Goal: Task Accomplishment & Management: Use online tool/utility

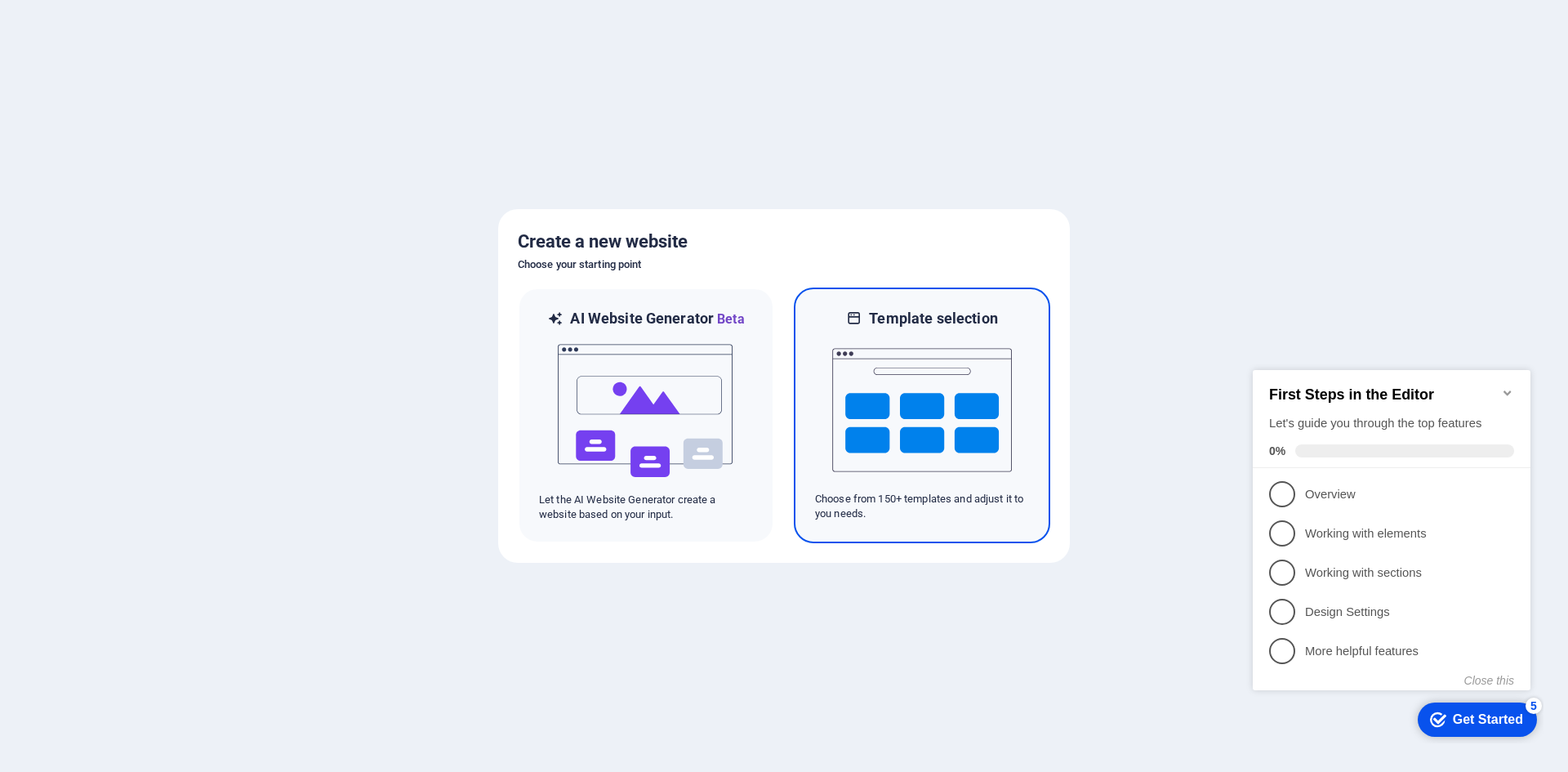
click at [908, 393] on img at bounding box center [922, 410] width 180 height 163
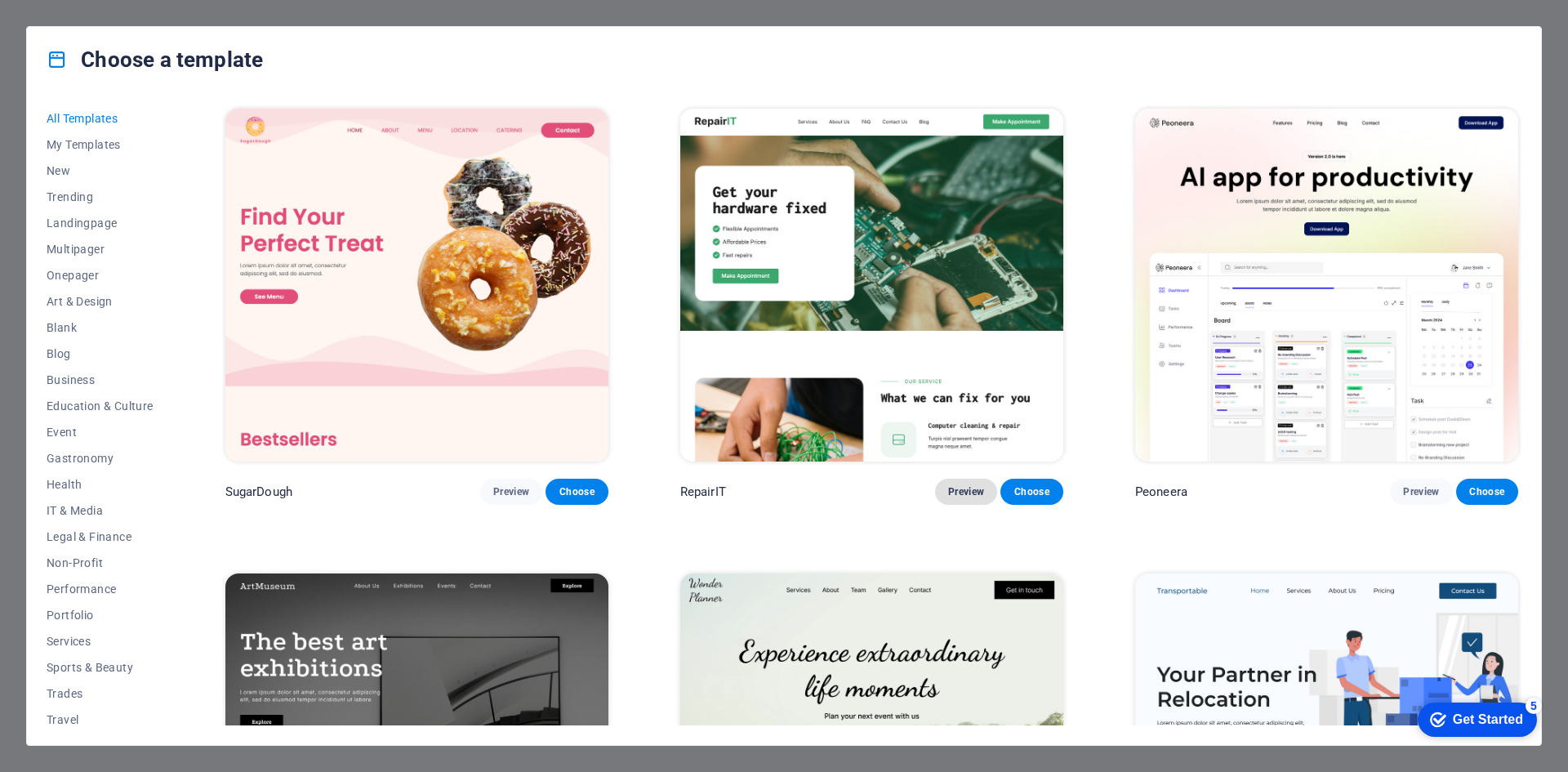
click at [958, 489] on span "Preview" at bounding box center [966, 492] width 36 height 13
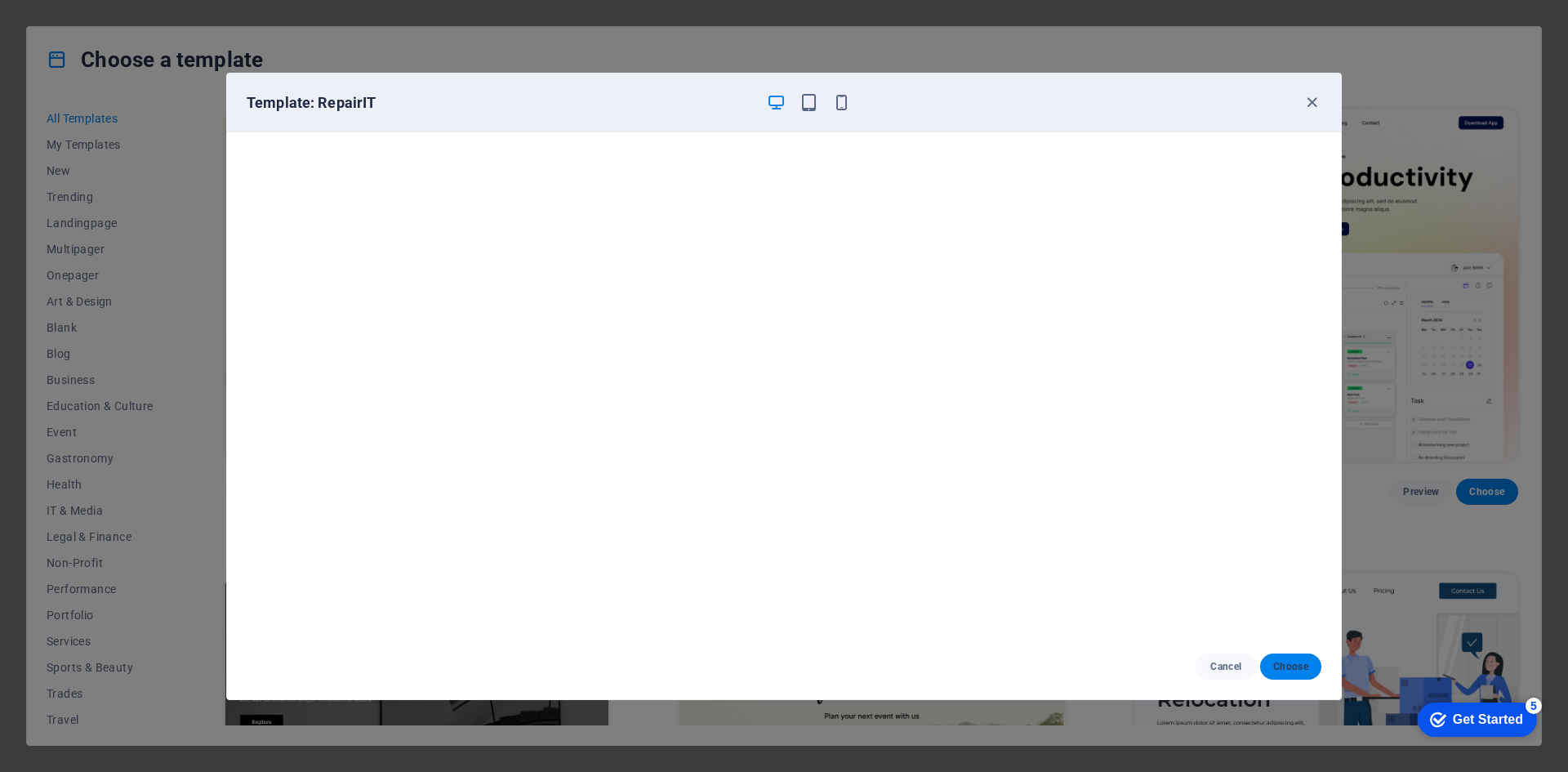
click at [1296, 665] on span "Choose" at bounding box center [1290, 667] width 35 height 13
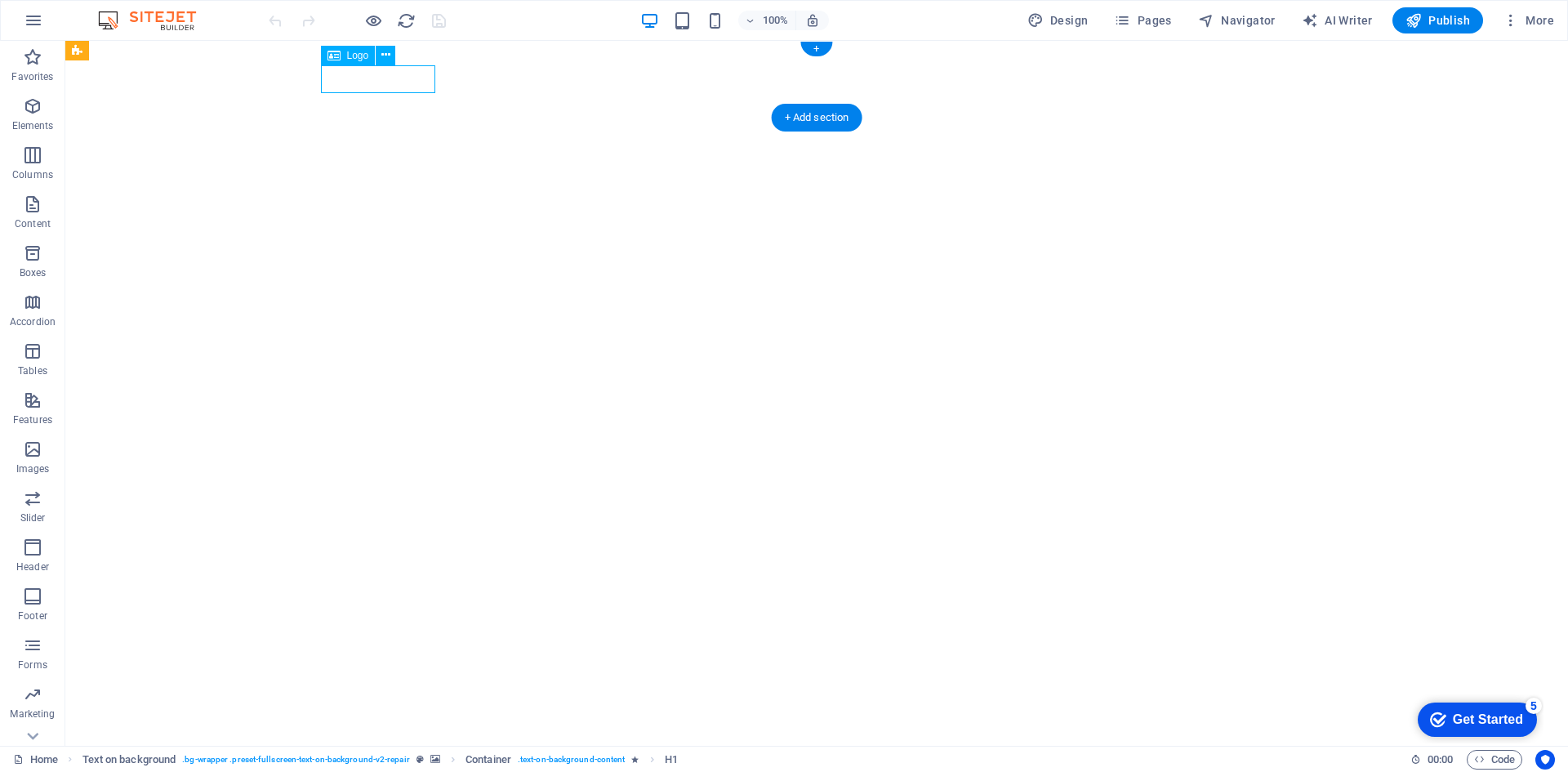
select select "px"
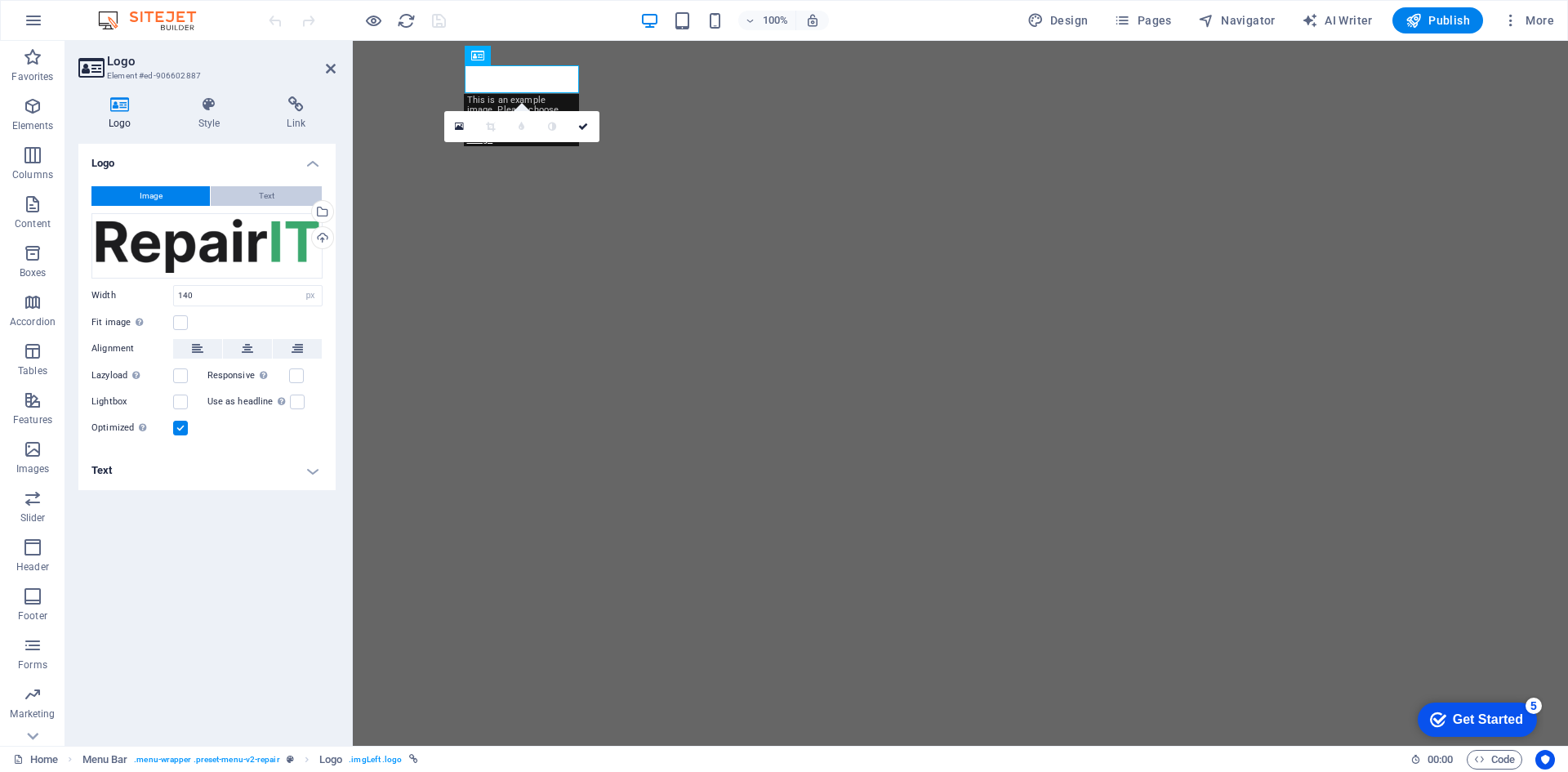
click at [261, 193] on span "Text" at bounding box center [266, 196] width 16 height 20
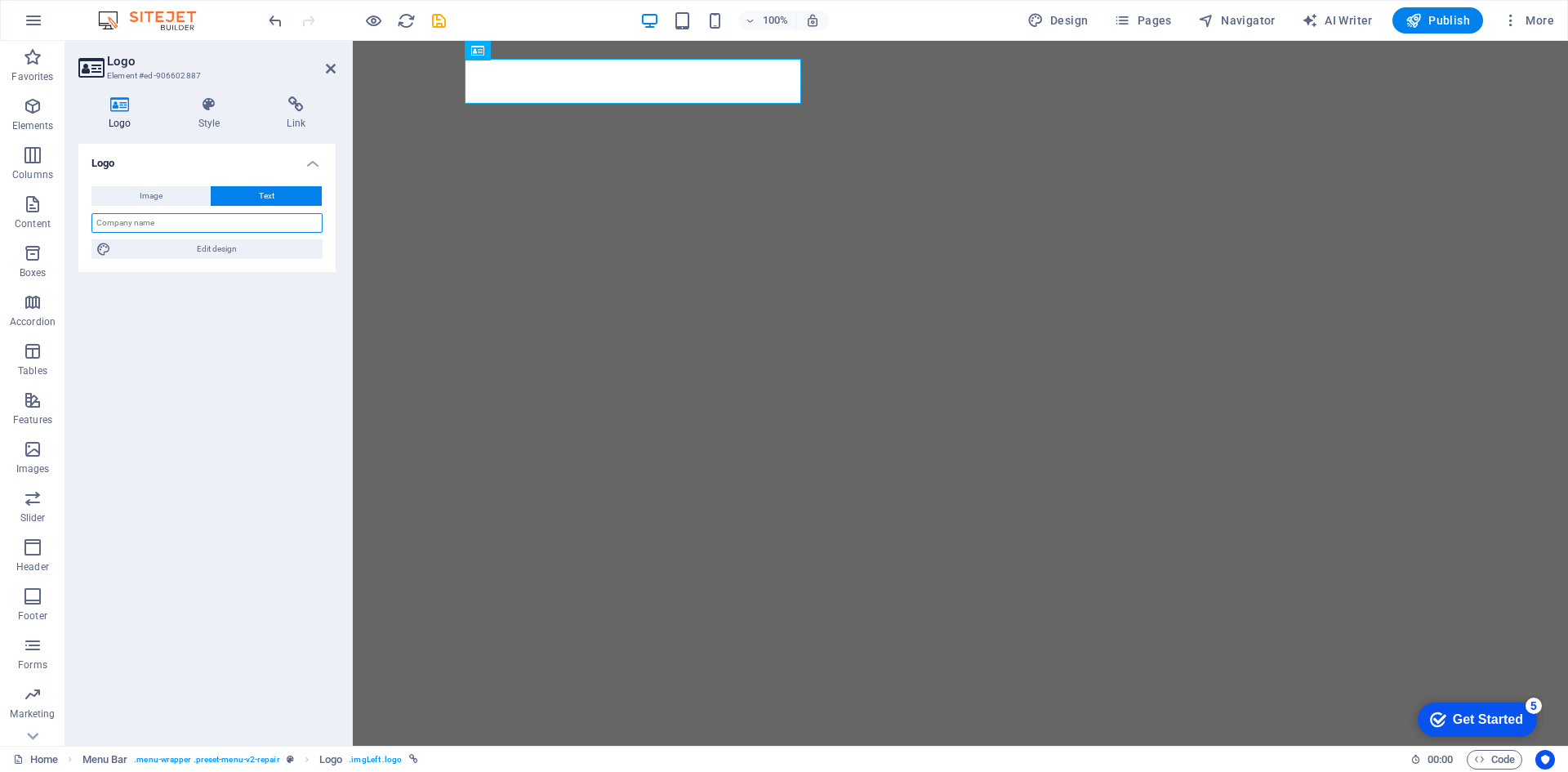
click at [195, 222] on input "text" at bounding box center [207, 222] width 231 height 20
type input "KrishnaCarz"
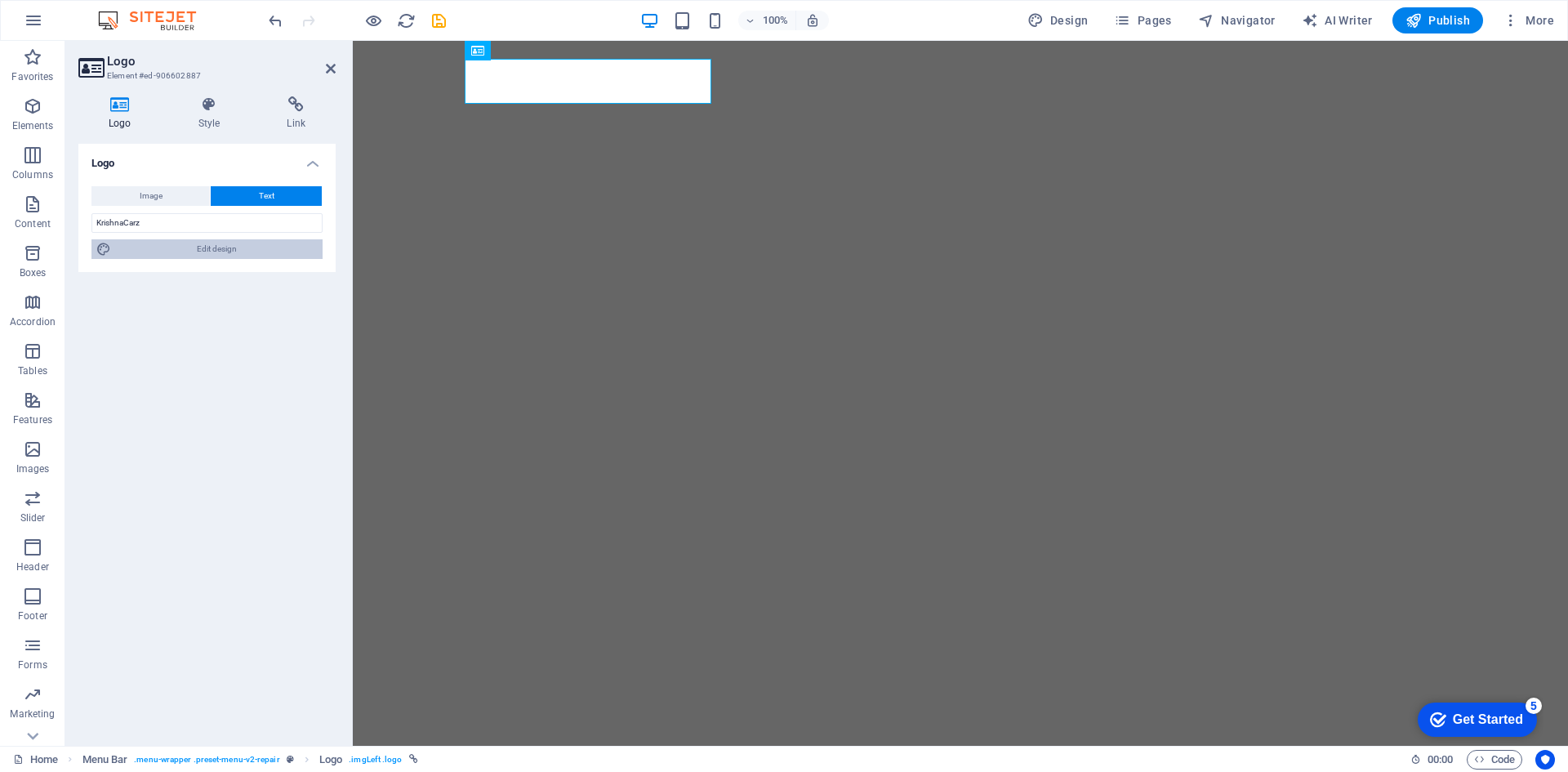
click at [215, 244] on span "Edit design" at bounding box center [217, 249] width 202 height 20
select select "px"
select select "800"
select select "px"
select select "rem"
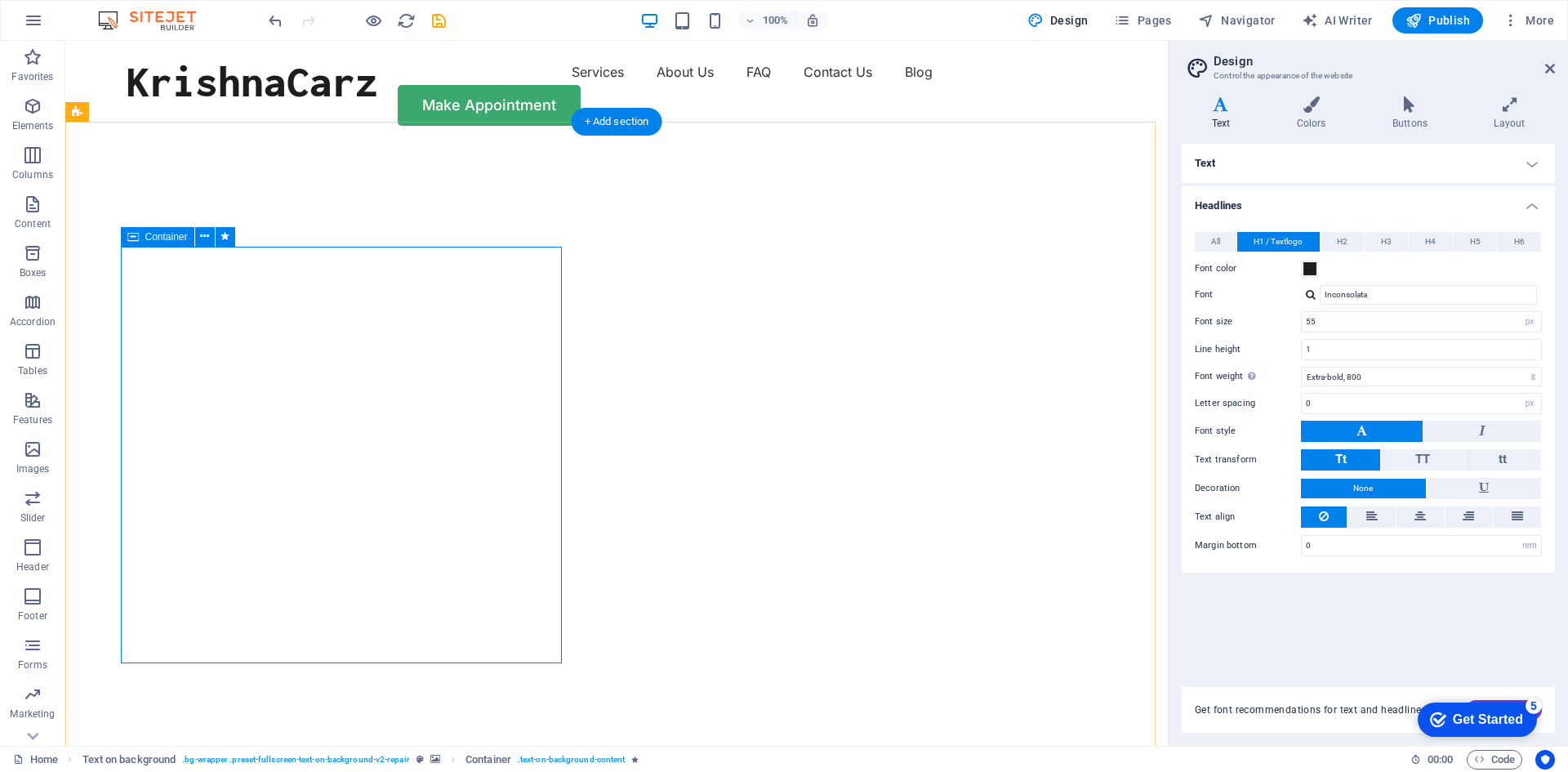
click at [169, 239] on span "Container" at bounding box center [166, 236] width 42 height 9
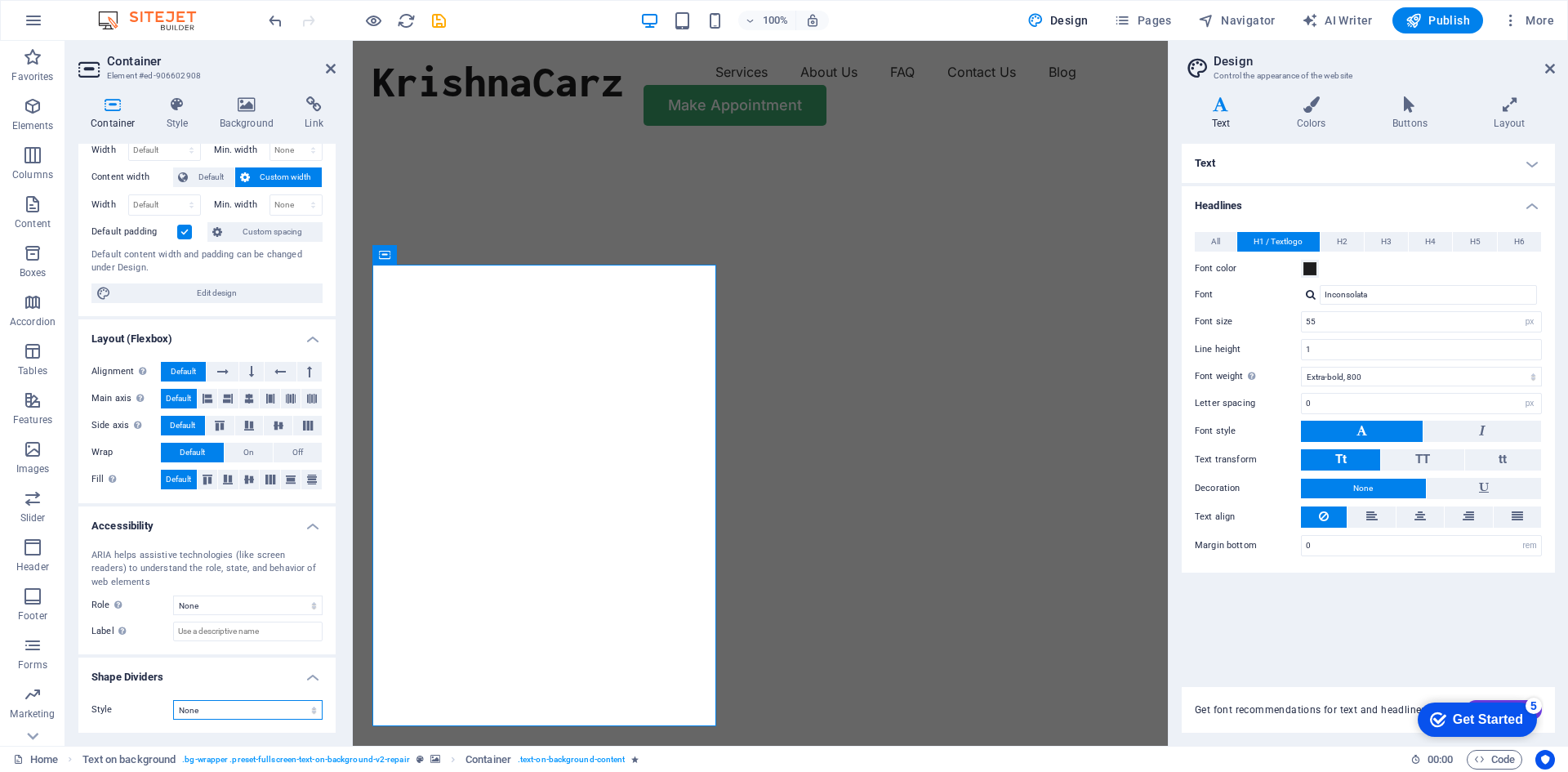
click at [228, 709] on select "None Triangle Square Diagonal Polygon 1 Polygon 2 Zigzag Multiple Zigzags Waves…" at bounding box center [248, 709] width 149 height 20
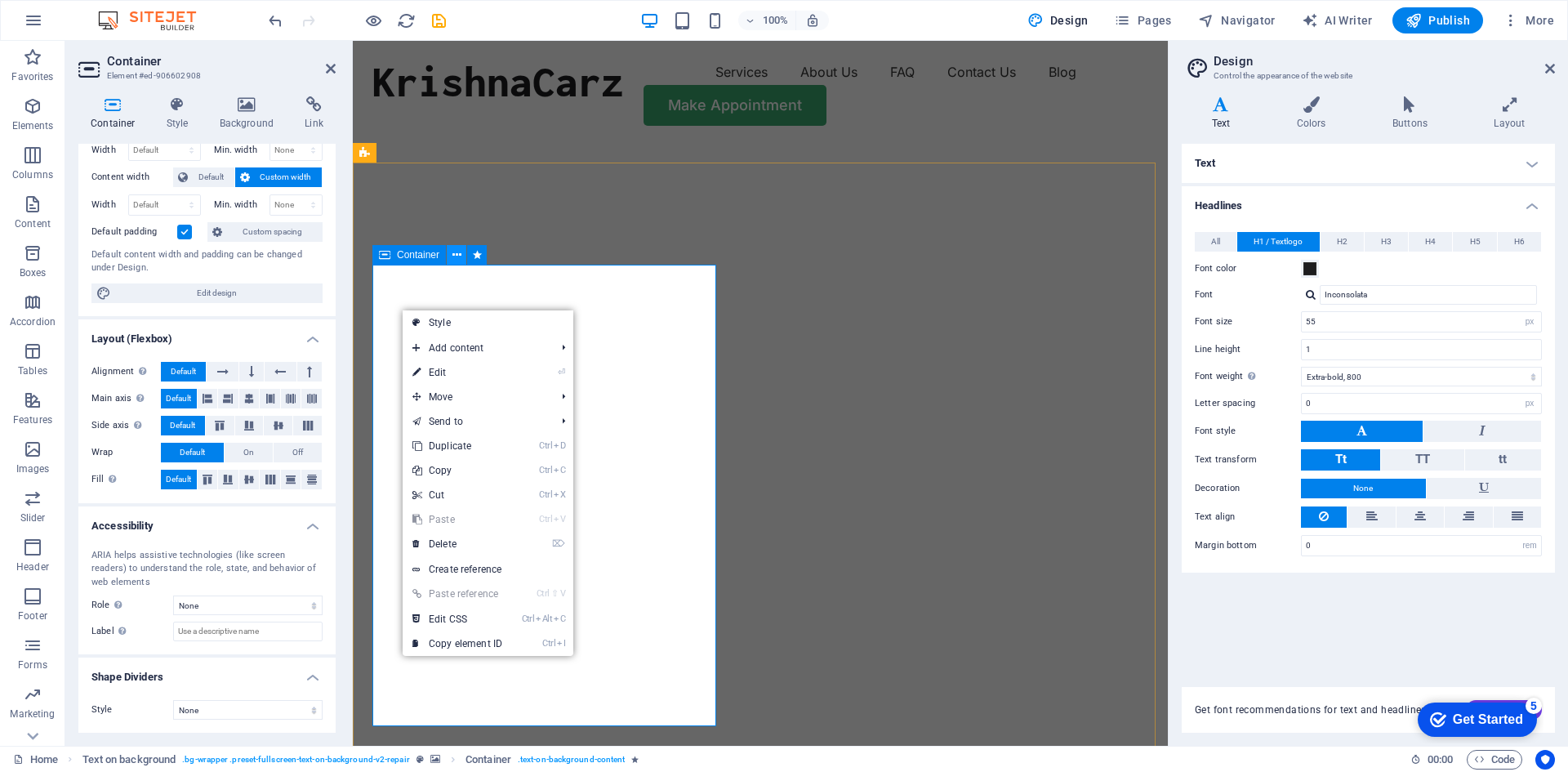
click at [456, 258] on icon at bounding box center [457, 255] width 9 height 17
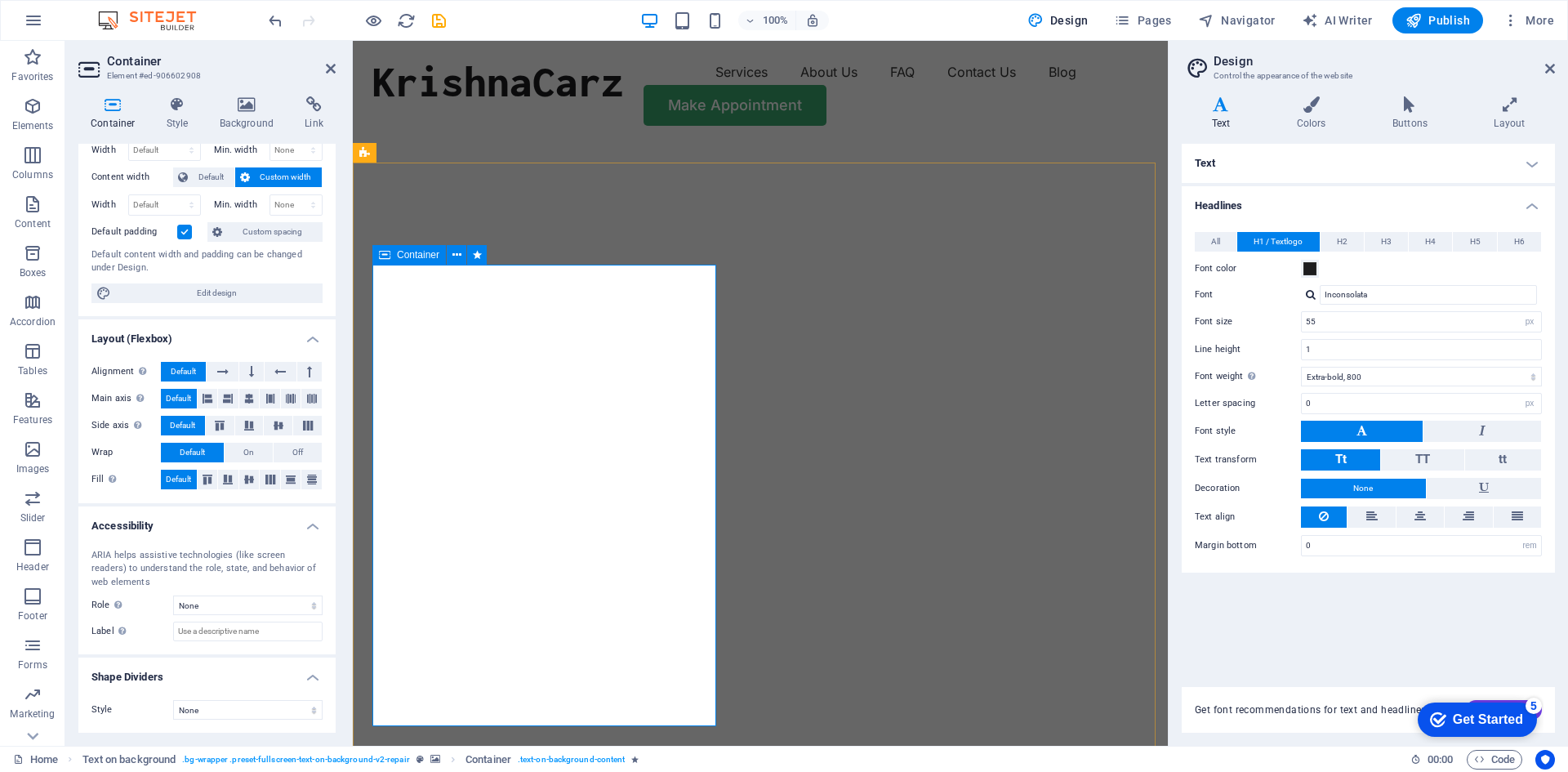
click at [383, 256] on icon at bounding box center [384, 254] width 11 height 20
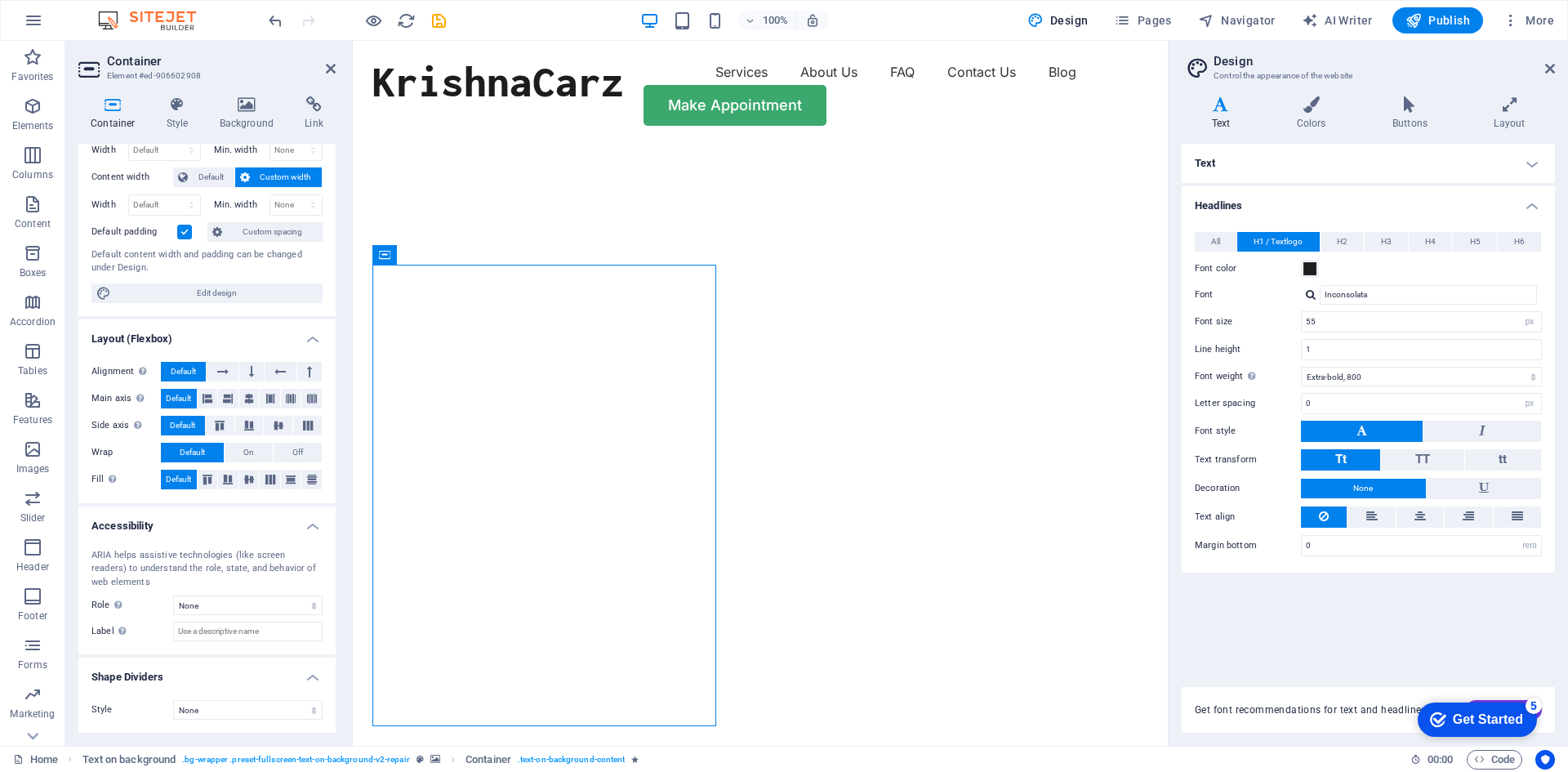
drag, startPoint x: 736, startPoint y: 295, endPoint x: 391, endPoint y: 212, distance: 354.8
drag, startPoint x: 384, startPoint y: 254, endPoint x: 428, endPoint y: 263, distance: 44.9
click at [428, 263] on div "Container" at bounding box center [409, 254] width 73 height 20
click at [455, 254] on icon at bounding box center [457, 255] width 9 height 17
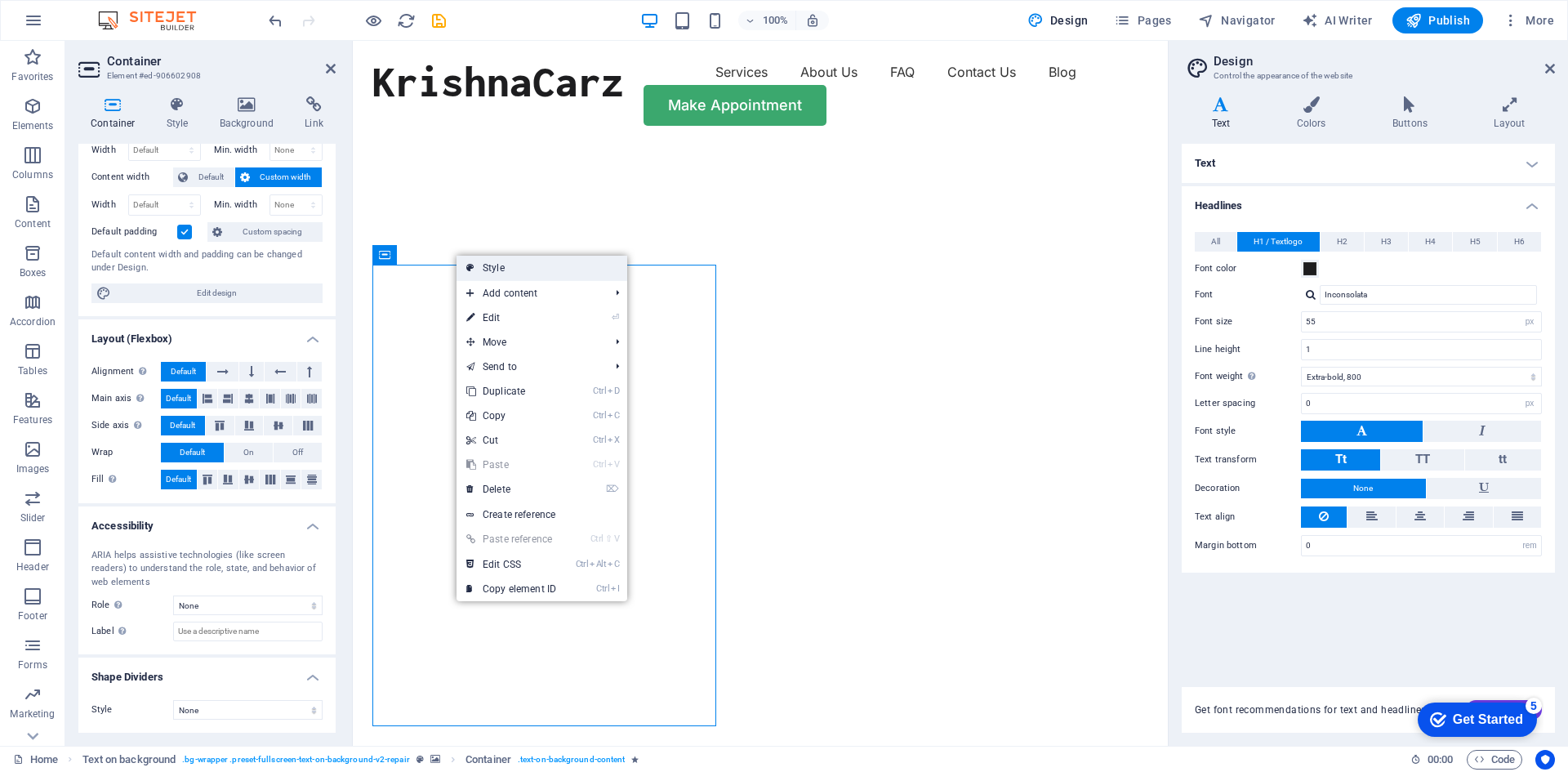
click at [504, 267] on link "Style" at bounding box center [542, 268] width 171 height 24
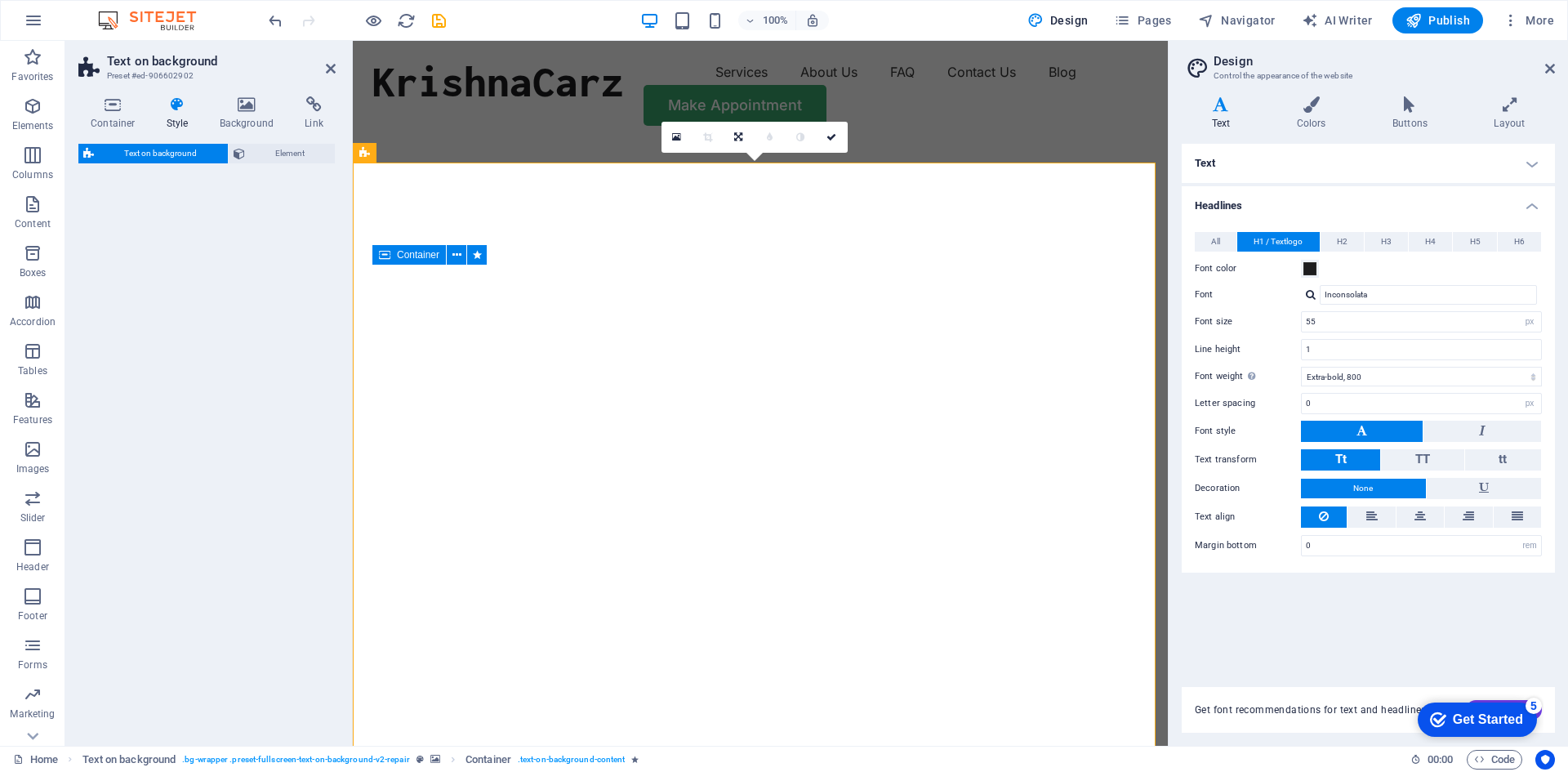
select select "%"
select select "rem"
select select "px"
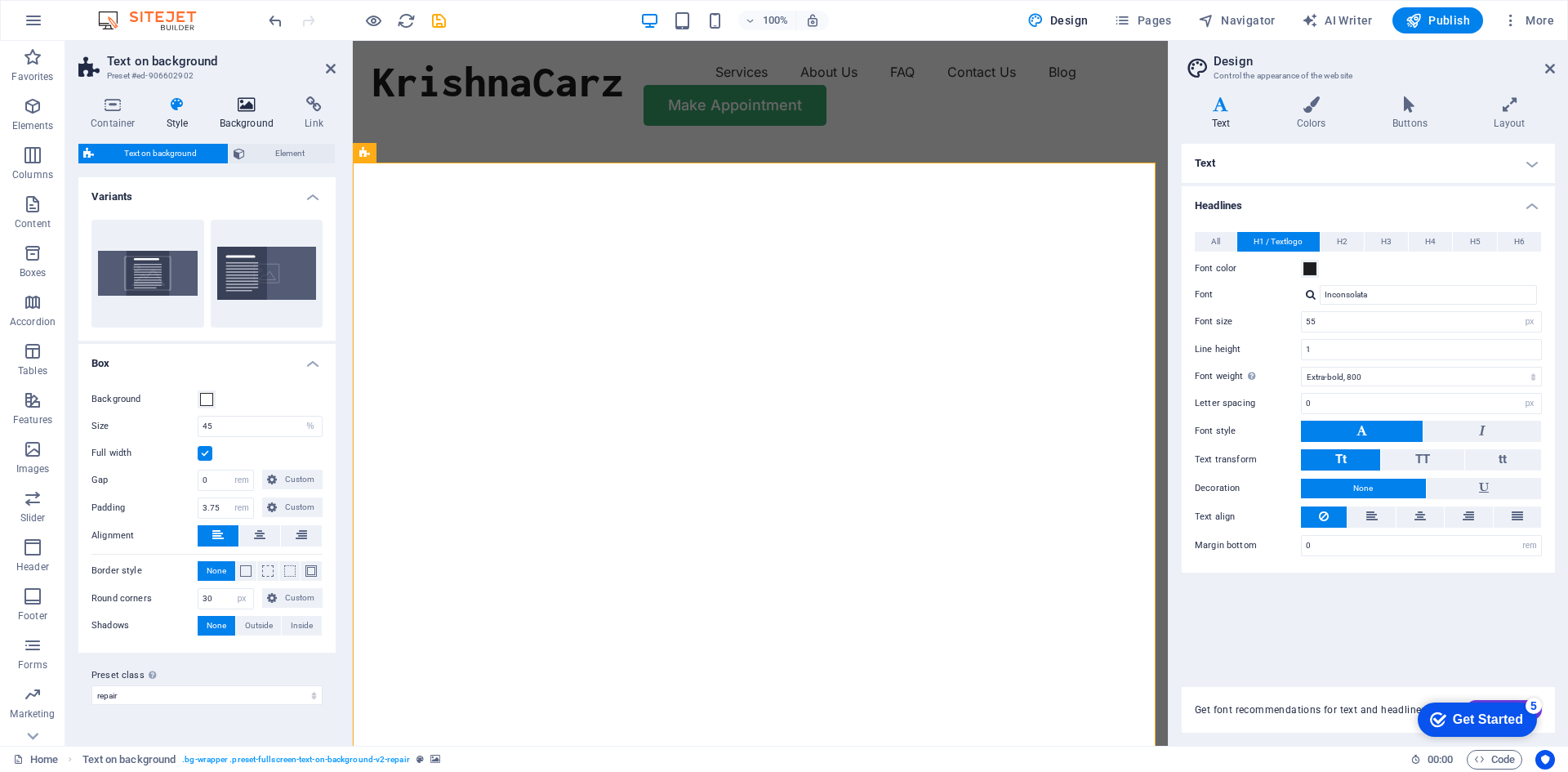
click at [252, 113] on h4 "Background" at bounding box center [249, 114] width 85 height 35
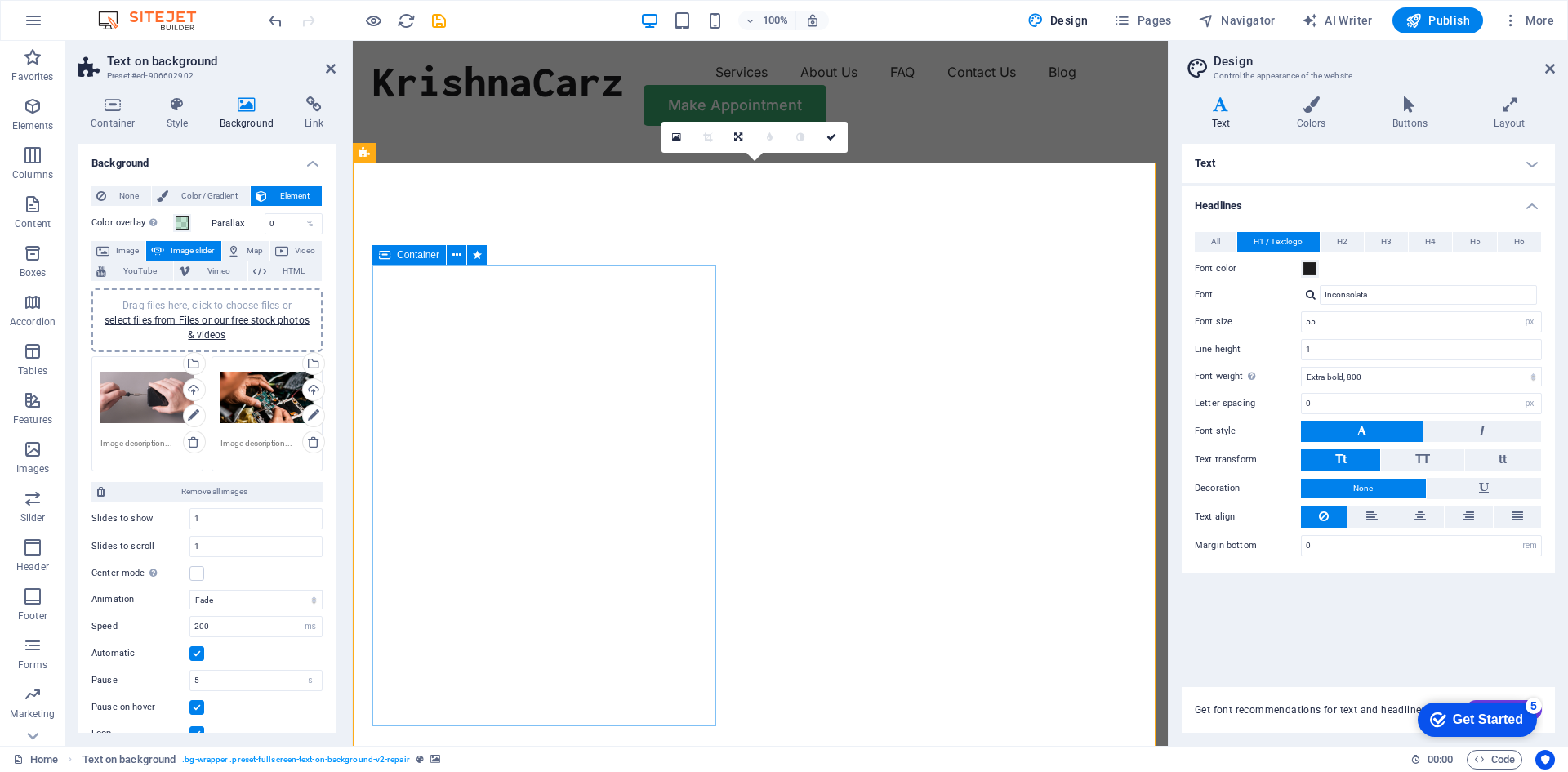
click at [455, 255] on icon at bounding box center [457, 255] width 9 height 17
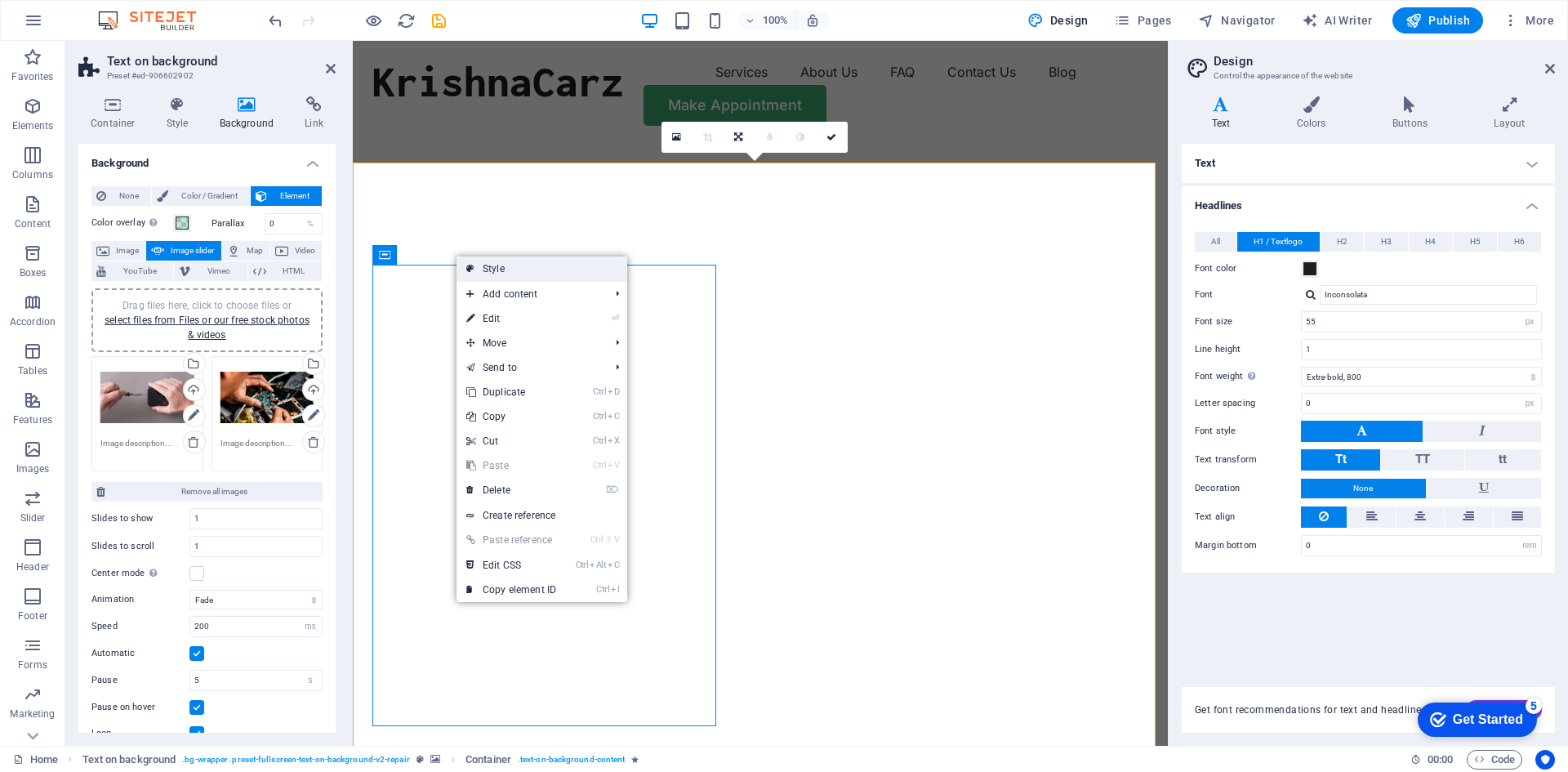
click at [488, 266] on link "Style" at bounding box center [542, 268] width 171 height 24
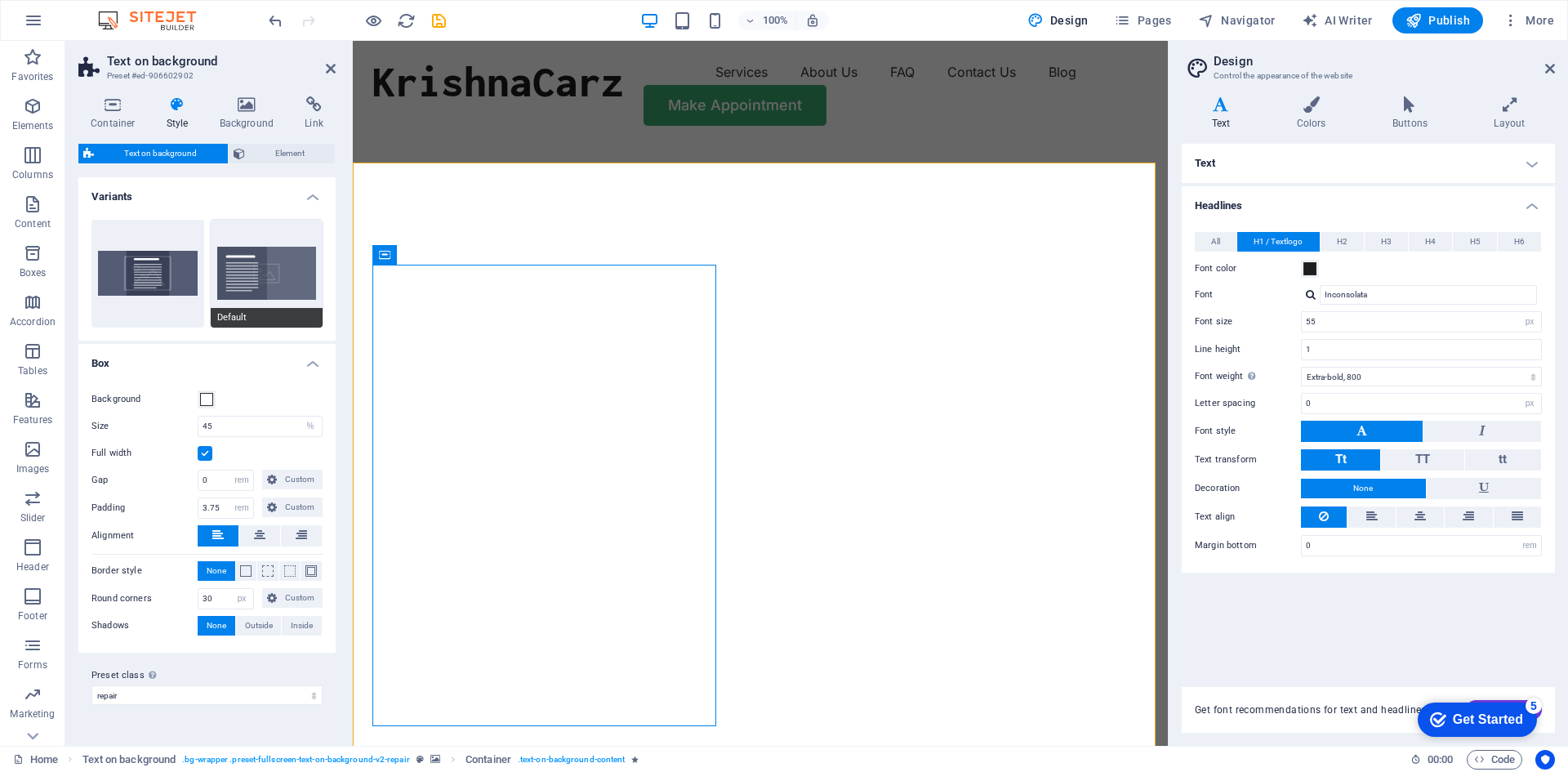
click at [283, 271] on button "Default" at bounding box center [267, 273] width 113 height 108
type input "50"
type input "4"
type input "0"
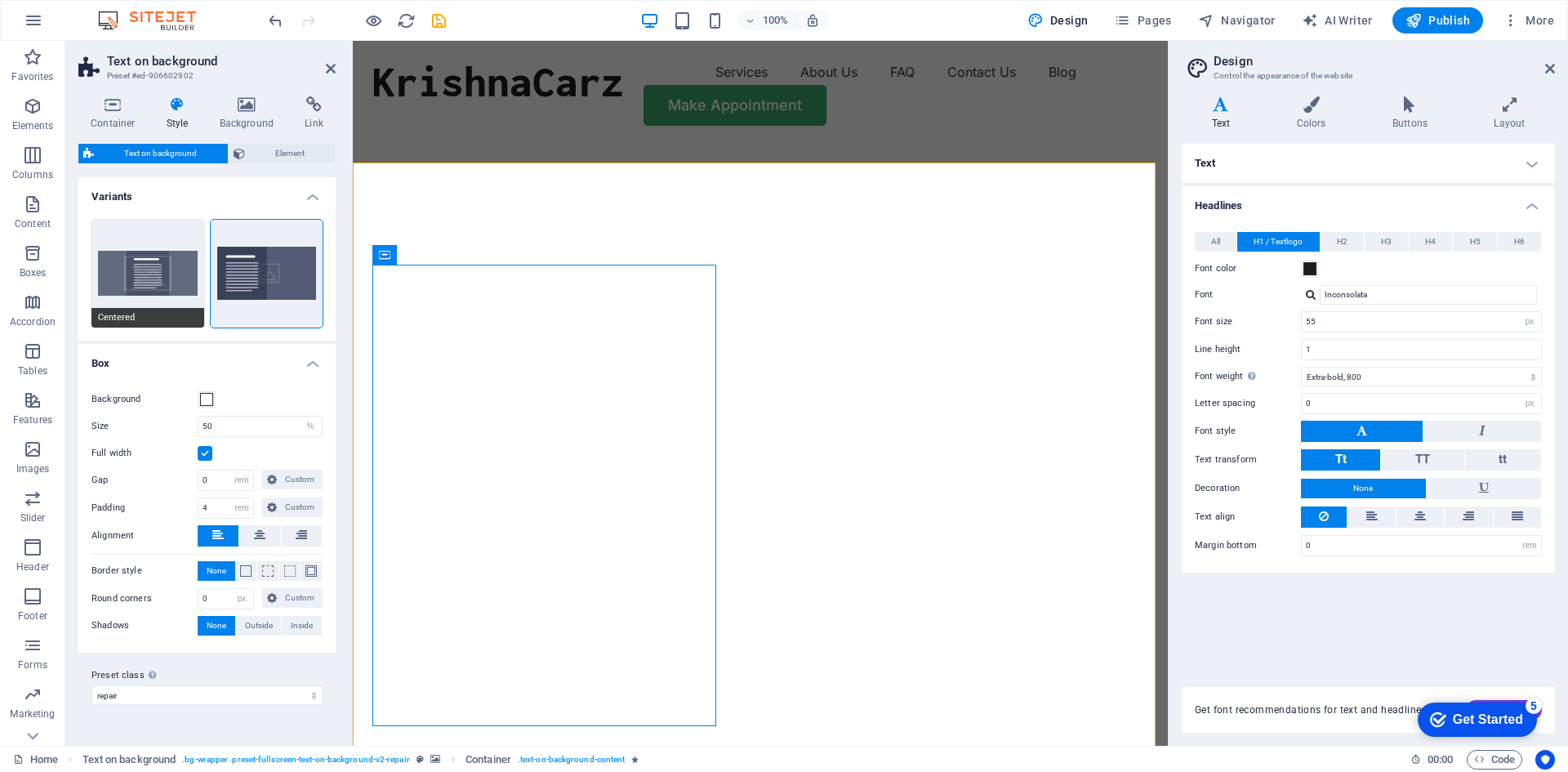
click at [180, 265] on button "Centered" at bounding box center [148, 273] width 113 height 108
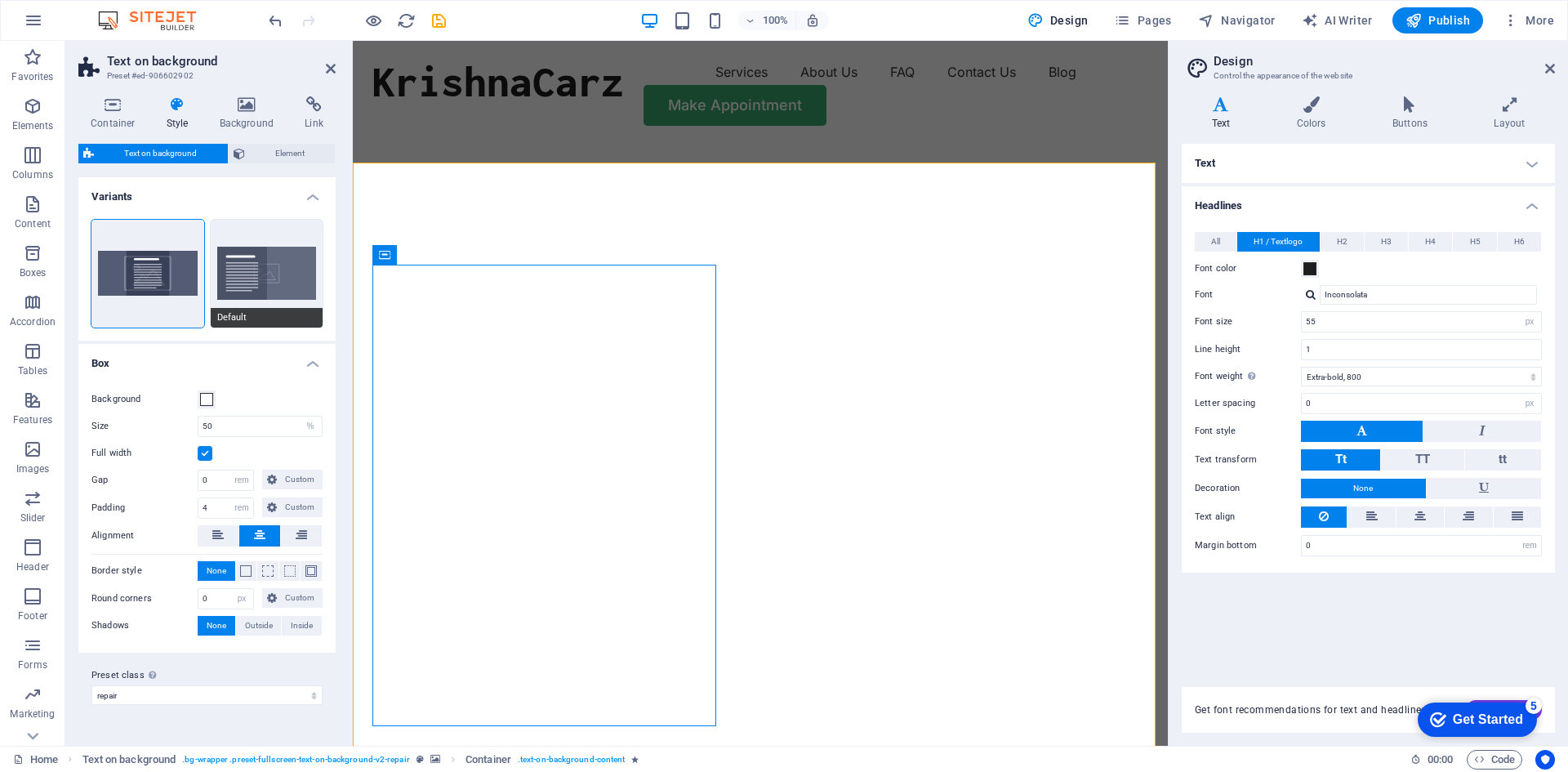
click at [269, 266] on button "Default" at bounding box center [267, 273] width 113 height 108
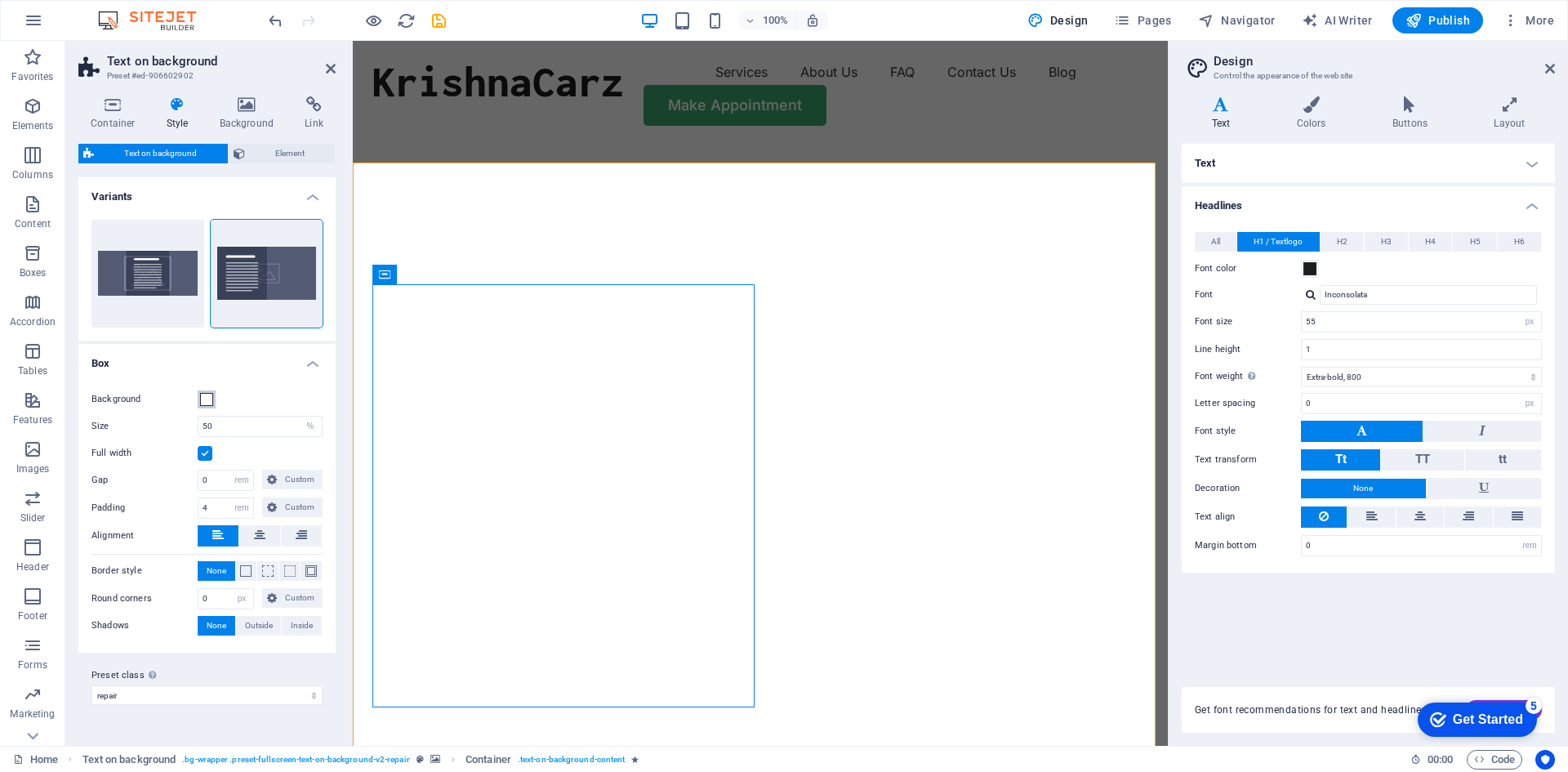
click at [208, 400] on span at bounding box center [206, 400] width 13 height 13
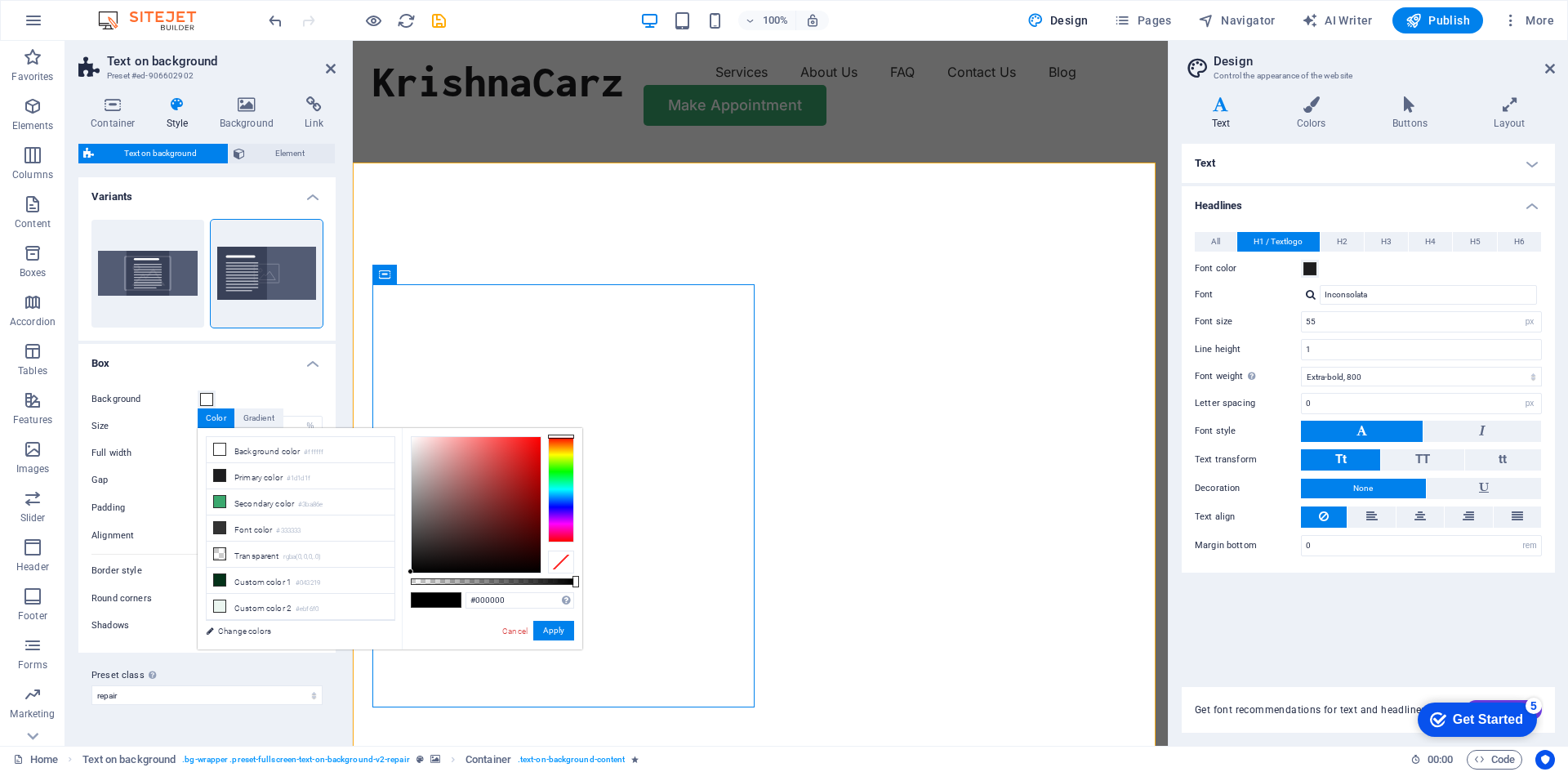
click at [256, 382] on div "Background Size 50 px rem % vh vw Full width Gap 0 px rem % vh vw Custom Custom…" at bounding box center [206, 513] width 264 height 280
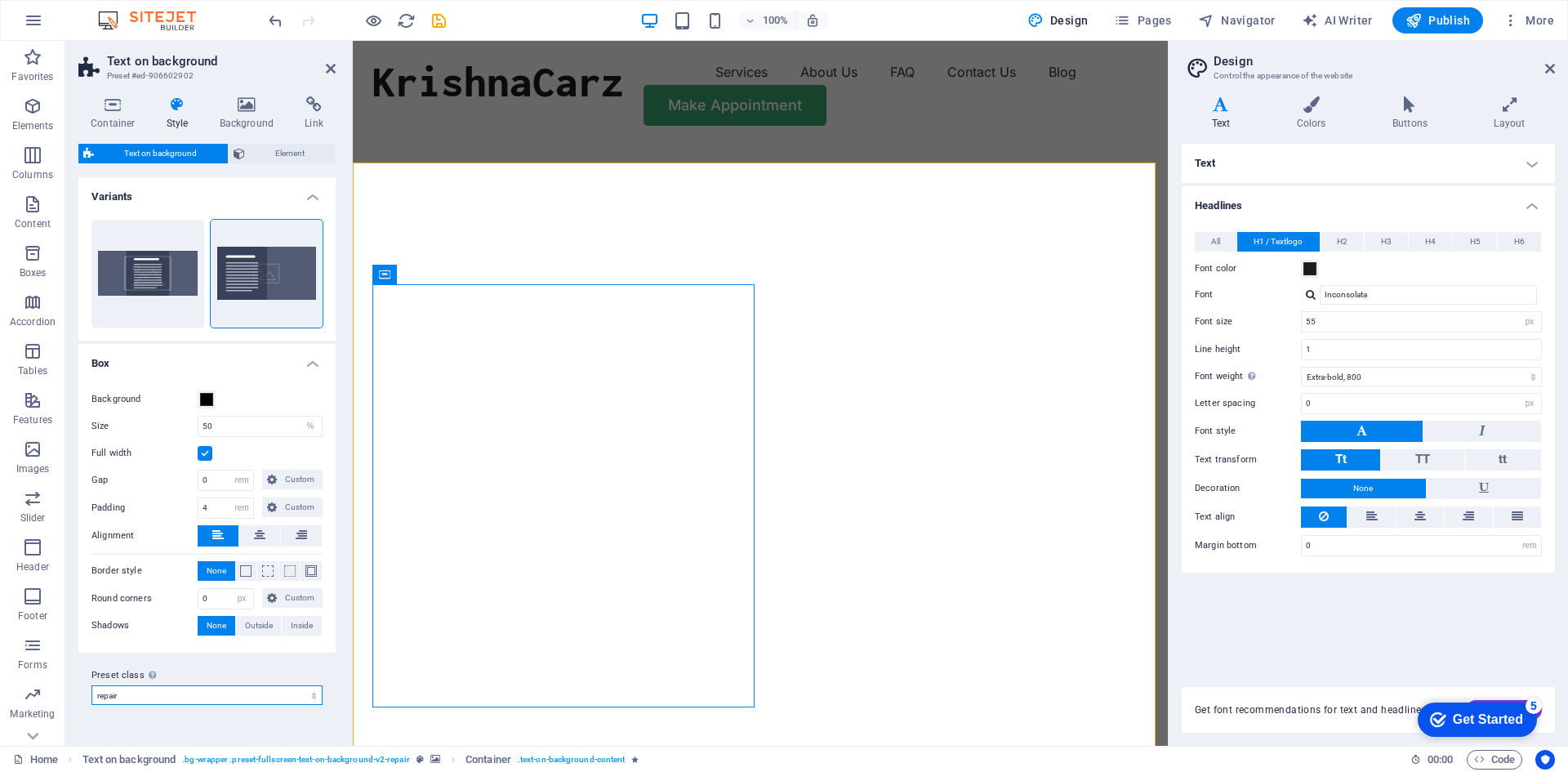
click at [196, 694] on select "repair Add preset class" at bounding box center [207, 695] width 231 height 20
click at [188, 666] on label "Preset class Above chosen variant and settings affect all elements which carry …" at bounding box center [207, 675] width 231 height 20
click at [188, 686] on select "repair Add preset class" at bounding box center [207, 695] width 231 height 20
click at [247, 429] on input "50" at bounding box center [261, 426] width 124 height 20
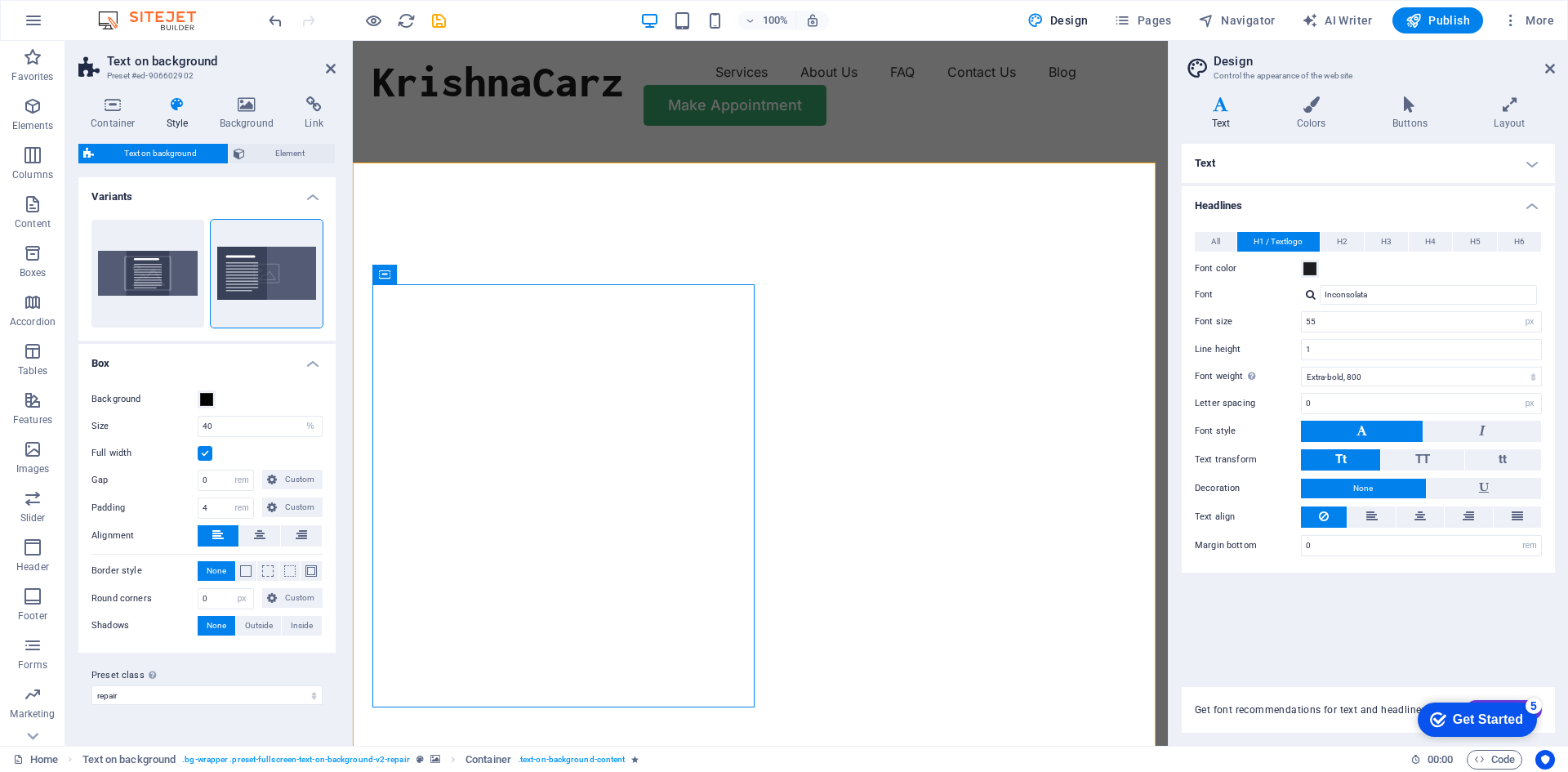
click at [174, 458] on label "Full width" at bounding box center [144, 453] width 106 height 20
click at [0, 0] on input "Full width" at bounding box center [0, 0] width 0 height 0
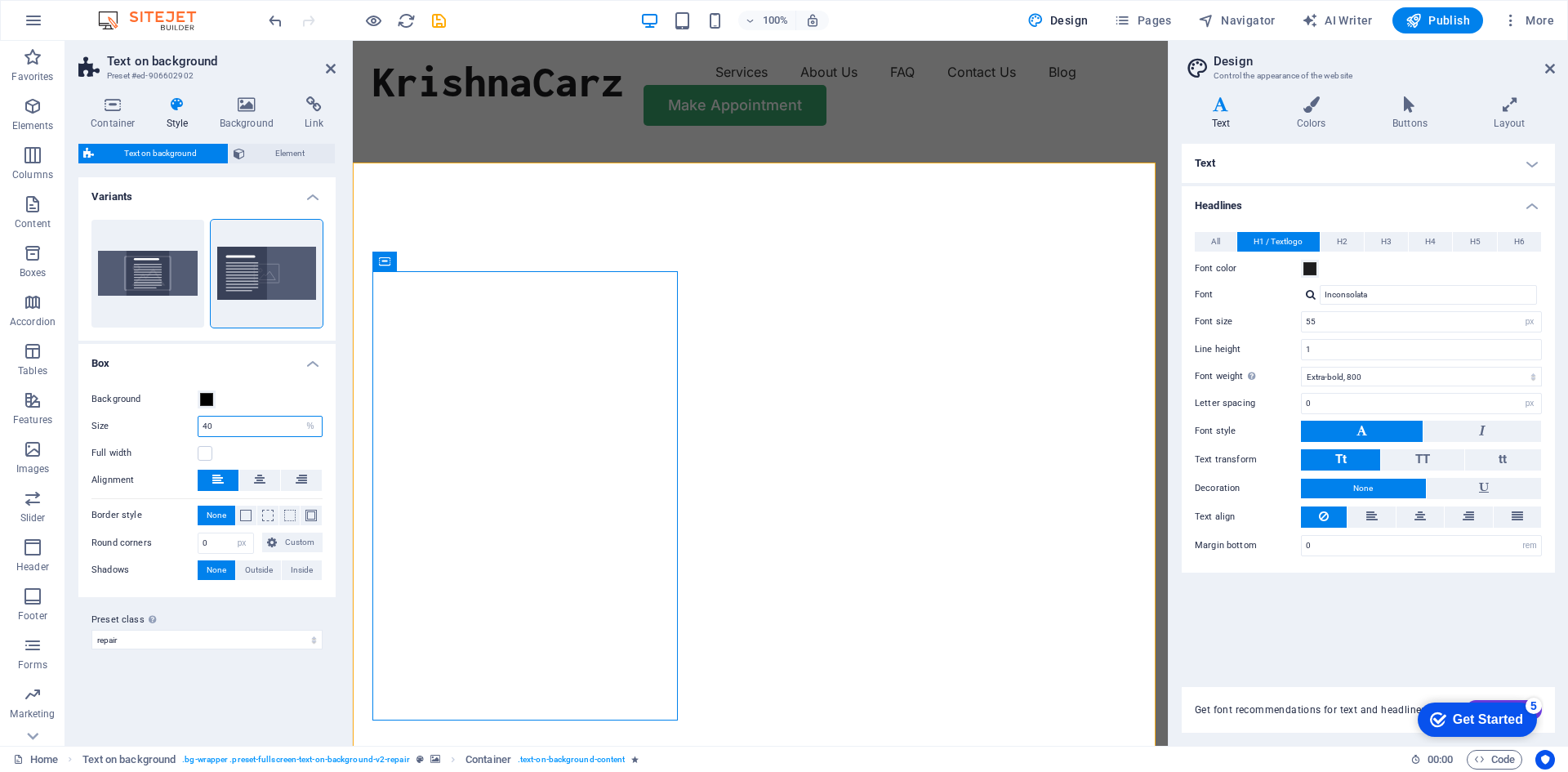
click at [217, 426] on input "40" at bounding box center [261, 426] width 124 height 20
type input "45"
click at [172, 427] on label "Size" at bounding box center [144, 426] width 106 height 9
click at [208, 398] on span at bounding box center [206, 400] width 13 height 13
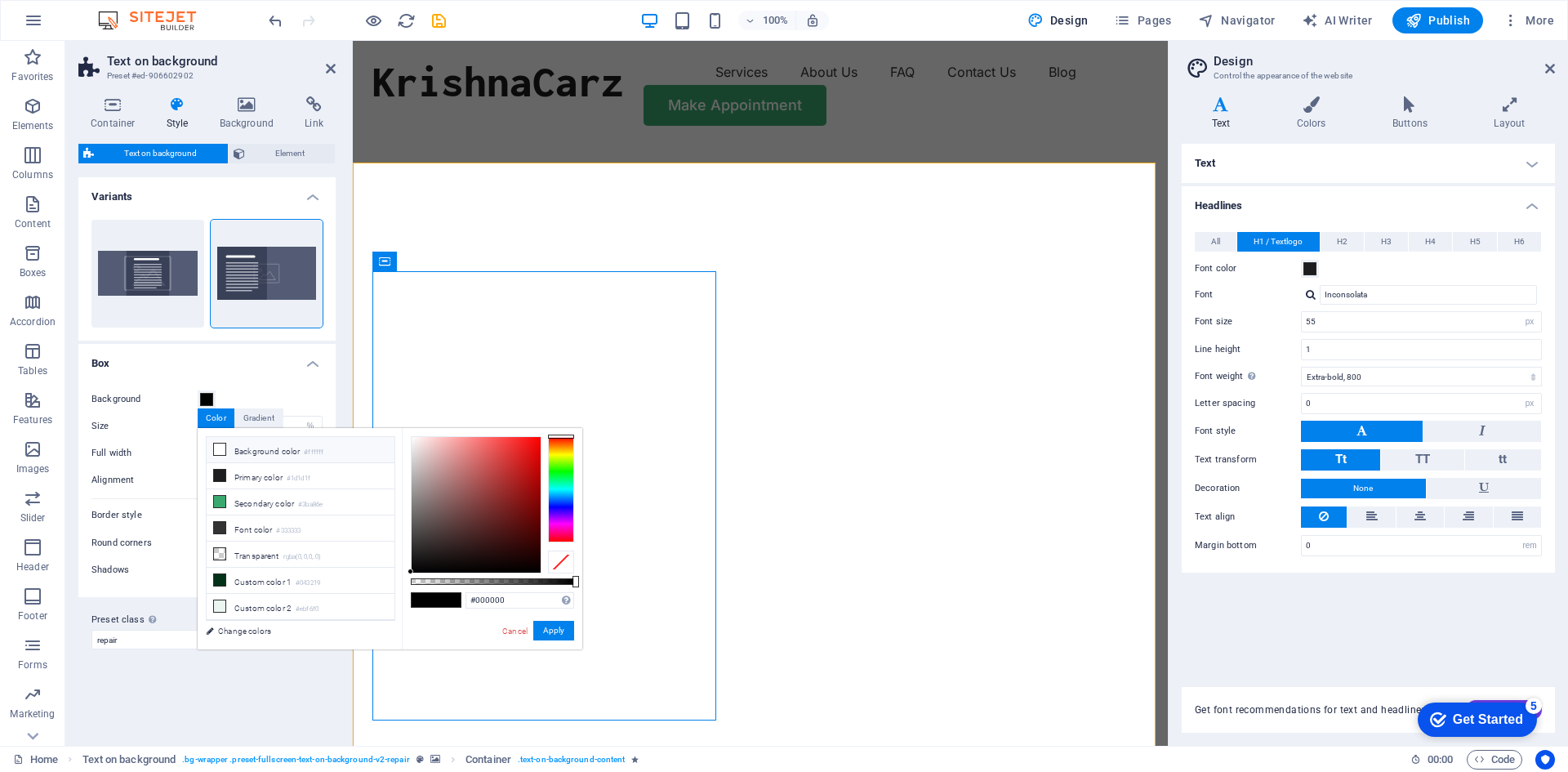
click at [249, 451] on li "Background color #ffffff" at bounding box center [300, 450] width 188 height 26
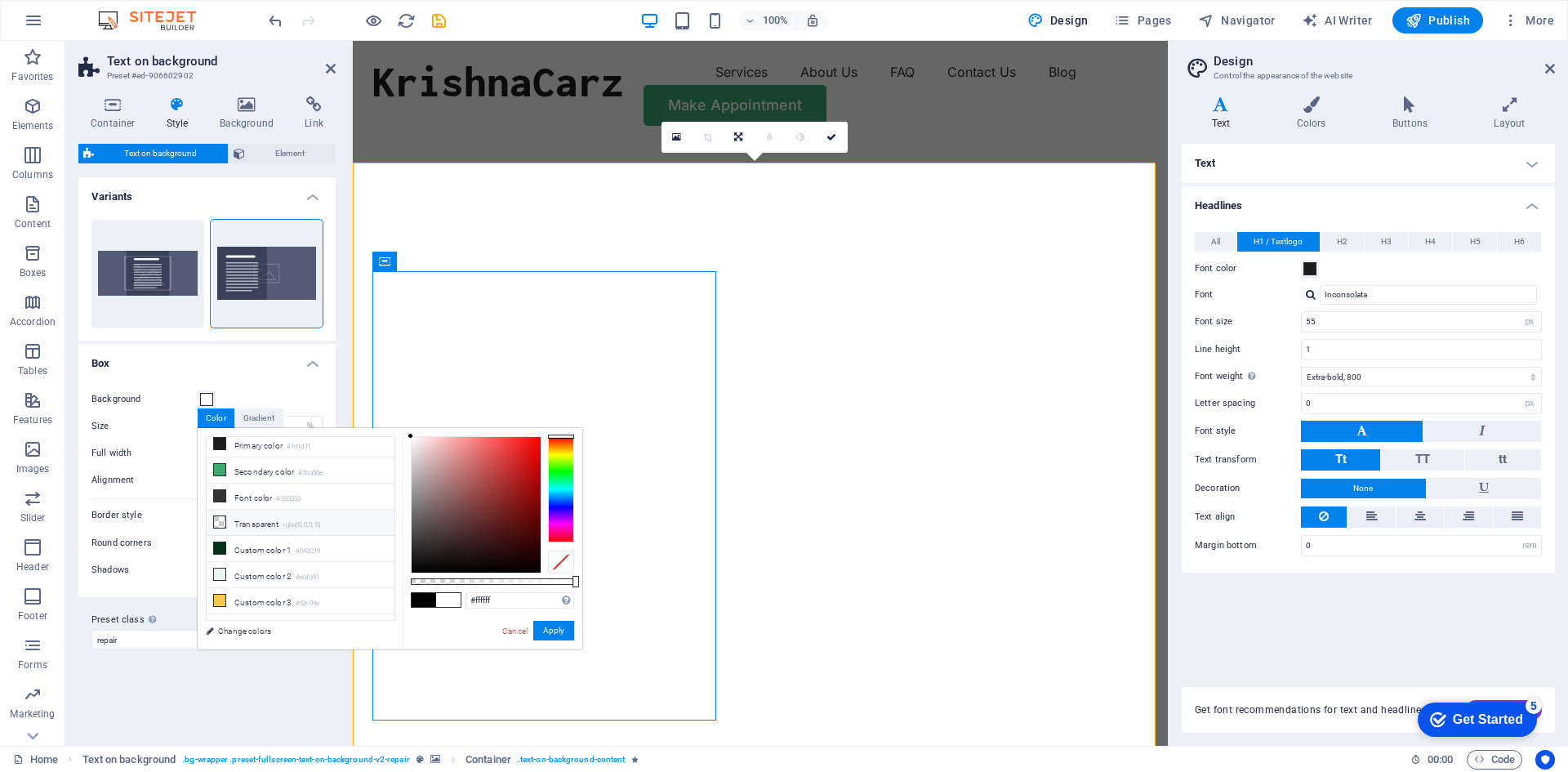
scroll to position [45, 0]
drag, startPoint x: 576, startPoint y: 579, endPoint x: 498, endPoint y: 583, distance: 78.1
click at [498, 583] on div at bounding box center [500, 582] width 7 height 11
click at [549, 632] on button "Apply" at bounding box center [554, 630] width 41 height 20
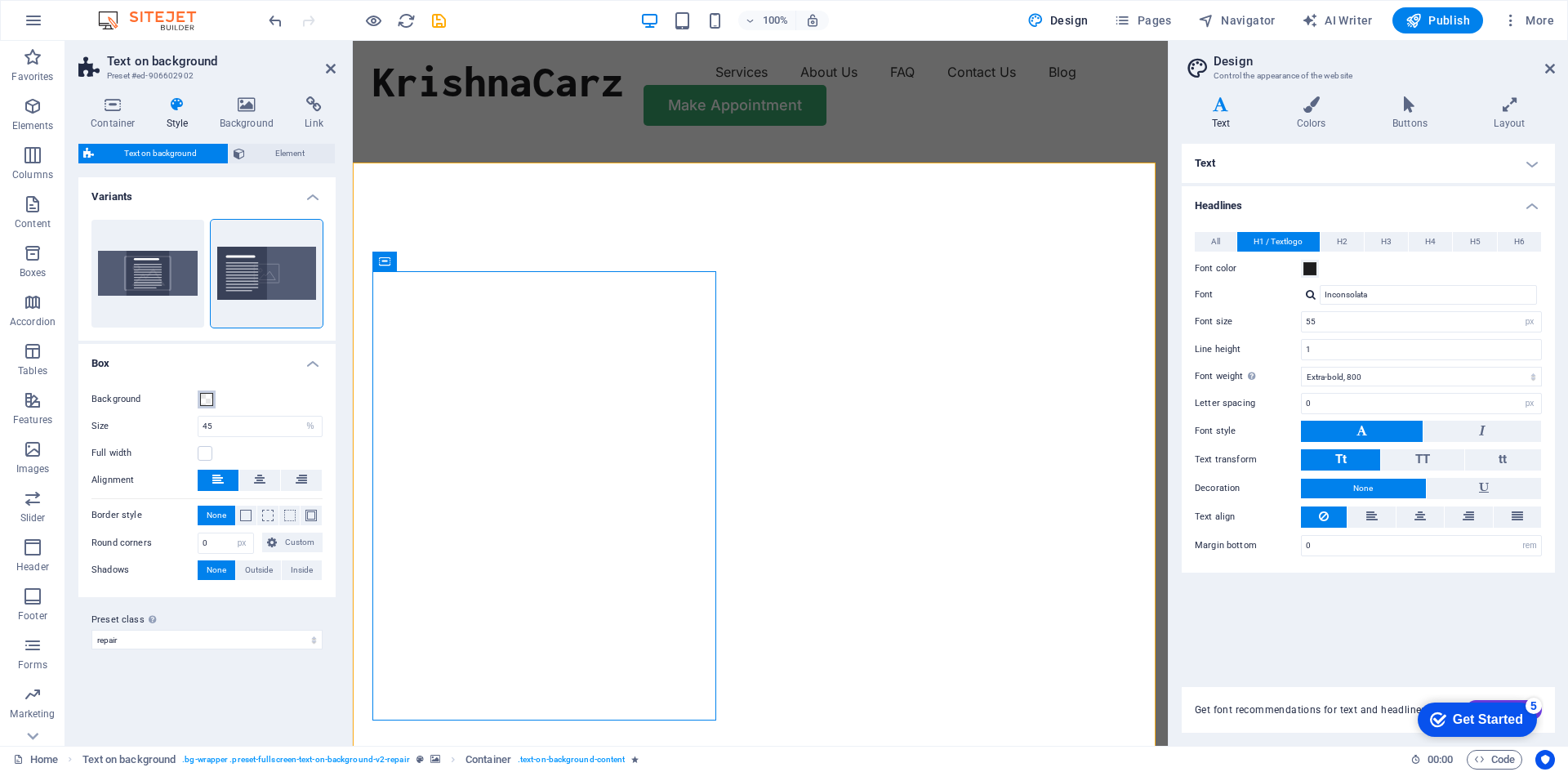
click at [206, 401] on span at bounding box center [206, 400] width 13 height 13
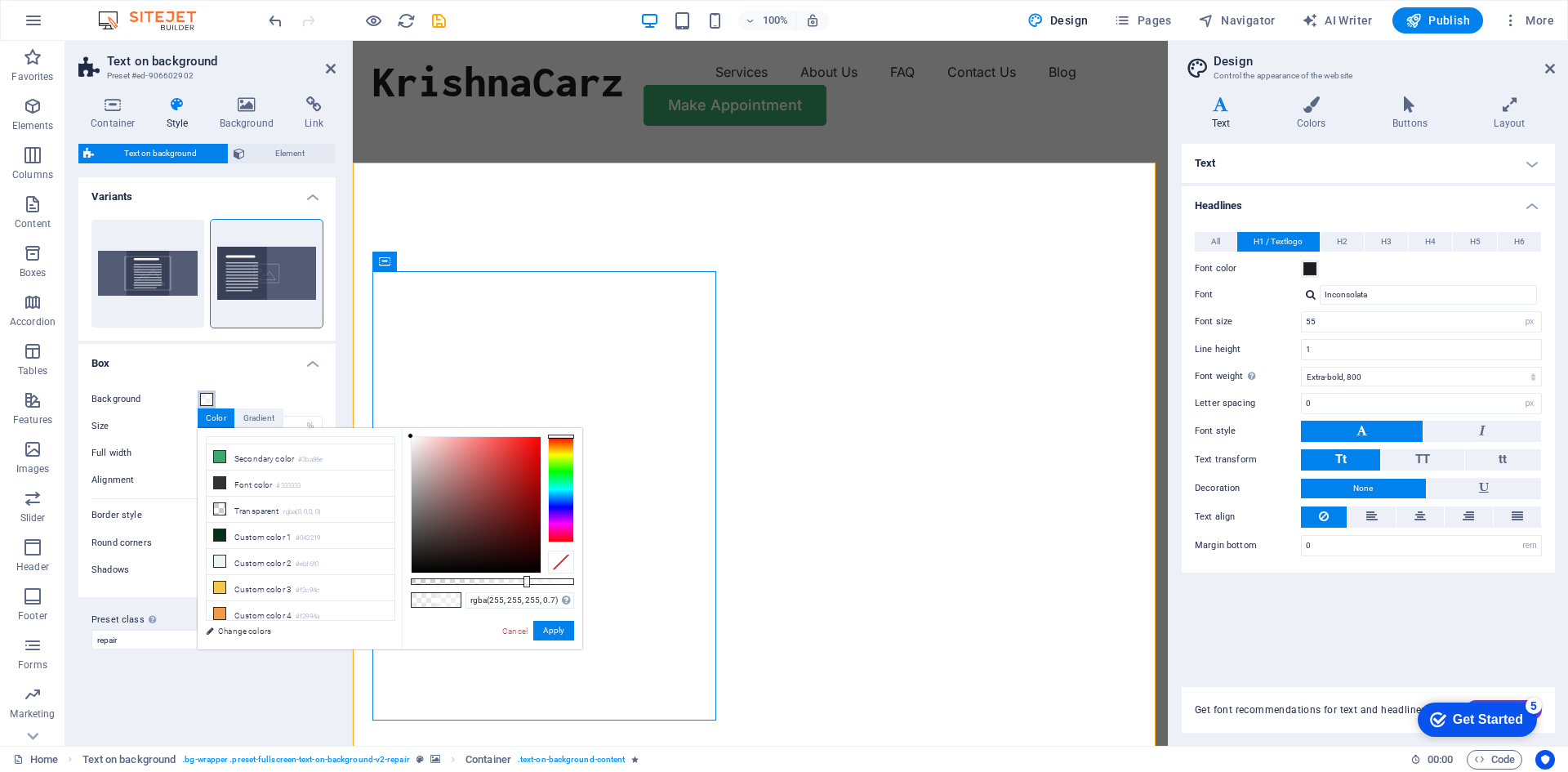
type input "rgba(255, 255, 255, 0.71)"
drag, startPoint x: 498, startPoint y: 580, endPoint x: 527, endPoint y: 579, distance: 29.0
click at [527, 579] on div at bounding box center [528, 582] width 7 height 11
click at [550, 631] on button "Apply" at bounding box center [554, 630] width 41 height 20
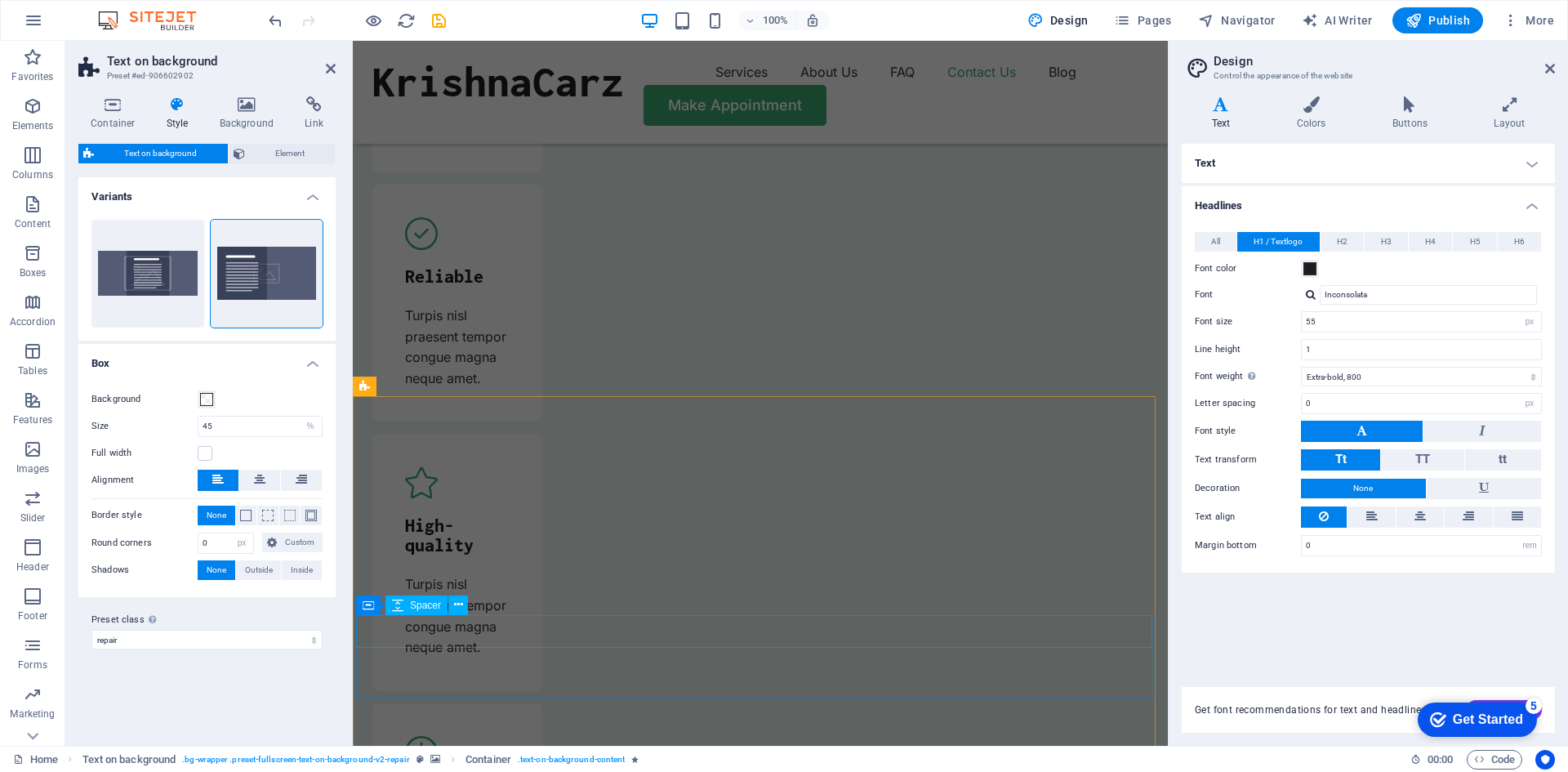
scroll to position [5816, 0]
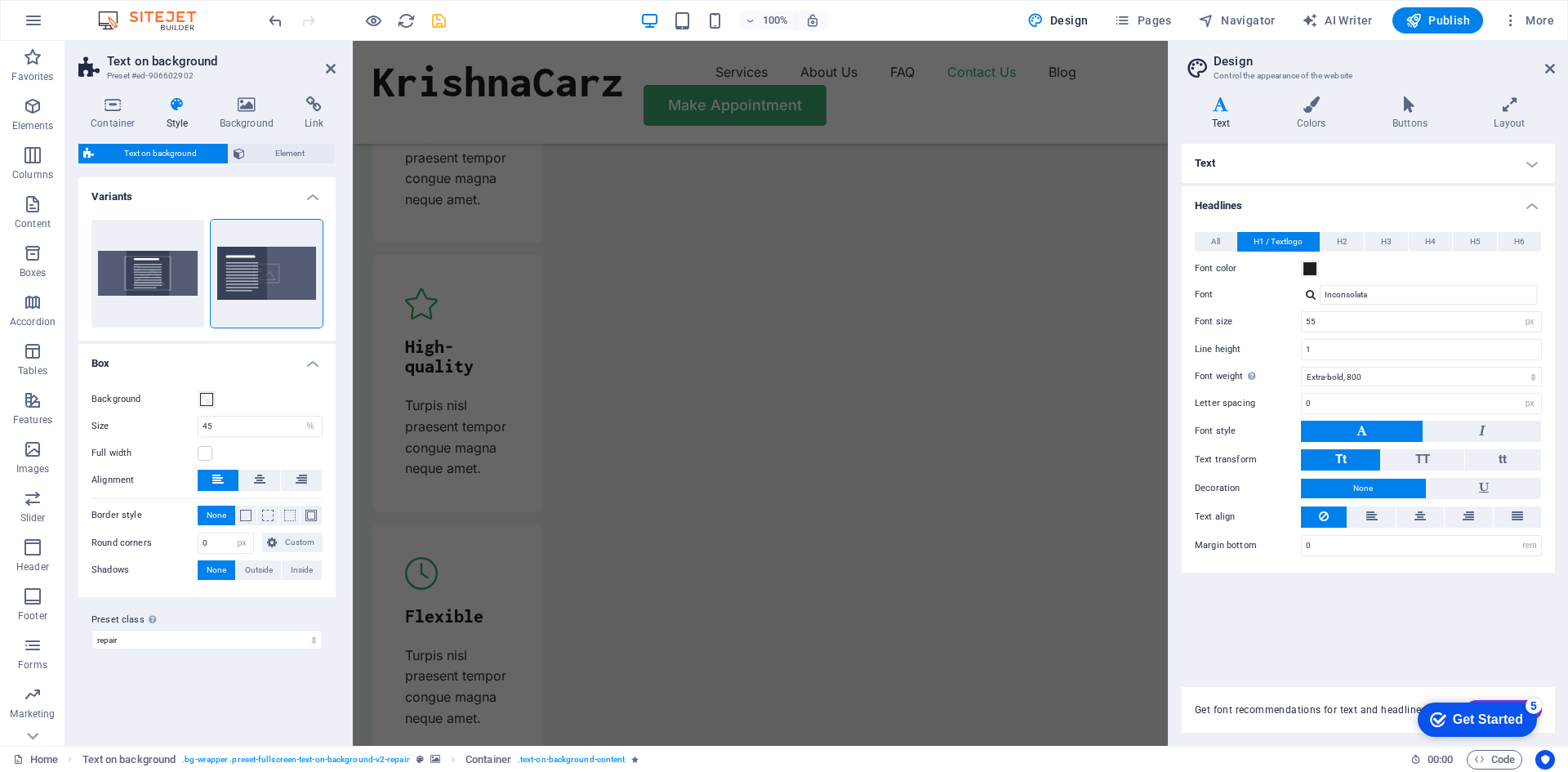
click at [442, 19] on icon "save" at bounding box center [439, 21] width 19 height 19
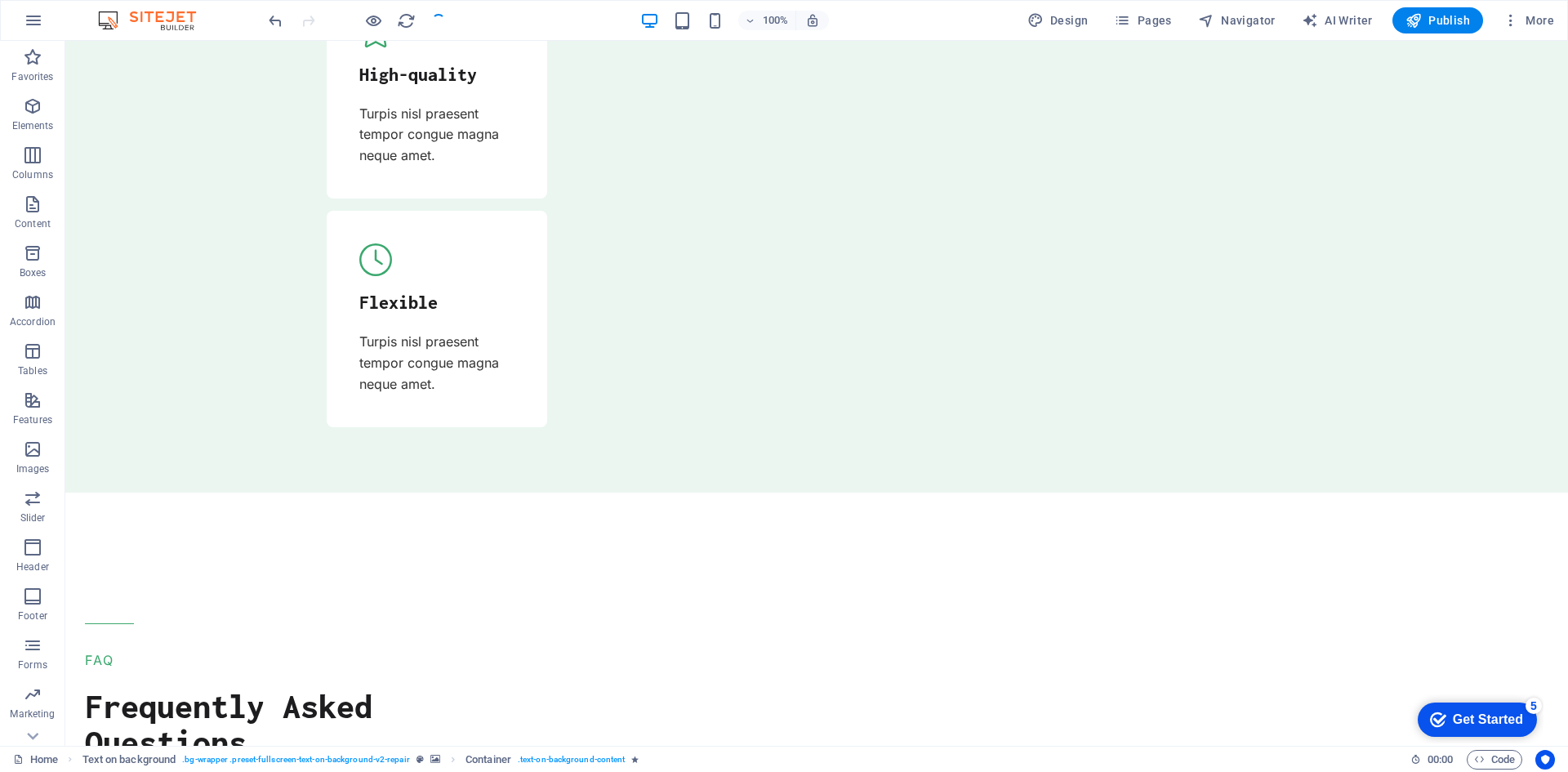
scroll to position [41, 0]
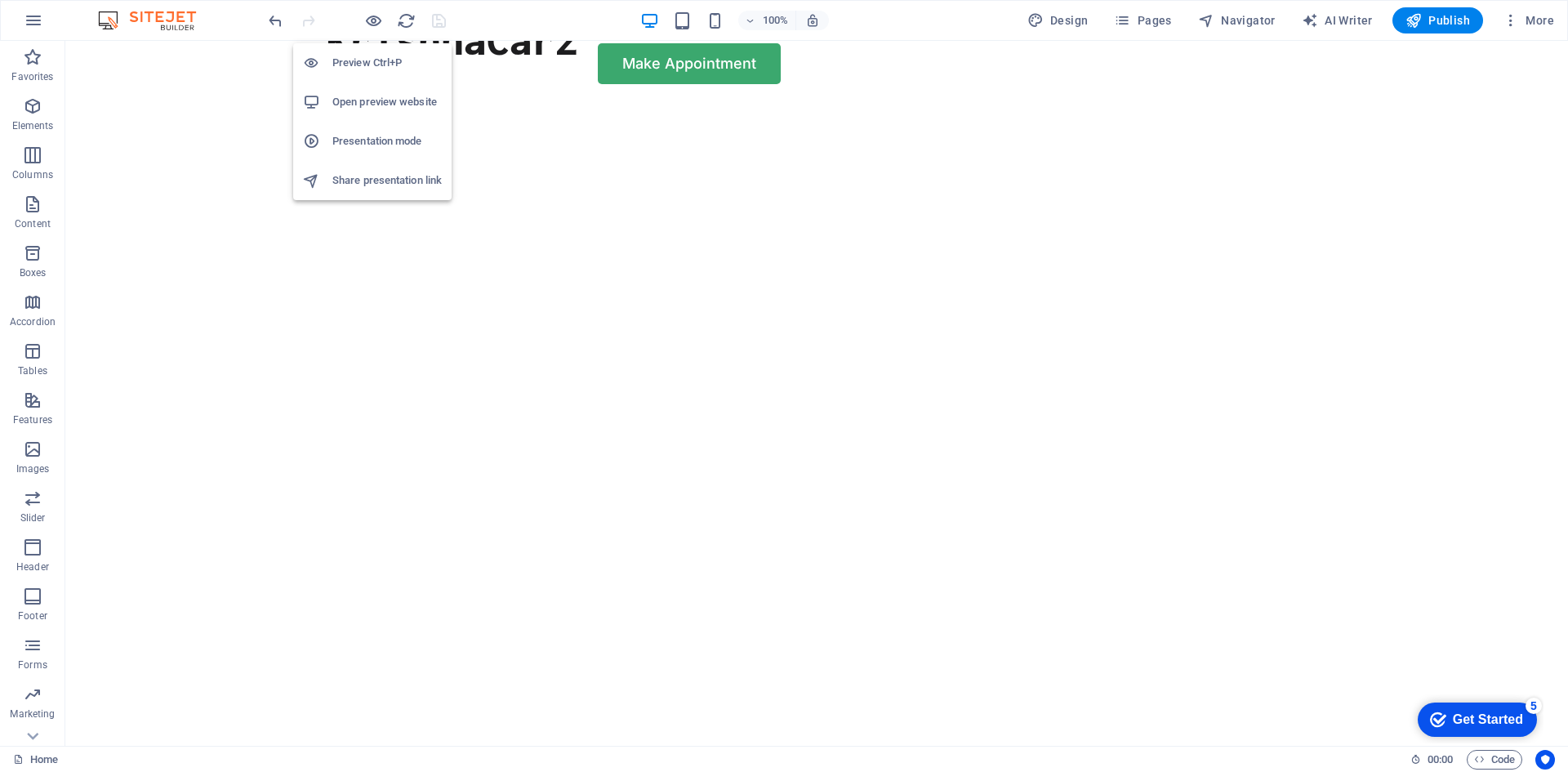
click at [373, 98] on h6 "Open preview website" at bounding box center [386, 101] width 110 height 20
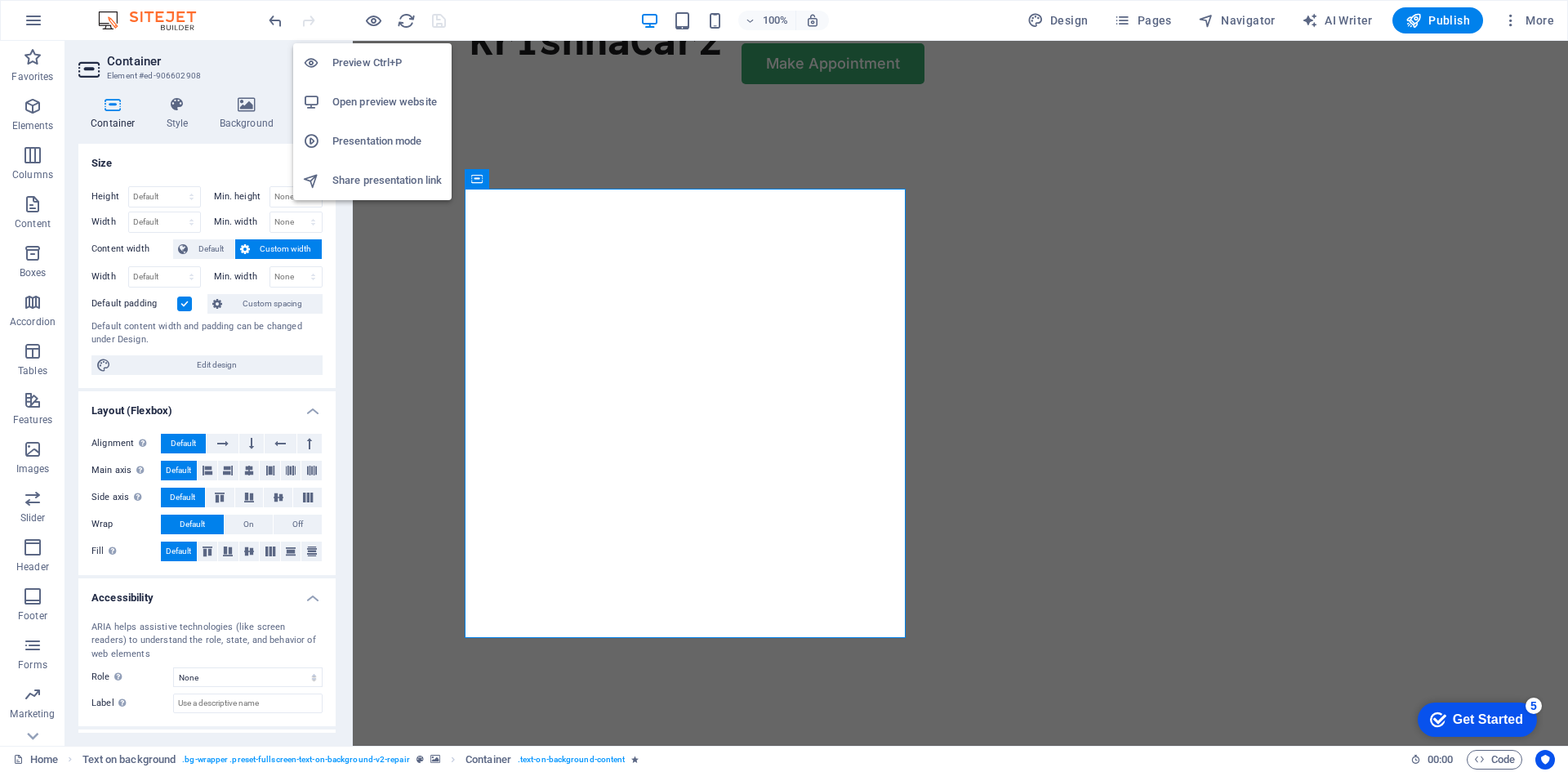
click at [364, 101] on h6 "Open preview website" at bounding box center [386, 101] width 110 height 20
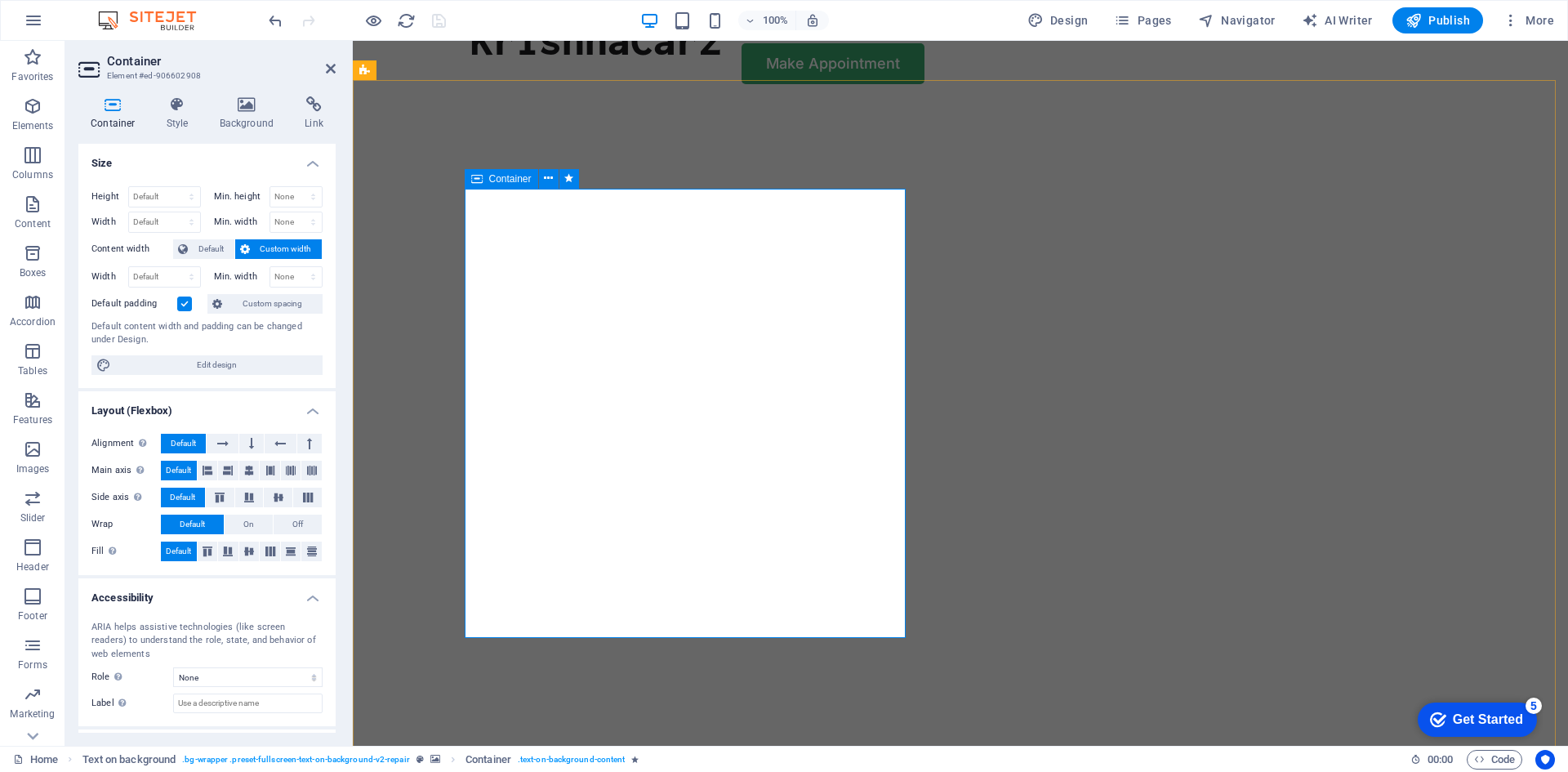
click at [550, 182] on icon at bounding box center [549, 178] width 9 height 17
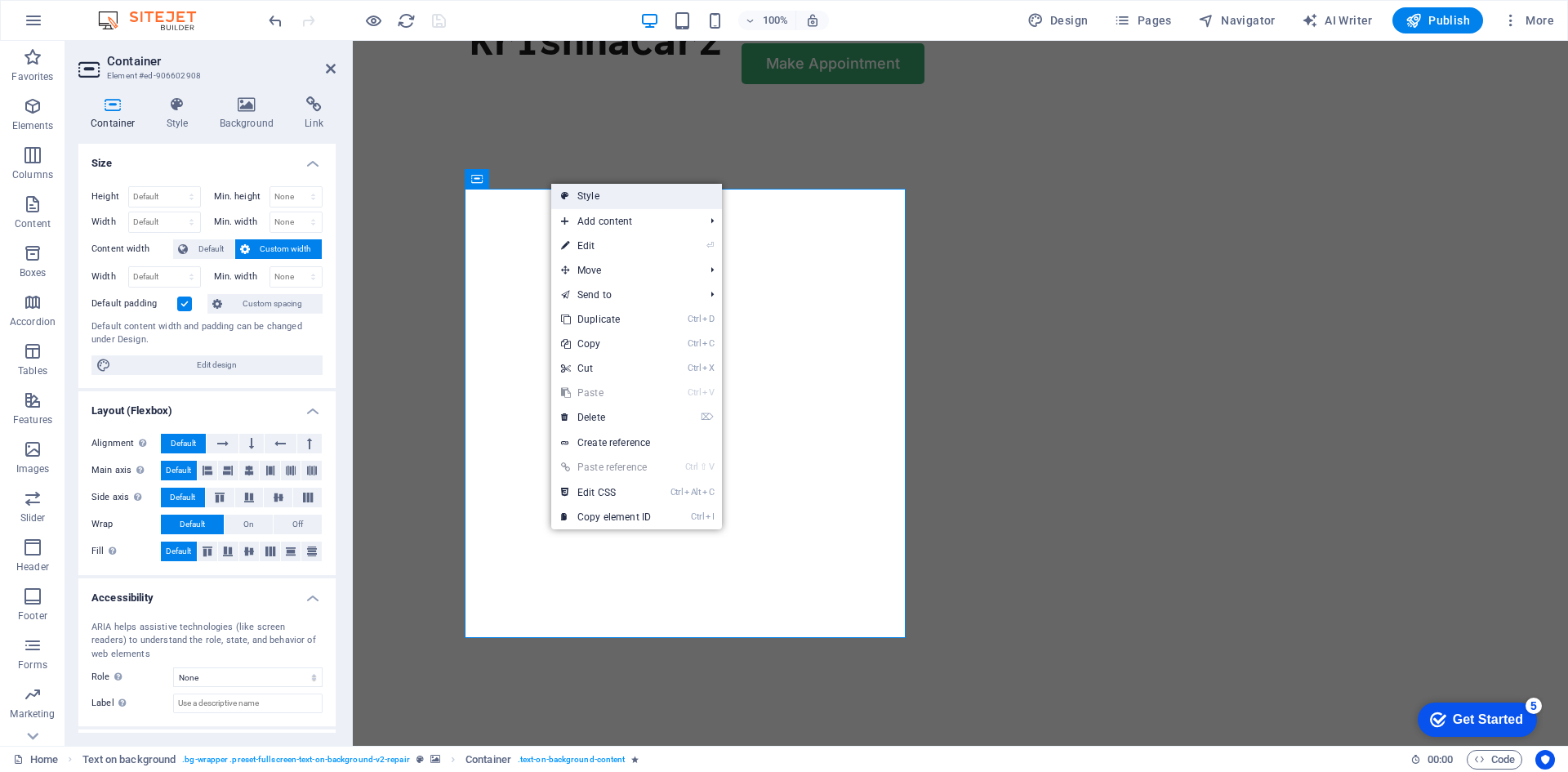
click at [583, 195] on link "Style" at bounding box center [637, 196] width 171 height 24
select select "%"
select select "px"
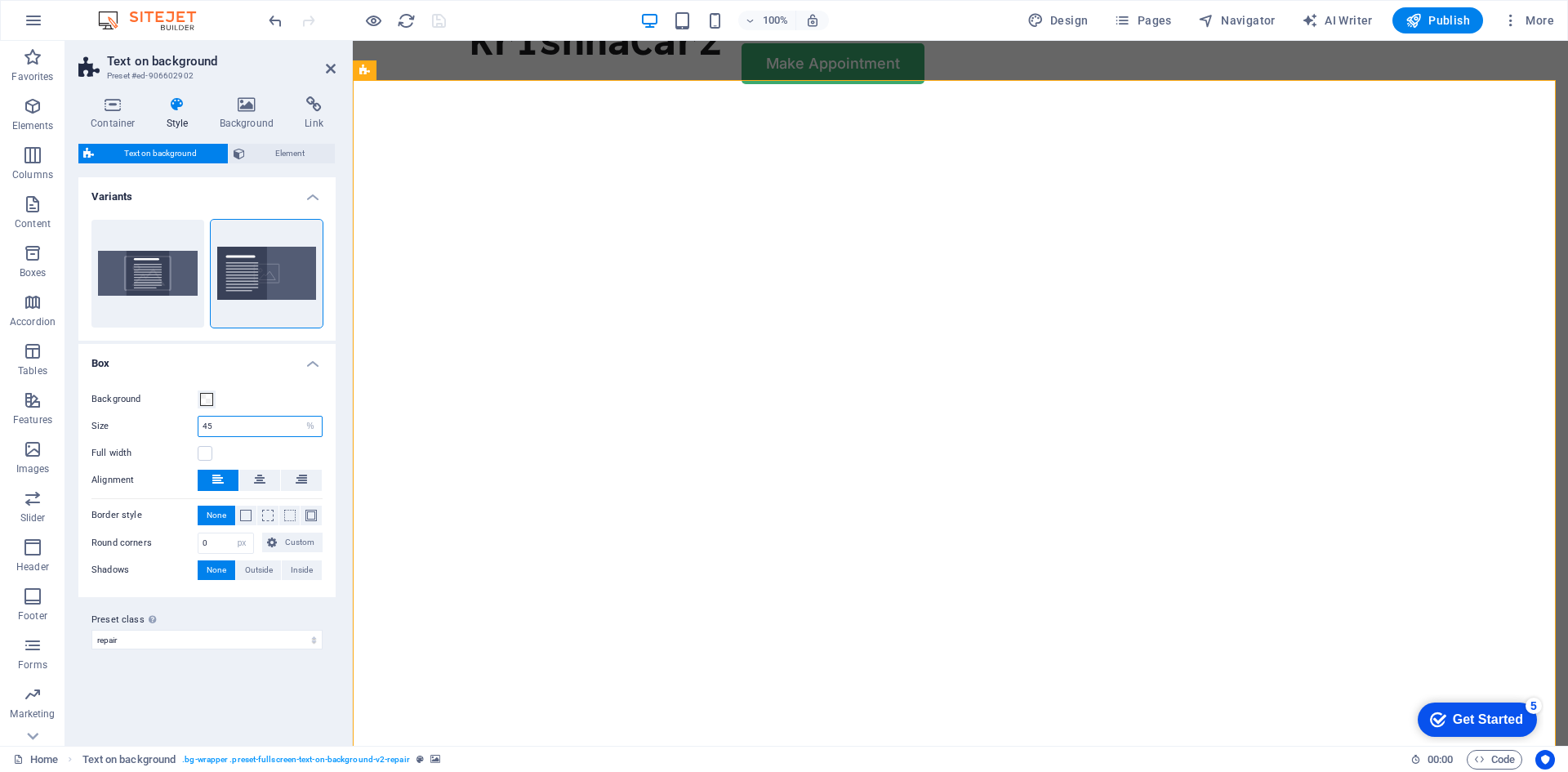
click at [250, 430] on input "45" at bounding box center [261, 426] width 124 height 20
type input "50"
click at [300, 398] on div "Background" at bounding box center [207, 399] width 231 height 20
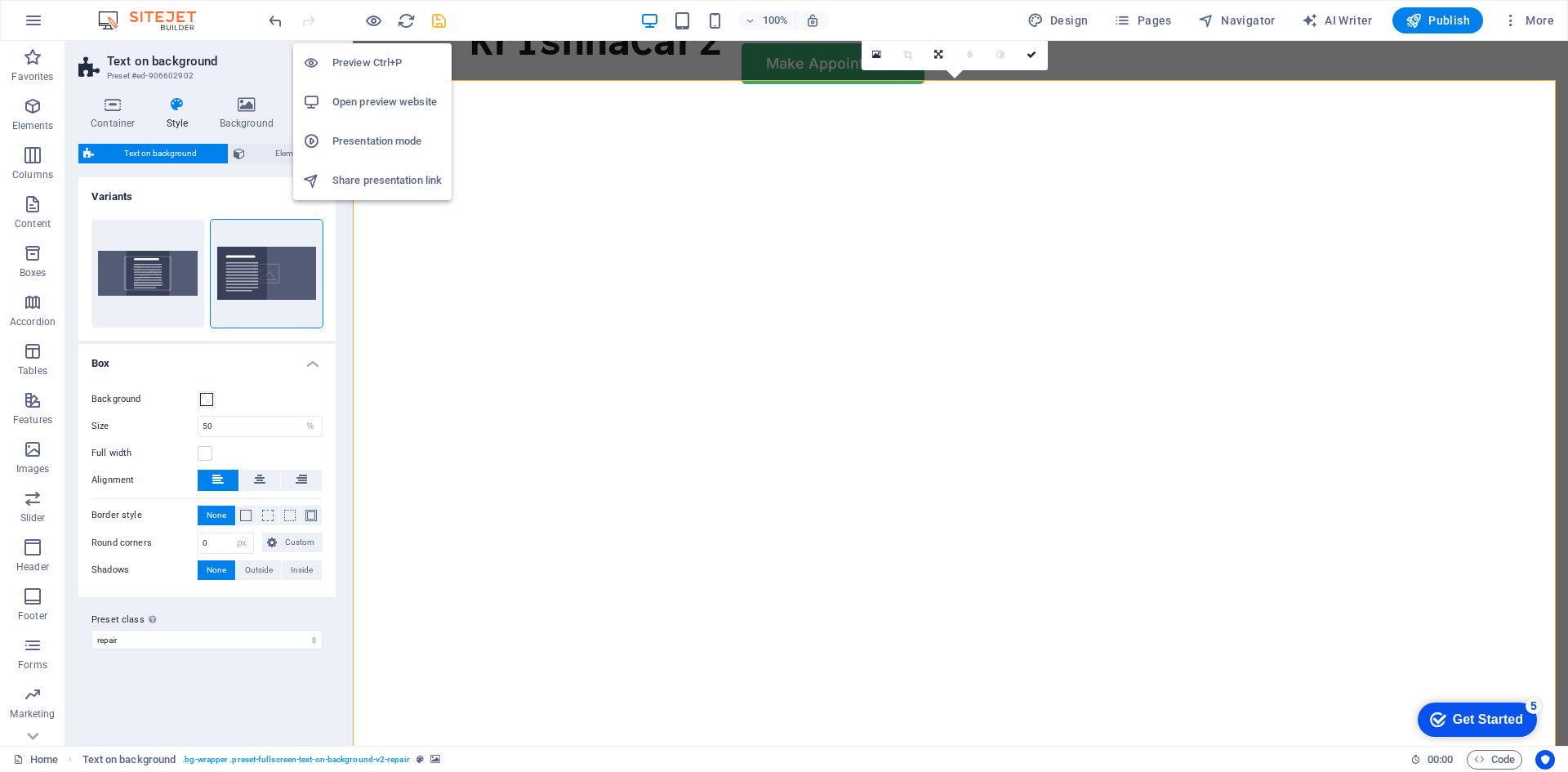
click at [370, 96] on h6 "Open preview website" at bounding box center [386, 101] width 110 height 20
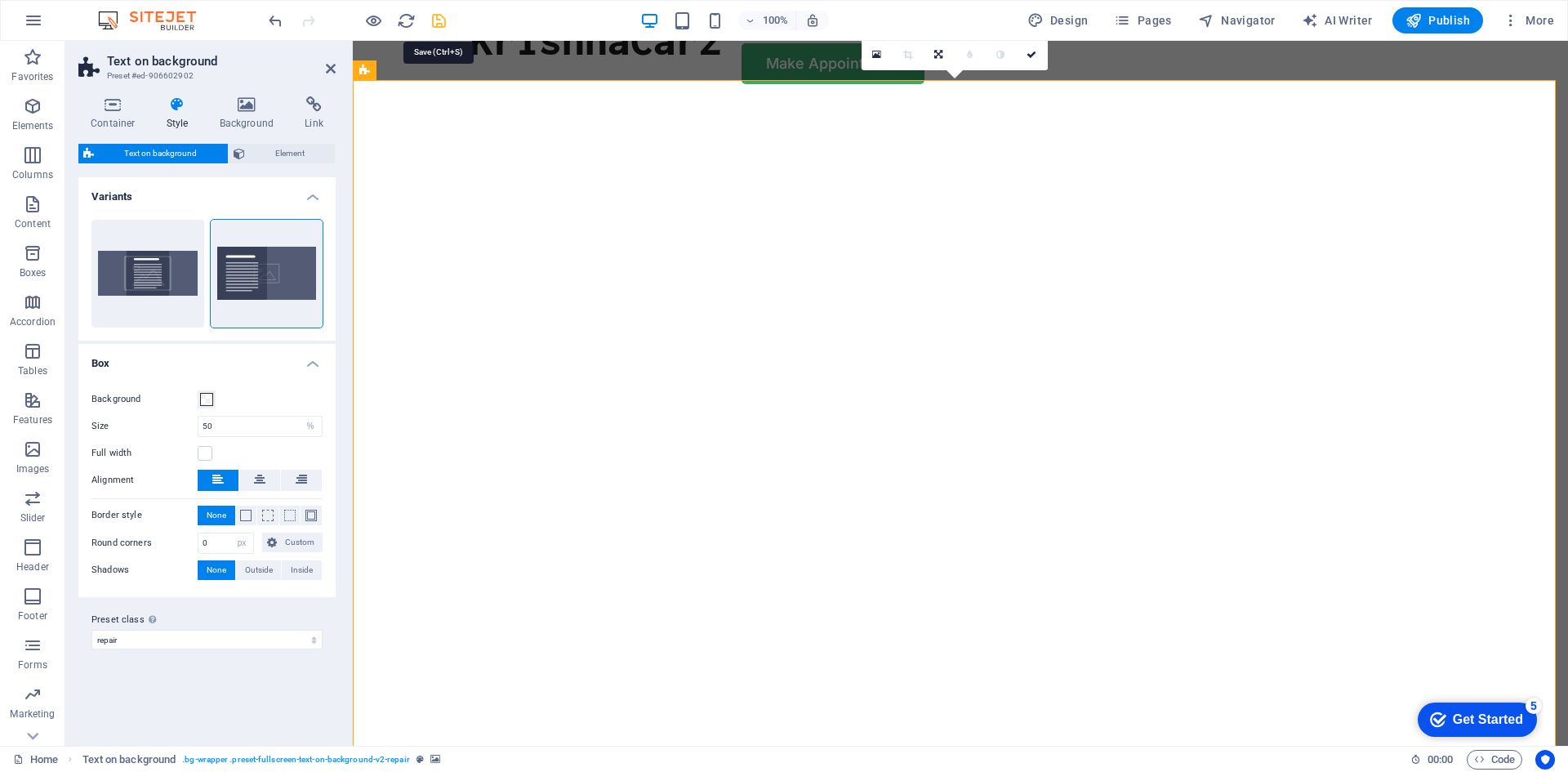
click at [440, 21] on icon "save" at bounding box center [439, 21] width 19 height 19
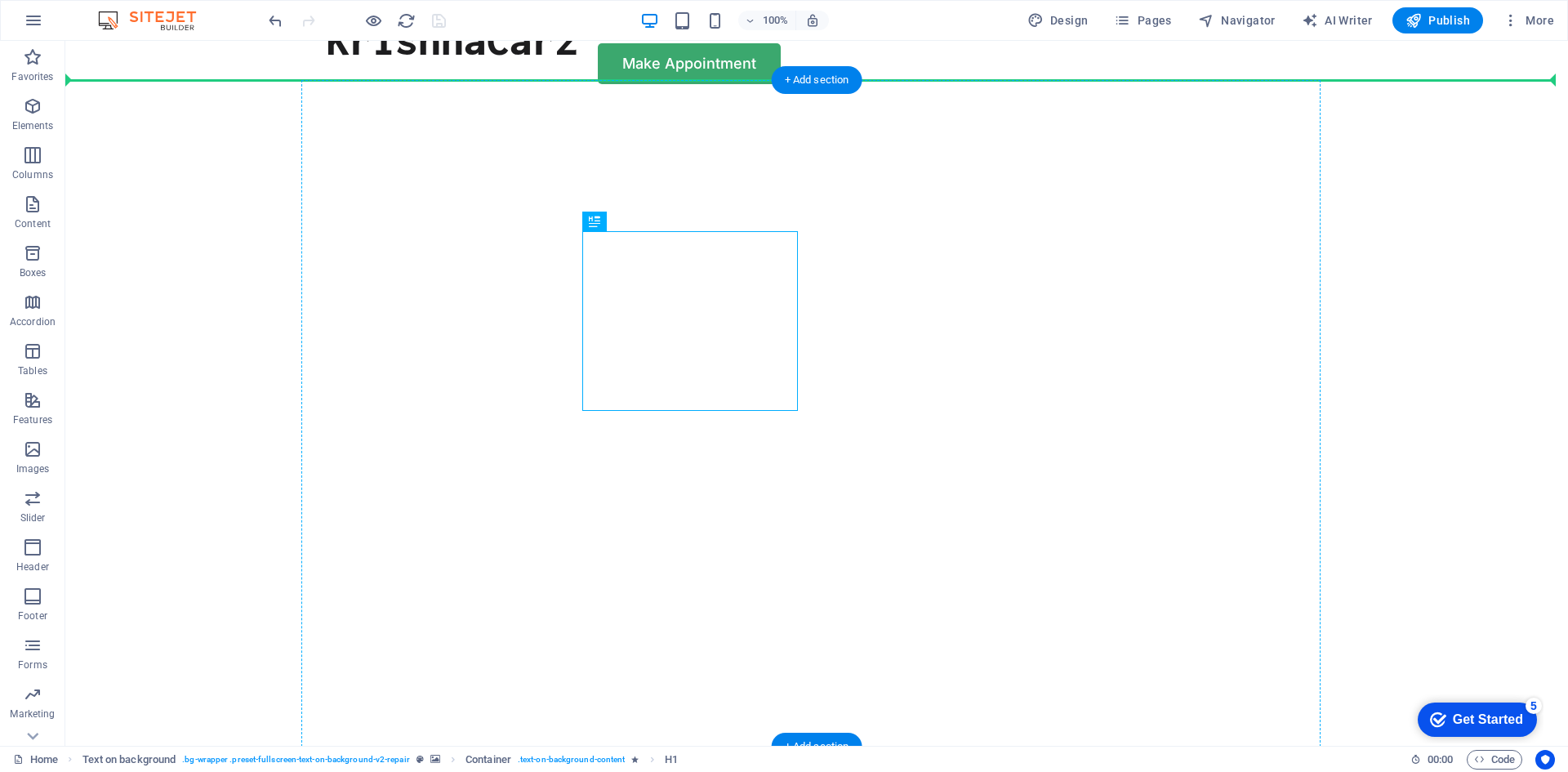
drag, startPoint x: 655, startPoint y: 261, endPoint x: 462, endPoint y: 215, distance: 198.4
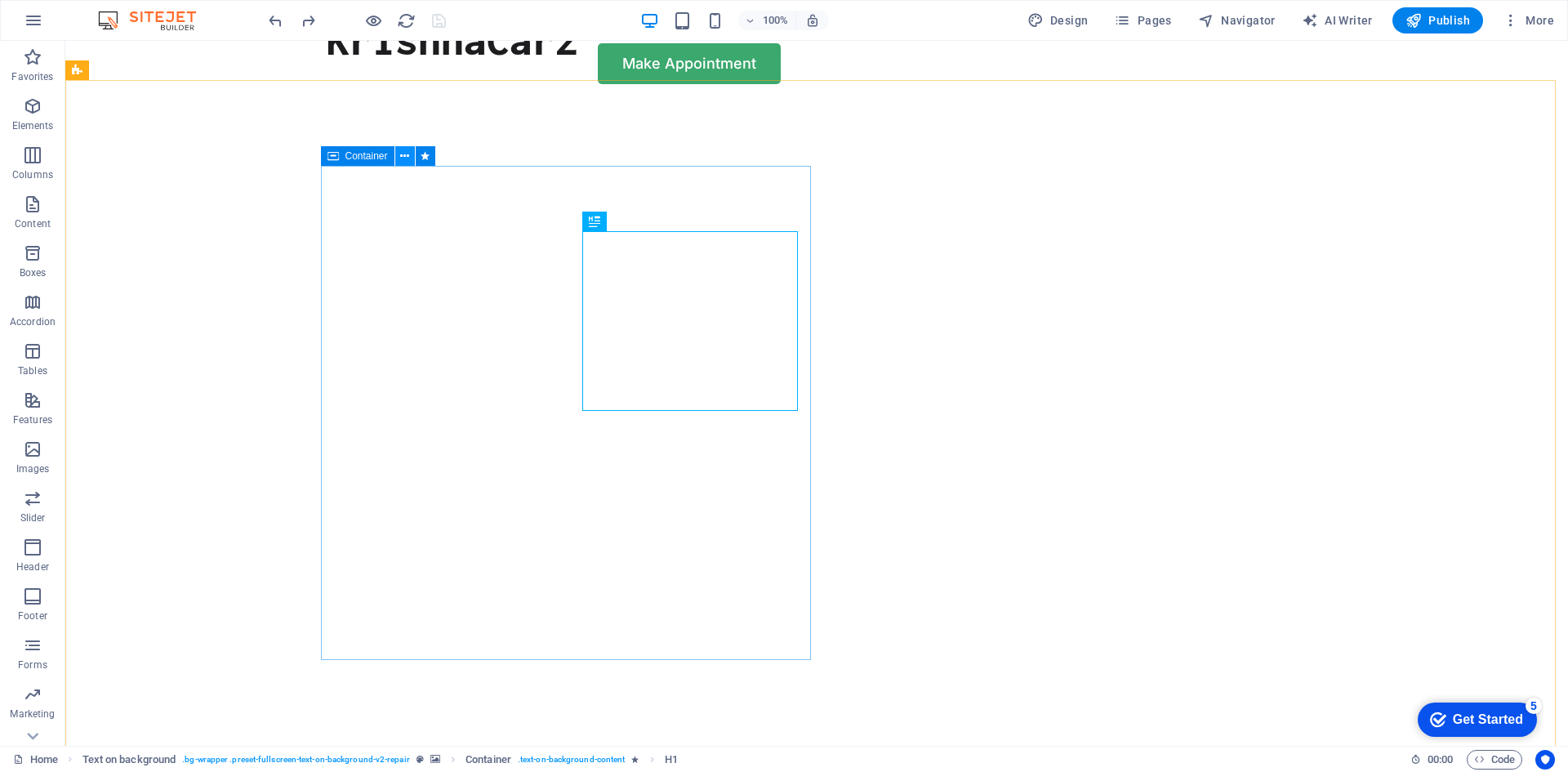
click at [404, 160] on icon at bounding box center [405, 157] width 9 height 17
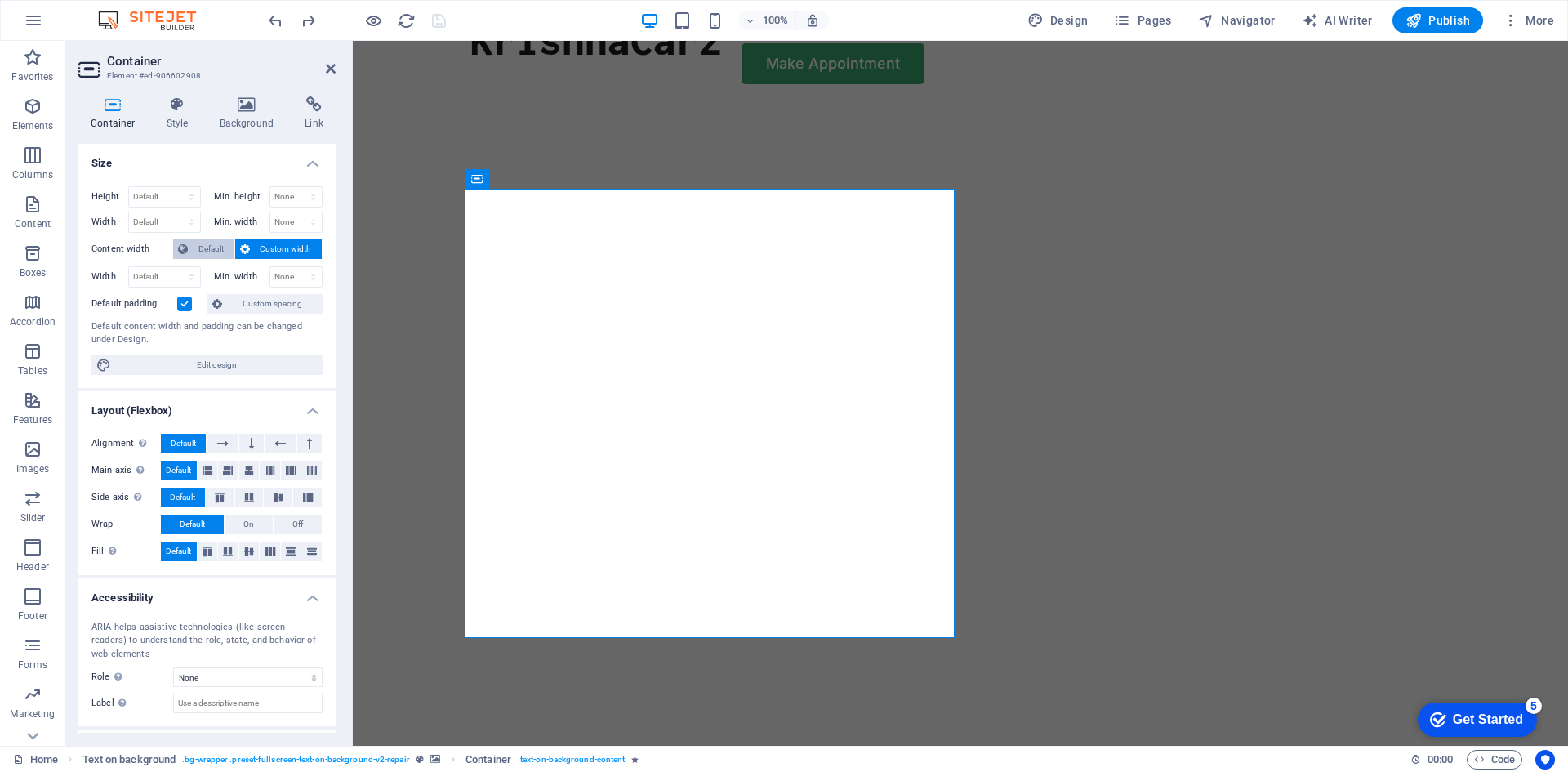
click at [214, 249] on span "Default" at bounding box center [211, 249] width 37 height 20
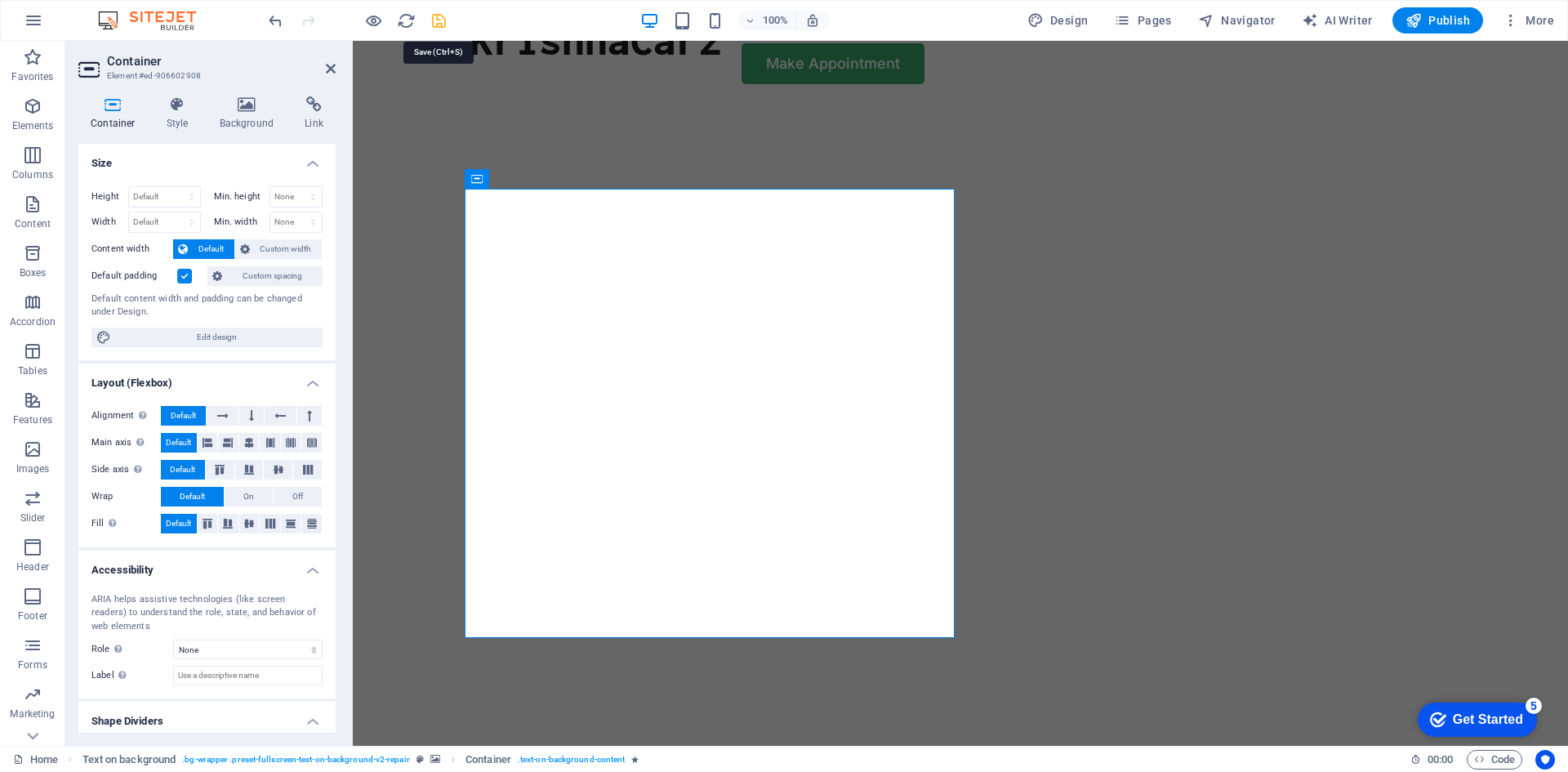
click at [446, 22] on icon "save" at bounding box center [439, 21] width 19 height 19
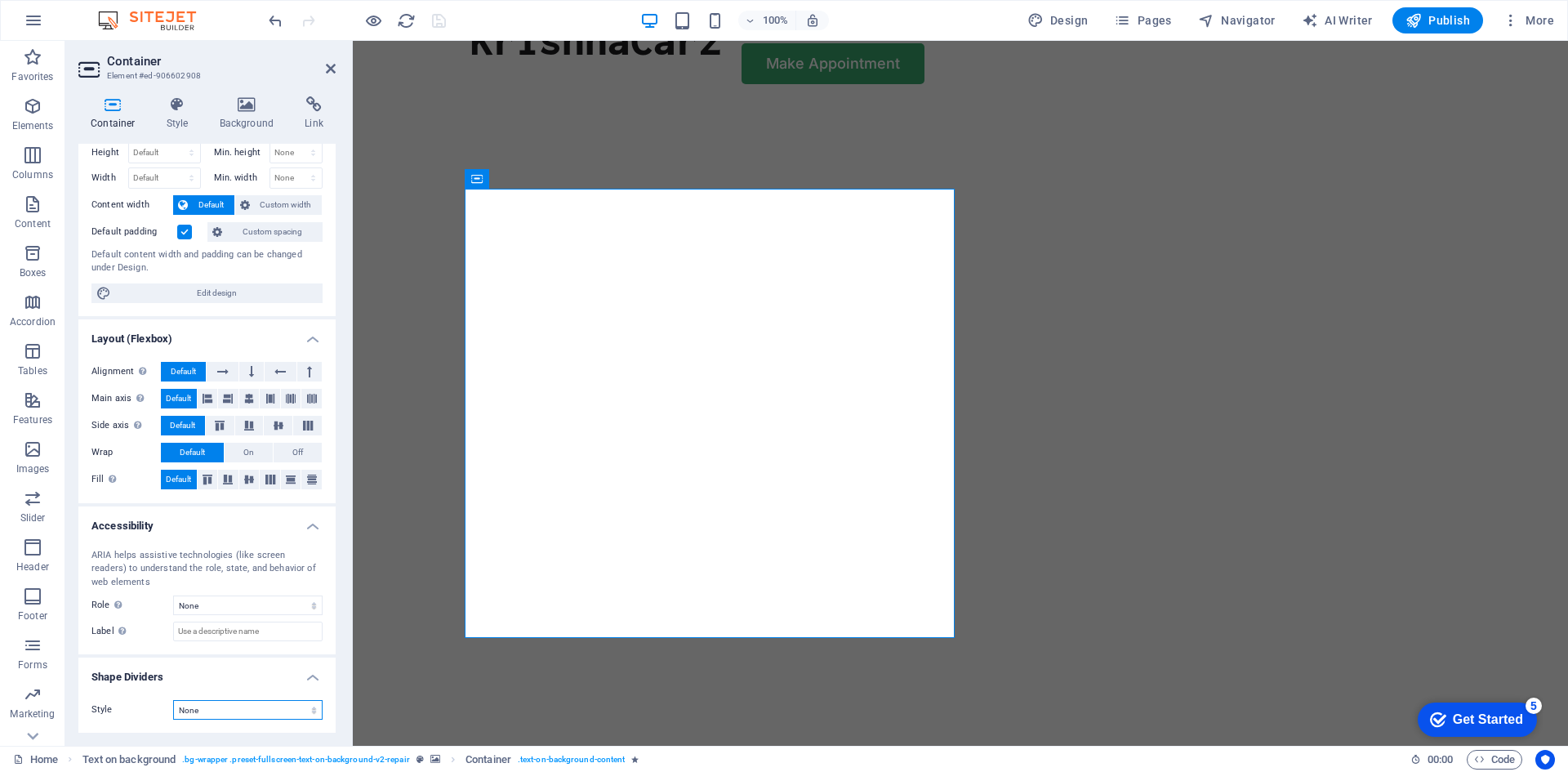
click at [220, 708] on select "None Triangle Square Diagonal Polygon 1 Polygon 2 Zigzag Multiple Zigzags Waves…" at bounding box center [248, 709] width 149 height 20
click at [302, 706] on select "None Triangle Square Diagonal Polygon 1 Polygon 2 Zigzag Multiple Zigzags Waves…" at bounding box center [248, 709] width 149 height 20
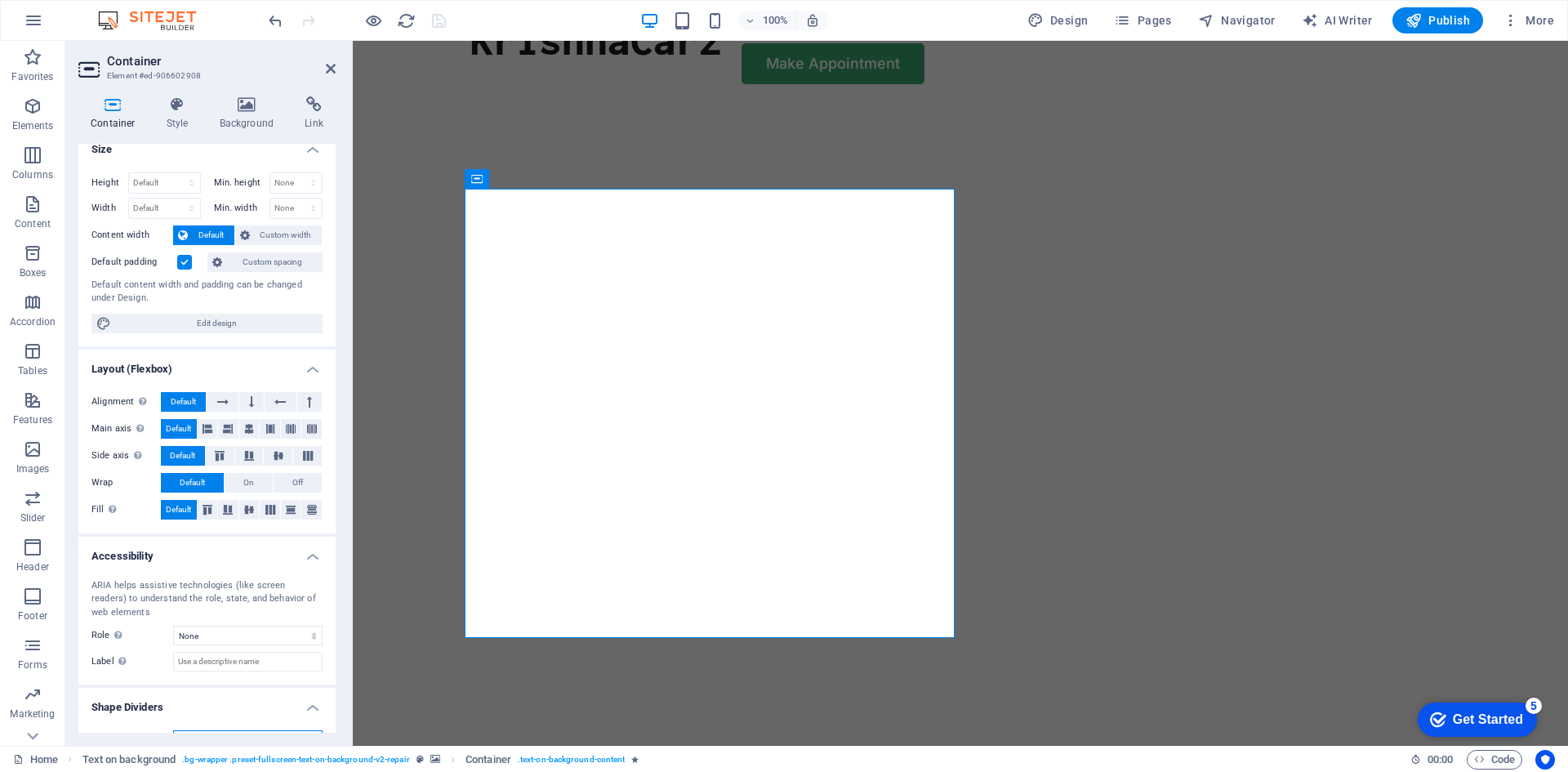
scroll to position [0, 0]
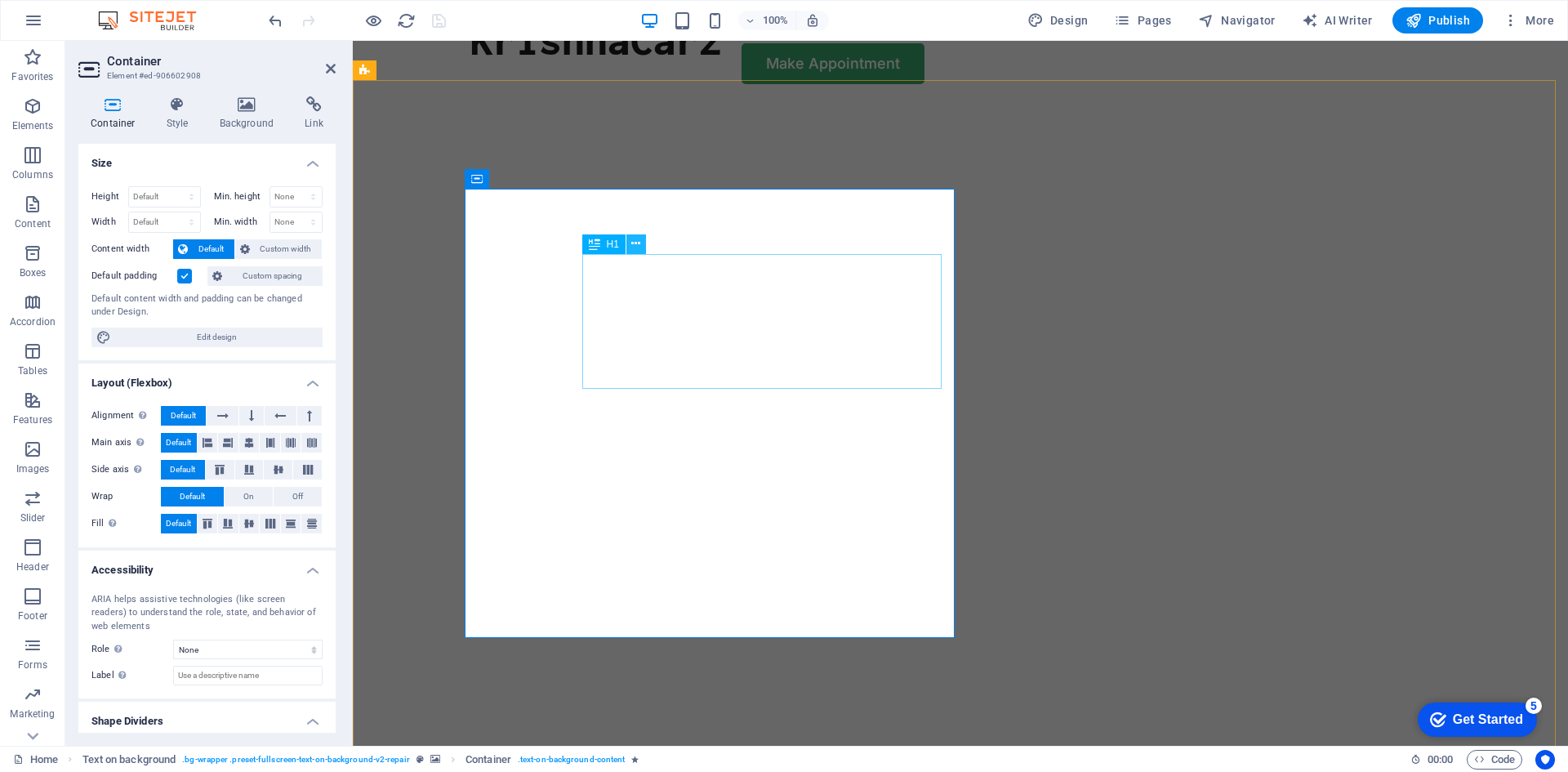
click at [640, 246] on icon at bounding box center [636, 244] width 9 height 17
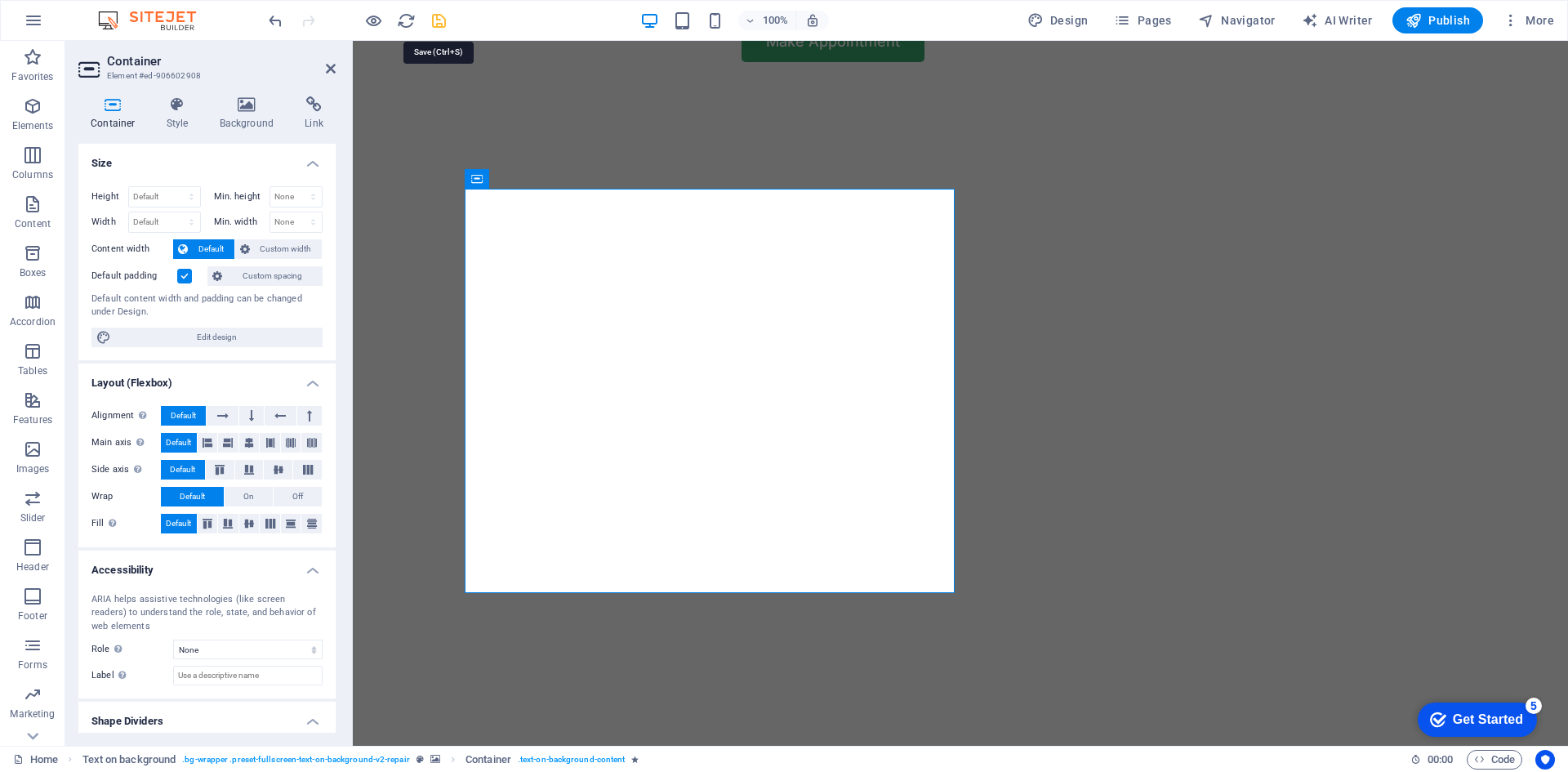
click at [440, 14] on icon "save" at bounding box center [439, 21] width 19 height 19
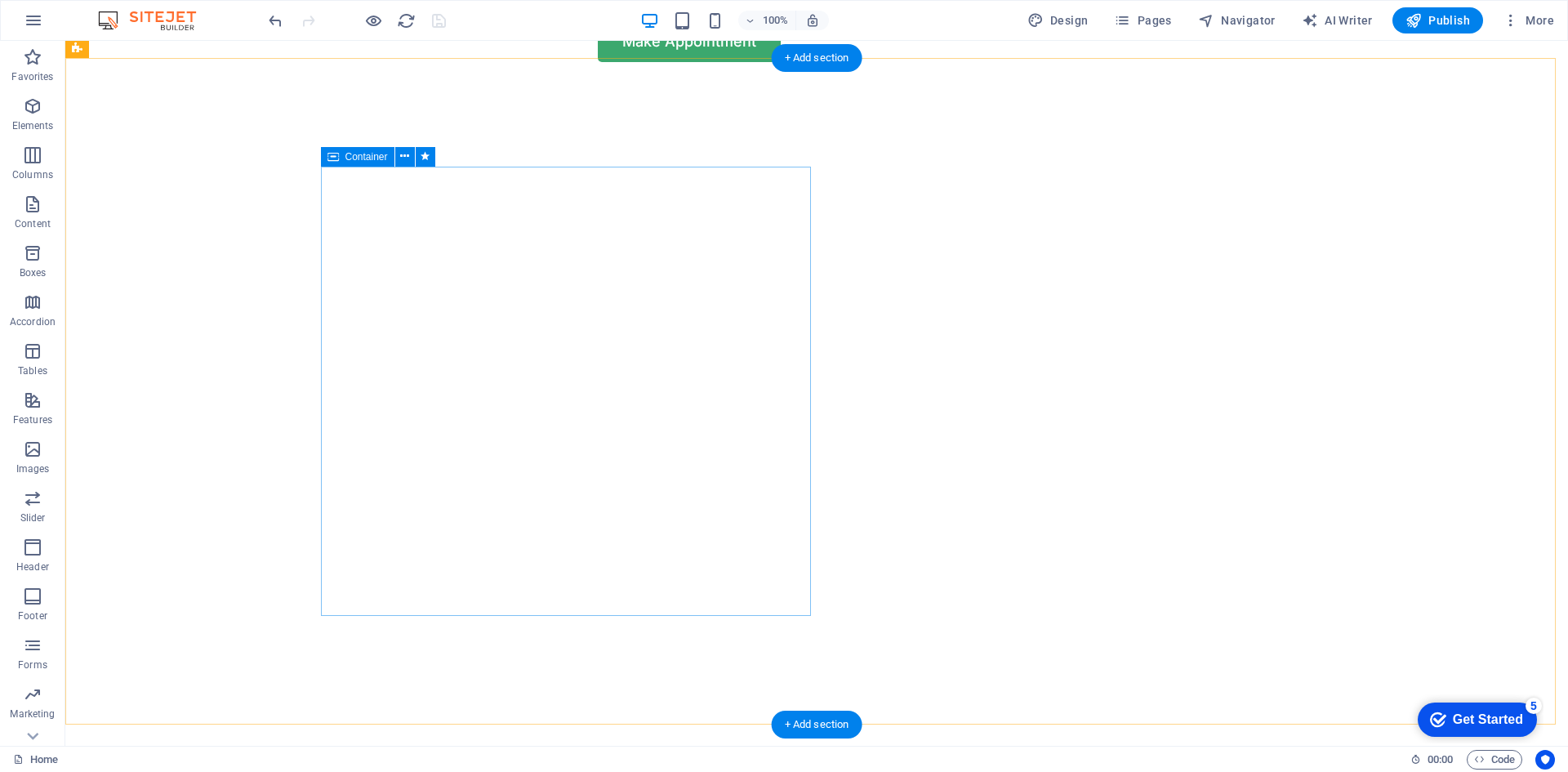
drag, startPoint x: 502, startPoint y: 350, endPoint x: 360, endPoint y: 343, distance: 142.2
drag, startPoint x: 357, startPoint y: 343, endPoint x: 461, endPoint y: 306, distance: 110.4
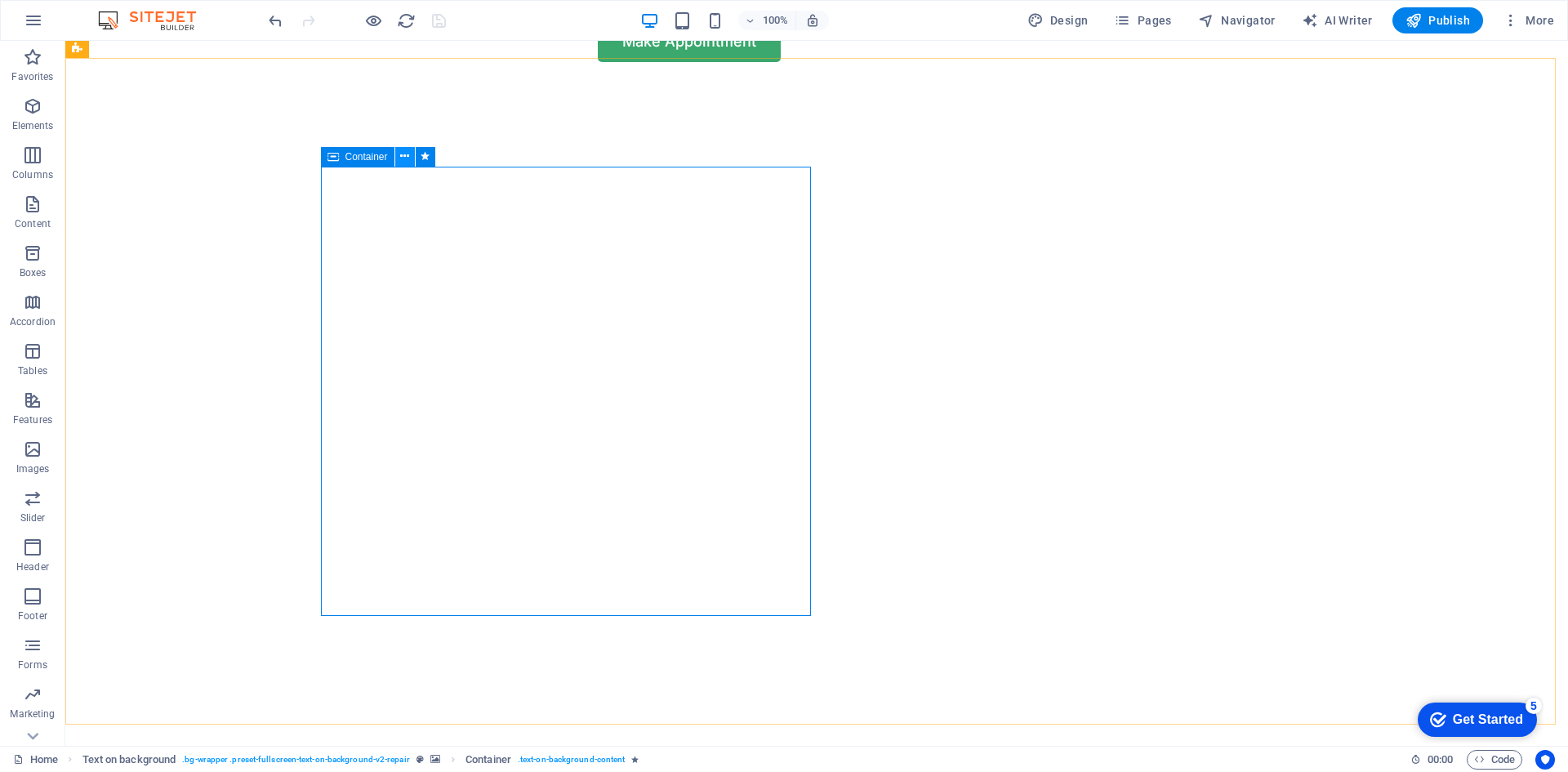
click at [402, 157] on icon at bounding box center [405, 157] width 9 height 17
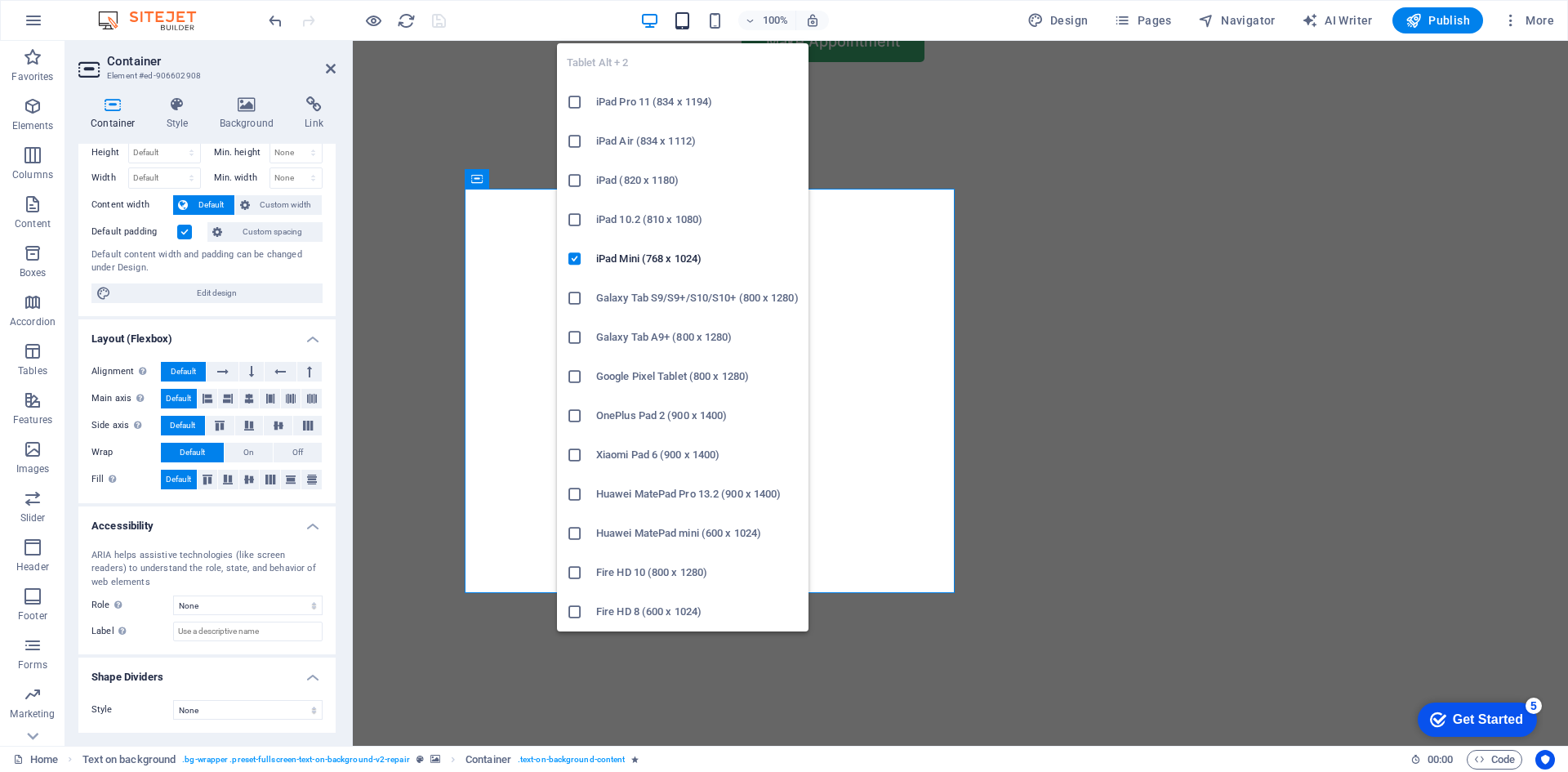
click at [686, 20] on icon "button" at bounding box center [683, 21] width 19 height 19
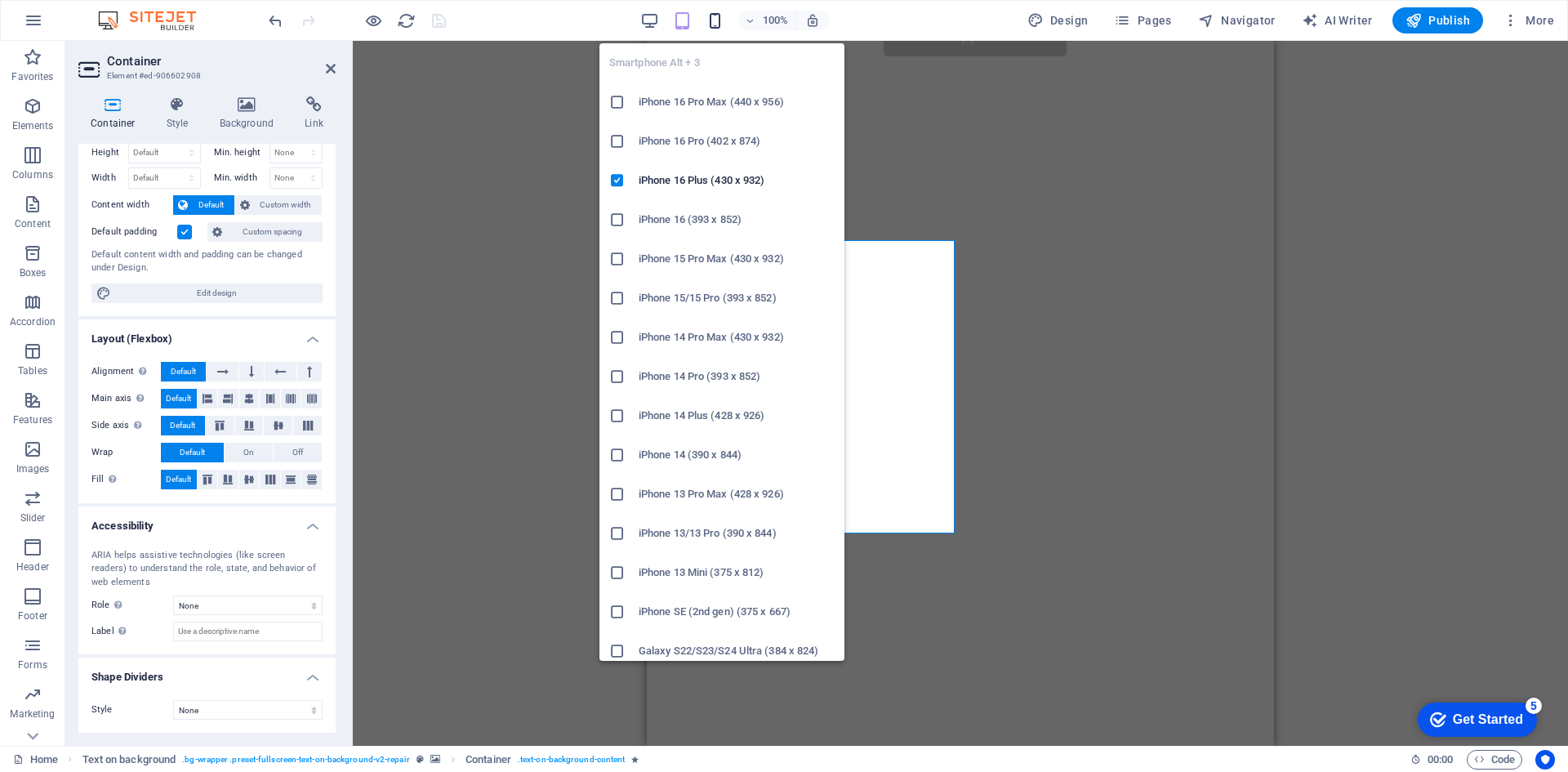
click at [716, 23] on icon "button" at bounding box center [715, 21] width 19 height 19
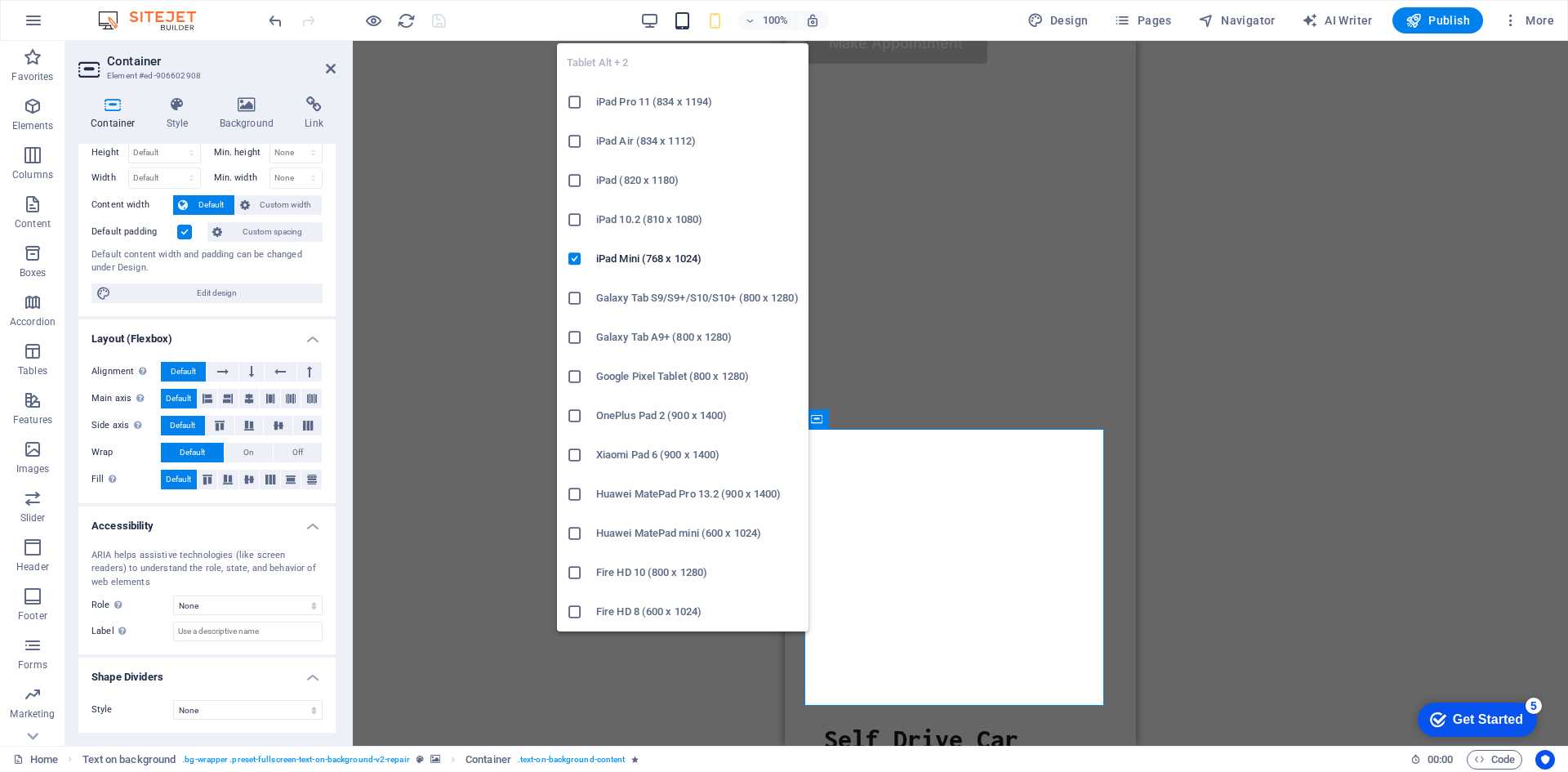
click at [682, 23] on icon "button" at bounding box center [683, 21] width 19 height 19
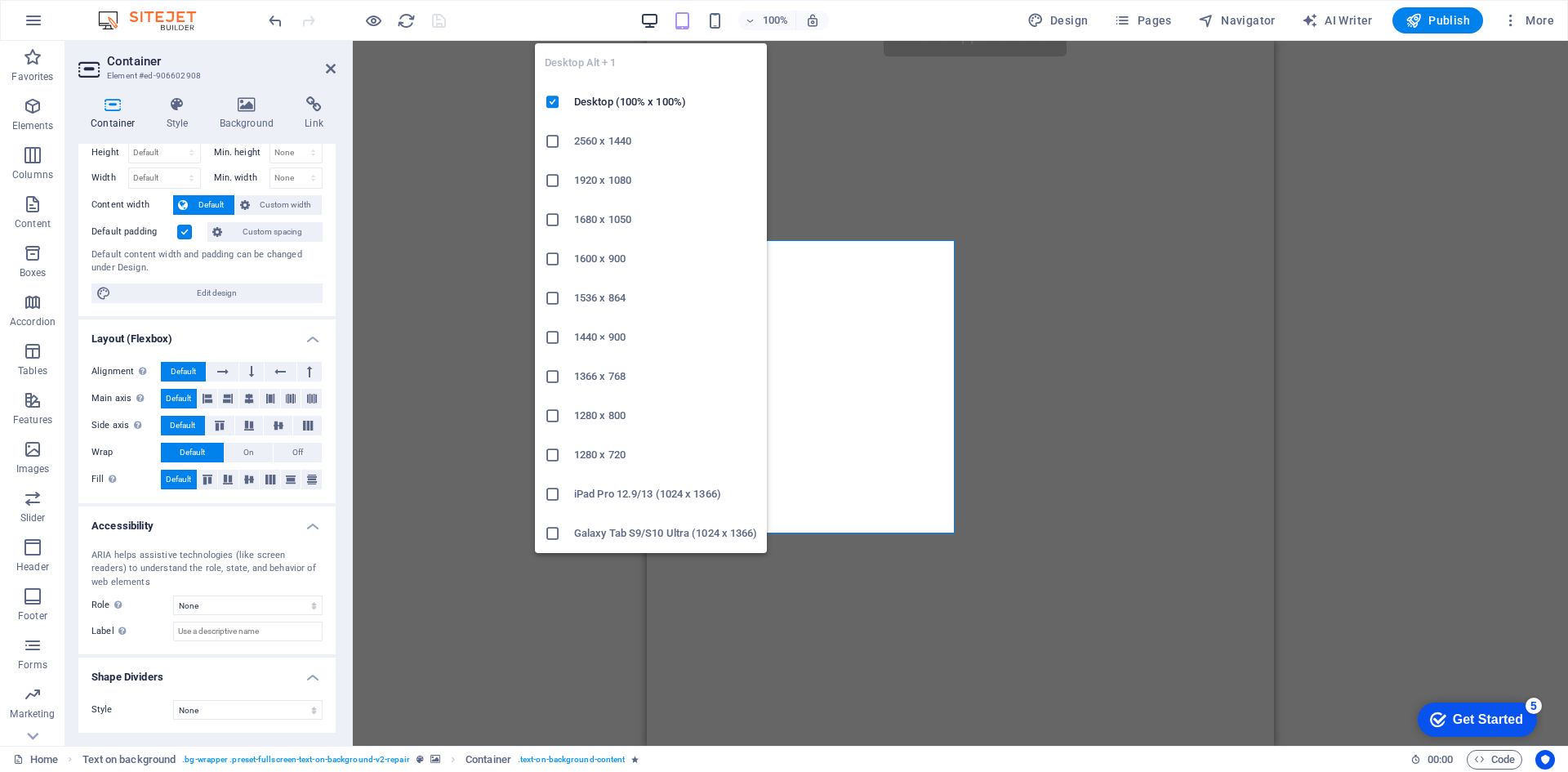
click at [649, 19] on icon "button" at bounding box center [650, 21] width 19 height 19
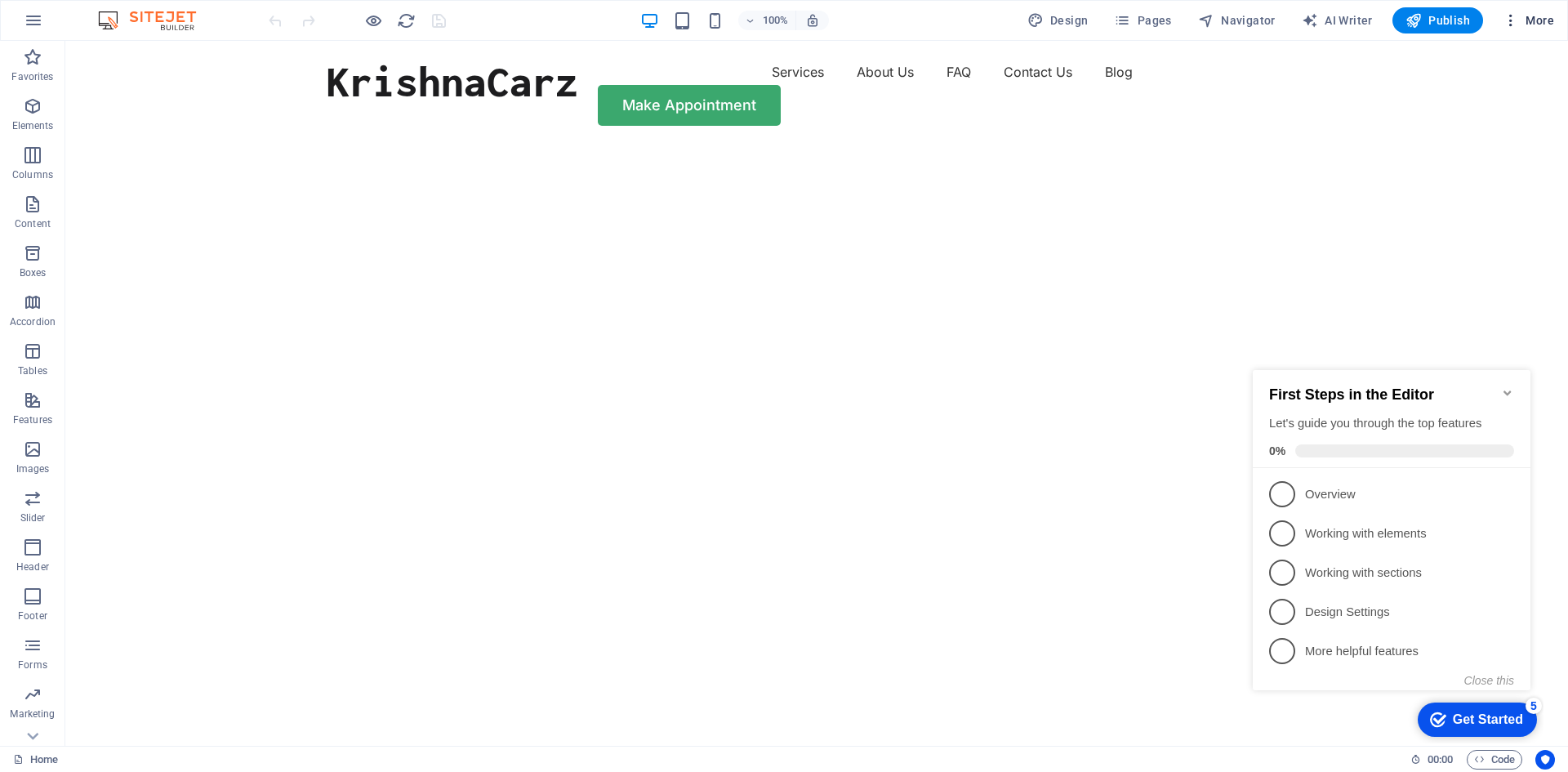
click at [1519, 21] on icon "button" at bounding box center [1510, 20] width 16 height 16
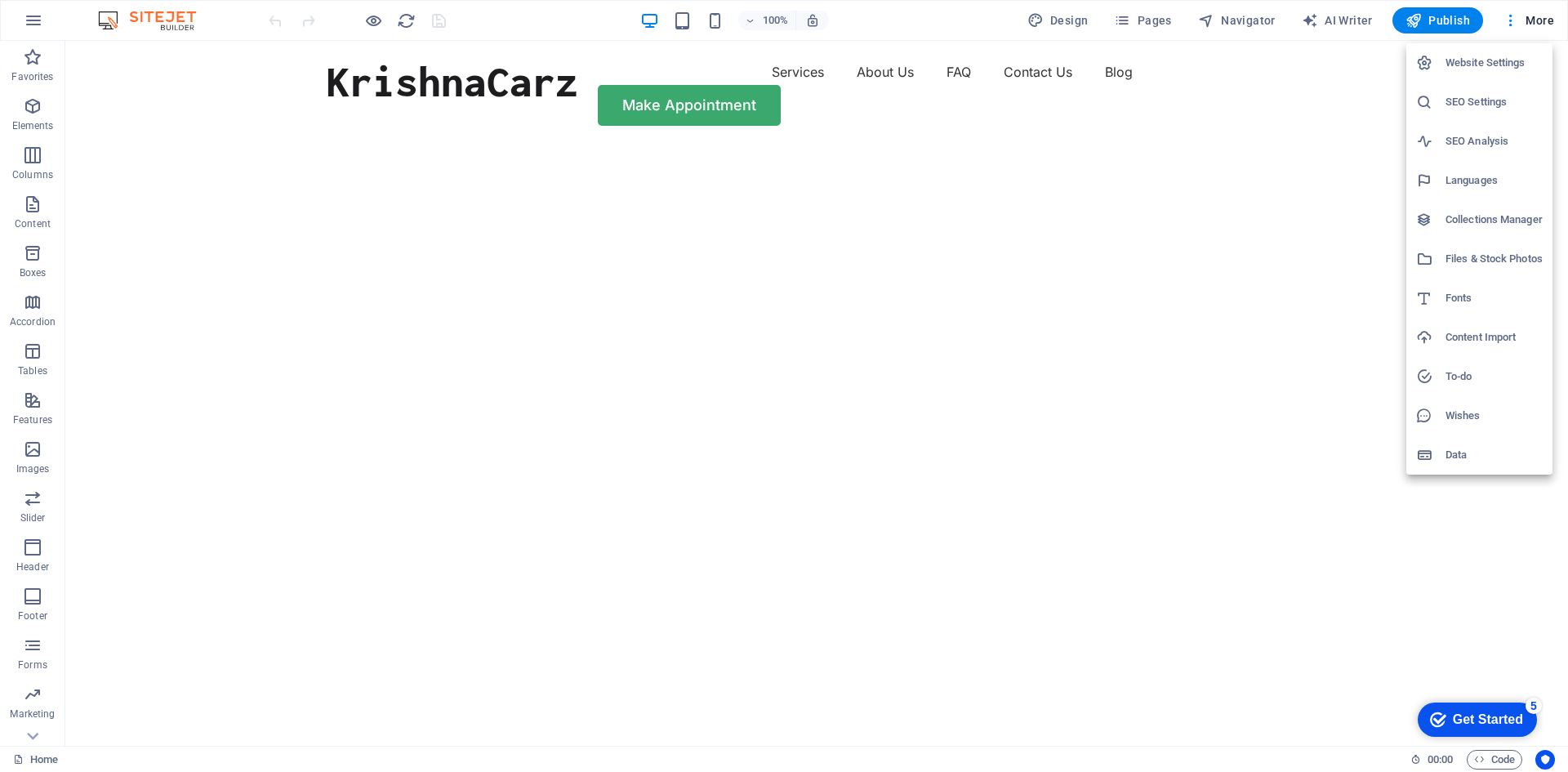
click at [1458, 455] on h6 "Data" at bounding box center [1494, 455] width 98 height 20
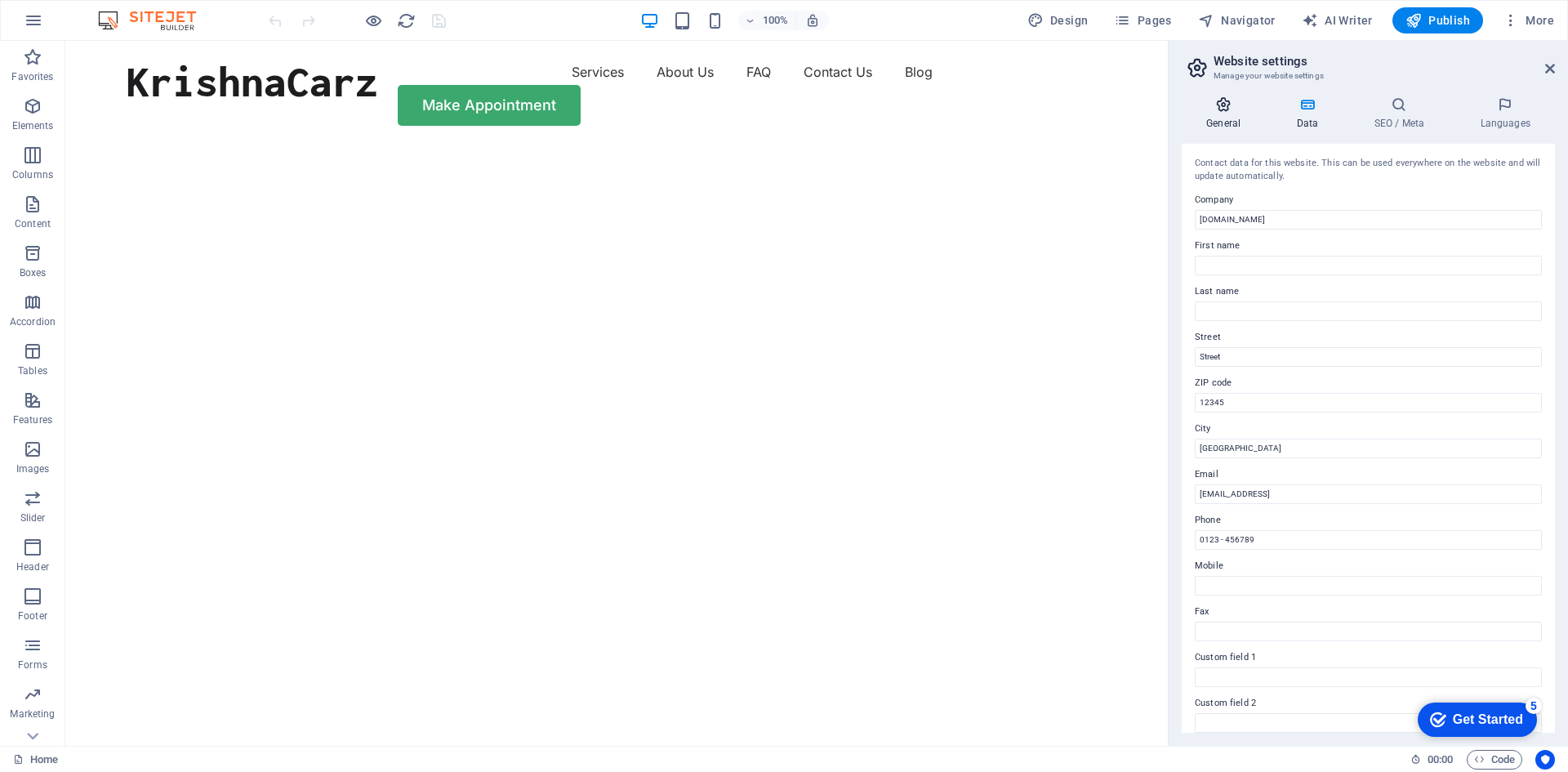
click at [1229, 112] on icon at bounding box center [1223, 104] width 83 height 16
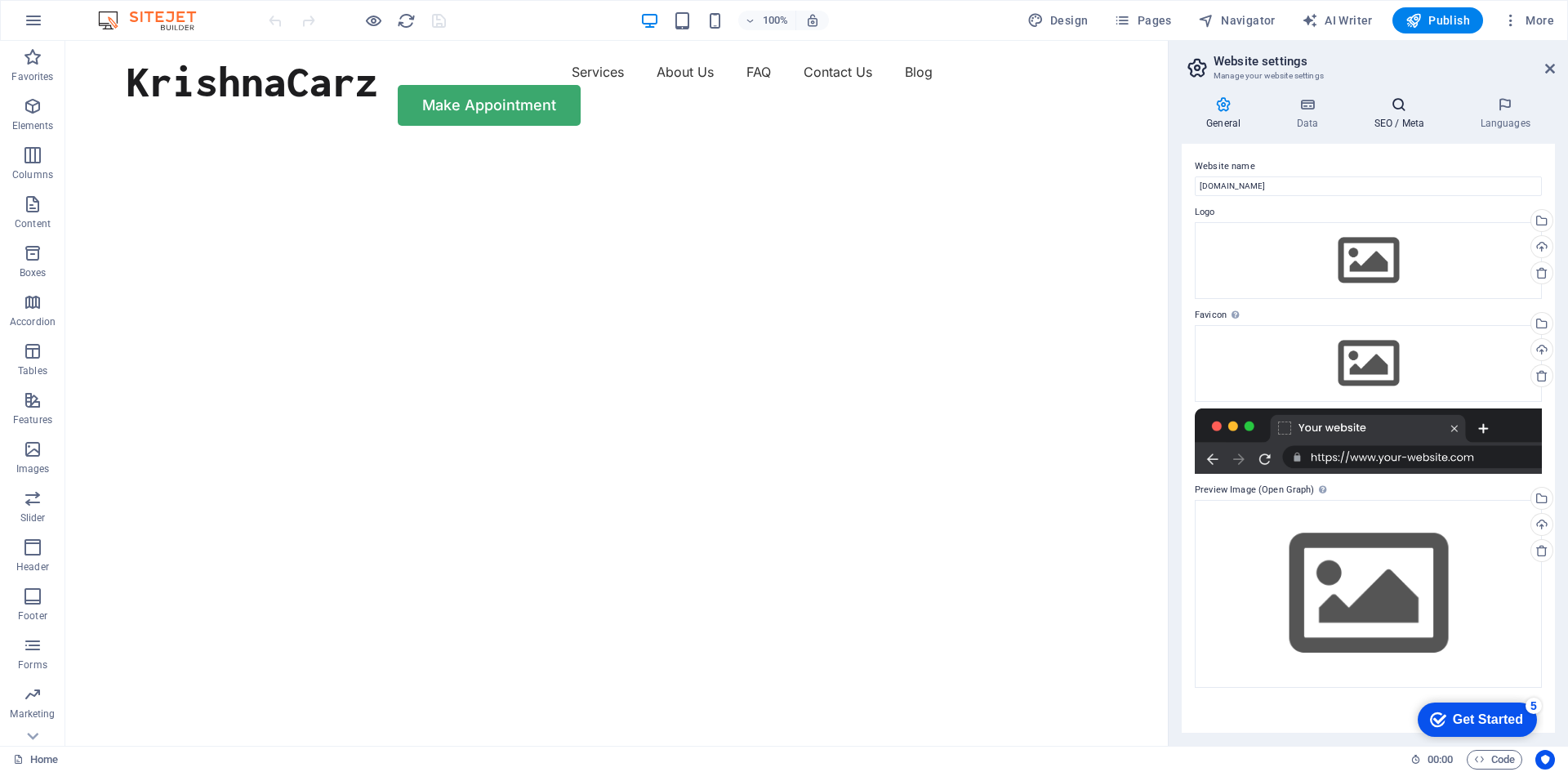
click at [1396, 116] on h4 "SEO / Meta" at bounding box center [1402, 114] width 106 height 35
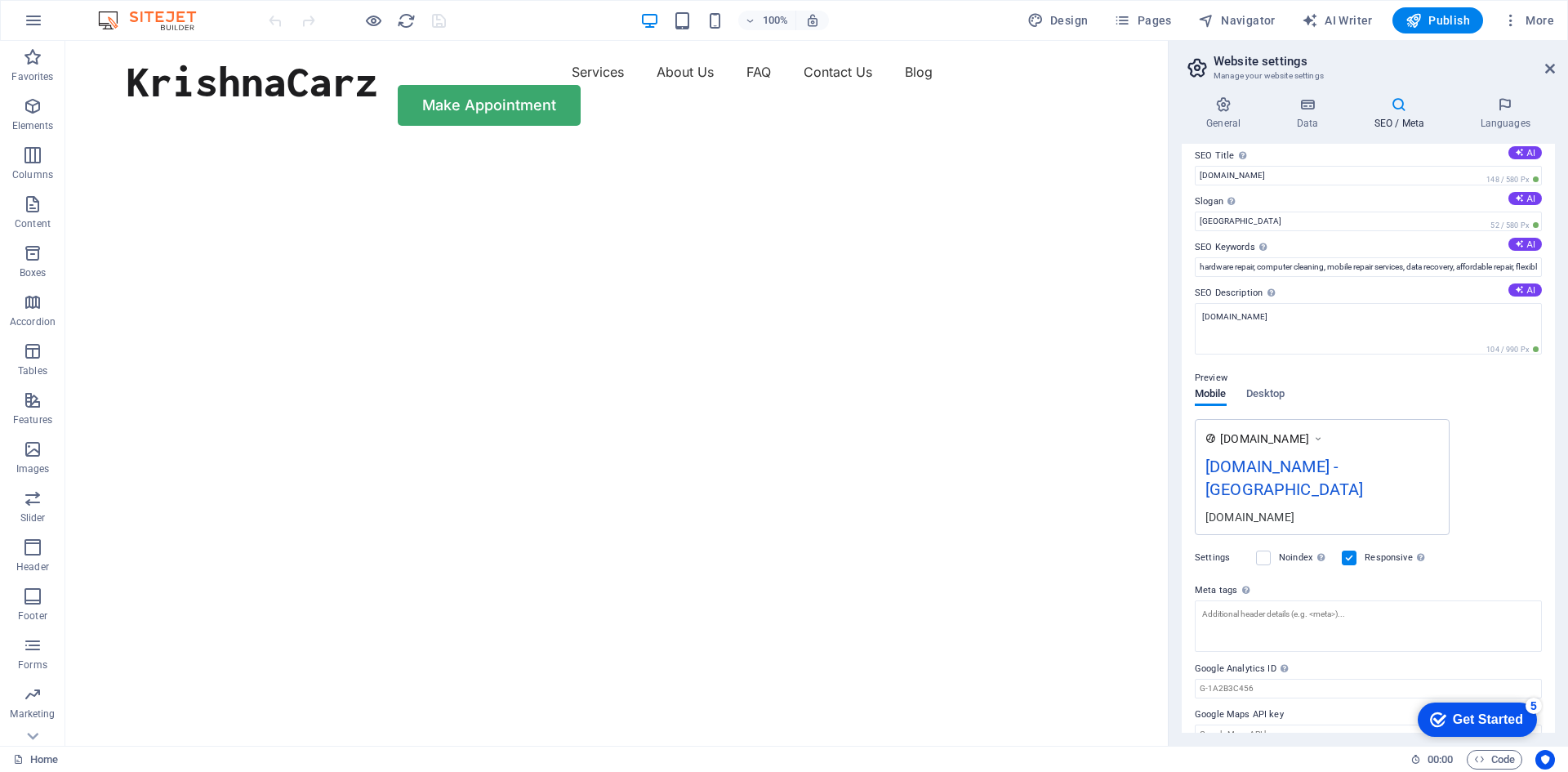
scroll to position [12, 0]
click at [1065, 21] on span "Design" at bounding box center [1058, 20] width 61 height 16
select select "px"
select select "400"
select select "px"
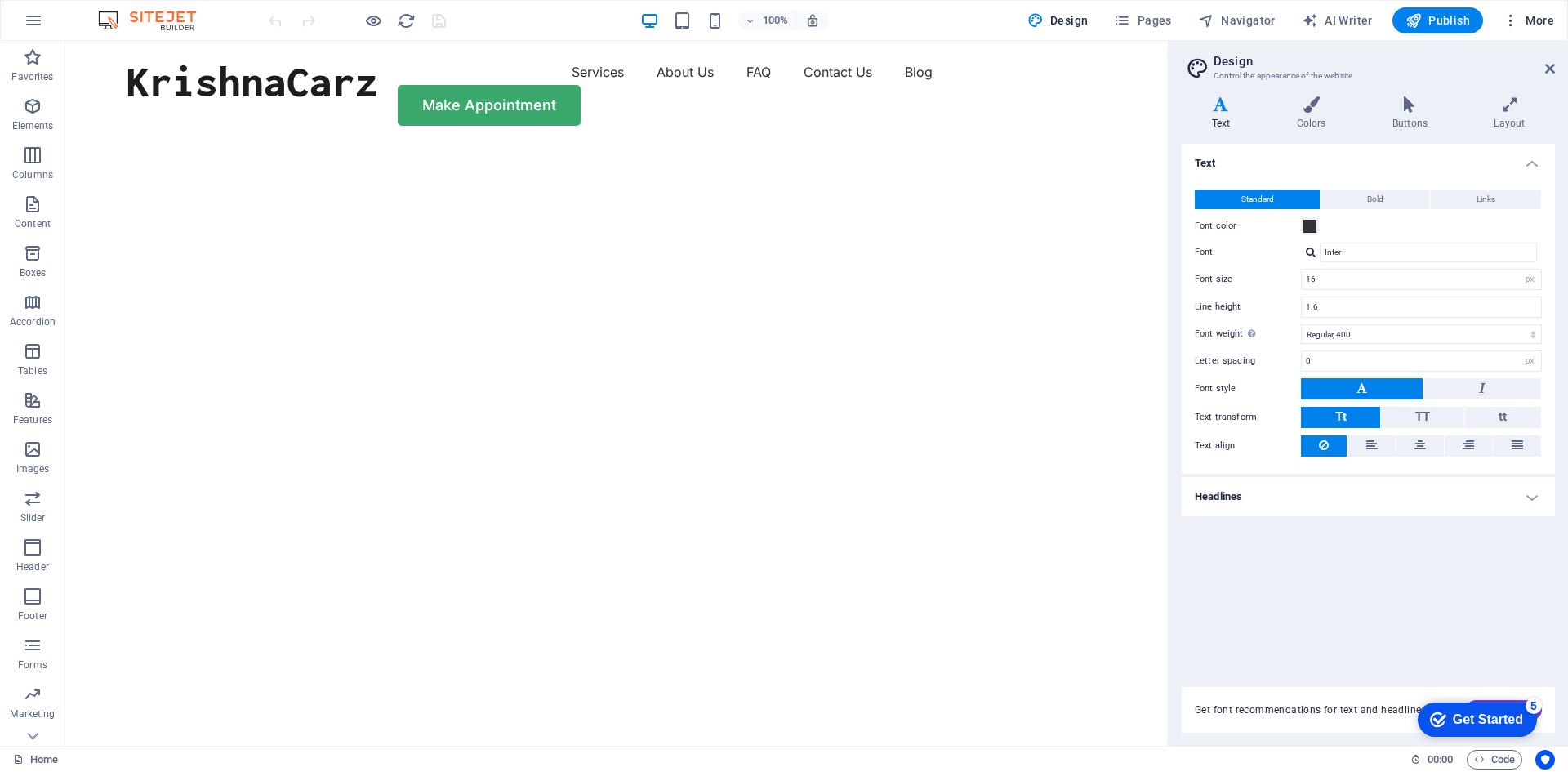
click at [1539, 18] on span "More" at bounding box center [1528, 20] width 52 height 16
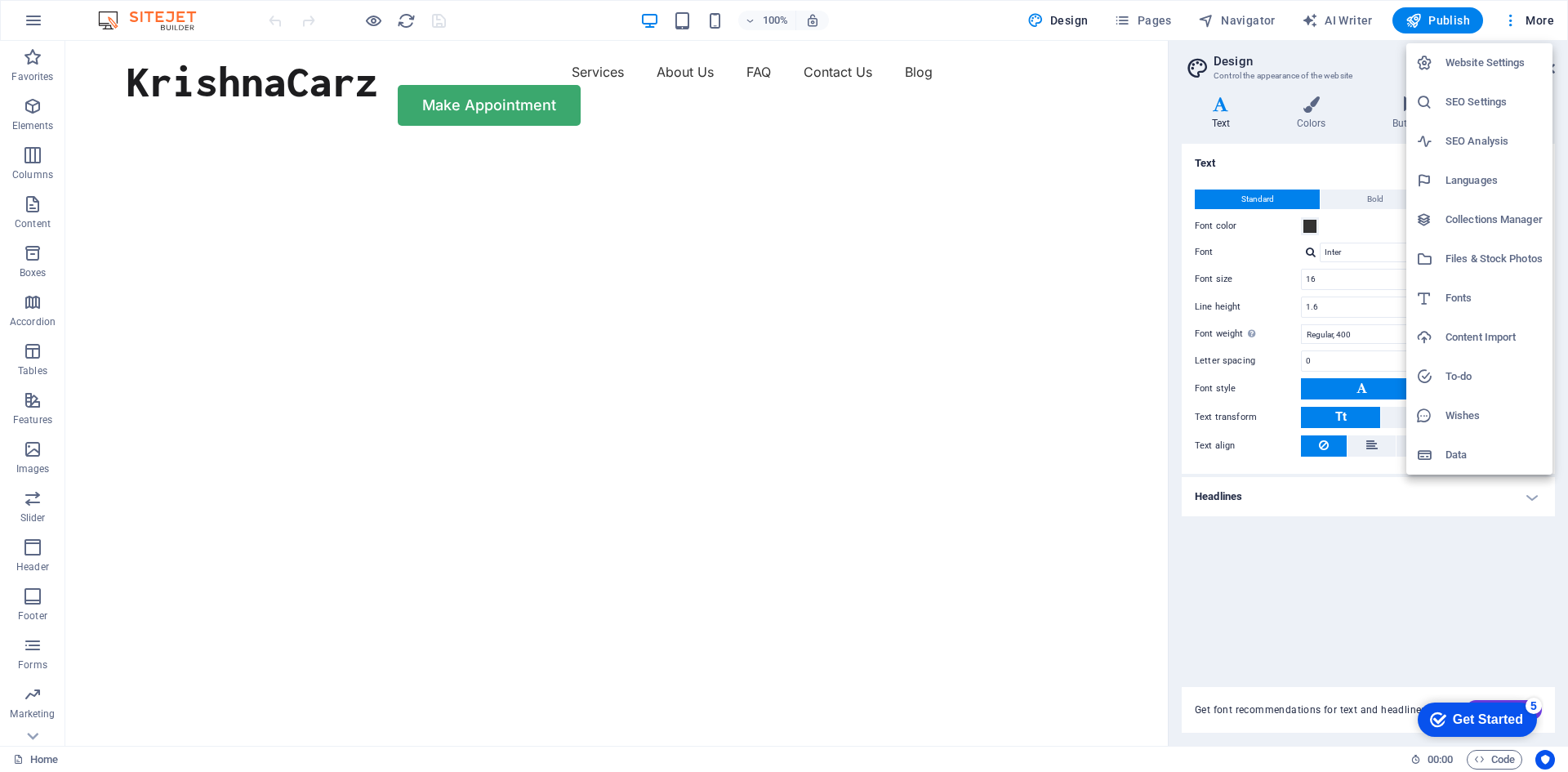
click at [34, 741] on div at bounding box center [784, 386] width 1568 height 772
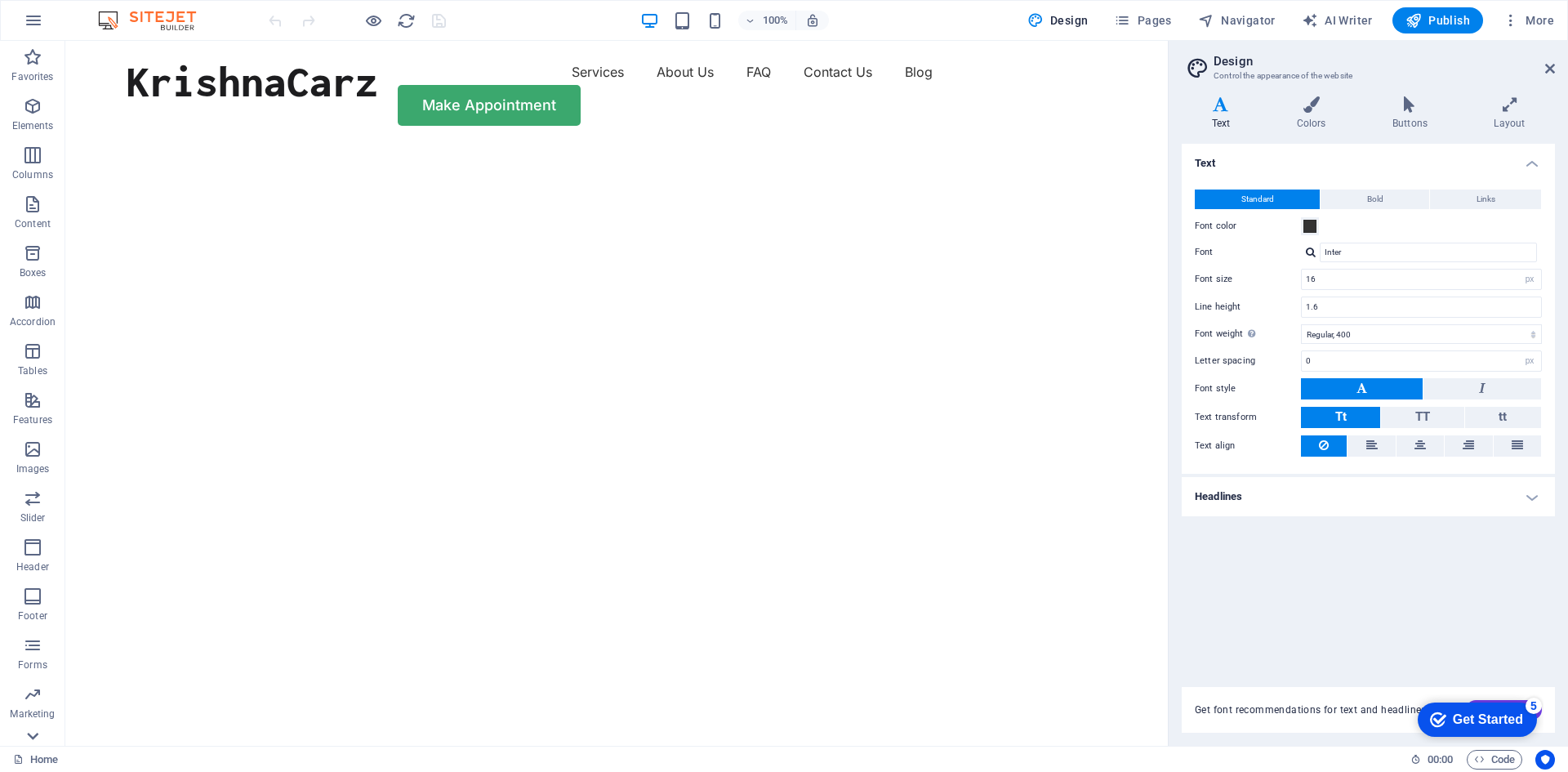
click at [33, 737] on icon at bounding box center [33, 736] width 11 height 8
click at [32, 16] on icon "button" at bounding box center [33, 20] width 20 height 20
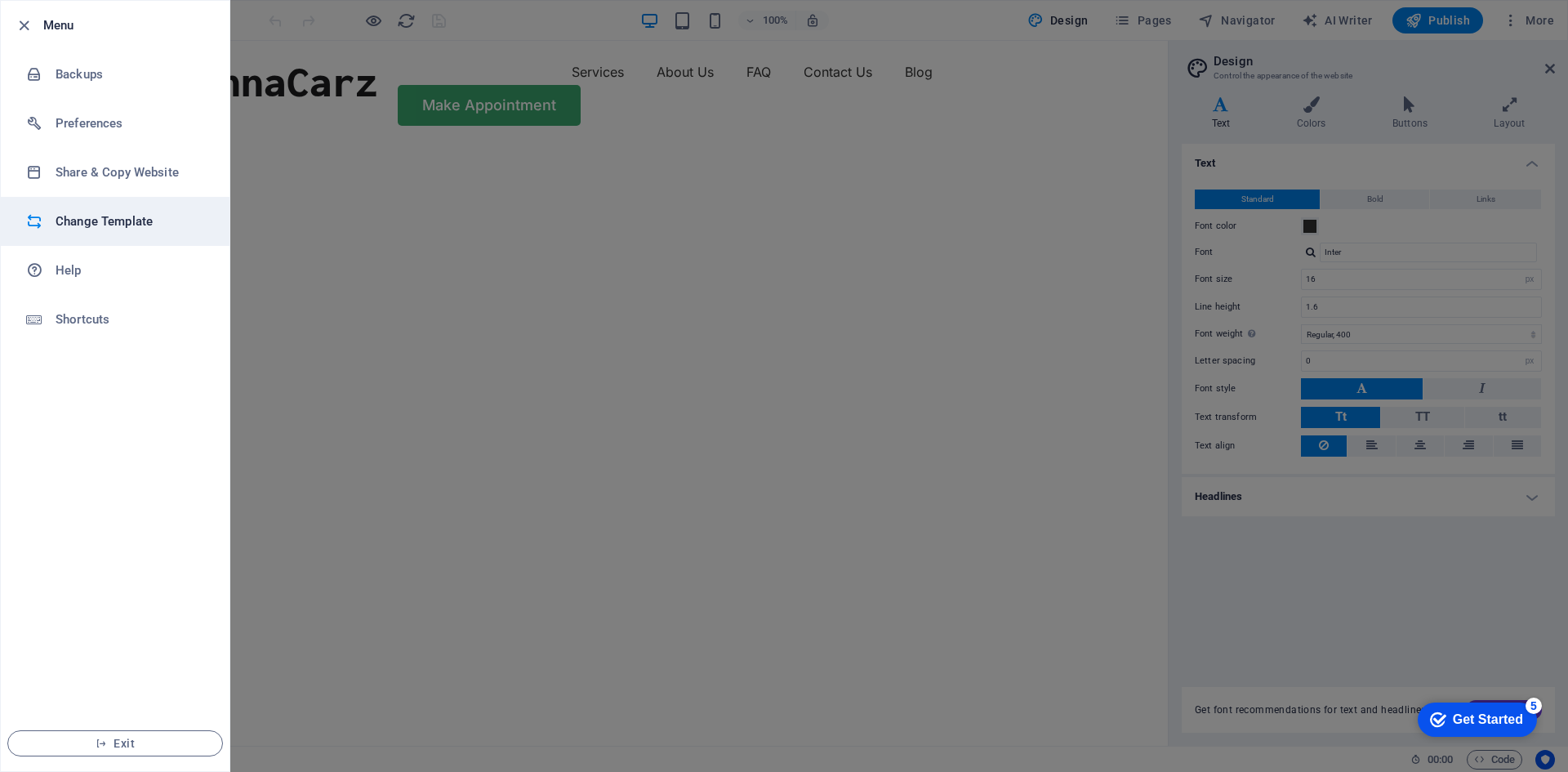
click at [118, 212] on h6 "Change Template" at bounding box center [130, 221] width 151 height 20
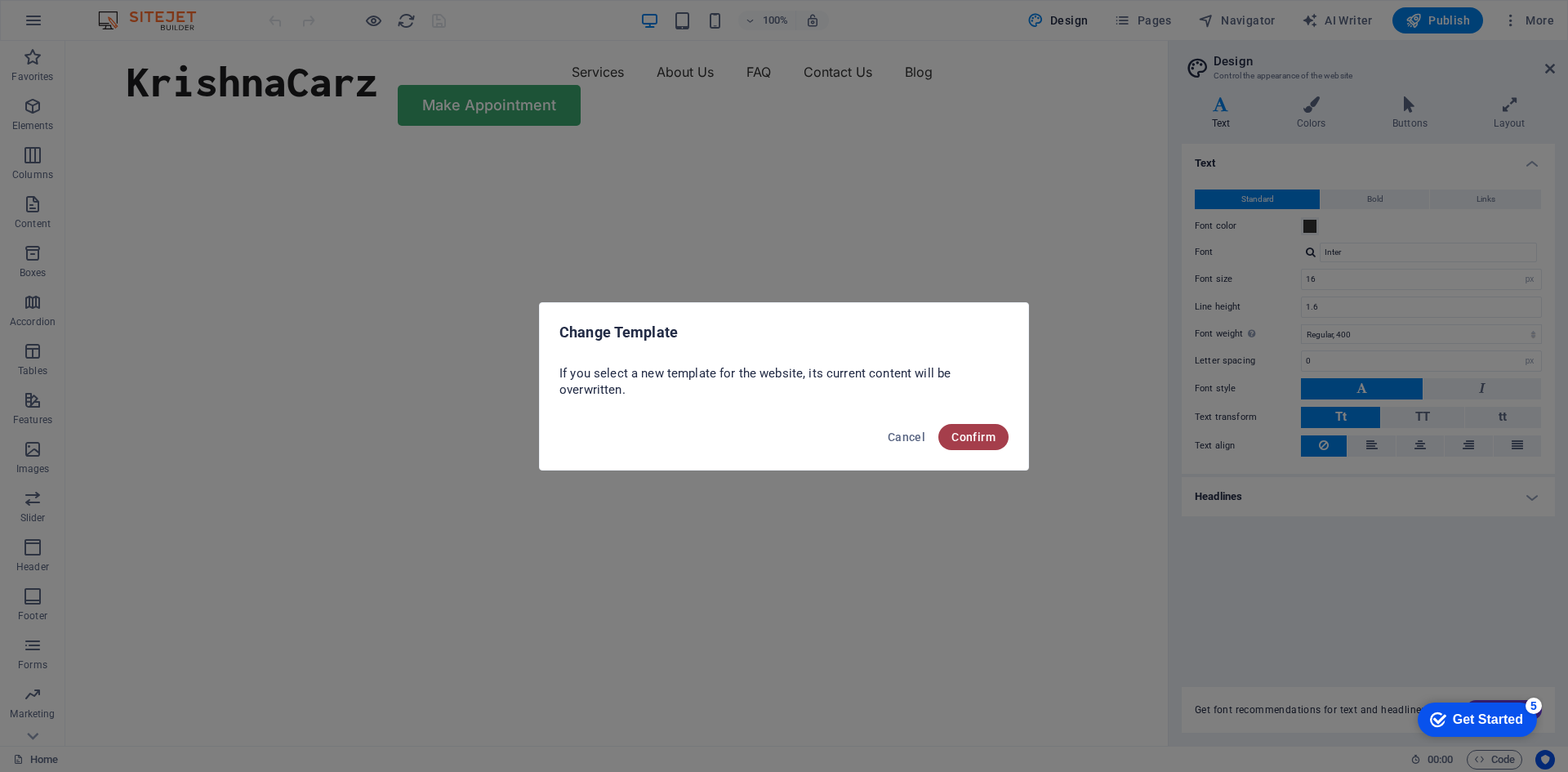
click at [990, 432] on span "Confirm" at bounding box center [973, 437] width 44 height 13
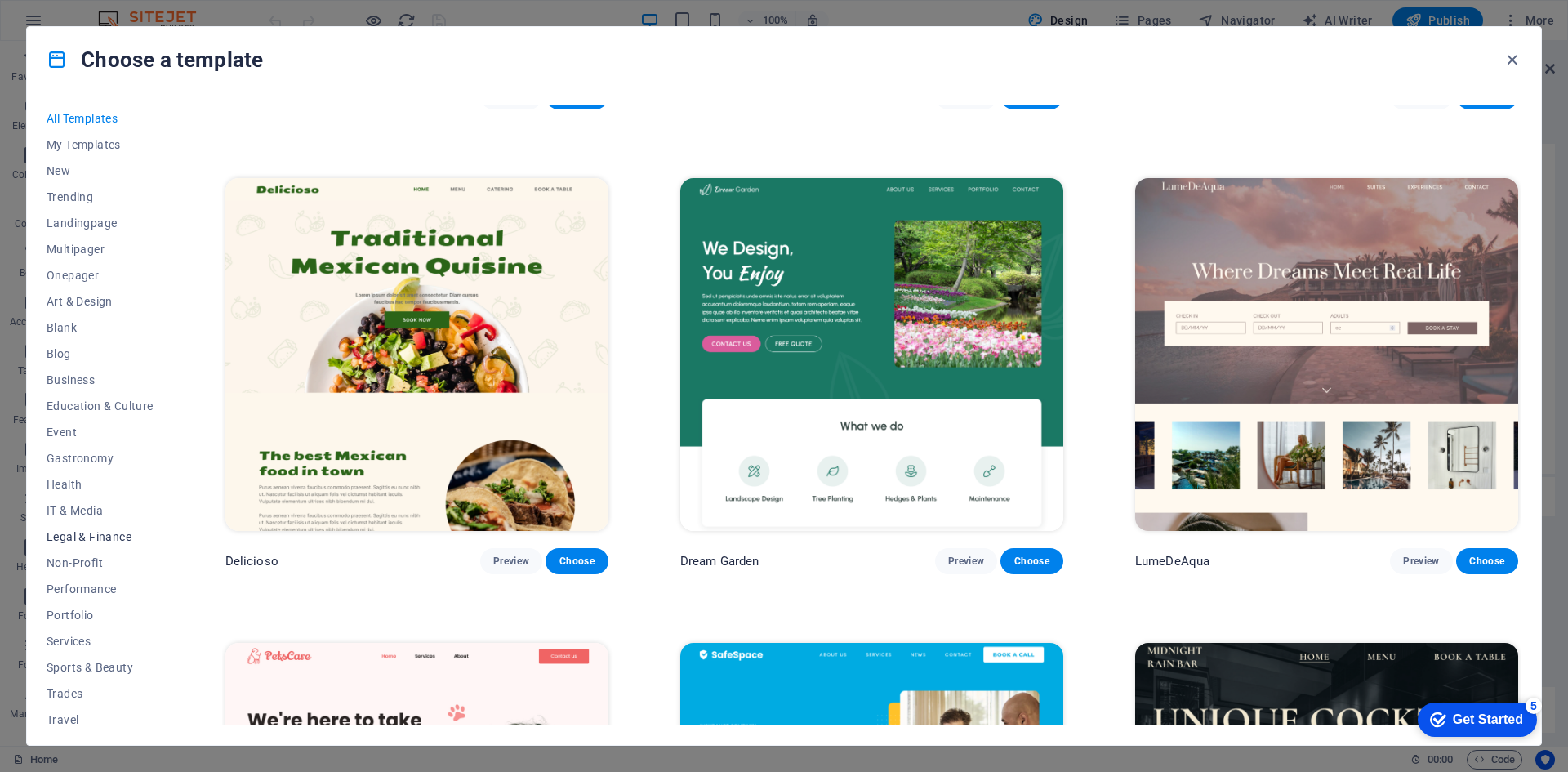
scroll to position [34, 0]
click at [65, 686] on span "Travel" at bounding box center [100, 687] width 107 height 13
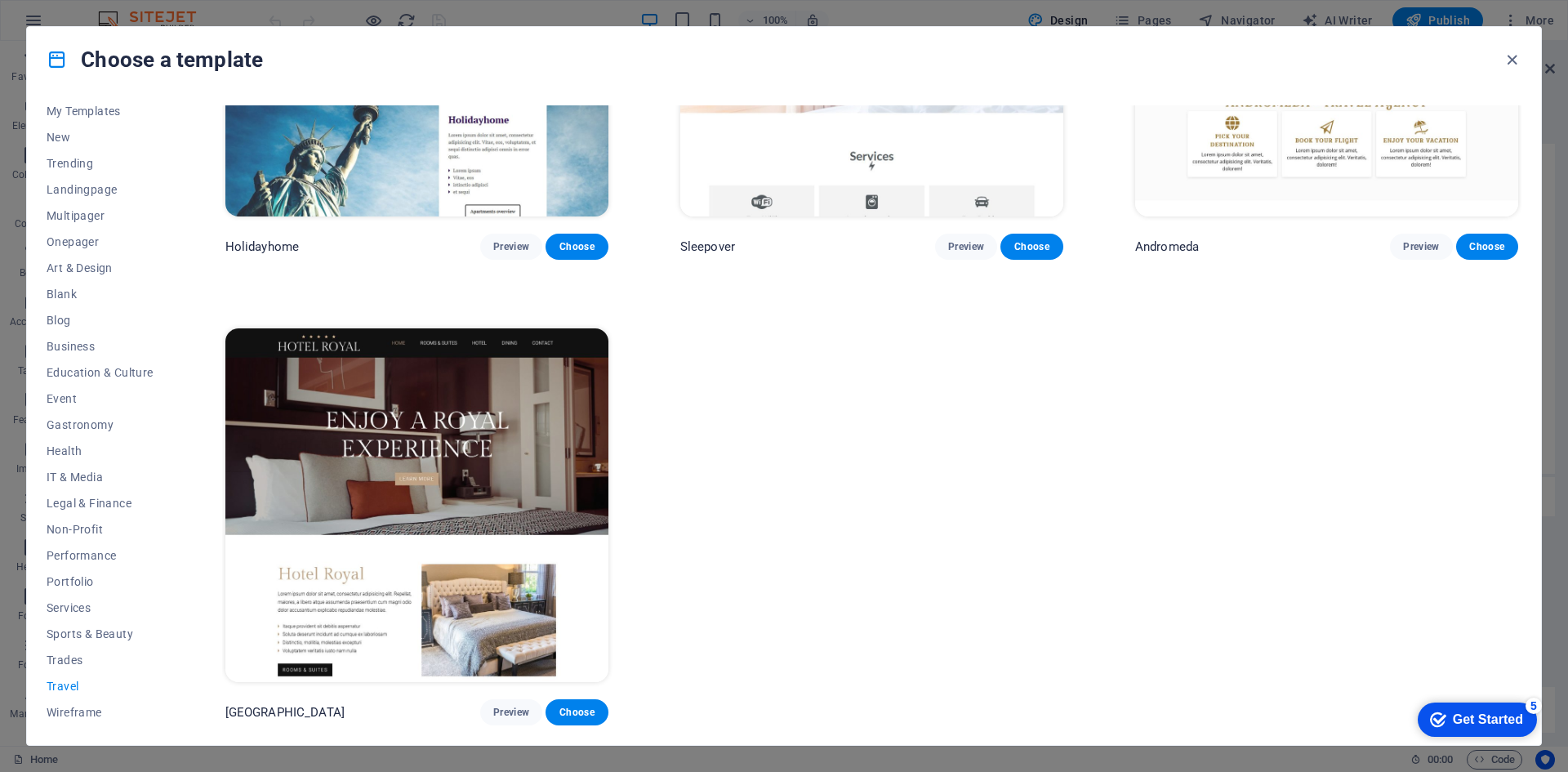
scroll to position [0, 0]
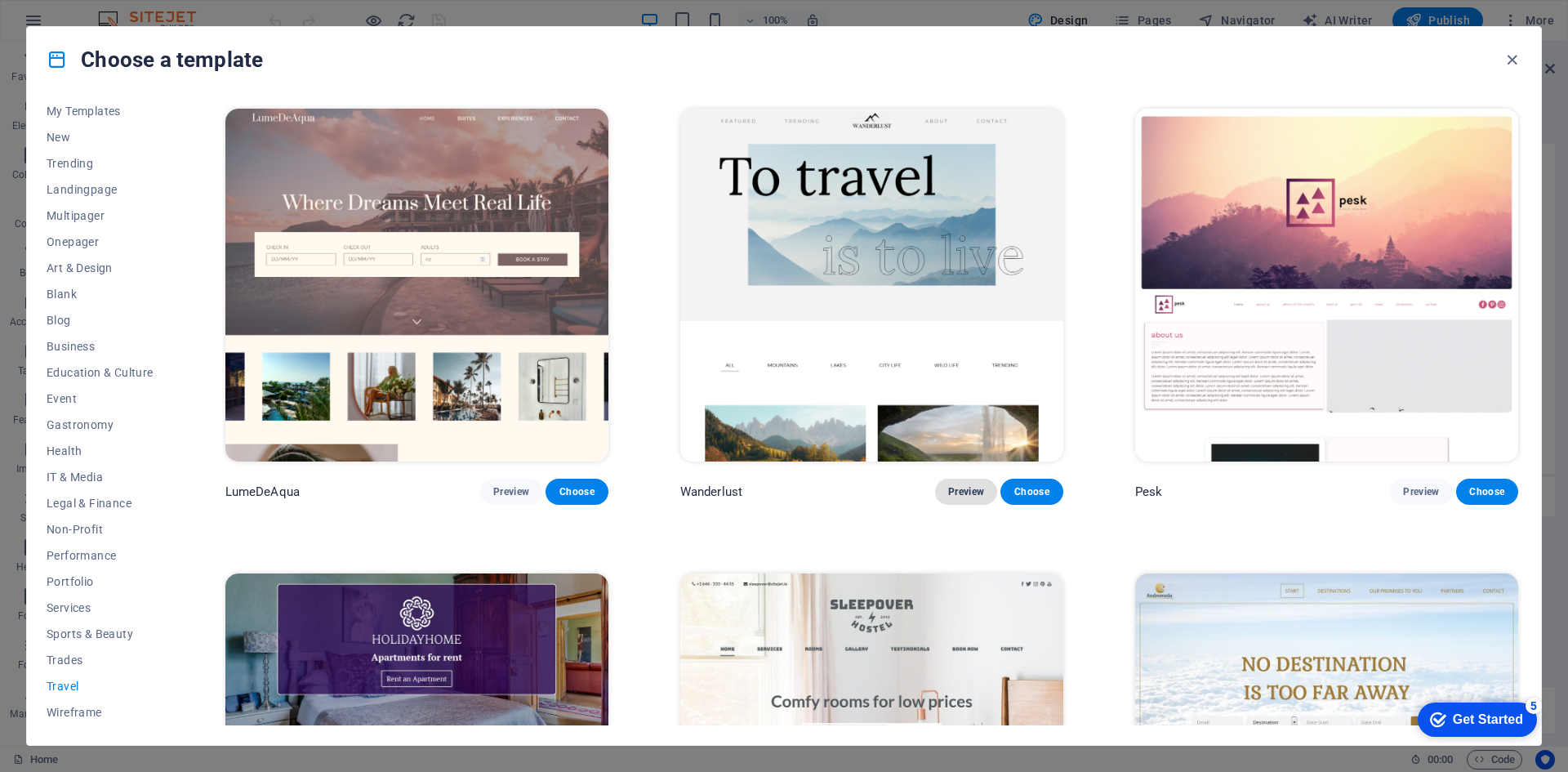
click at [968, 485] on span "Preview" at bounding box center [966, 492] width 36 height 13
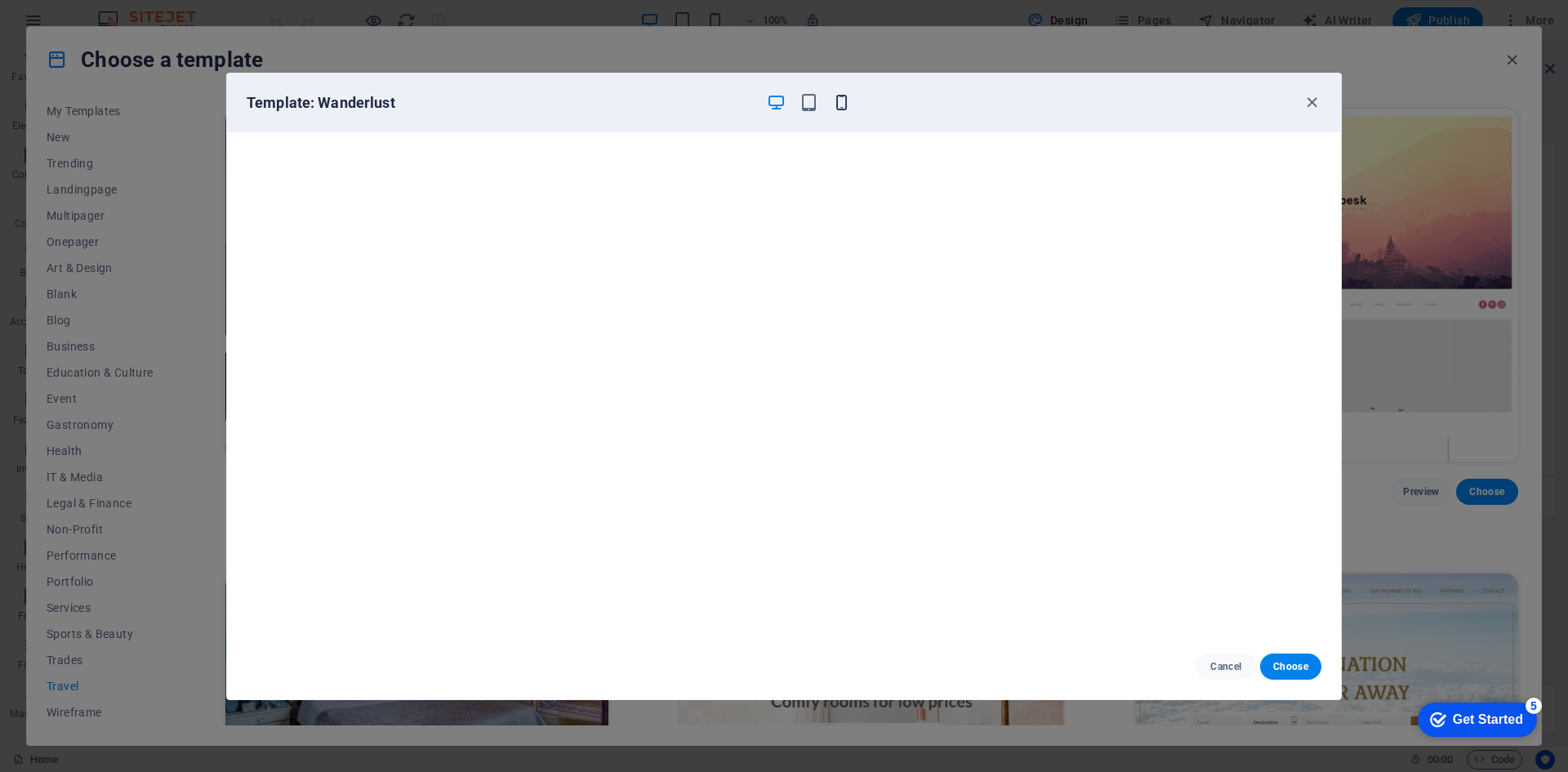
click at [844, 98] on icon "button" at bounding box center [841, 102] width 19 height 19
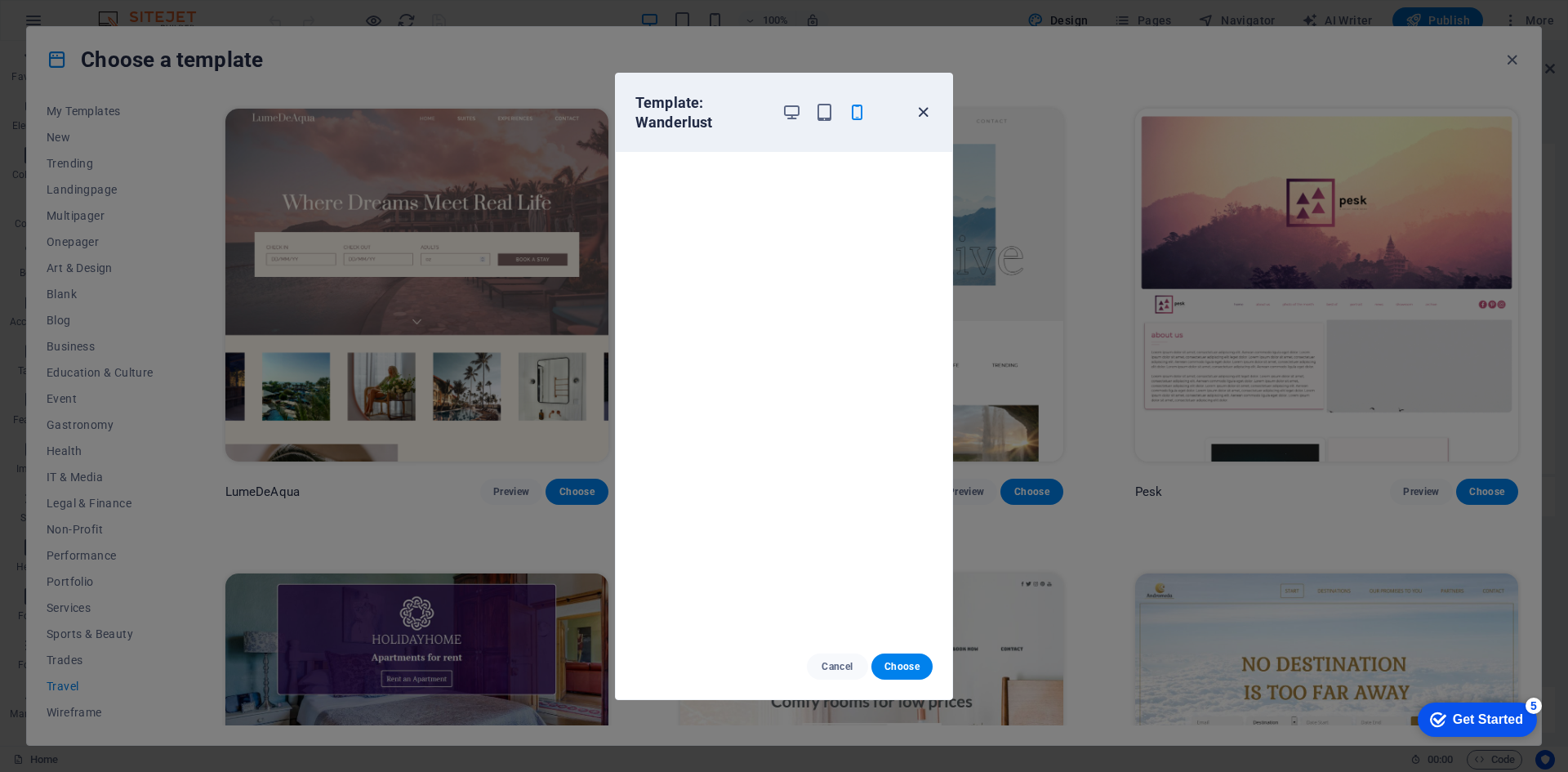
click at [920, 113] on icon "button" at bounding box center [924, 113] width 19 height 19
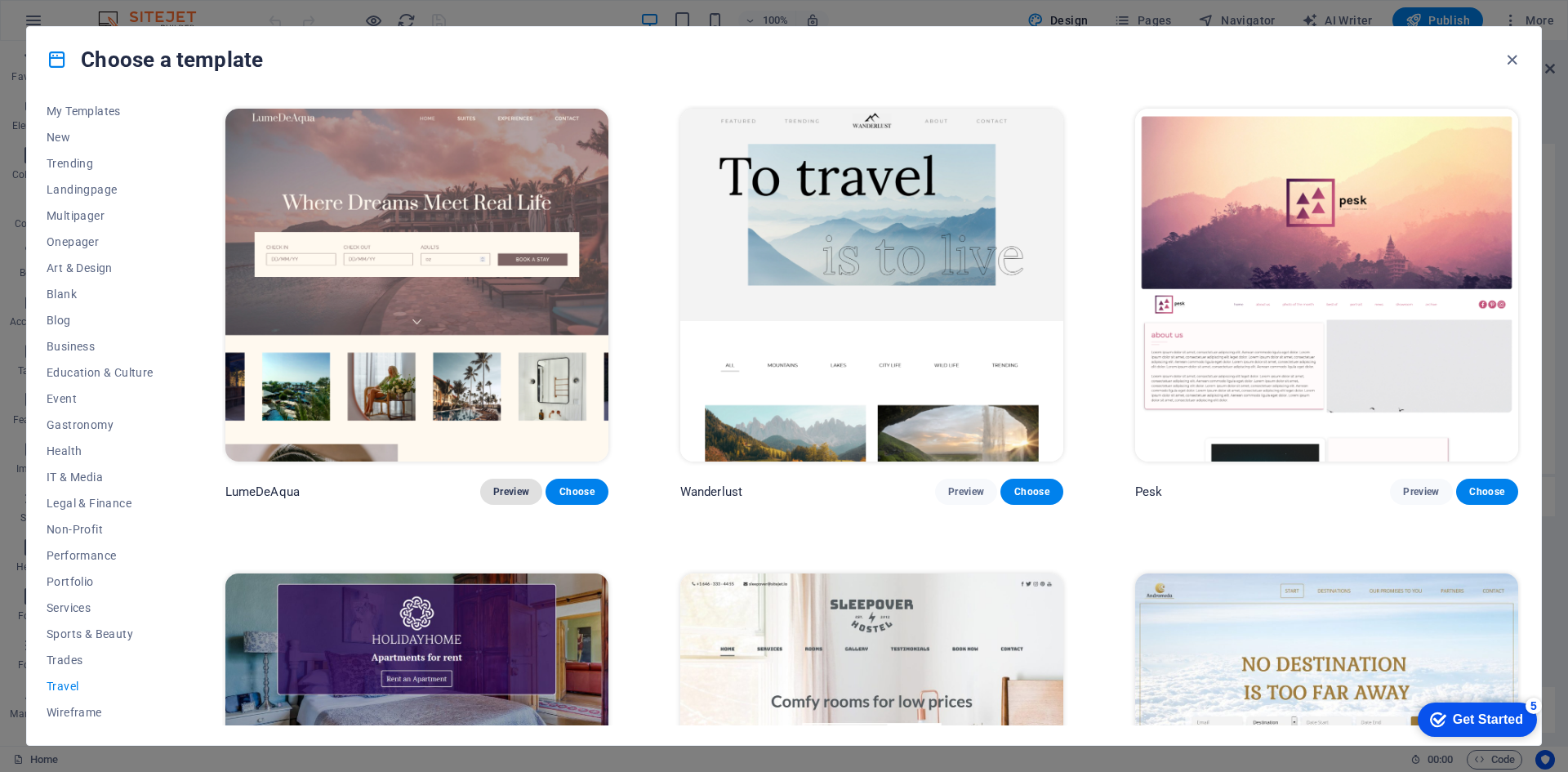
click at [518, 485] on span "Preview" at bounding box center [511, 492] width 36 height 13
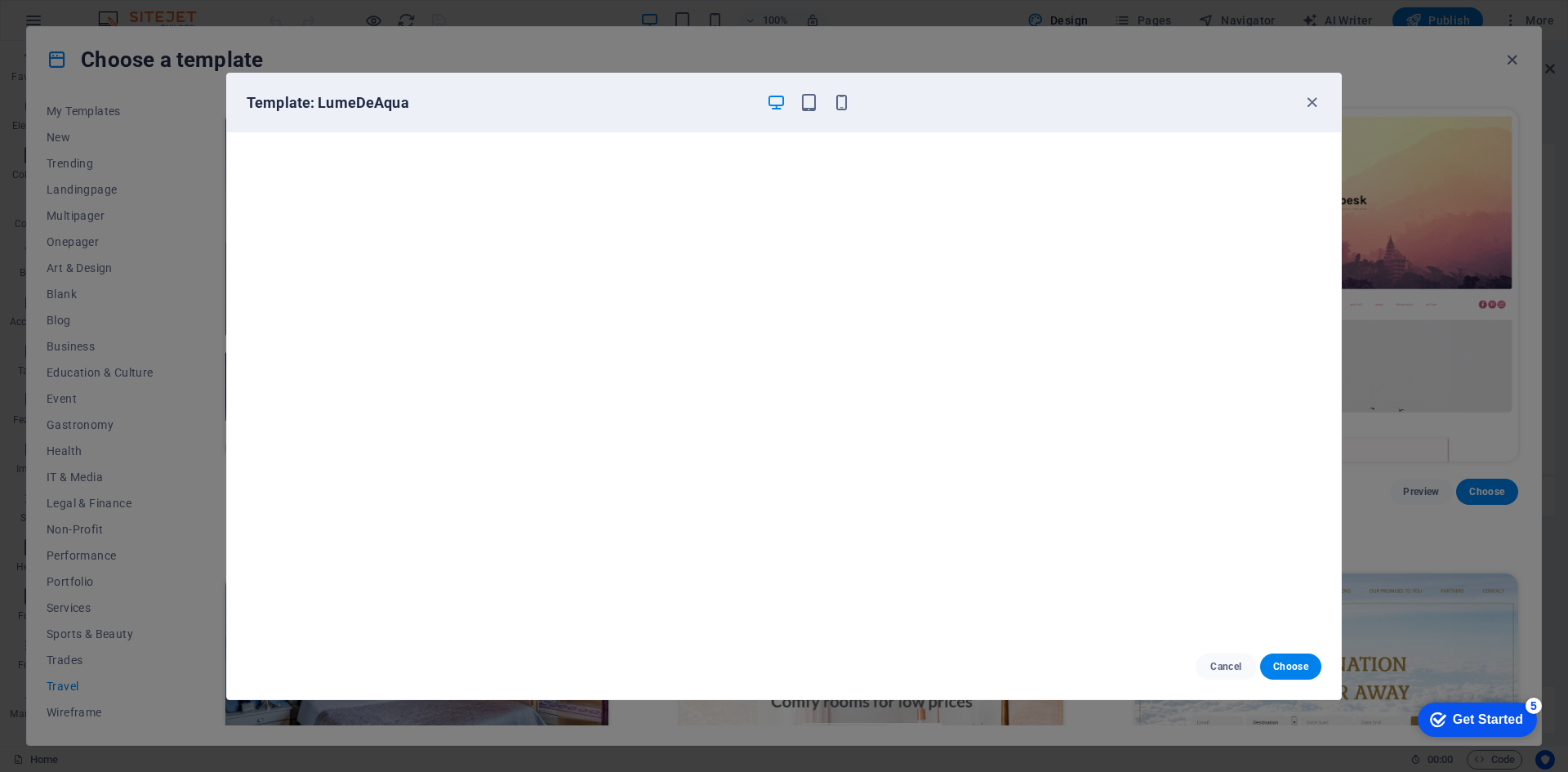
scroll to position [4, 0]
click at [1308, 104] on icon "button" at bounding box center [1312, 102] width 19 height 19
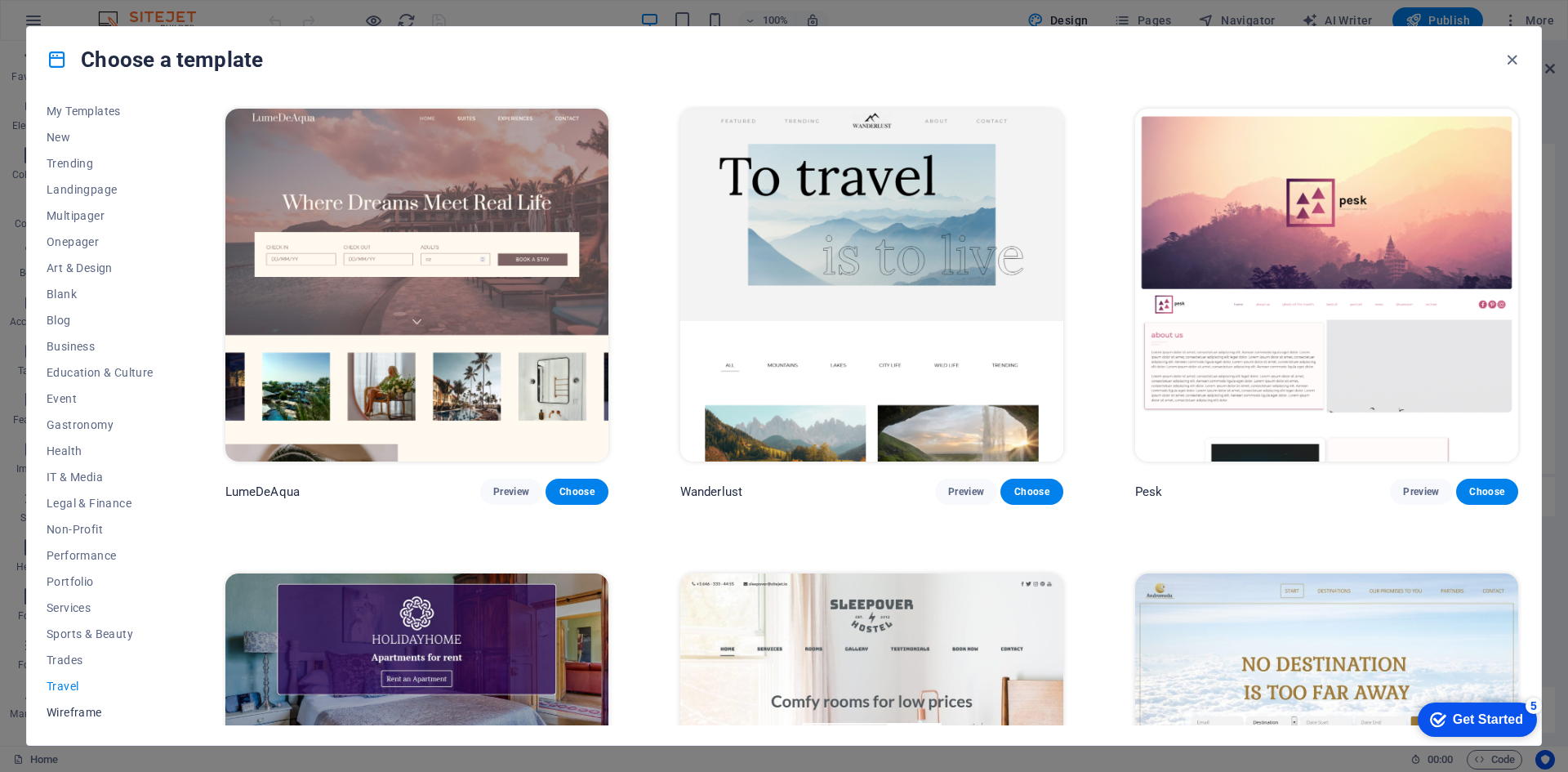
click at [88, 712] on span "Wireframe" at bounding box center [100, 712] width 107 height 13
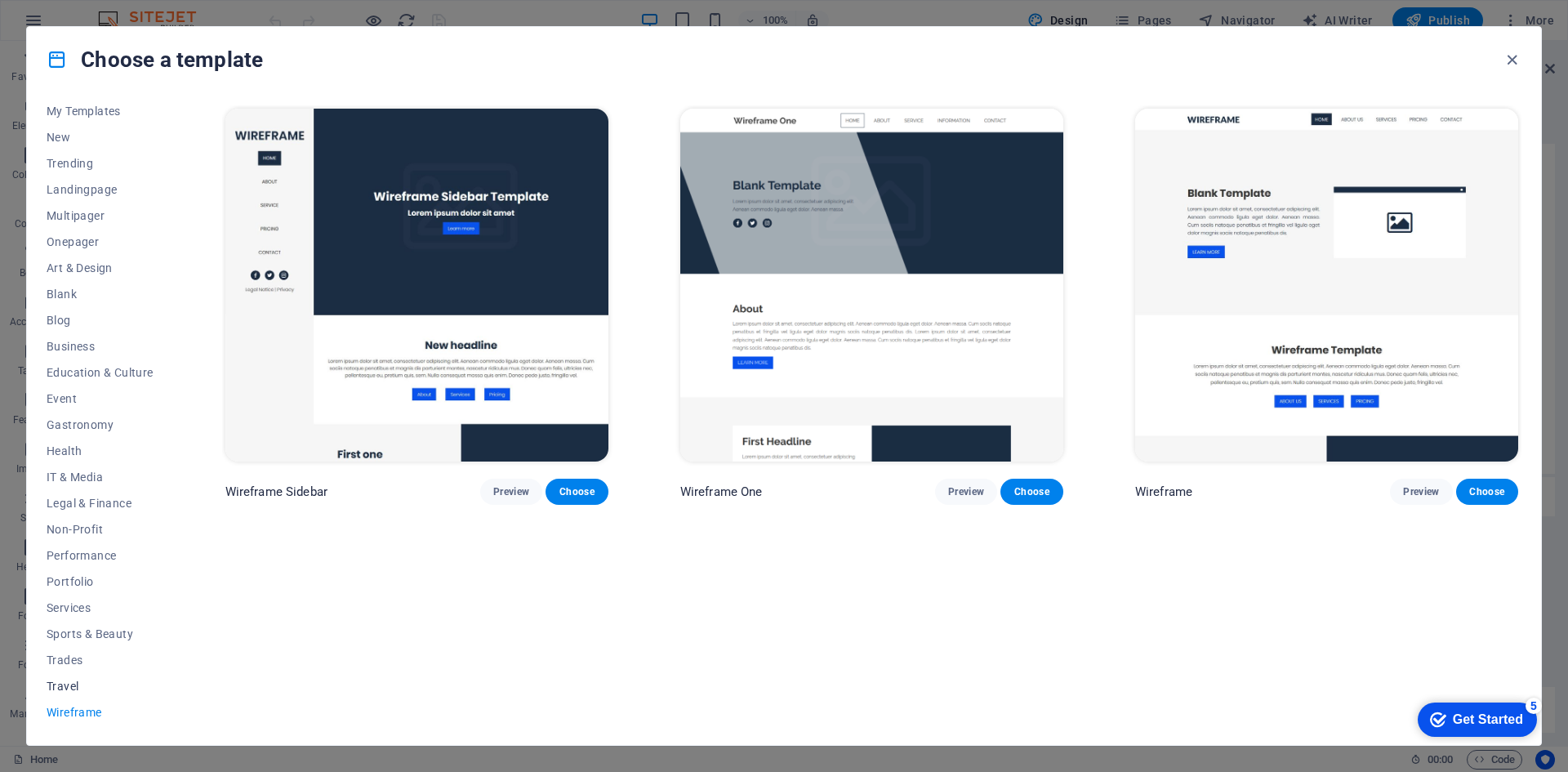
click at [65, 684] on span "Travel" at bounding box center [100, 687] width 107 height 13
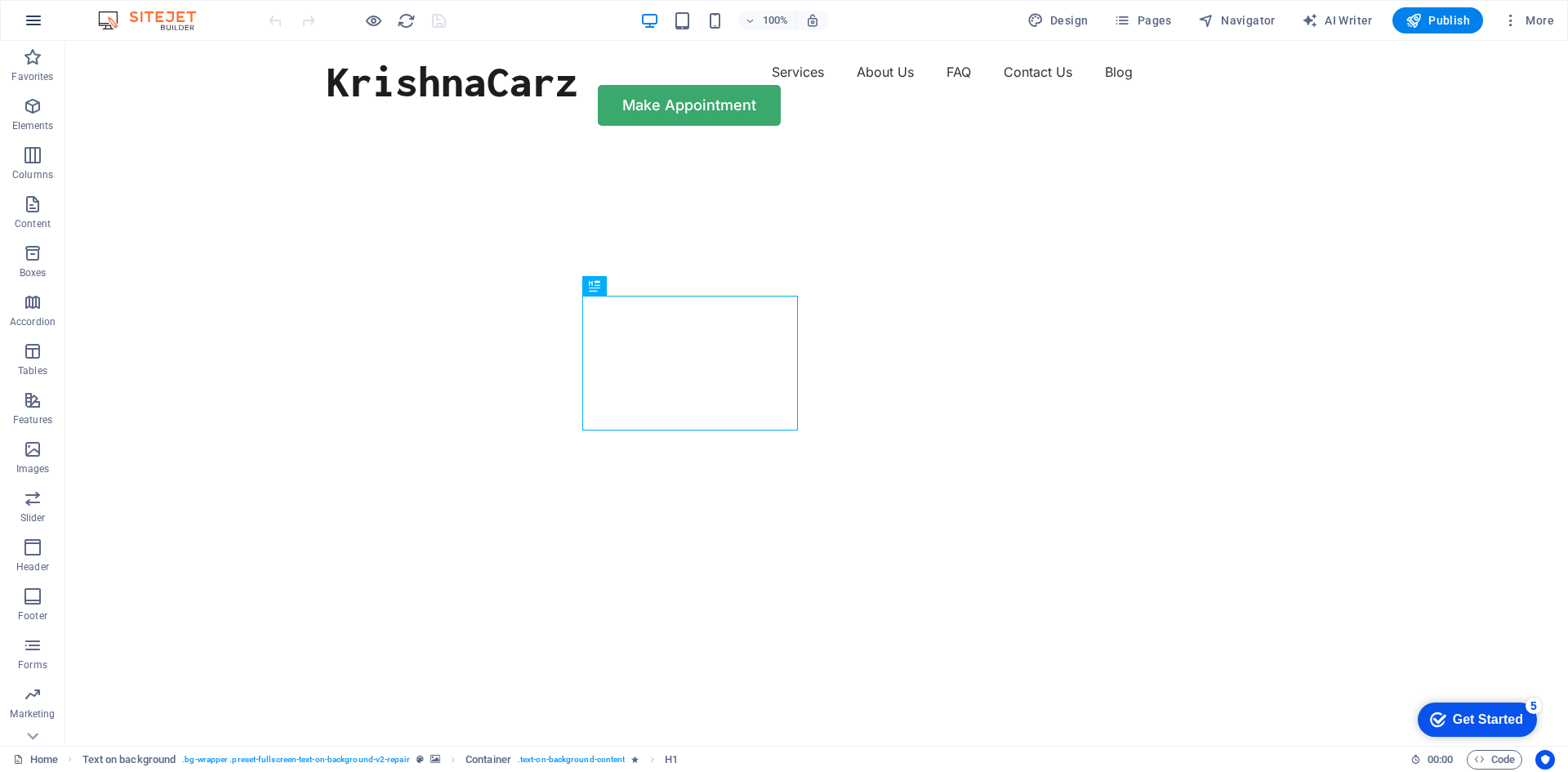
click at [34, 14] on icon "button" at bounding box center [33, 20] width 20 height 20
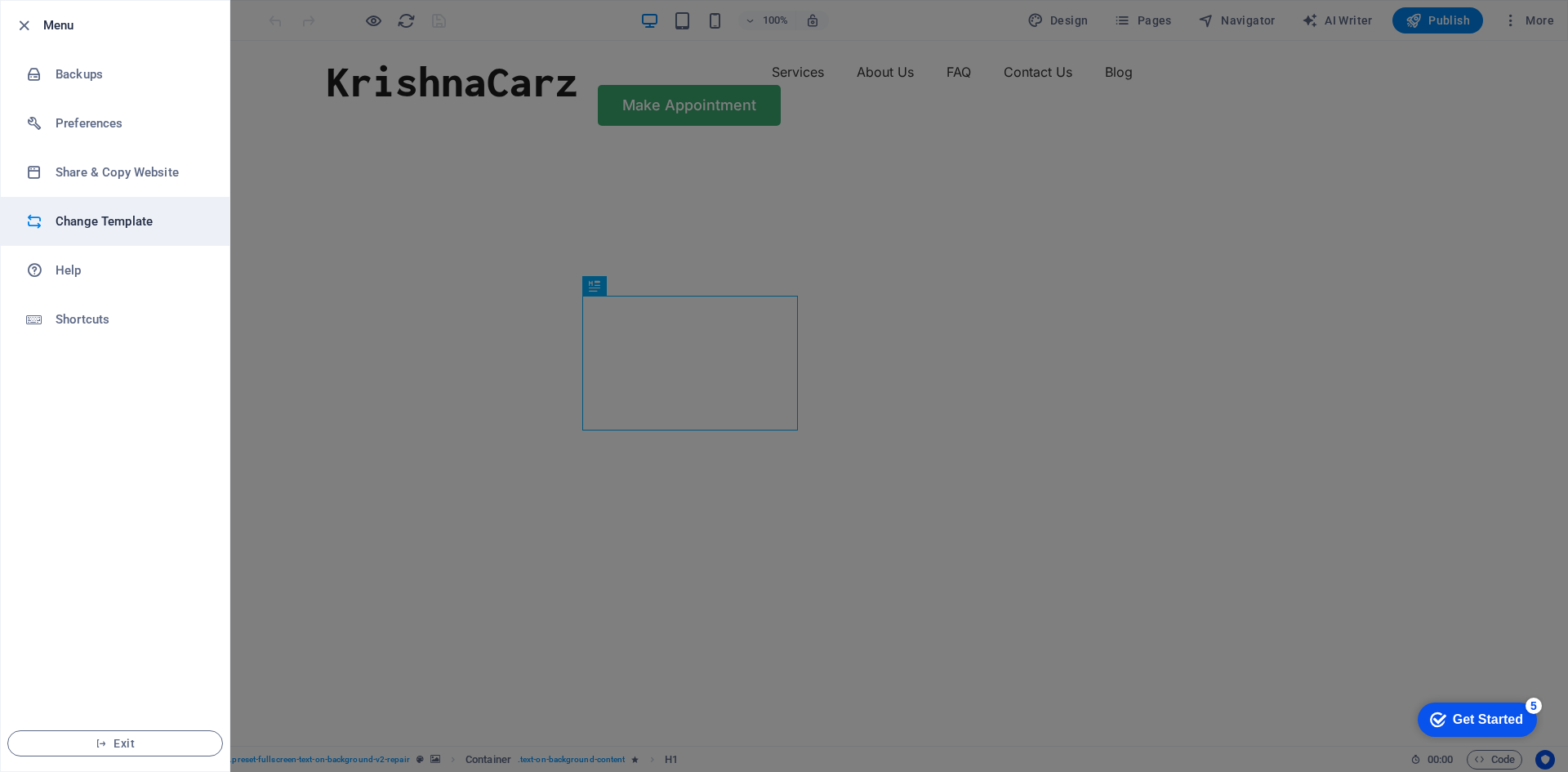
click at [81, 215] on h6 "Change Template" at bounding box center [130, 221] width 151 height 20
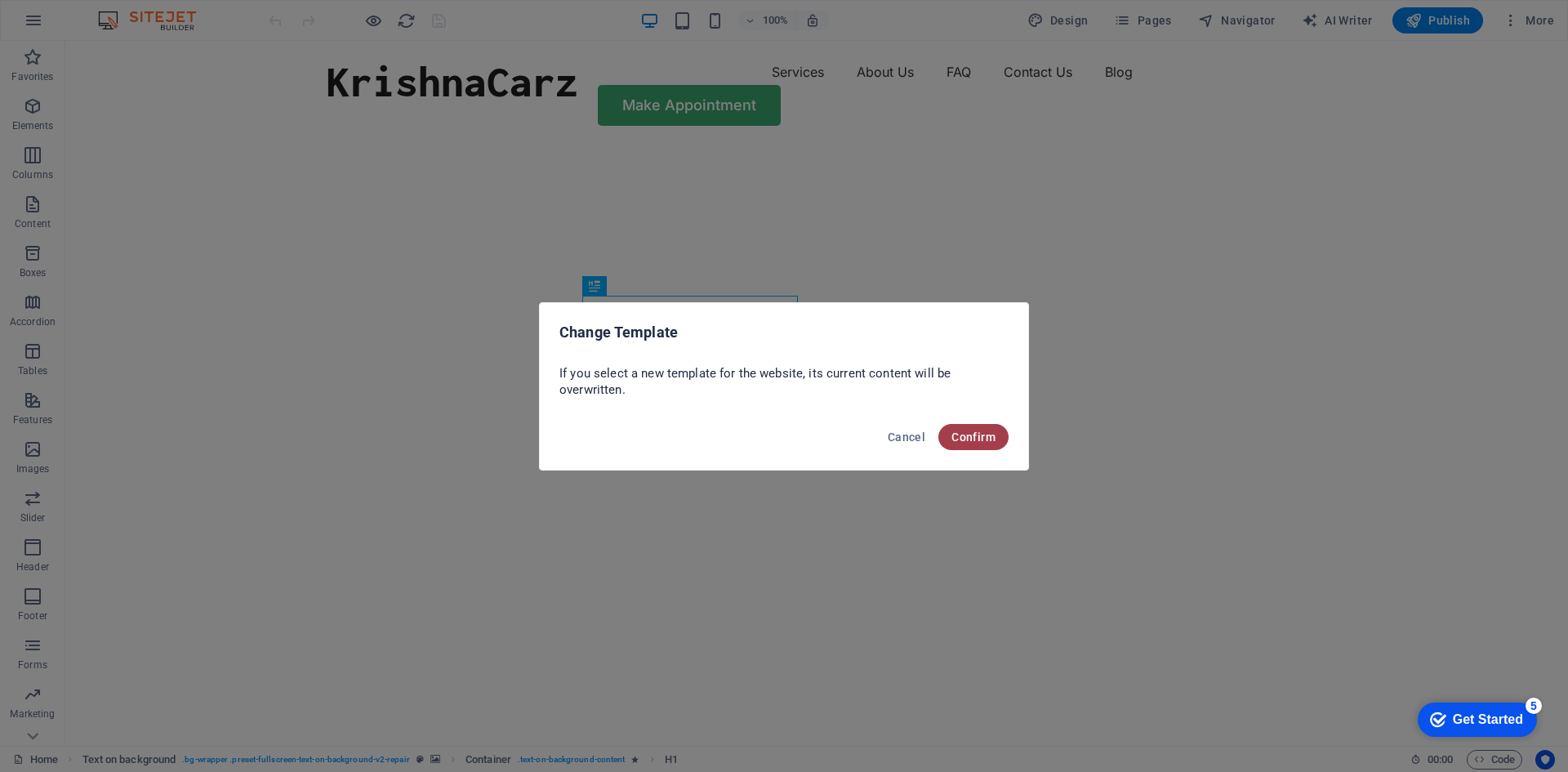
click at [985, 433] on span "Confirm" at bounding box center [973, 437] width 44 height 13
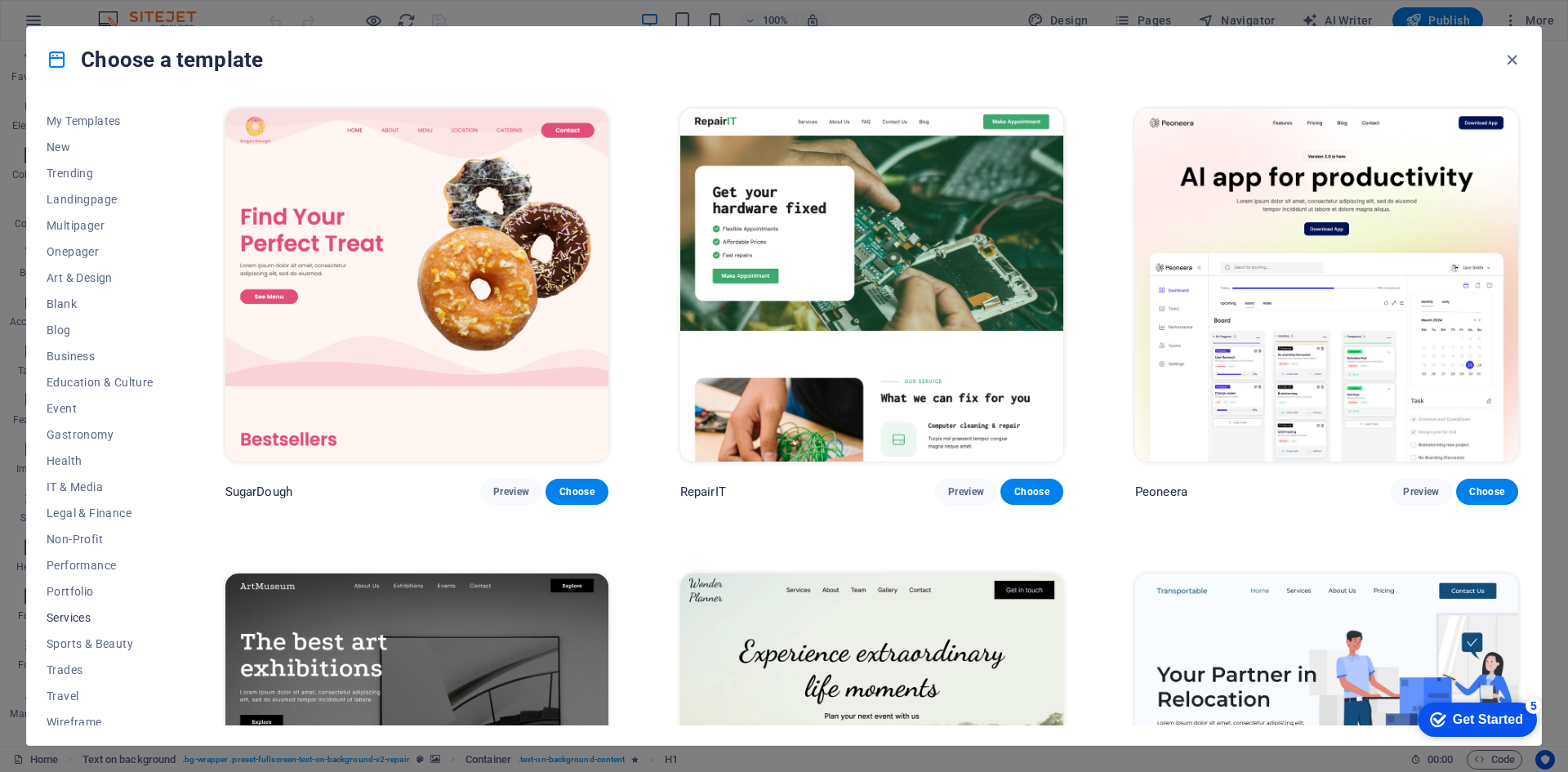
scroll to position [34, 0]
click at [71, 687] on span "Travel" at bounding box center [100, 687] width 107 height 13
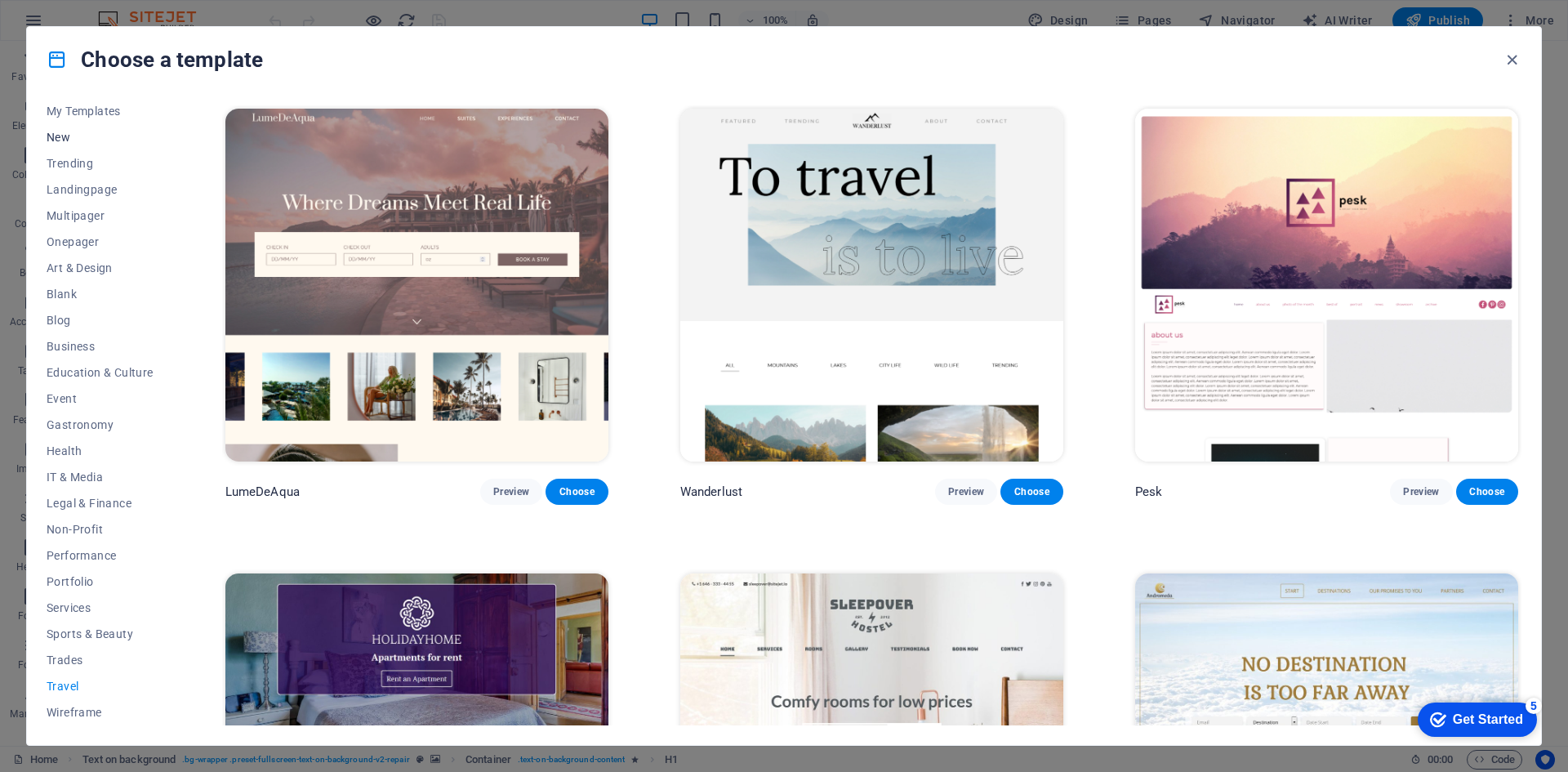
click at [66, 135] on span "New" at bounding box center [100, 137] width 107 height 13
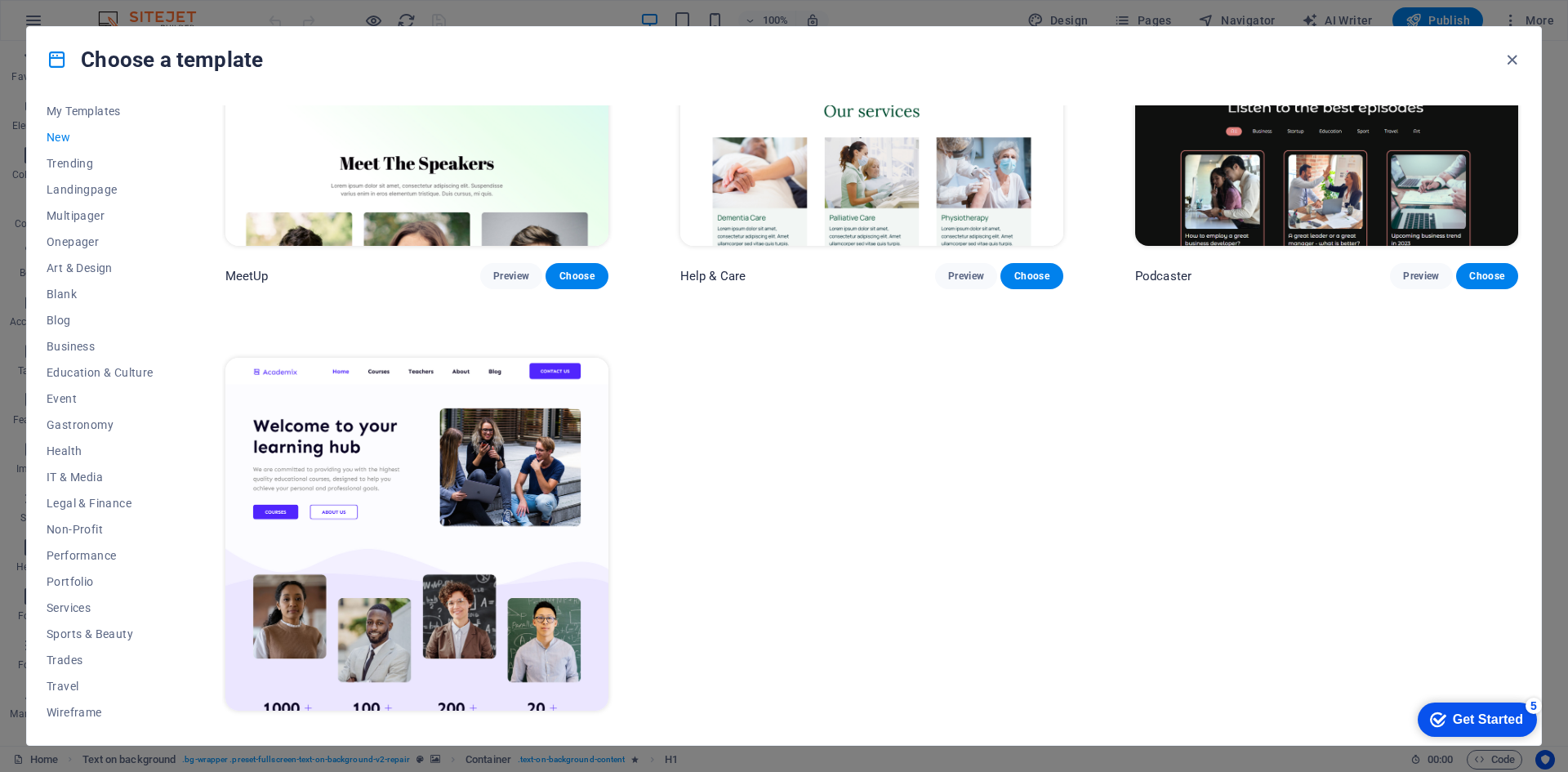
scroll to position [1630, 0]
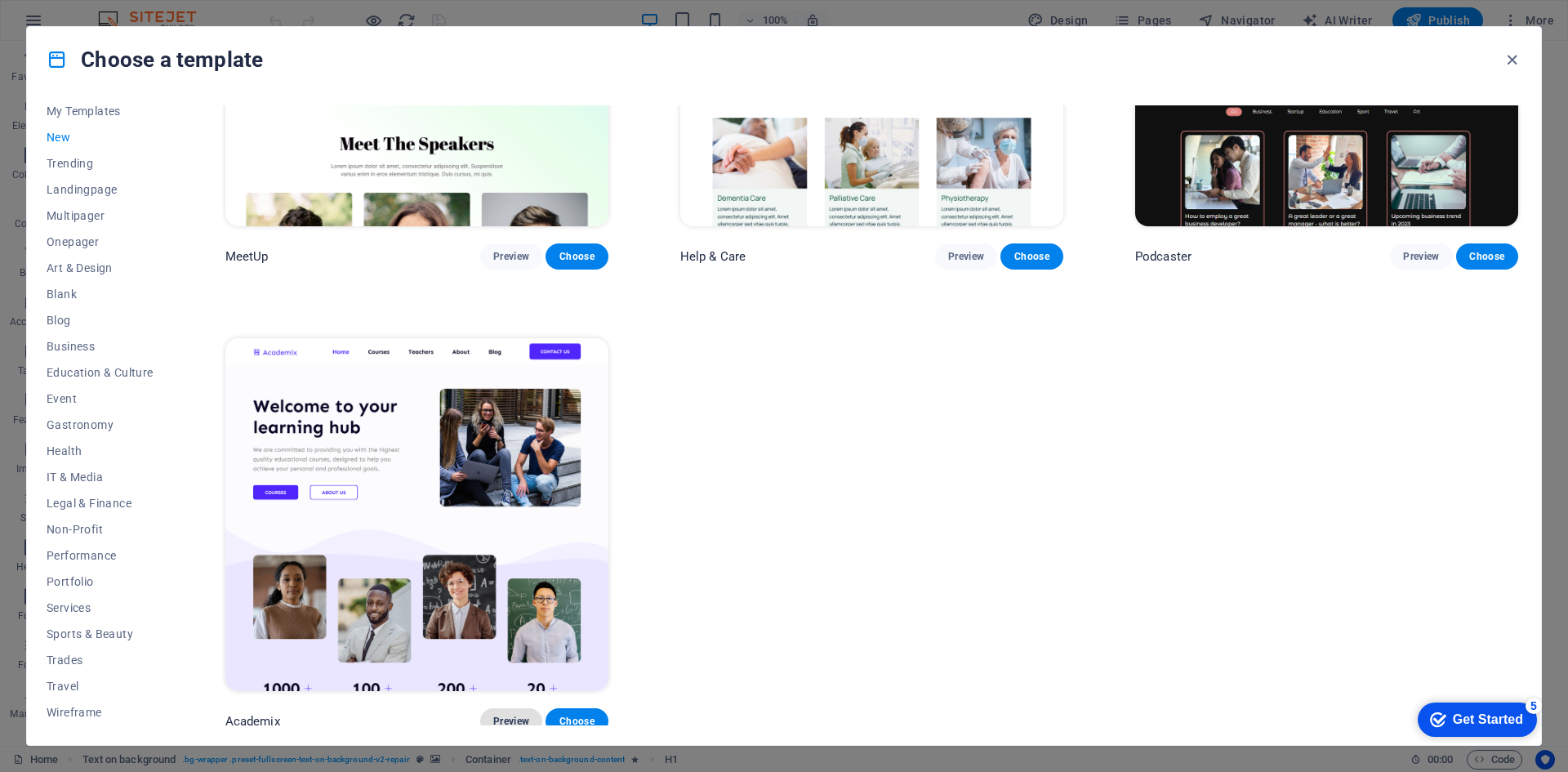
click at [515, 715] on span "Preview" at bounding box center [511, 721] width 36 height 13
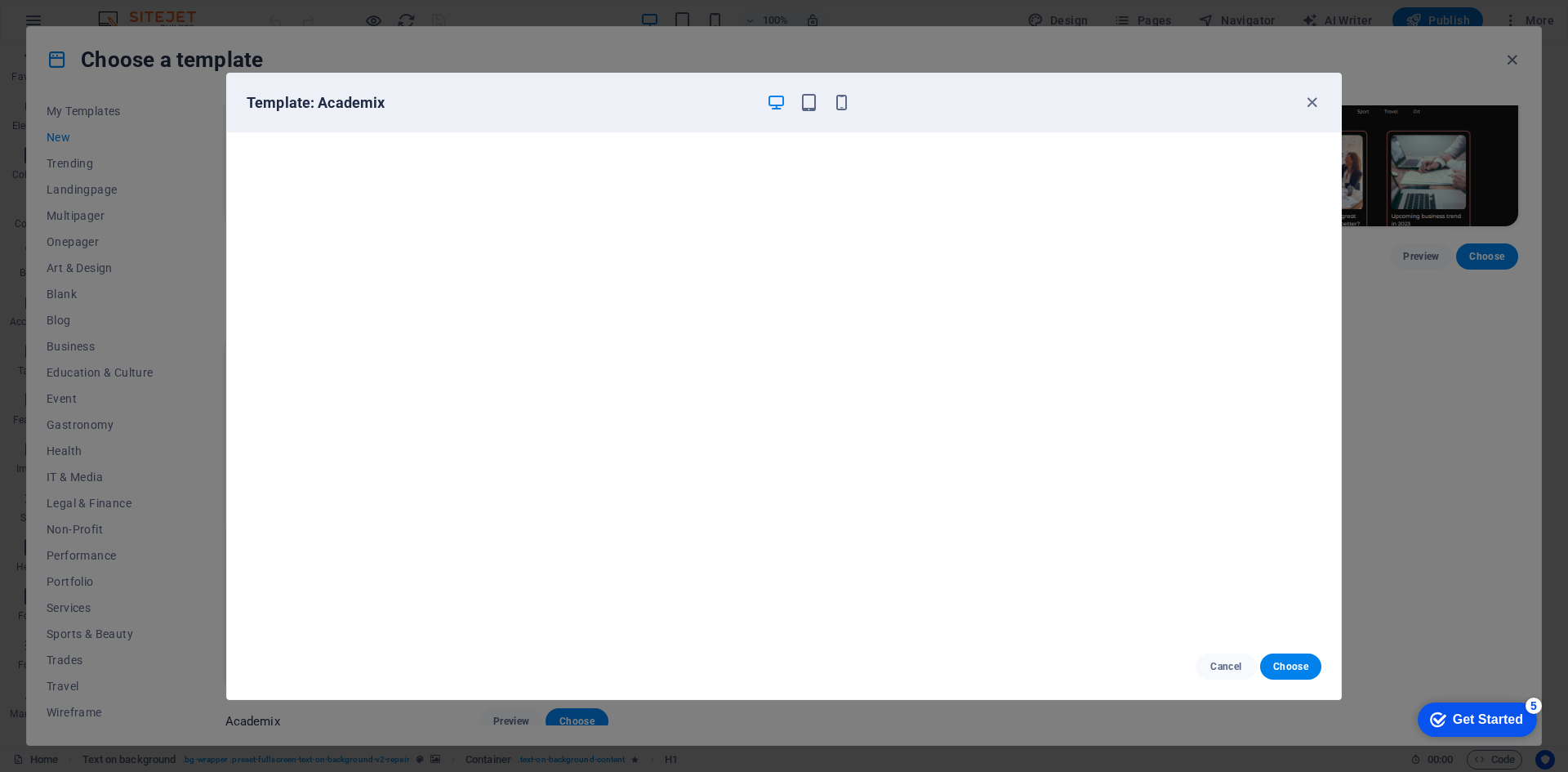
scroll to position [0, 0]
click at [1277, 668] on span "Choose" at bounding box center [1290, 667] width 35 height 13
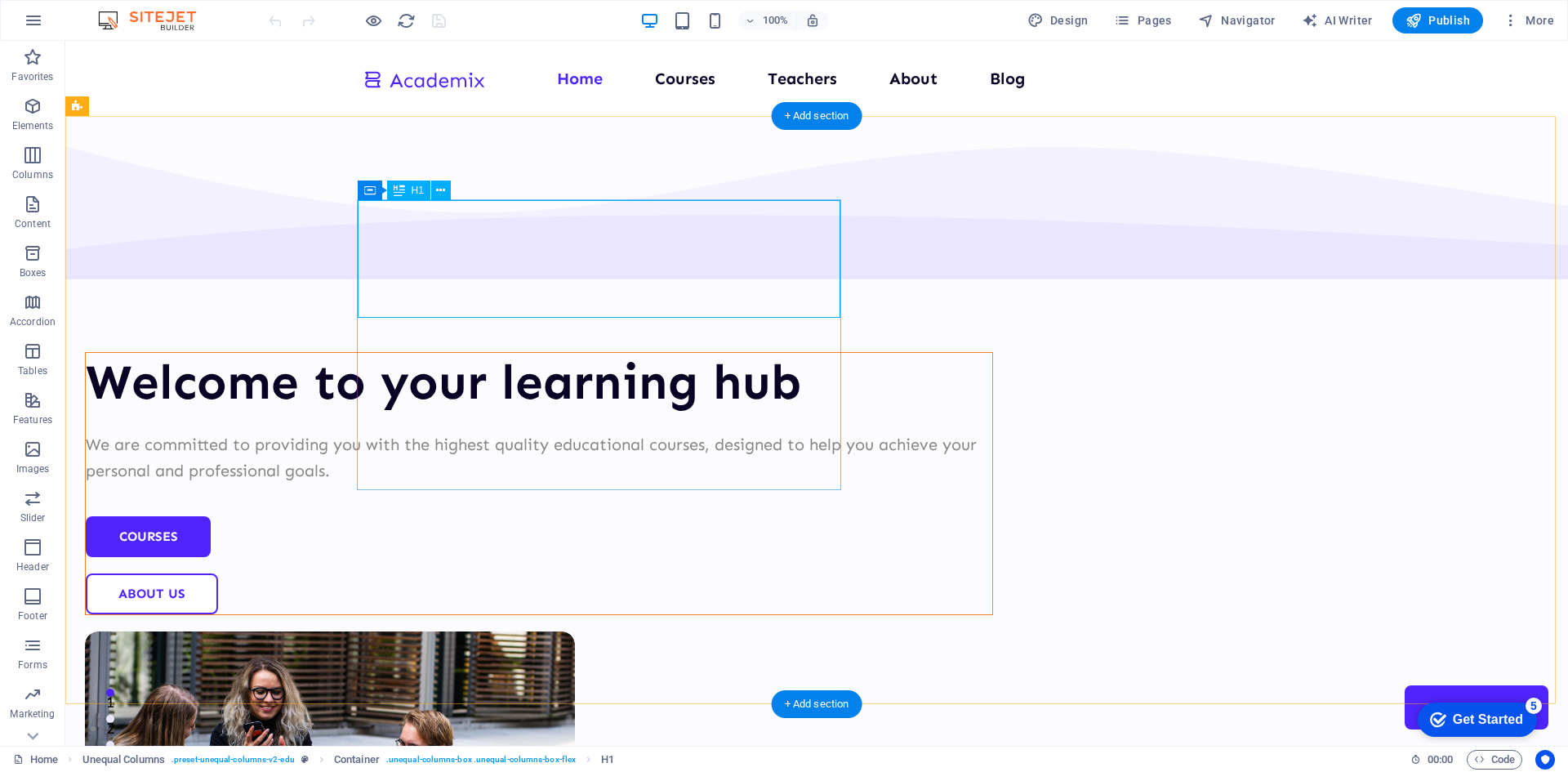
click at [536, 353] on div "Welcome to your learning hub" at bounding box center [538, 382] width 907 height 59
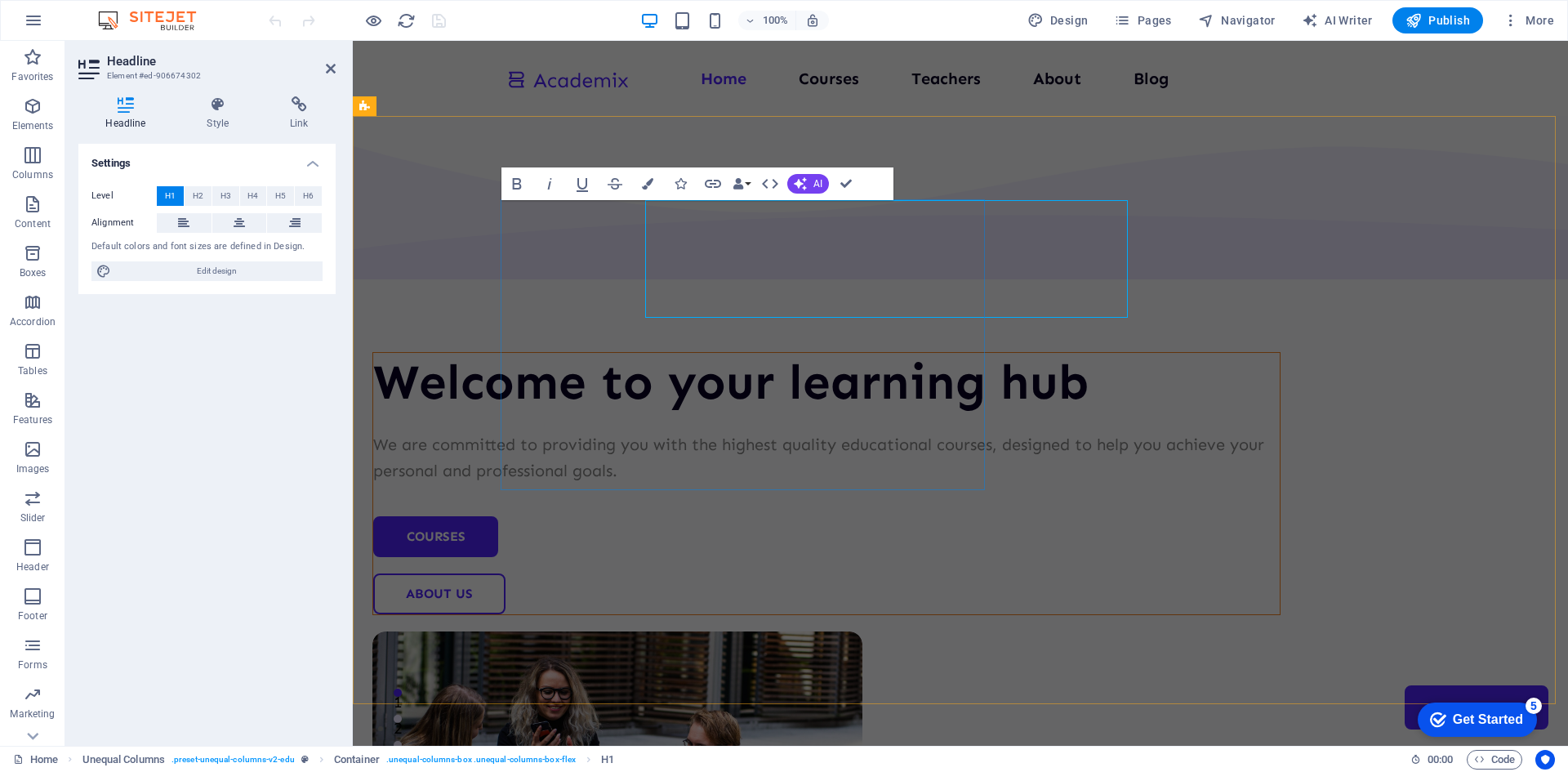
click at [536, 353] on h1 "Welcome to your learning hub" at bounding box center [826, 382] width 907 height 59
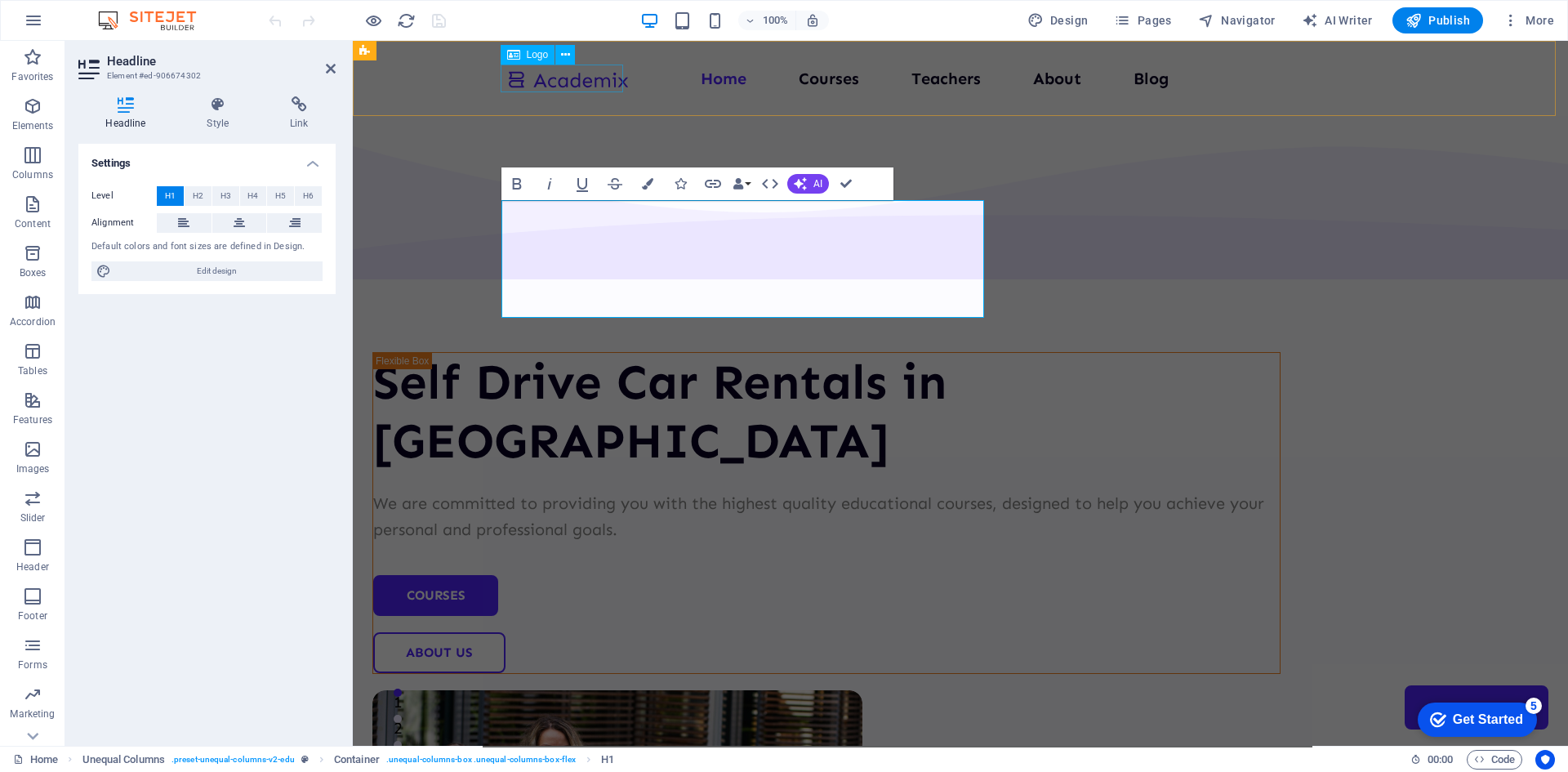
click at [557, 84] on div at bounding box center [567, 79] width 123 height 27
select select "px"
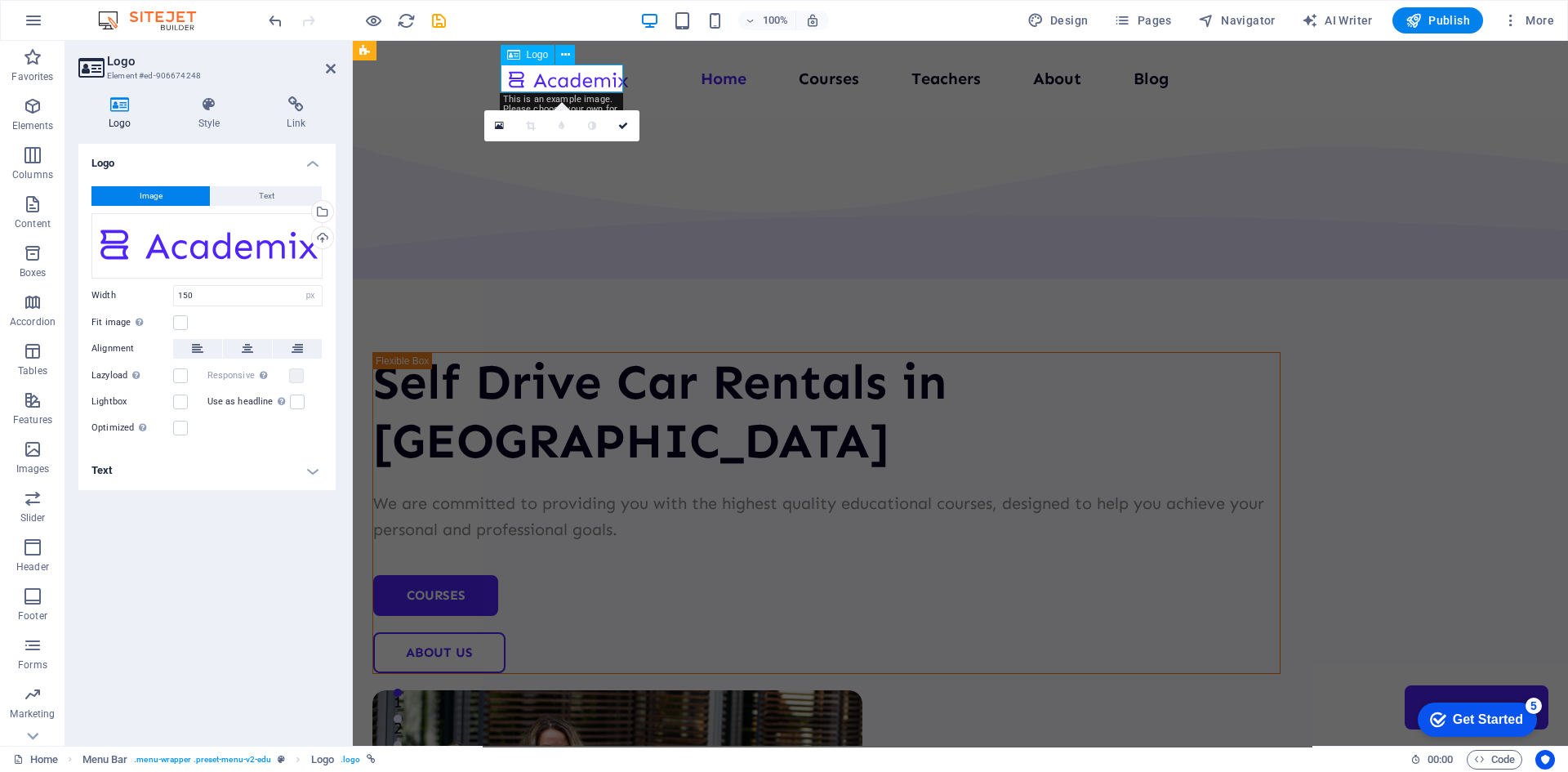
click at [553, 74] on div at bounding box center [567, 79] width 123 height 27
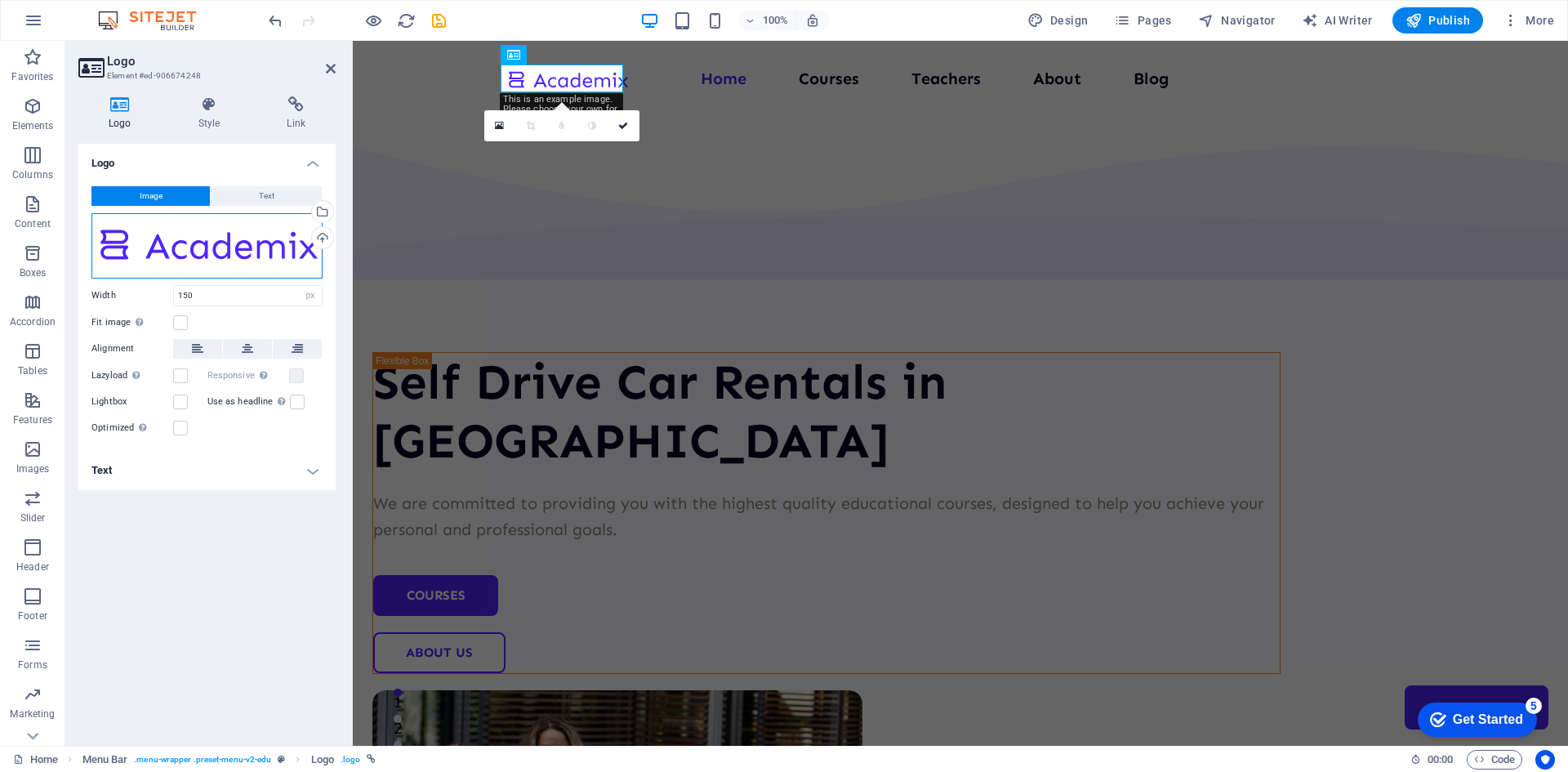
click at [225, 248] on div "Drag files here, click to choose files or select files from Files or our free s…" at bounding box center [207, 246] width 231 height 66
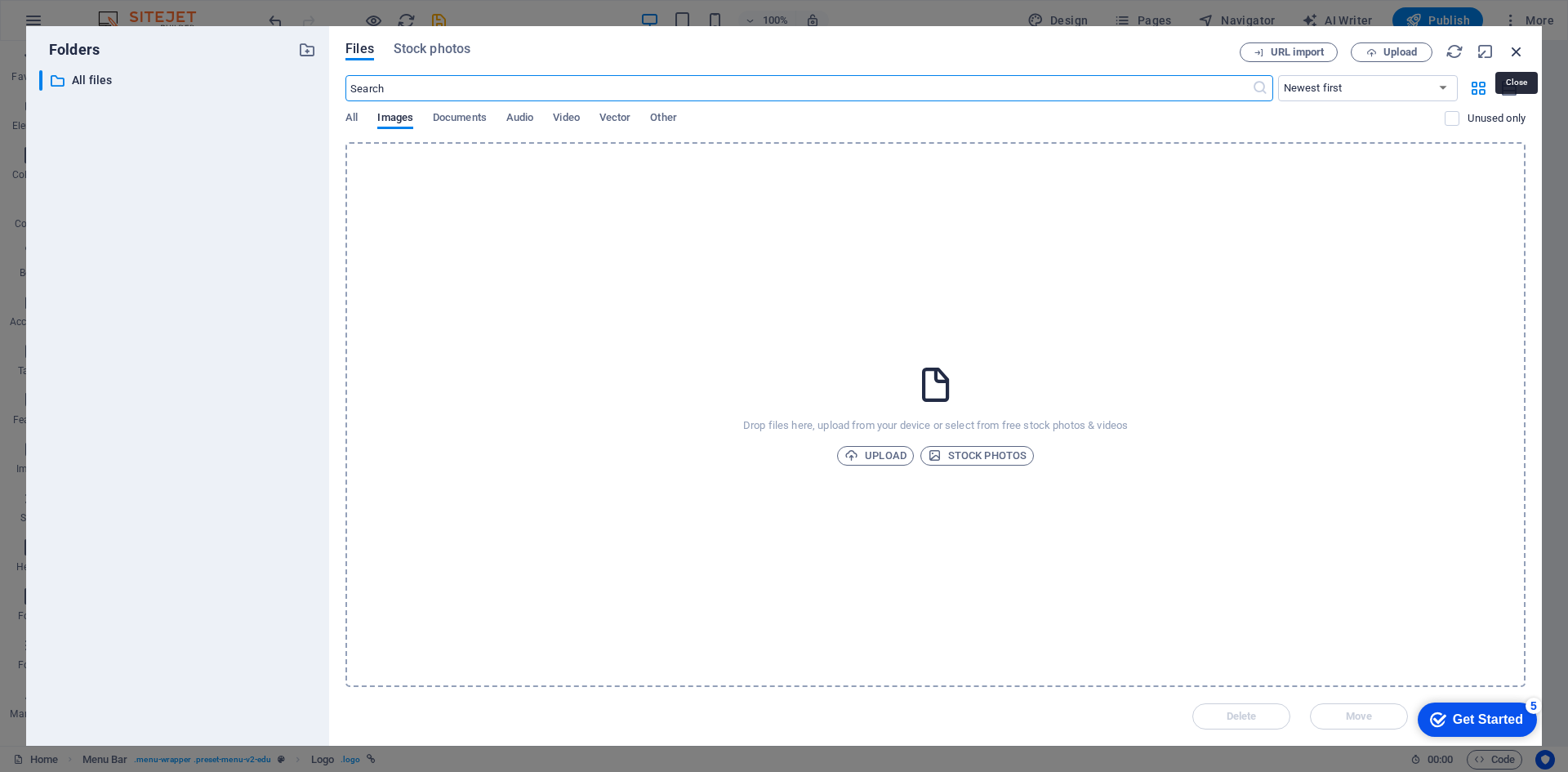
click at [1519, 49] on icon "button" at bounding box center [1516, 51] width 18 height 18
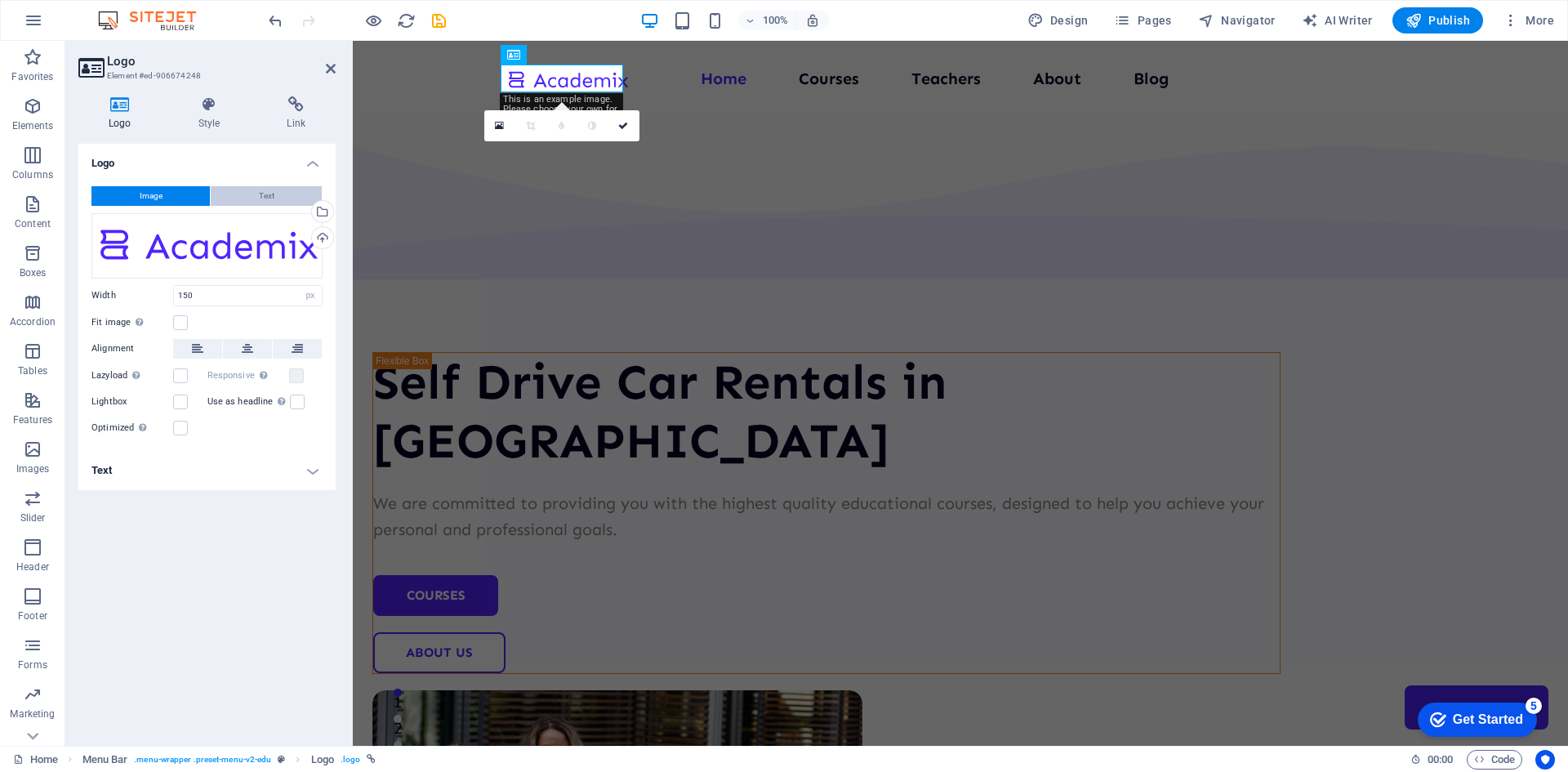
click at [240, 191] on button "Text" at bounding box center [266, 196] width 111 height 20
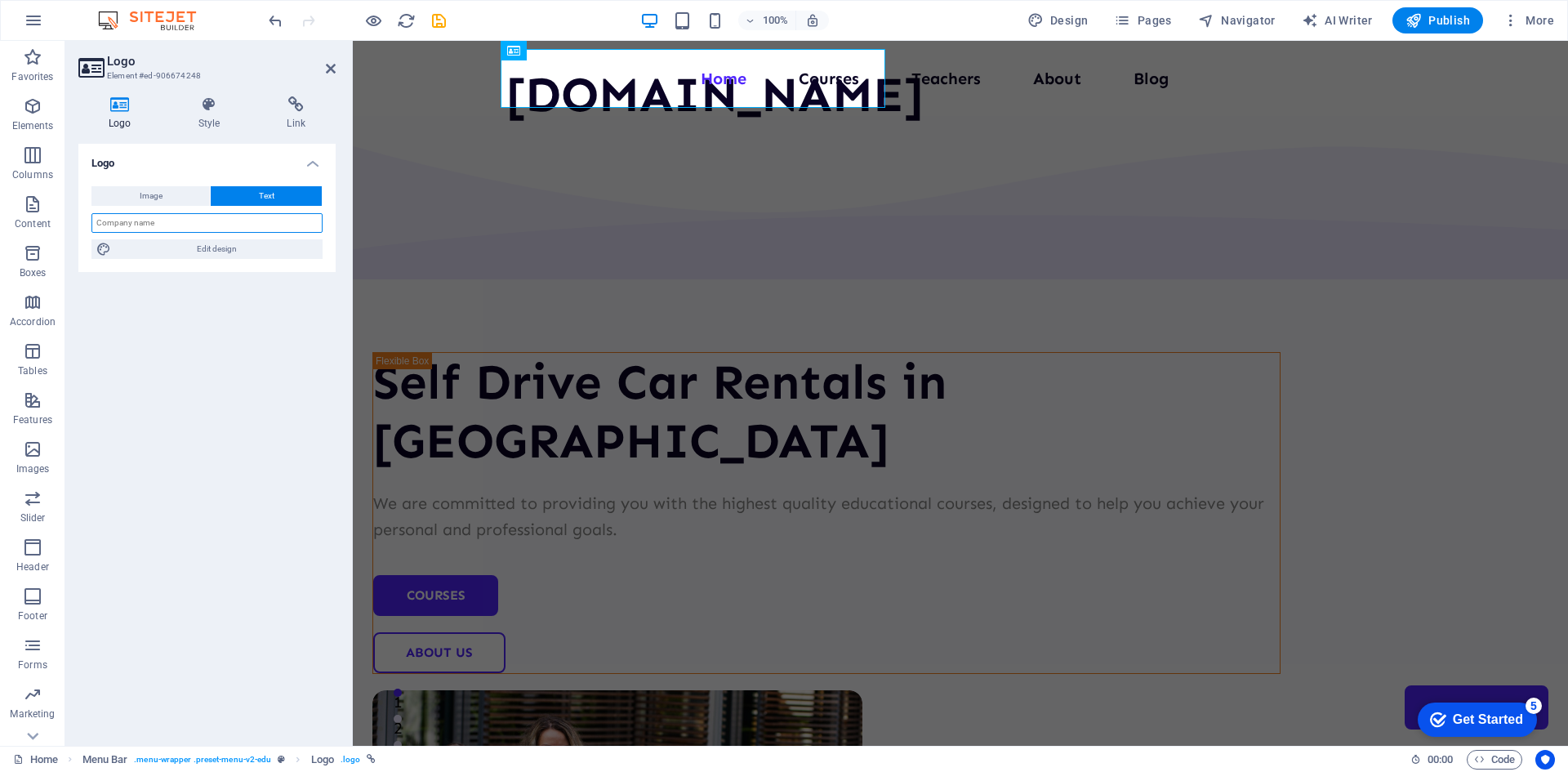
click at [165, 226] on input "text" at bounding box center [207, 222] width 231 height 20
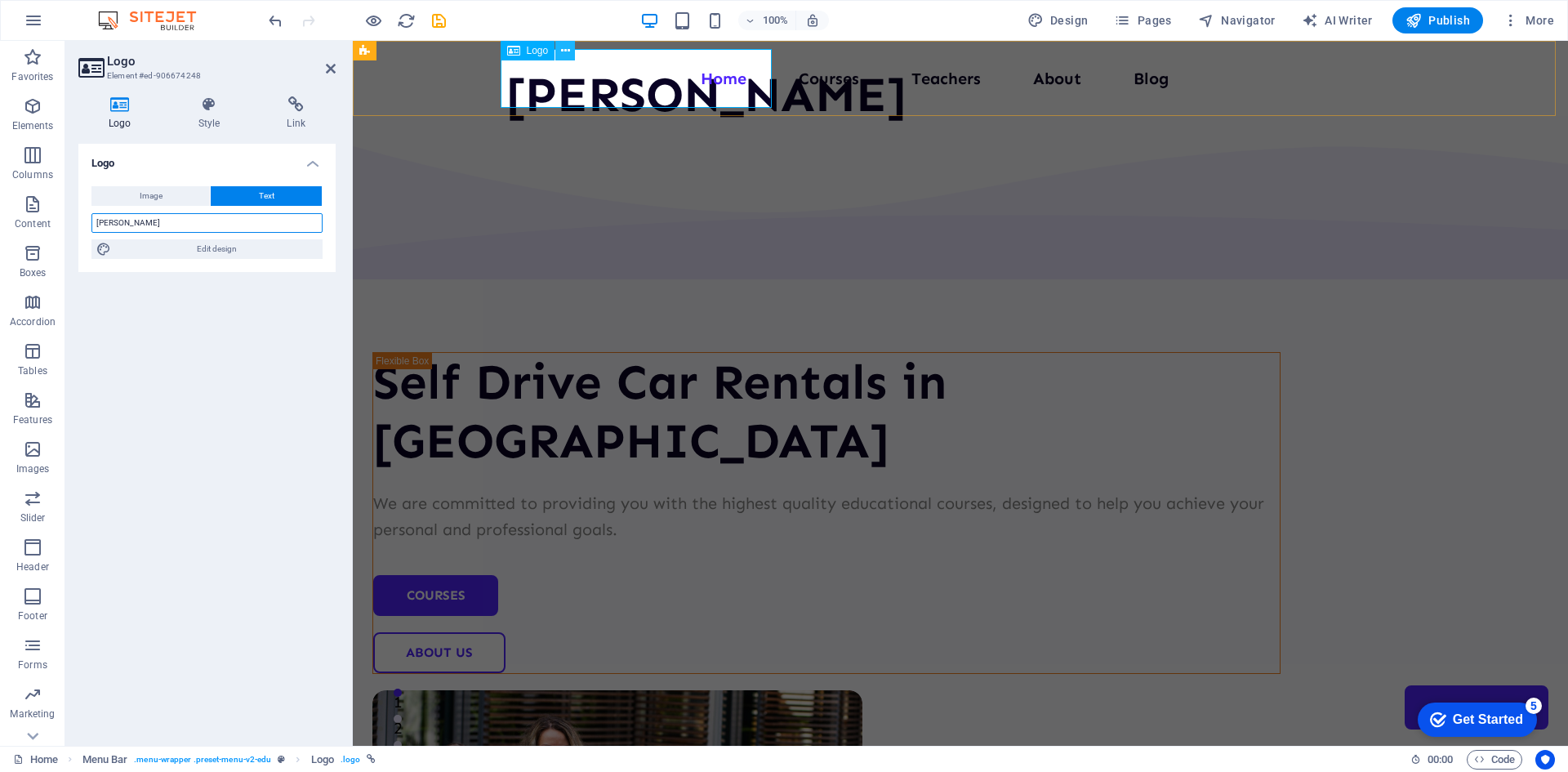
type input "Krisha Carz"
click at [570, 53] on button at bounding box center [565, 51] width 20 height 20
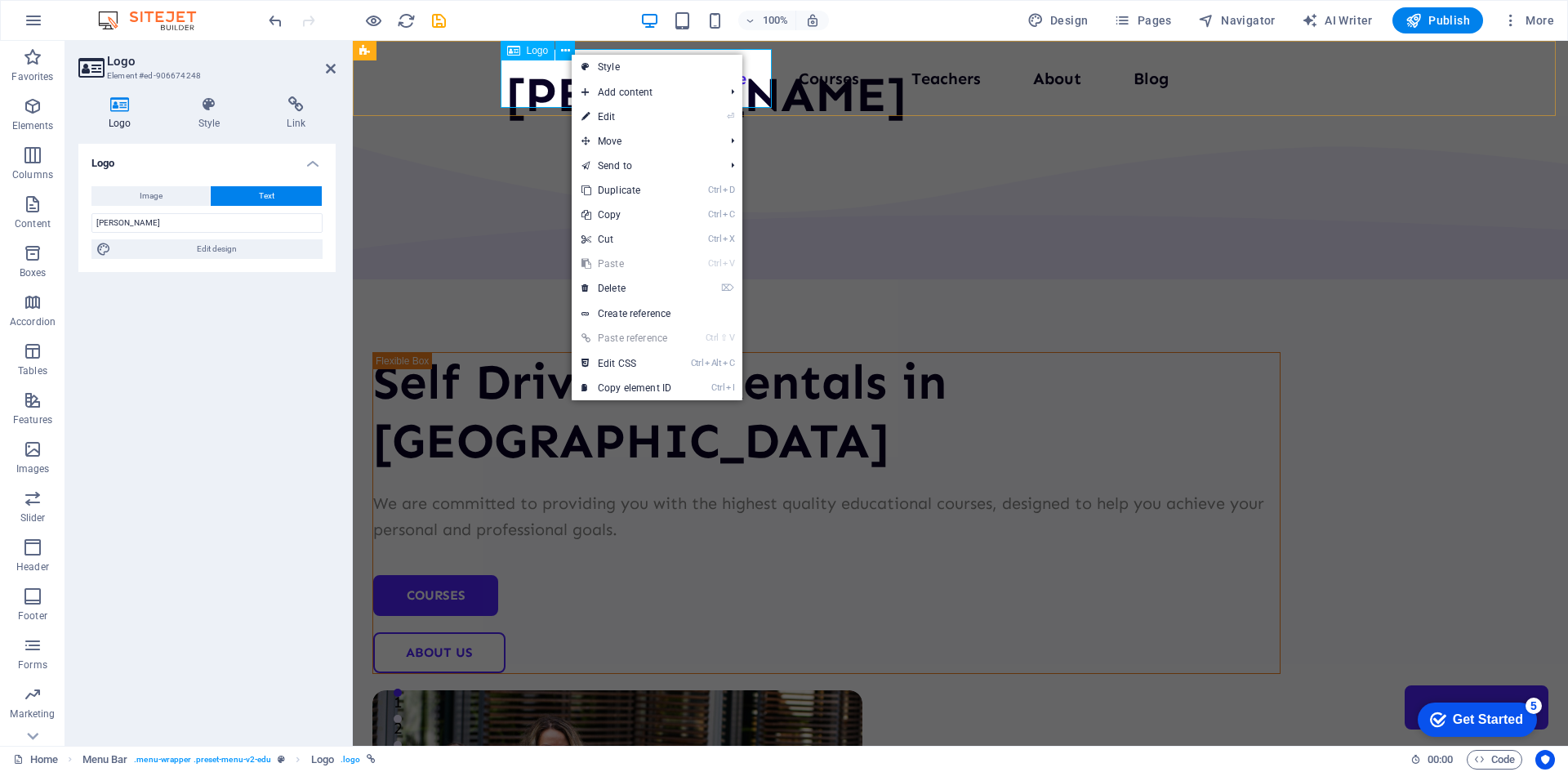
click at [539, 79] on div "Krisha Carz" at bounding box center [706, 95] width 400 height 59
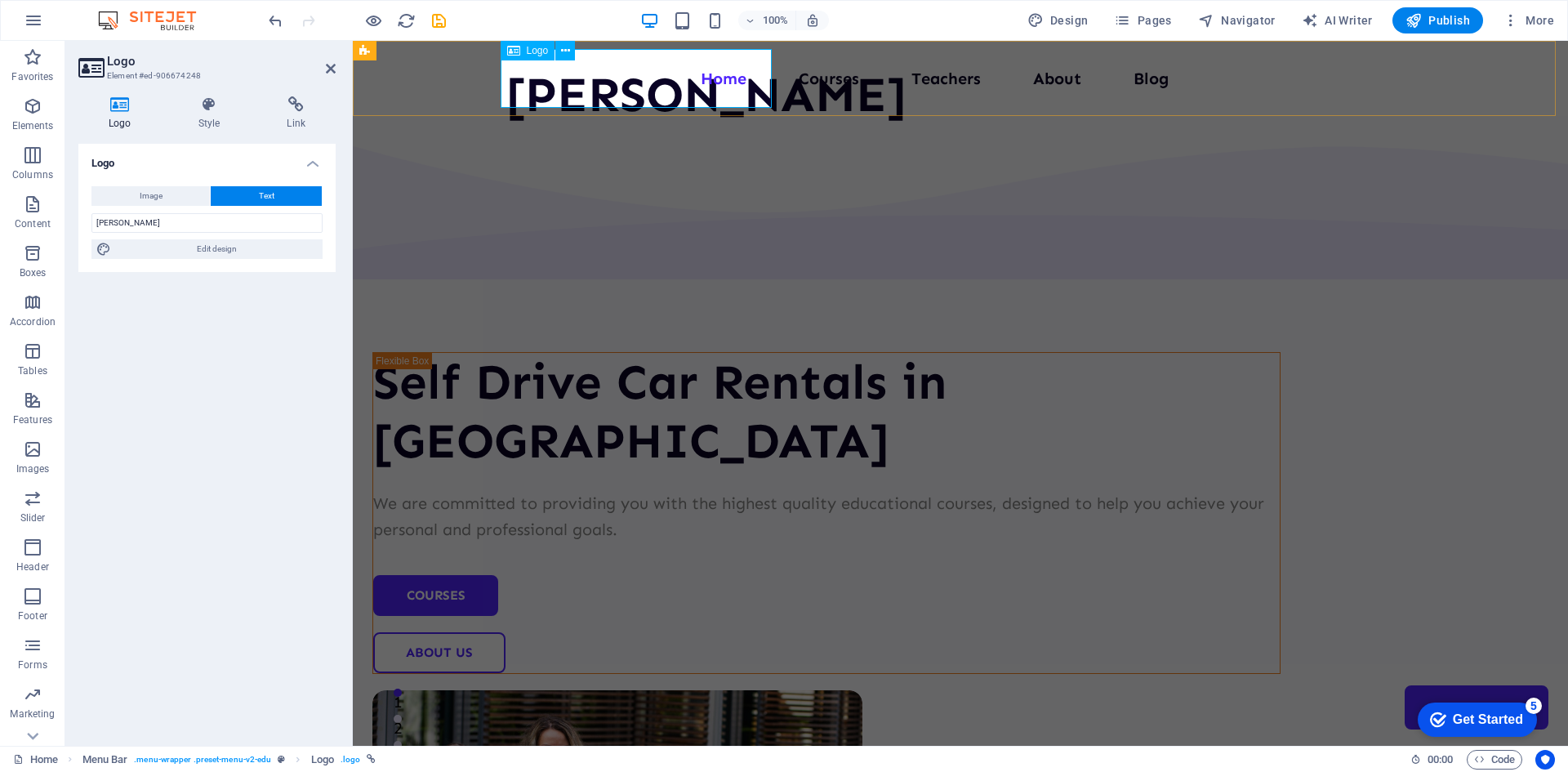
click at [539, 79] on div "Krisha Carz" at bounding box center [706, 95] width 400 height 59
click at [213, 250] on span "Edit design" at bounding box center [217, 249] width 202 height 20
select select "px"
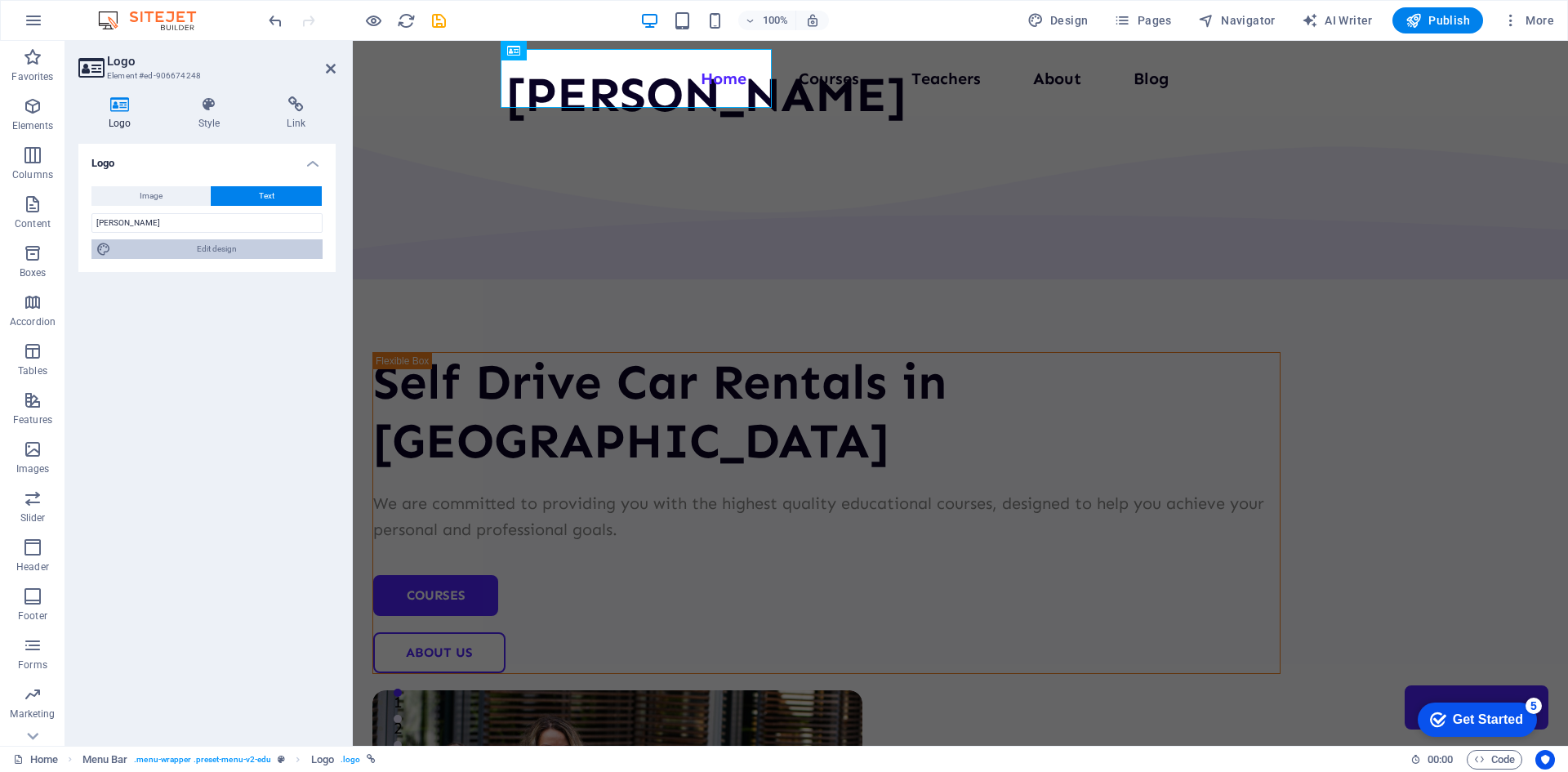
select select "400"
select select "px"
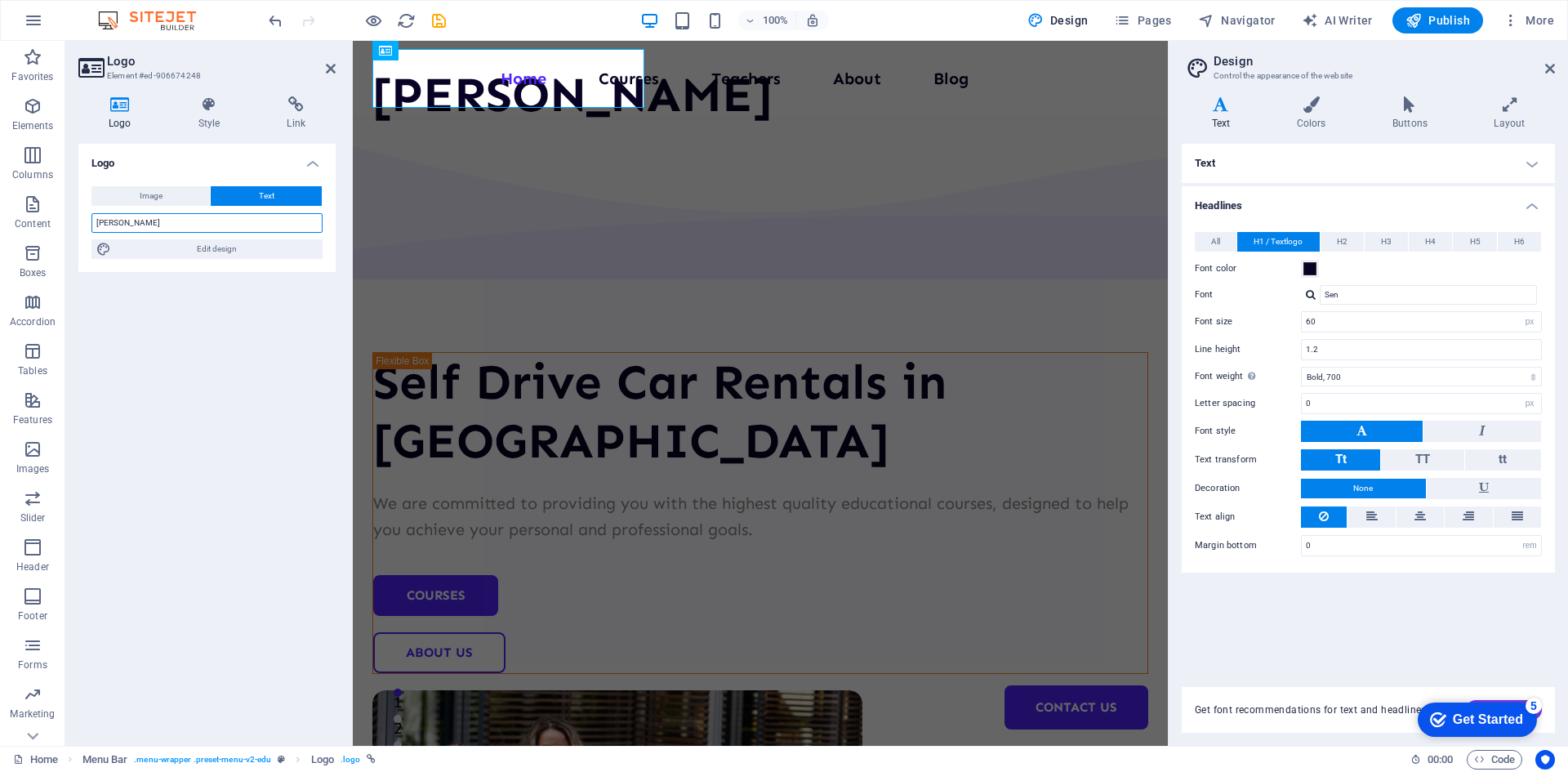
click at [118, 223] on input "Krisha Carz" at bounding box center [207, 222] width 231 height 20
type input "Krishna Carz"
click at [1413, 326] on input "60" at bounding box center [1421, 322] width 239 height 20
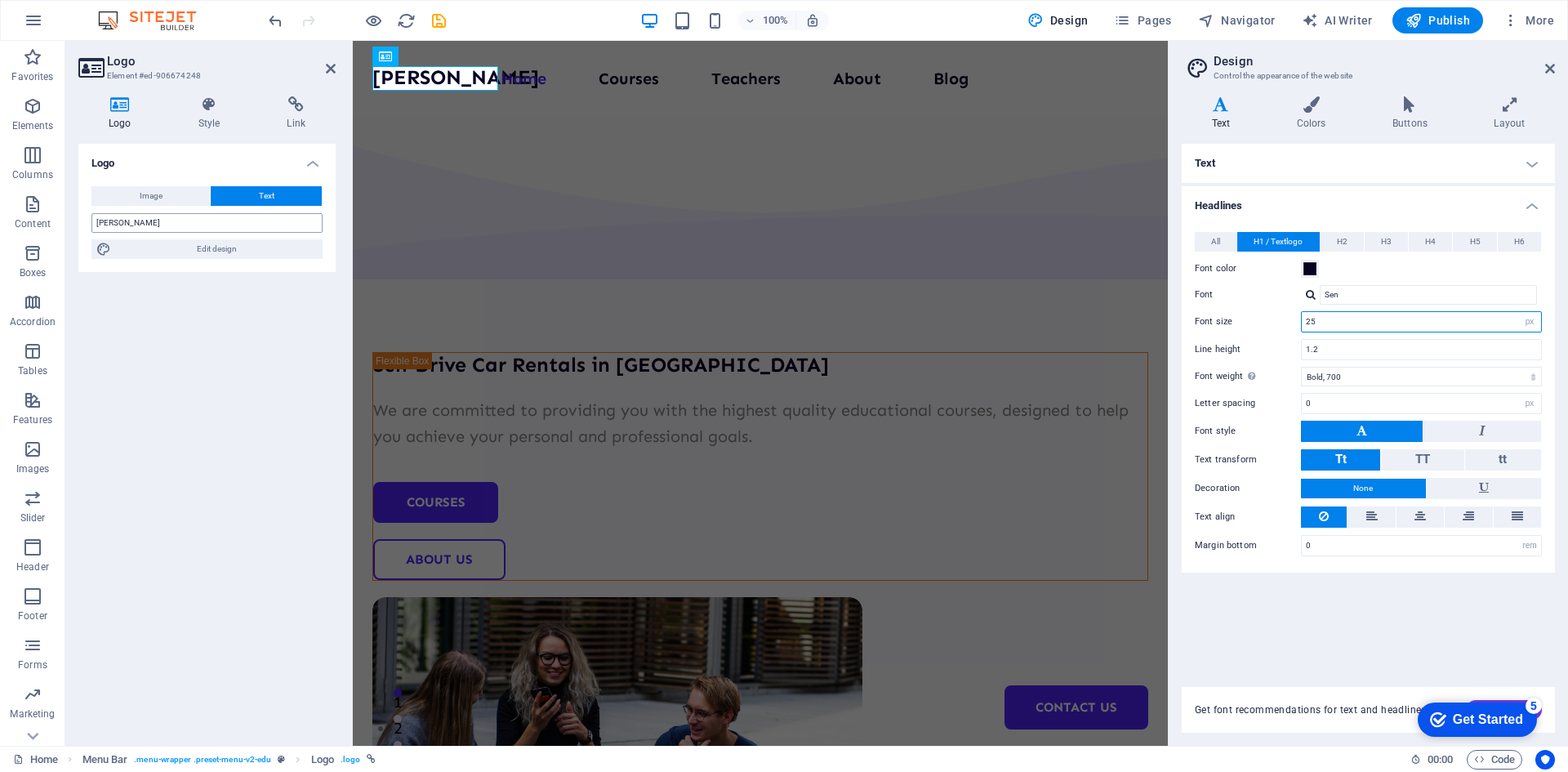
type input "25"
click at [126, 225] on input "Krishna Carz" at bounding box center [207, 222] width 231 height 20
type input "KrishnaCarz"
click at [452, 79] on div "KrishnaCarz" at bounding box center [432, 78] width 121 height 24
click at [463, 53] on icon at bounding box center [466, 56] width 9 height 17
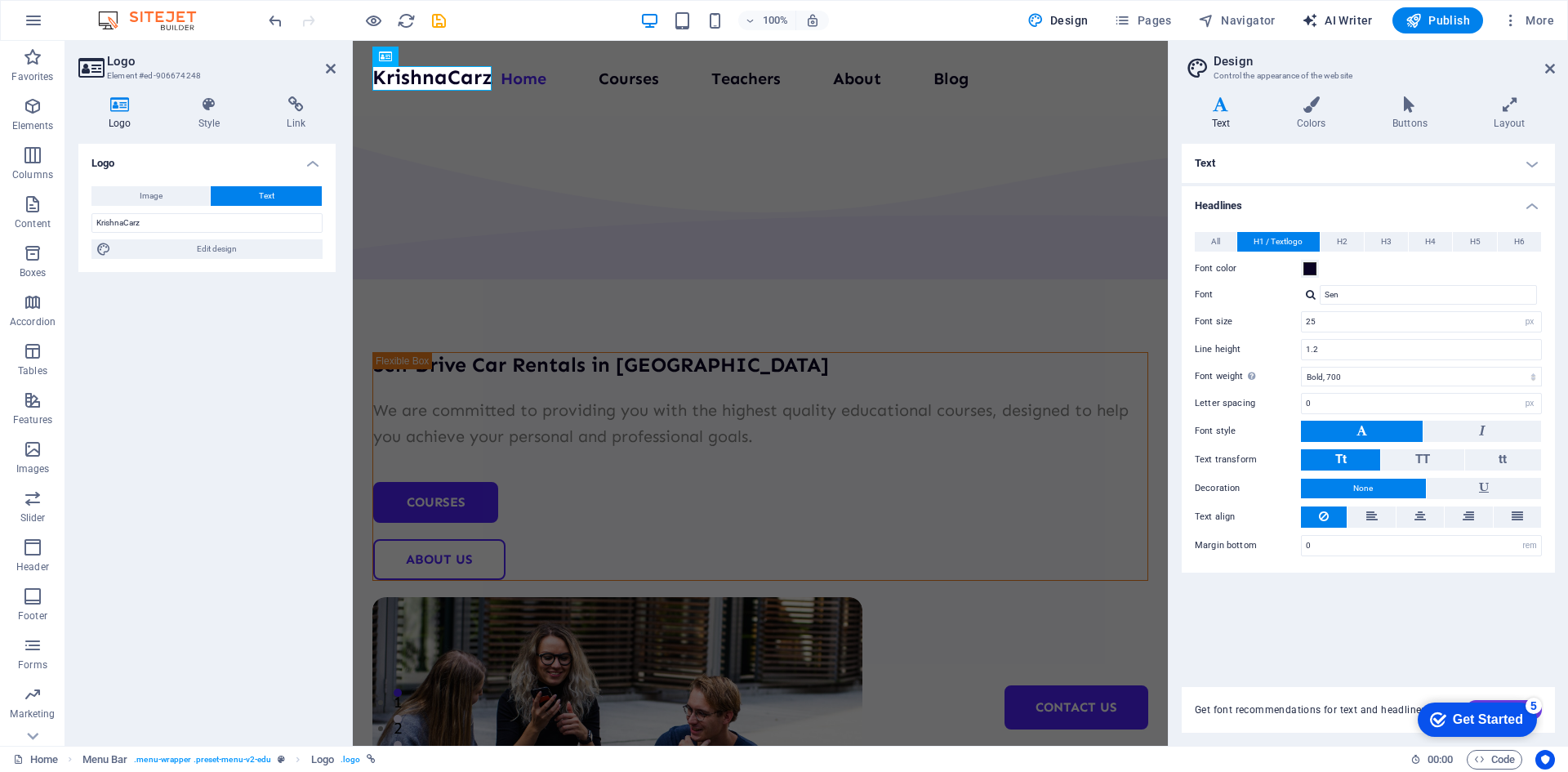
click at [1342, 23] on span "AI Writer" at bounding box center [1337, 20] width 71 height 16
select select "English"
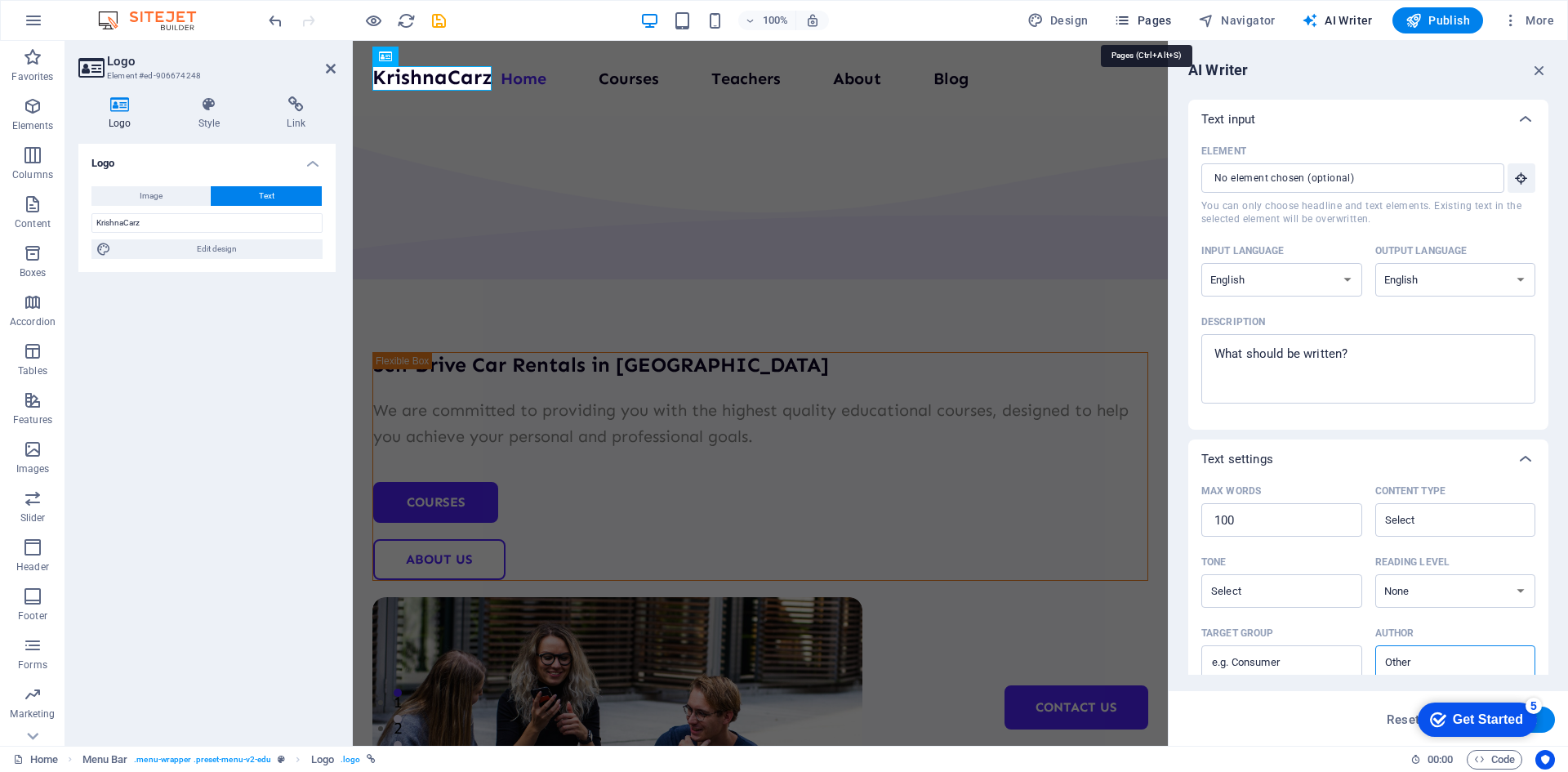
click at [1150, 17] on span "Pages" at bounding box center [1142, 20] width 57 height 16
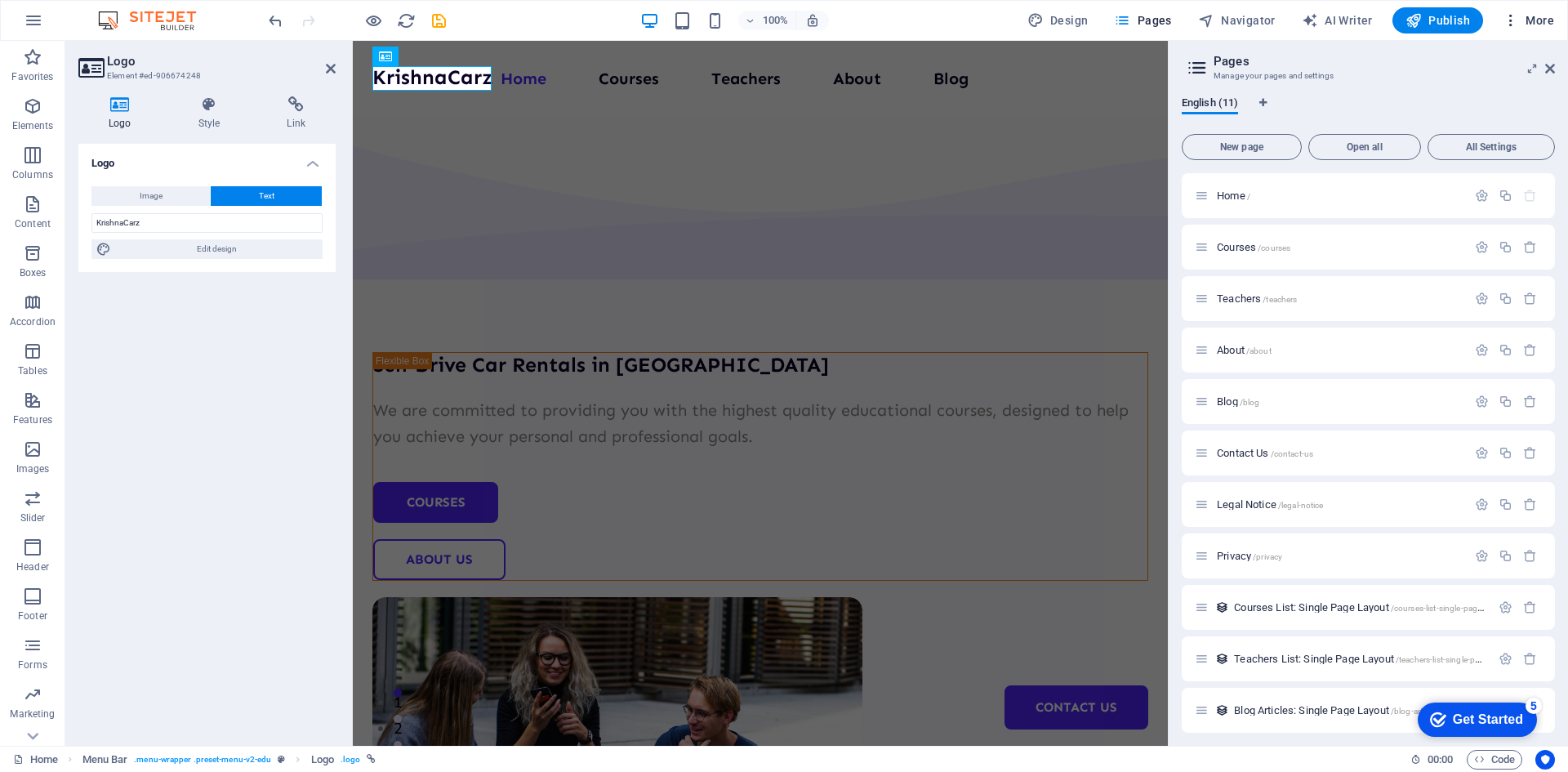
click at [1539, 15] on span "More" at bounding box center [1528, 20] width 52 height 16
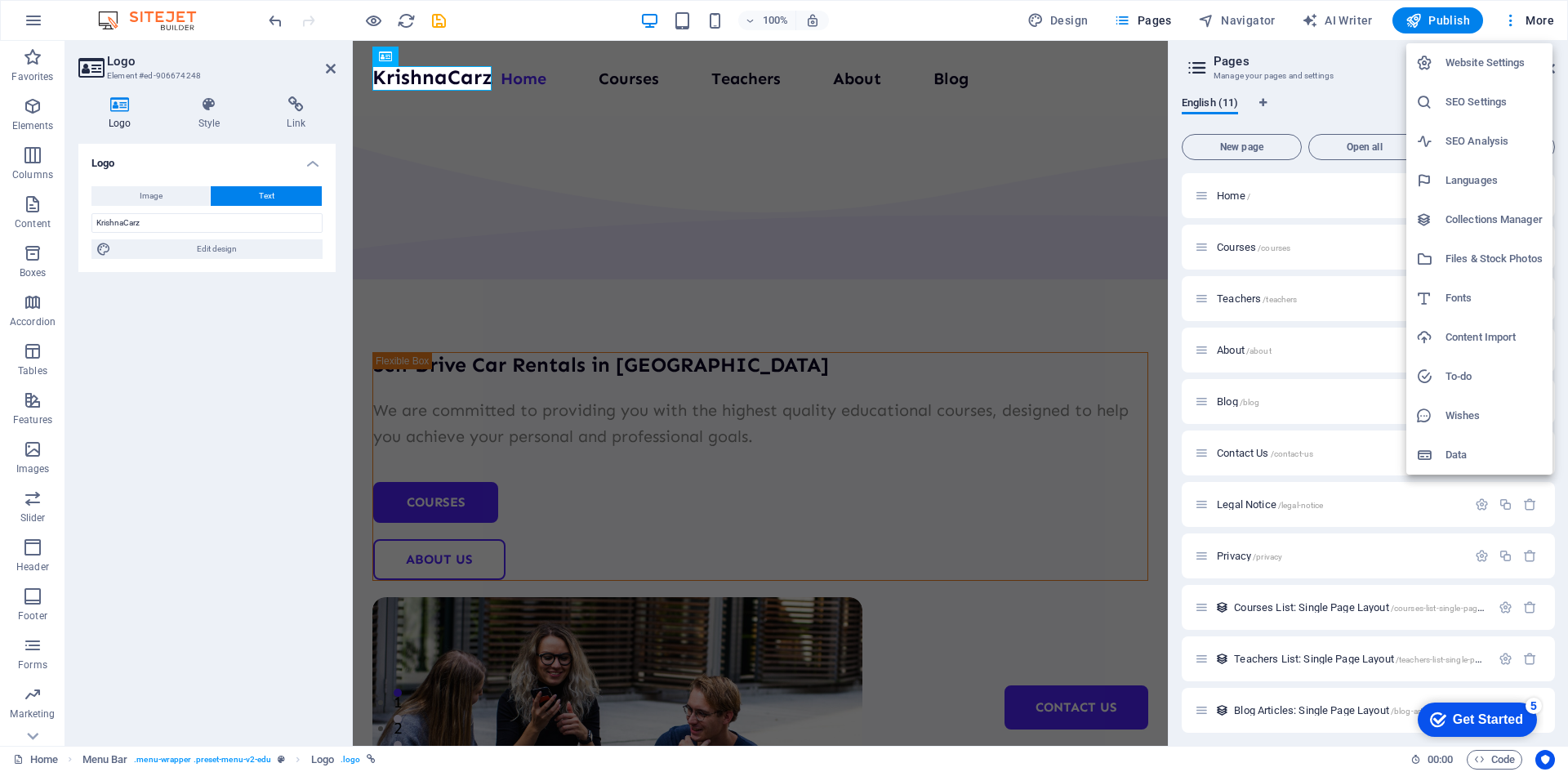
click at [1458, 458] on h6 "Data" at bounding box center [1494, 455] width 98 height 20
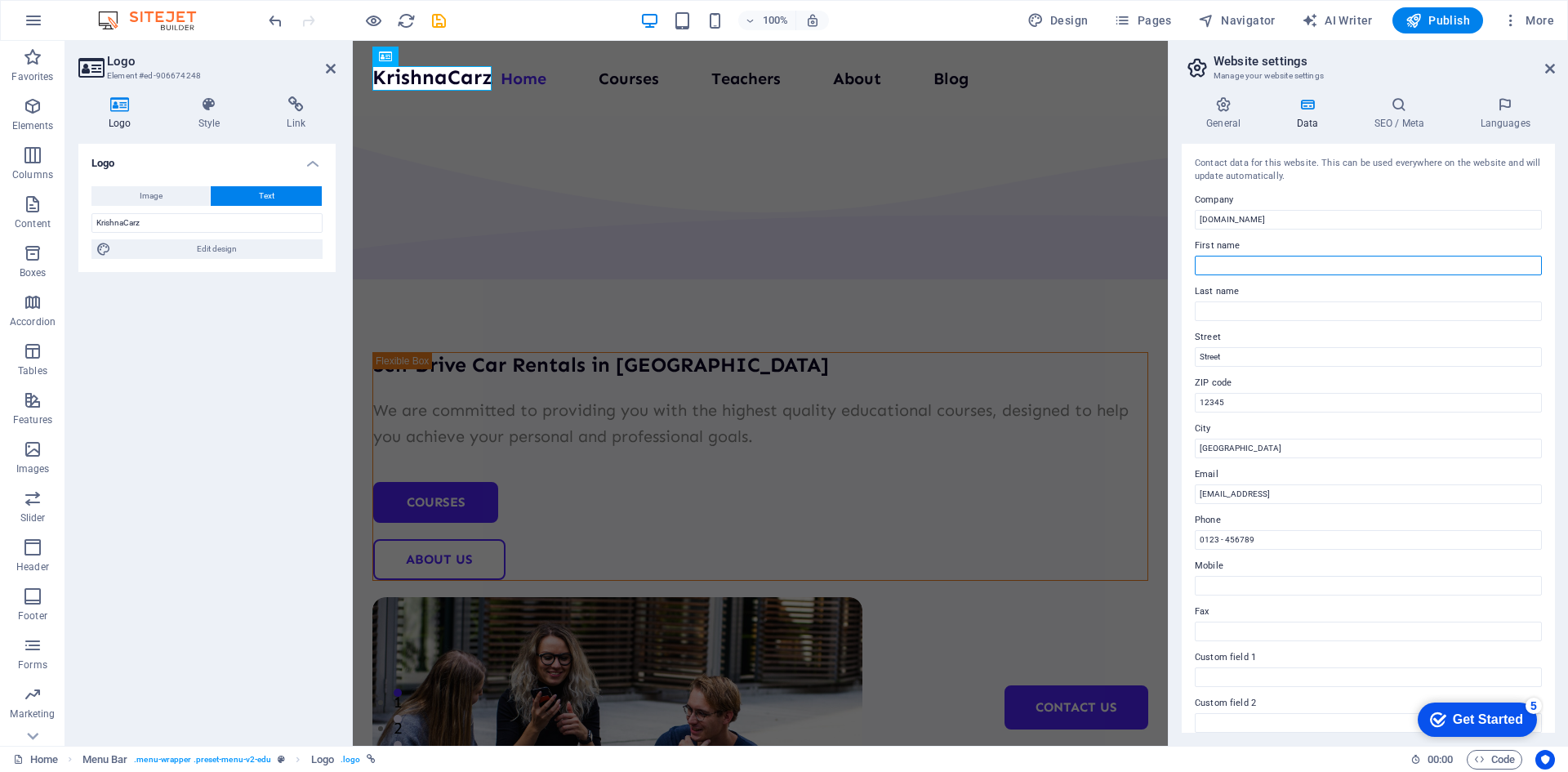
click at [1259, 266] on input "First name" at bounding box center [1368, 265] width 347 height 20
type input "[DEMOGRAPHIC_DATA]"
type input "Carz"
type input "Jaripatka Mangalwari Bazaar Road, Near Hitesh Residency Appartments, Jaripatka"
type input "440014"
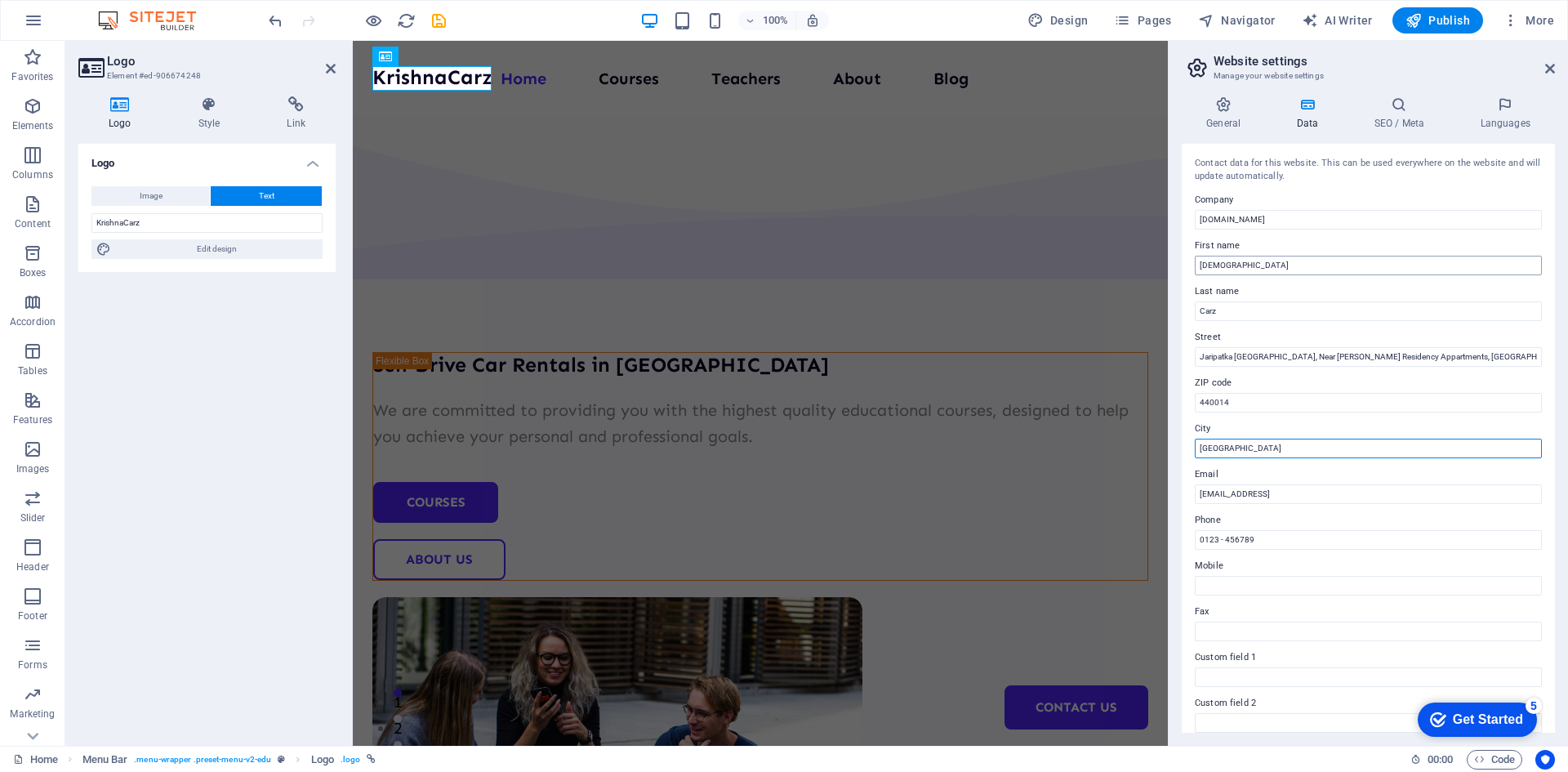
type input "[GEOGRAPHIC_DATA]"
type input "[EMAIL_ADDRESS][DOMAIN_NAME]"
type input "9823 444 350"
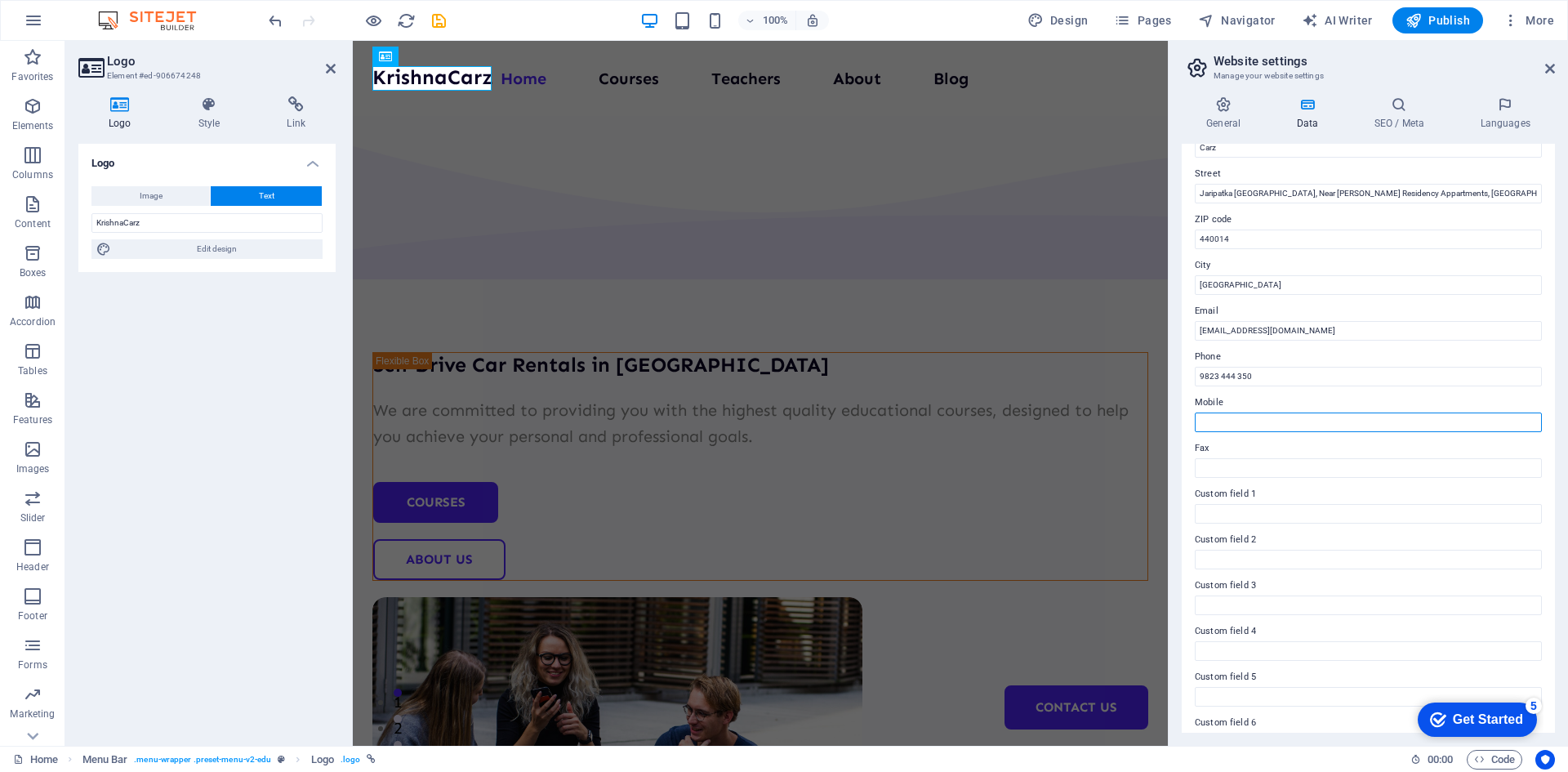
scroll to position [196, 0]
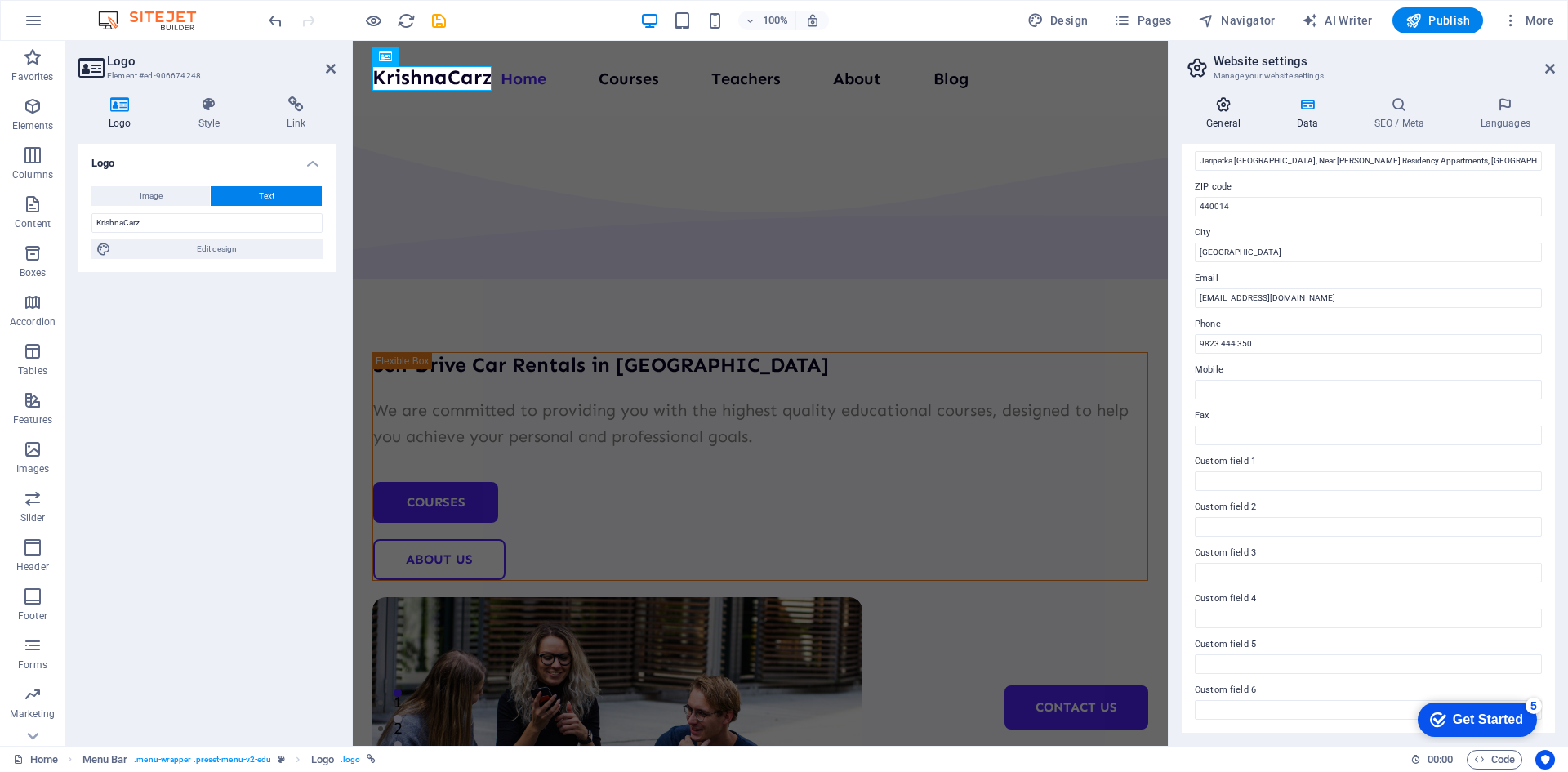
click at [1221, 123] on h4 "General" at bounding box center [1227, 114] width 90 height 35
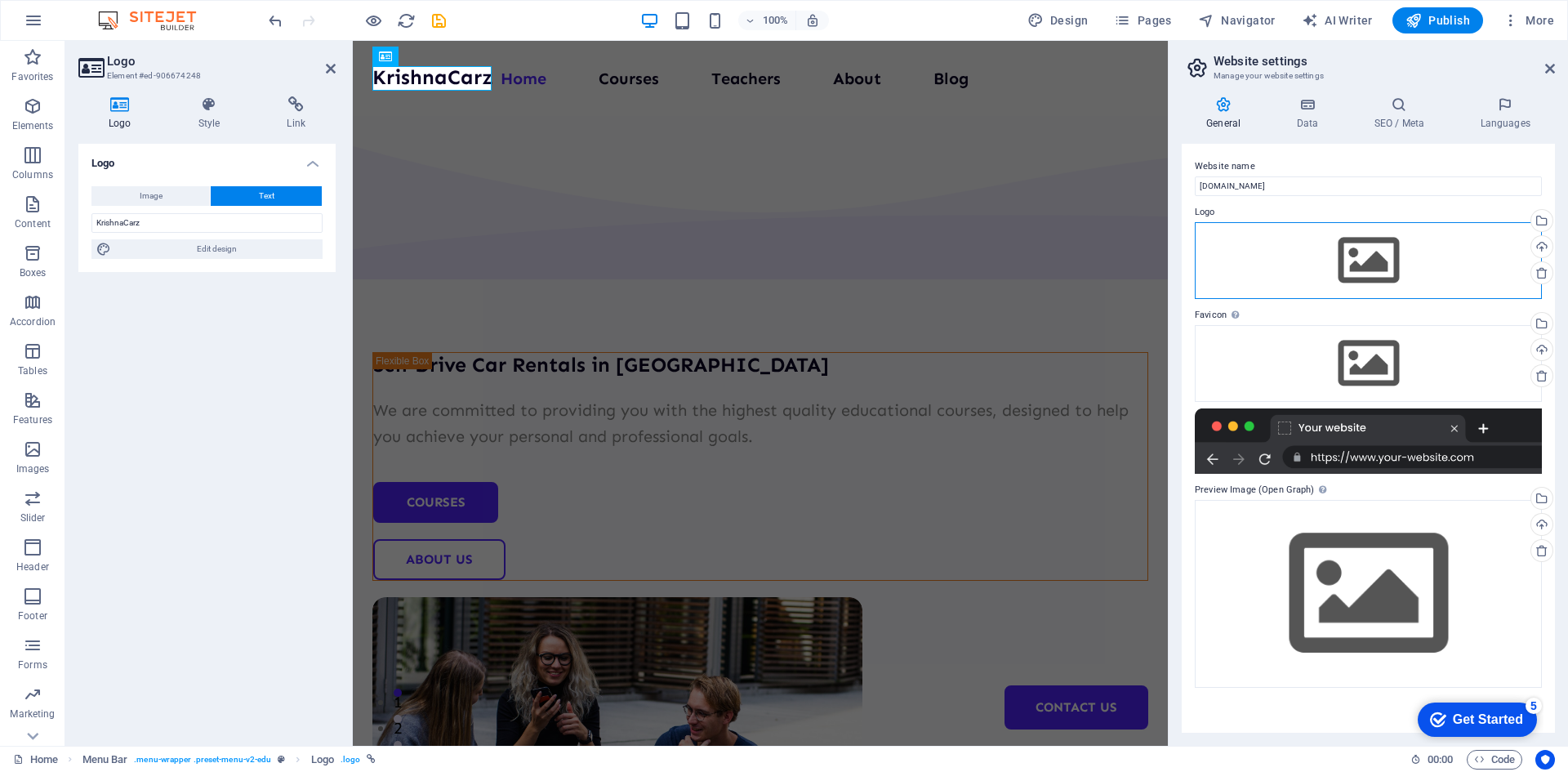
click at [1350, 257] on div "Drag files here, click to choose files or select files from Files or our free s…" at bounding box center [1368, 261] width 347 height 77
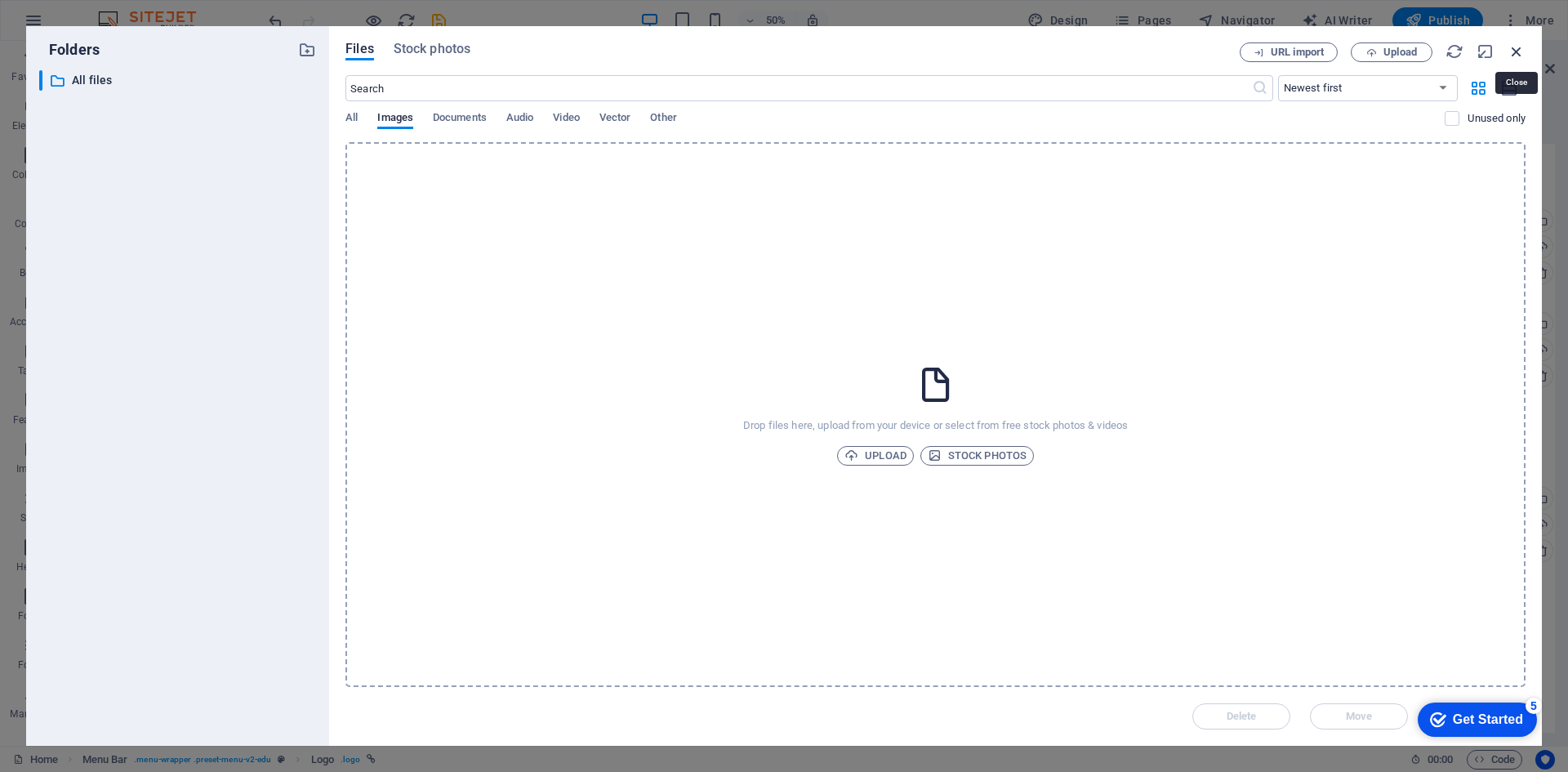
click at [1515, 51] on icon "button" at bounding box center [1516, 51] width 18 height 18
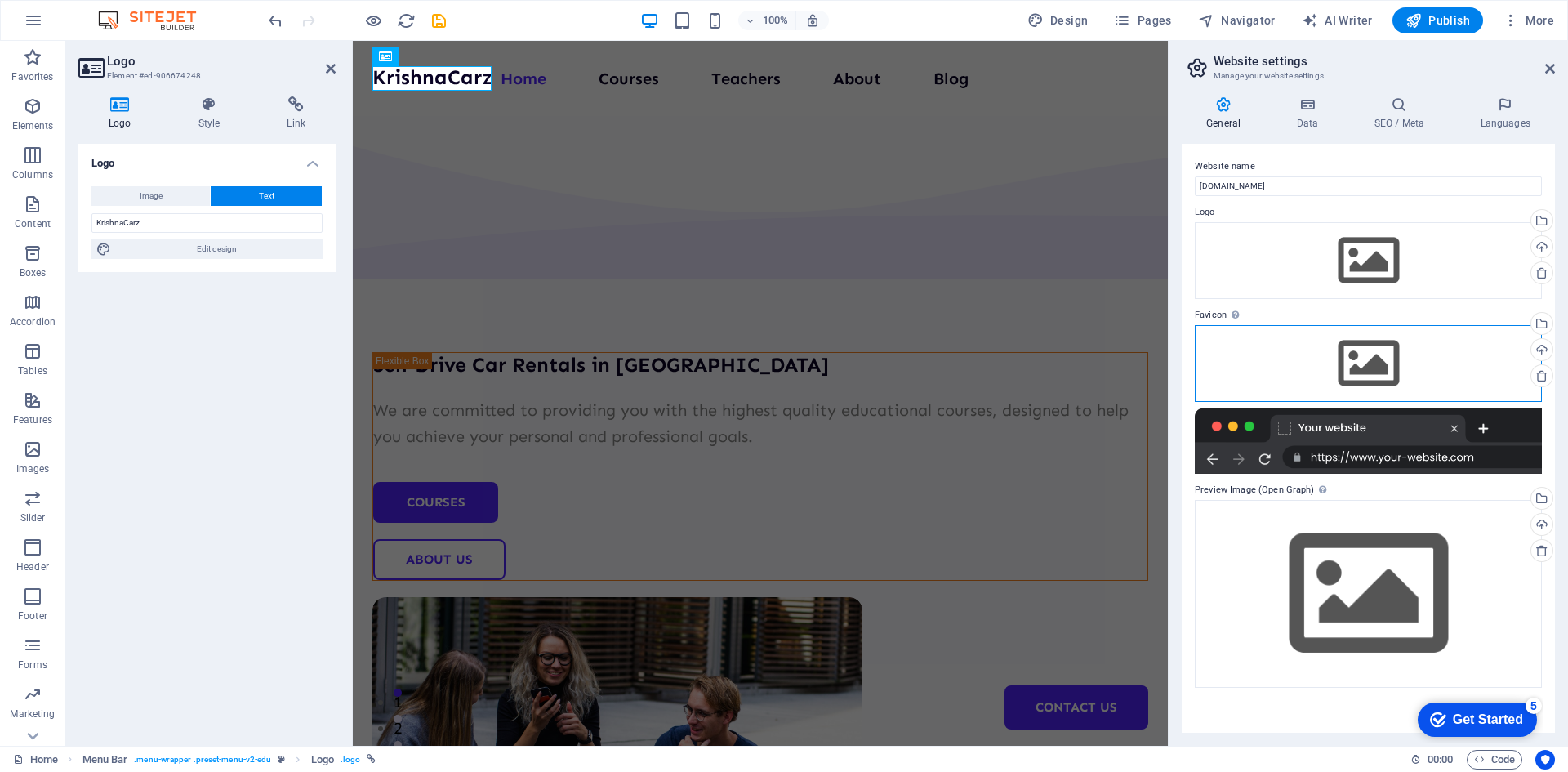
click at [1318, 348] on div "Drag files here, click to choose files or select files from Files or our free s…" at bounding box center [1368, 364] width 347 height 77
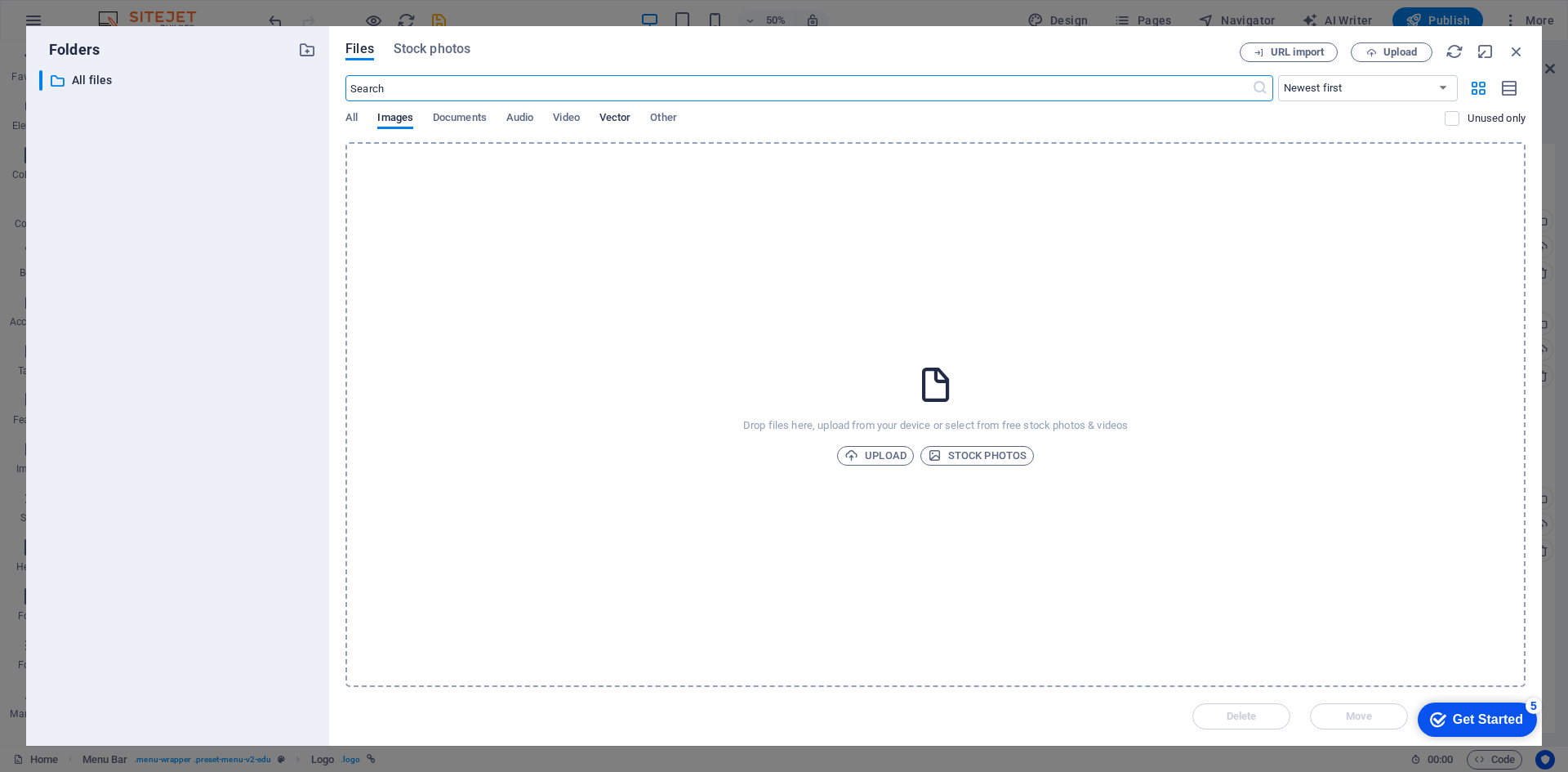
click at [617, 120] on span "Vector" at bounding box center [615, 119] width 32 height 23
click at [623, 117] on span "Vector" at bounding box center [615, 119] width 32 height 23
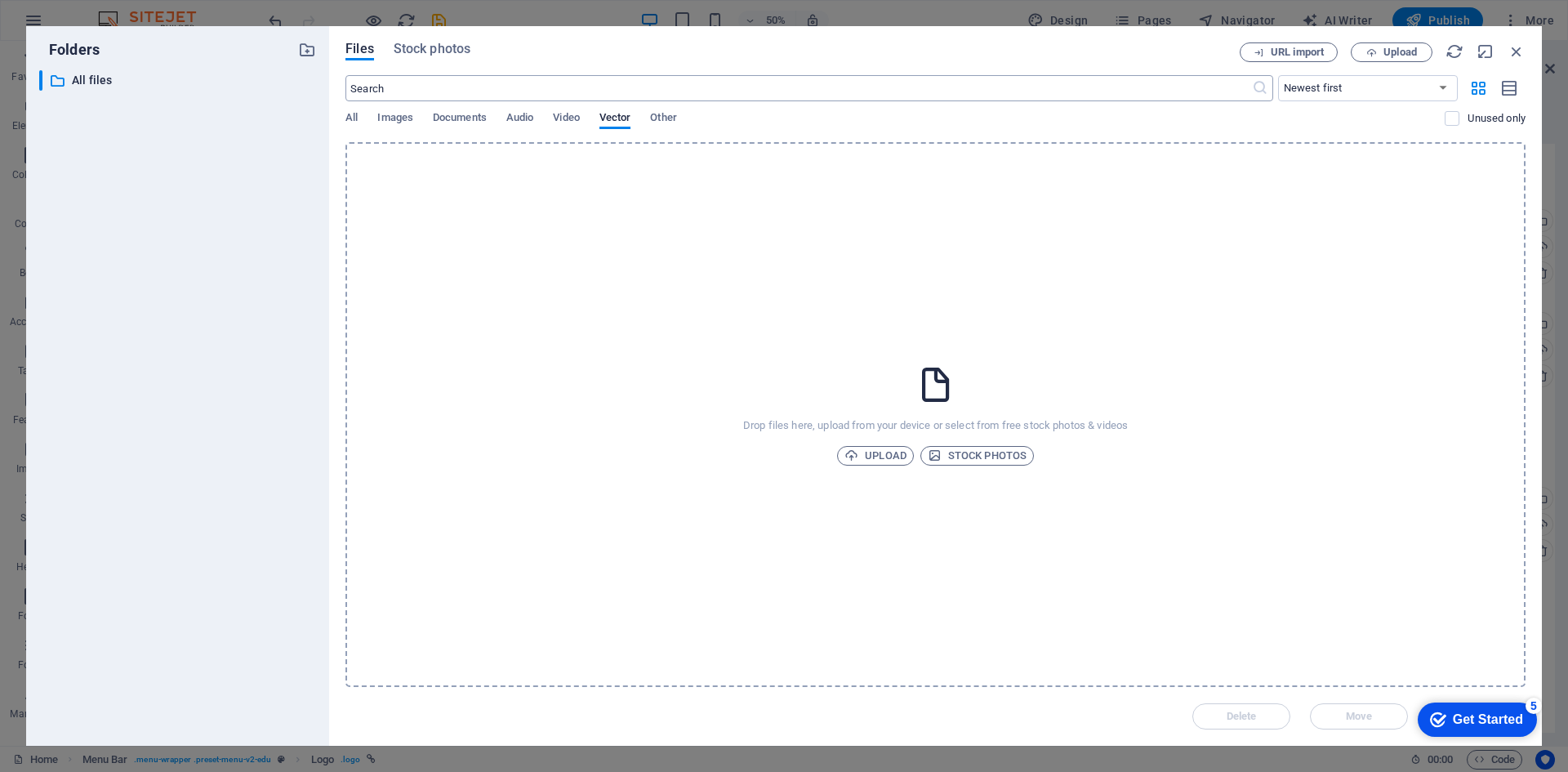
click at [636, 95] on input "text" at bounding box center [798, 88] width 906 height 26
click at [425, 46] on span "Stock photos" at bounding box center [432, 49] width 77 height 20
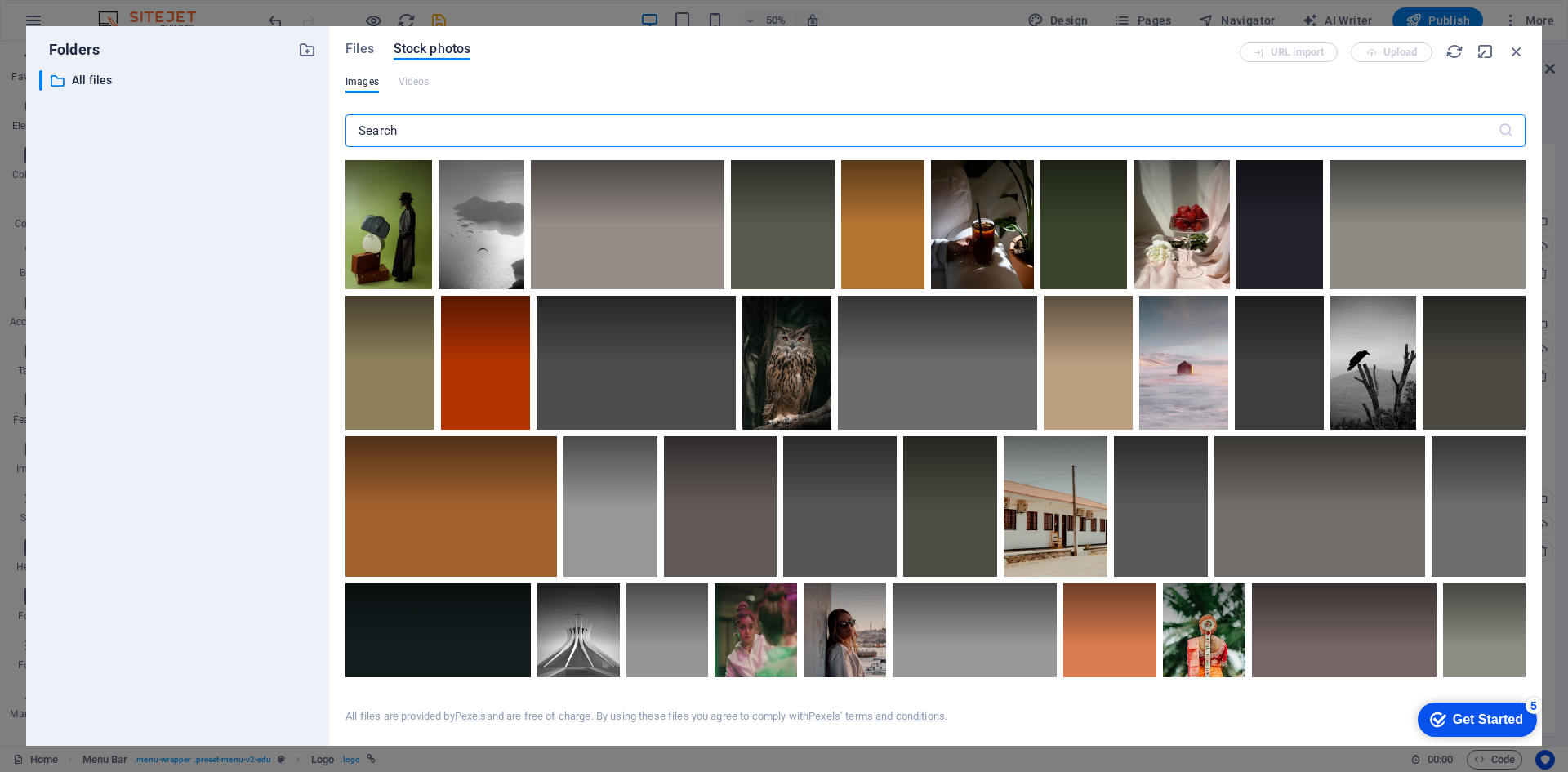
click at [539, 128] on input "text" at bounding box center [921, 130] width 1153 height 33
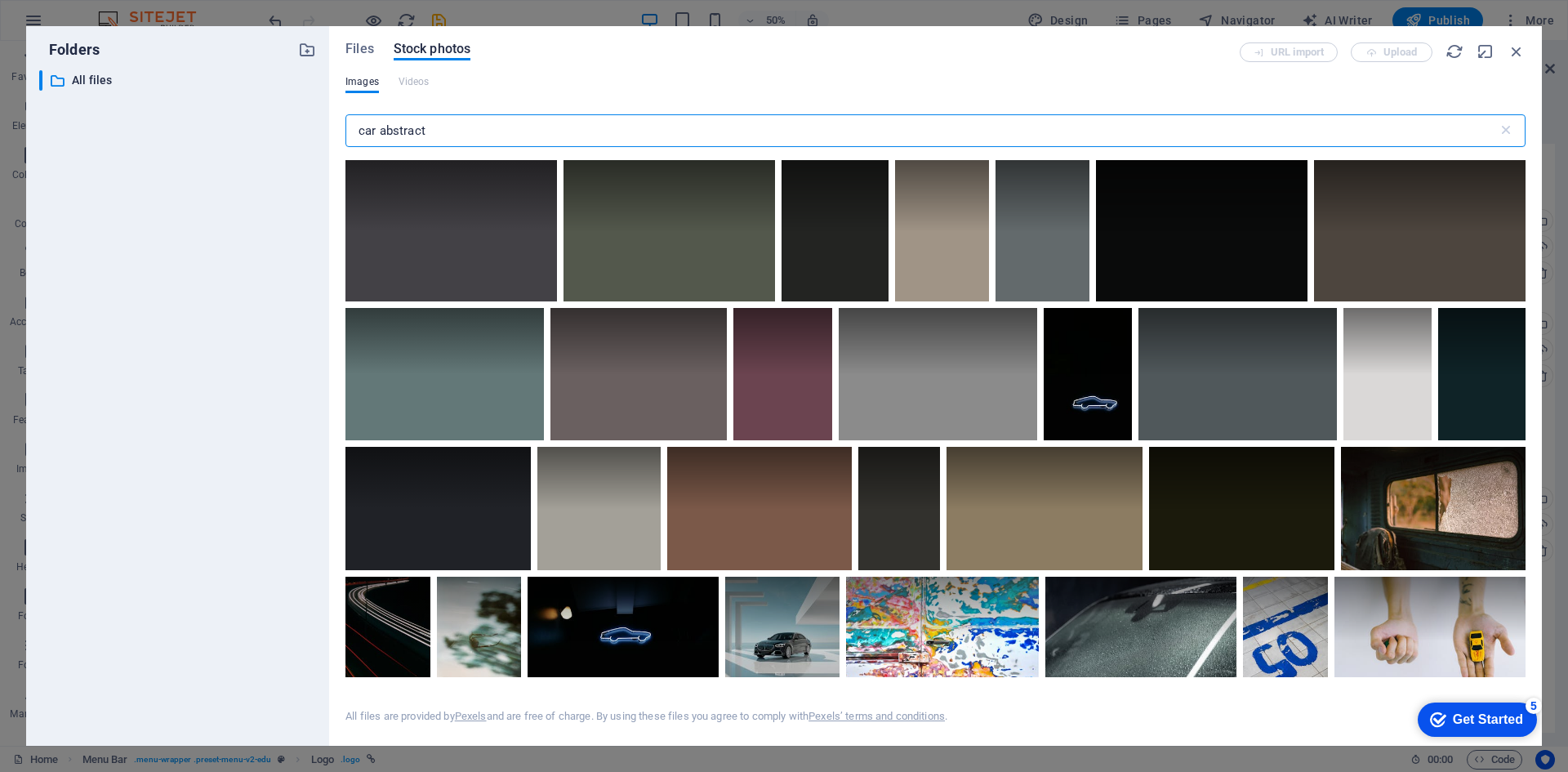
click at [500, 129] on input "car abstract" at bounding box center [921, 130] width 1153 height 33
click at [500, 127] on input "car abstract" at bounding box center [921, 130] width 1153 height 33
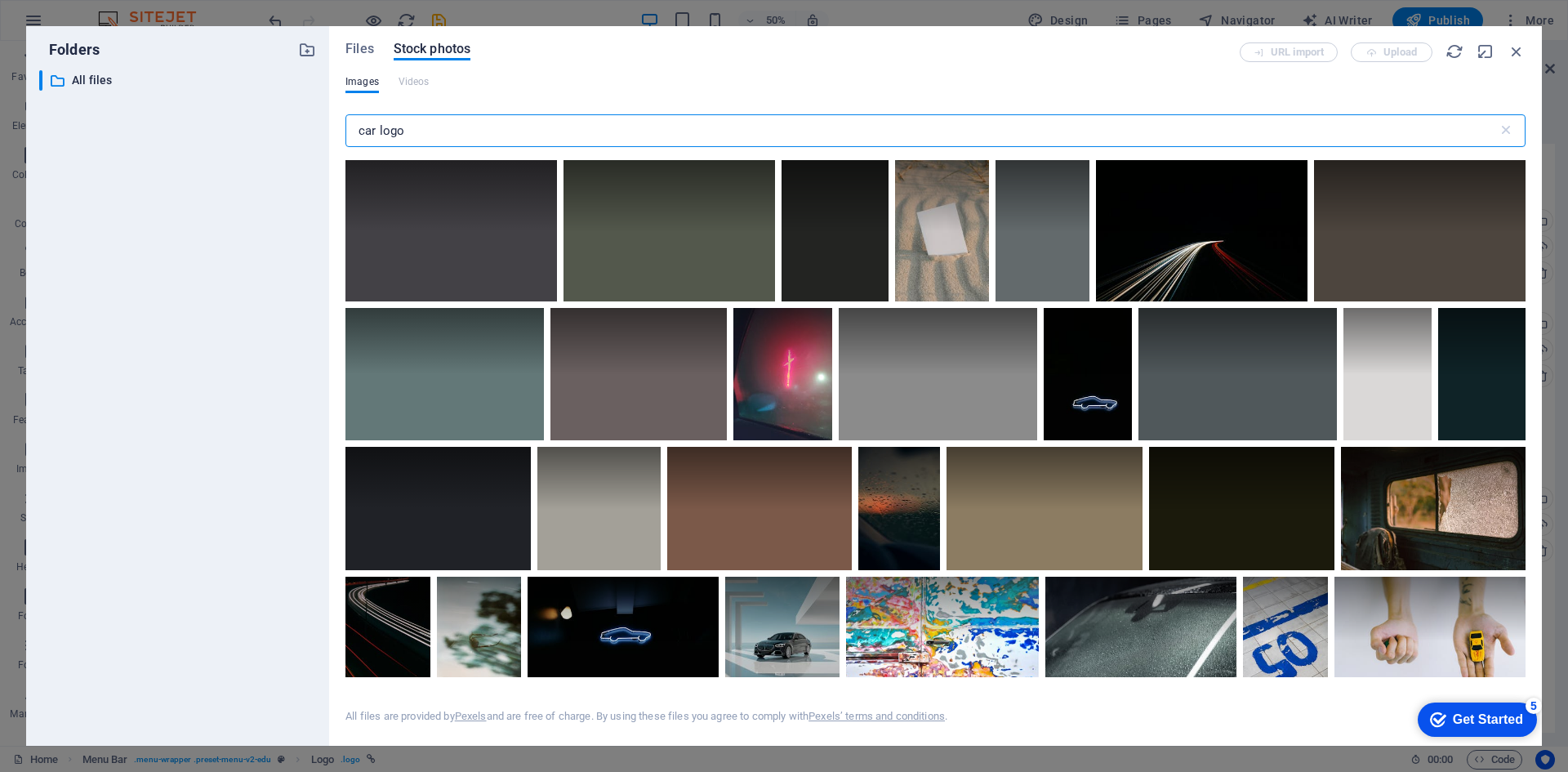
type input "car logo"
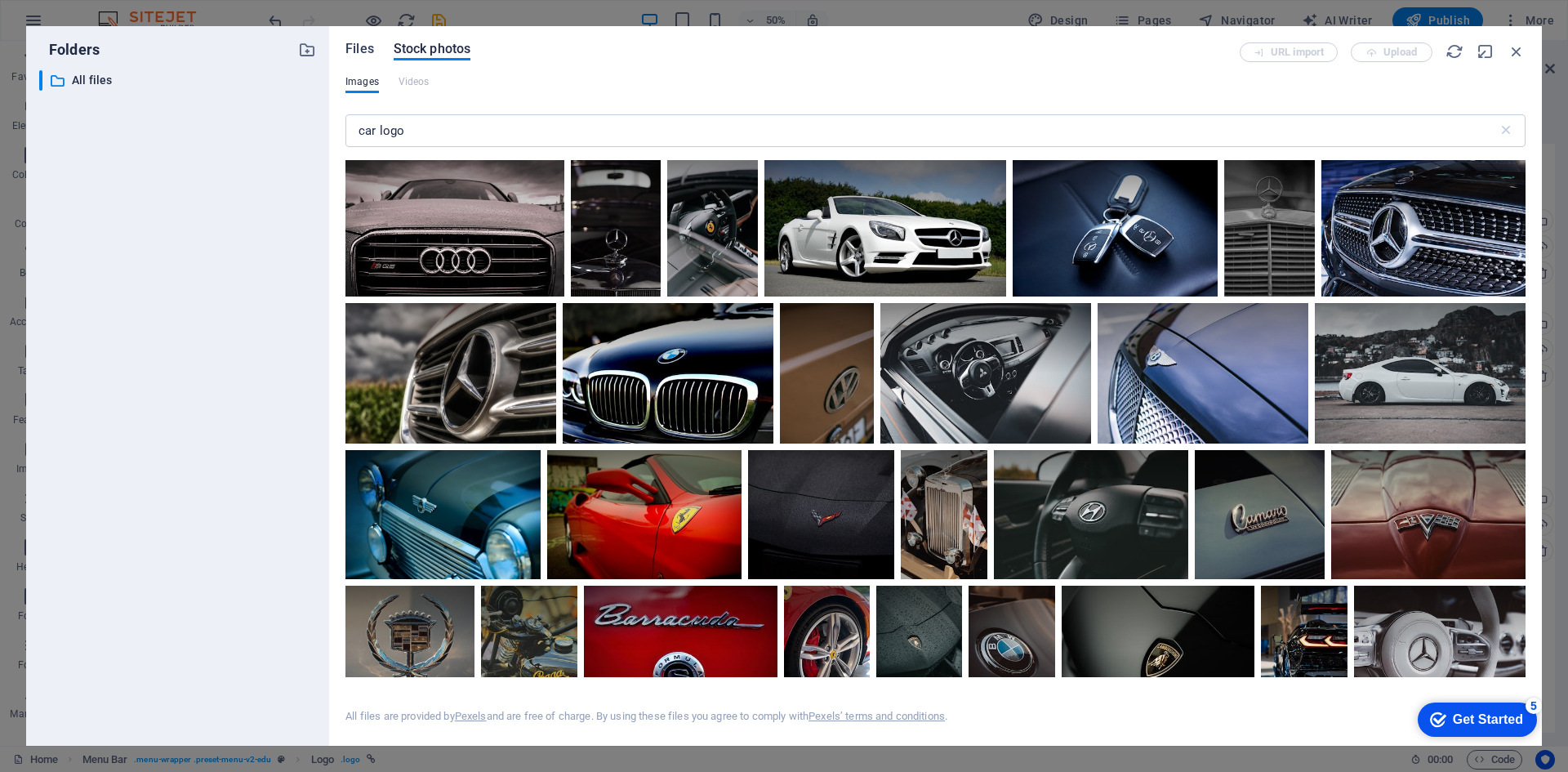
click at [356, 46] on span "Files" at bounding box center [359, 49] width 28 height 20
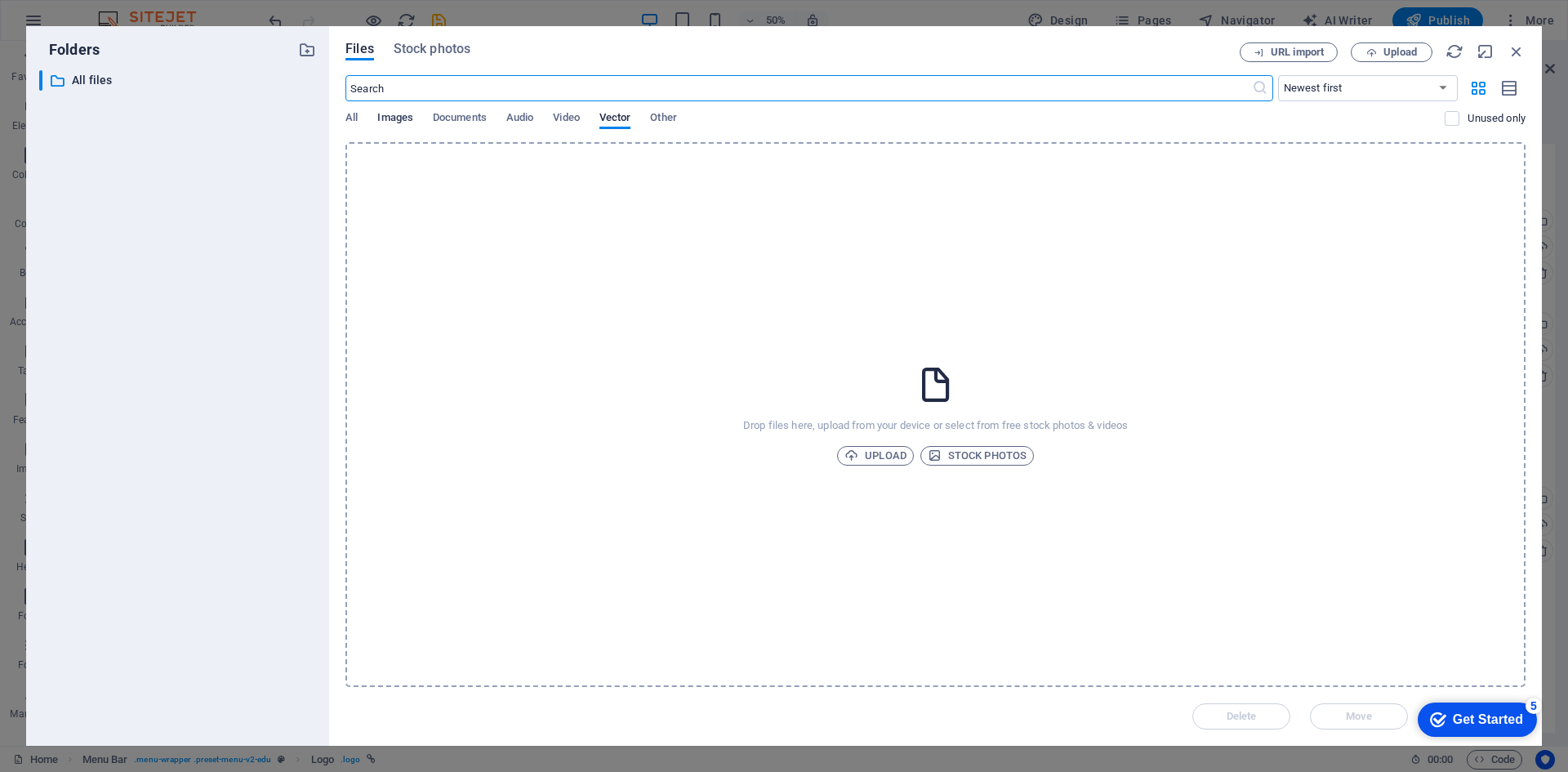
click at [396, 124] on span "Images" at bounding box center [395, 119] width 36 height 23
click at [462, 96] on input "text" at bounding box center [798, 88] width 906 height 26
type input "car logo"
click at [1514, 55] on icon "button" at bounding box center [1516, 51] width 18 height 18
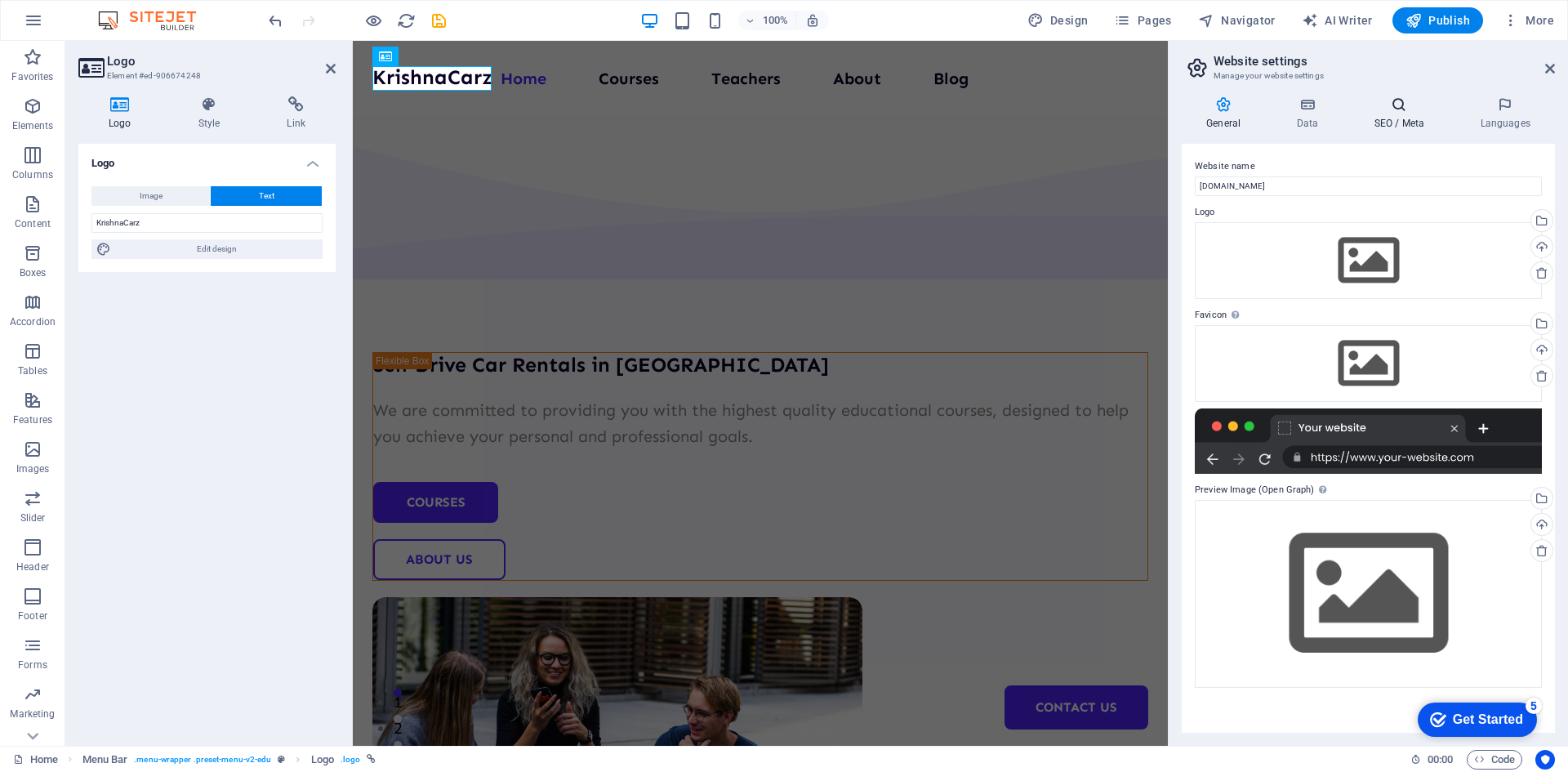
click at [1401, 118] on h4 "SEO / Meta" at bounding box center [1402, 114] width 106 height 35
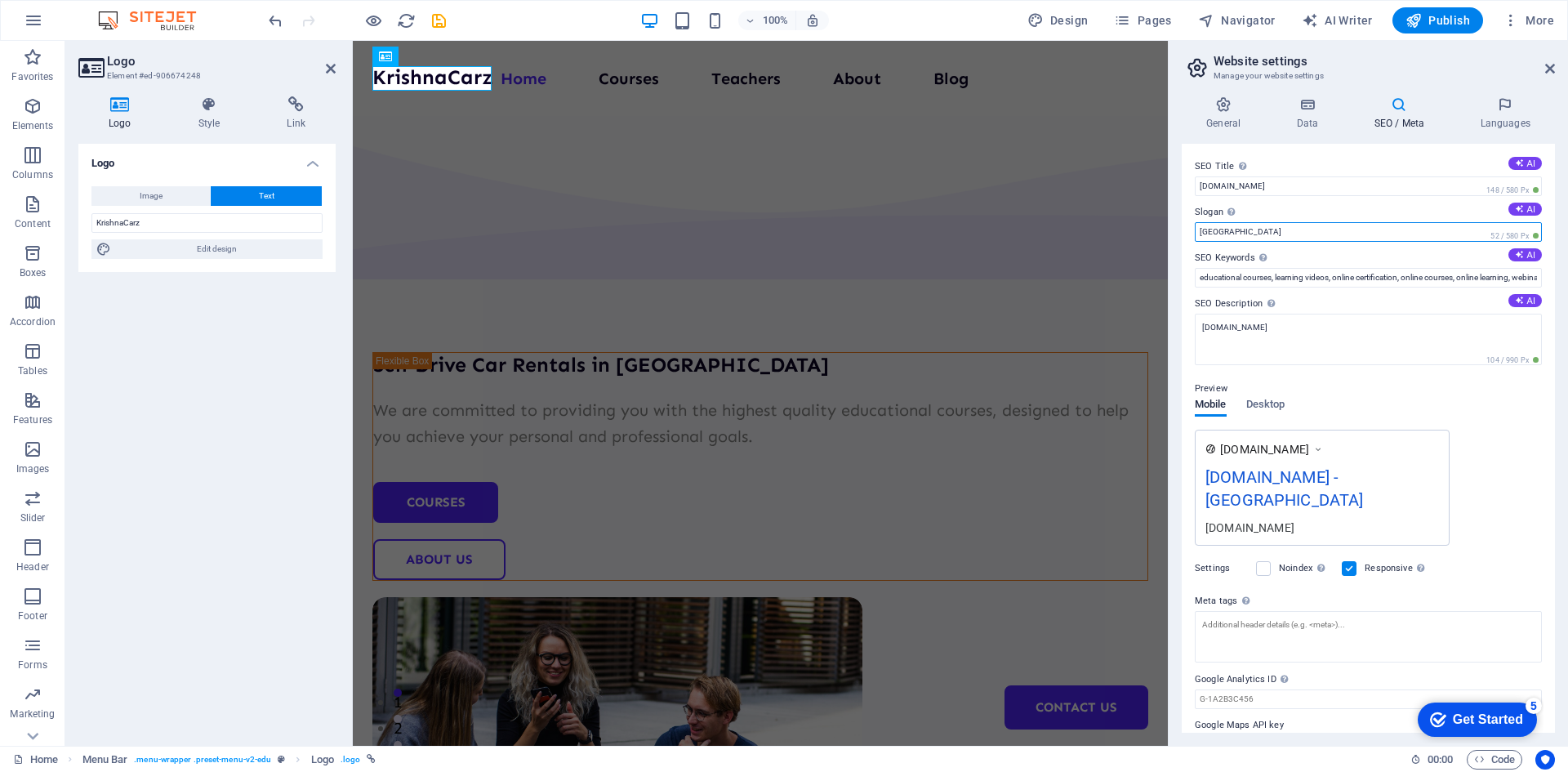
click at [1300, 235] on input "Berlin" at bounding box center [1368, 232] width 347 height 20
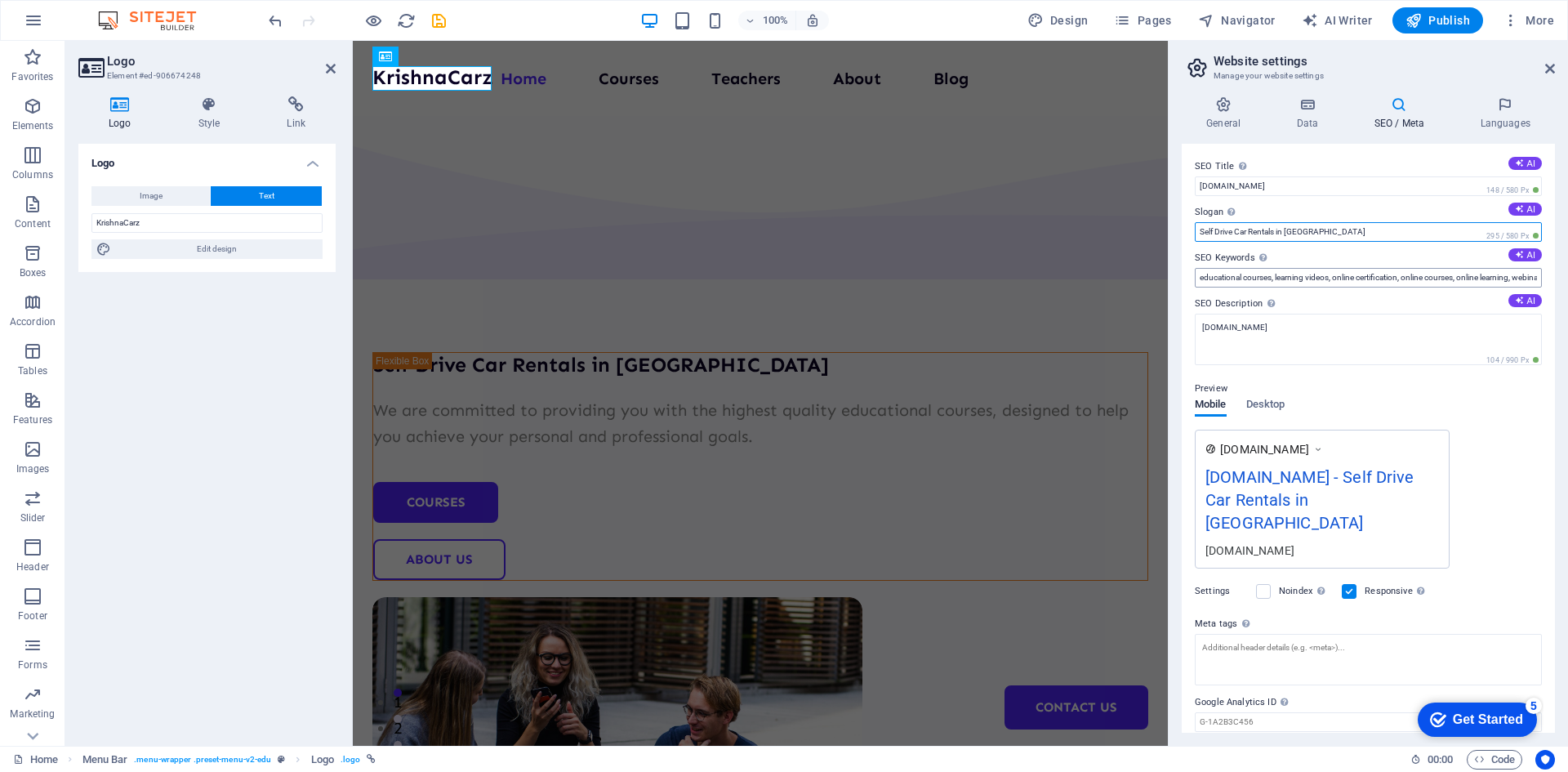
type input "Self Drive Car Rentals in [GEOGRAPHIC_DATA]"
click at [1252, 279] on input "educational courses, learning videos, online certification, online courses, onl…" at bounding box center [1368, 278] width 347 height 20
click at [1521, 255] on button "AI" at bounding box center [1526, 255] width 34 height 13
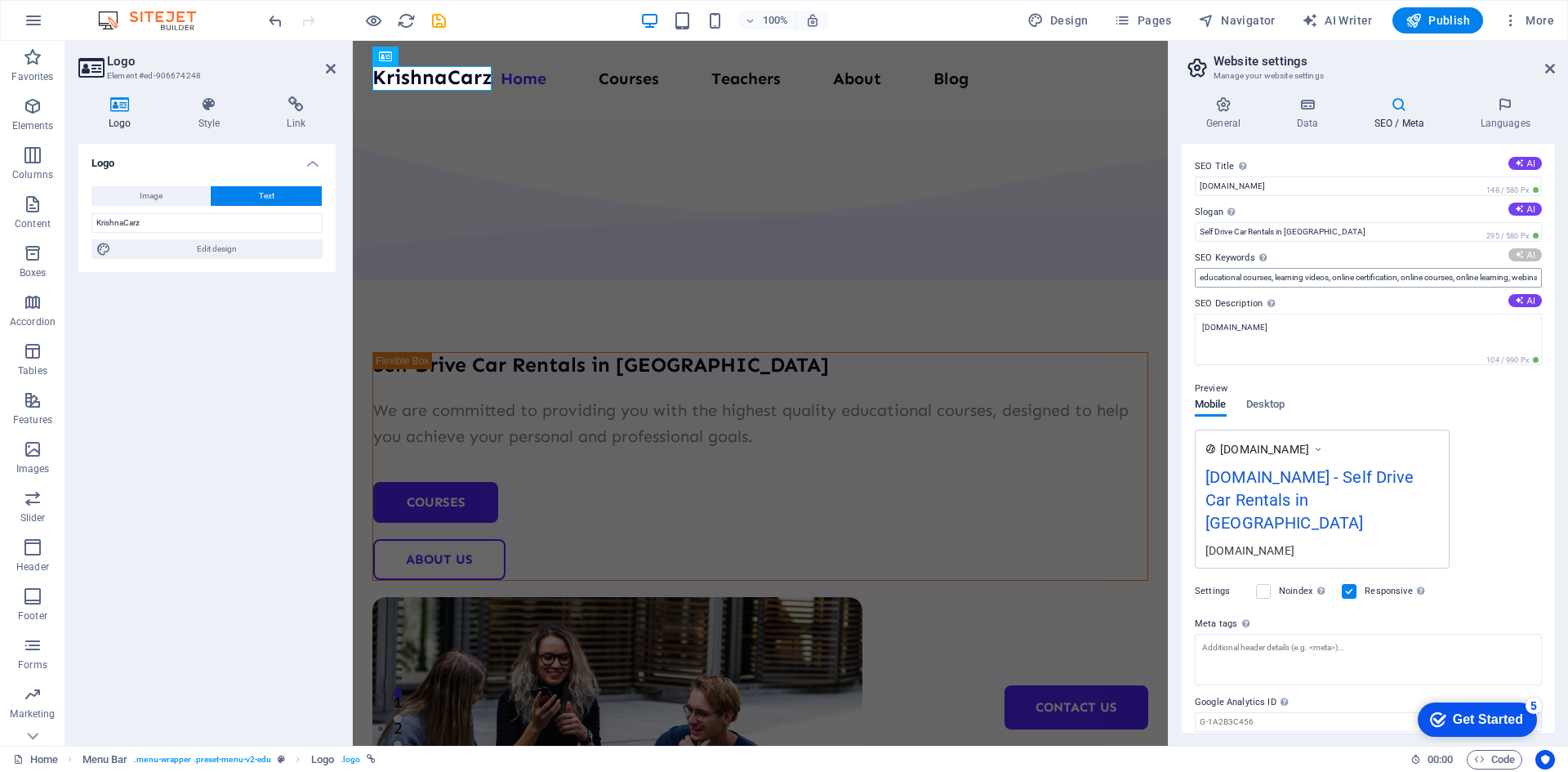
type input "educational courses, personal and professional goals, skilled teachers, UI/UX d…"
click at [1364, 281] on input "educational courses, personal and professional goals, skilled teachers, UI/UX d…" at bounding box center [1368, 278] width 347 height 20
click at [1528, 253] on button "AI" at bounding box center [1526, 255] width 34 height 13
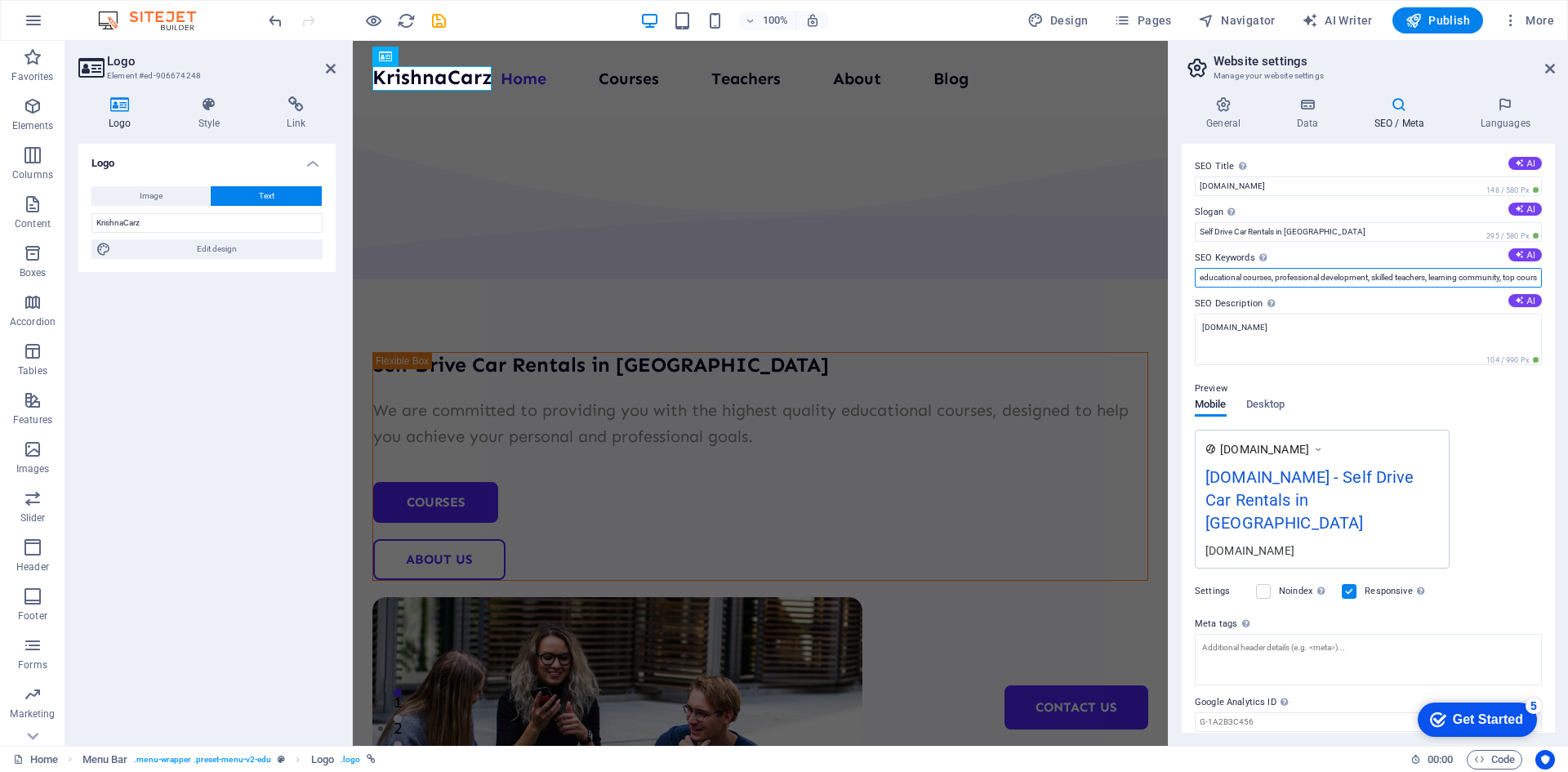
click at [1460, 278] on input "educational courses, professional development, skilled teachers, learning commu…" at bounding box center [1368, 278] width 347 height 20
paste input "self drive car rentals Nagpur, car rental Nagpur self drive, self drive cars in…"
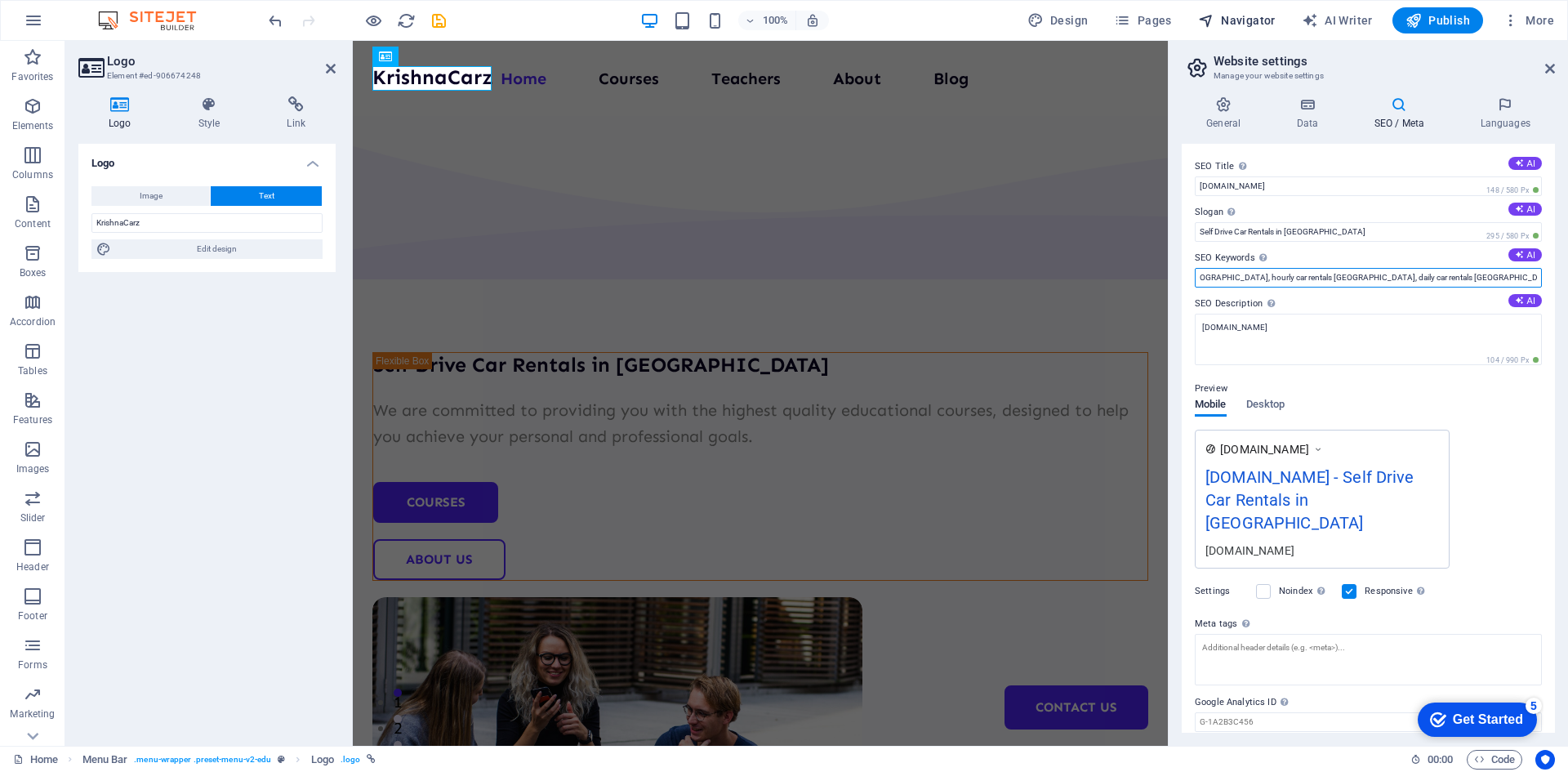
type input "self drive car rentals Nagpur, car rental Nagpur self drive, self drive cars in…"
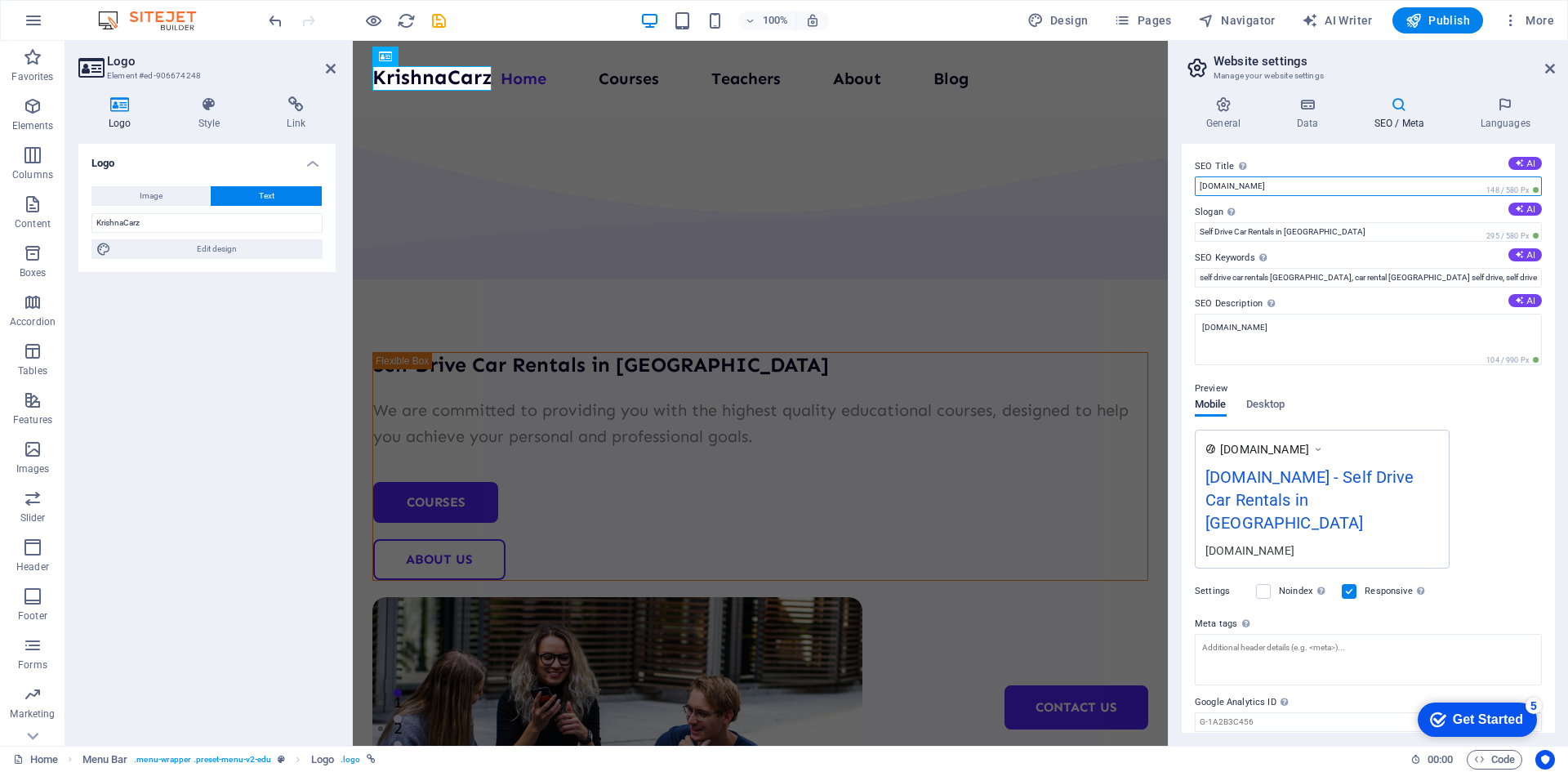
click at [1267, 181] on input "krishnacarz.com" at bounding box center [1368, 186] width 347 height 20
paste input "Affordable Self Drive Cars in Nagpur | Daily, Weekly & Airport Rentals"
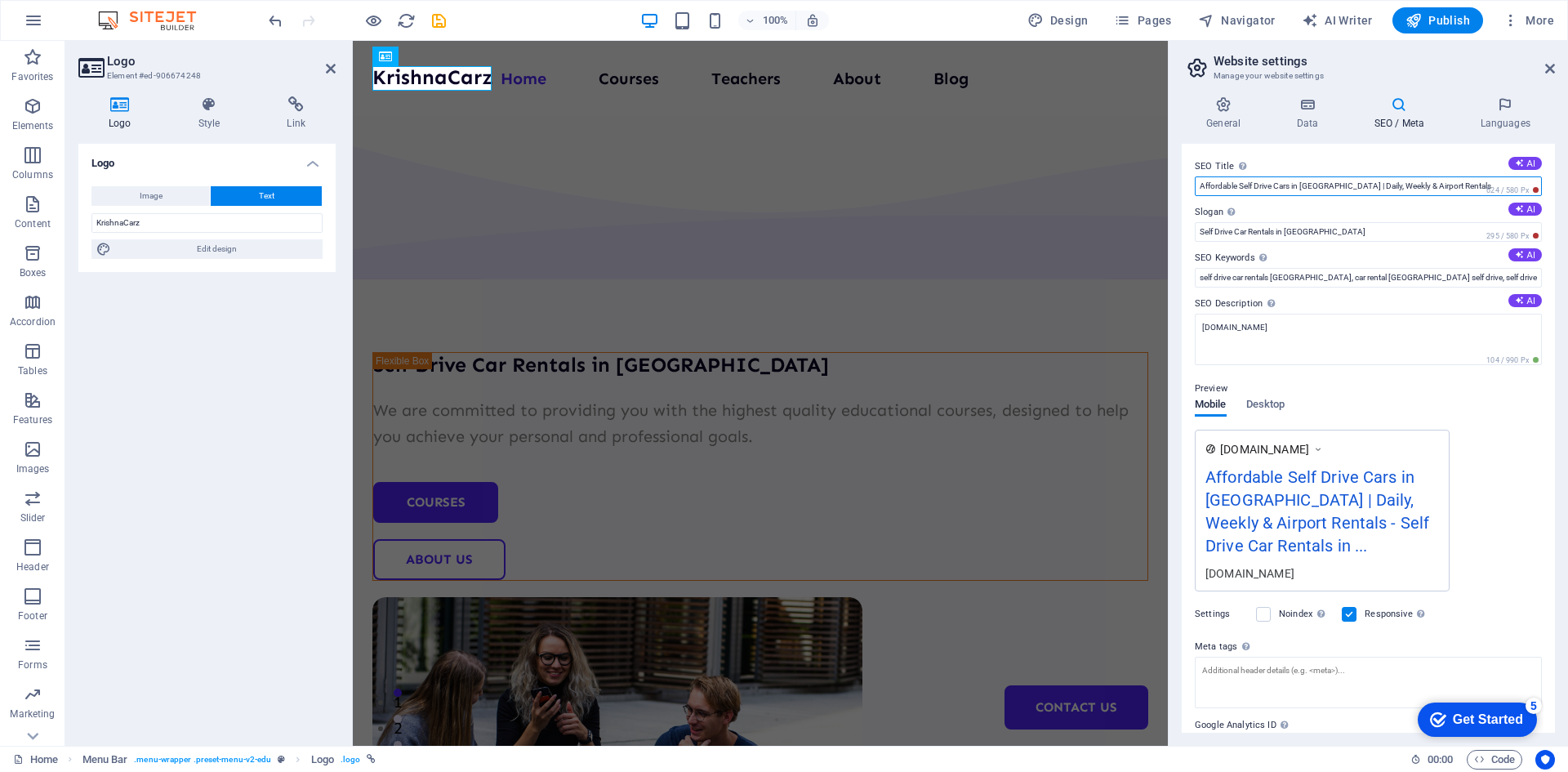
drag, startPoint x: 1336, startPoint y: 188, endPoint x: 1452, endPoint y: 161, distance: 119.1
click at [1452, 161] on div "SEO Title The title of your website - make it something that stands out in sear…" at bounding box center [1368, 176] width 347 height 39
type input "Affordable Self Drive Cars in Nagpur | Neat & Clean, Well Maintained Cars | Hat…"
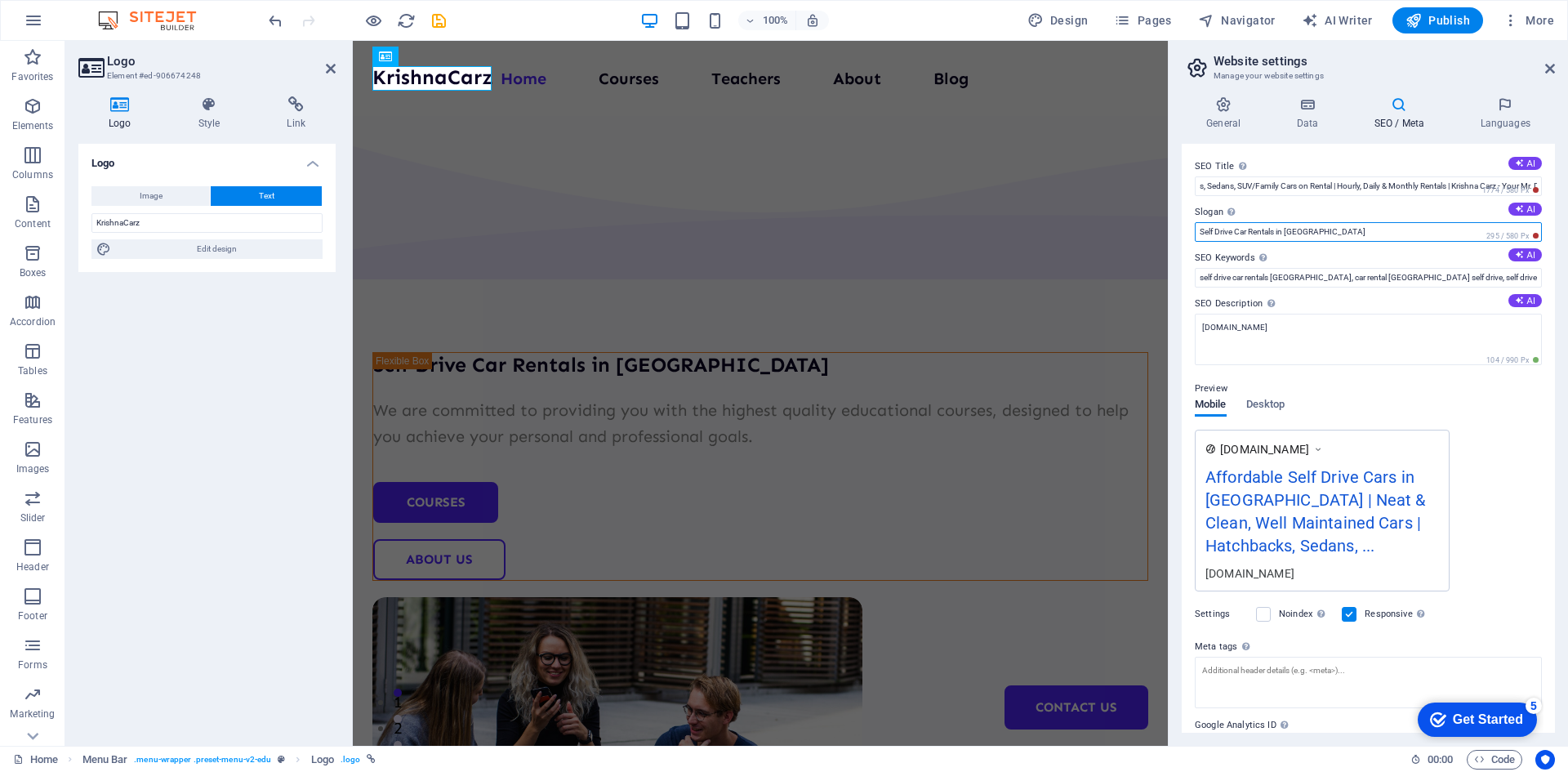
scroll to position [0, 0]
click at [1348, 235] on input "Self Drive Car Rentals in [GEOGRAPHIC_DATA]" at bounding box center [1368, 232] width 347 height 20
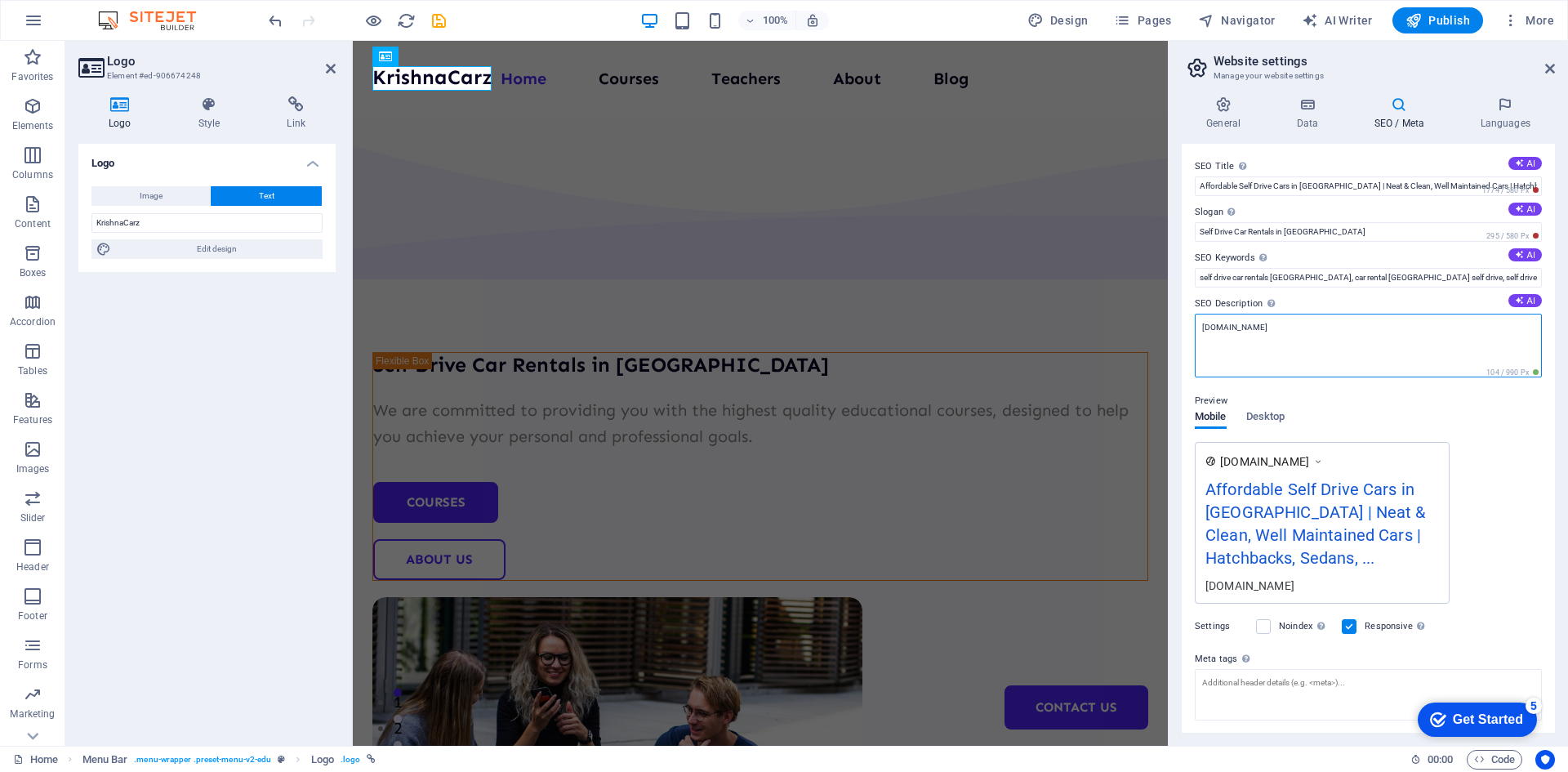
click at [1328, 341] on textarea "krishnacarz.com" at bounding box center [1368, 345] width 347 height 64
type textarea "k"
click at [1237, 321] on textarea "SEO Description Describe the contents of your website - this is crucial for sea…" at bounding box center [1368, 345] width 347 height 64
paste textarea "Looking for self drive car rentals in Nagpur? Krishna Carz offers affordable, r…"
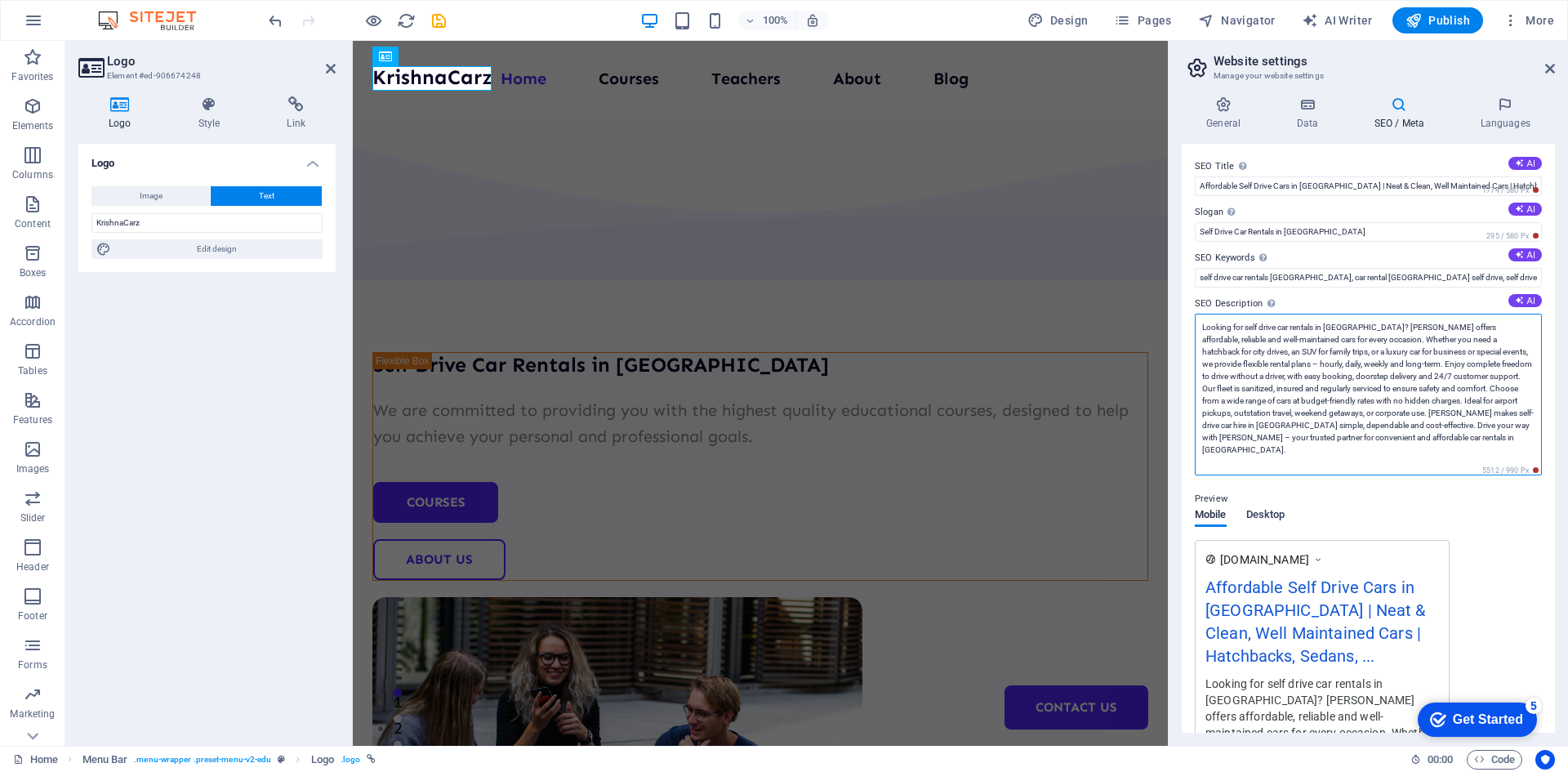
type textarea "Looking for self drive car rentals in Nagpur? Krishna Carz offers affordable, r…"
click at [1269, 510] on div "Preview Mobile Desktop www.example.com Affordable Self Drive Cars in Nagpur | N…" at bounding box center [1368, 629] width 347 height 307
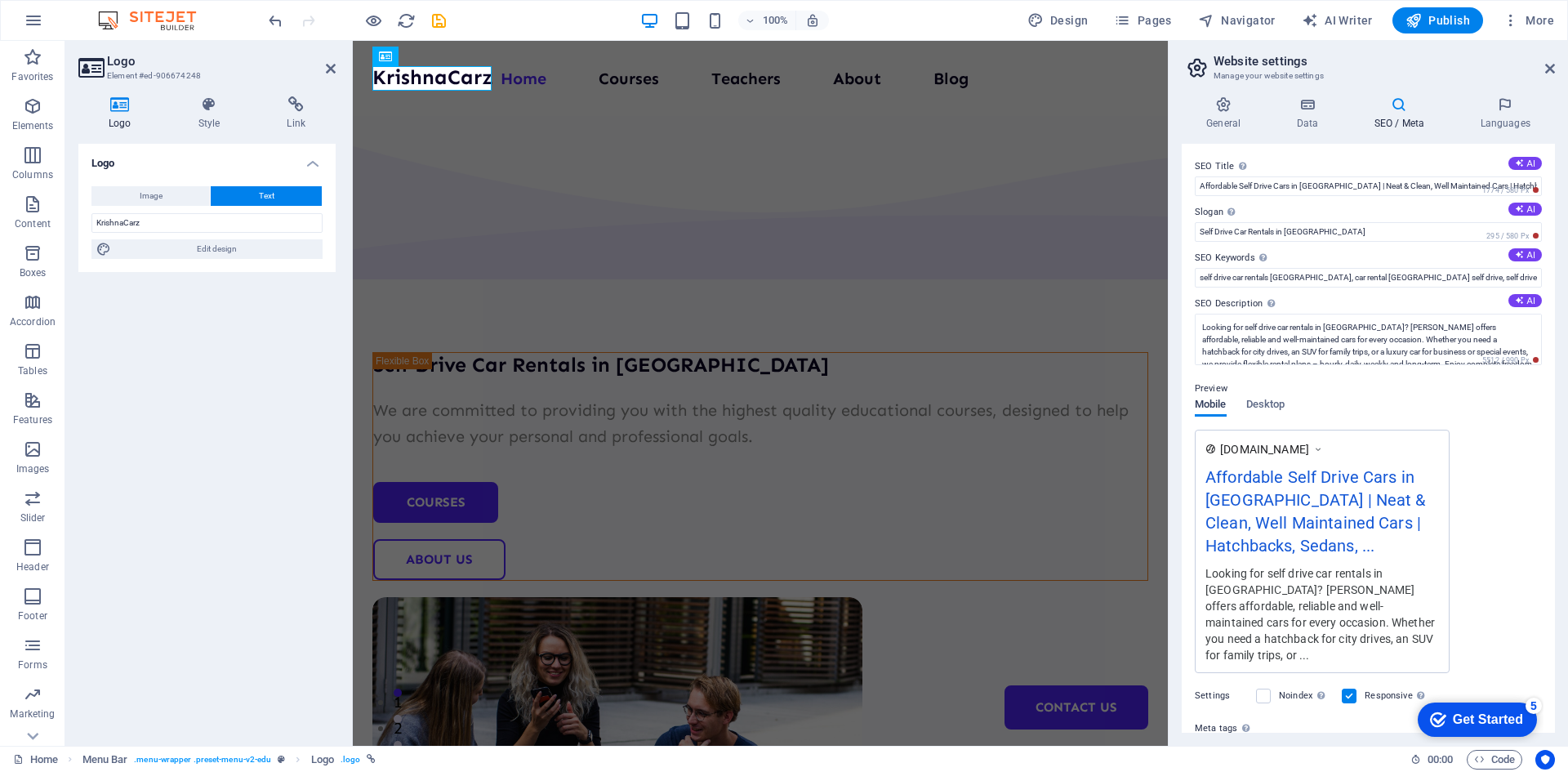
click at [1212, 402] on span "Mobile" at bounding box center [1211, 406] width 32 height 23
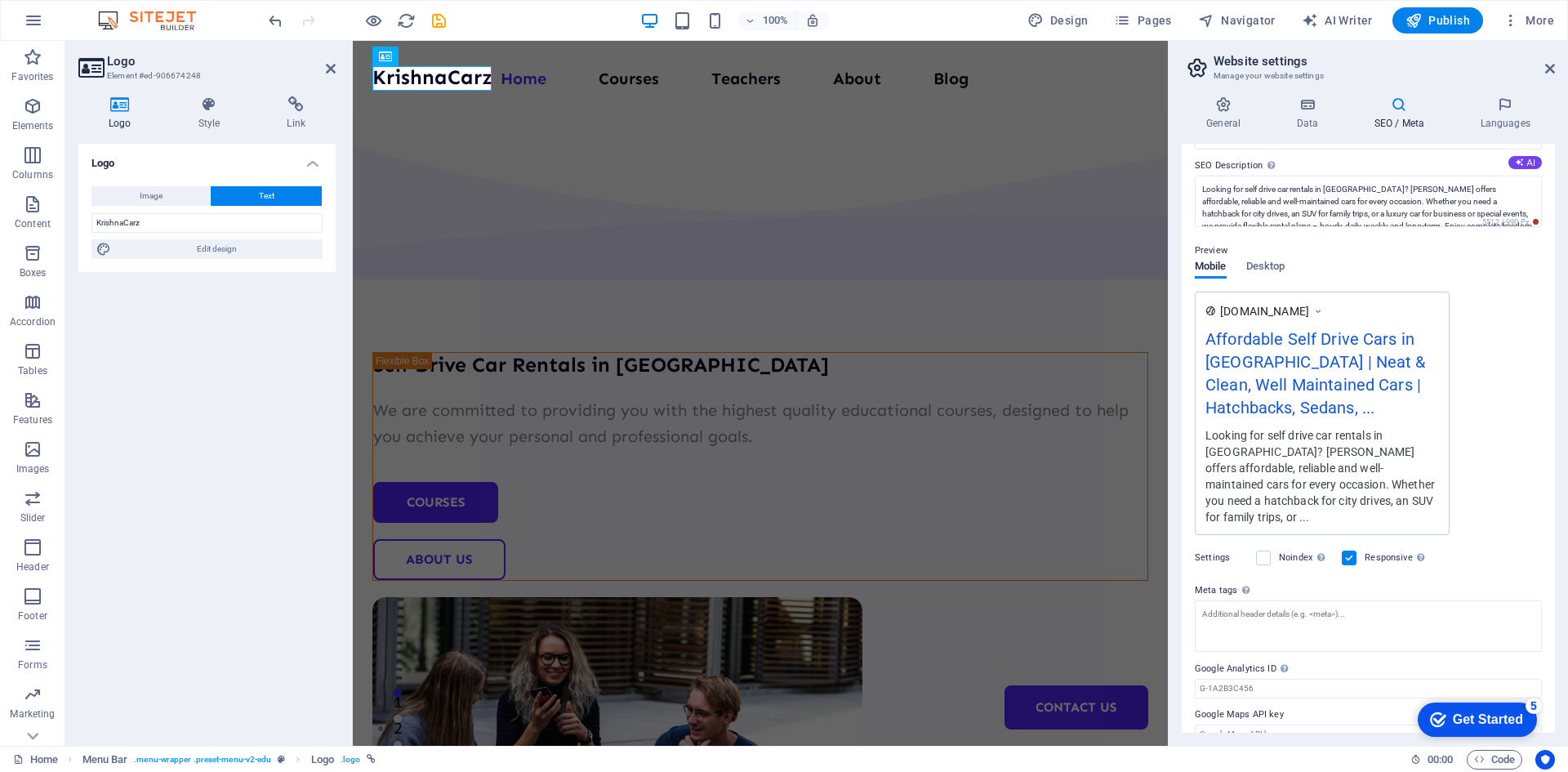
scroll to position [146, 0]
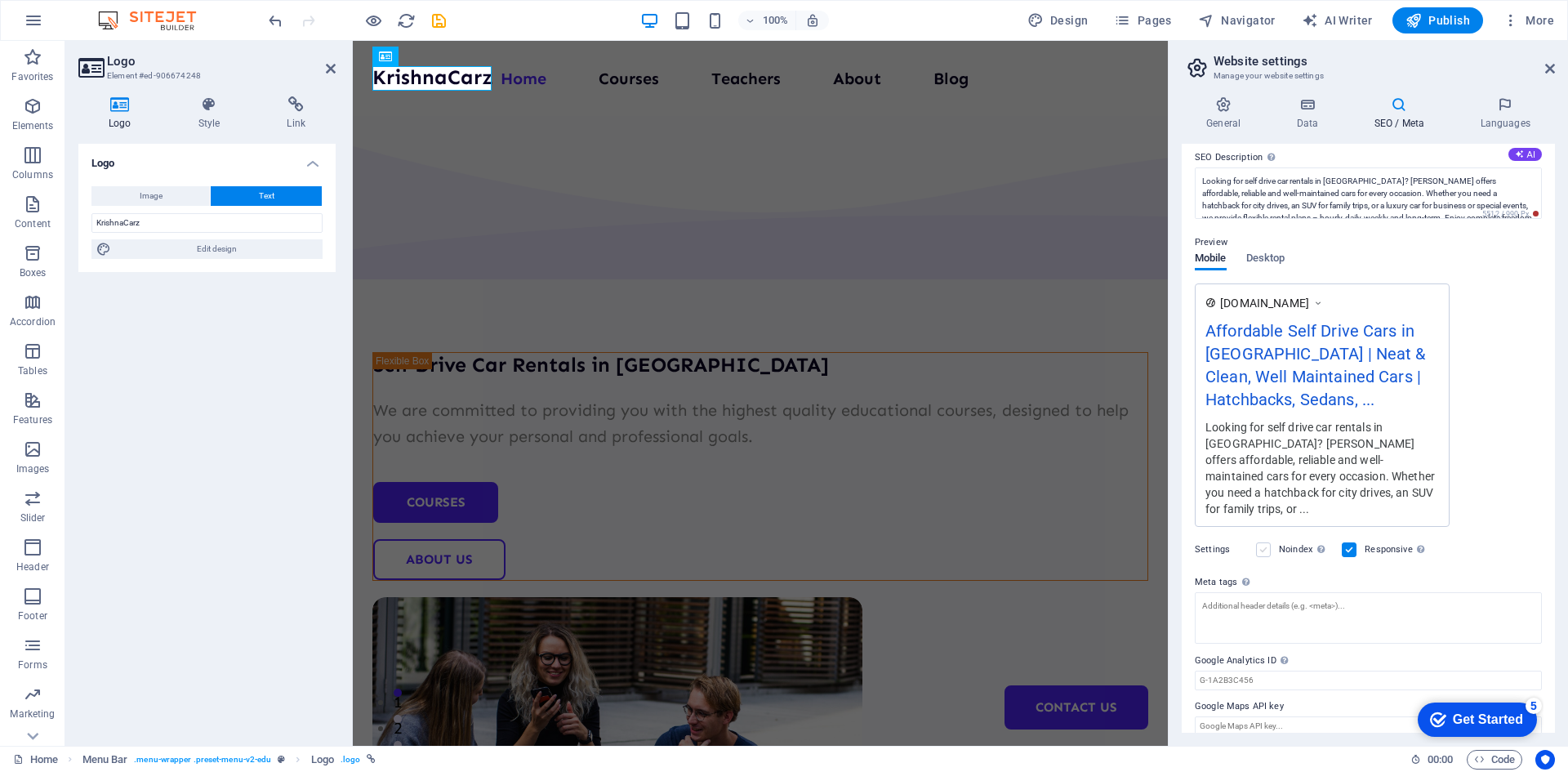
click at [1263, 542] on label at bounding box center [1263, 550] width 15 height 15
click at [0, 0] on input "Noindex Instruct search engines to exclude this website from search results." at bounding box center [0, 0] width 0 height 0
click at [1264, 542] on label at bounding box center [1263, 550] width 15 height 15
click at [0, 0] on input "Noindex Instruct search engines to exclude this website from search results." at bounding box center [0, 0] width 0 height 0
click at [1495, 117] on h4 "Languages" at bounding box center [1505, 114] width 99 height 35
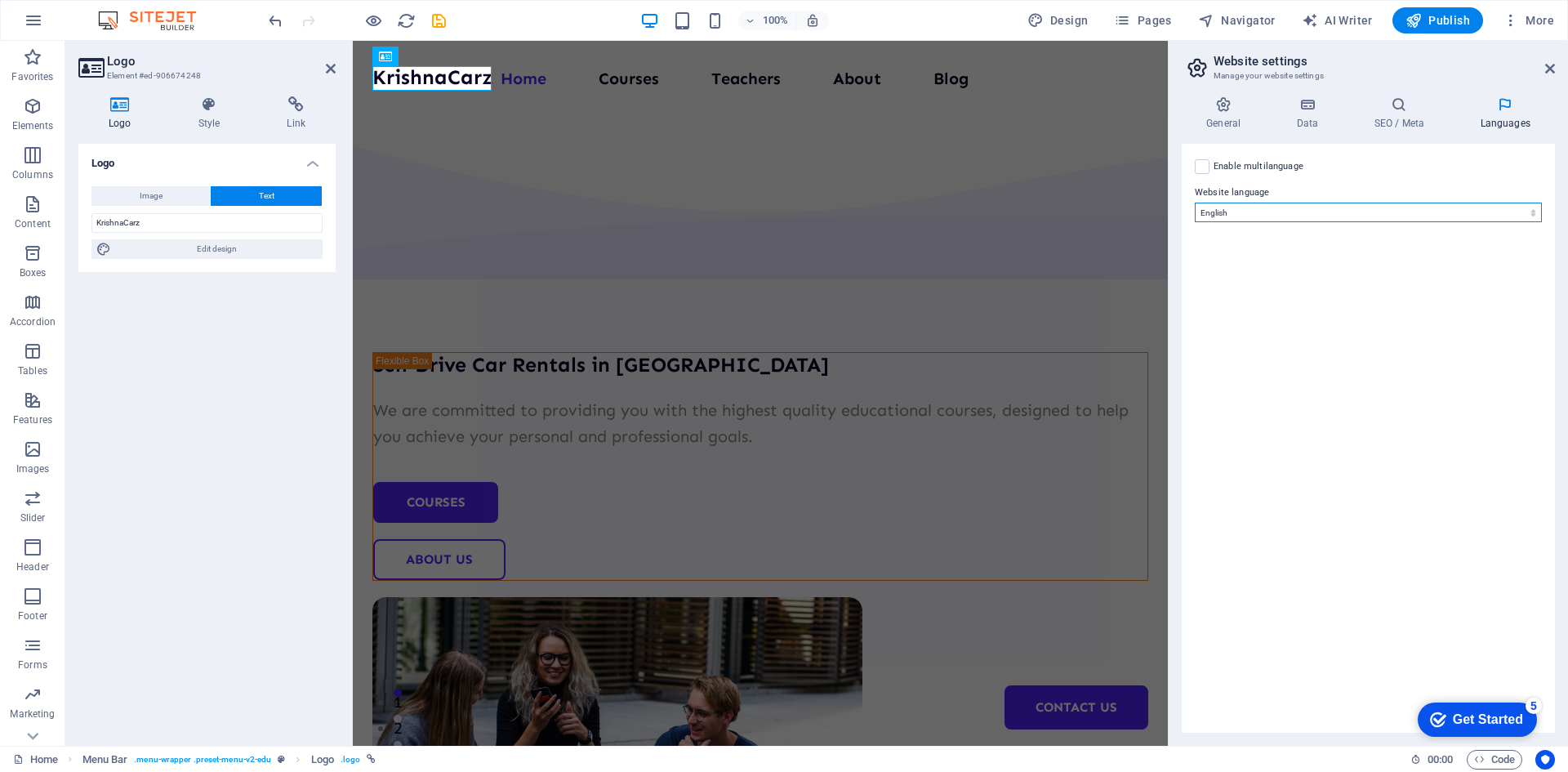
click at [1231, 207] on select "Abkhazian Afar Afrikaans Akan Albanian Amharic Arabic Aragonese Armenian Assame…" at bounding box center [1368, 212] width 347 height 20
click at [1199, 165] on label at bounding box center [1202, 167] width 15 height 15
click at [0, 0] on input "Enable multilanguage To disable multilanguage delete all languages until only o…" at bounding box center [0, 0] width 0 height 0
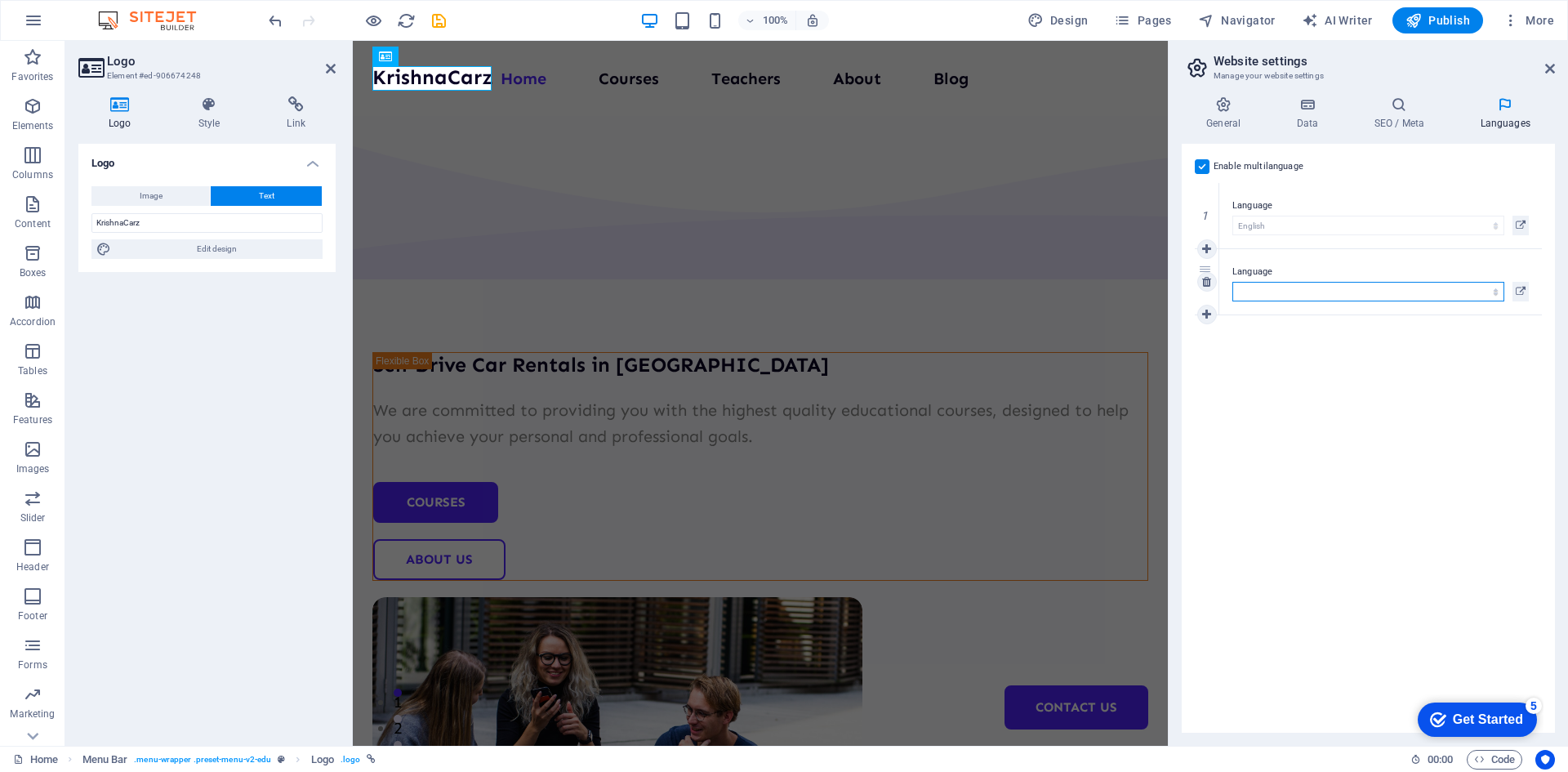
click at [1282, 288] on select "Abkhazian Afar Afrikaans Akan Albanian Amharic Arabic Aragonese Armenian Assame…" at bounding box center [1368, 291] width 272 height 20
select select "77"
click at [1232, 281] on select "Abkhazian Afar Afrikaans Akan Albanian Amharic Arabic Aragonese Armenian Assame…" at bounding box center [1368, 291] width 272 height 20
click at [1205, 316] on icon at bounding box center [1207, 314] width 9 height 11
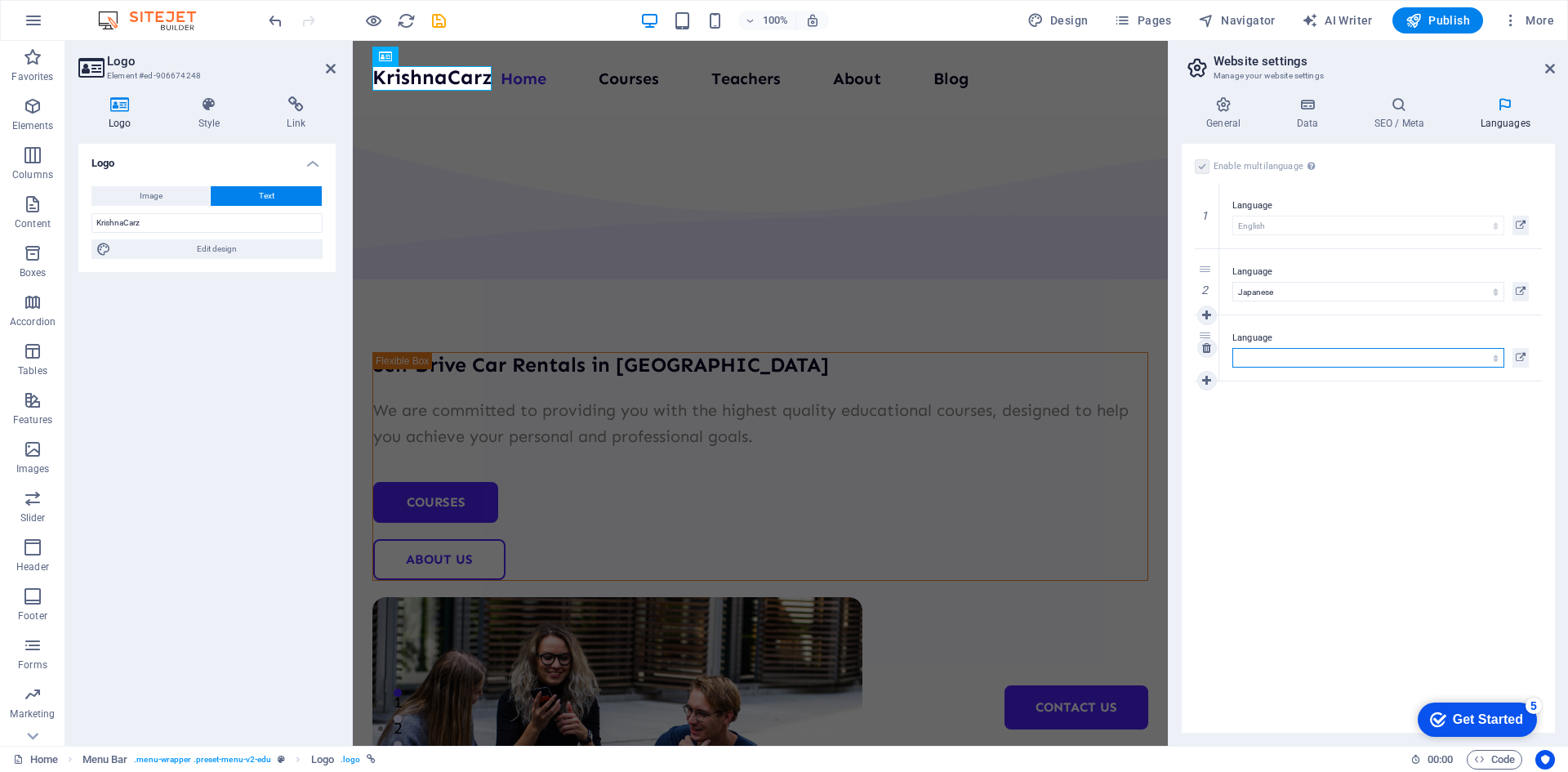
click at [1260, 358] on select "Abkhazian Afar Afrikaans Akan Albanian Amharic Arabic Aragonese Armenian Assame…" at bounding box center [1368, 357] width 272 height 20
click at [1260, 359] on select "Abkhazian Afar Afrikaans Akan Albanian Amharic Arabic Aragonese Armenian Assame…" at bounding box center [1368, 357] width 272 height 20
select select "64"
click at [1232, 348] on select "Abkhazian Afar Afrikaans Akan Albanian Amharic Arabic Aragonese Armenian Assame…" at bounding box center [1368, 357] width 272 height 20
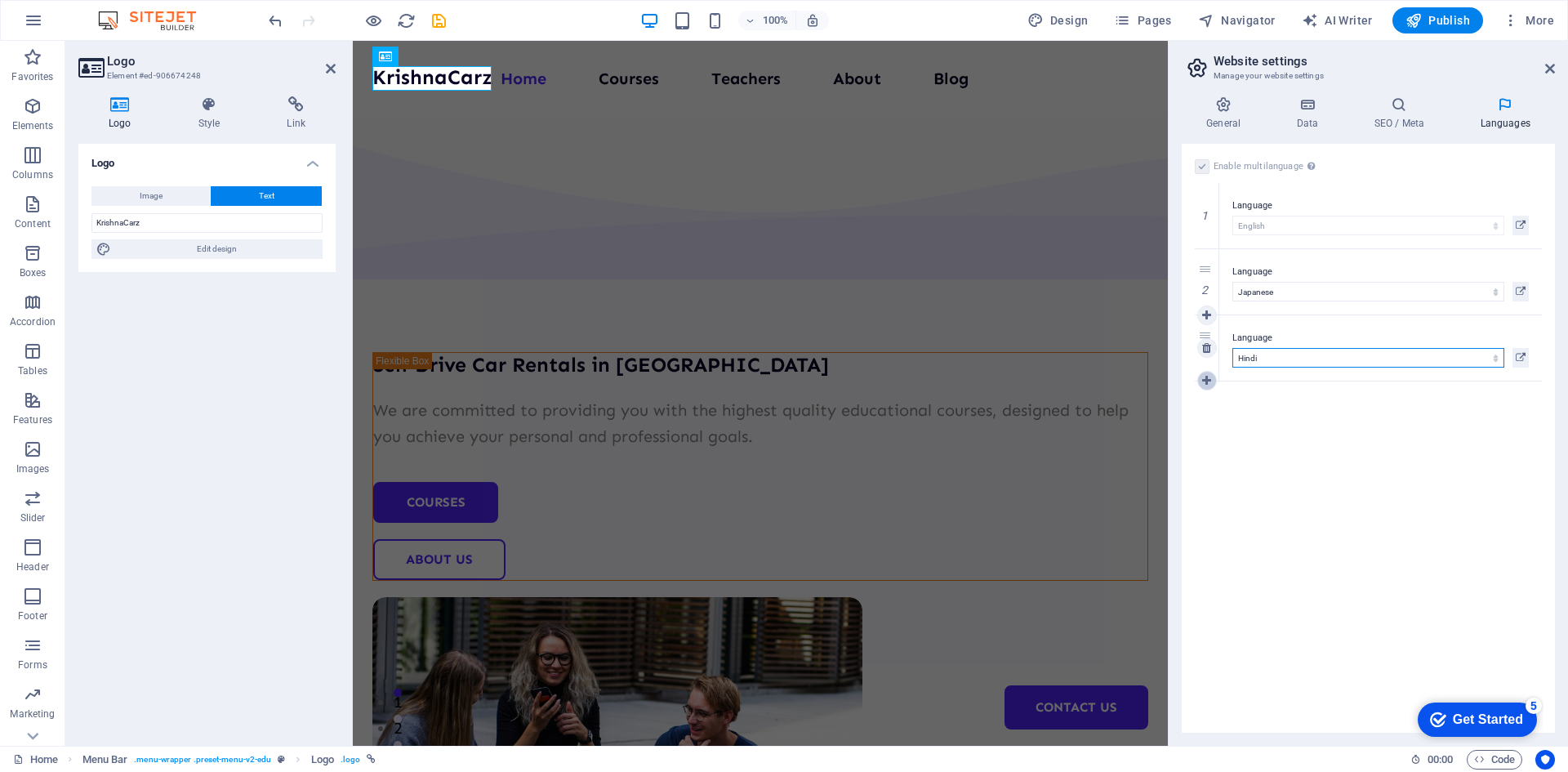
click at [1206, 378] on icon at bounding box center [1207, 381] width 9 height 11
click at [1249, 420] on select "Abkhazian Afar Afrikaans Akan Albanian Amharic Arabic Aragonese Armenian Assame…" at bounding box center [1368, 424] width 272 height 20
select select "30"
click at [1232, 415] on select "Abkhazian Afar Afrikaans Akan Albanian Amharic Arabic Aragonese Armenian Assame…" at bounding box center [1368, 424] width 272 height 20
click at [1205, 449] on icon at bounding box center [1207, 447] width 9 height 11
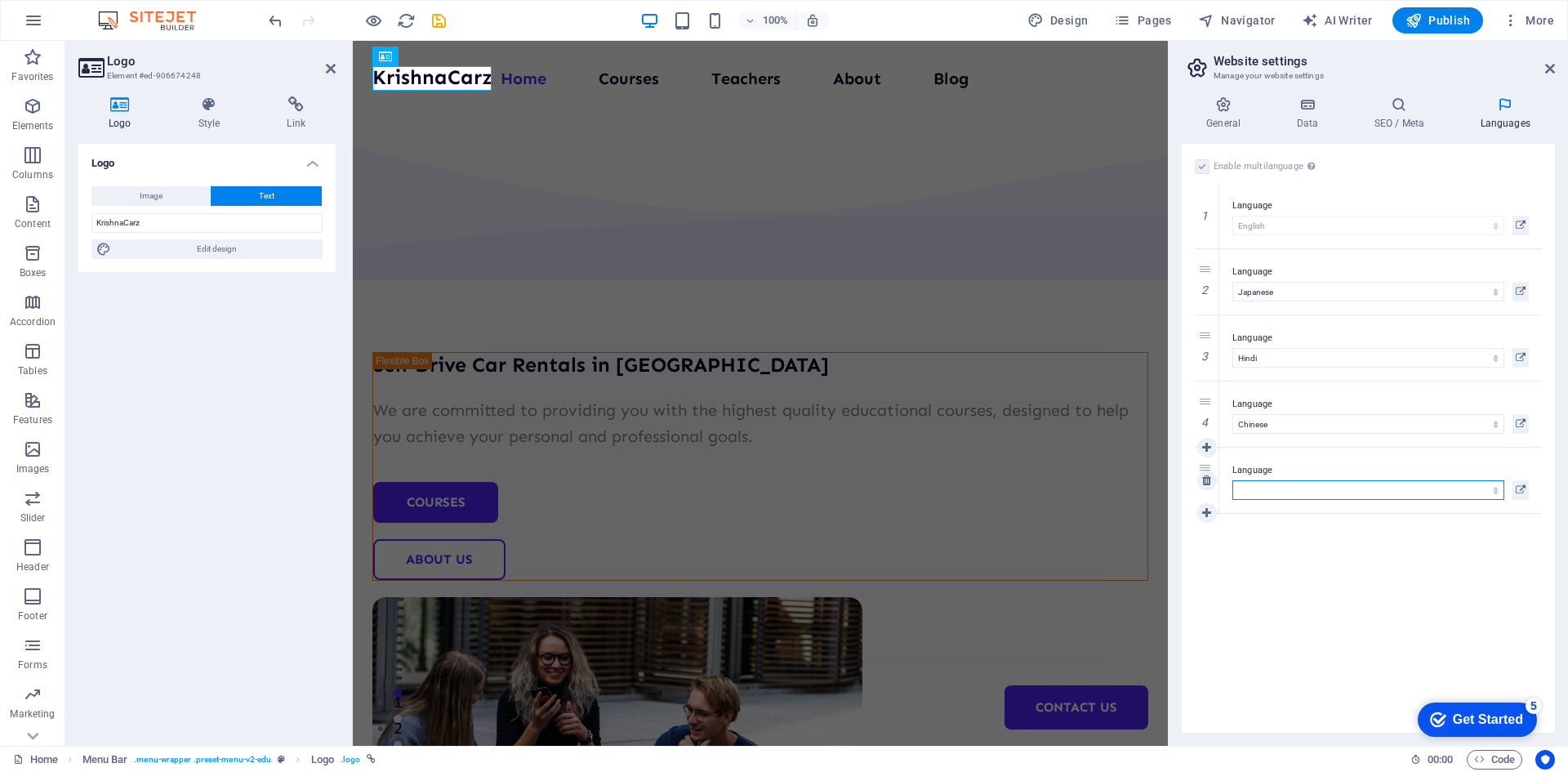
click at [1255, 484] on select "Abkhazian Afar Afrikaans Akan Albanian Amharic Arabic Aragonese Armenian Assame…" at bounding box center [1368, 490] width 272 height 20
select select "134"
click at [1232, 480] on select "Abkhazian Afar Afrikaans Akan Albanian Amharic Arabic Aragonese Armenian Assame…" at bounding box center [1368, 490] width 272 height 20
click at [1299, 598] on div "Enable multilanguage To disable multilanguage delete all languages until only o…" at bounding box center [1368, 438] width 373 height 589
click at [442, 25] on icon "save" at bounding box center [439, 21] width 19 height 19
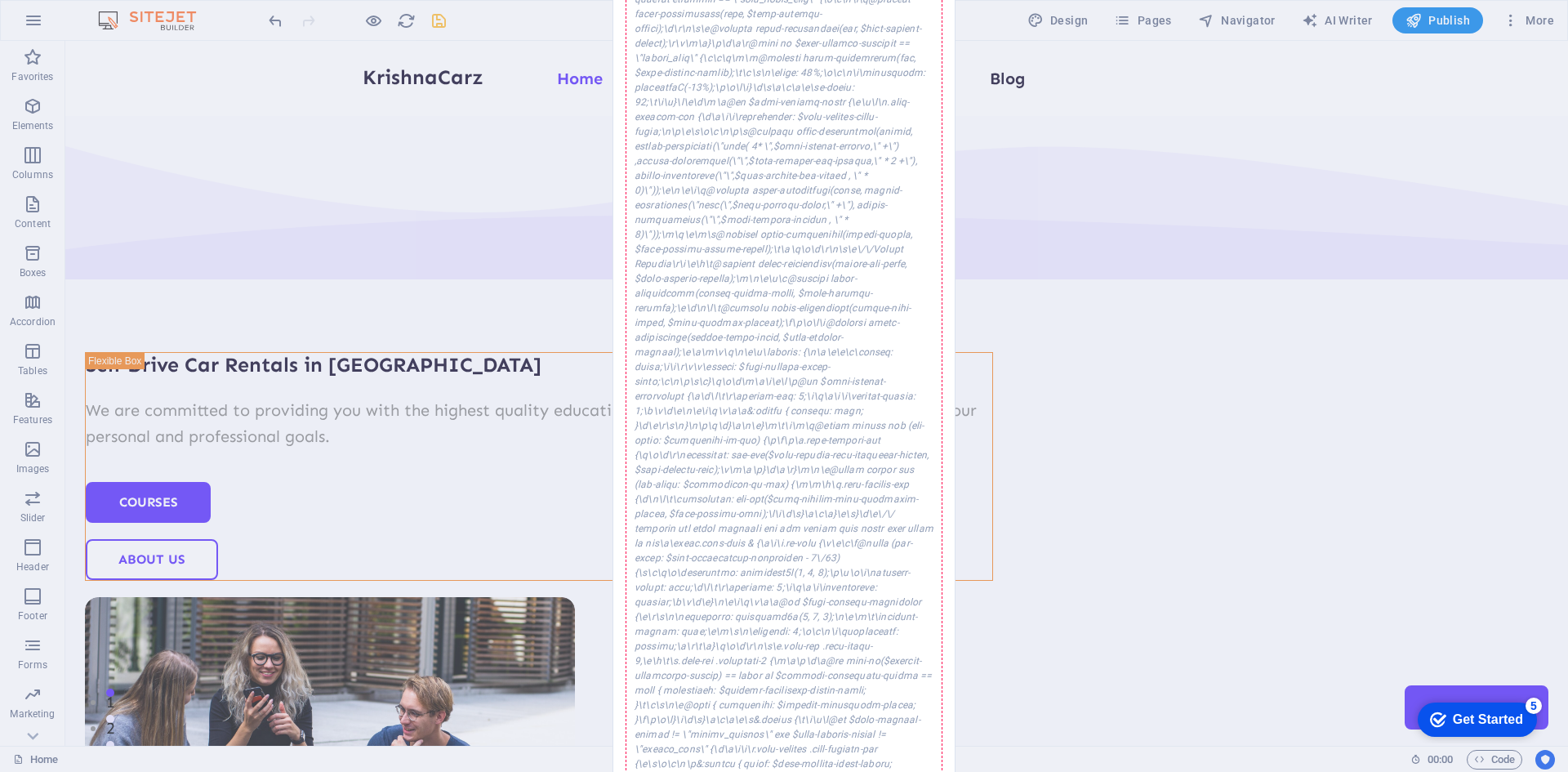
click at [740, 138] on div "<\/path><\/svg>') no-repeat center;\n\t\t\t\ttransform: translateY(-50%) rotate…" at bounding box center [784, 393] width 317 height 43465
click at [746, 342] on div "<\/path><\/svg>') no-repeat center;\n\t\t\t\ttransform: translateY(-50%) rotate…" at bounding box center [784, 393] width 317 height 43465
drag, startPoint x: 637, startPoint y: 389, endPoint x: 822, endPoint y: 400, distance: 185.3
click at [822, 400] on div "<\/path><\/svg>') no-repeat center;\n\t\t\t\ttransform: translateY(-50%) rotate…" at bounding box center [784, 393] width 317 height 43465
click at [818, 497] on div "<\/path><\/svg>') no-repeat center;\n\t\t\t\ttransform: translateY(-50%) rotate…" at bounding box center [784, 393] width 317 height 43465
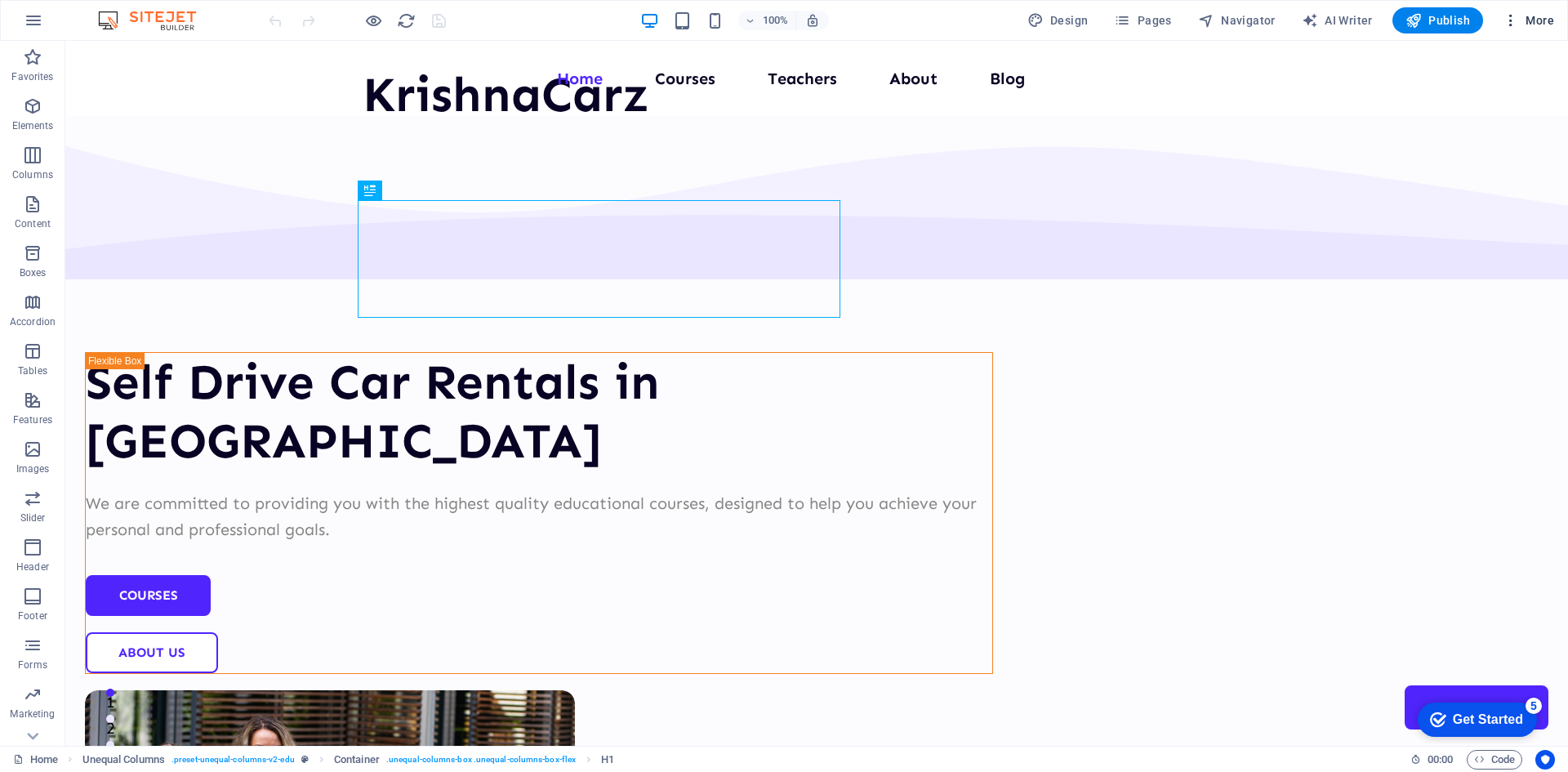
click at [1539, 24] on span "More" at bounding box center [1528, 20] width 52 height 16
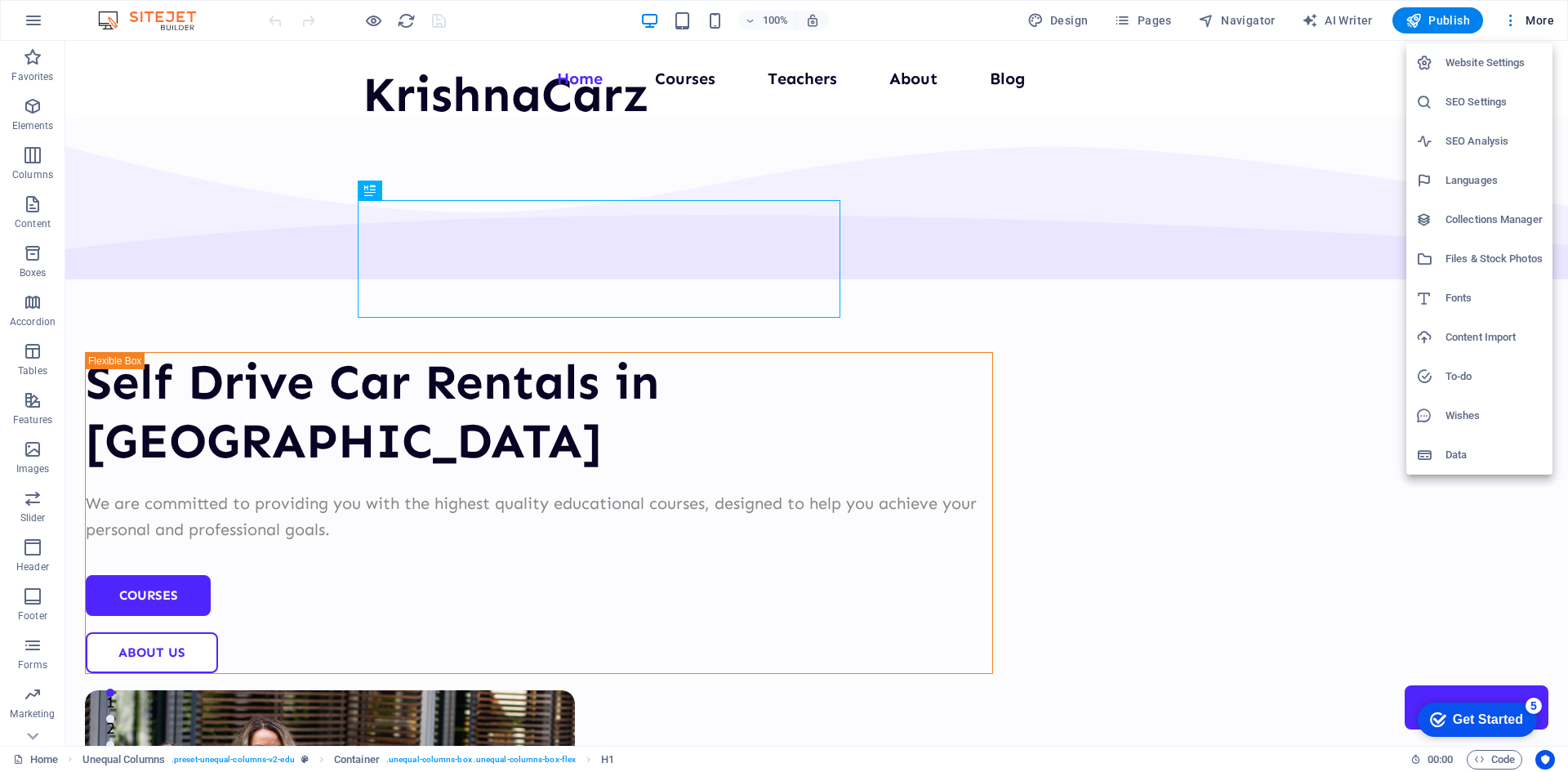
click at [1454, 465] on li "Data" at bounding box center [1480, 455] width 146 height 39
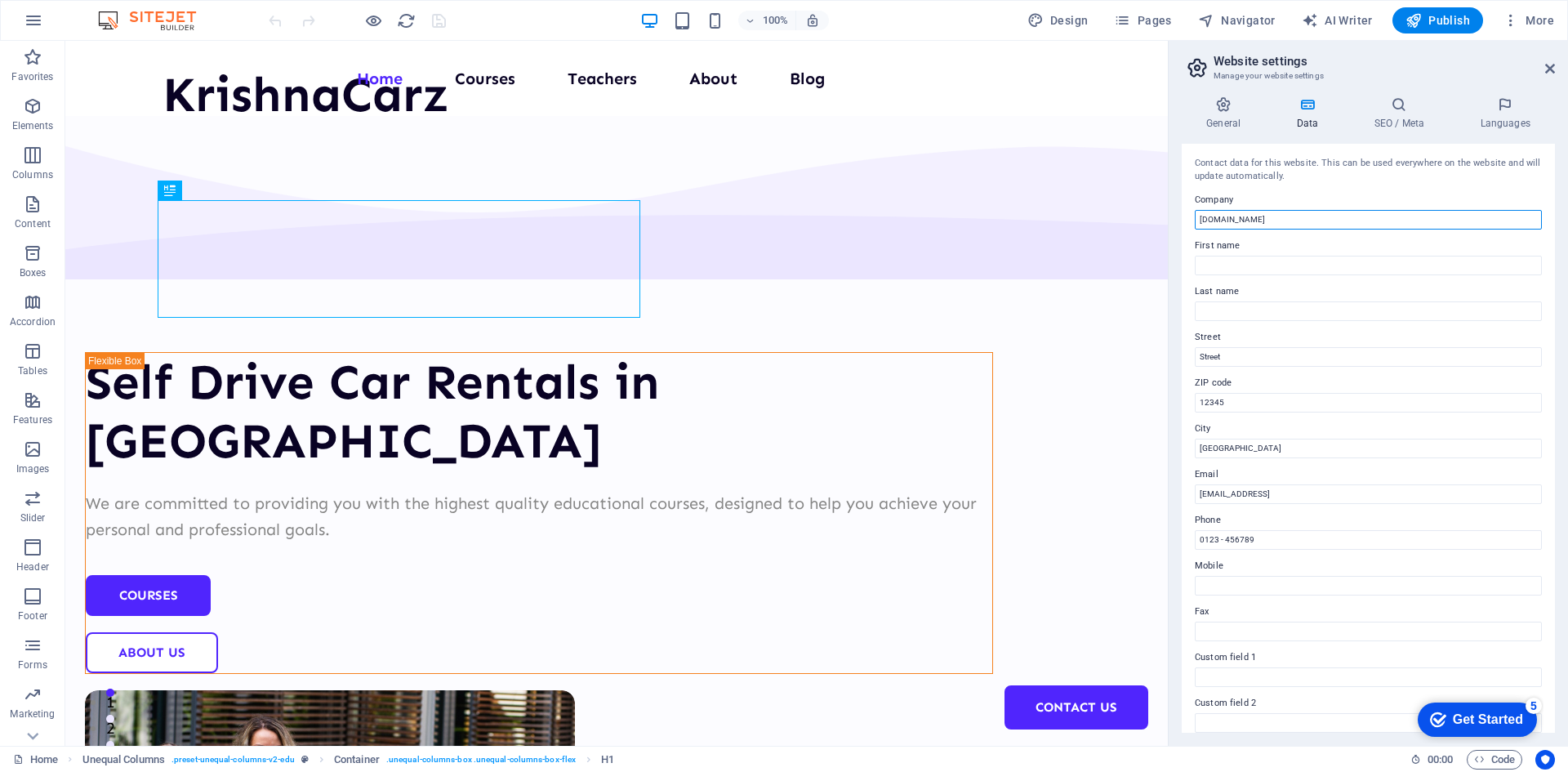
click at [1265, 219] on input "[DOMAIN_NAME]" at bounding box center [1368, 219] width 347 height 20
type input "KrishnaCarz"
type input "[DEMOGRAPHIC_DATA]"
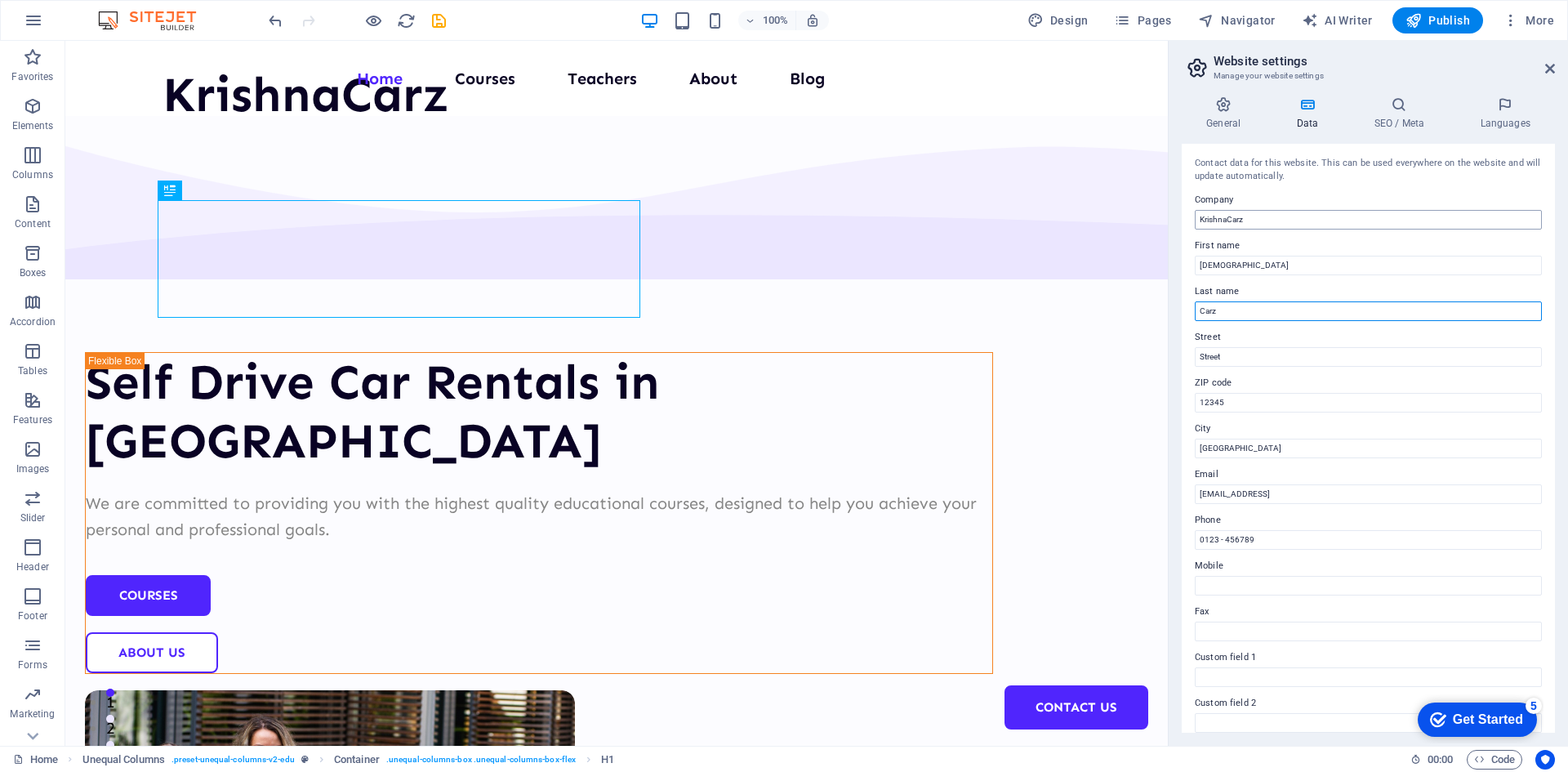
type input "Carz"
type input "Jaripatka [GEOGRAPHIC_DATA], Near [PERSON_NAME][GEOGRAPHIC_DATA], [GEOGRAPHIC_D…"
type input "440014"
type input "[GEOGRAPHIC_DATA]"
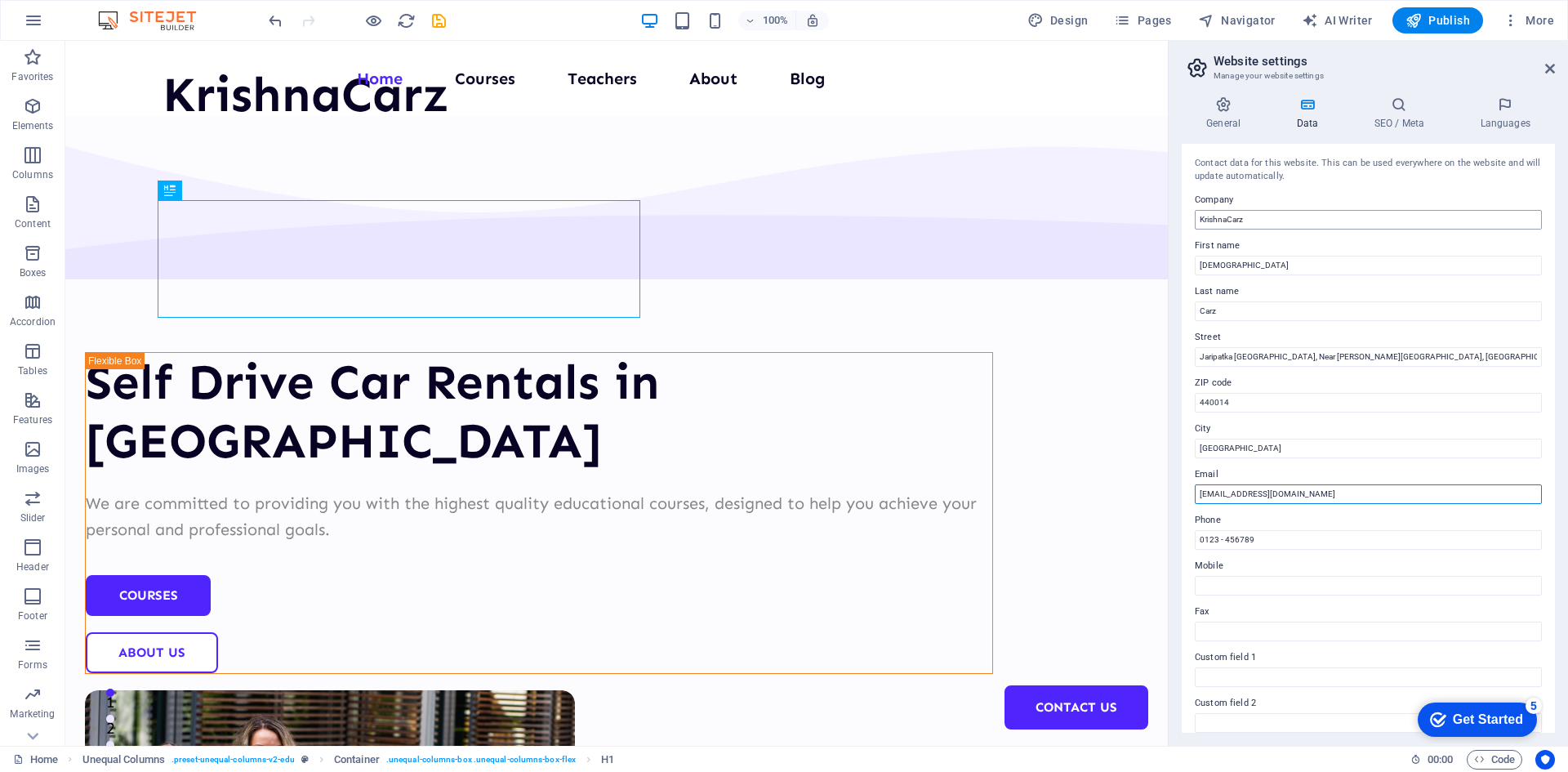
type input "[EMAIL_ADDRESS][DOMAIN_NAME]"
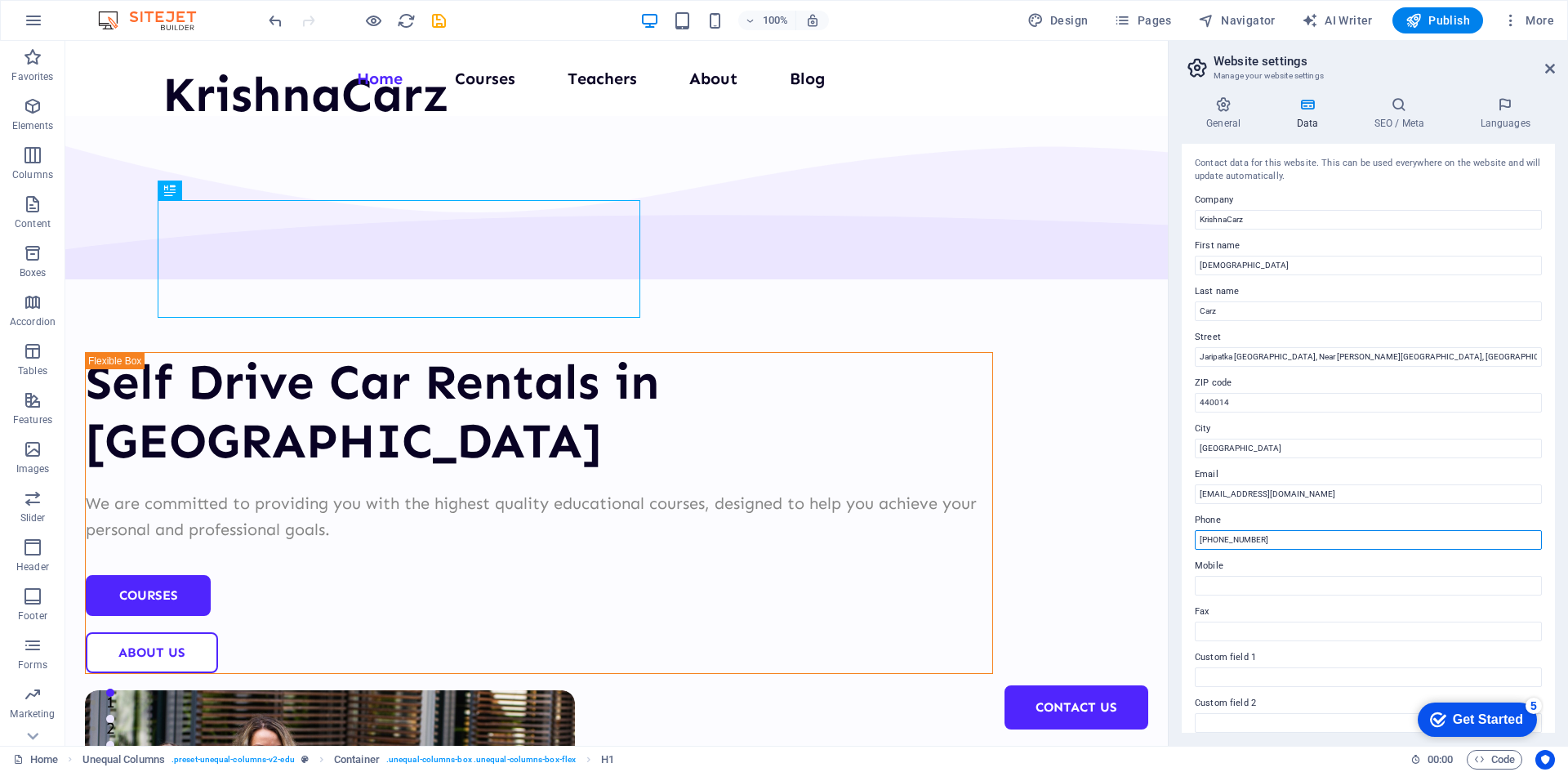
scroll to position [196, 0]
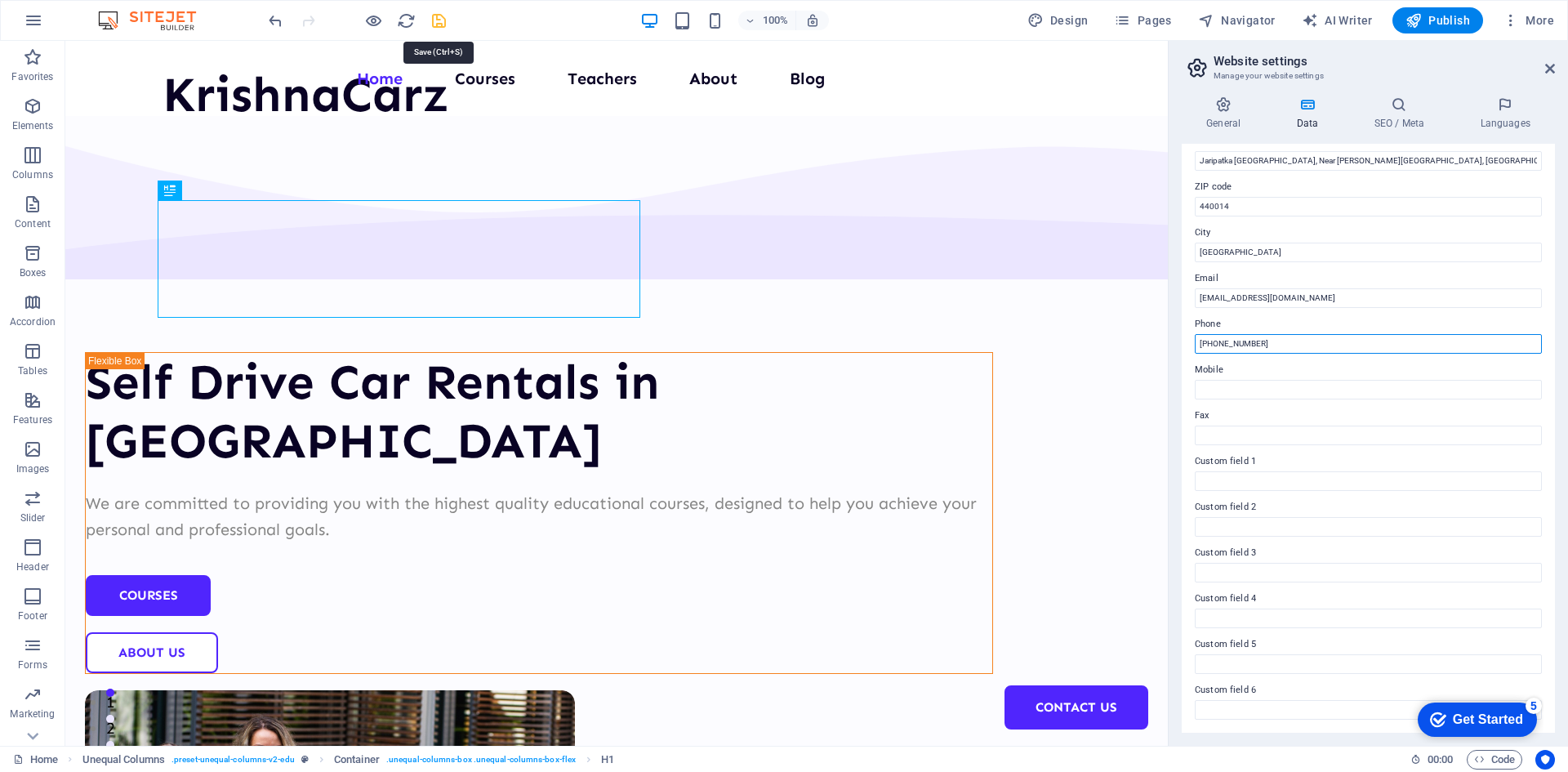
type input "[PHONE_NUMBER]"
click at [438, 17] on icon "save" at bounding box center [439, 21] width 19 height 19
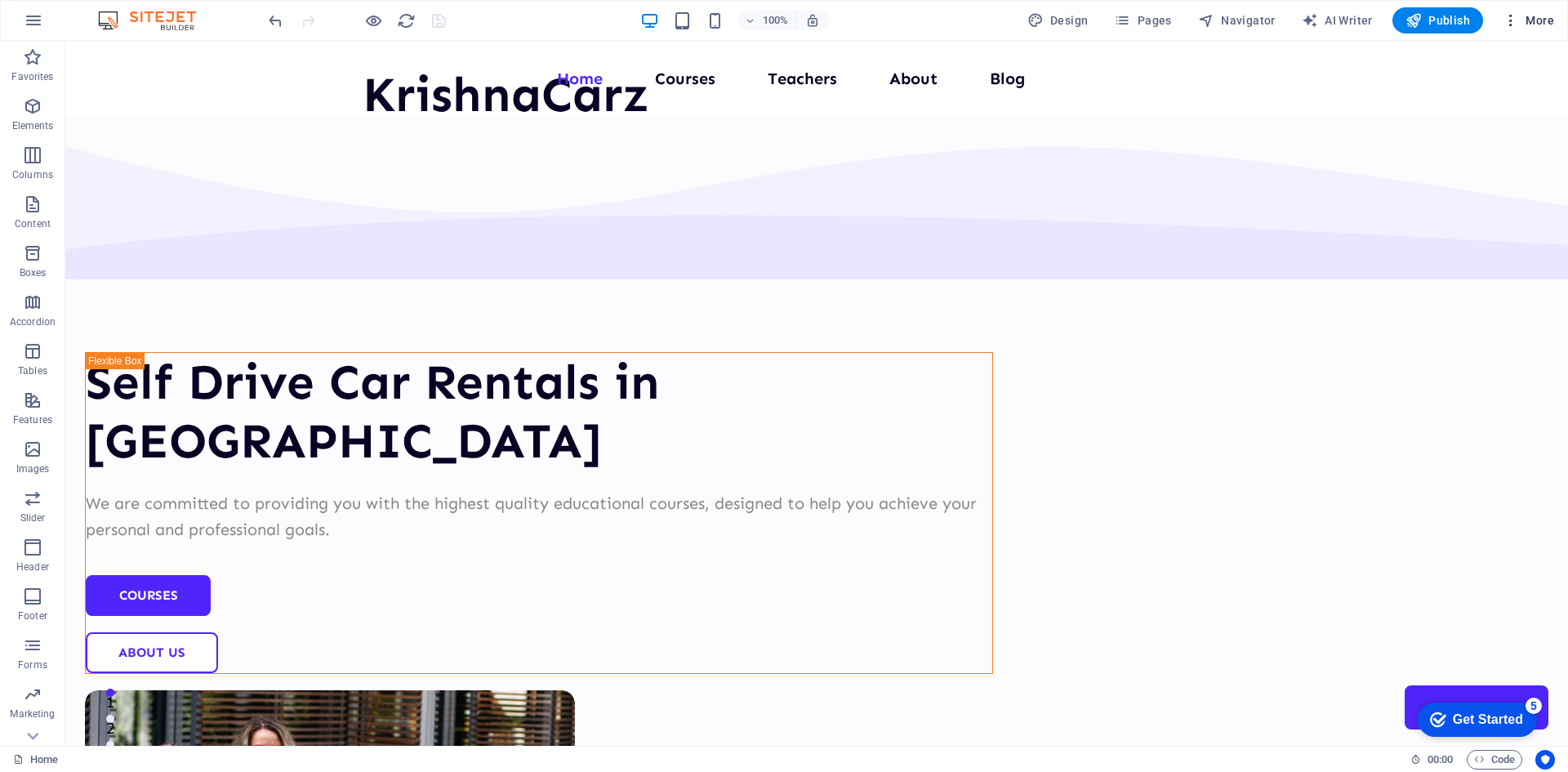
click at [1545, 22] on span "More" at bounding box center [1528, 20] width 52 height 16
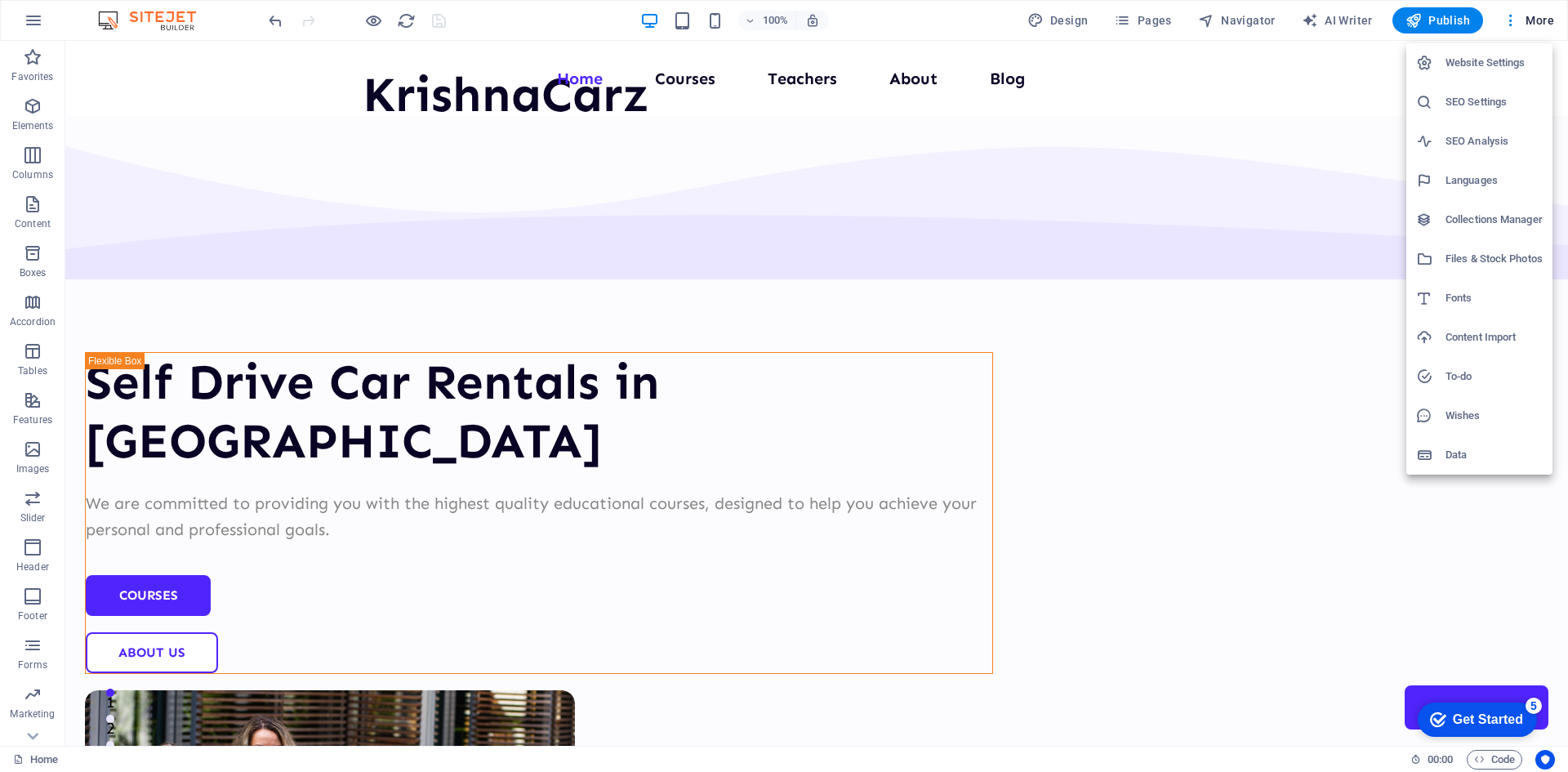
click at [1462, 459] on h6 "Data" at bounding box center [1494, 455] width 98 height 20
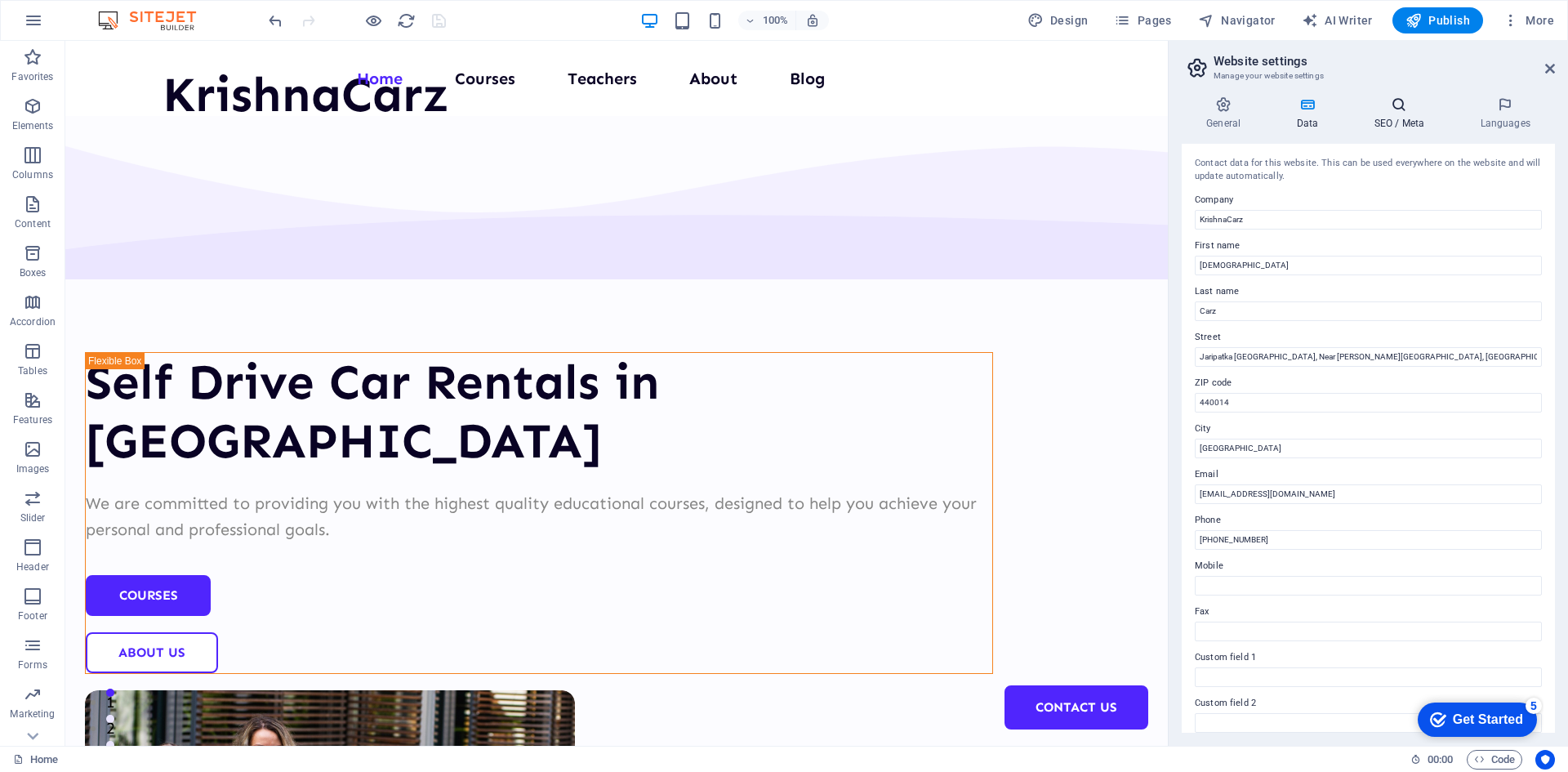
click at [1391, 121] on h4 "SEO / Meta" at bounding box center [1402, 114] width 106 height 35
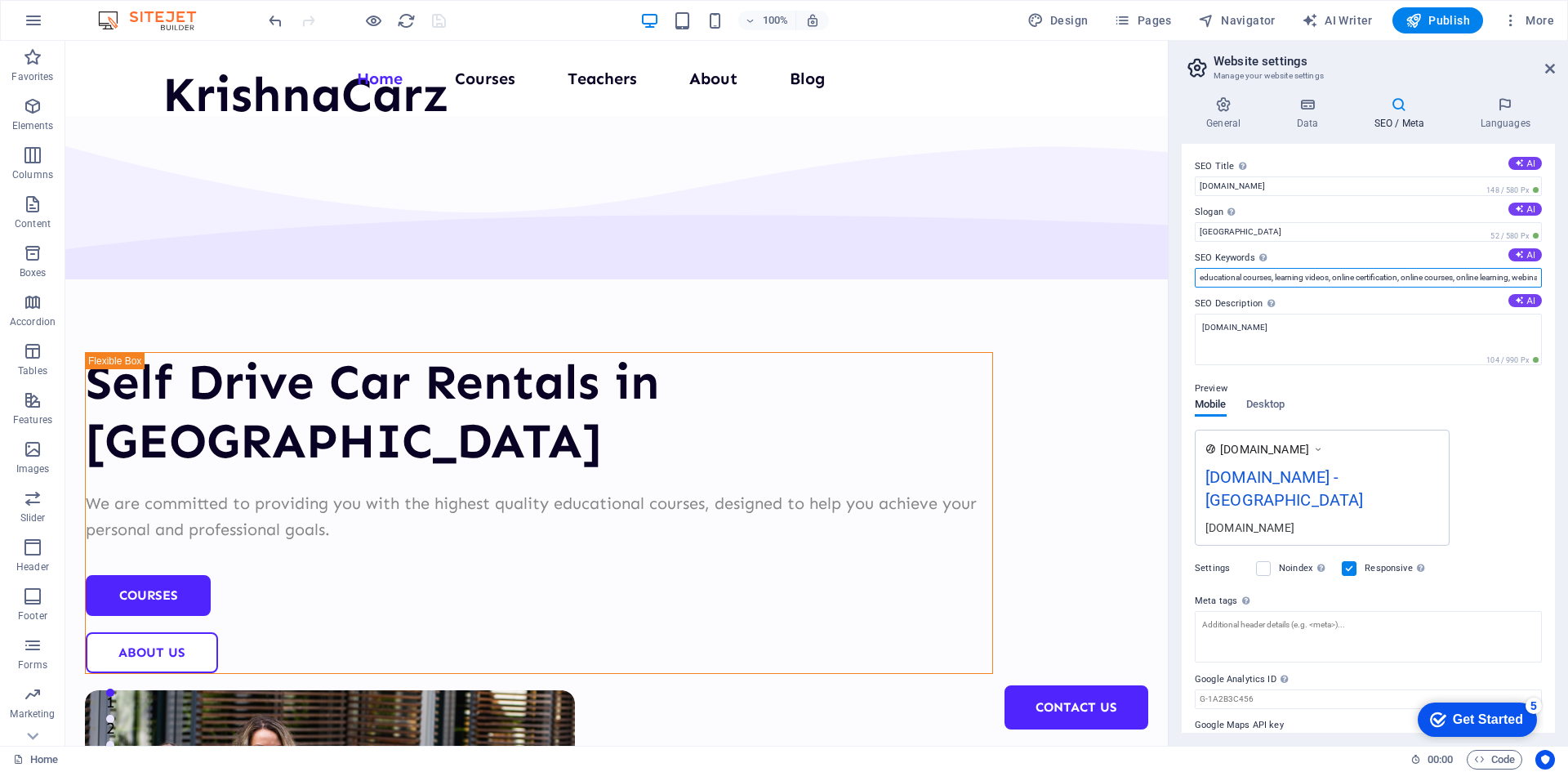
click at [1230, 273] on input "educational courses, learning videos, online certification, online courses, onl…" at bounding box center [1368, 278] width 347 height 20
paste input "self drive car rentals [GEOGRAPHIC_DATA], car rental [GEOGRAPHIC_DATA] self dri…"
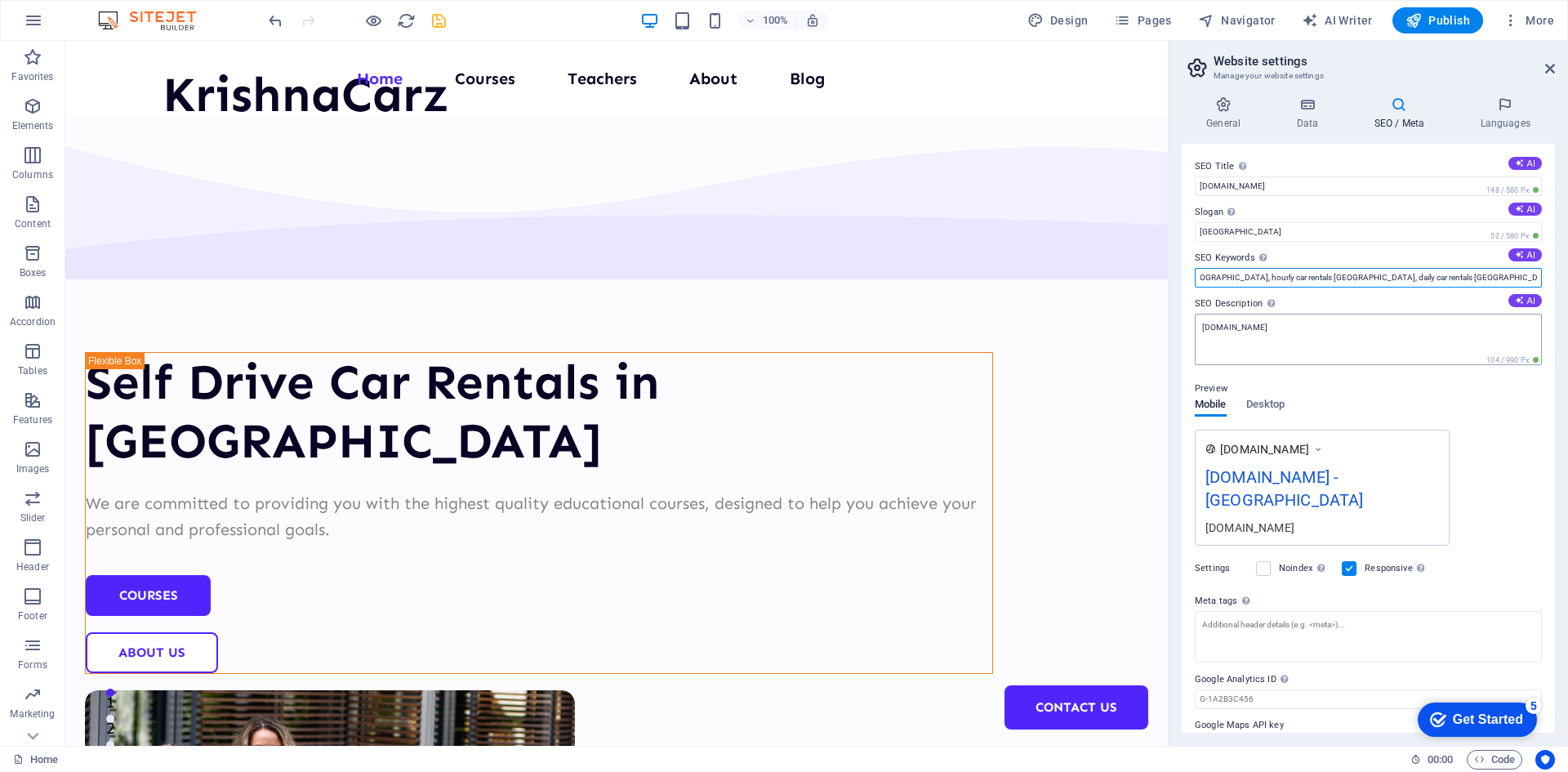
type input "self drive car rentals [GEOGRAPHIC_DATA], car rental [GEOGRAPHIC_DATA] self dri…"
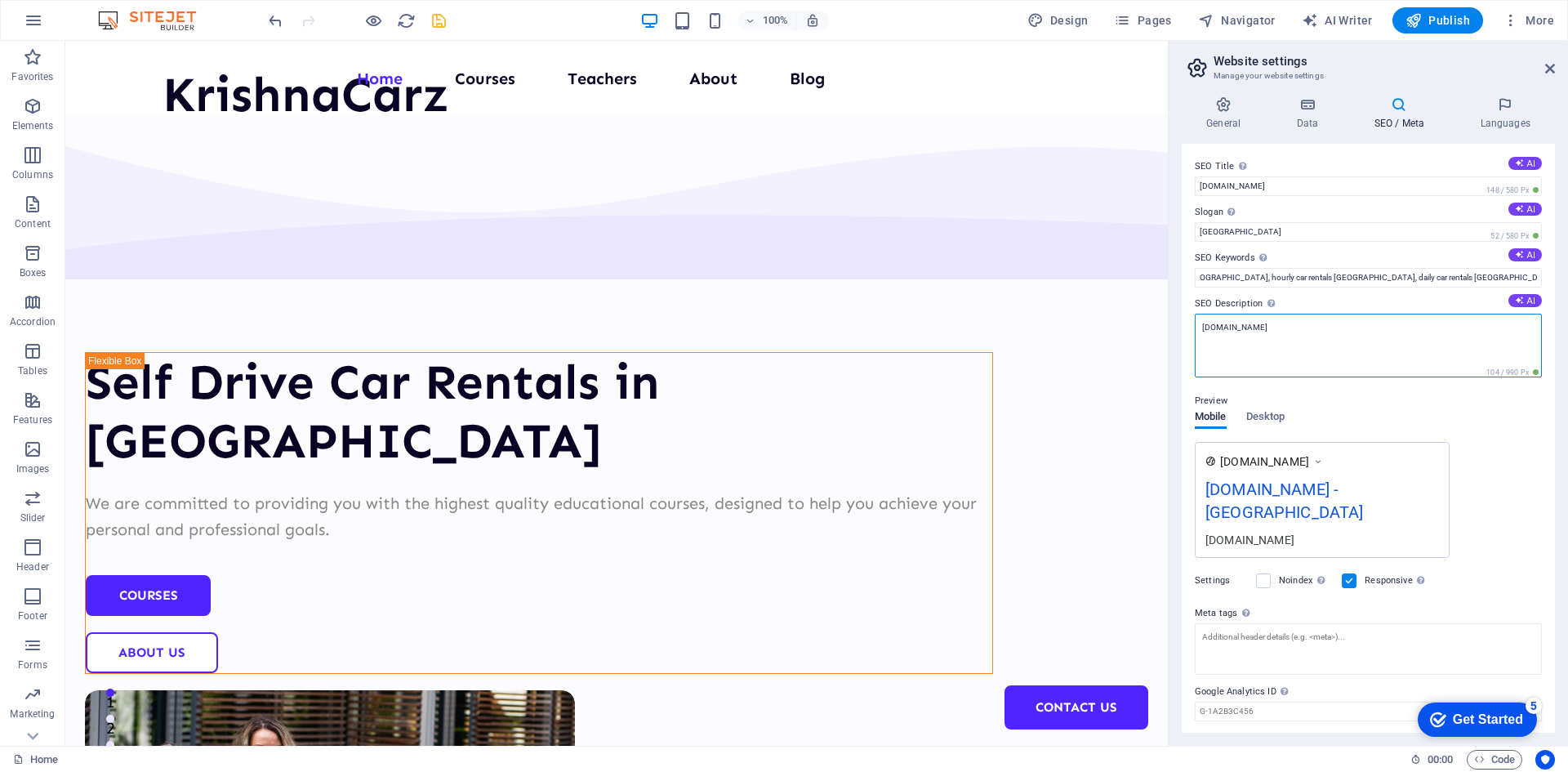
click at [1221, 331] on textarea "[DOMAIN_NAME]" at bounding box center [1368, 345] width 347 height 64
click at [1256, 338] on textarea "[DOMAIN_NAME]" at bounding box center [1368, 345] width 347 height 64
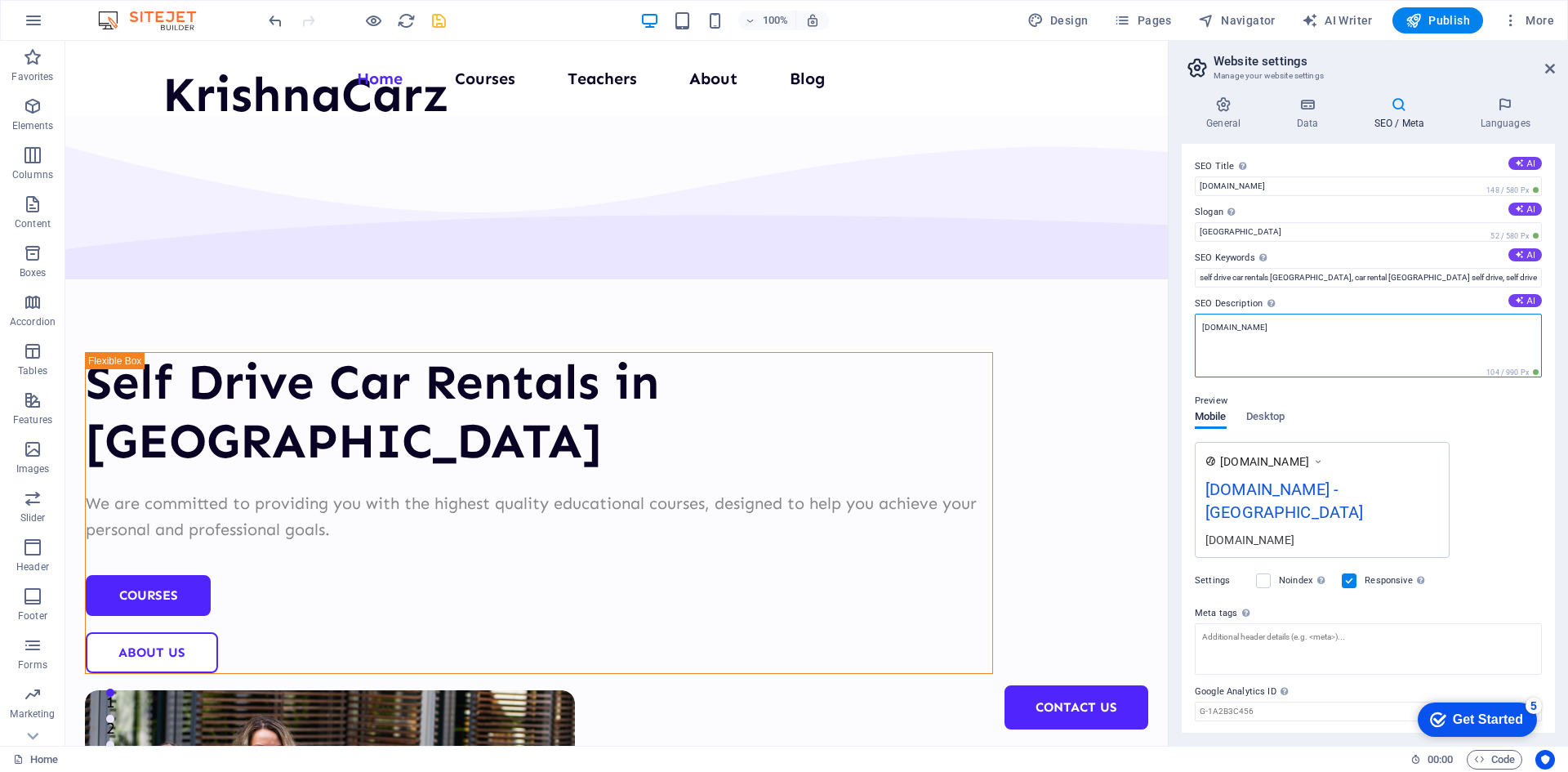
paste textarea "Looking for self drive car rentals in [GEOGRAPHIC_DATA]? [PERSON_NAME] offers a…"
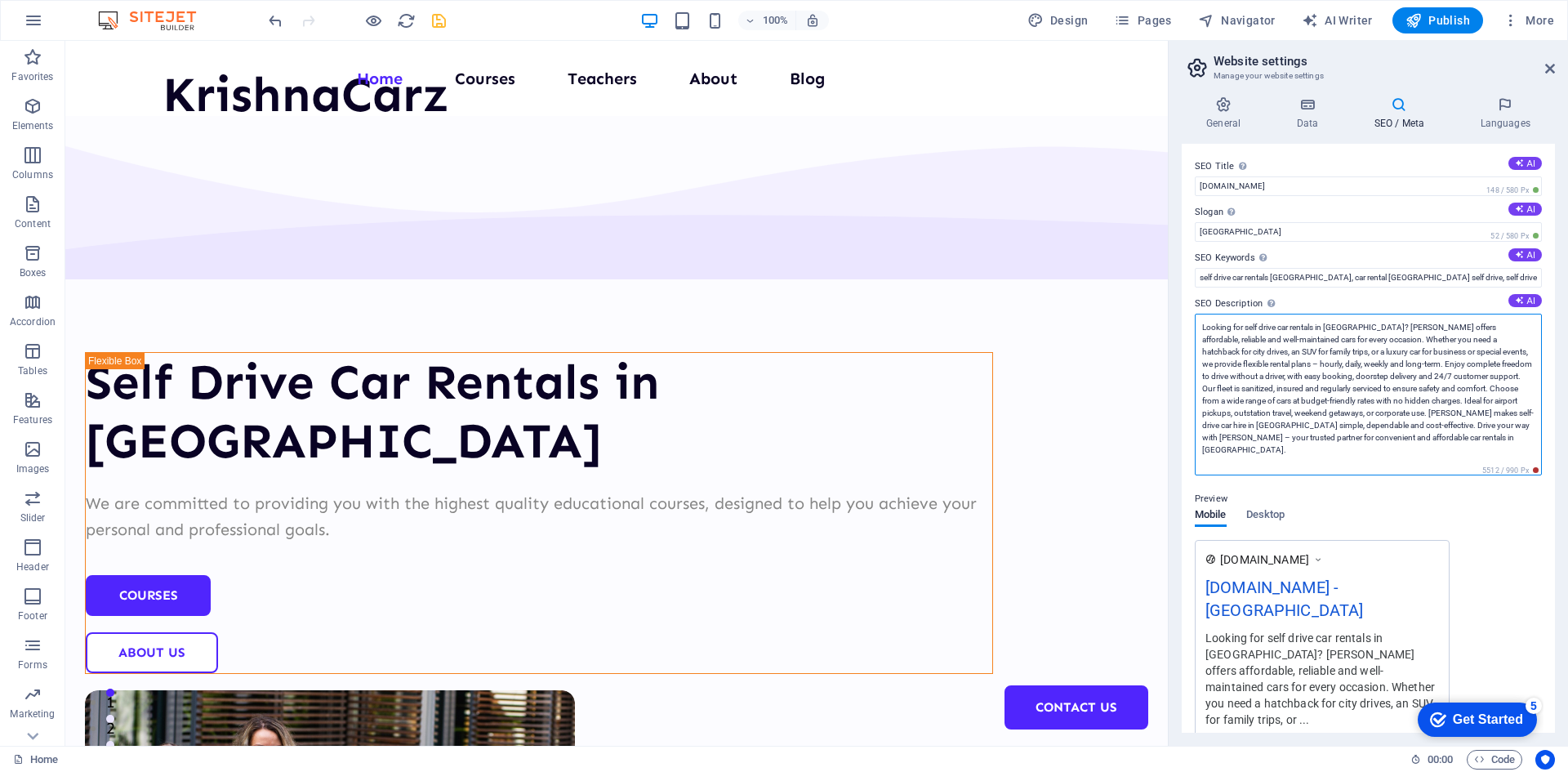
type textarea "Looking for self drive car rentals in [GEOGRAPHIC_DATA]? [PERSON_NAME] offers a…"
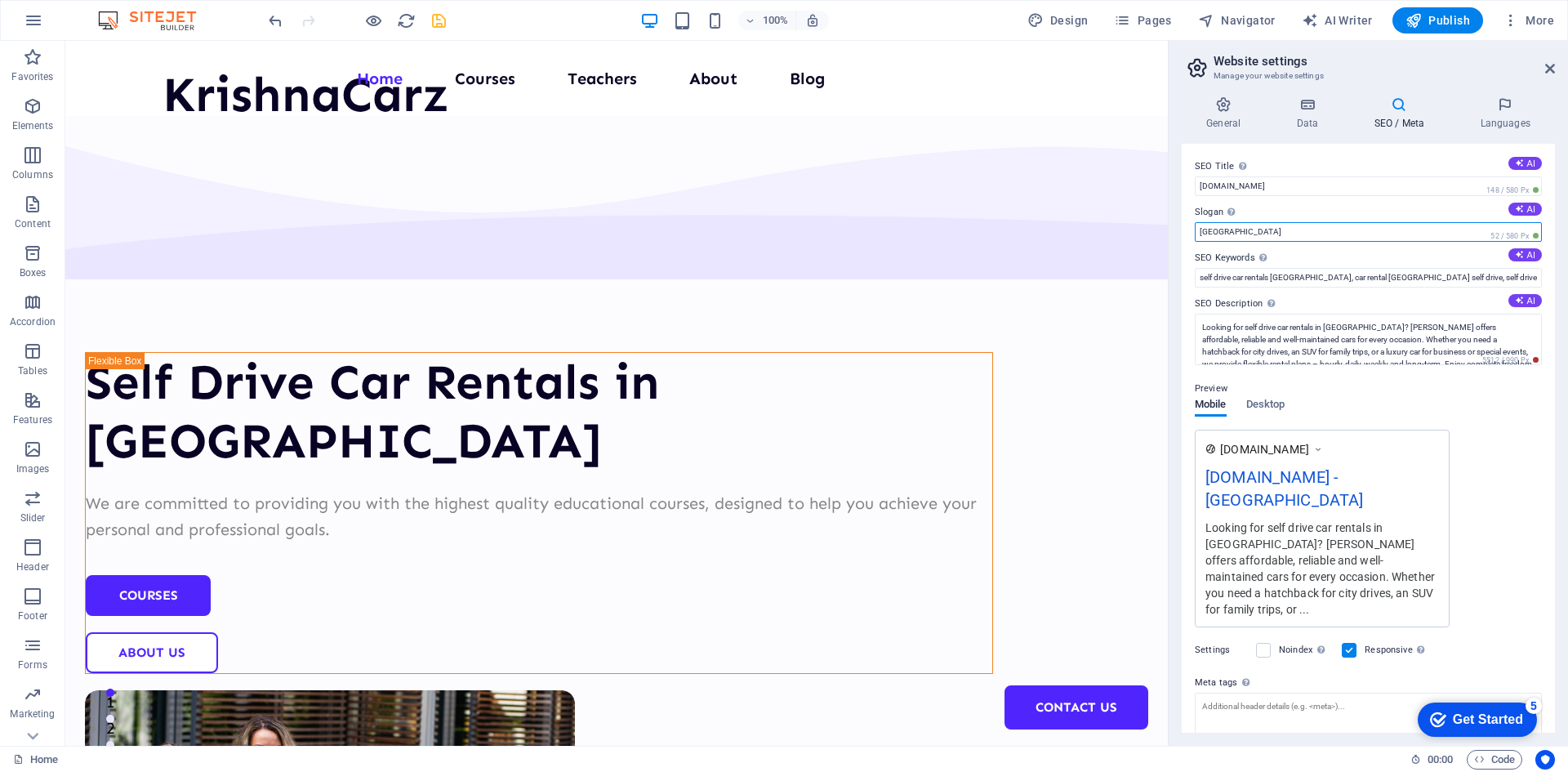
click at [1240, 232] on input "[GEOGRAPHIC_DATA]" at bounding box center [1368, 232] width 347 height 20
paste input "Affordable Self Drive Cars in [GEOGRAPHIC_DATA] | Daily, Weekly & Airport Renta…"
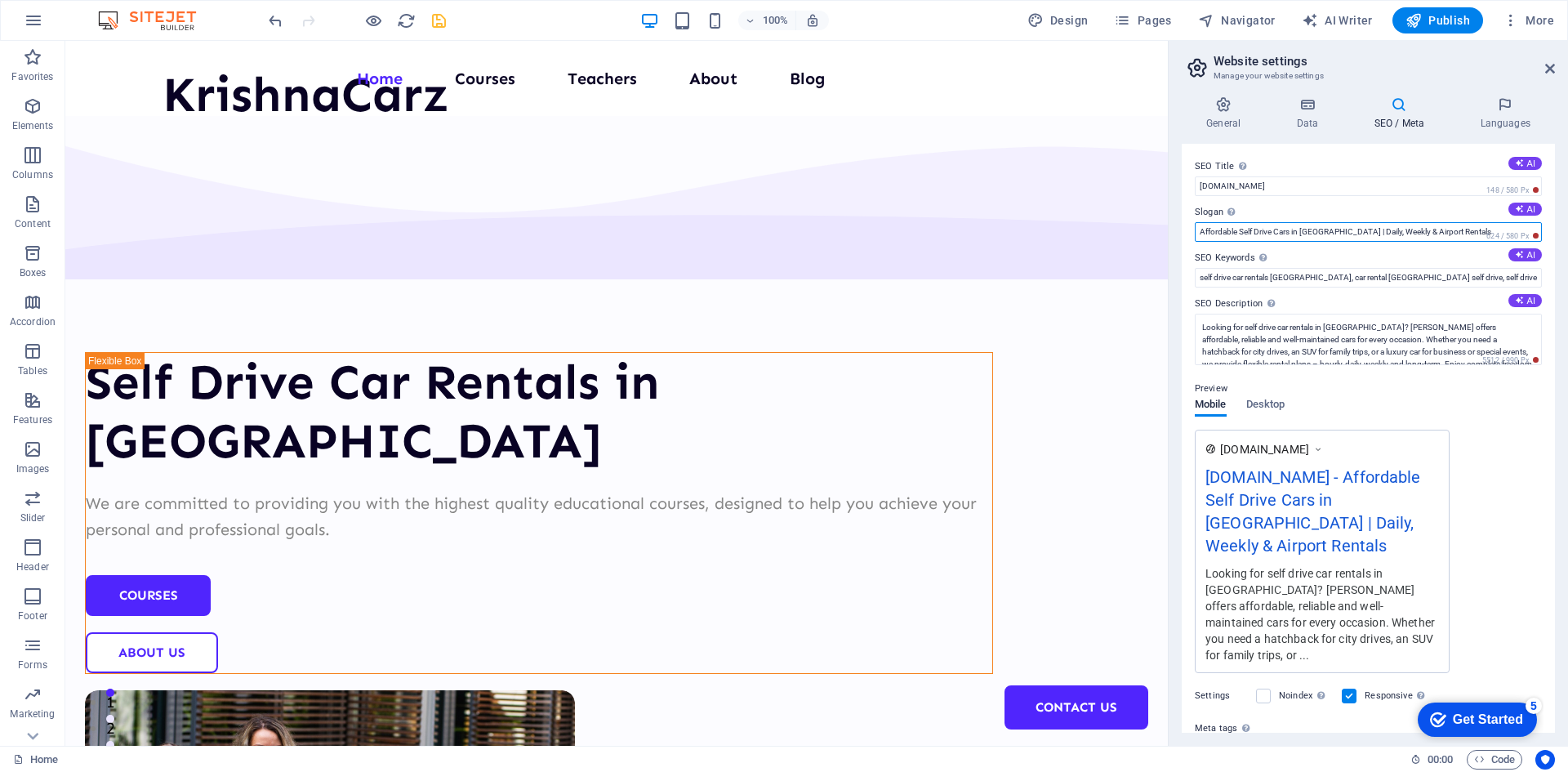
type input "Affordable Self Drive Cars in [GEOGRAPHIC_DATA] | Daily, Weekly & Airport Renta…"
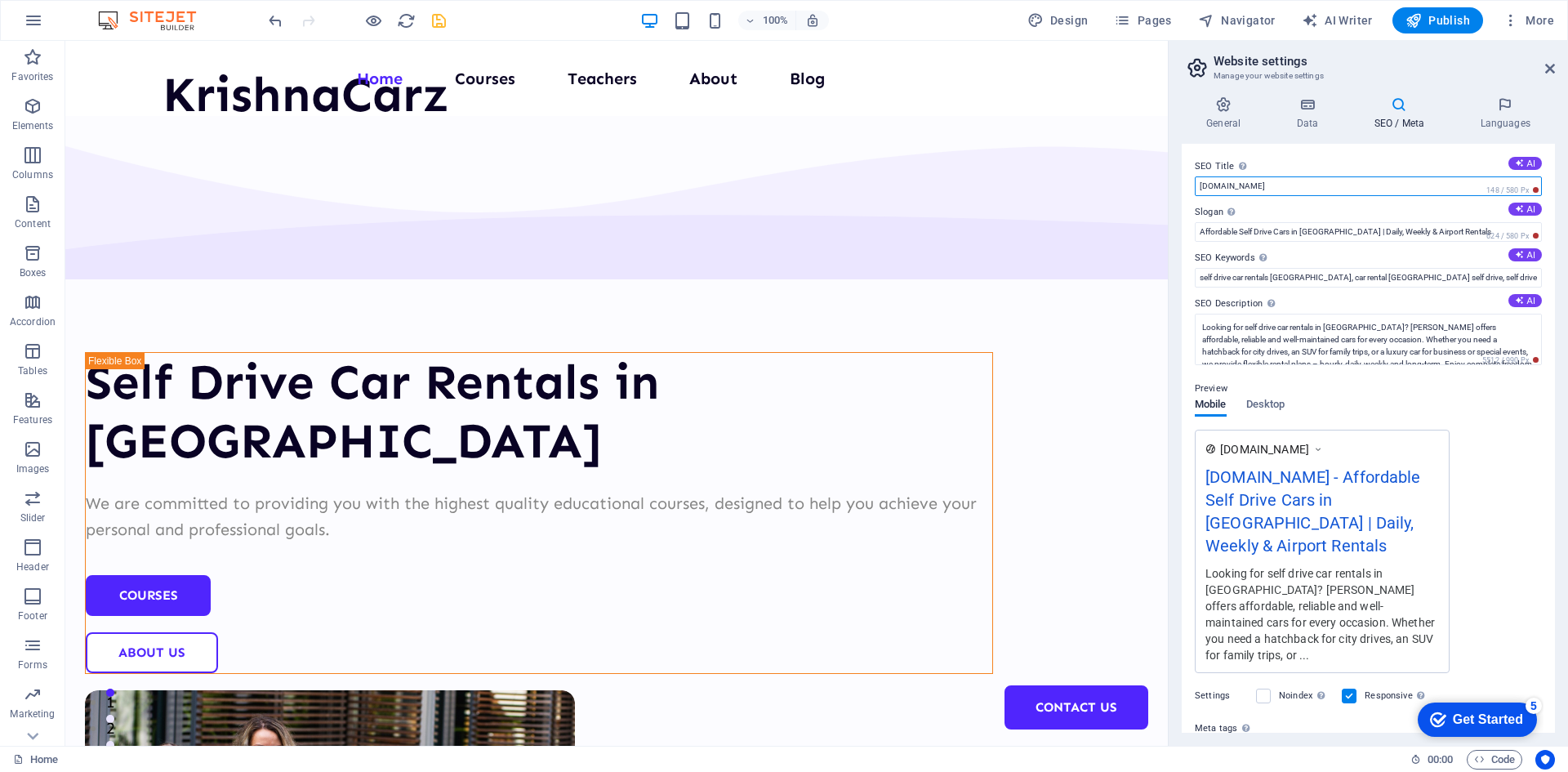
click at [1279, 186] on input "[DOMAIN_NAME]" at bounding box center [1368, 186] width 347 height 20
paste input "Affordable Self Drive Cars in [GEOGRAPHIC_DATA] | Daily, Weekly & Airport Renta…"
drag, startPoint x: 1338, startPoint y: 186, endPoint x: 1469, endPoint y: 179, distance: 131.2
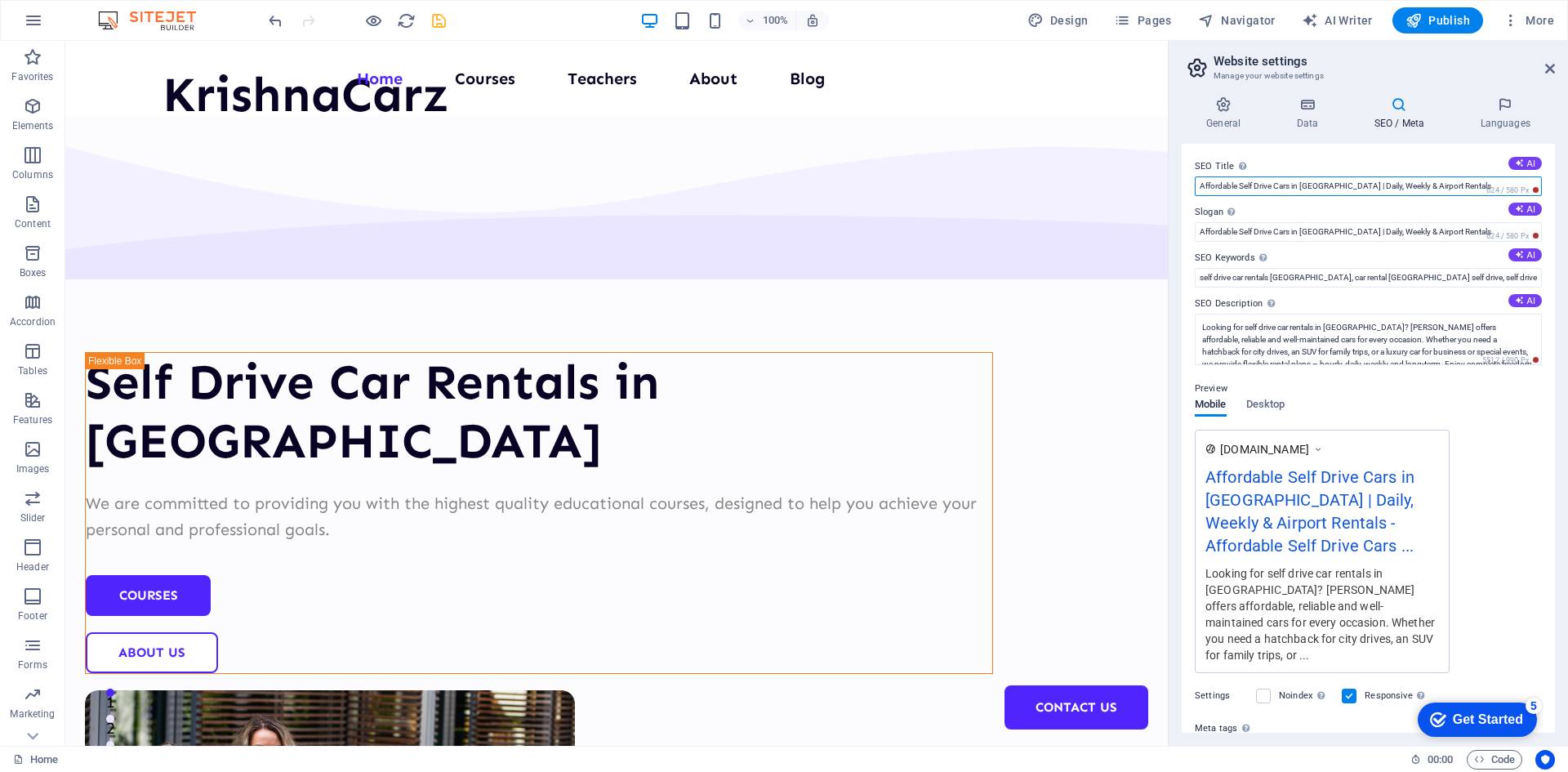
click at [1469, 179] on input "Affordable Self Drive Cars in [GEOGRAPHIC_DATA] | Daily, Weekly & Airport Renta…" at bounding box center [1368, 186] width 347 height 20
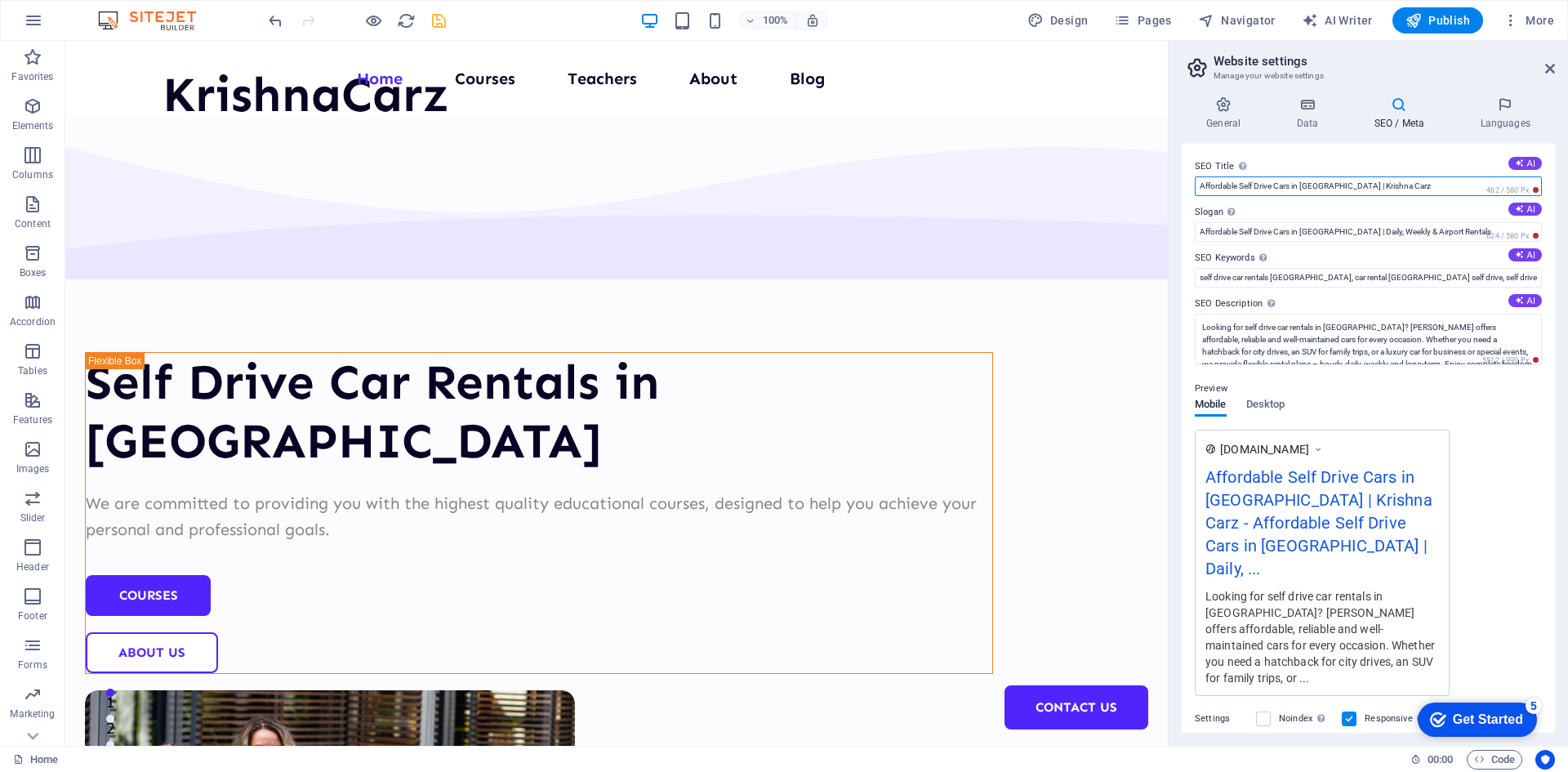
click at [1291, 191] on input "Affordable Self Drive Cars in [GEOGRAPHIC_DATA] | Krishna Carz" at bounding box center [1368, 186] width 347 height 20
paste input "Rent a Car in [GEOGRAPHIC_DATA] Without Driver | Self Drive Options Available"
type input "Rent a Car in [GEOGRAPHIC_DATA] Without Driver | Self Drive Options Available |…"
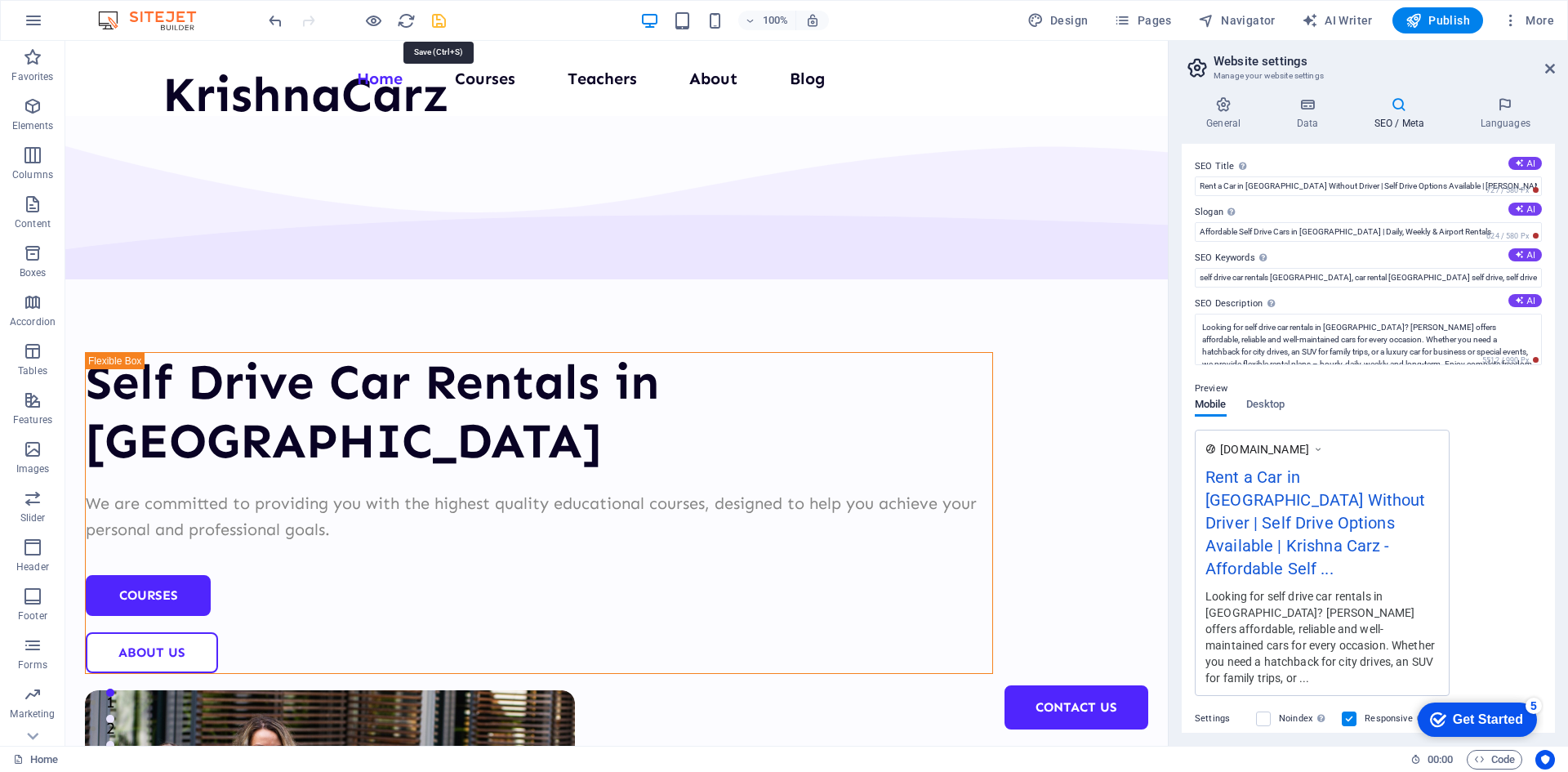
click at [440, 19] on icon "save" at bounding box center [439, 21] width 19 height 19
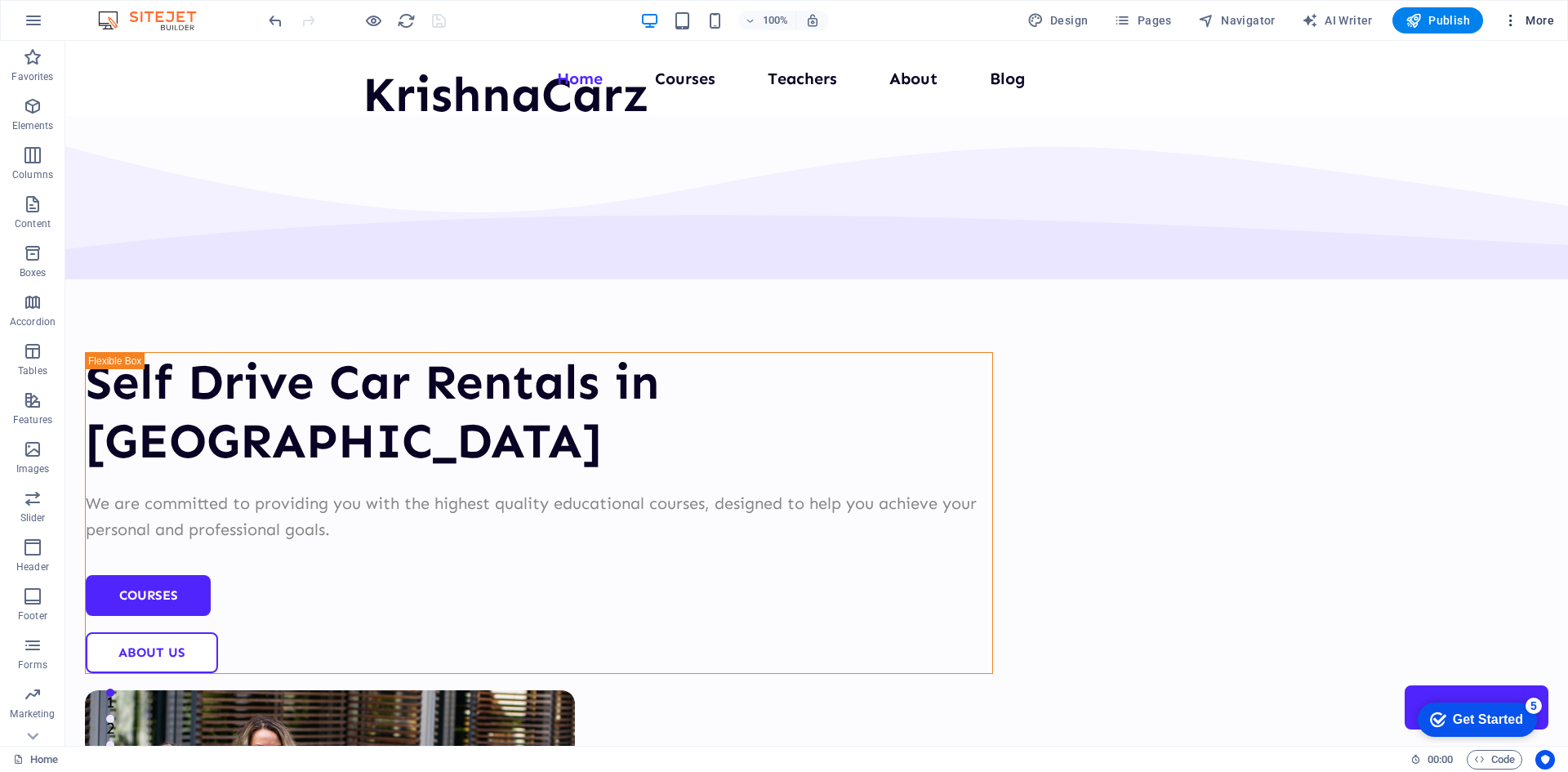
click at [1534, 19] on span "More" at bounding box center [1528, 20] width 52 height 16
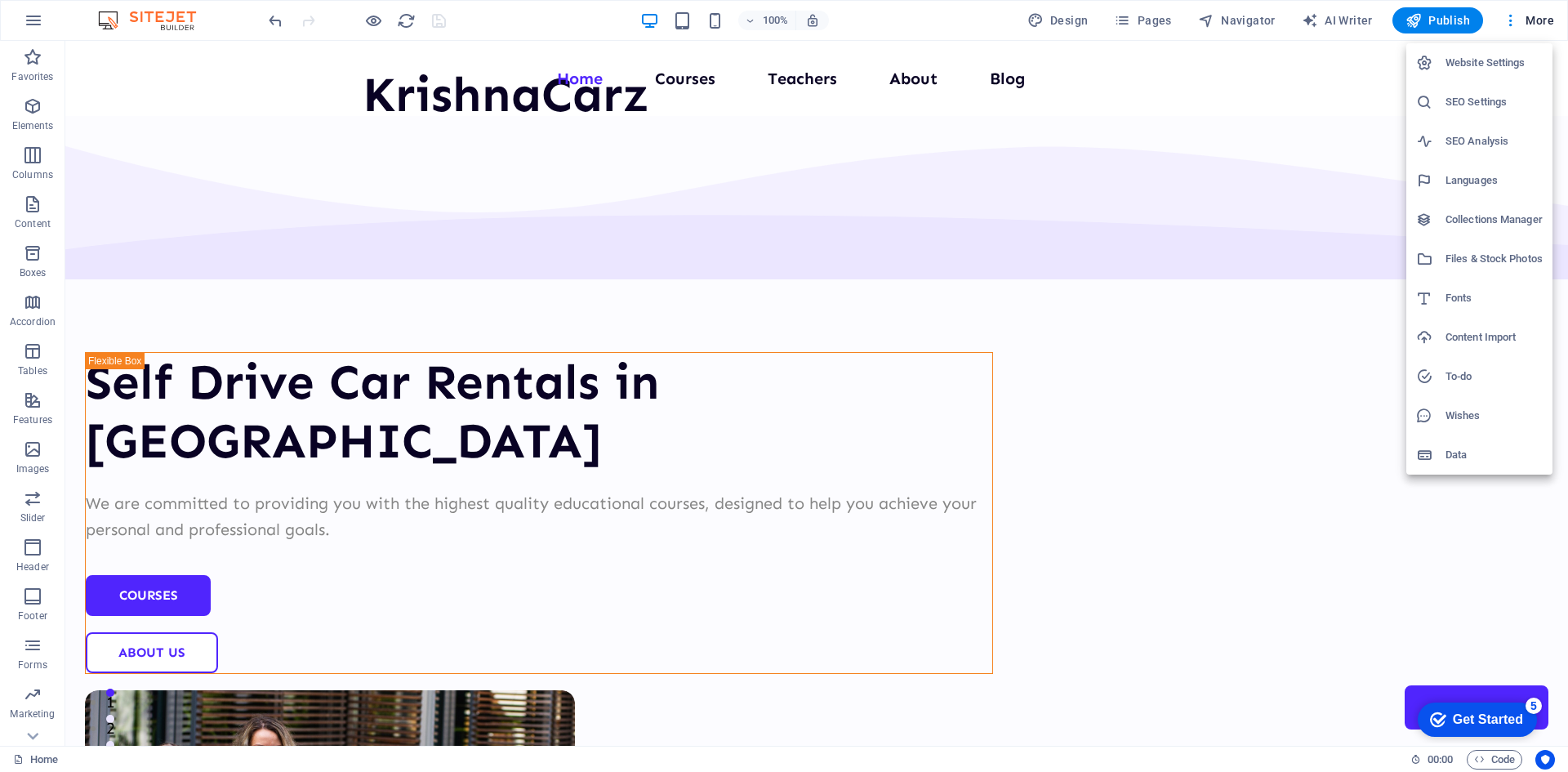
click at [1449, 453] on h6 "Data" at bounding box center [1494, 455] width 98 height 20
select select "41"
select select "77"
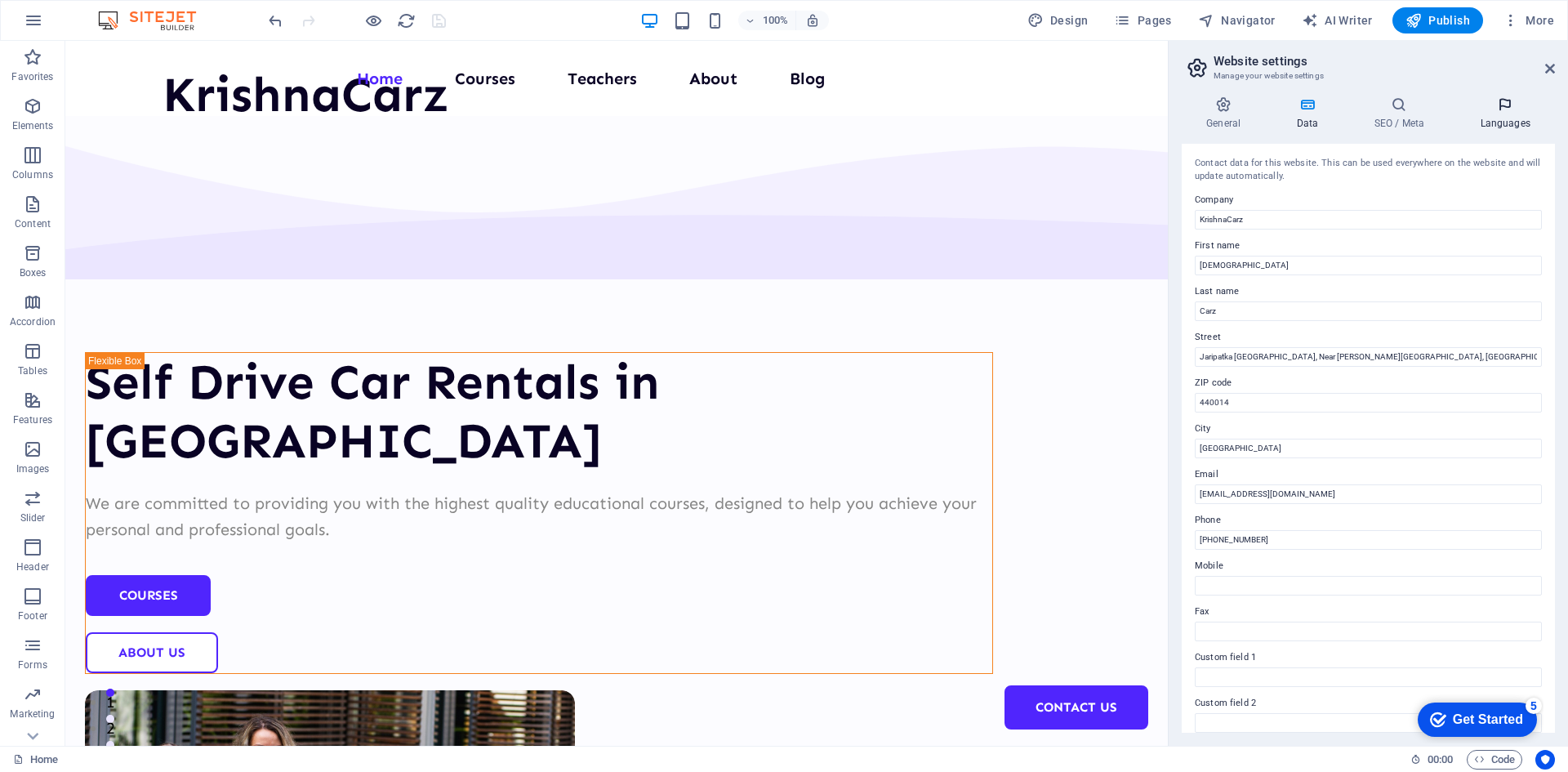
click at [1497, 123] on h4 "Languages" at bounding box center [1505, 114] width 99 height 35
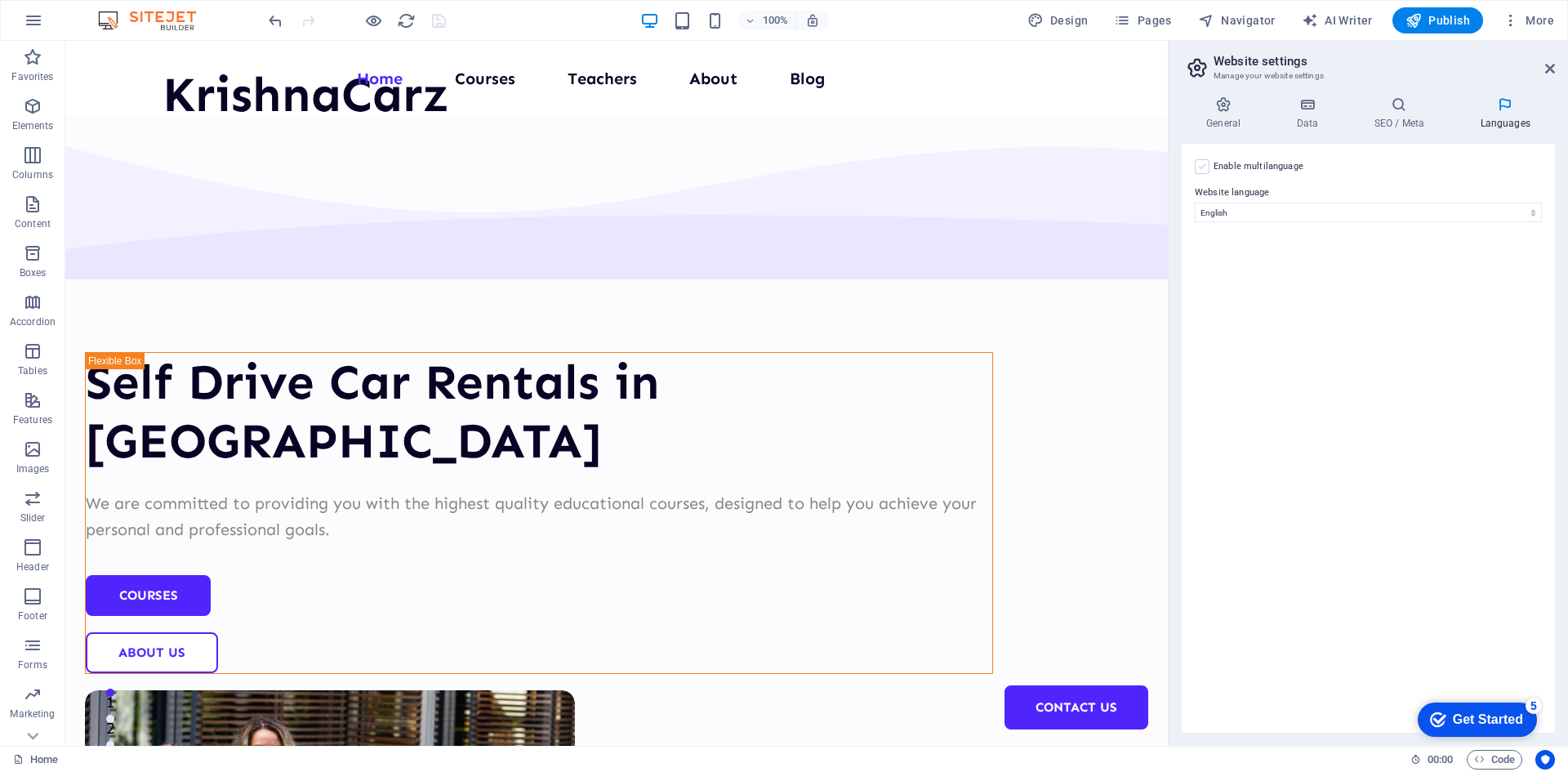
click at [1202, 170] on label at bounding box center [1202, 167] width 15 height 15
click at [0, 0] on input "Enable multilanguage To disable multilanguage delete all languages until only o…" at bounding box center [0, 0] width 0 height 0
click at [1207, 313] on icon at bounding box center [1207, 314] width 9 height 11
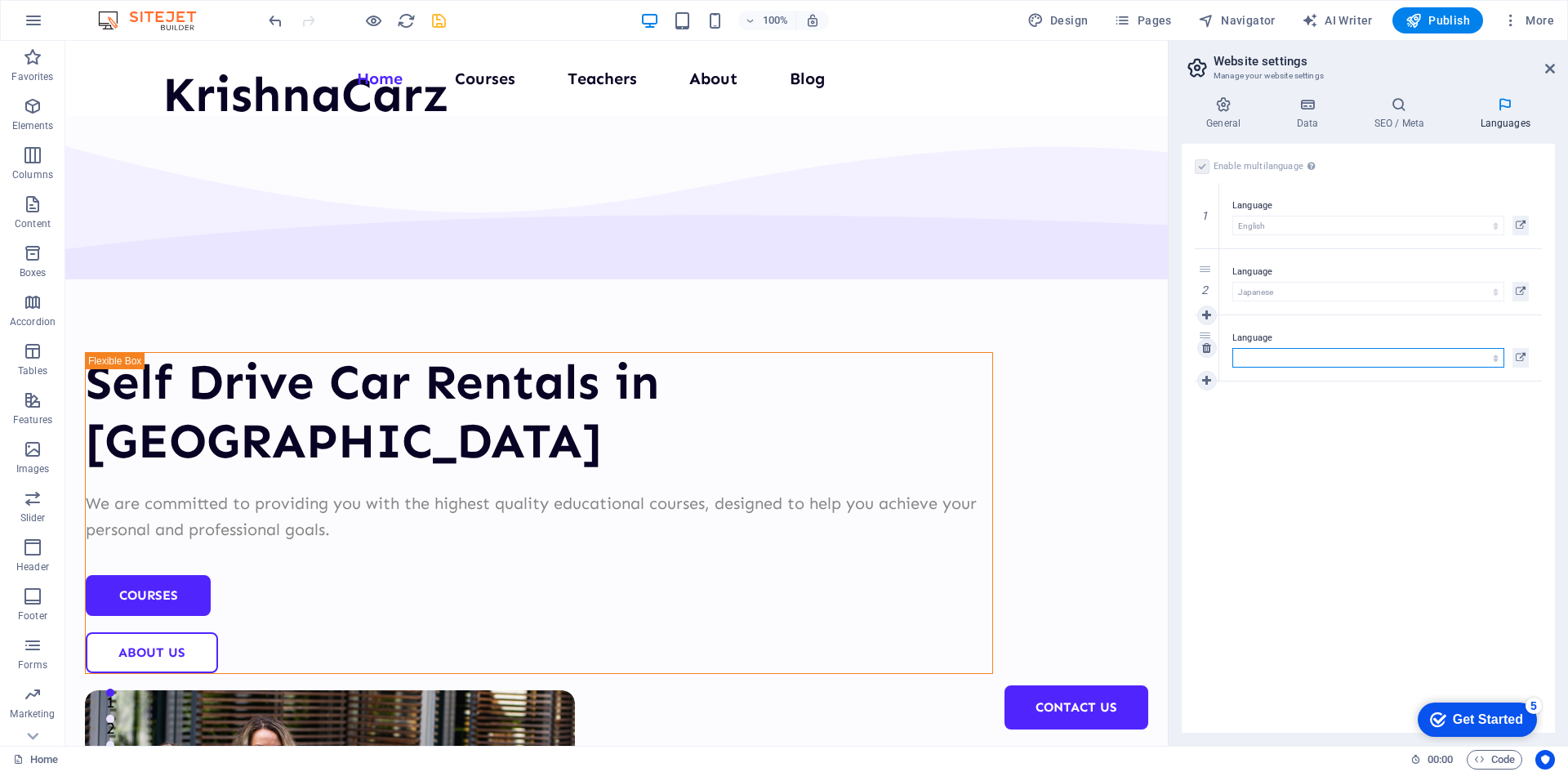
click at [1256, 353] on select "Abkhazian Afar Afrikaans Akan Albanian Amharic Arabic Aragonese Armenian Assame…" at bounding box center [1368, 357] width 272 height 20
select select "30"
click at [1232, 348] on select "Abkhazian Afar Afrikaans Akan Albanian Amharic Arabic Aragonese Armenian Assame…" at bounding box center [1368, 357] width 272 height 20
click at [1211, 383] on icon at bounding box center [1207, 381] width 9 height 11
click at [1268, 423] on select "Abkhazian Afar Afrikaans Akan Albanian Amharic Arabic Aragonese Armenian Assame…" at bounding box center [1368, 424] width 272 height 20
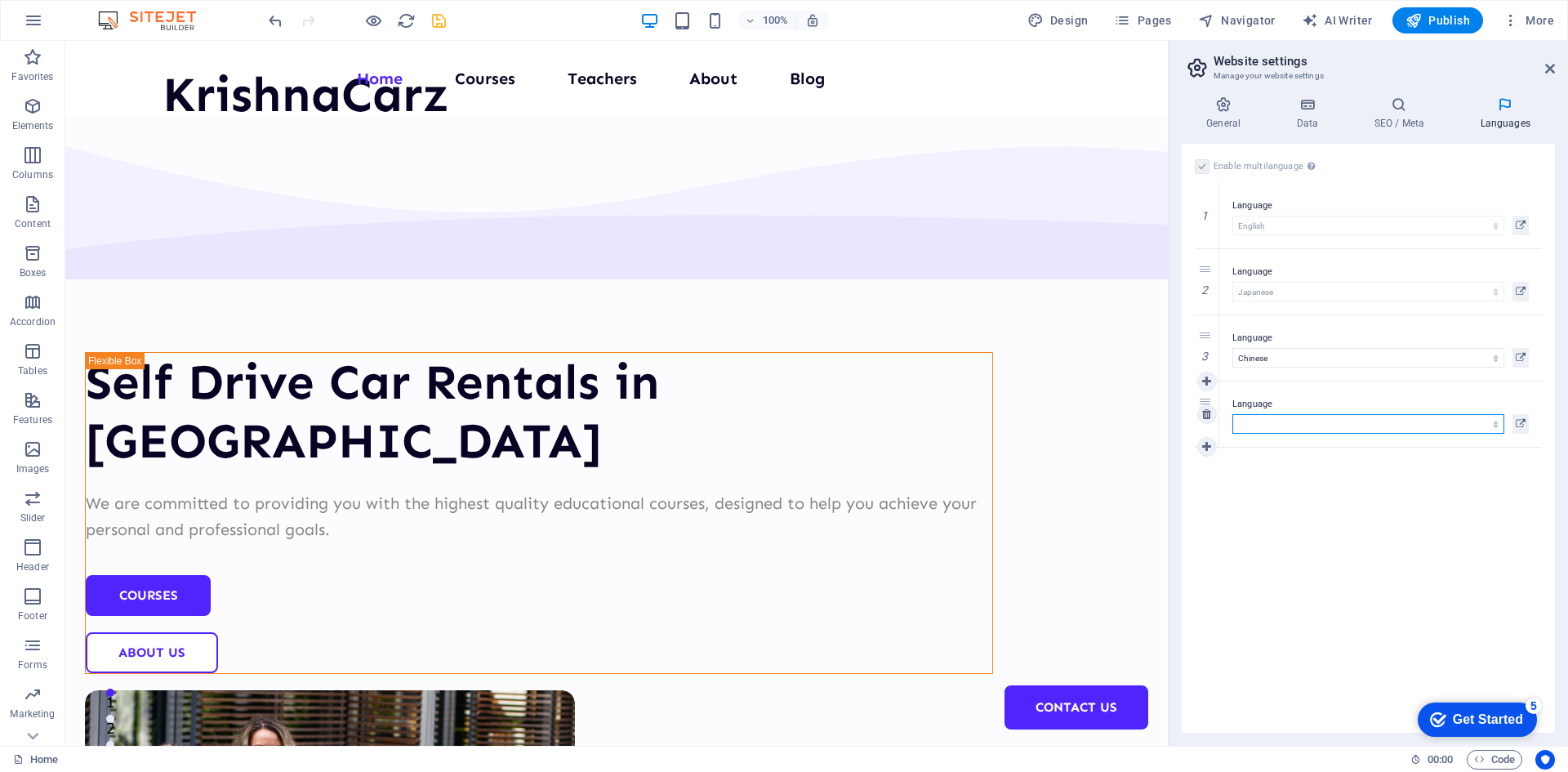
select select "6"
click at [1232, 415] on select "Abkhazian Afar Afrikaans Akan Albanian Amharic Arabic Aragonese Armenian Assame…" at bounding box center [1368, 424] width 272 height 20
click at [1209, 445] on icon at bounding box center [1207, 447] width 9 height 11
click at [1272, 488] on select "Abkhazian Afar Afrikaans Akan Albanian Amharic Arabic Aragonese Armenian Assame…" at bounding box center [1368, 490] width 272 height 20
select select "87"
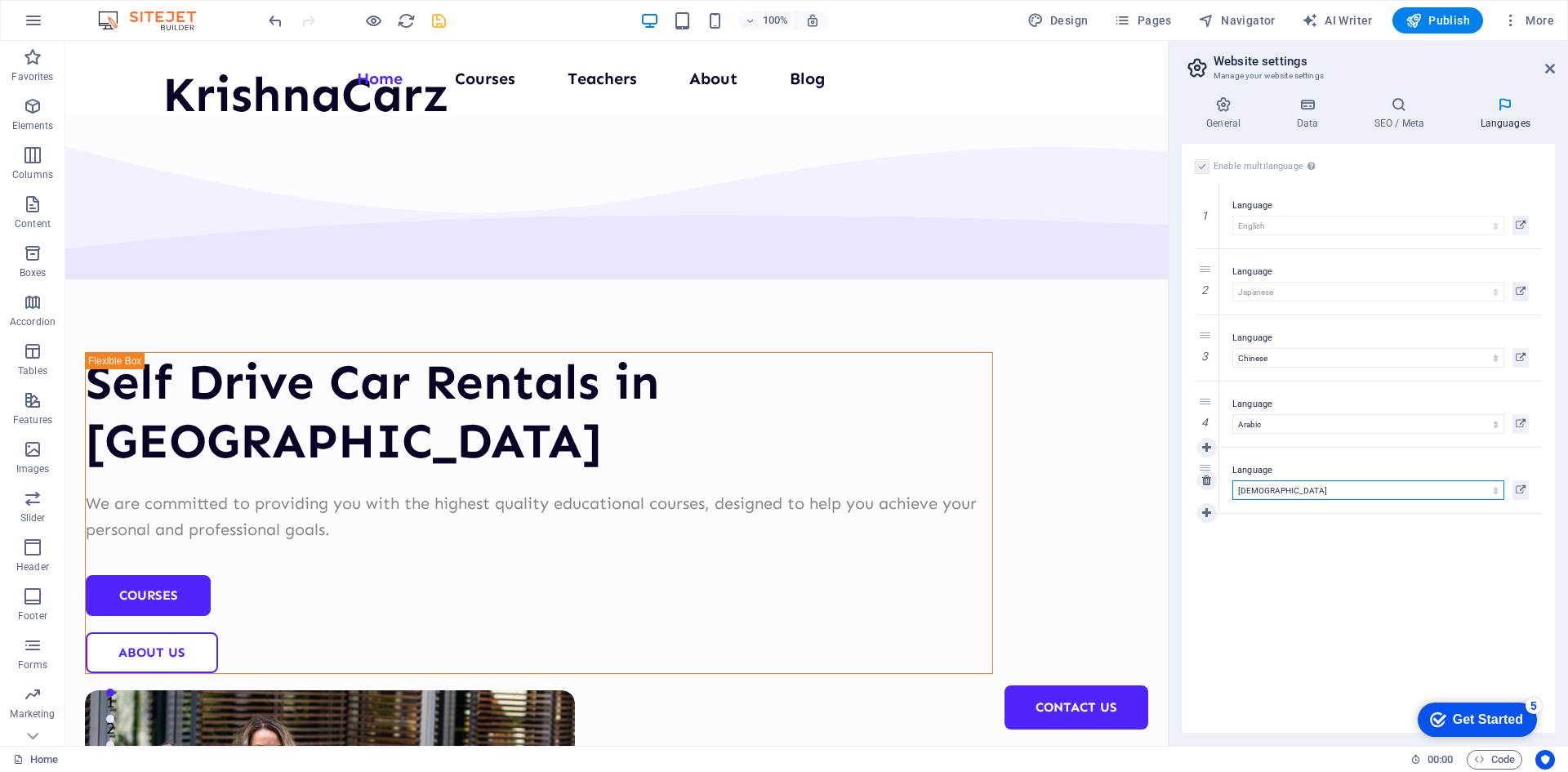
click at [1232, 480] on select "Abkhazian Afar Afrikaans Akan Albanian Amharic Arabic Aragonese Armenian Assame…" at bounding box center [1368, 490] width 272 height 20
click at [440, 19] on icon "save" at bounding box center [439, 21] width 19 height 19
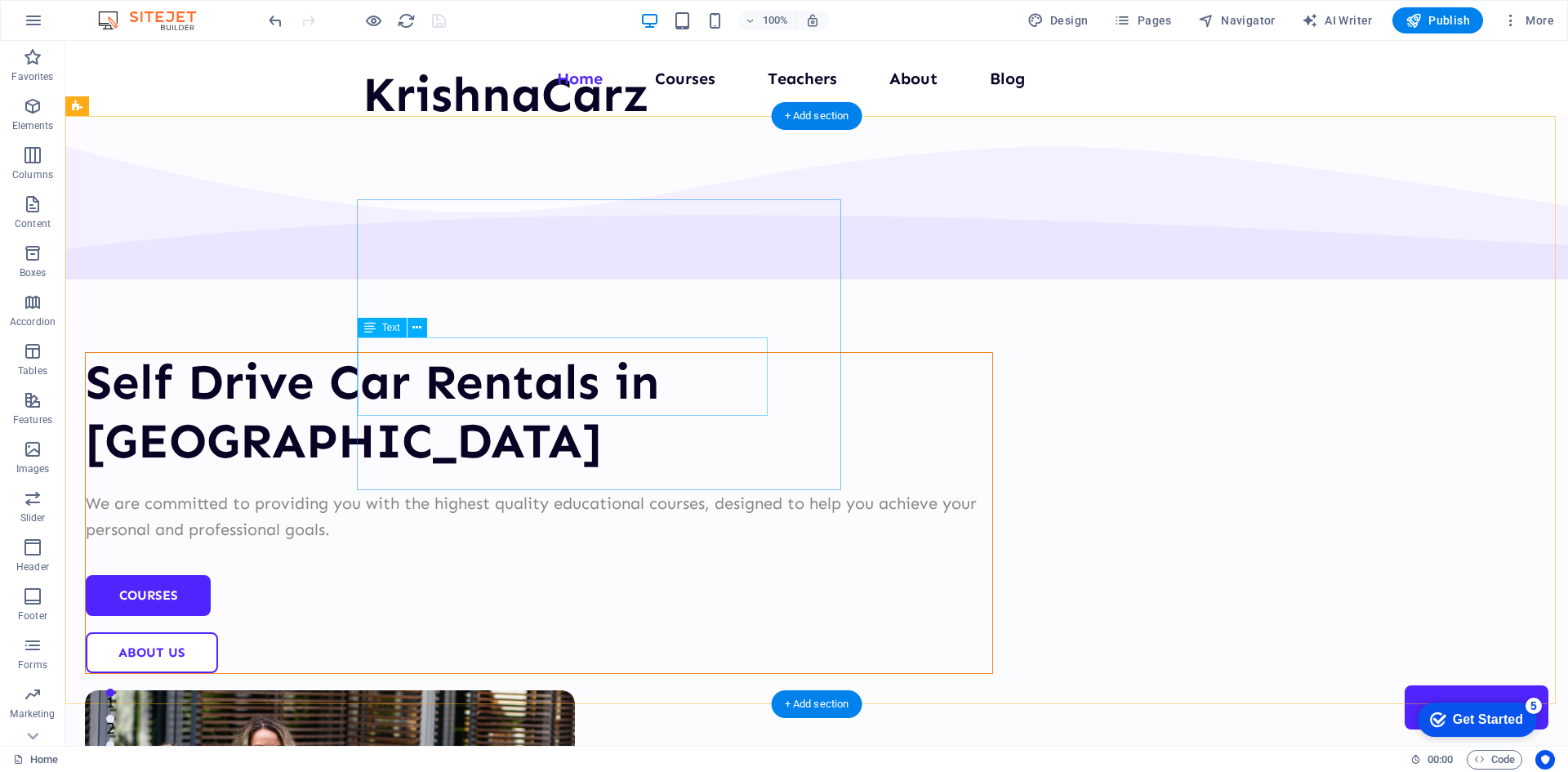
click at [500, 491] on div "We are committed to providing you with the highest quality educational courses,…" at bounding box center [538, 517] width 907 height 53
click at [212, 365] on div "Self Drive Car Rentals in [GEOGRAPHIC_DATA] We are committed to providing you w…" at bounding box center [539, 512] width 908 height 322
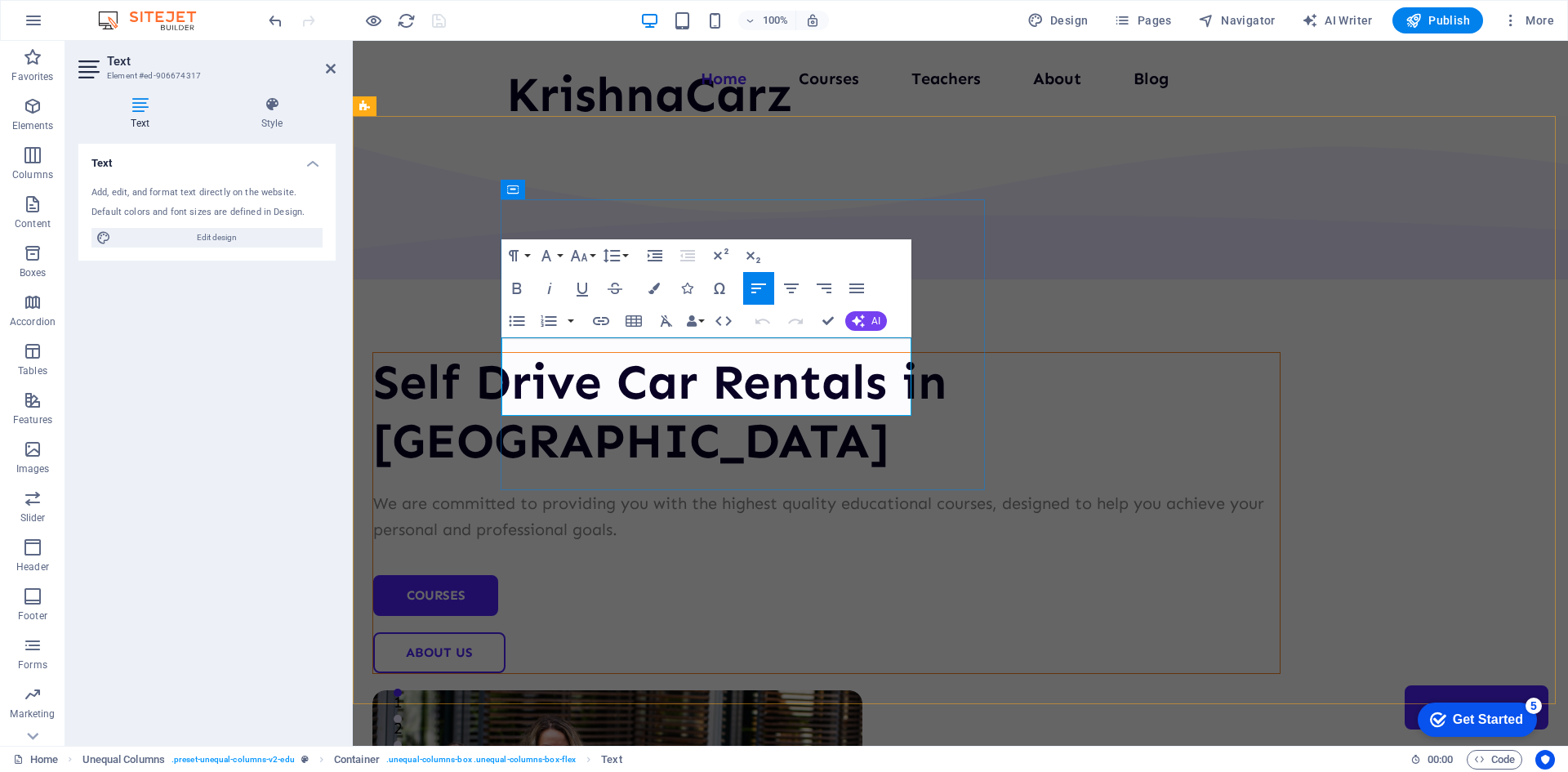
click at [519, 491] on p "We are committed to providing you with the highest quality educational courses,…" at bounding box center [826, 517] width 907 height 53
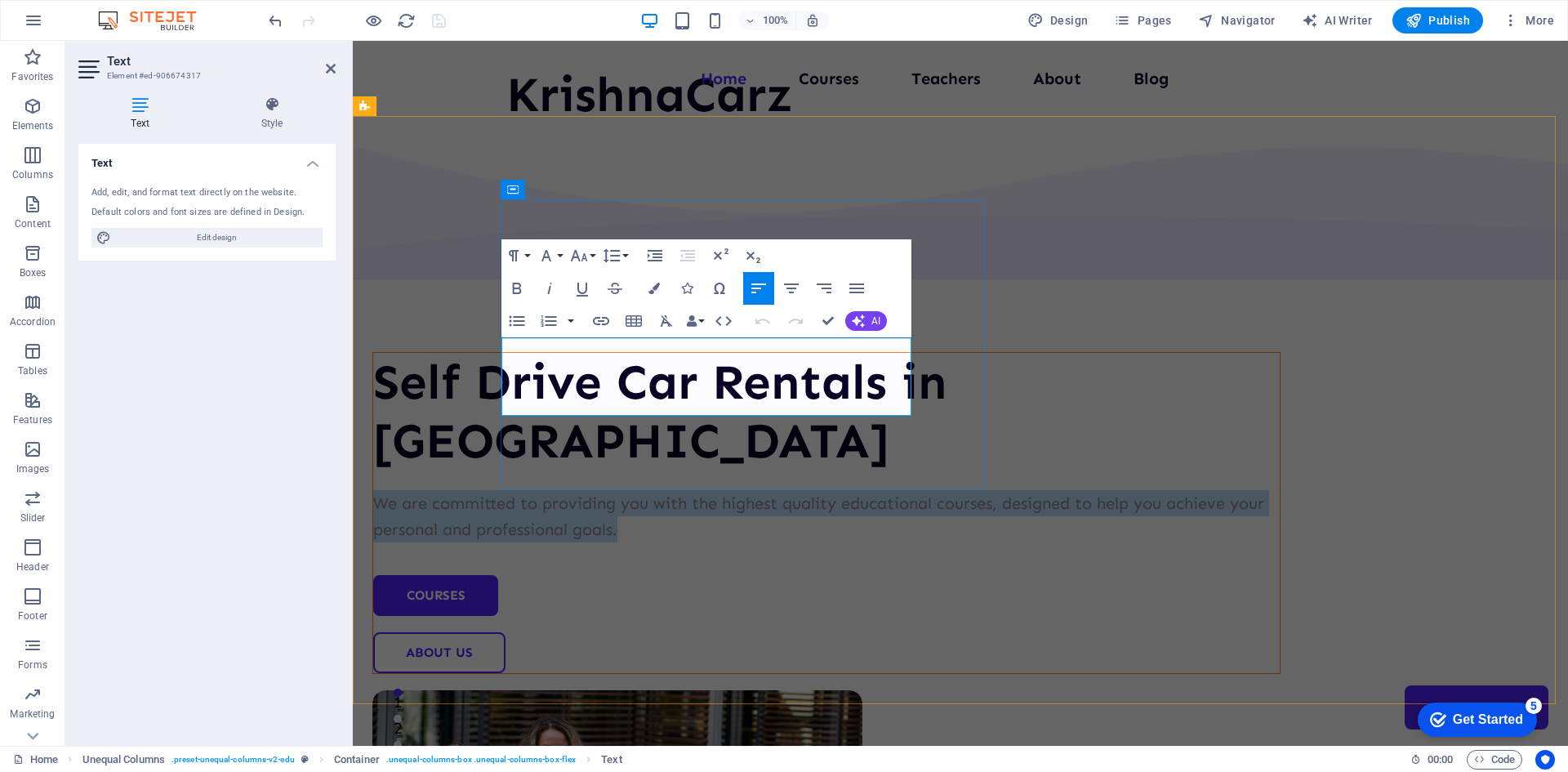
click at [519, 491] on p "We are committed to providing you with the highest quality educational courses,…" at bounding box center [826, 517] width 907 height 53
click at [770, 491] on p "We are committed to providing you with the highest quality educational courses,…" at bounding box center [826, 517] width 907 height 53
drag, startPoint x: 857, startPoint y: 404, endPoint x: 484, endPoint y: 345, distance: 377.6
click at [484, 345] on div "Self Drive Car Rentals in [GEOGRAPHIC_DATA] We are committed to providing you w…" at bounding box center [960, 665] width 1215 height 1097
click at [526, 491] on p "We are committed to providing you with the highest quality educational courses,…" at bounding box center [826, 517] width 907 height 53
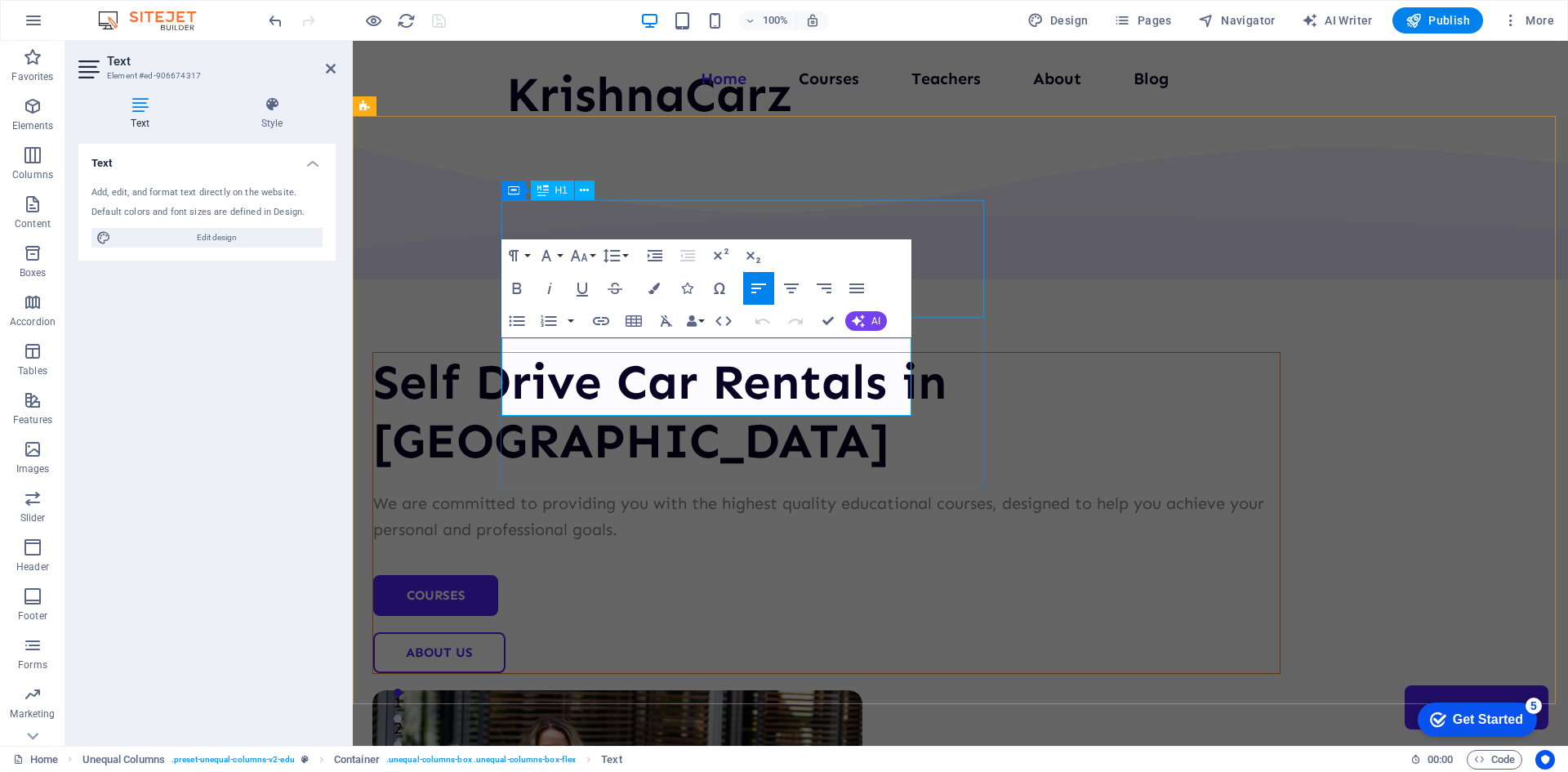
click at [655, 353] on div "Self Drive Car Rentals in [GEOGRAPHIC_DATA]" at bounding box center [826, 411] width 907 height 117
click at [655, 353] on h1 "Self Drive Car Rentals in [GEOGRAPHIC_DATA]" at bounding box center [826, 411] width 907 height 117
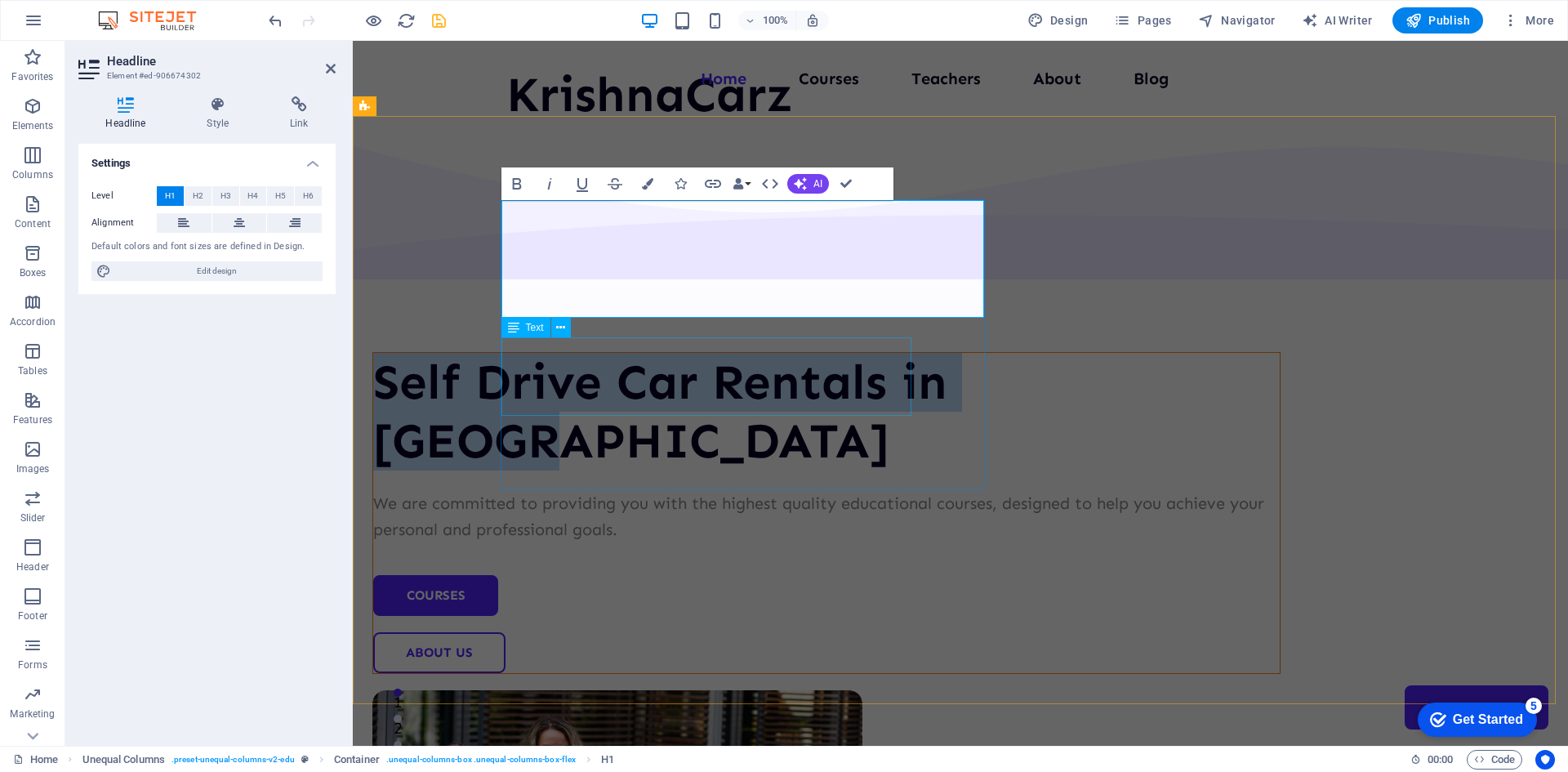
click at [756, 491] on div "We are committed to providing you with the highest quality educational courses,…" at bounding box center [826, 517] width 907 height 53
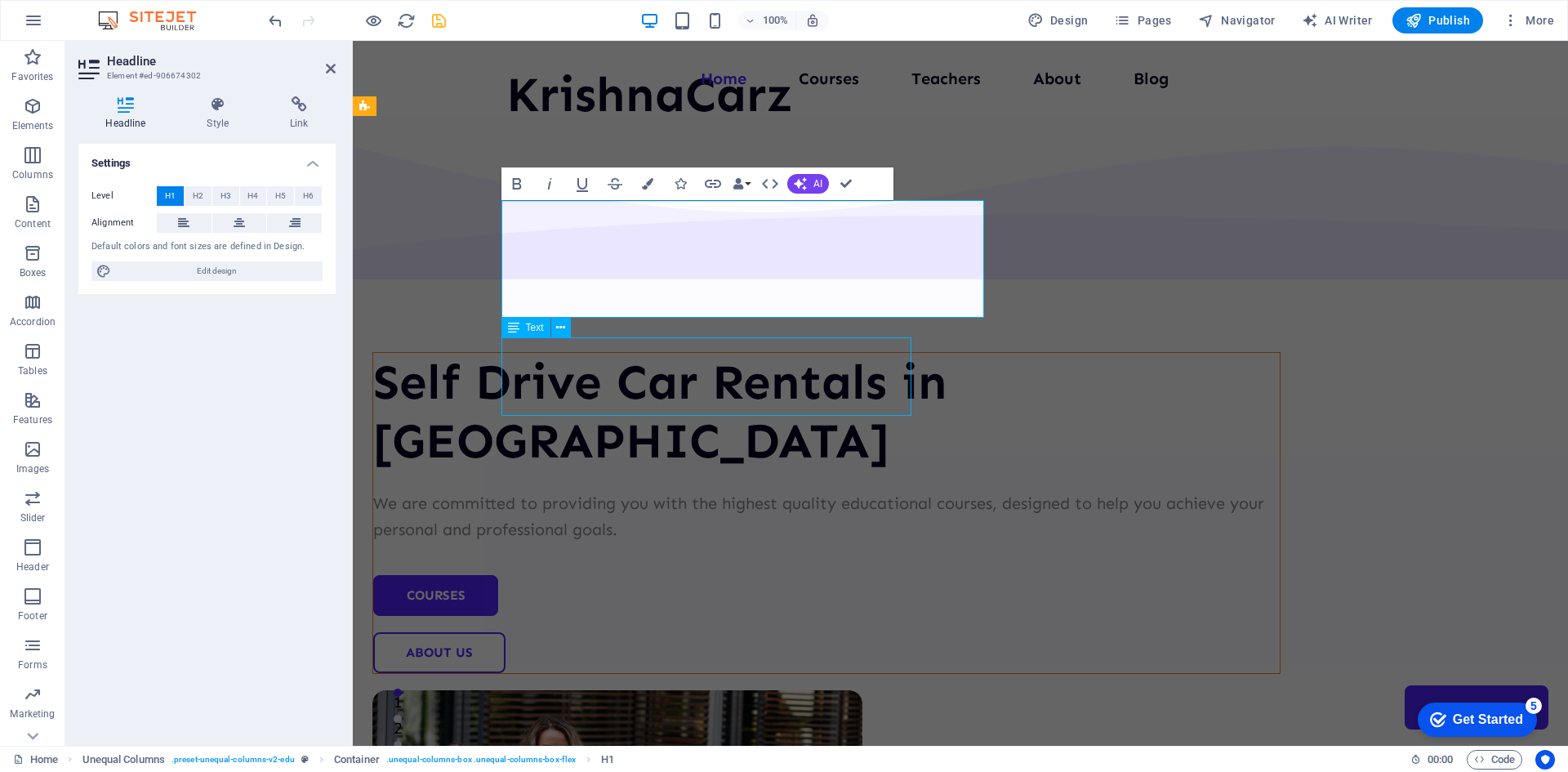
click at [756, 371] on div "Self Drive Car Rentals in [GEOGRAPHIC_DATA] We are committed to providing you w…" at bounding box center [826, 512] width 907 height 320
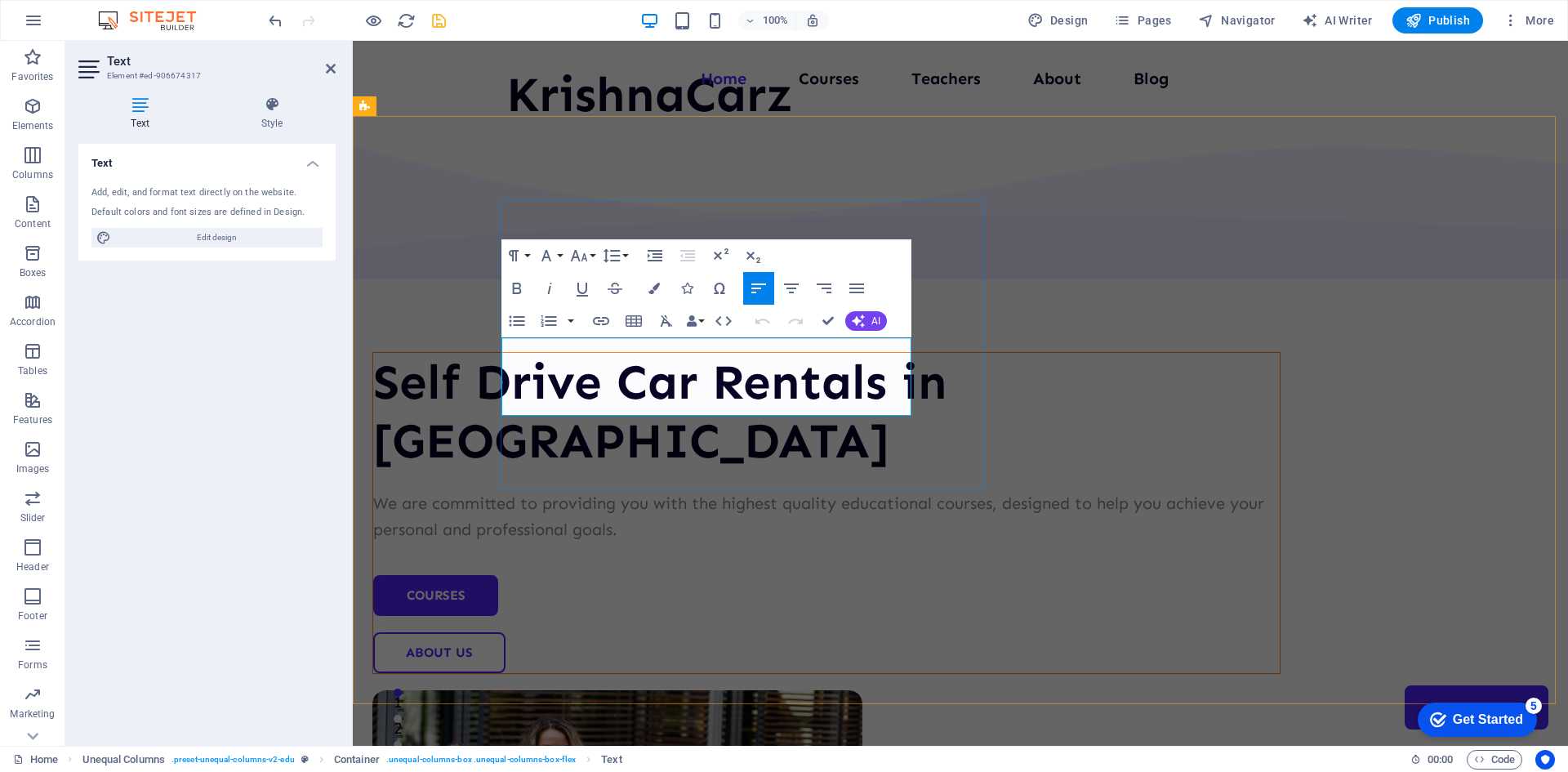
click at [744, 491] on p "We are committed to providing you with the highest quality educational courses,…" at bounding box center [826, 517] width 907 height 53
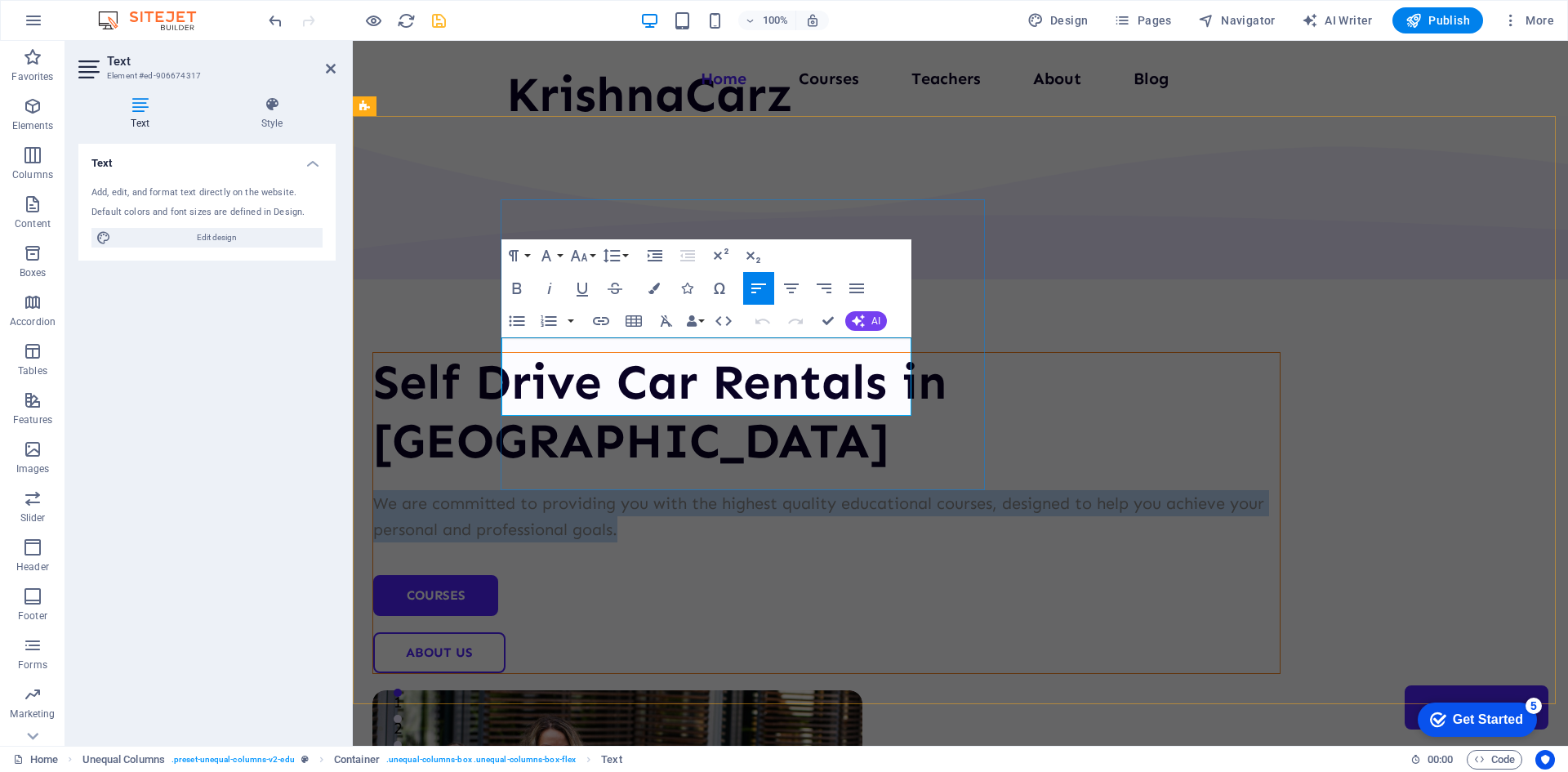
click at [744, 491] on p "We are committed to providing you with the highest quality educational courses,…" at bounding box center [826, 517] width 907 height 53
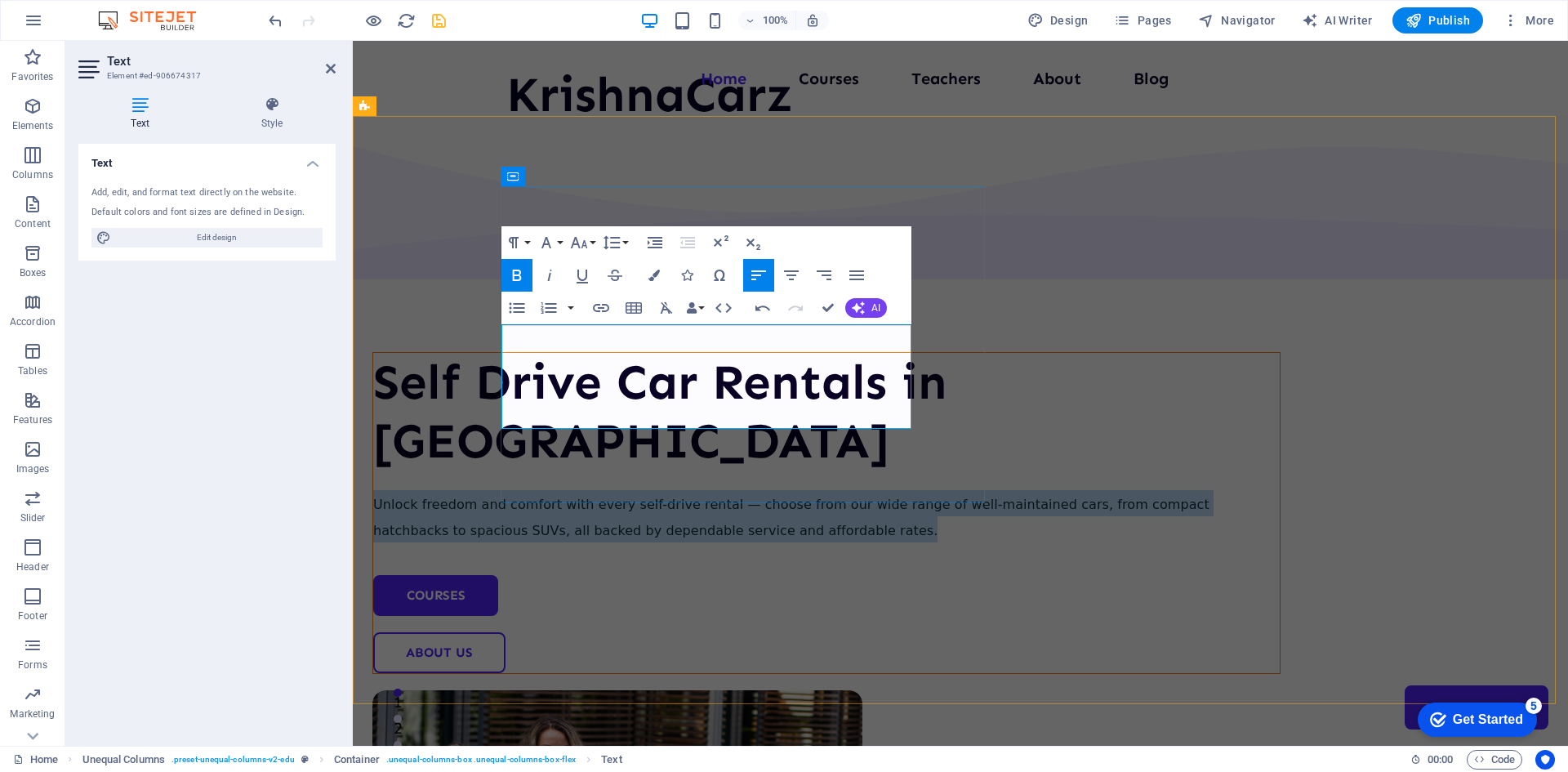
drag, startPoint x: 617, startPoint y: 412, endPoint x: 504, endPoint y: 335, distance: 136.7
click at [504, 491] on p "Unlock freedom and comfort with every self-drive rental — choose from our wide …" at bounding box center [826, 517] width 907 height 53
click at [606, 491] on p "Unlock freedom and comfort with every self-drive rental — choose from our wide …" at bounding box center [826, 517] width 907 height 53
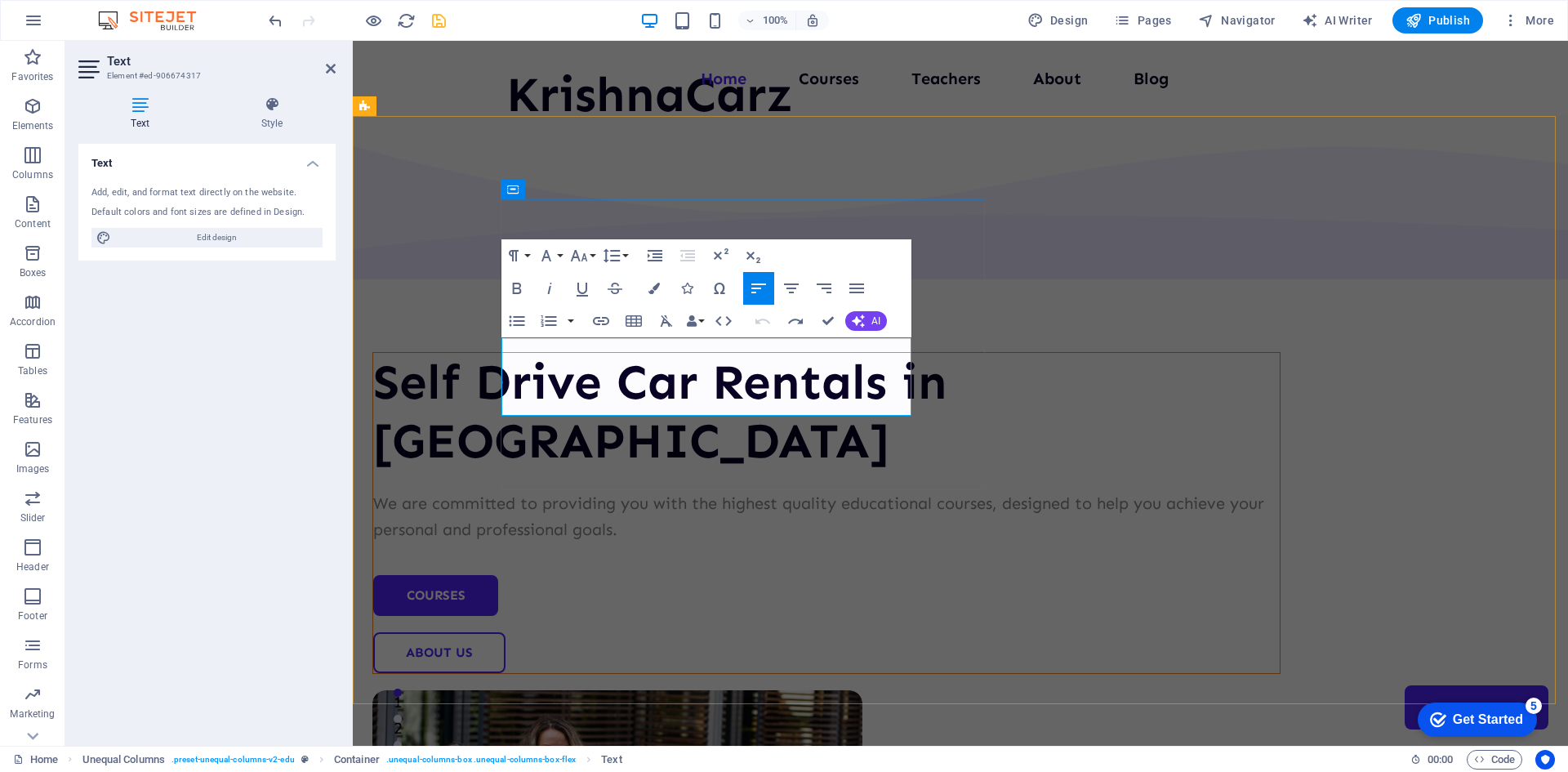
click at [863, 491] on p "We are committed to providing you with the highest quality educational courses,…" at bounding box center [826, 517] width 907 height 53
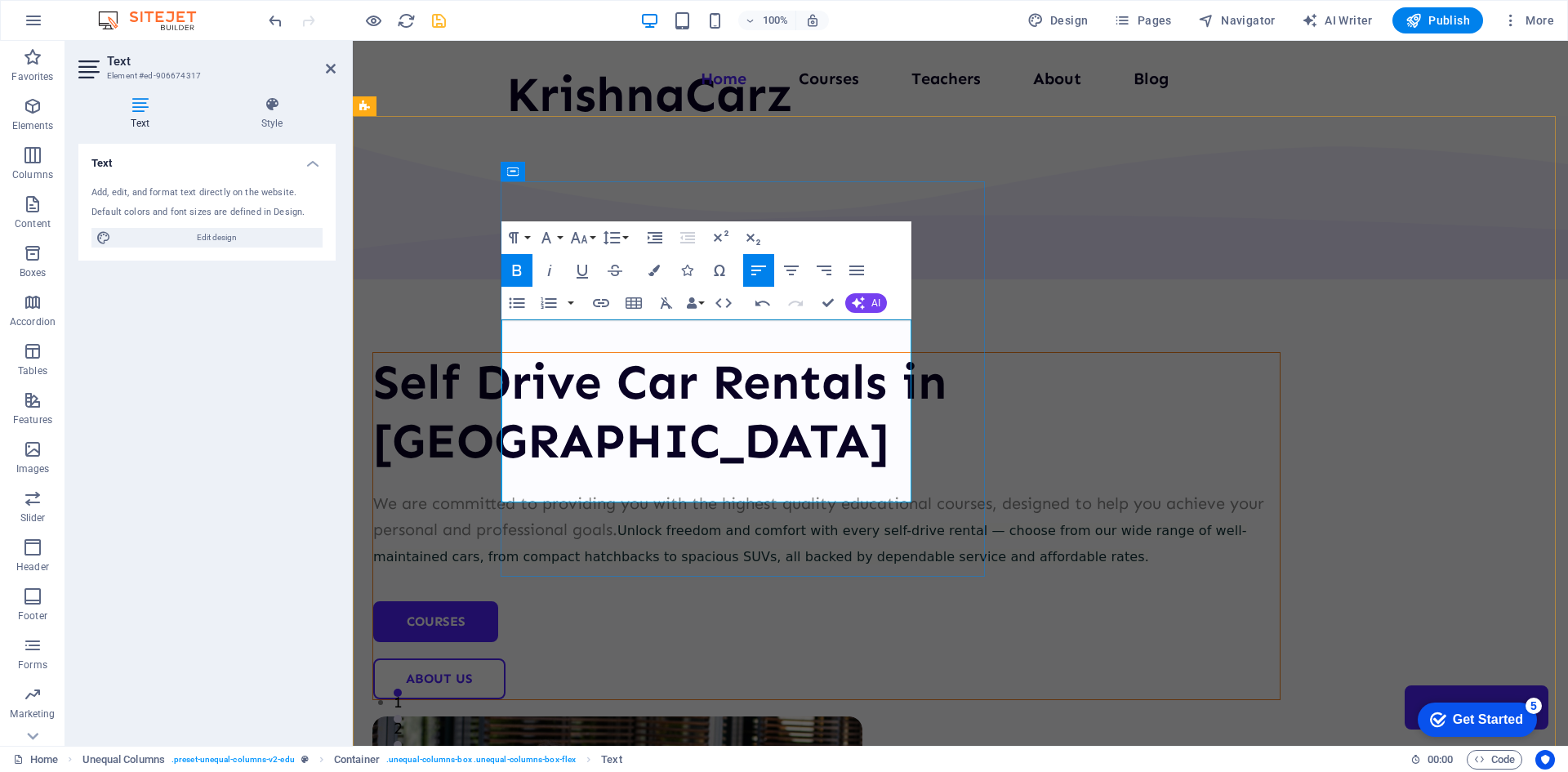
click at [818, 491] on p "We are committed to providing you with the highest quality educational courses,…" at bounding box center [826, 530] width 907 height 79
click at [516, 235] on icon "button" at bounding box center [513, 237] width 9 height 11
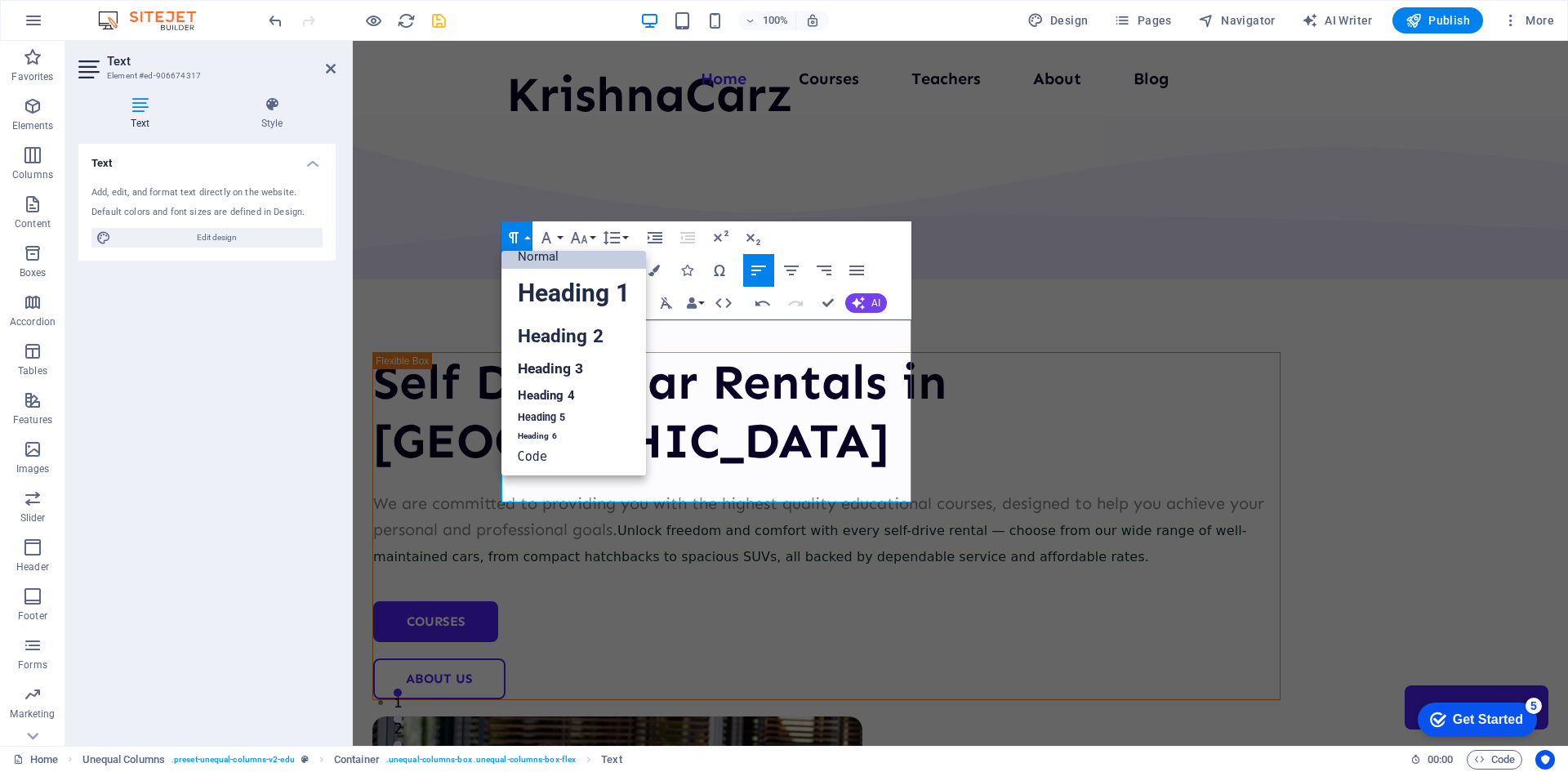
scroll to position [13, 0]
click at [511, 227] on button "Paragraph Format" at bounding box center [517, 237] width 31 height 33
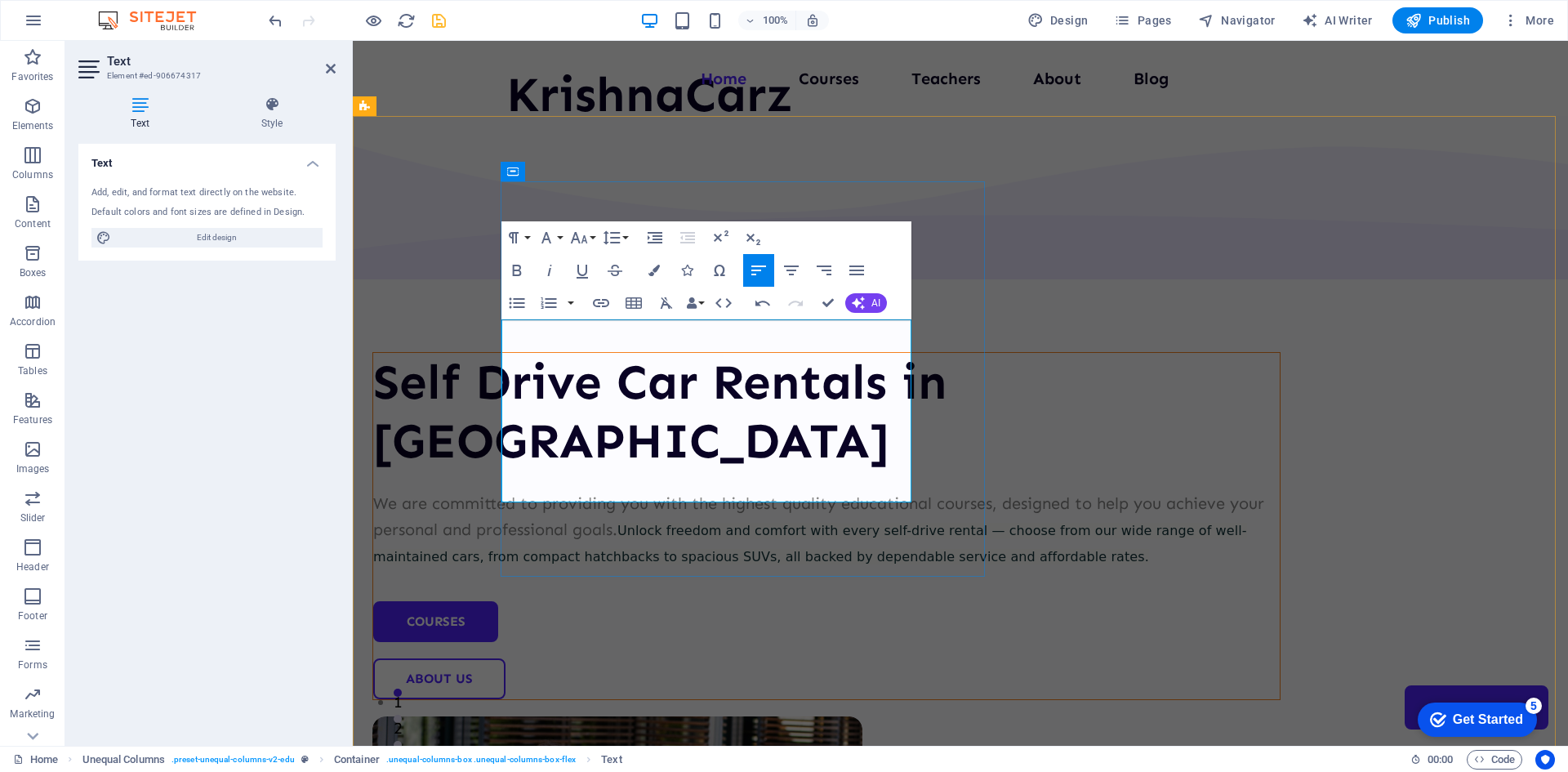
click at [871, 522] on strong "Unlock freedom and comfort with every self-drive rental — choose from our wide …" at bounding box center [810, 543] width 874 height 41
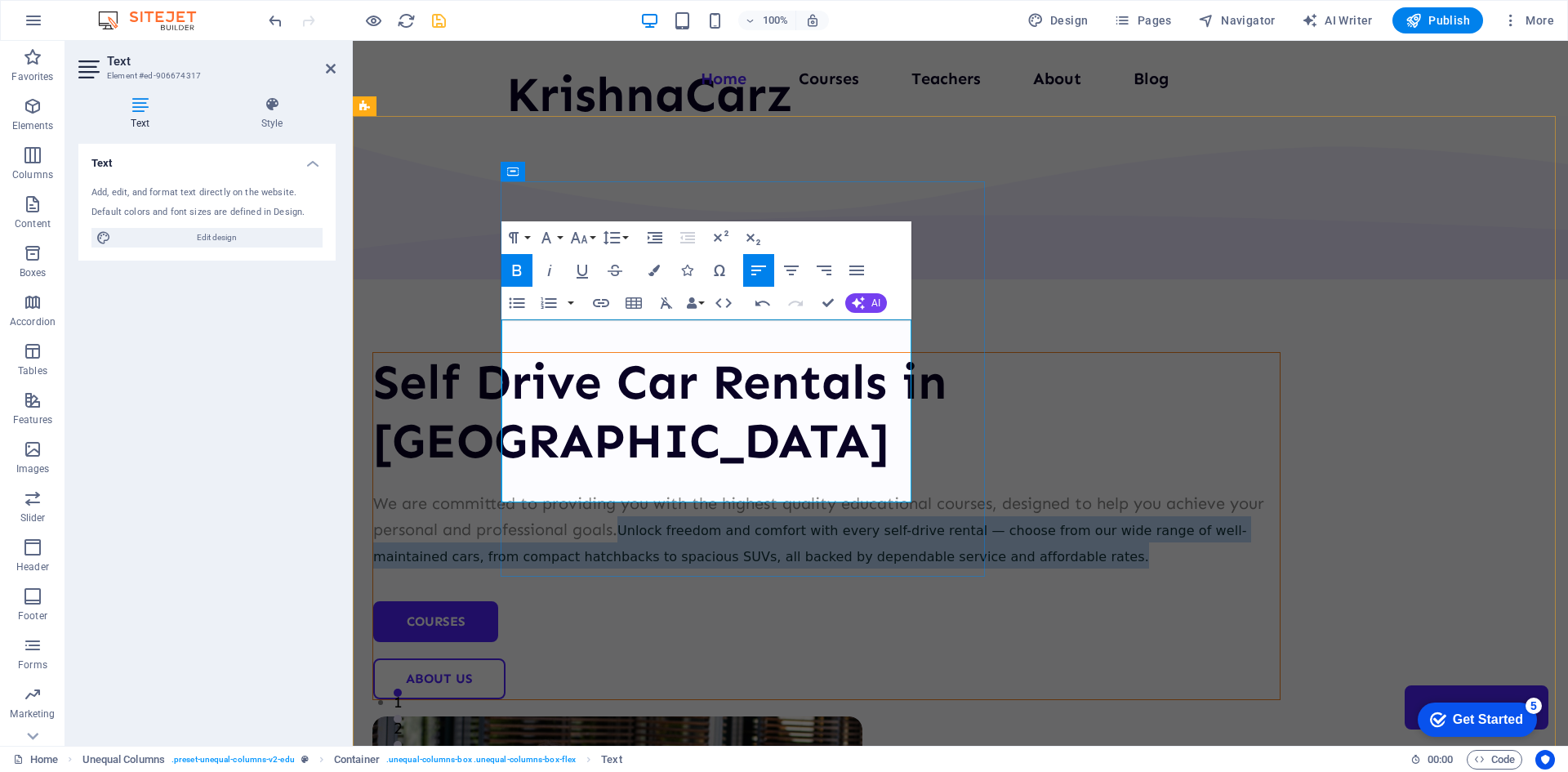
drag, startPoint x: 851, startPoint y: 386, endPoint x: 786, endPoint y: 479, distance: 113.5
click at [786, 491] on p "We are committed to providing you with the highest quality educational courses,…" at bounding box center [826, 530] width 907 height 79
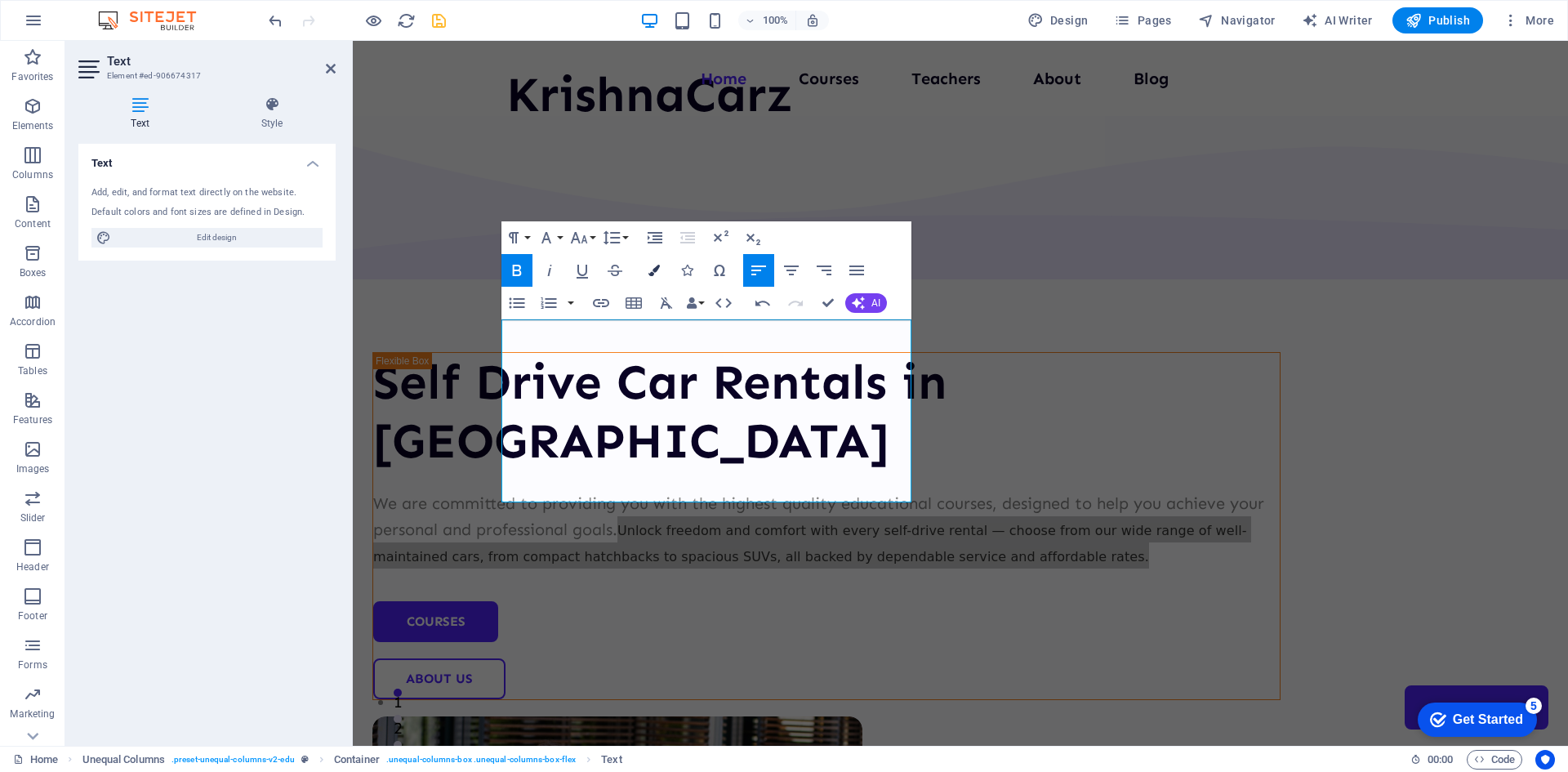
click at [656, 272] on icon "button" at bounding box center [654, 270] width 11 height 11
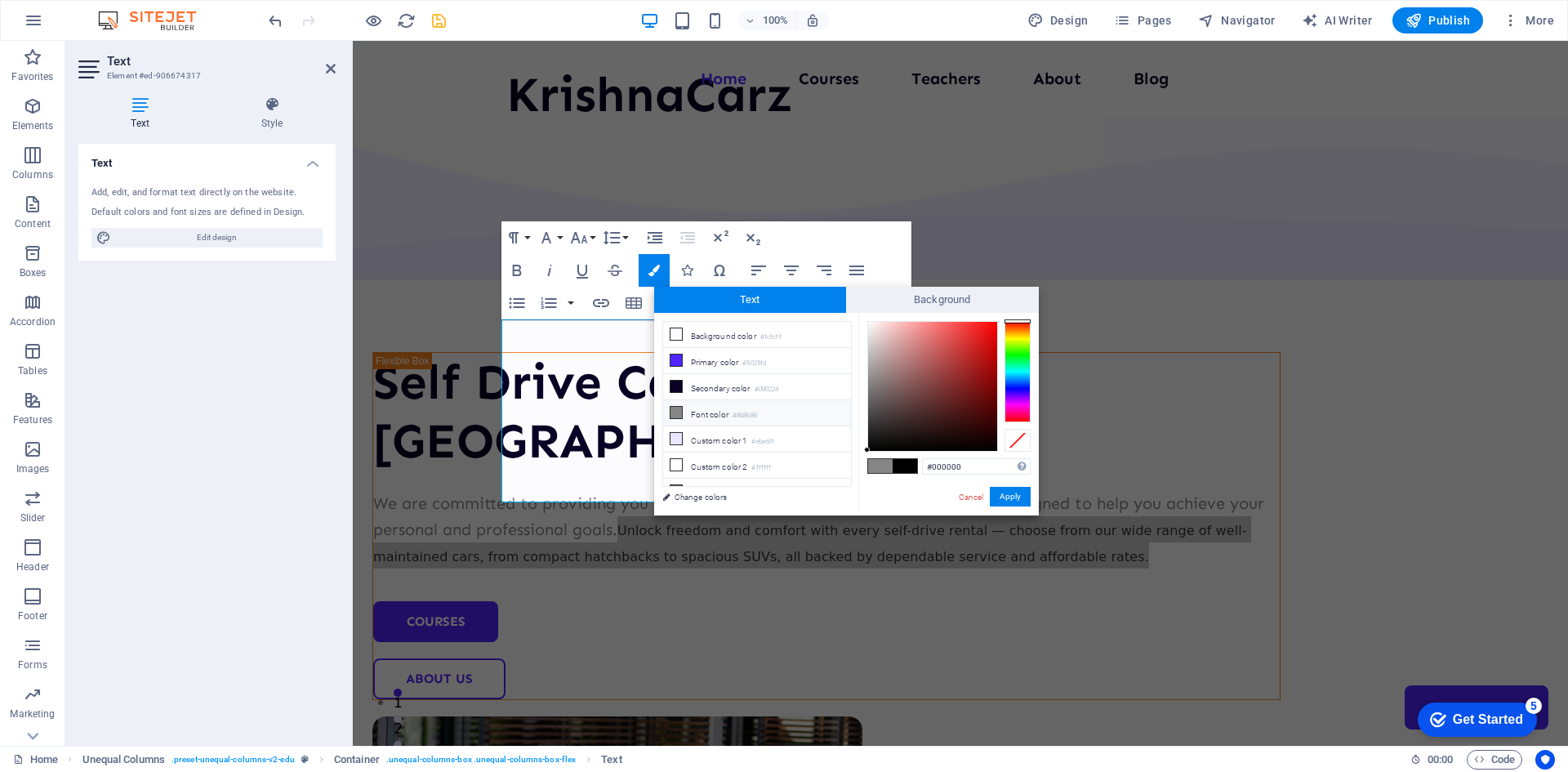
click at [708, 411] on li "Font color #868686" at bounding box center [757, 414] width 188 height 26
type input "#868686"
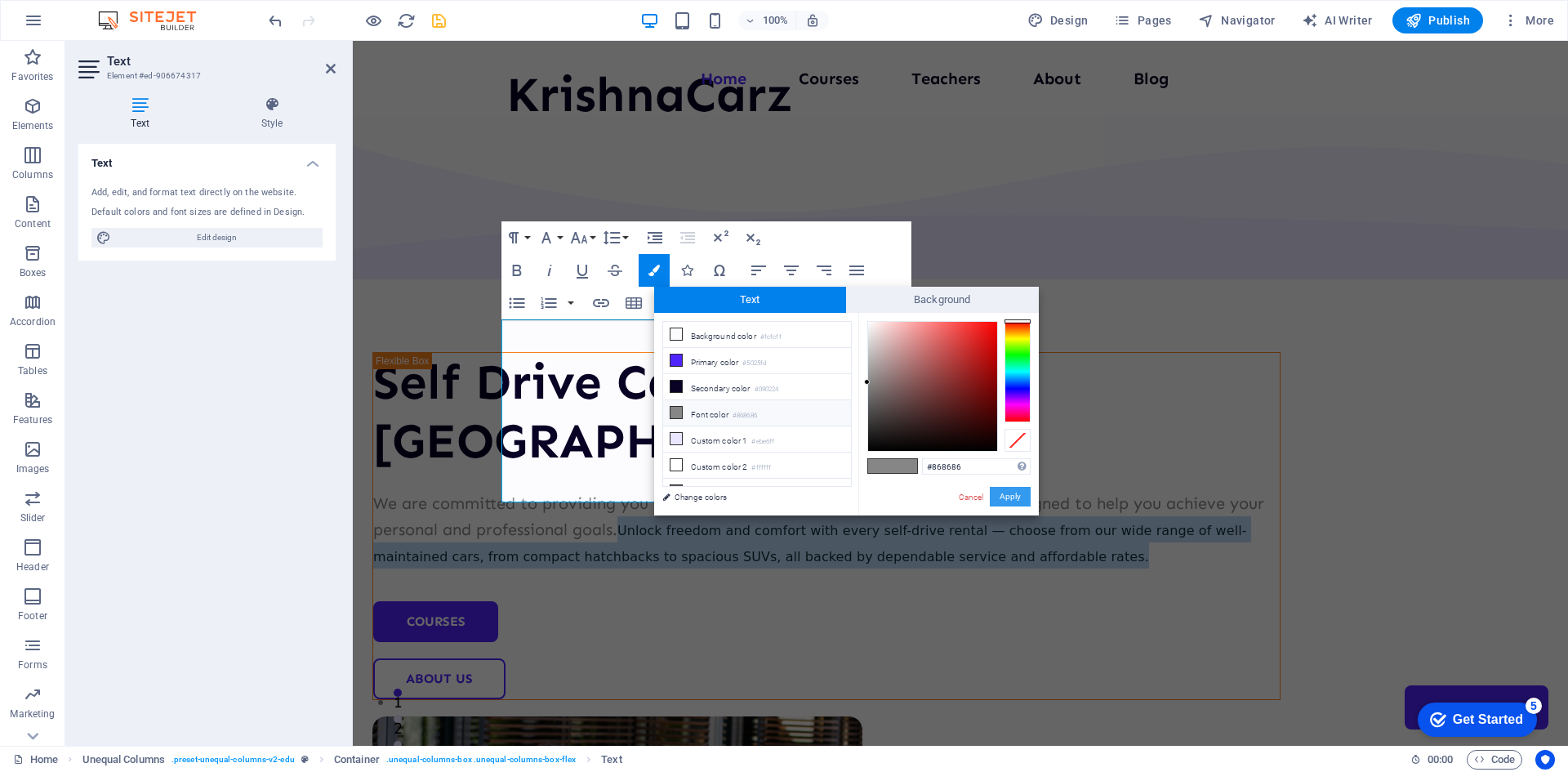
click at [1014, 491] on button "Apply" at bounding box center [1011, 496] width 41 height 20
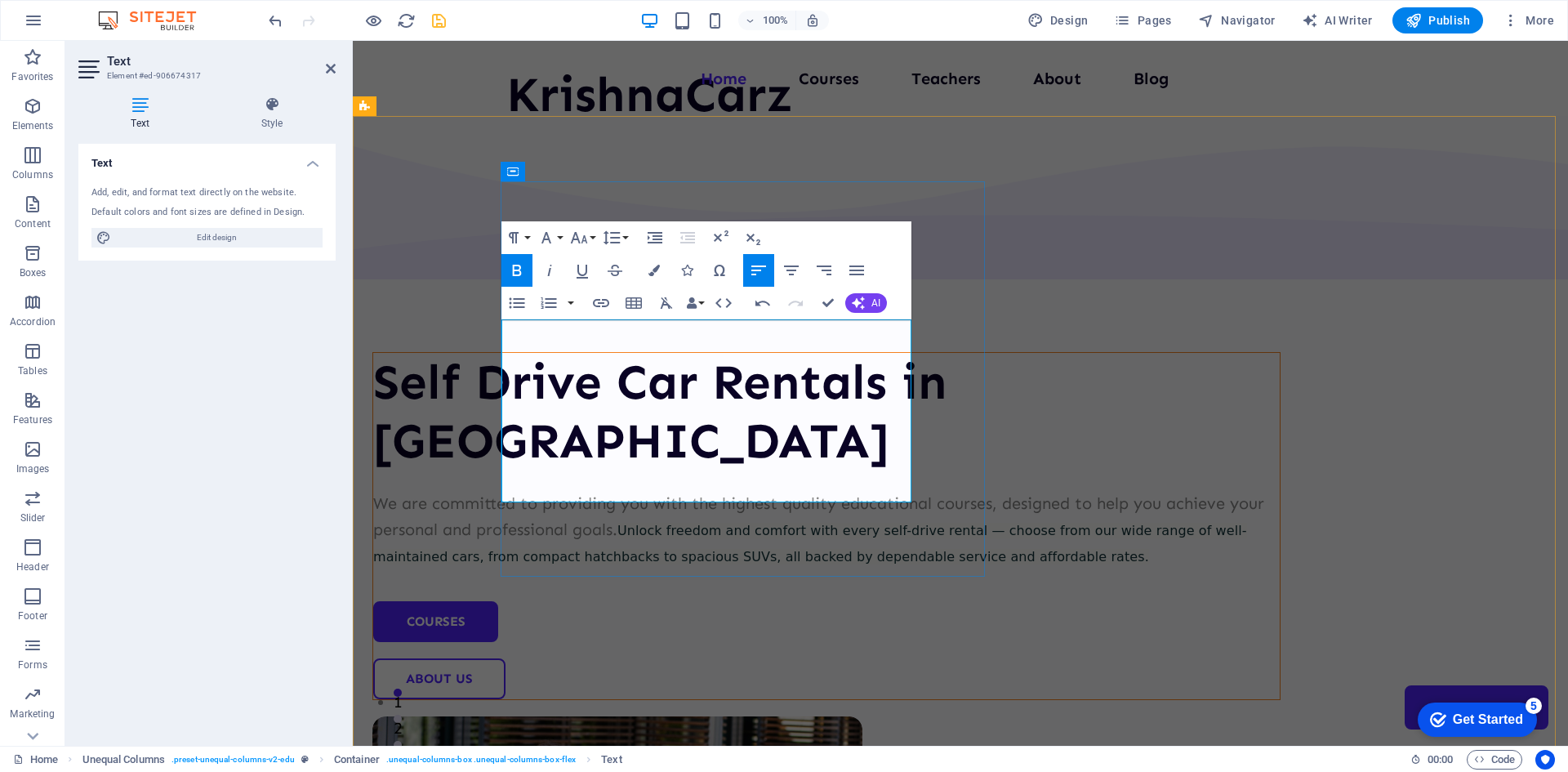
click at [744, 522] on strong "Unlock freedom and comfort with every self-drive rental — choose from our wide …" at bounding box center [810, 543] width 874 height 41
click at [798, 522] on strong "Unlock freedom and comfort with every self-drive rental — choose from our wide …" at bounding box center [810, 543] width 874 height 41
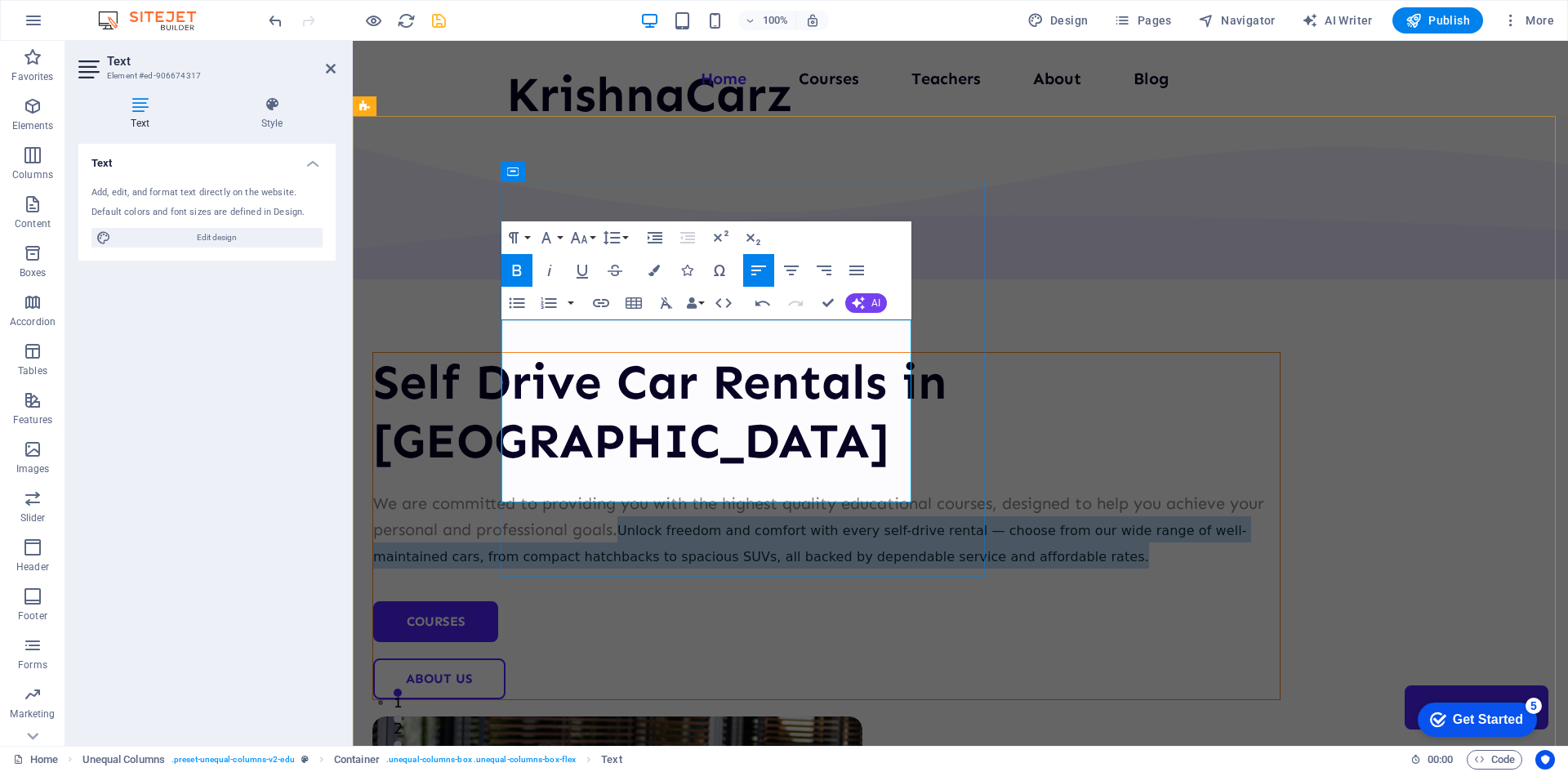
drag, startPoint x: 852, startPoint y: 386, endPoint x: 840, endPoint y: 481, distance: 95.8
click at [840, 491] on p "We are committed to providing you with the highest quality educational courses,…" at bounding box center [826, 530] width 907 height 79
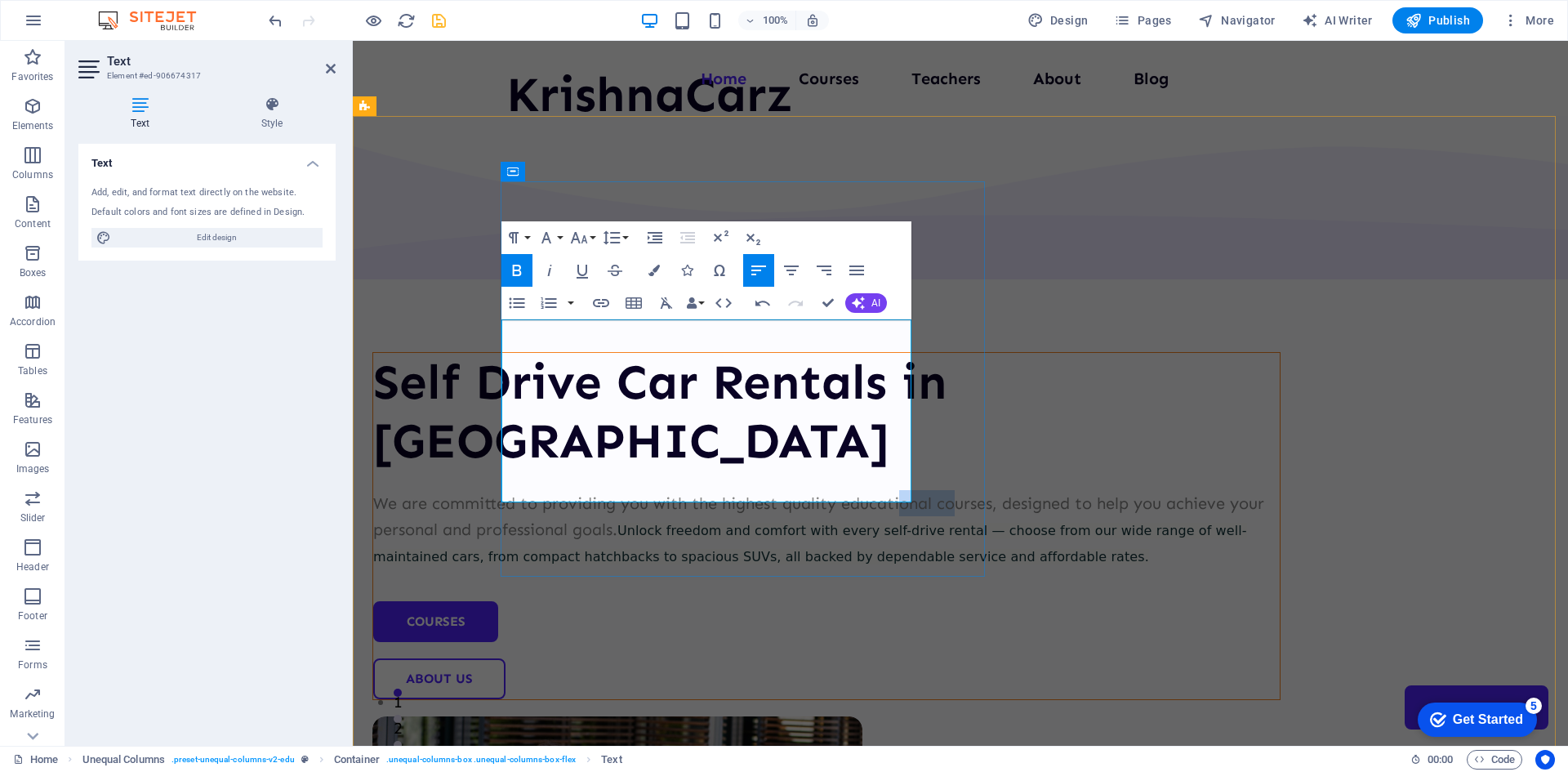
drag, startPoint x: 617, startPoint y: 356, endPoint x: 679, endPoint y: 360, distance: 62.1
click at [679, 491] on p "We are committed to providing you with the highest quality educational courses,…" at bounding box center [826, 530] width 907 height 79
click at [698, 307] on button "Data Bindings" at bounding box center [695, 303] width 23 height 33
click at [601, 491] on p "We are committed to providing you with the highest quality educational courses,…" at bounding box center [826, 530] width 907 height 79
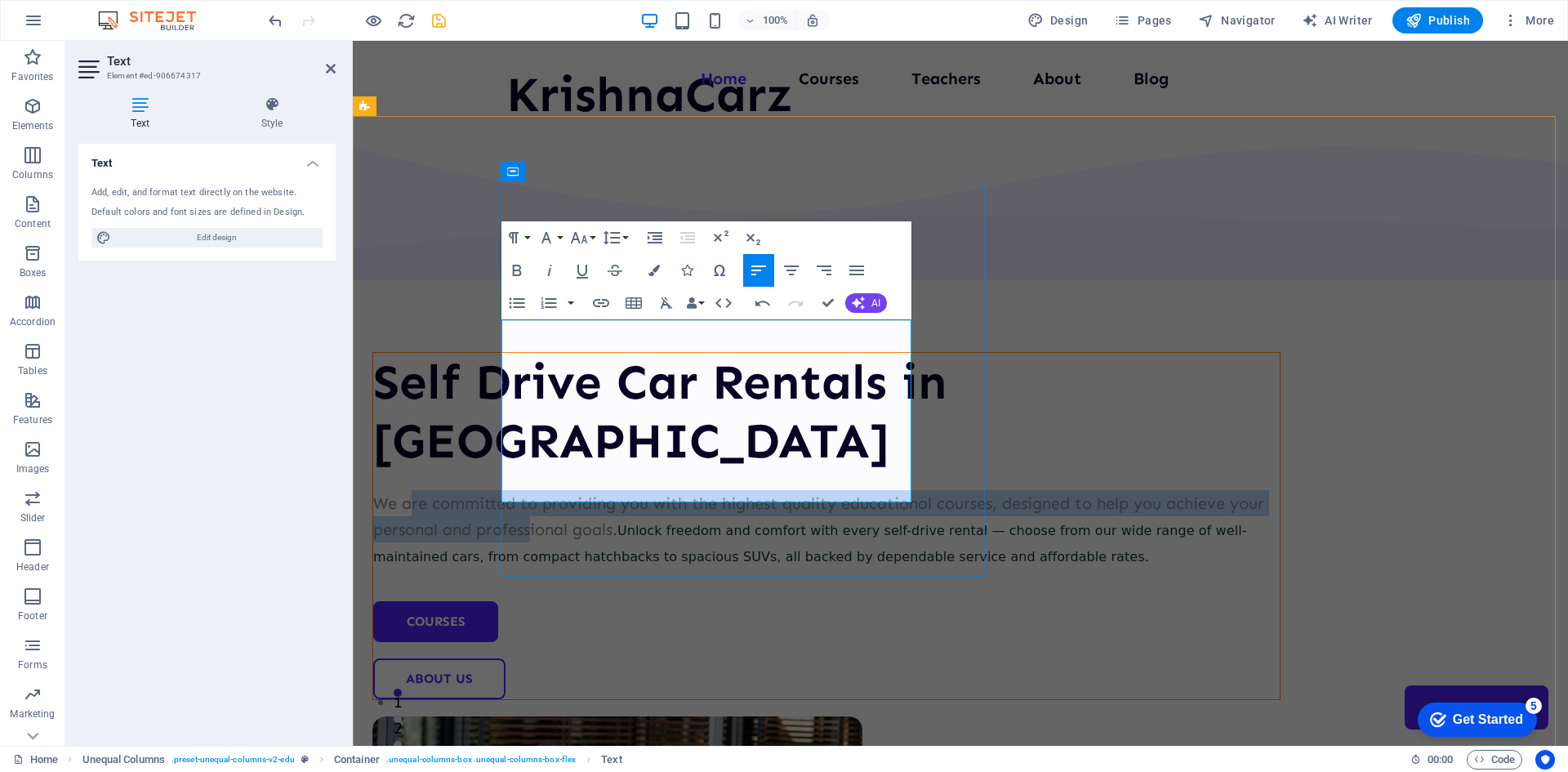
drag, startPoint x: 761, startPoint y: 383, endPoint x: 545, endPoint y: 357, distance: 217.6
click at [537, 491] on p "We are committed to providing you with the highest quality educational courses,…" at bounding box center [826, 530] width 907 height 79
drag, startPoint x: 845, startPoint y: 386, endPoint x: 503, endPoint y: 332, distance: 346.2
click at [503, 491] on p "We are committed to providing you with the highest quality educational courses,…" at bounding box center [826, 530] width 907 height 79
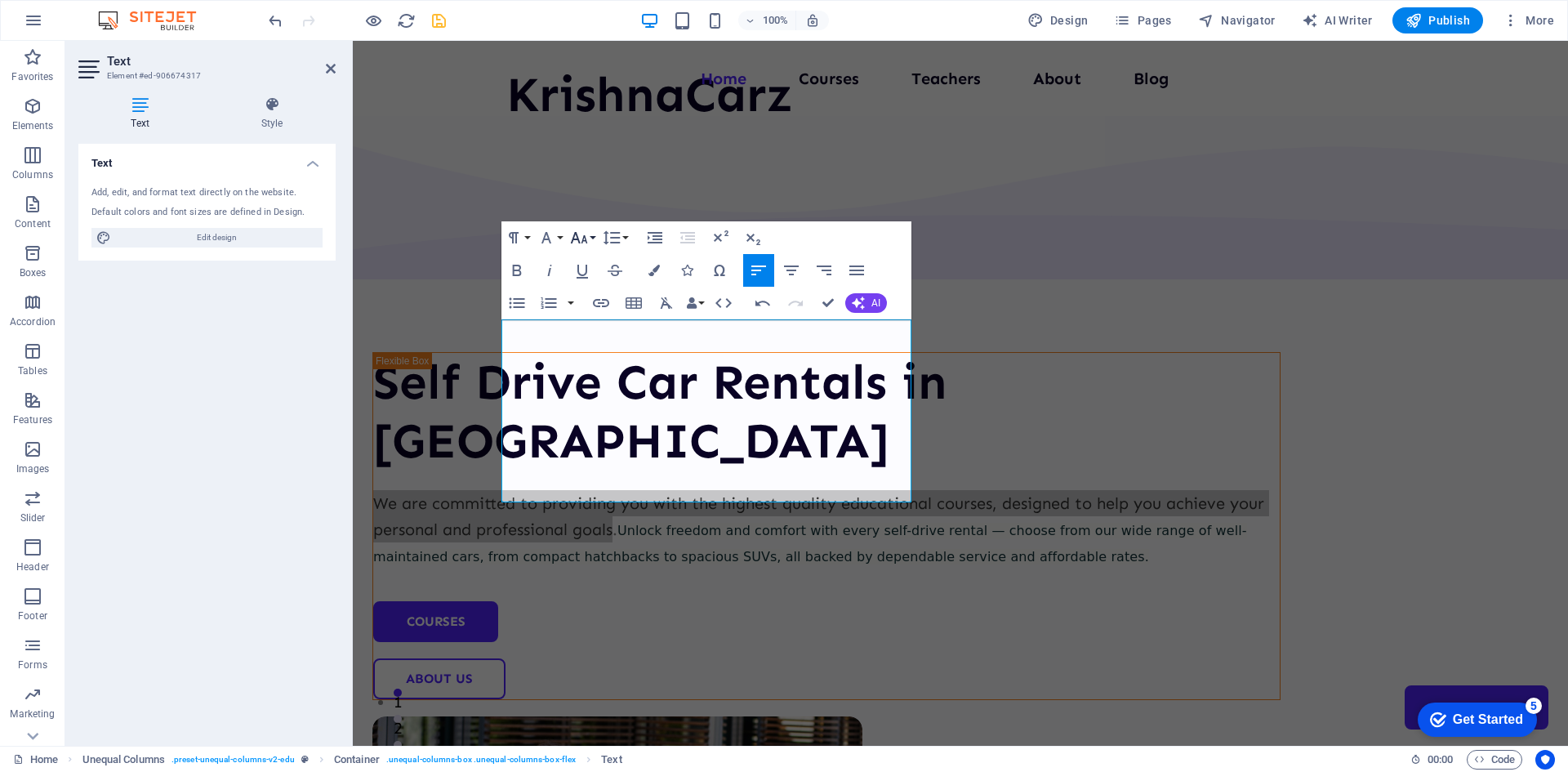
click at [579, 241] on icon "button" at bounding box center [579, 237] width 17 height 11
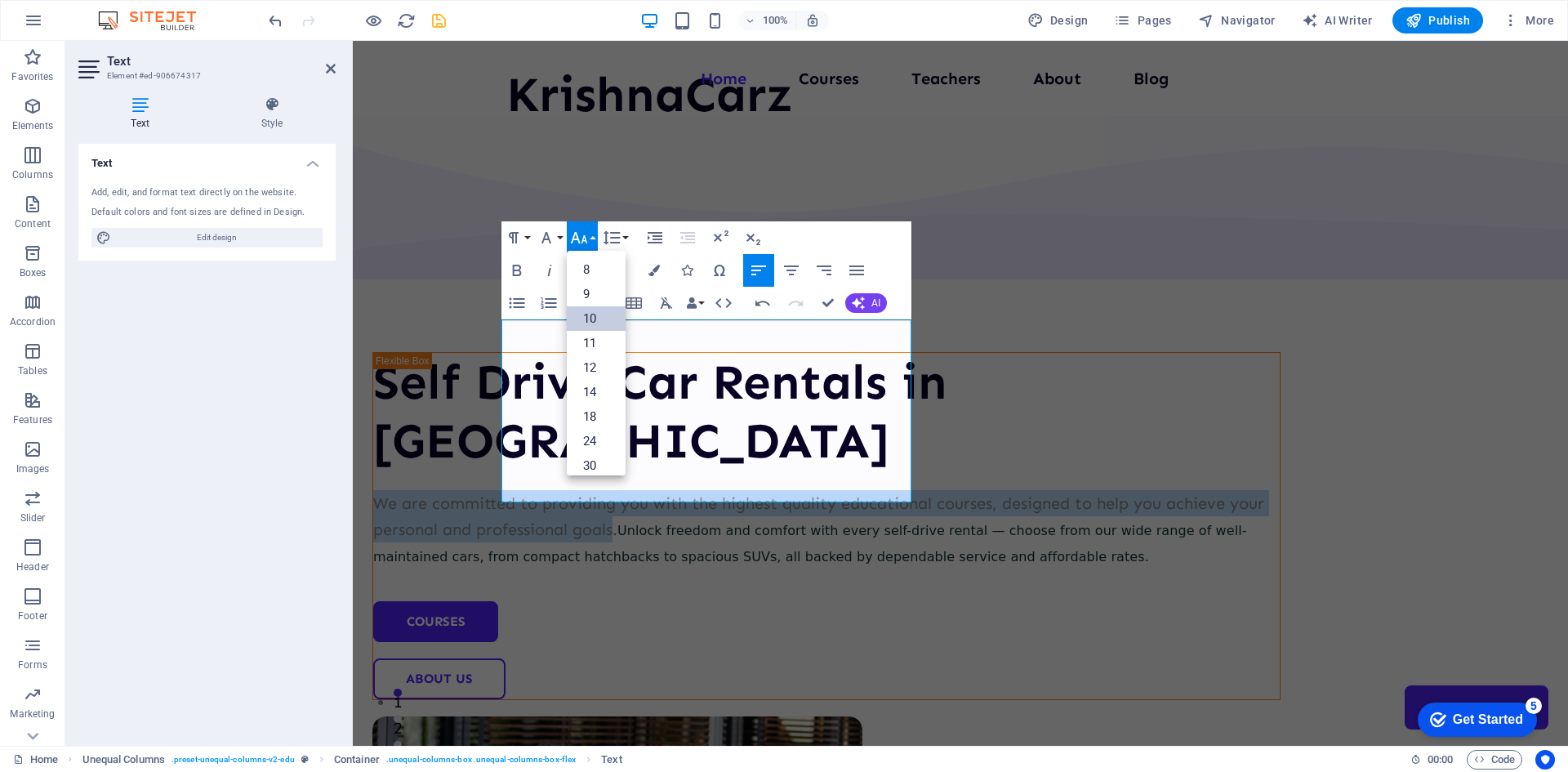
click at [594, 313] on link "10" at bounding box center [596, 319] width 59 height 24
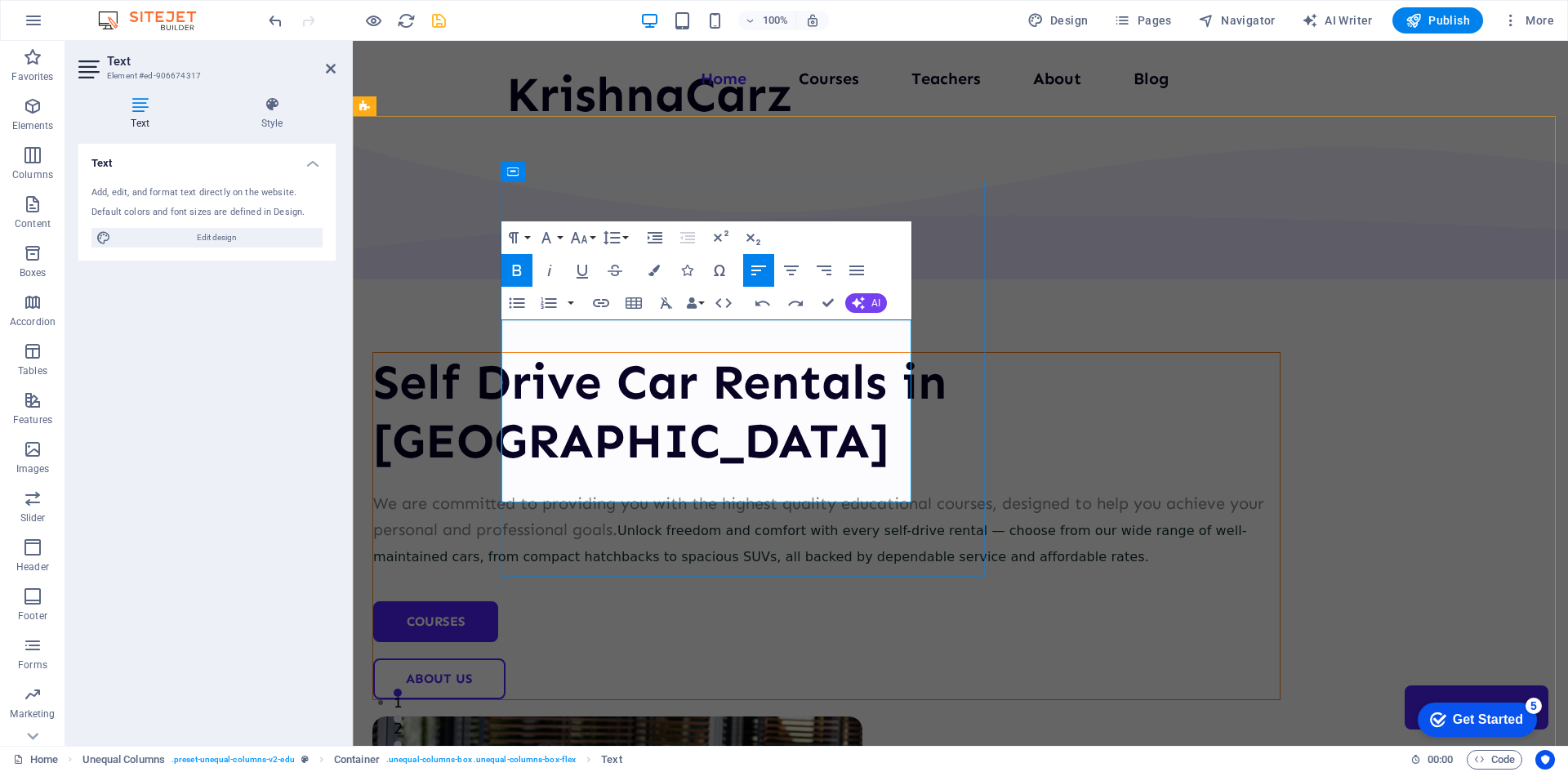
click at [781, 491] on p "We are committed to providing you with the highest quality educational courses,…" at bounding box center [826, 530] width 907 height 79
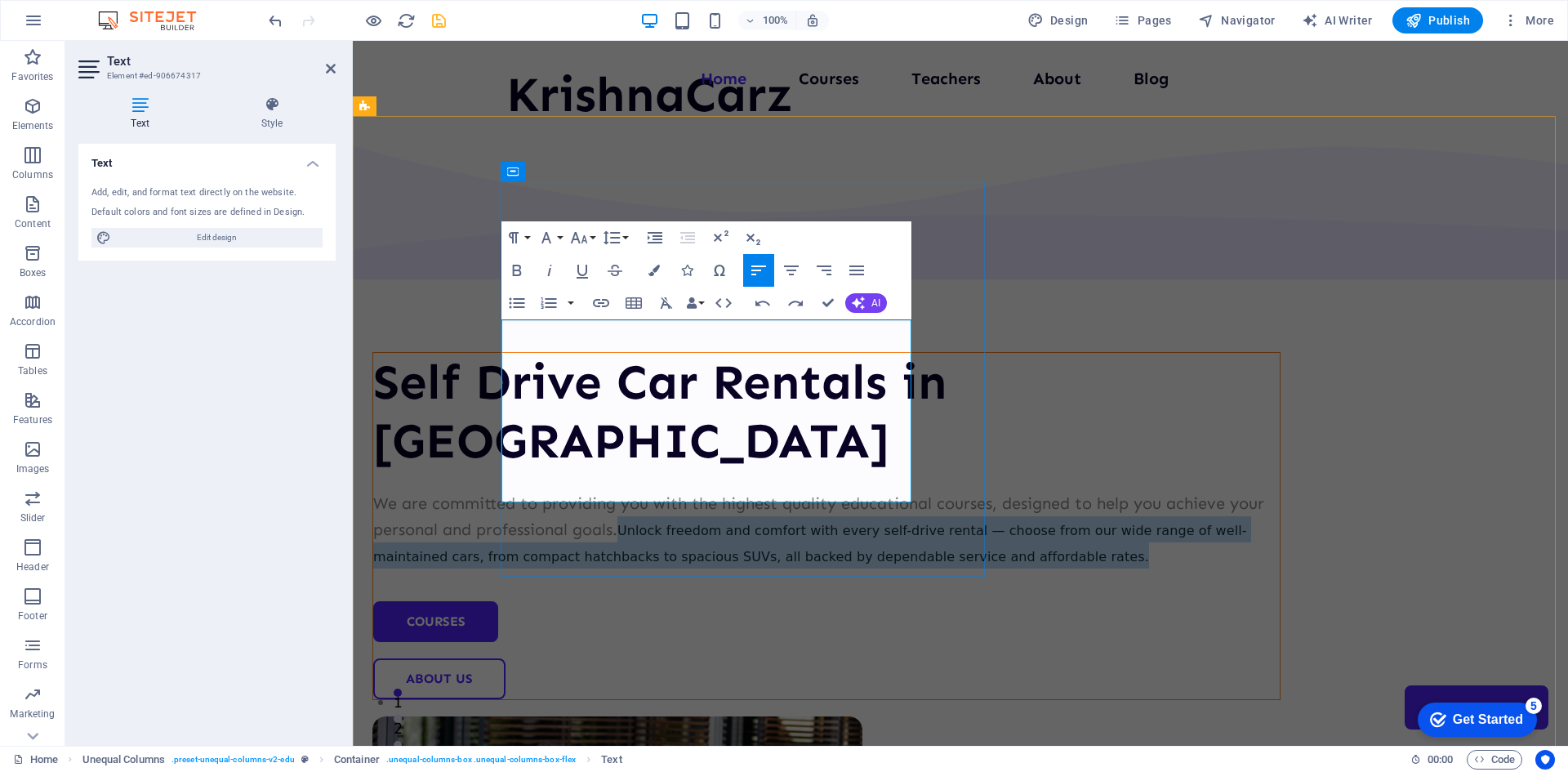
drag, startPoint x: 851, startPoint y: 387, endPoint x: 864, endPoint y: 491, distance: 104.8
click at [864, 491] on p "We are committed to providing you with the highest quality educational courses,…" at bounding box center [826, 530] width 907 height 79
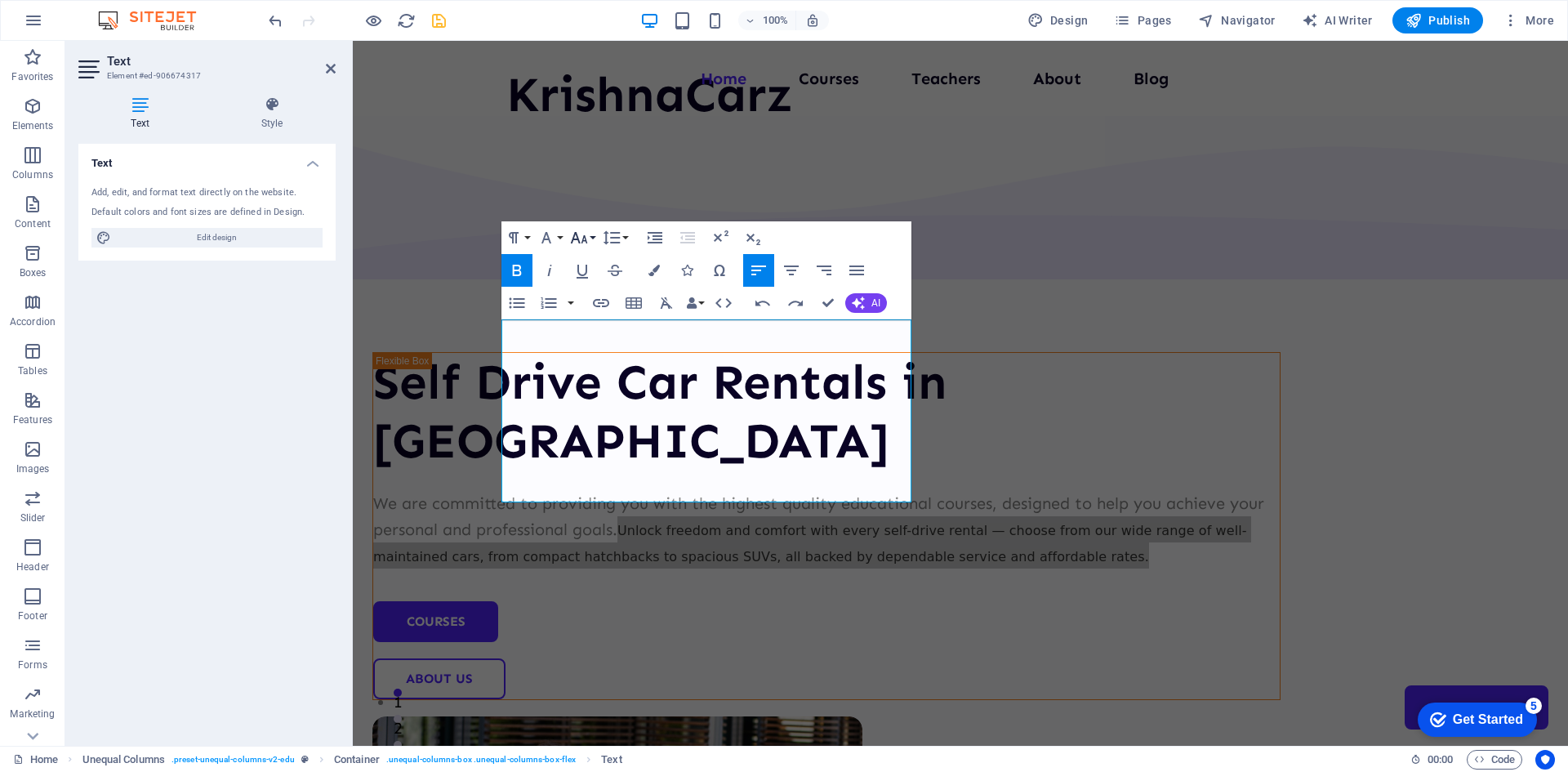
click at [585, 237] on icon "button" at bounding box center [579, 237] width 20 height 20
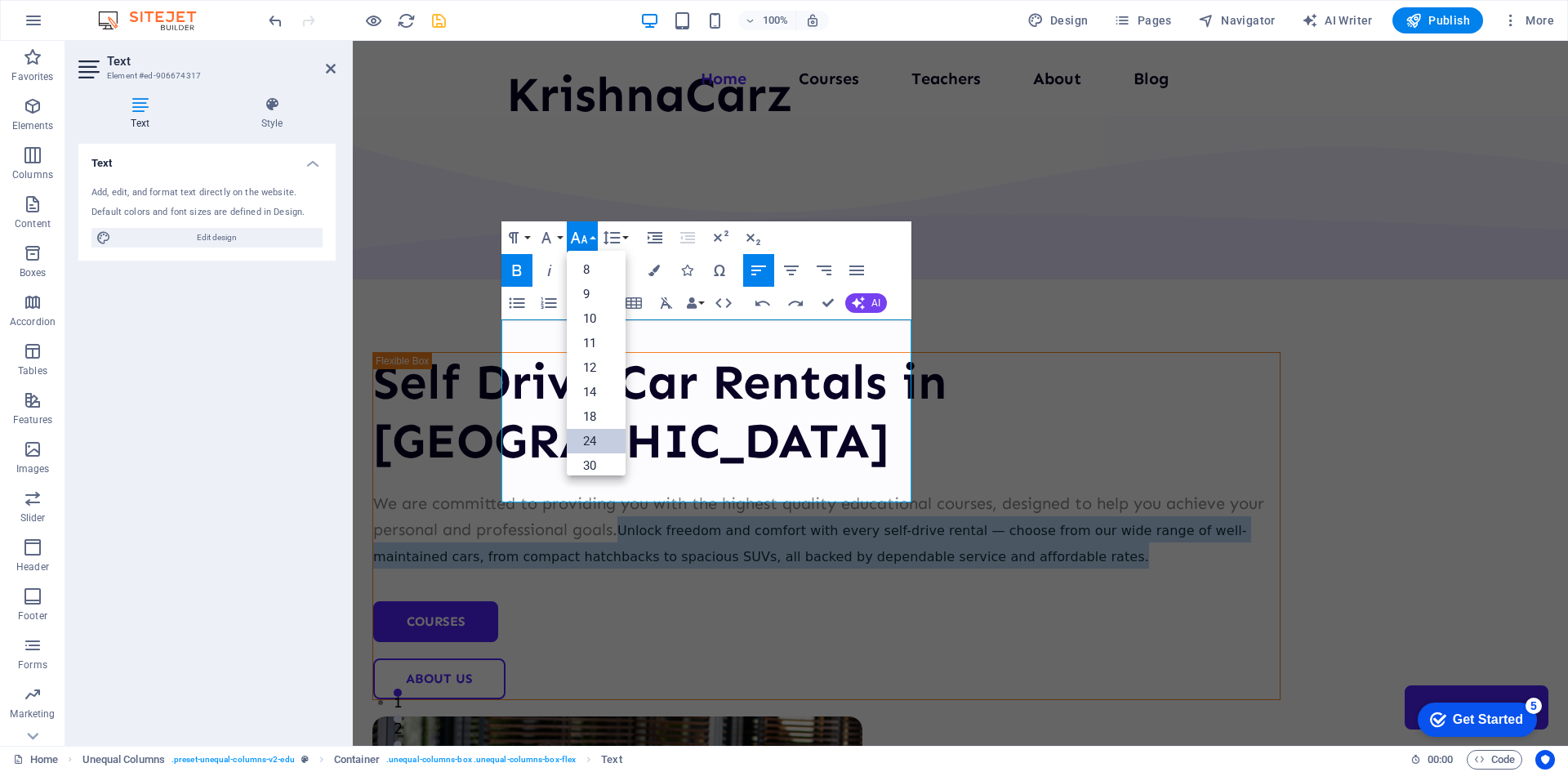
click at [604, 440] on link "24" at bounding box center [596, 441] width 59 height 24
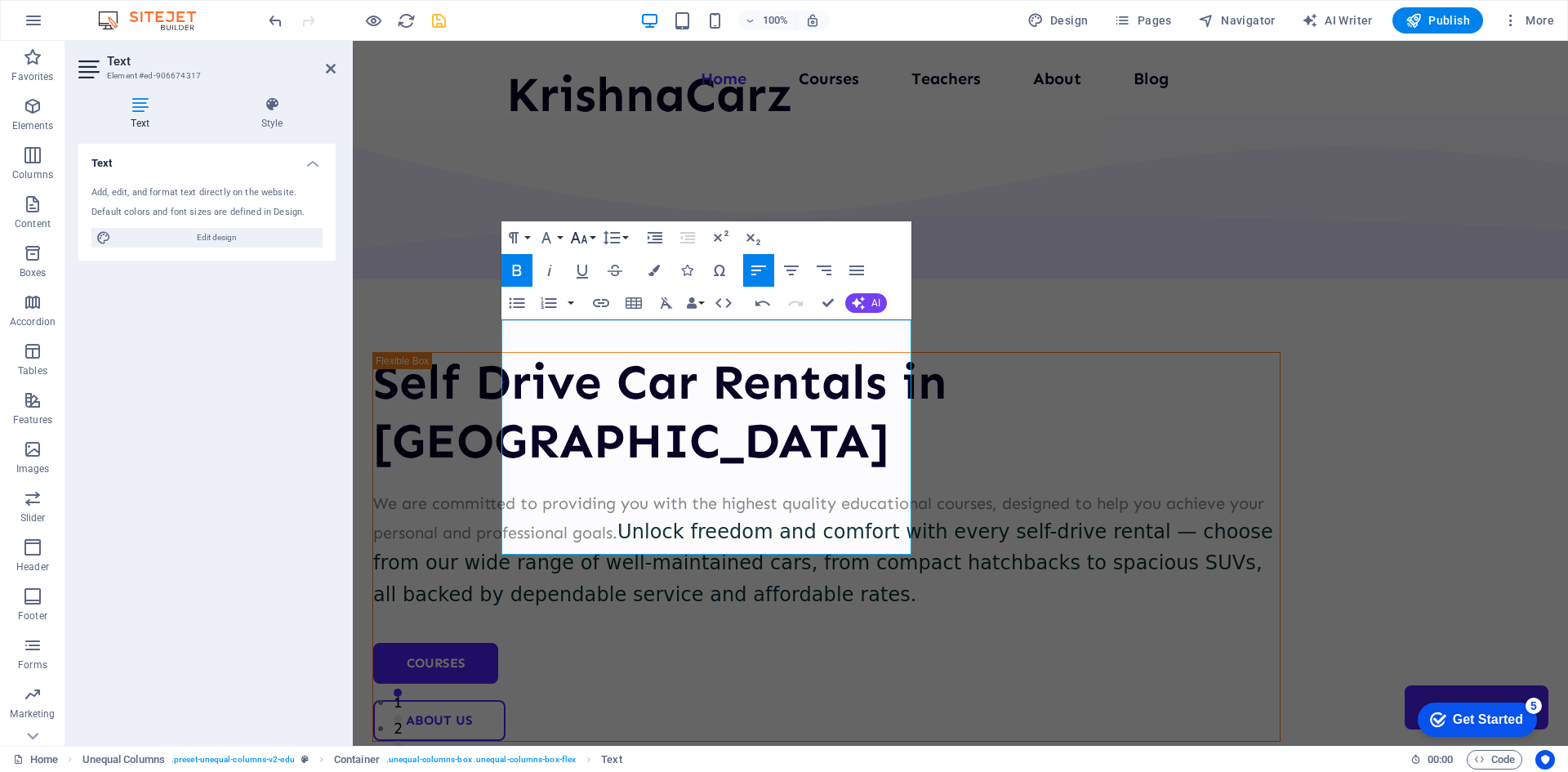
click at [585, 240] on icon "button" at bounding box center [579, 237] width 17 height 11
click at [596, 281] on link "18" at bounding box center [596, 285] width 59 height 24
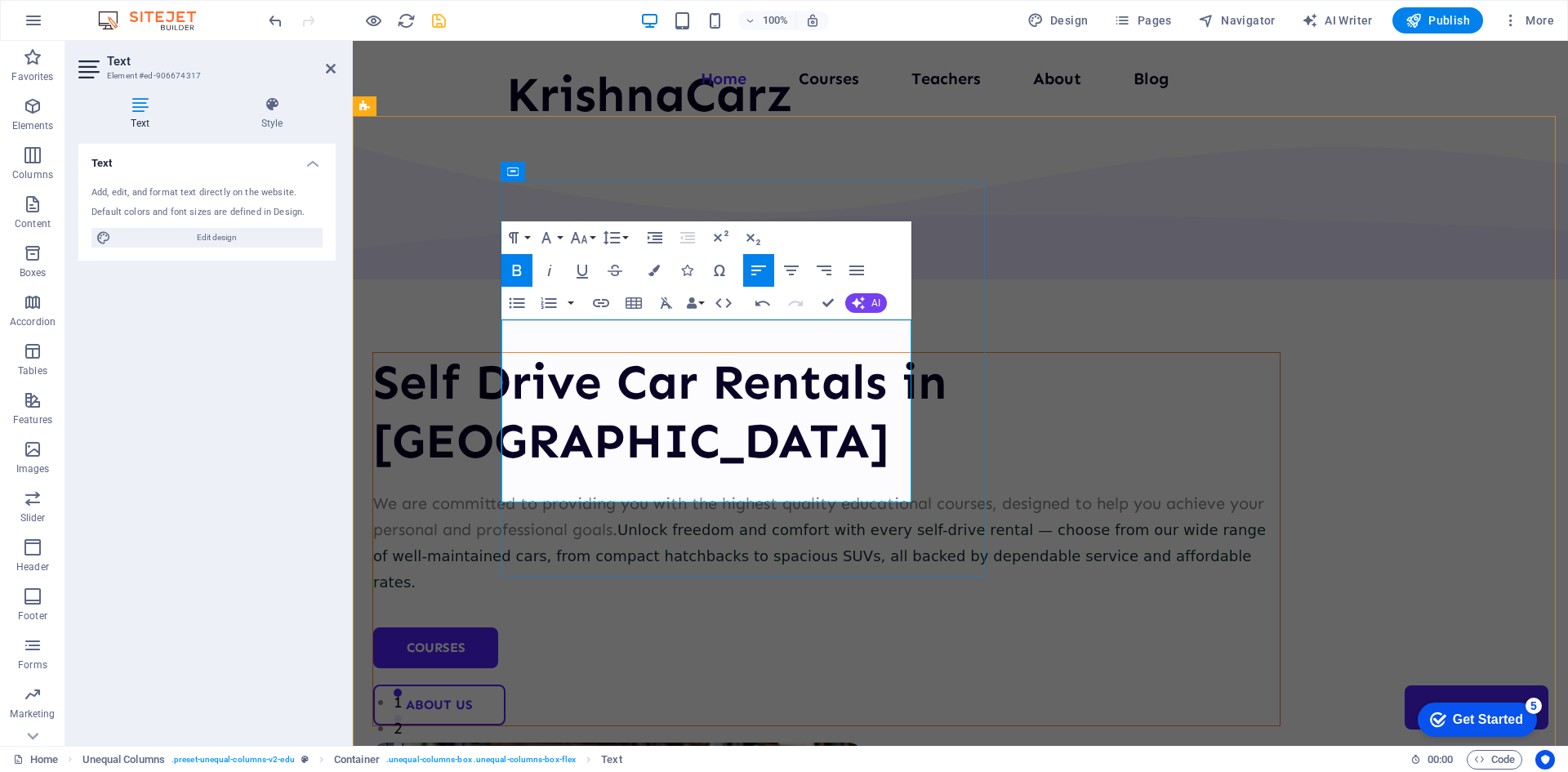
click at [693, 522] on span "Unlock freedom and comfort with every self-drive rental — choose from our wide …" at bounding box center [820, 556] width 893 height 69
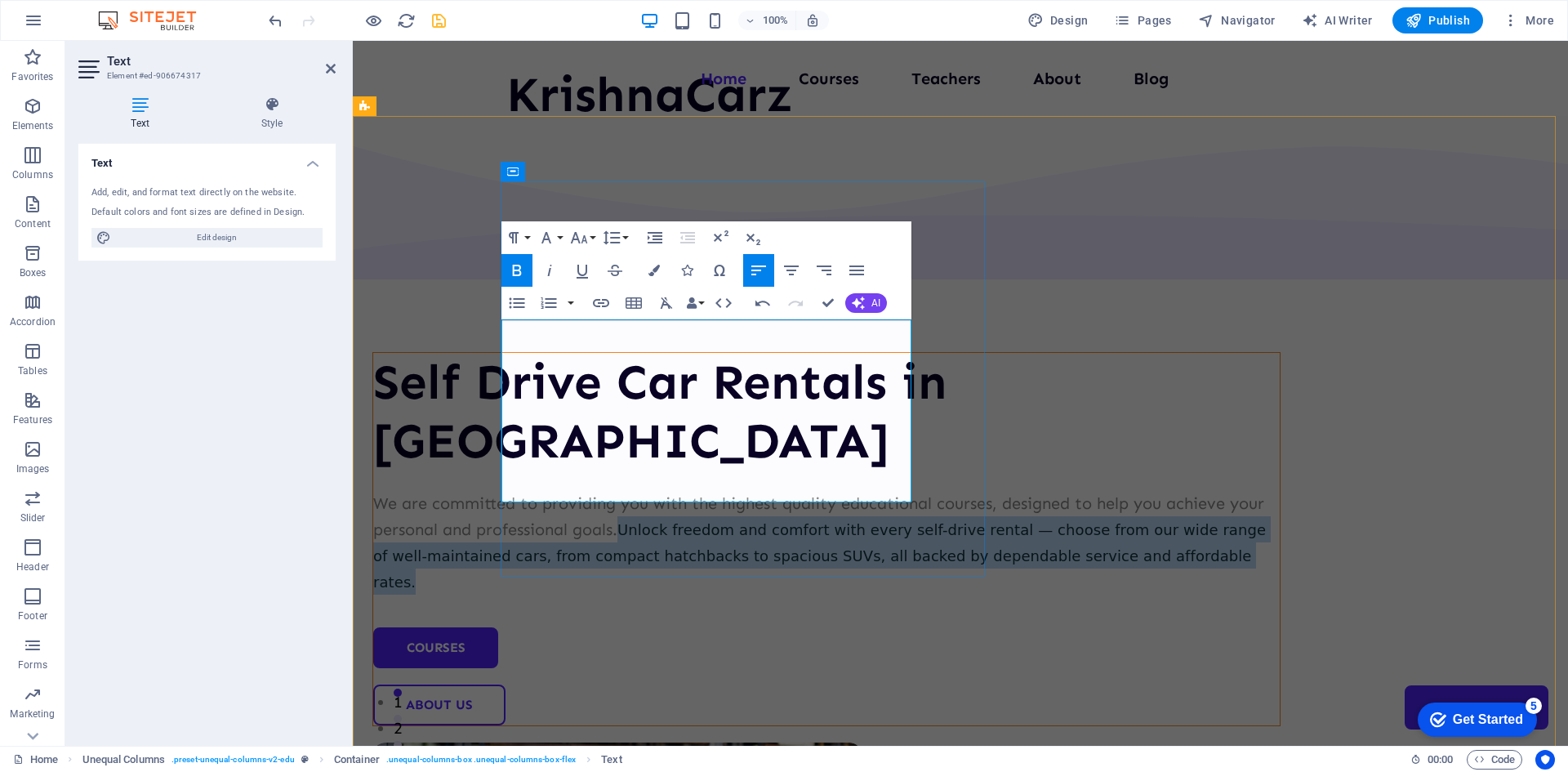
drag, startPoint x: 710, startPoint y: 492, endPoint x: 851, endPoint y: 384, distance: 177.6
click at [851, 491] on p "We are committed to providing you with the highest quality educational courses,…" at bounding box center [826, 542] width 907 height 104
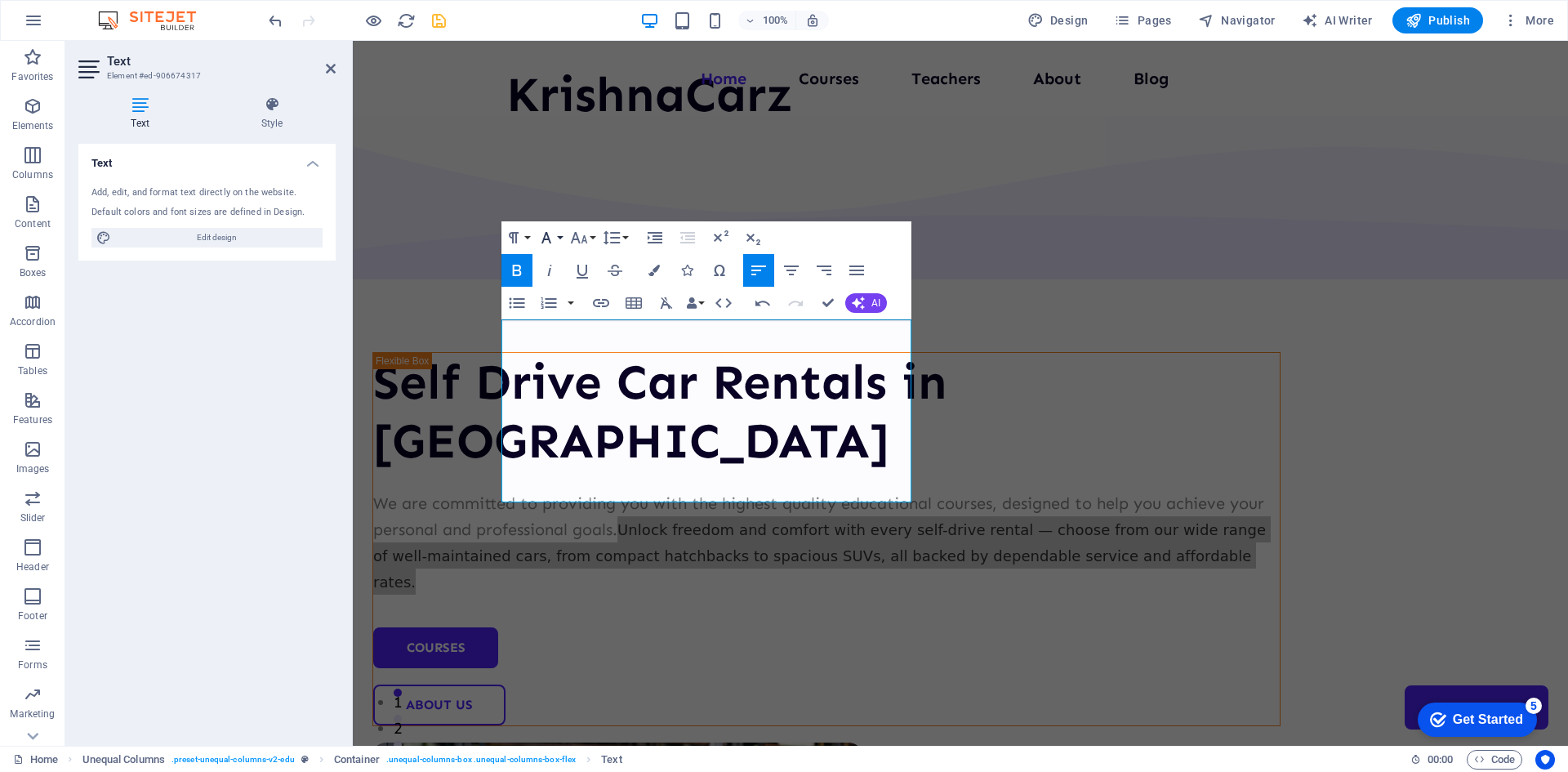
click at [557, 235] on button "Font Family" at bounding box center [550, 237] width 31 height 33
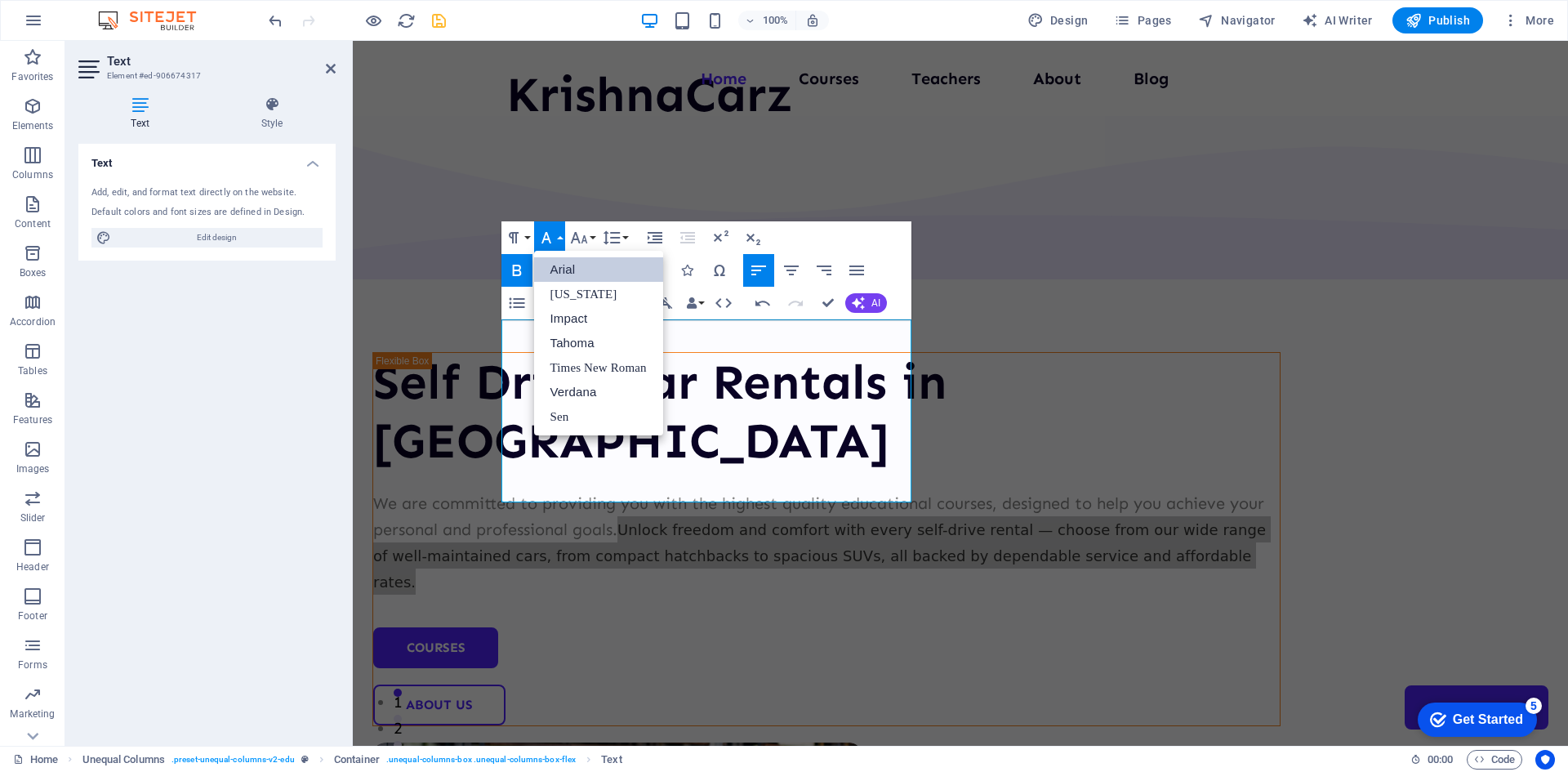
scroll to position [0, 0]
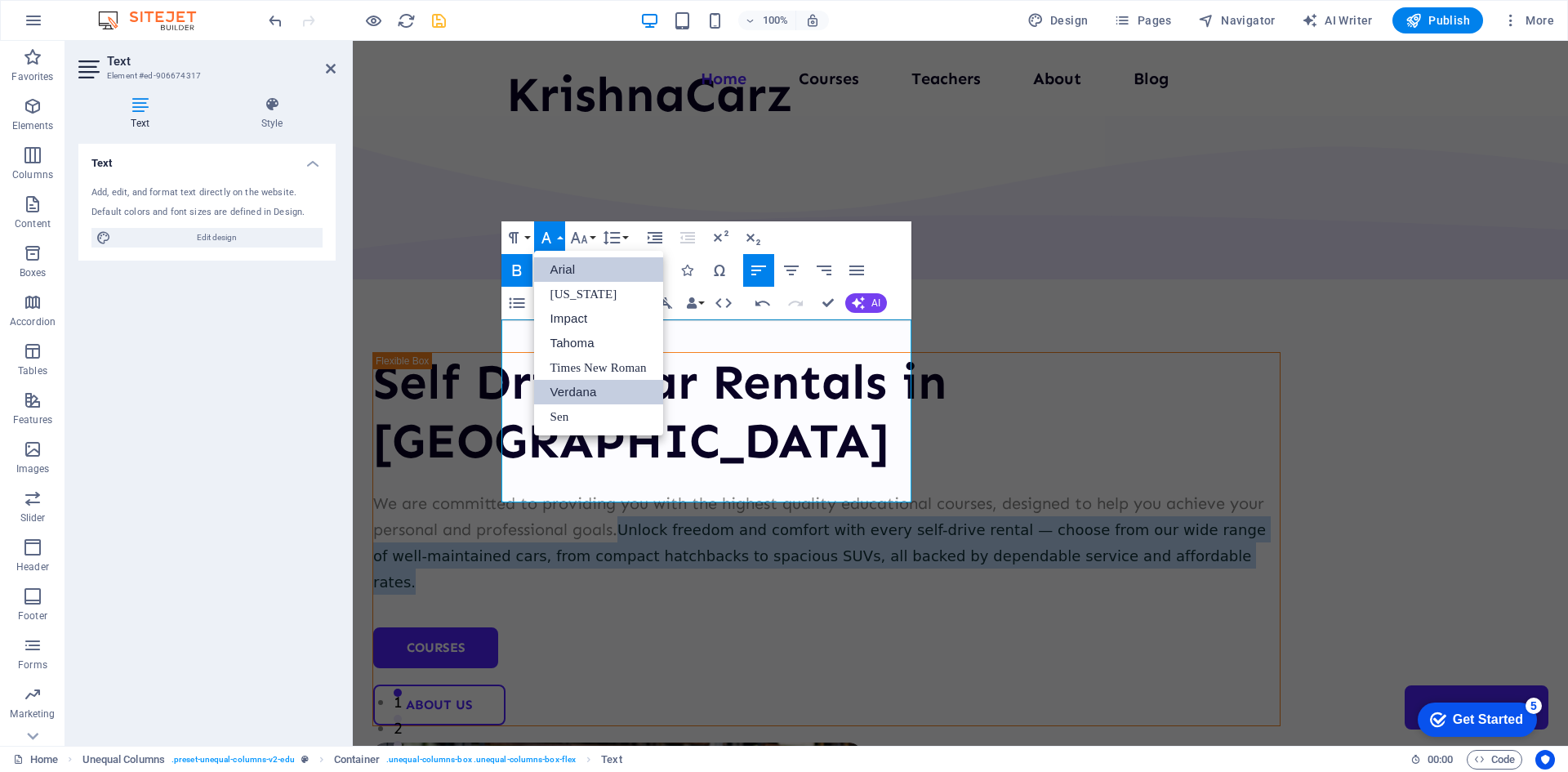
click at [608, 392] on link "Verdana" at bounding box center [599, 392] width 129 height 24
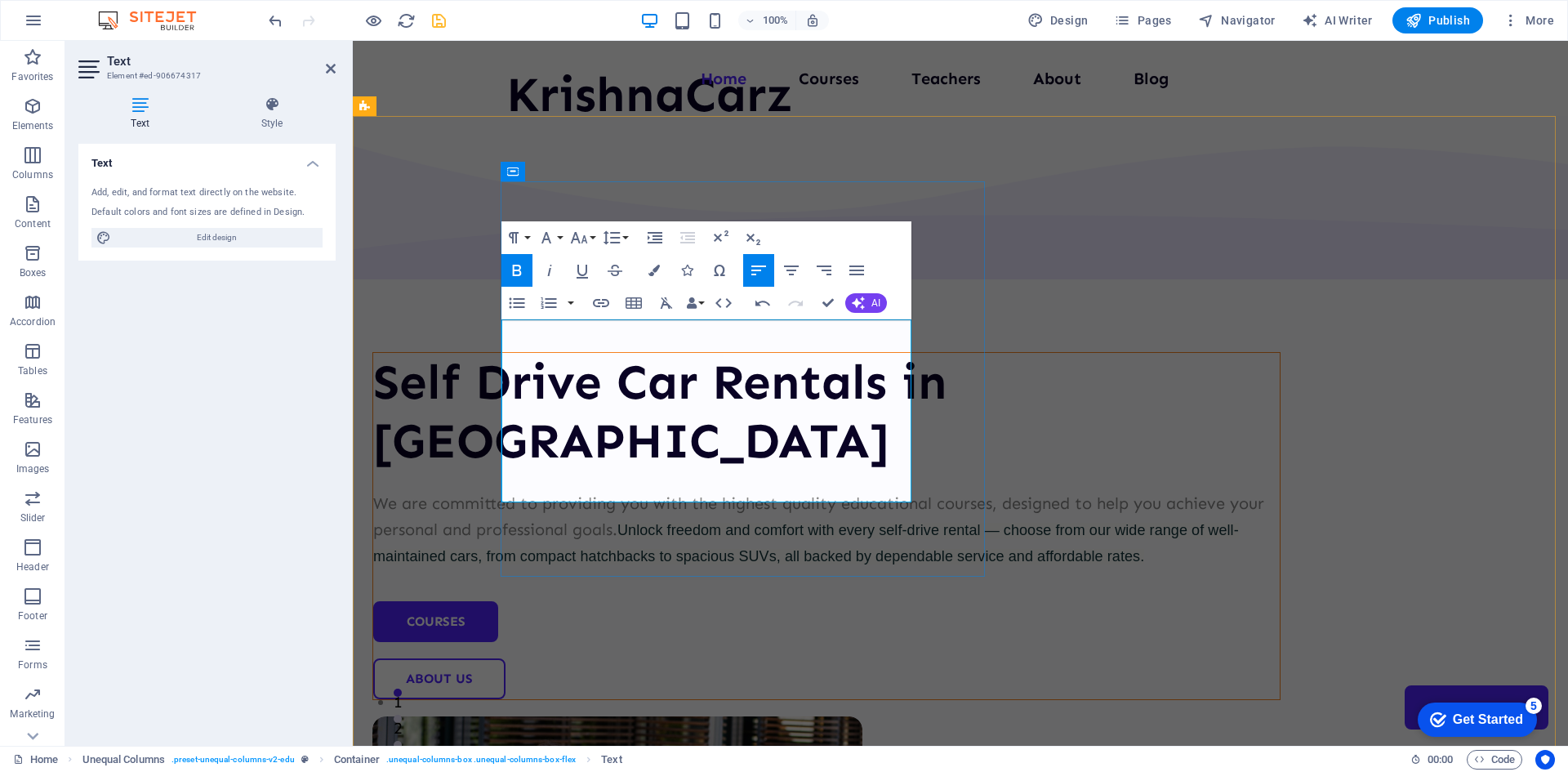
click at [673, 522] on span "Unlock freedom and comfort with every self-drive rental — choose from our wide …" at bounding box center [806, 542] width 866 height 42
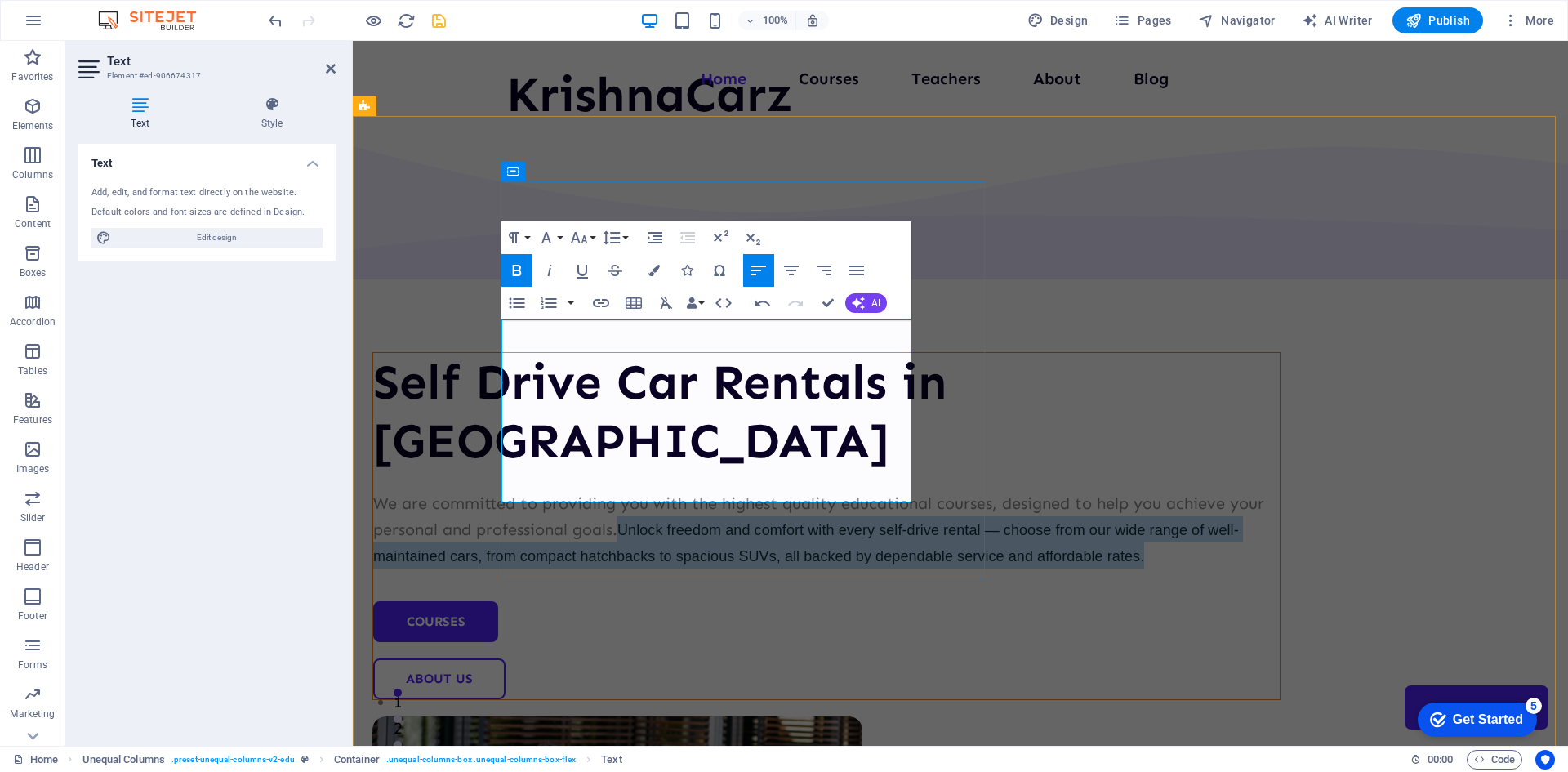
drag, startPoint x: 841, startPoint y: 484, endPoint x: 852, endPoint y: 384, distance: 100.6
click at [852, 491] on p "We are committed to providing you with the highest quality educational courses,…" at bounding box center [826, 530] width 907 height 79
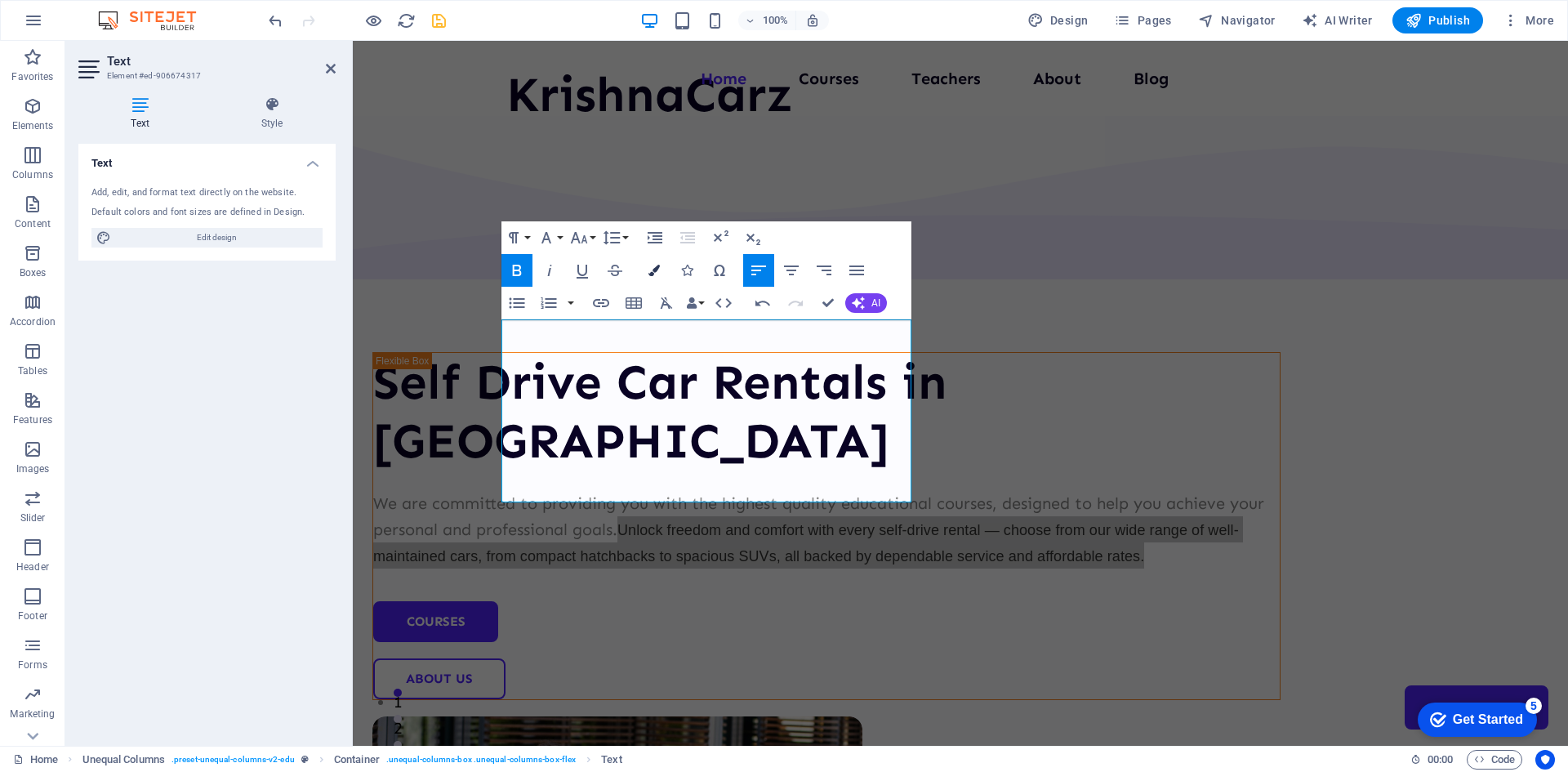
click at [650, 269] on icon "button" at bounding box center [654, 270] width 11 height 11
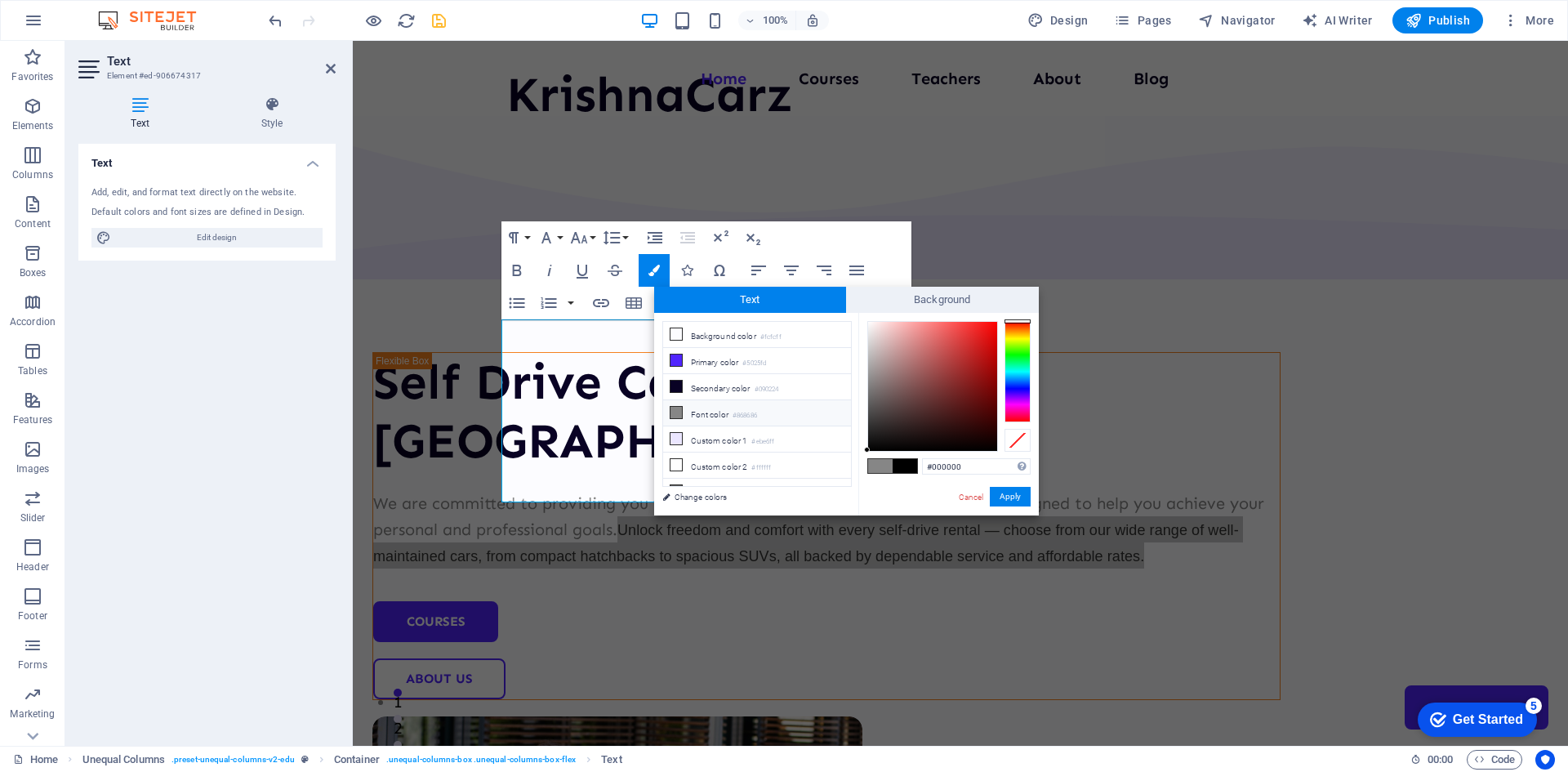
click at [709, 408] on li "Font color #868686" at bounding box center [757, 414] width 188 height 26
click at [879, 465] on span at bounding box center [881, 465] width 24 height 14
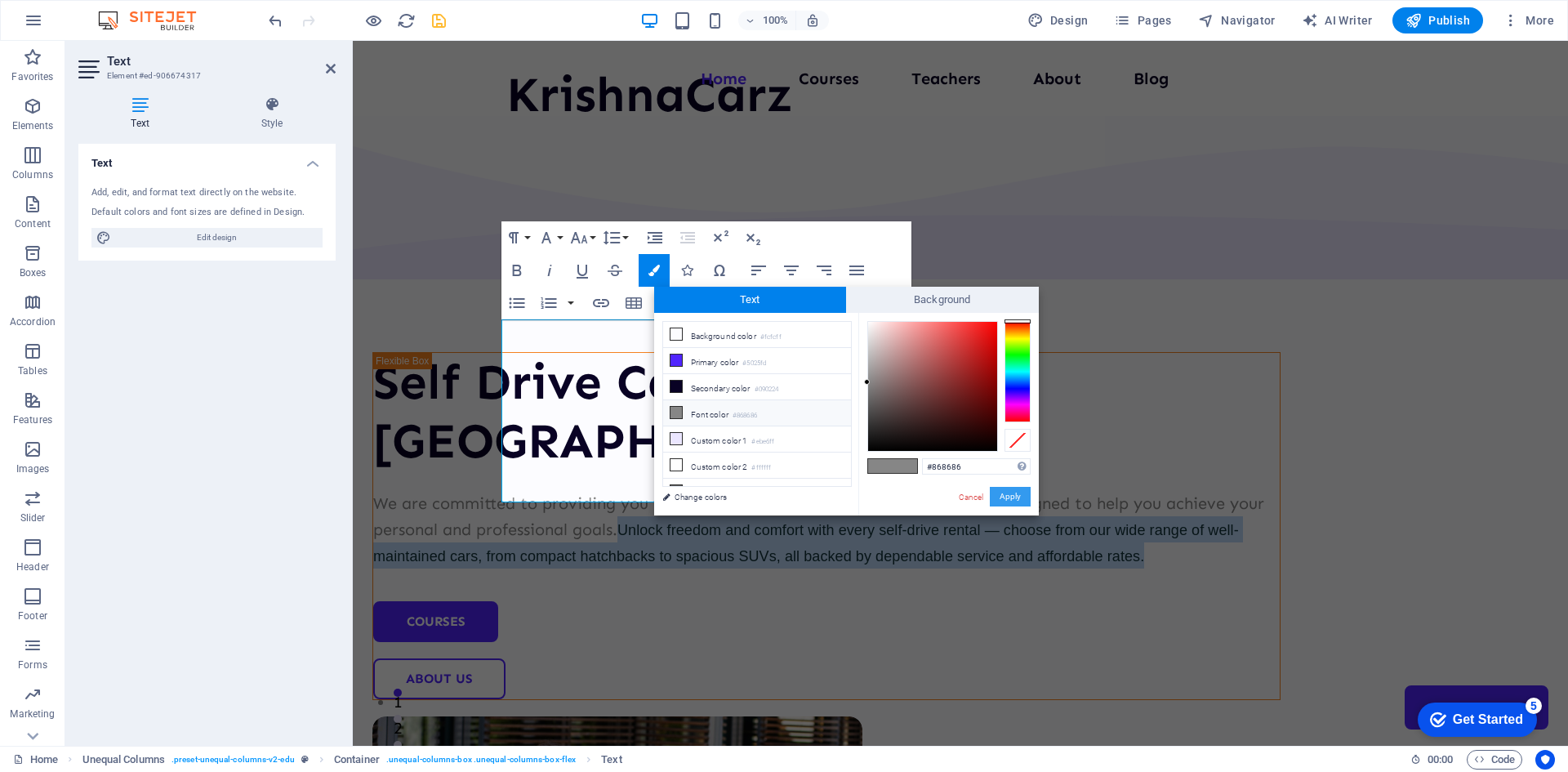
click at [1016, 496] on button "Apply" at bounding box center [1011, 496] width 41 height 20
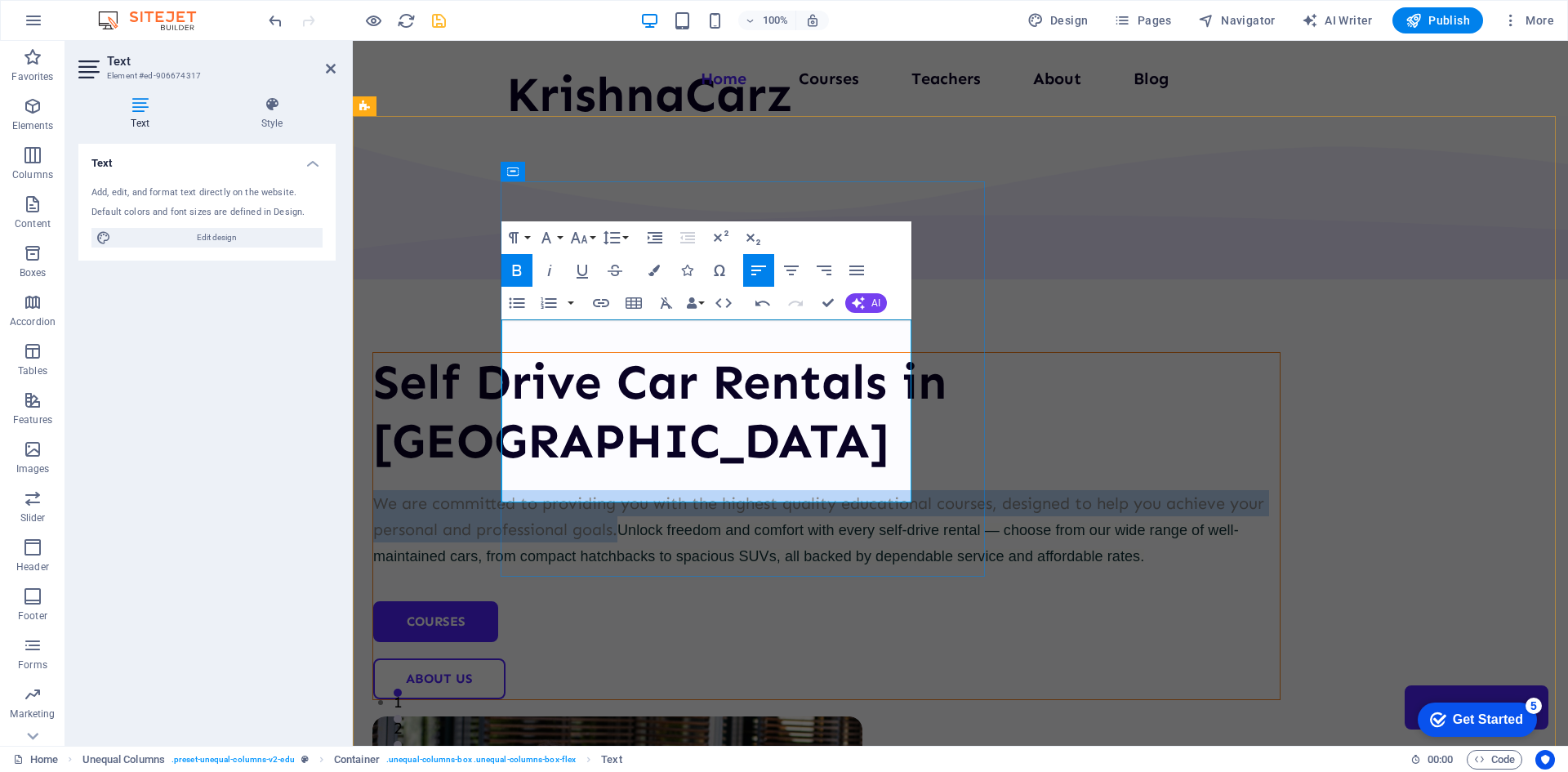
click at [741, 522] on span "Unlock freedom and comfort with every self-drive rental — choose from our wide …" at bounding box center [806, 542] width 866 height 42
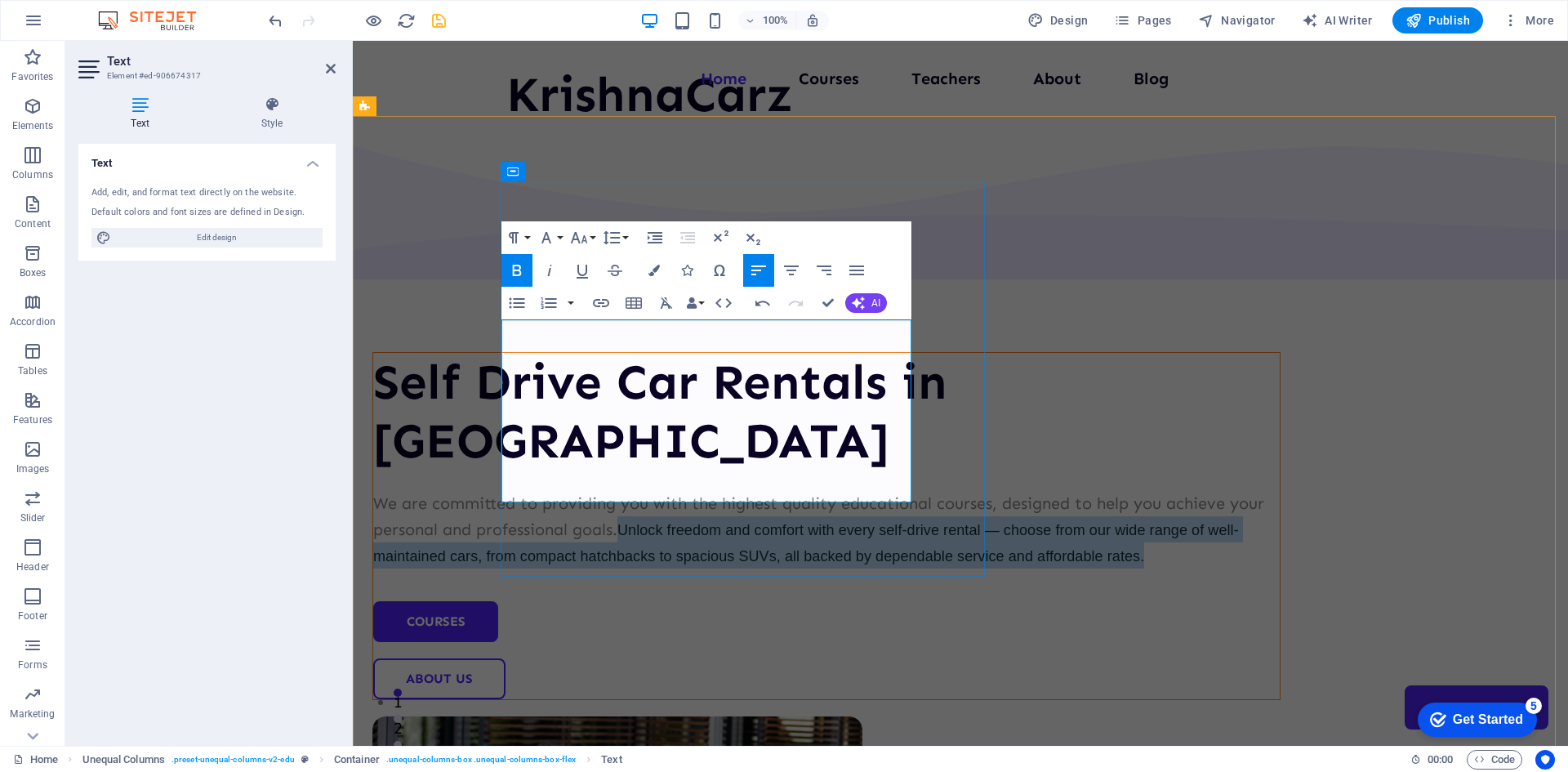
drag, startPoint x: 837, startPoint y: 487, endPoint x: 851, endPoint y: 385, distance: 103.0
click at [851, 491] on p "We are committed to providing you with the highest quality educational courses,…" at bounding box center [826, 530] width 907 height 79
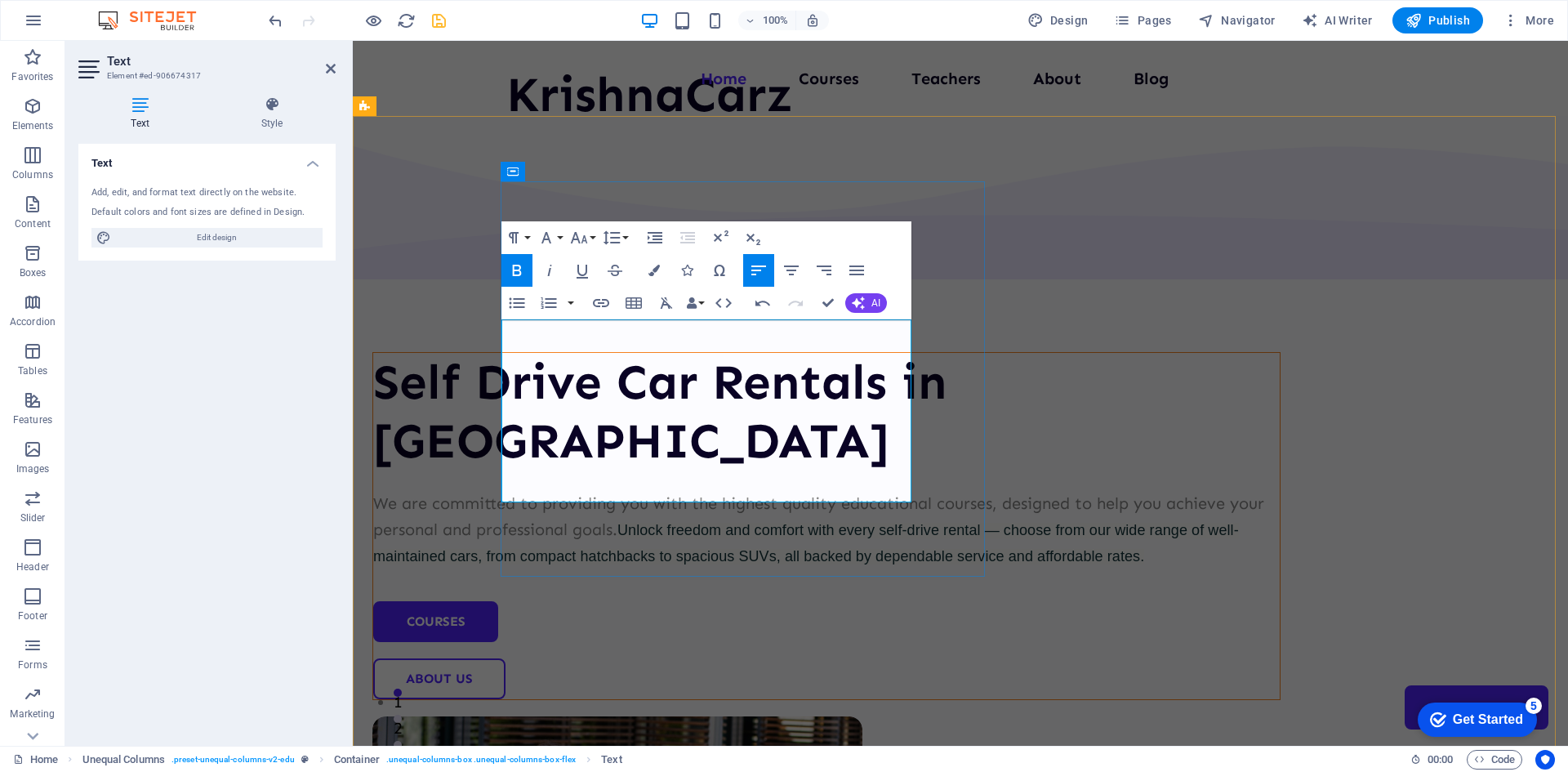
click at [829, 491] on p "We are committed to providing you with the highest quality educational courses,…" at bounding box center [826, 530] width 907 height 79
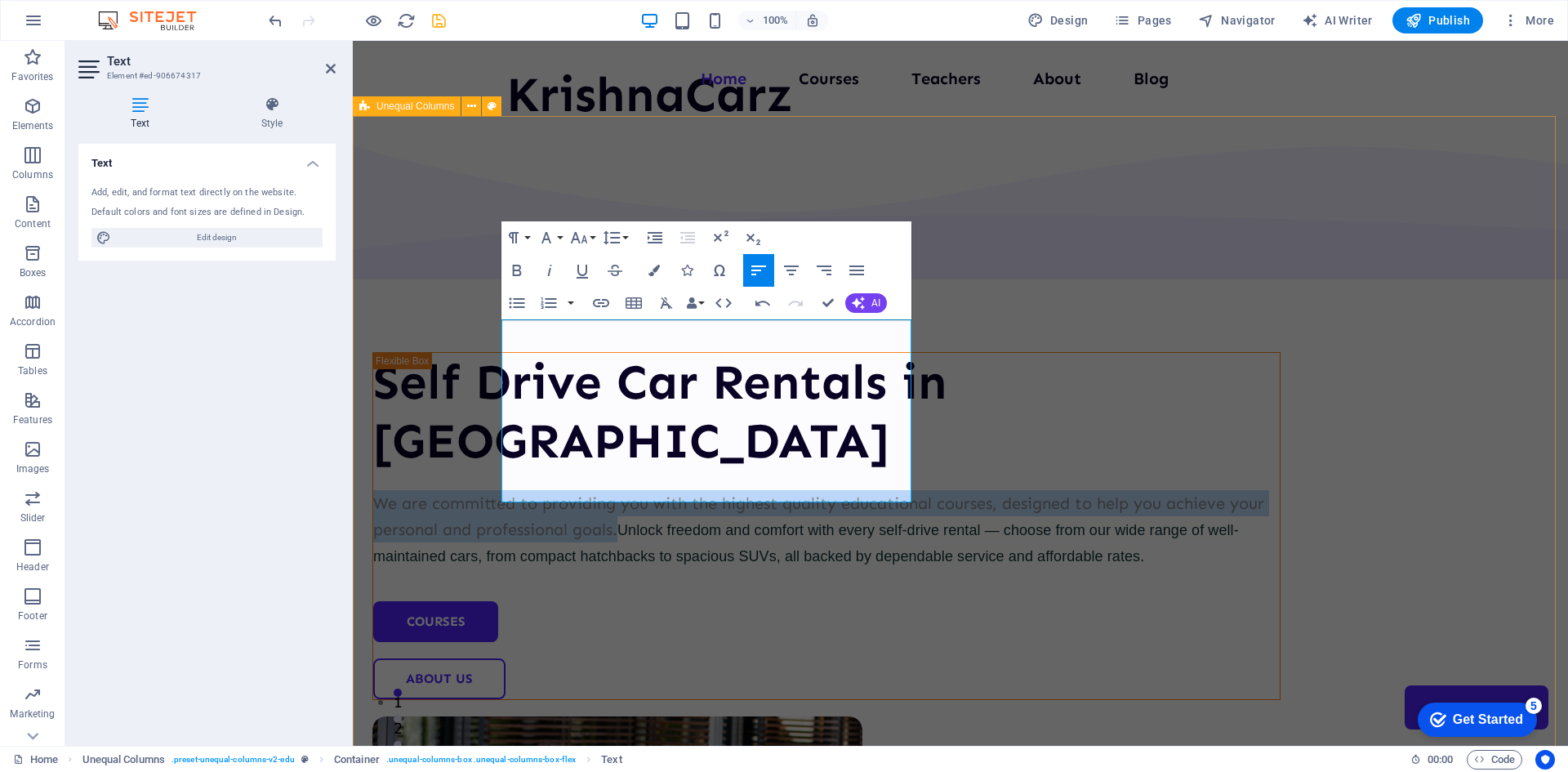
drag, startPoint x: 851, startPoint y: 383, endPoint x: 472, endPoint y: 329, distance: 382.8
click at [472, 329] on div "Self Drive Car Rentals in Nagpur We are committed to providing you with the hig…" at bounding box center [960, 677] width 1215 height 1123
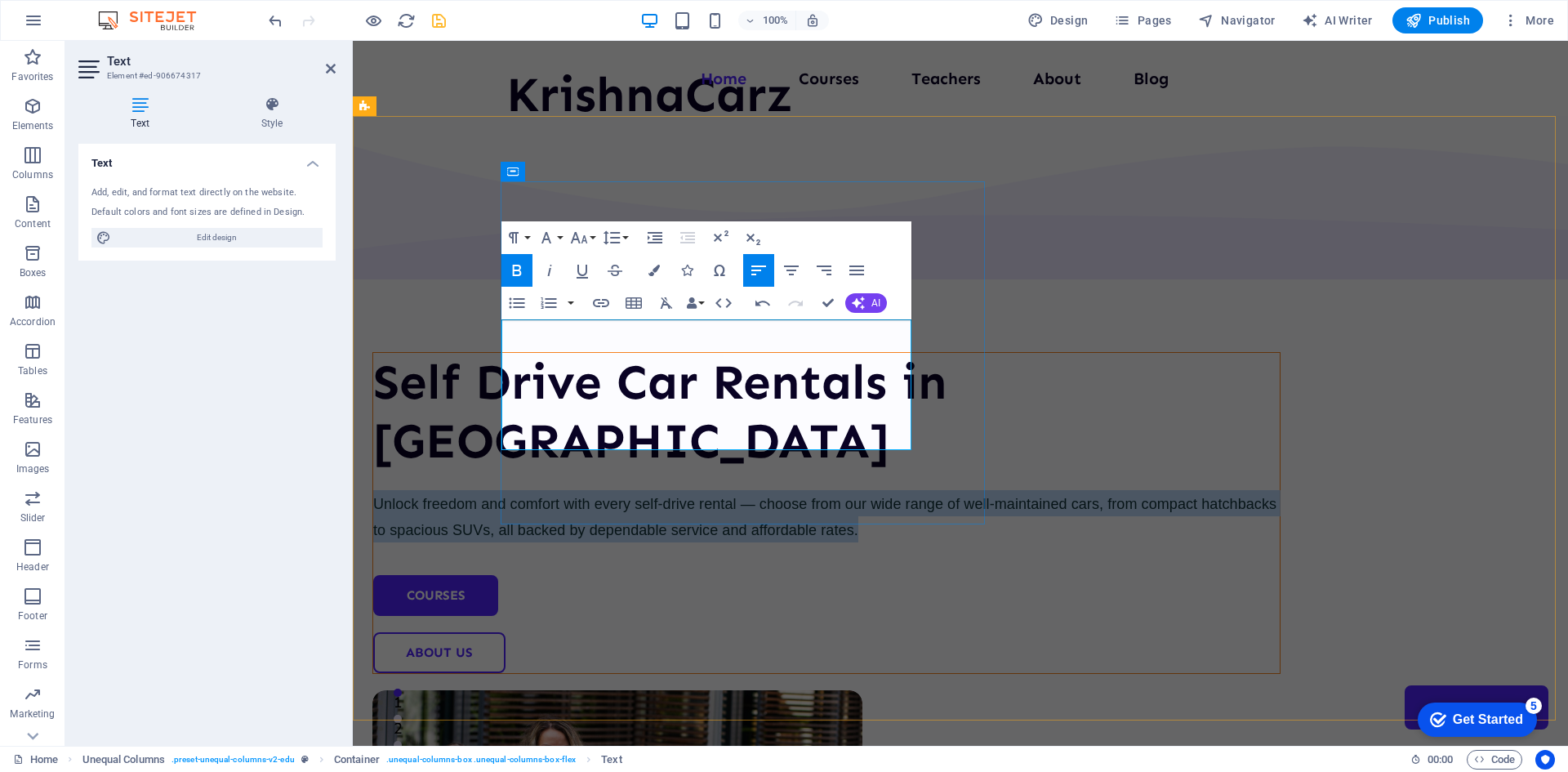
drag, startPoint x: 561, startPoint y: 438, endPoint x: 505, endPoint y: 333, distance: 119.0
click at [505, 491] on p "Unlock freedom and comfort with every self-drive rental — choose from our wide …" at bounding box center [826, 517] width 907 height 53
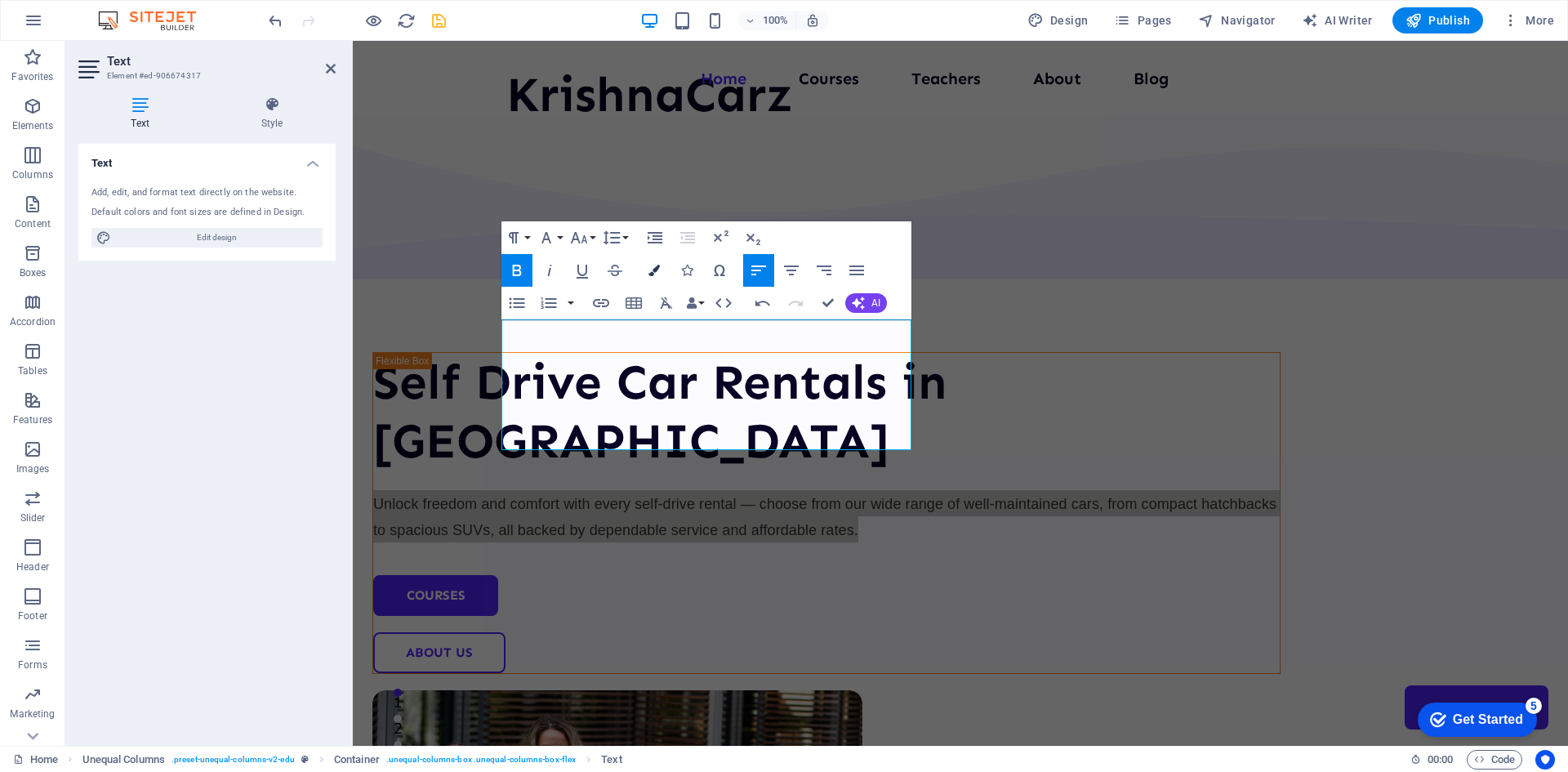
click at [659, 272] on icon "button" at bounding box center [654, 270] width 11 height 11
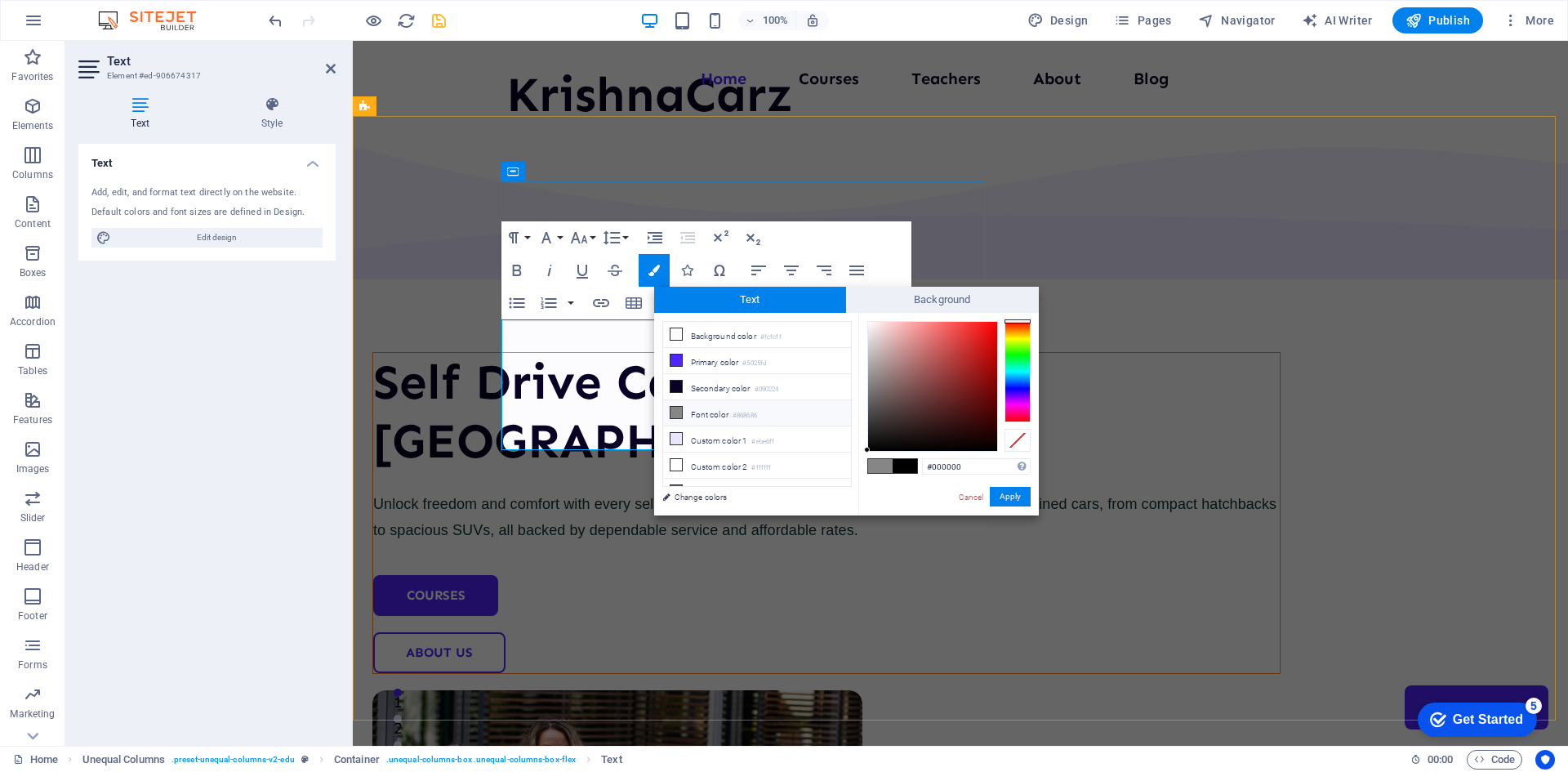
click at [602, 496] on span "Unlock freedom and comfort with every self-drive rental — choose from our wide …" at bounding box center [824, 517] width 903 height 42
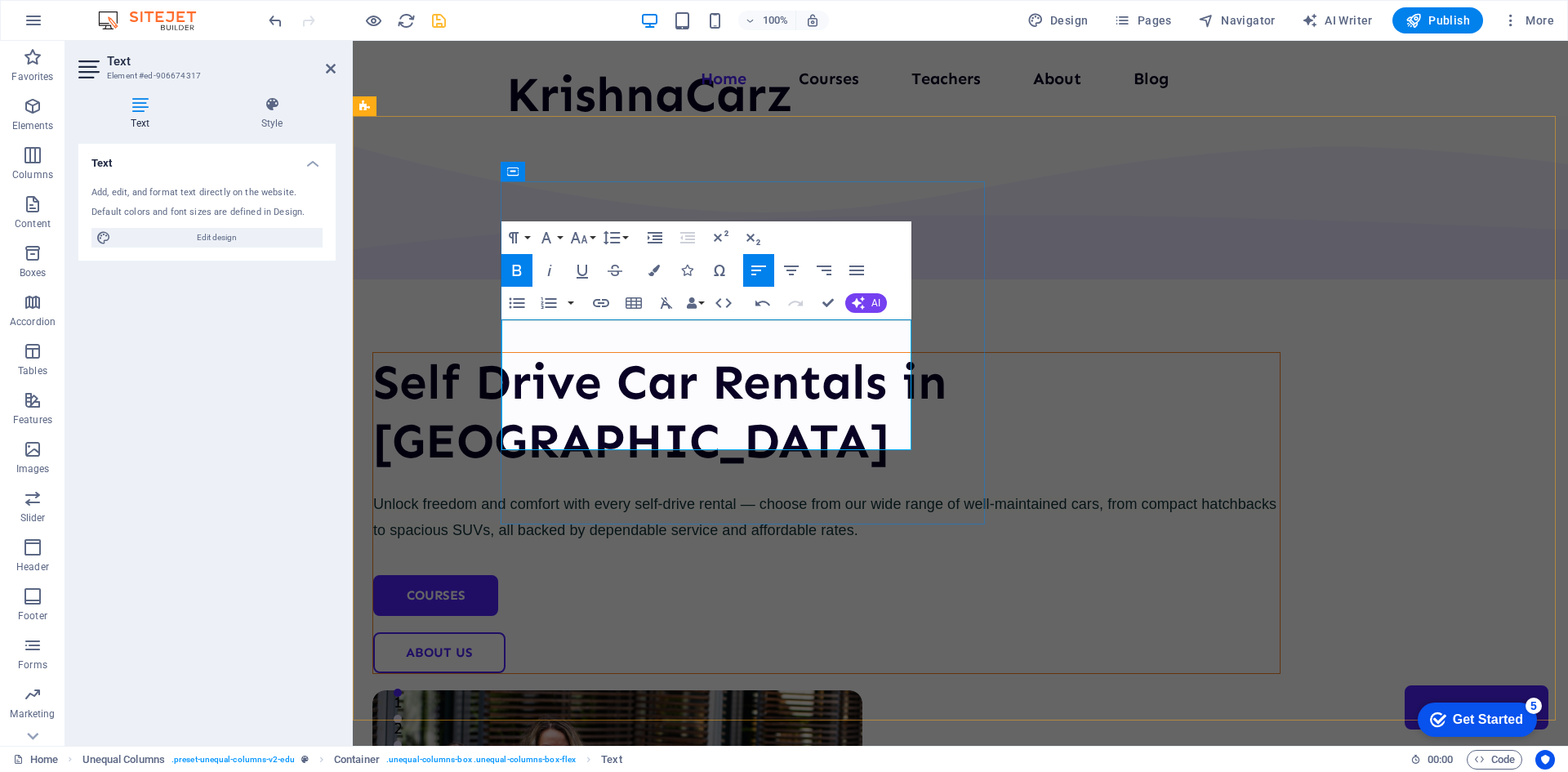
click at [651, 496] on span "Unlock freedom and comfort with every self-drive rental — choose from our wide …" at bounding box center [824, 517] width 903 height 42
click at [655, 263] on button "Colors" at bounding box center [654, 270] width 31 height 33
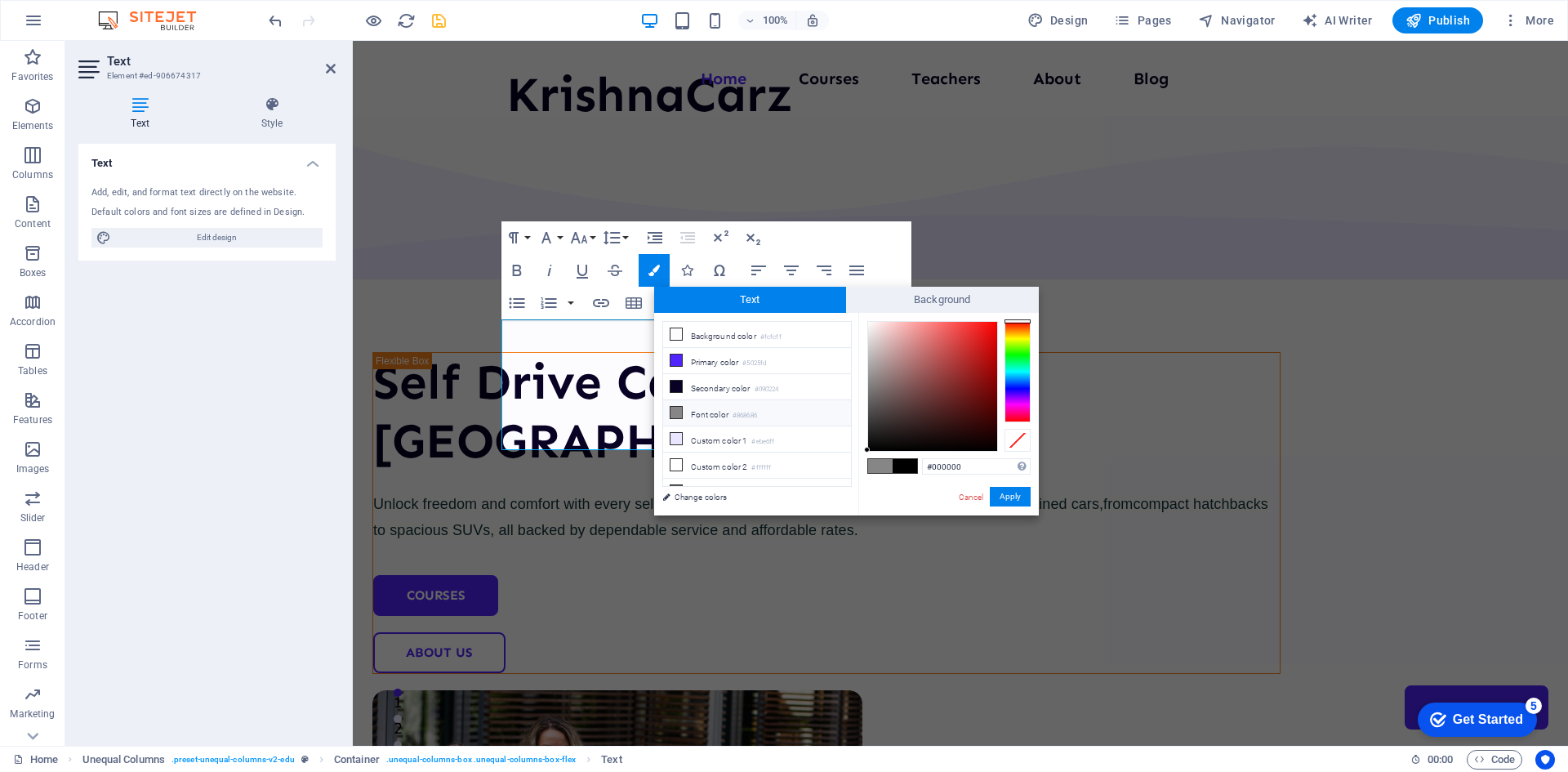
click at [714, 411] on li "Font color #868686" at bounding box center [757, 414] width 188 height 26
type input "#938b8b"
click at [874, 376] on div at bounding box center [933, 386] width 129 height 129
click at [1016, 496] on button "Apply" at bounding box center [1011, 496] width 41 height 20
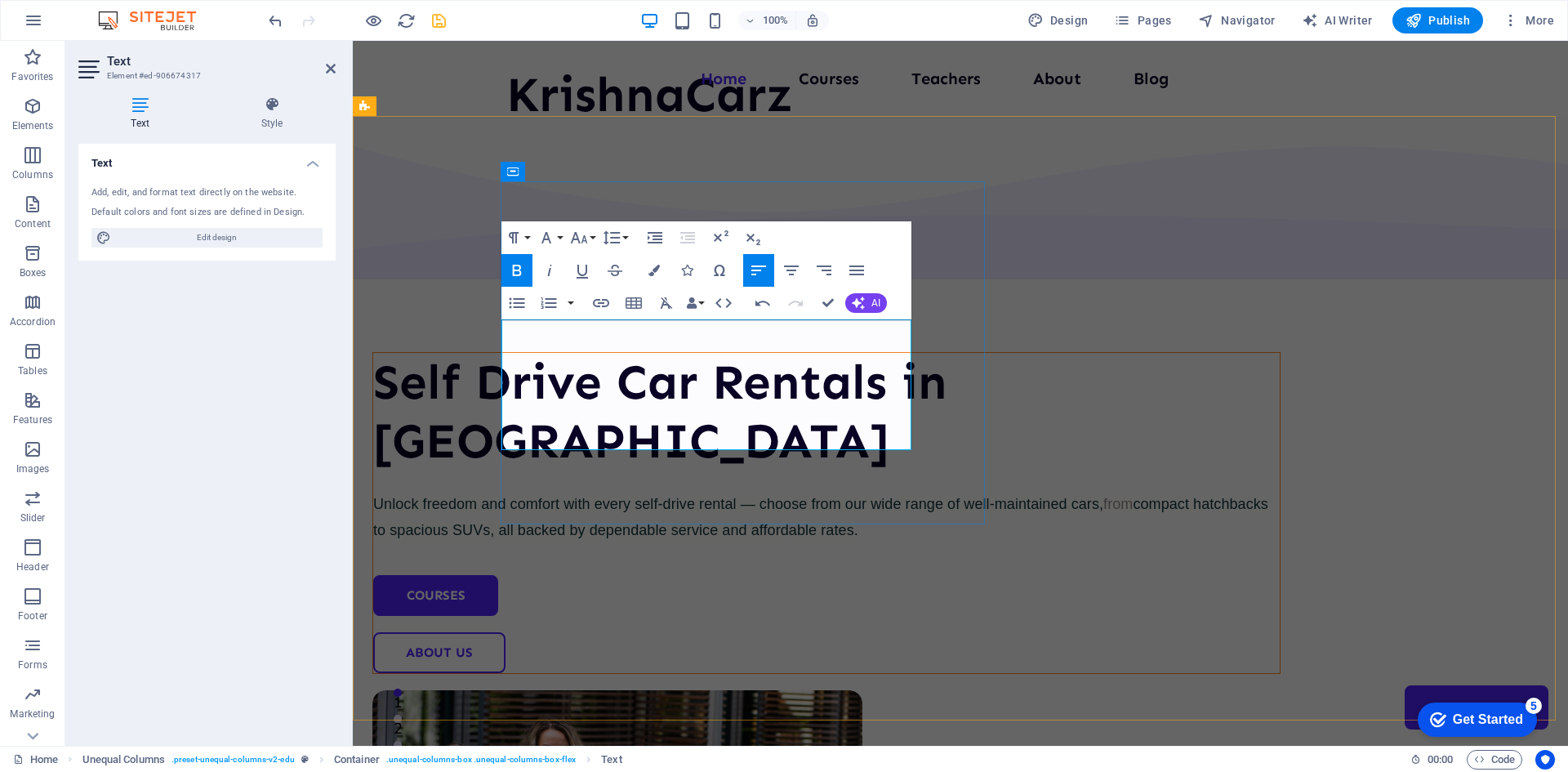
click at [698, 496] on span "Unlock freedom and comfort with every self-drive rental — choose from our wide …" at bounding box center [821, 517] width 895 height 42
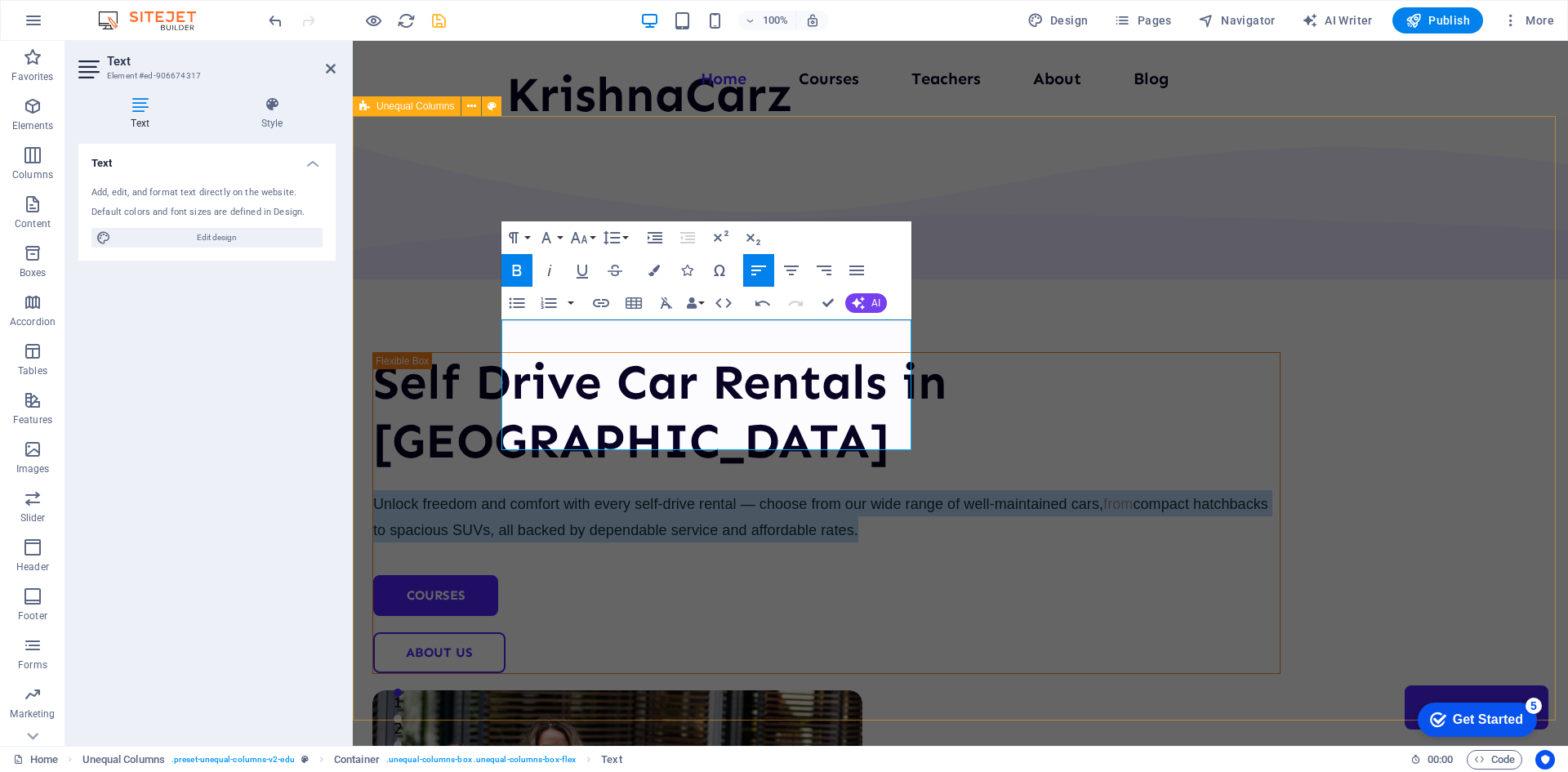
drag, startPoint x: 576, startPoint y: 436, endPoint x: 885, endPoint y: 350, distance: 320.7
click at [486, 328] on div "Self Drive Car Rentals in Nagpur Unlock freedom and comfort with every self-dri…" at bounding box center [960, 665] width 1215 height 1097
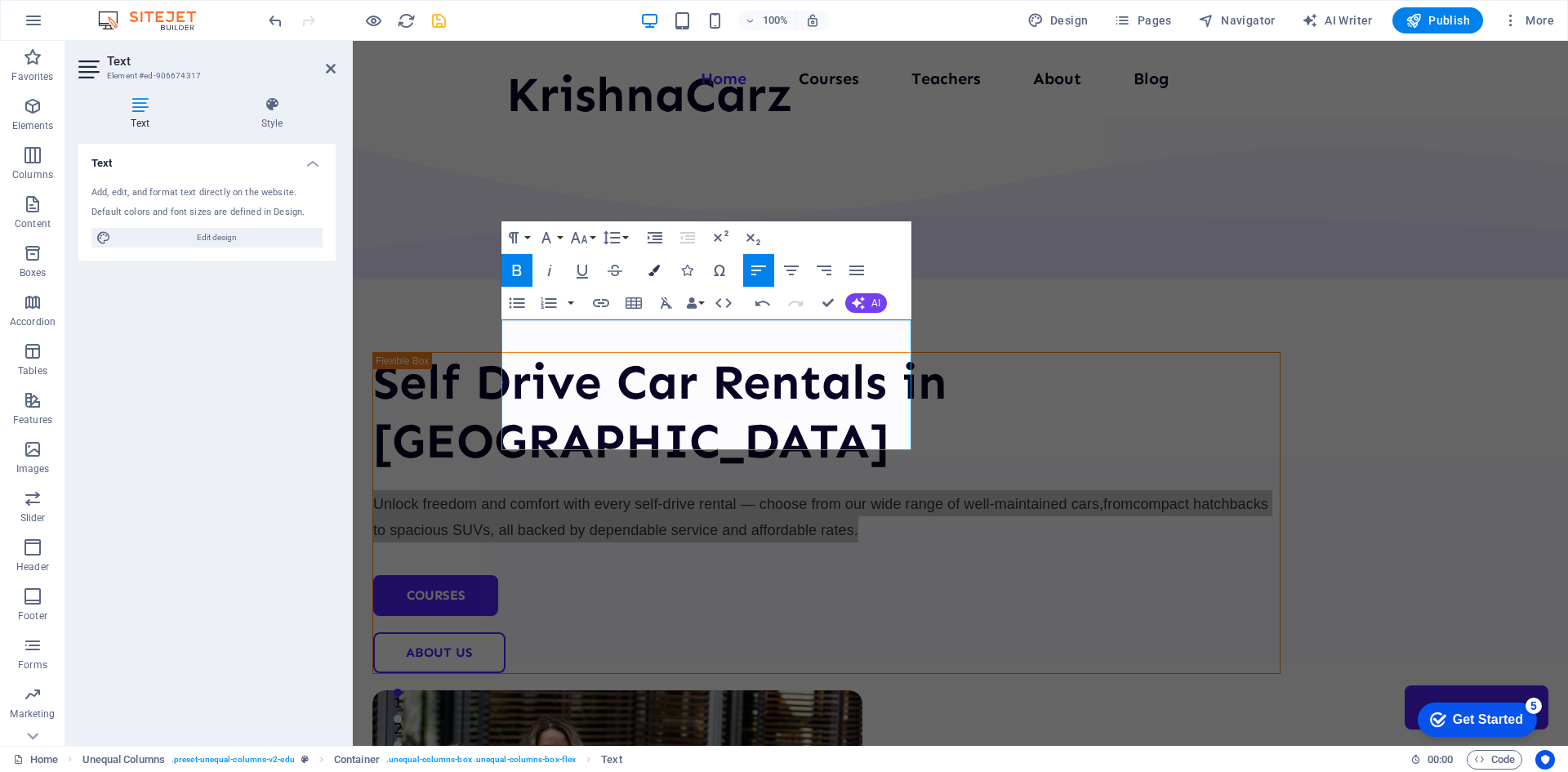
click at [661, 270] on button "Colors" at bounding box center [654, 270] width 31 height 33
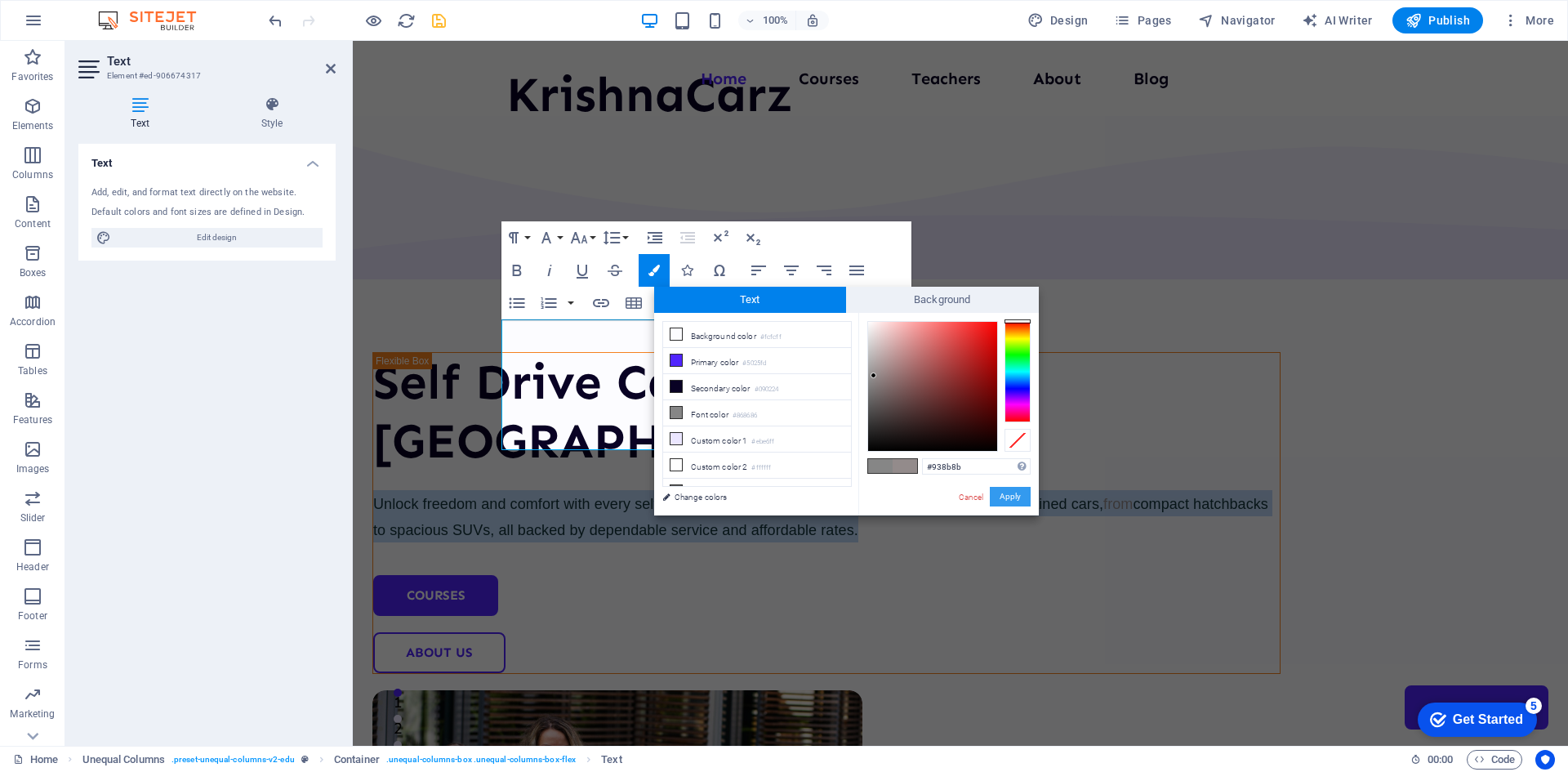
click at [1019, 501] on button "Apply" at bounding box center [1011, 496] width 41 height 20
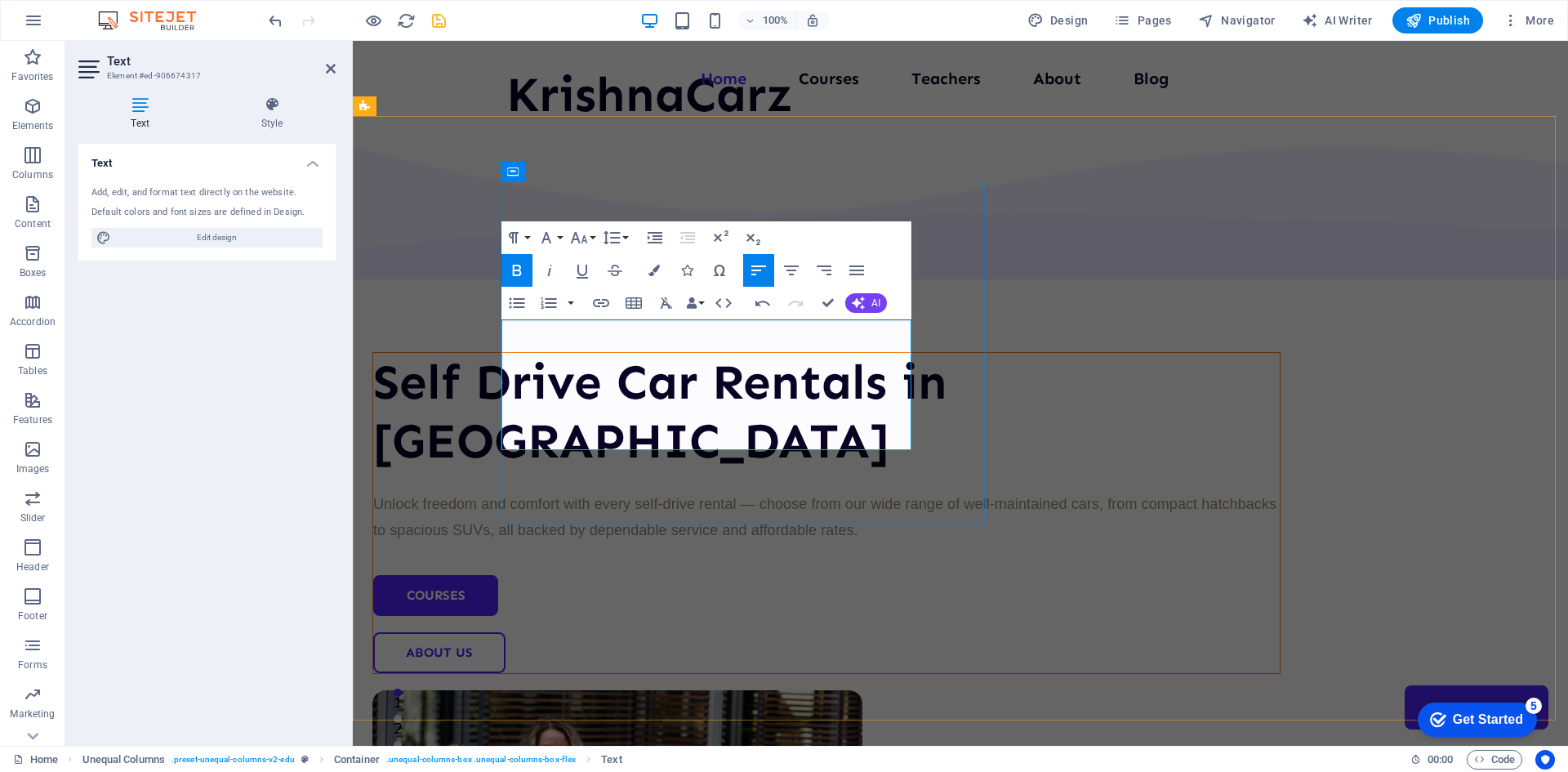
click at [631, 496] on span "Unlock freedom and comfort with every self-drive rental — choose from our wide …" at bounding box center [824, 517] width 903 height 42
click at [562, 491] on p "Unlock freedom and comfort with every self-drive rental — choose from our wide …" at bounding box center [826, 517] width 907 height 53
click at [427, 434] on div "Self Drive Car Rentals in Nagpur Unlock freedom and comfort with every self-dri…" at bounding box center [960, 665] width 1215 height 1097
select select "multiple-waves"
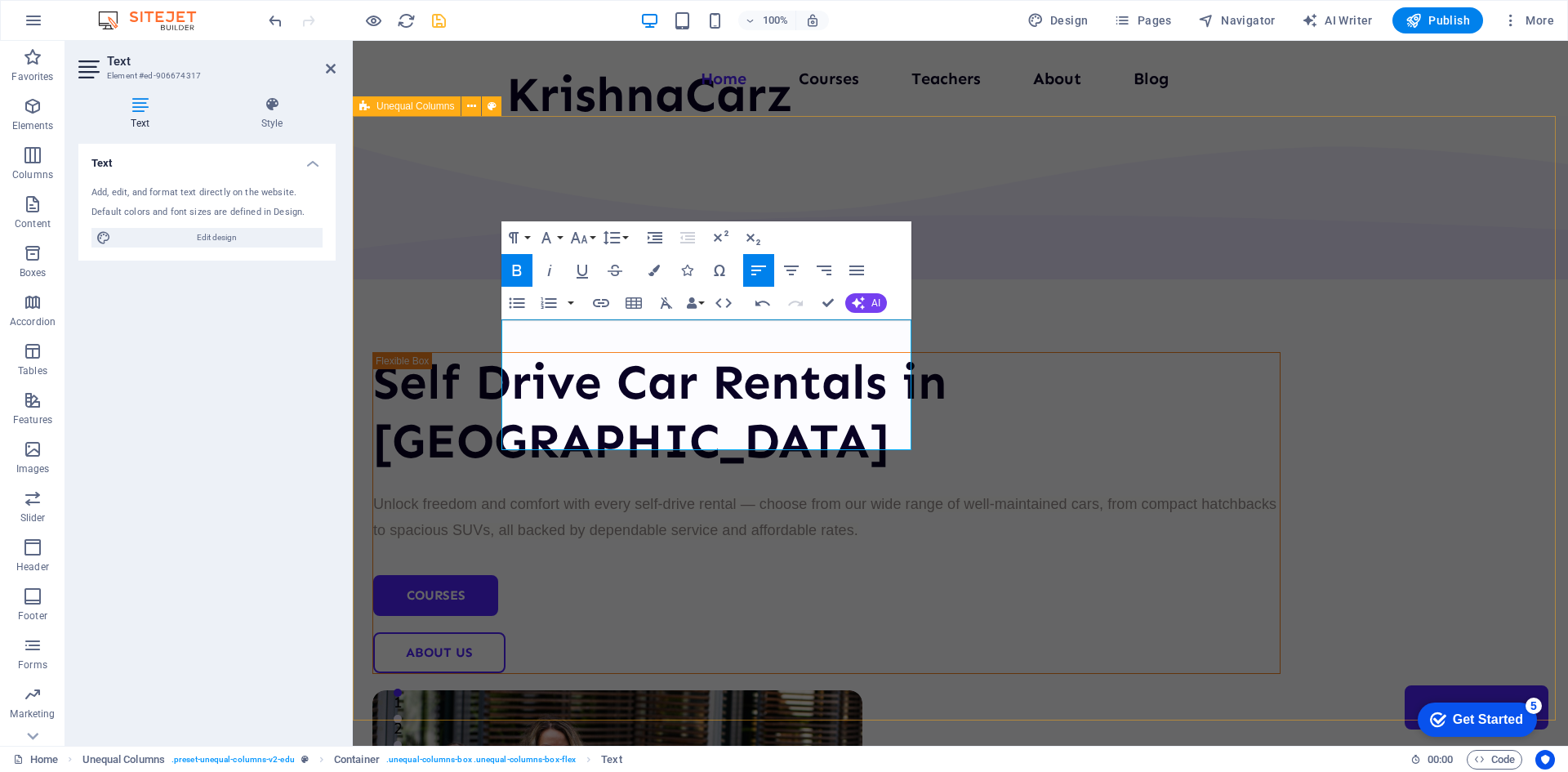
select select "em"
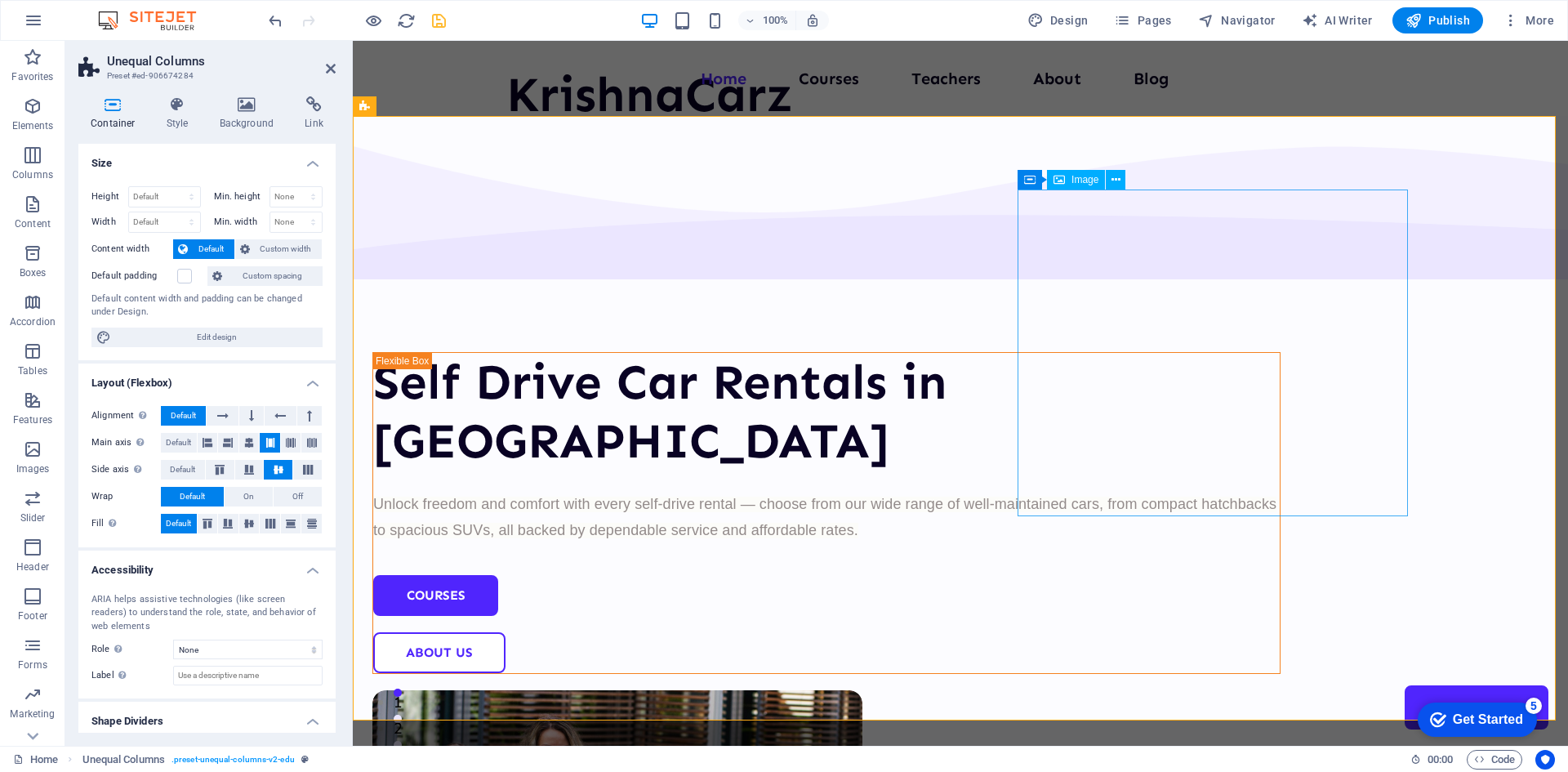
click at [603, 76] on div "KrishnaCarz" at bounding box center [650, 95] width 287 height 59
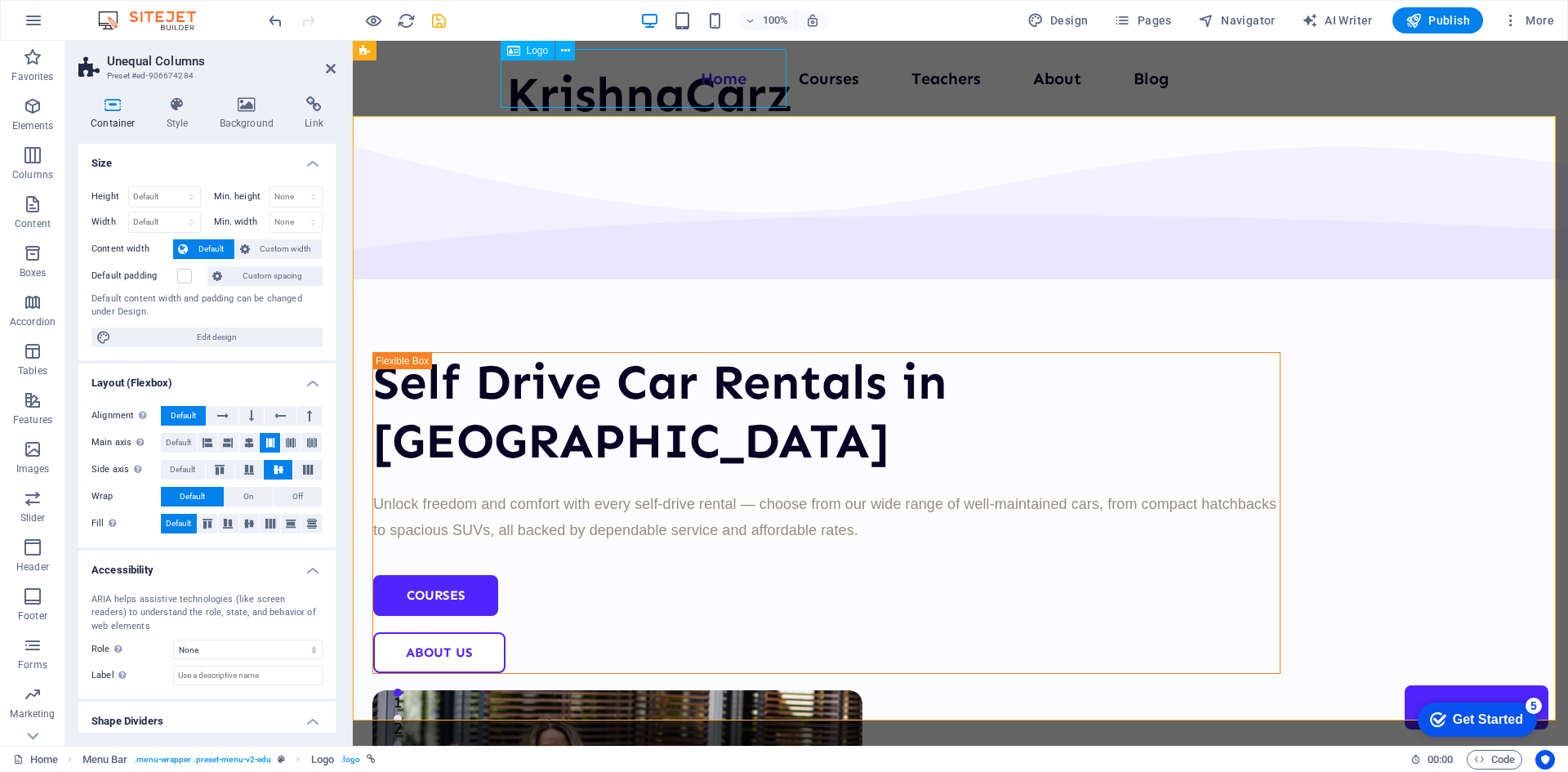
click at [603, 76] on div "KrishnaCarz" at bounding box center [650, 95] width 287 height 59
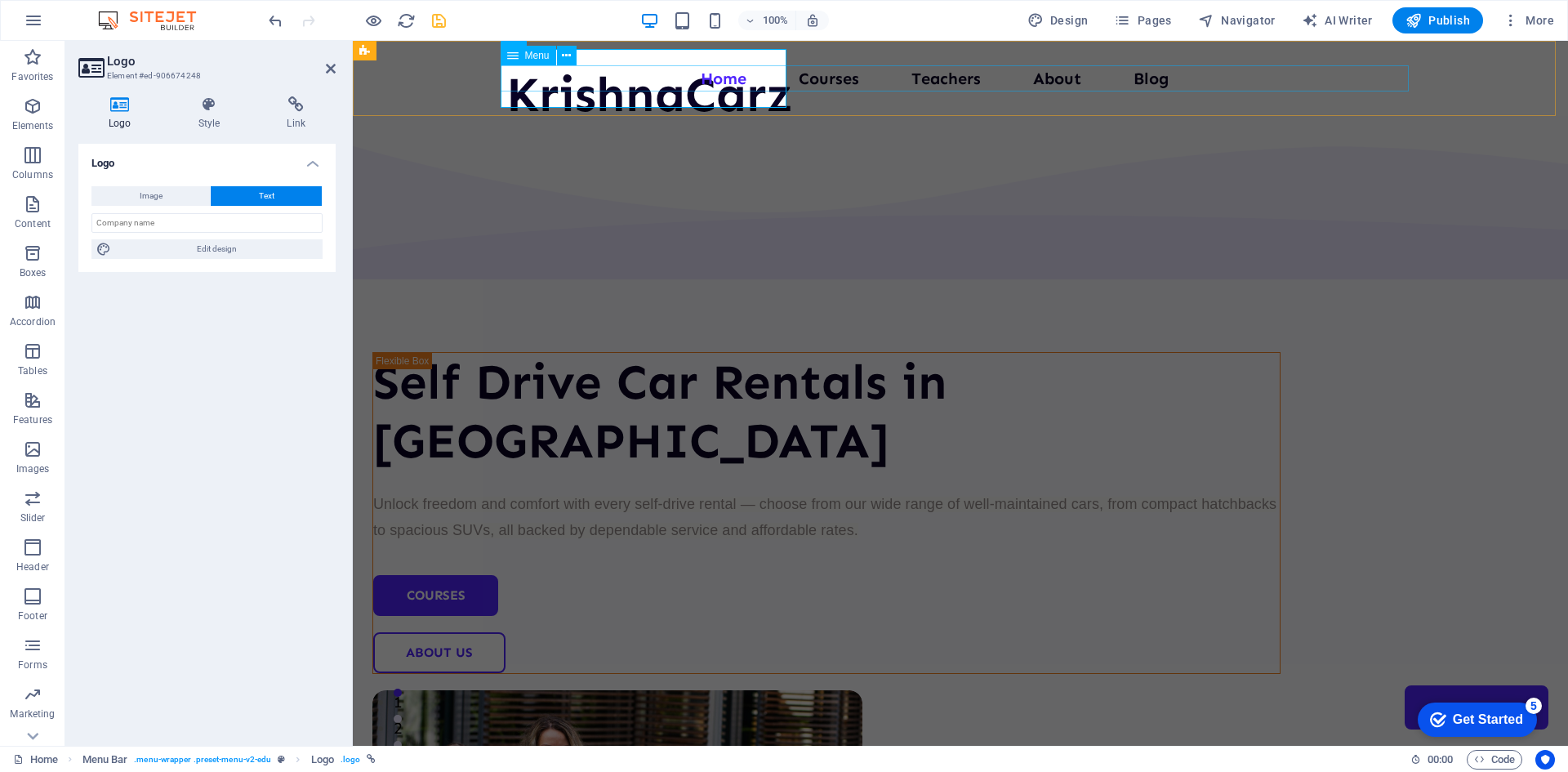
click at [829, 79] on nav "Home Courses Teachers About Blog Contact Us" at bounding box center [960, 79] width 908 height 26
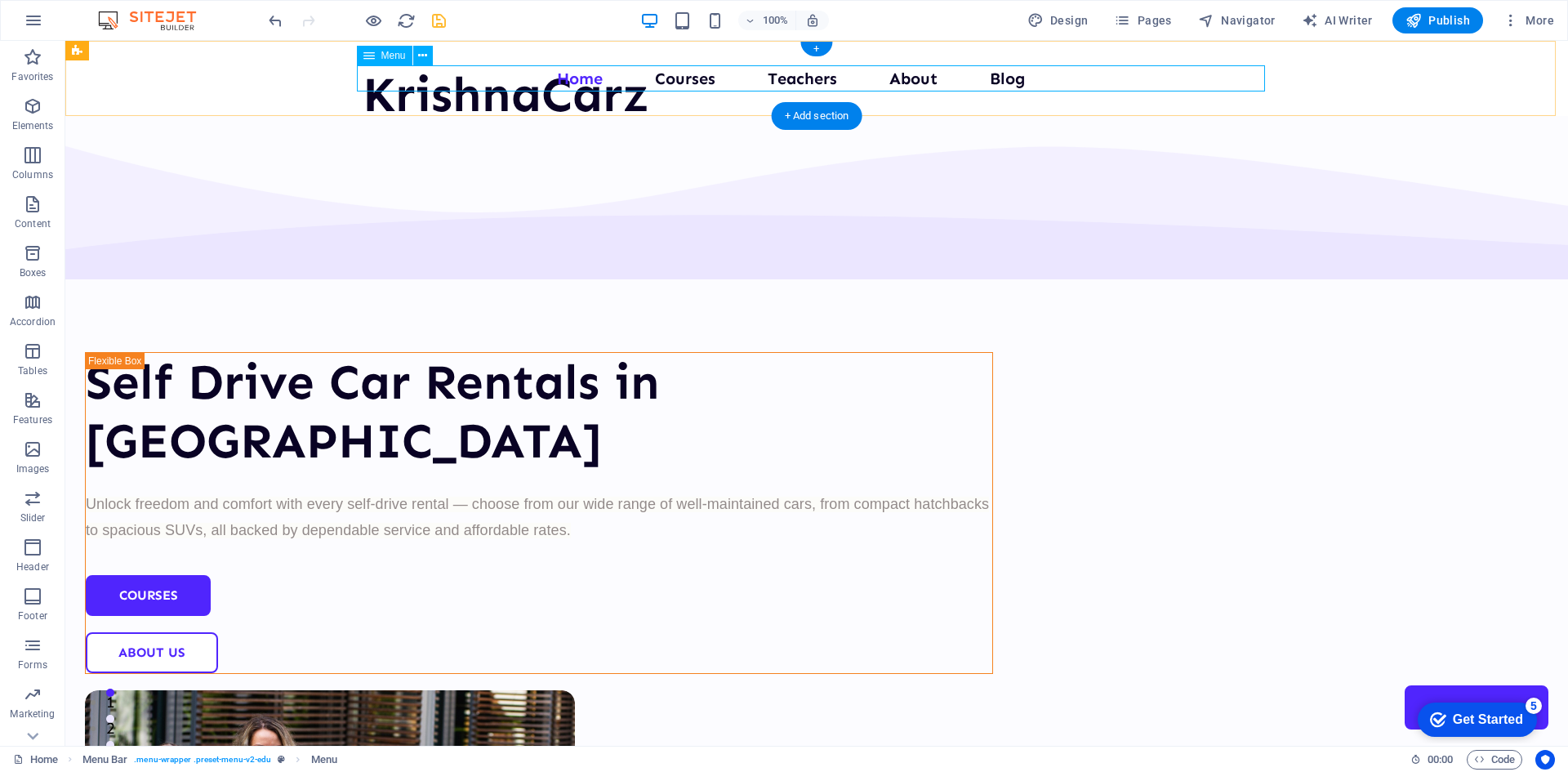
click at [738, 80] on nav "Home Courses Teachers About Blog Contact Us" at bounding box center [817, 79] width 908 height 26
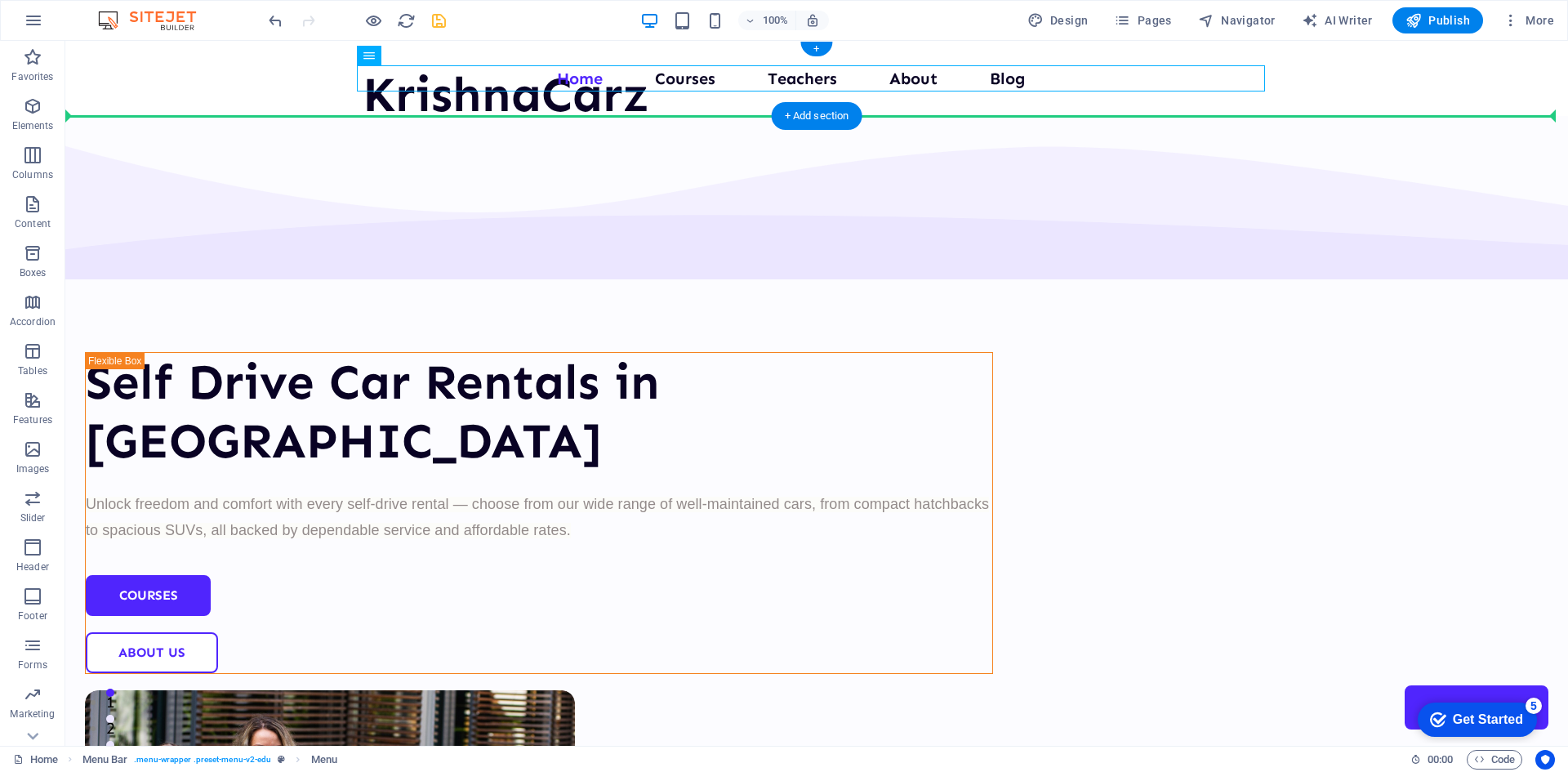
drag, startPoint x: 737, startPoint y: 77, endPoint x: 737, endPoint y: 115, distance: 38.0
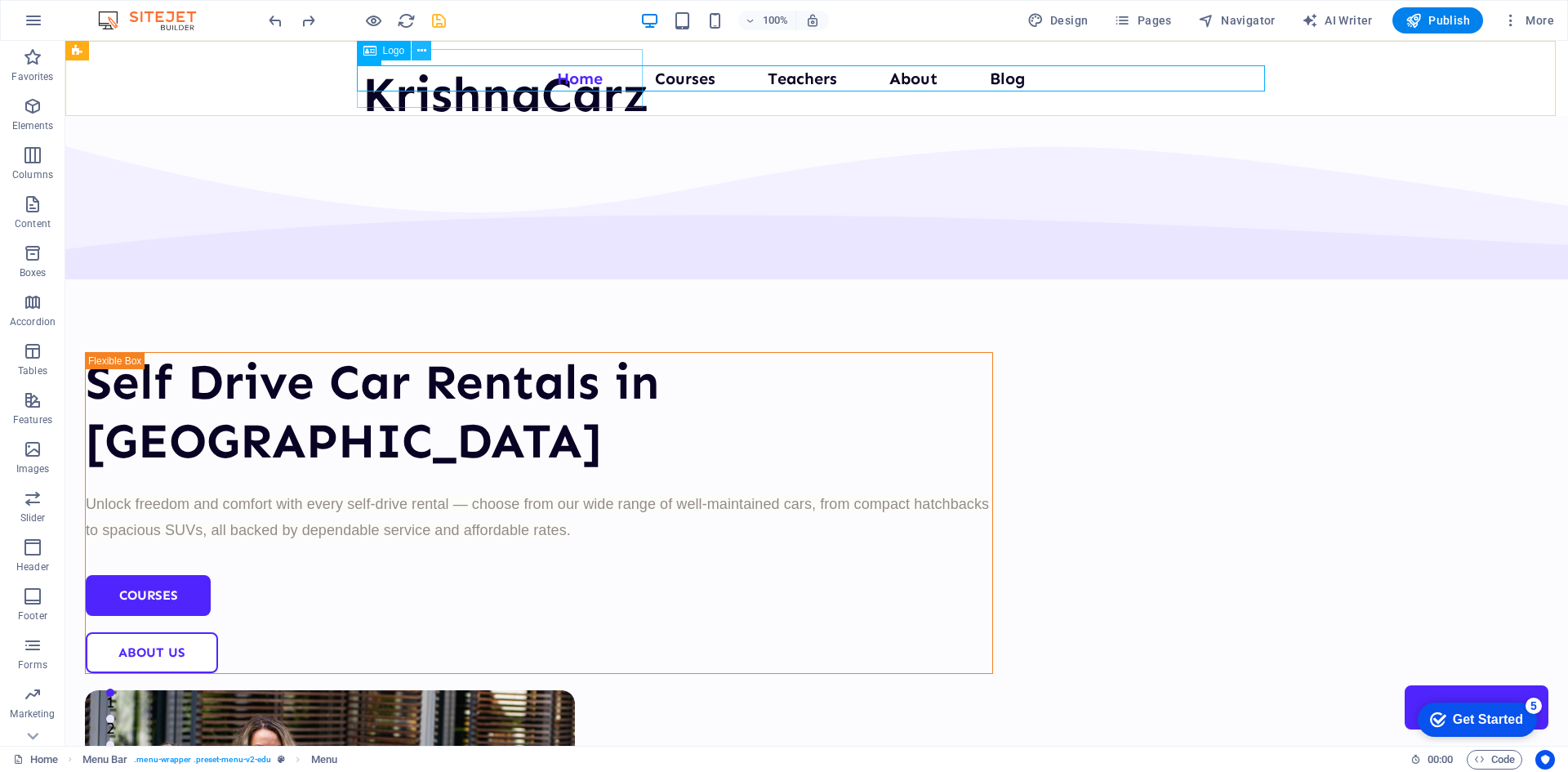
click at [425, 52] on icon at bounding box center [422, 51] width 9 height 17
click at [916, 78] on nav "Home Courses Teachers About Blog Contact Us" at bounding box center [817, 79] width 908 height 26
click at [1049, 83] on nav "Home Courses Teachers About Blog Contact Us" at bounding box center [817, 79] width 908 height 26
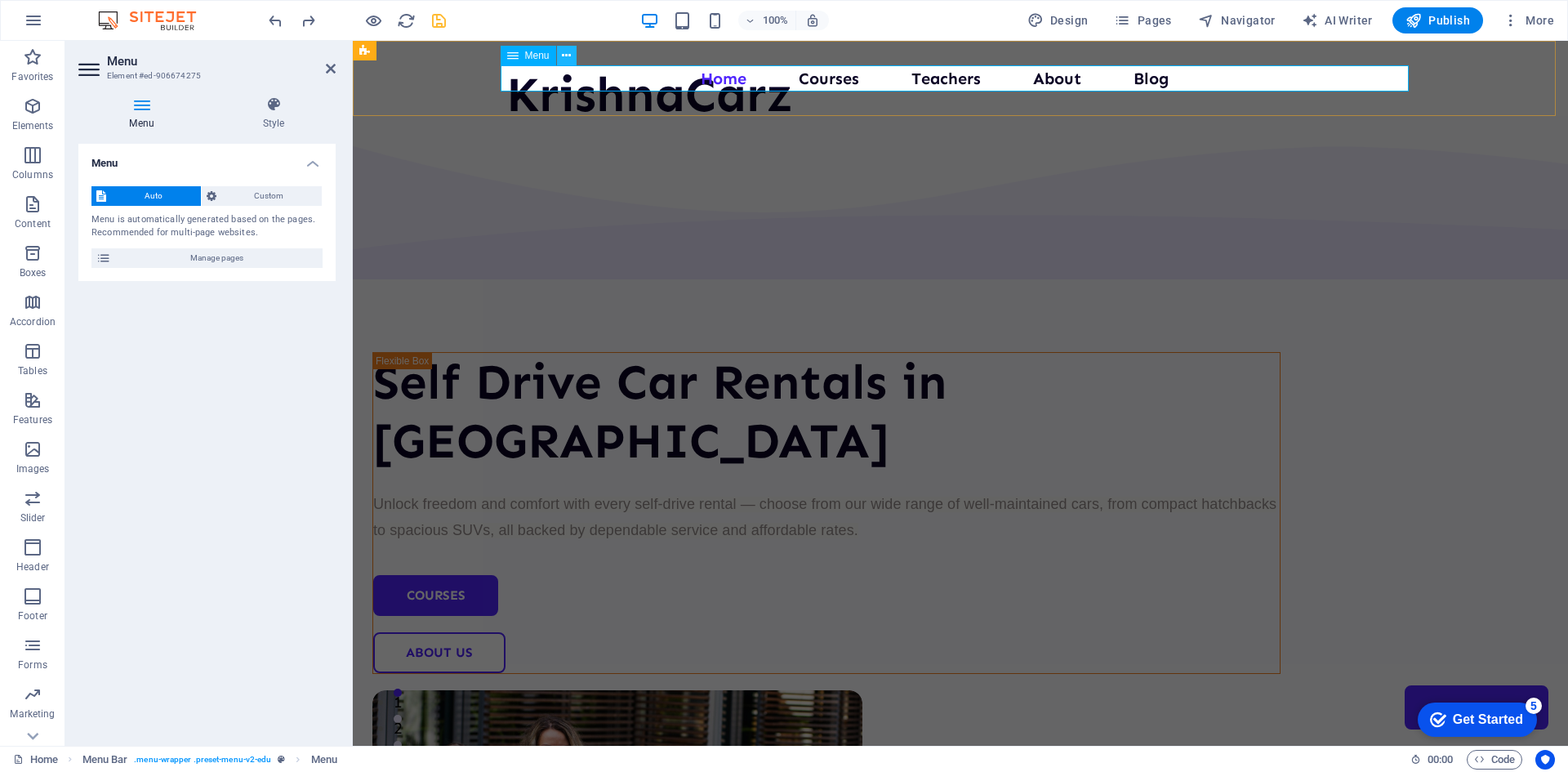
click at [563, 56] on icon at bounding box center [566, 56] width 9 height 17
click at [510, 60] on icon at bounding box center [513, 55] width 11 height 20
click at [517, 57] on icon at bounding box center [513, 55] width 11 height 20
click at [567, 54] on icon at bounding box center [566, 56] width 9 height 17
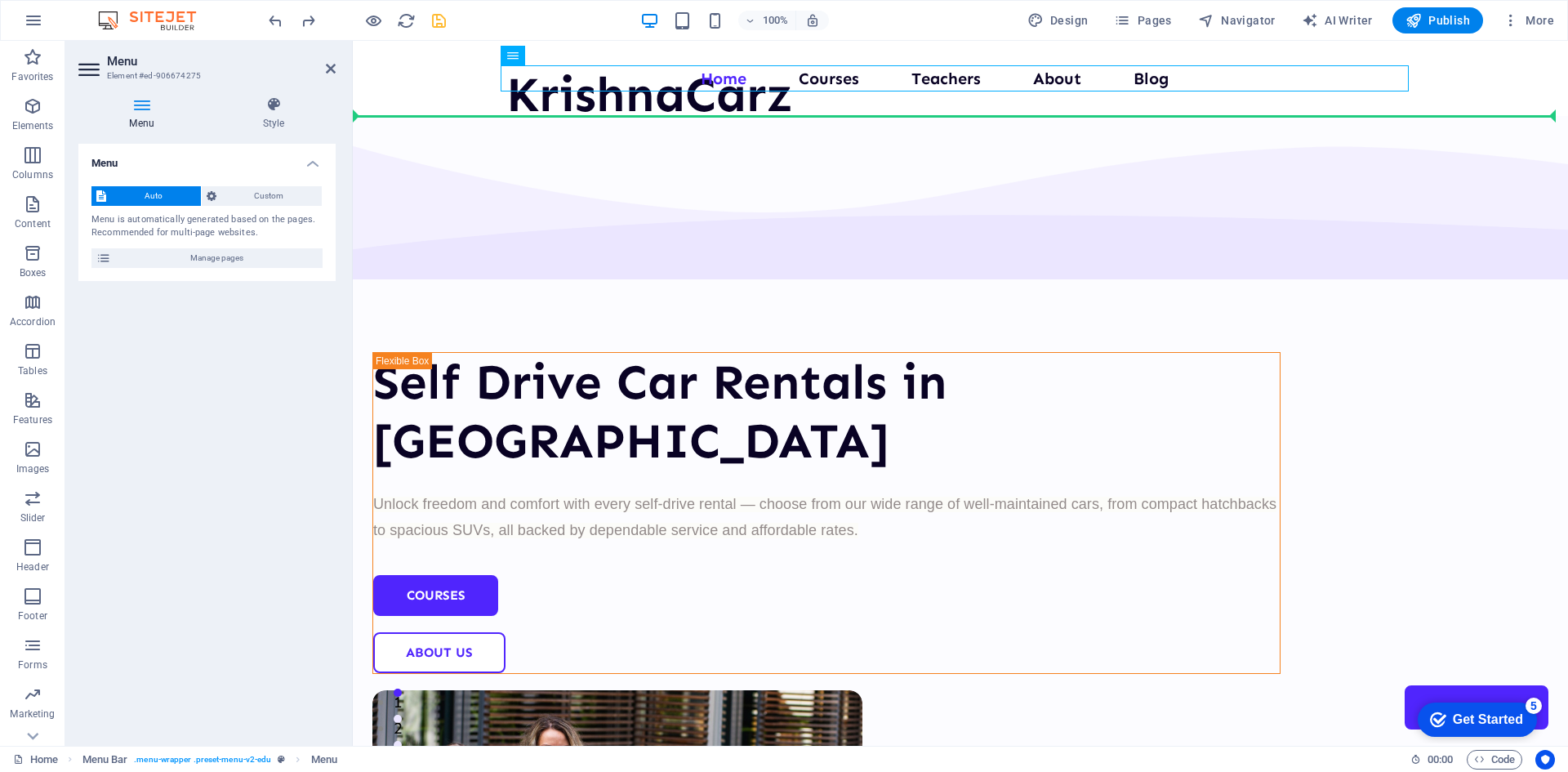
drag, startPoint x: 1212, startPoint y: 74, endPoint x: 877, endPoint y: 164, distance: 346.9
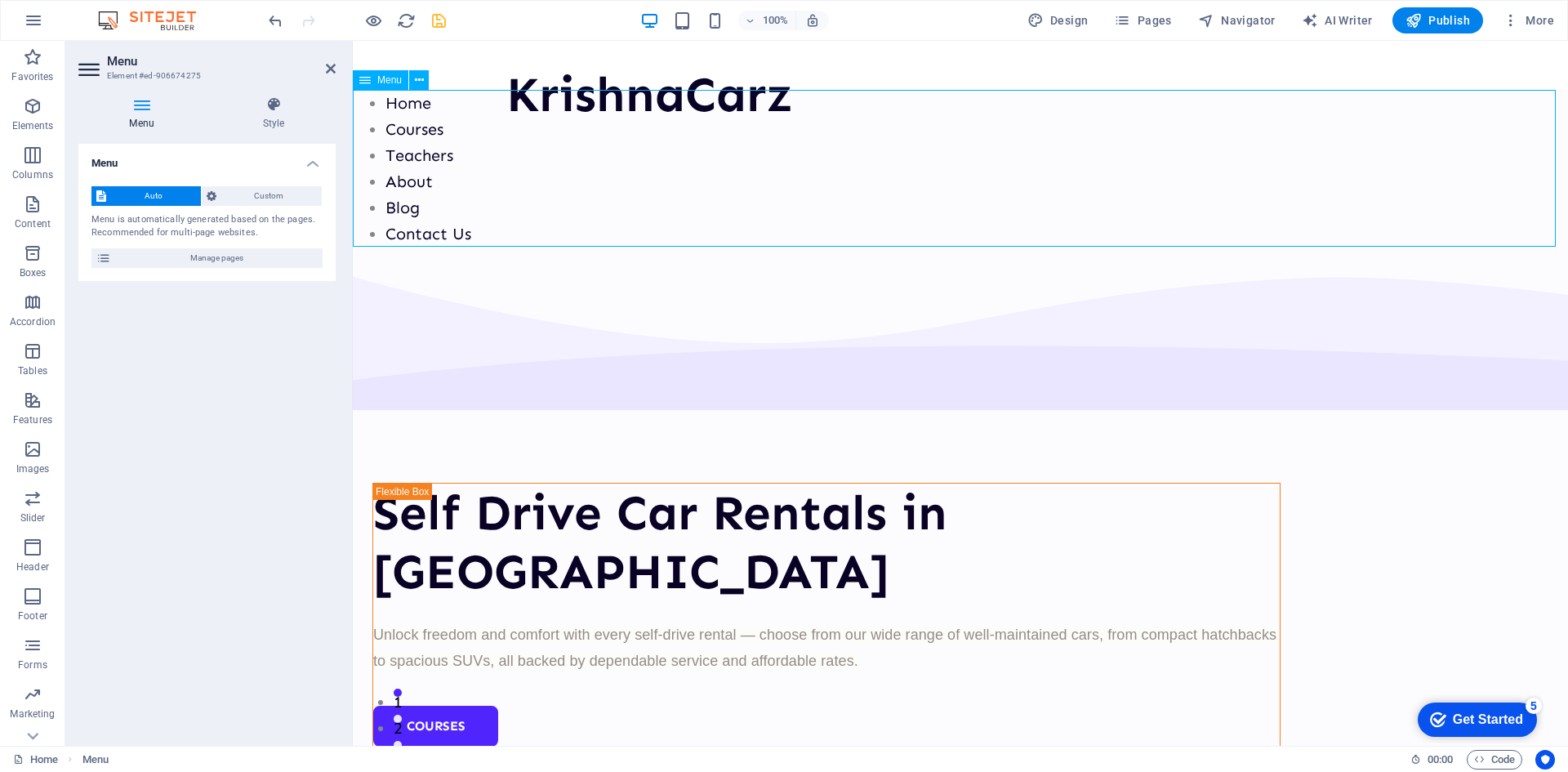
click at [988, 151] on nav "Home Courses Teachers About Blog Contact Us" at bounding box center [960, 168] width 1215 height 157
click at [271, 106] on icon at bounding box center [274, 104] width 124 height 16
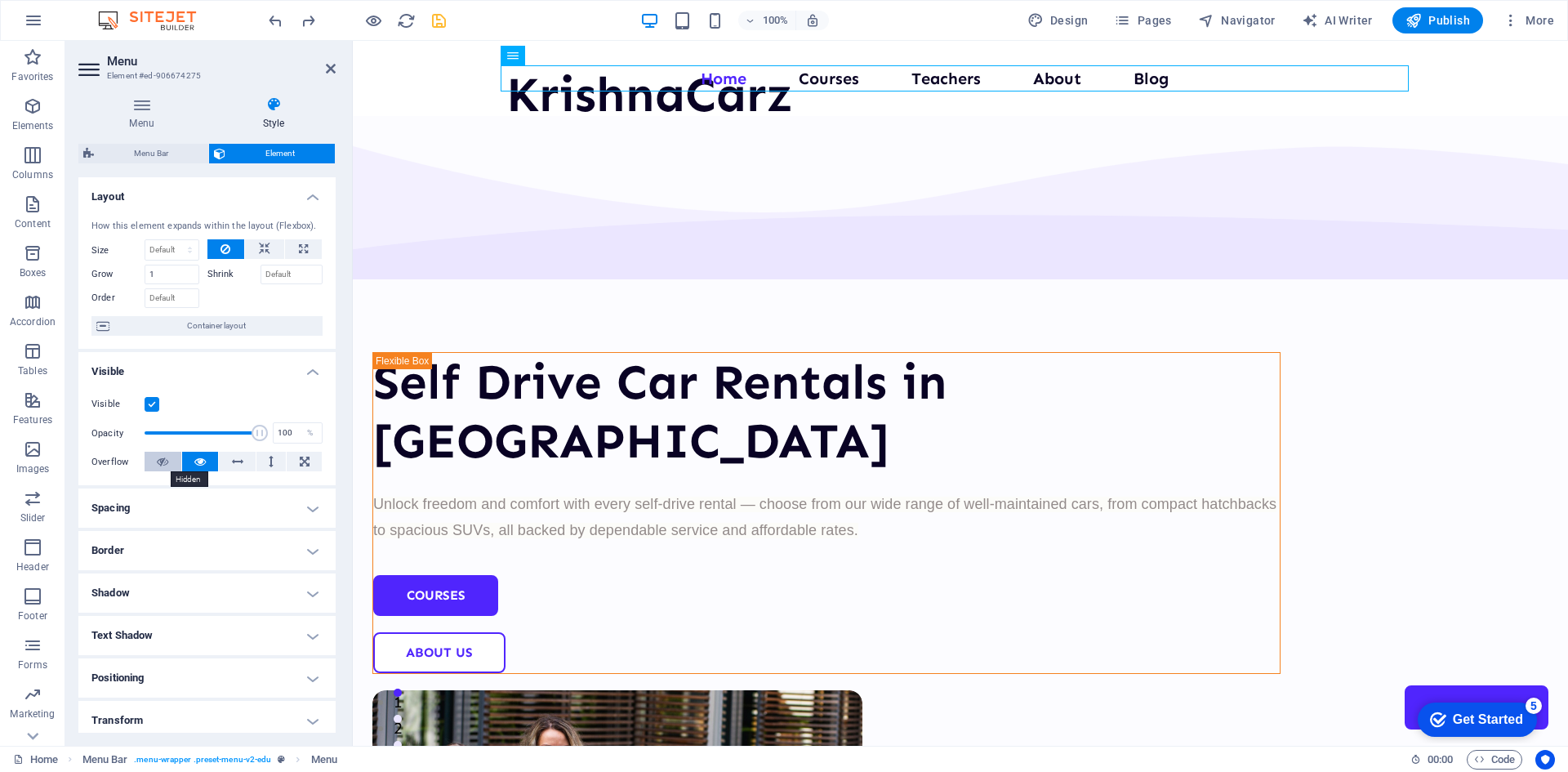
click at [166, 460] on icon at bounding box center [162, 462] width 11 height 20
click at [194, 462] on icon at bounding box center [200, 462] width 11 height 20
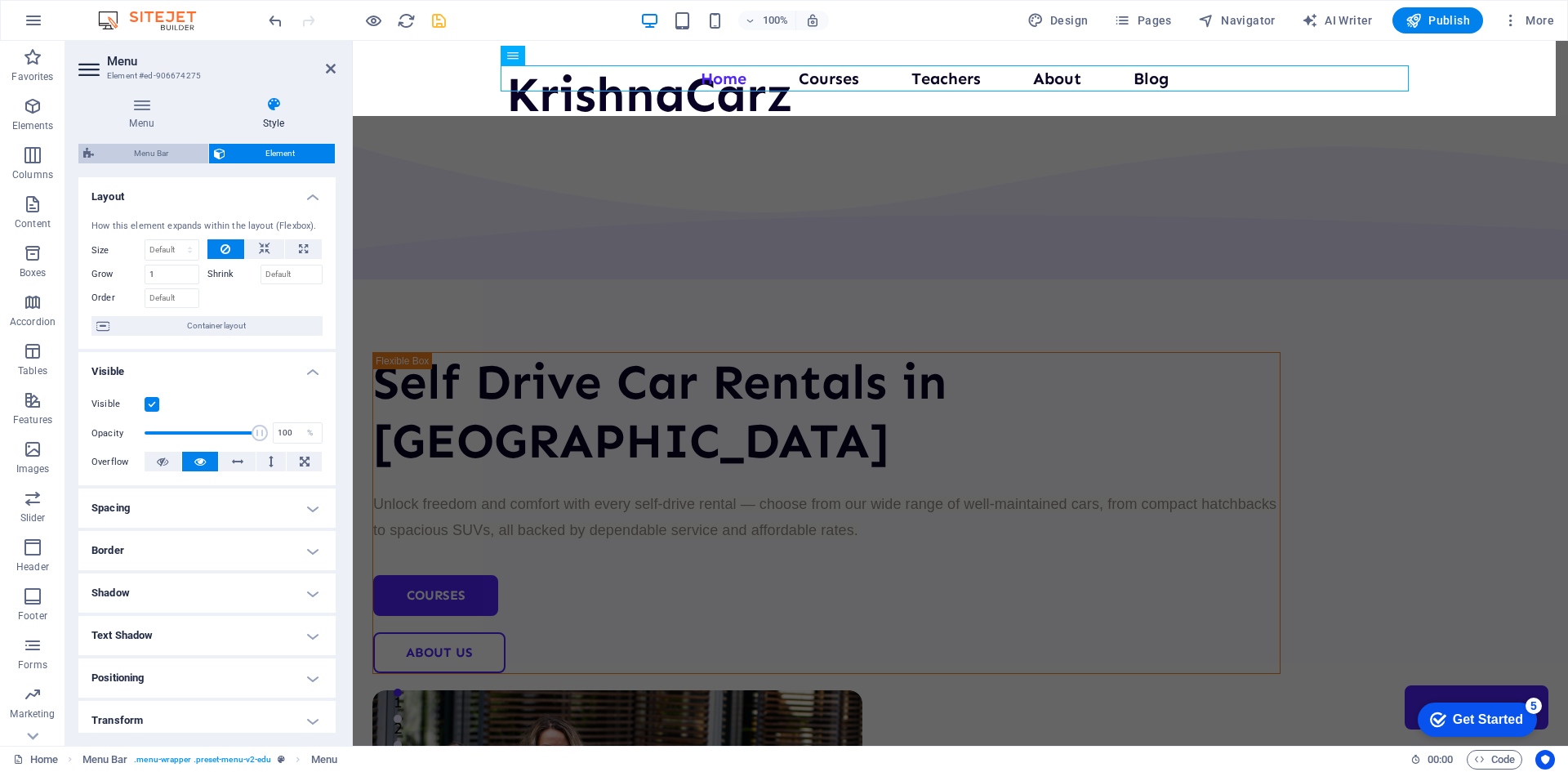
click at [153, 155] on span "Menu Bar" at bounding box center [150, 153] width 104 height 20
select select "px"
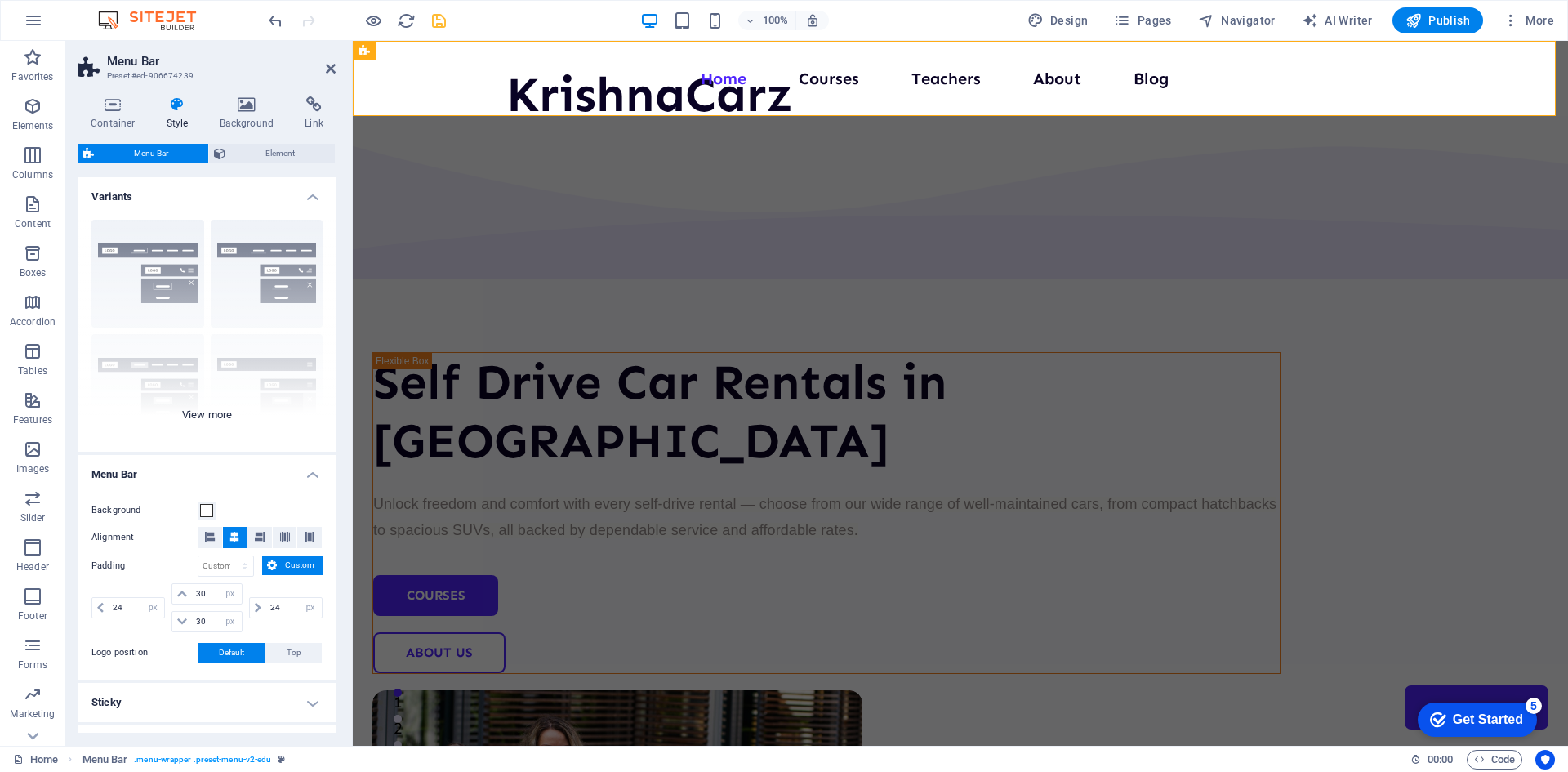
click at [253, 244] on div "Border Centered Default Fixed Loki Trigger Wide XXL" at bounding box center [207, 328] width 257 height 245
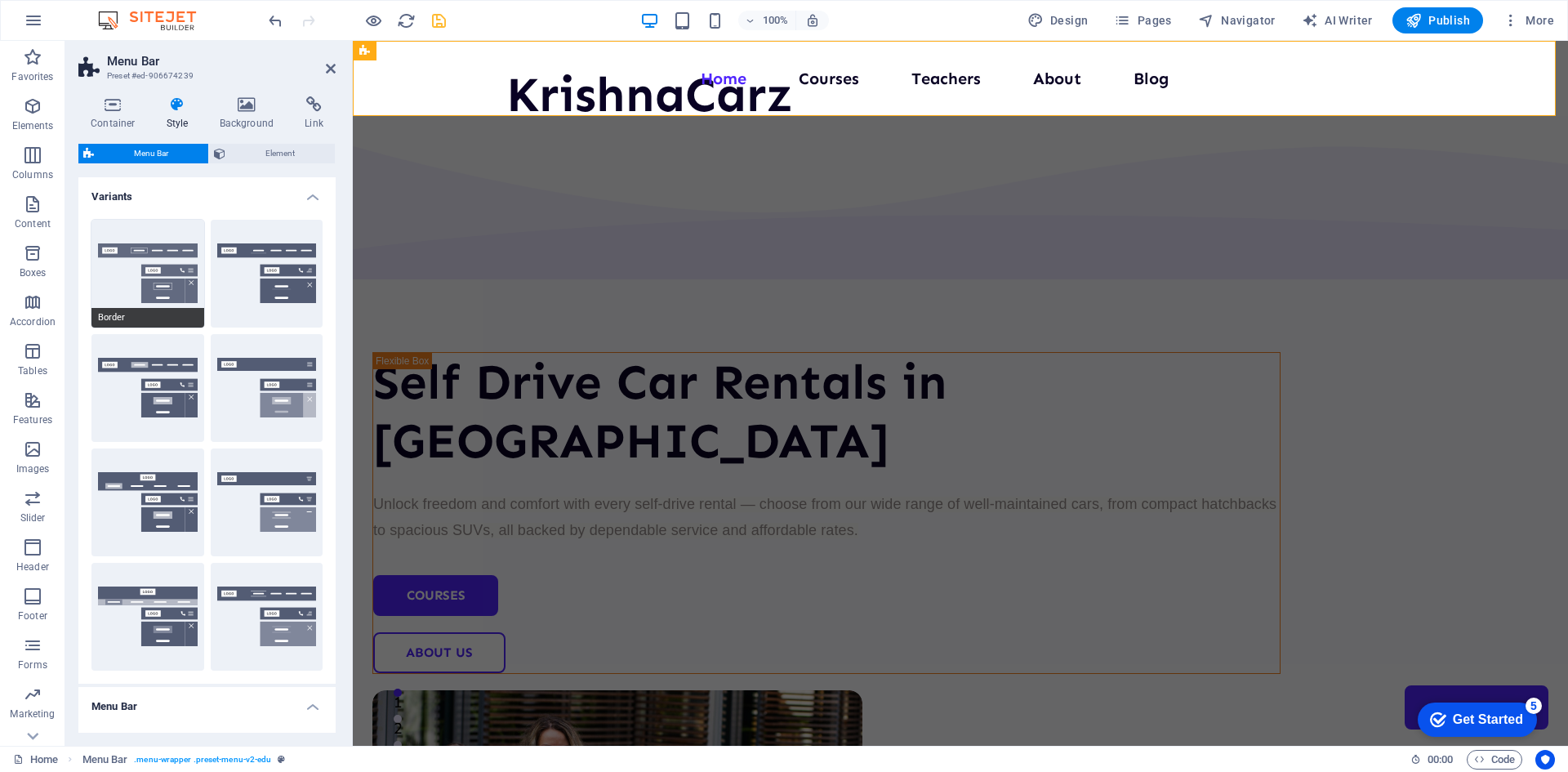
click at [151, 250] on button "Border" at bounding box center [148, 273] width 113 height 108
type input "1"
select select "rem"
type input "1"
select select "rem"
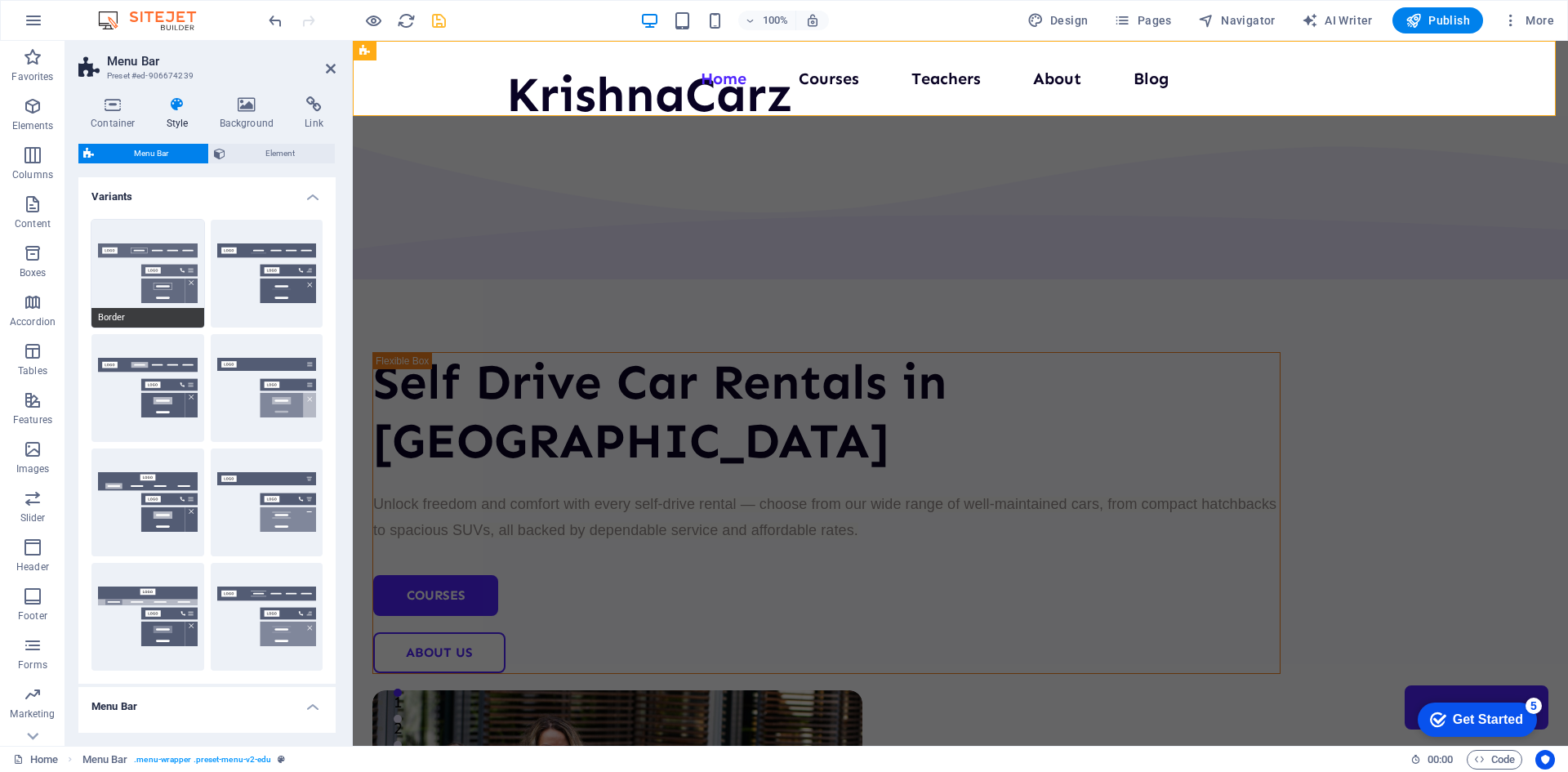
type input "1"
select select "rem"
type input "1"
select select "rem"
type input "1"
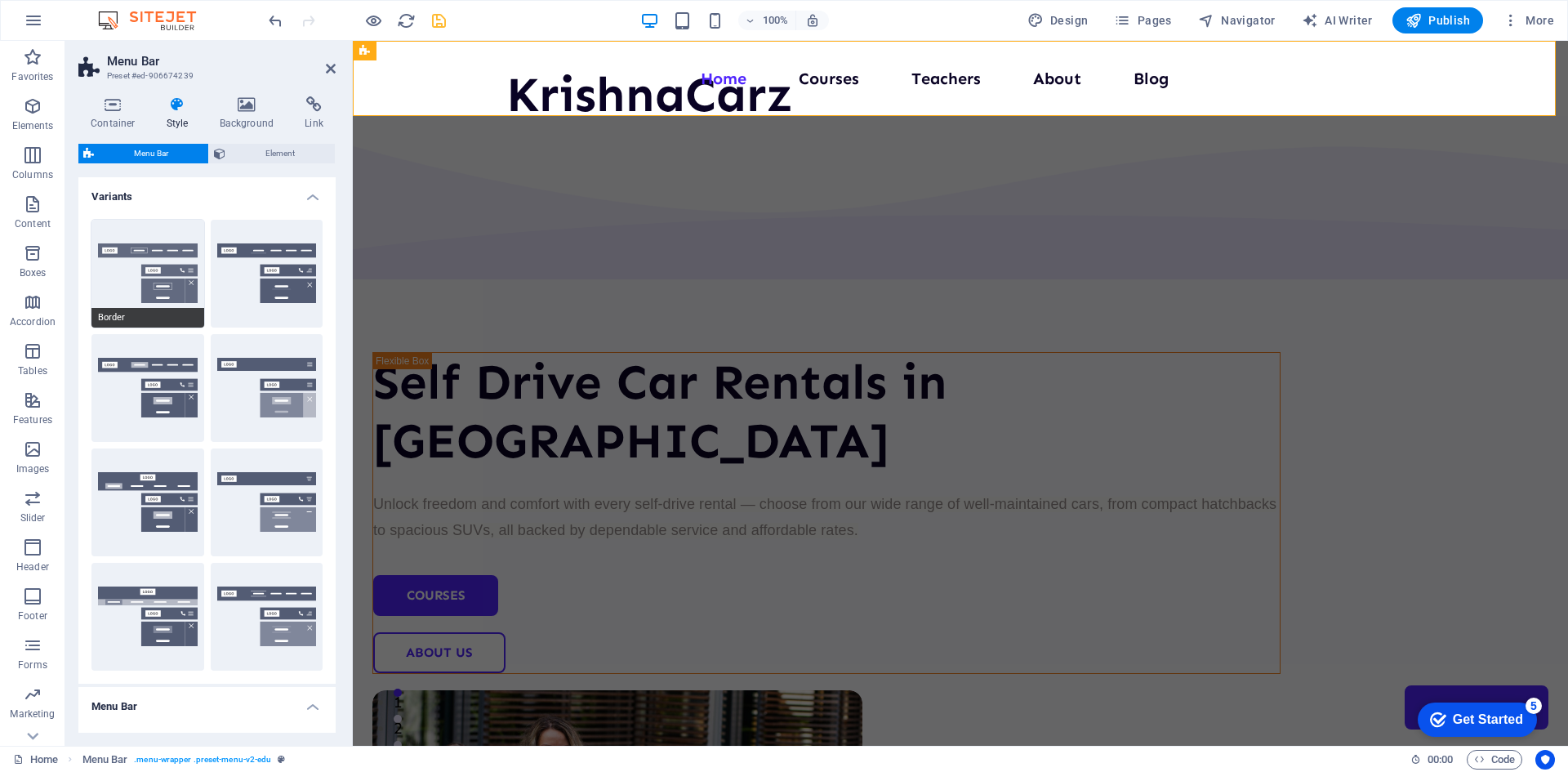
select select "rem"
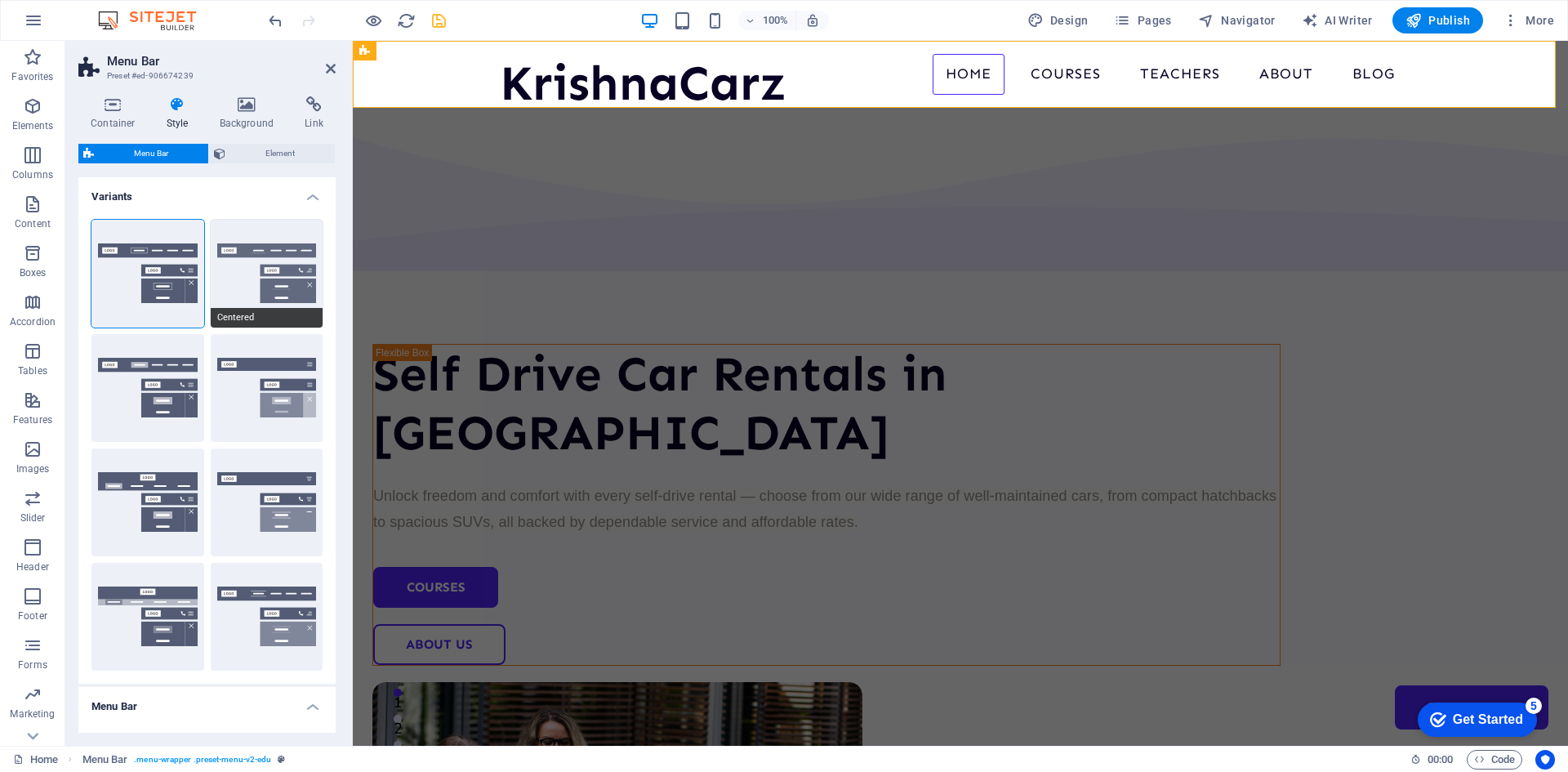
click at [246, 276] on button "Centered" at bounding box center [267, 273] width 113 height 108
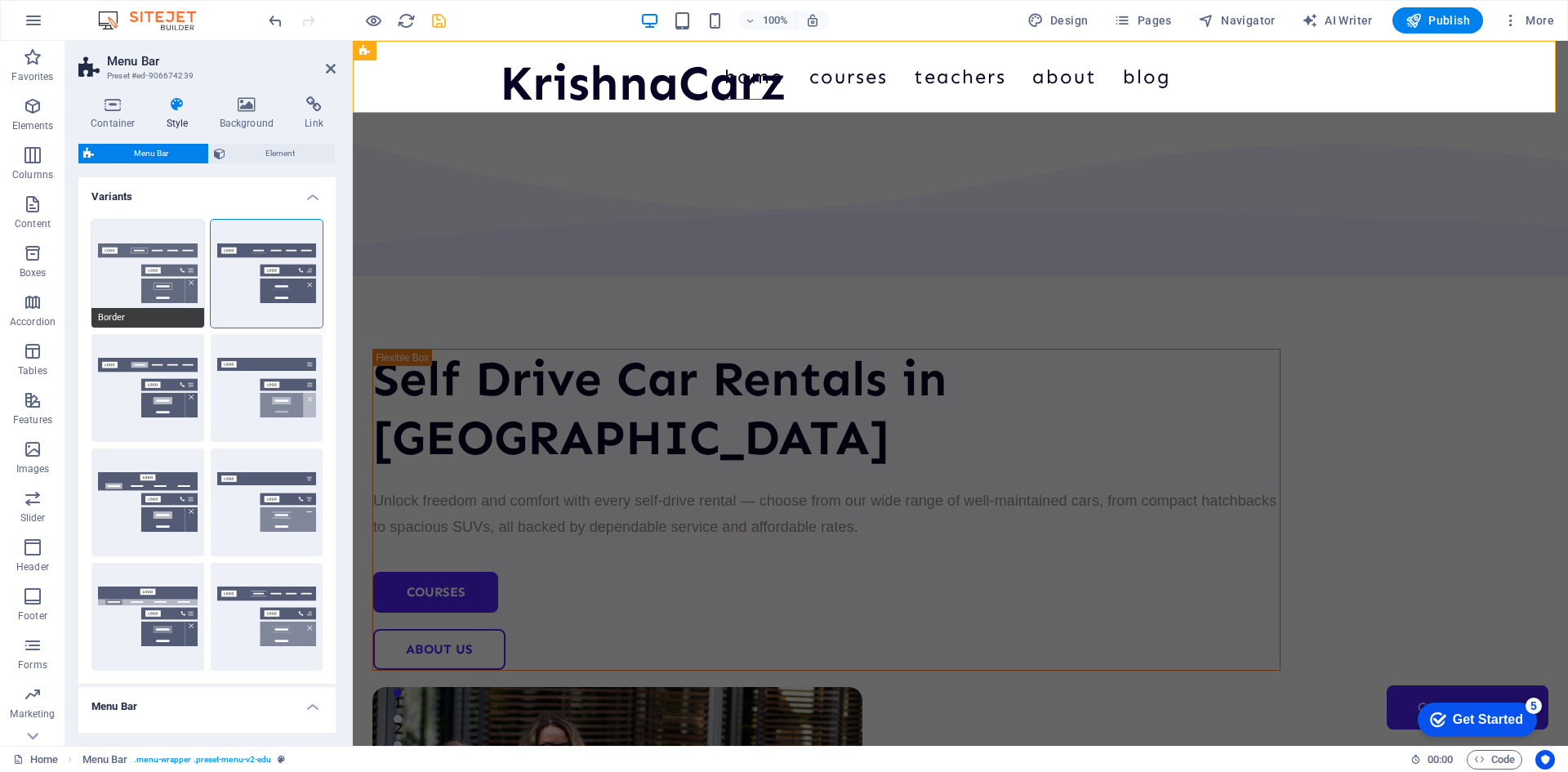
click at [143, 270] on button "Border" at bounding box center [148, 273] width 113 height 108
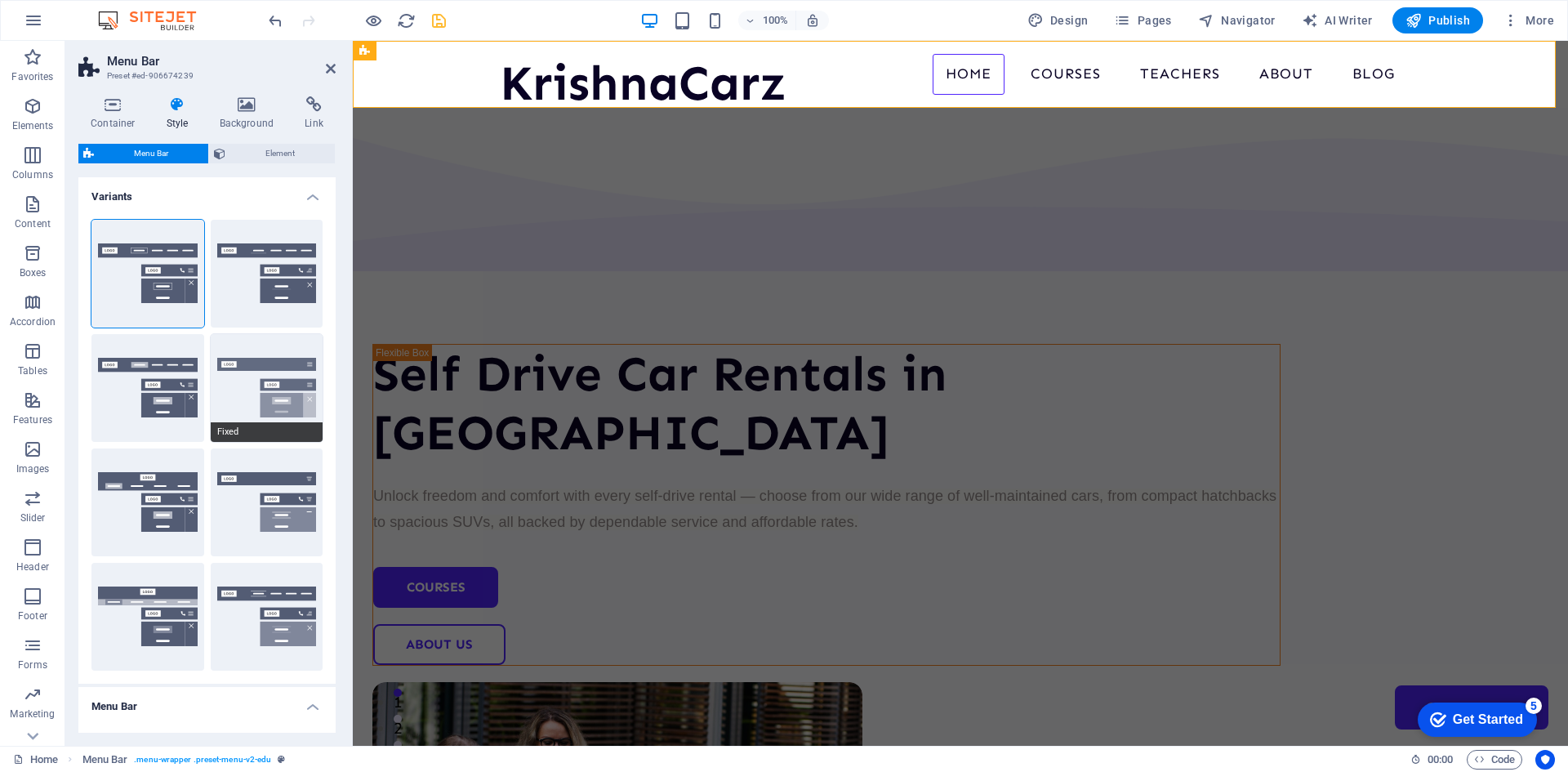
click at [262, 377] on button "Fixed" at bounding box center [267, 387] width 113 height 108
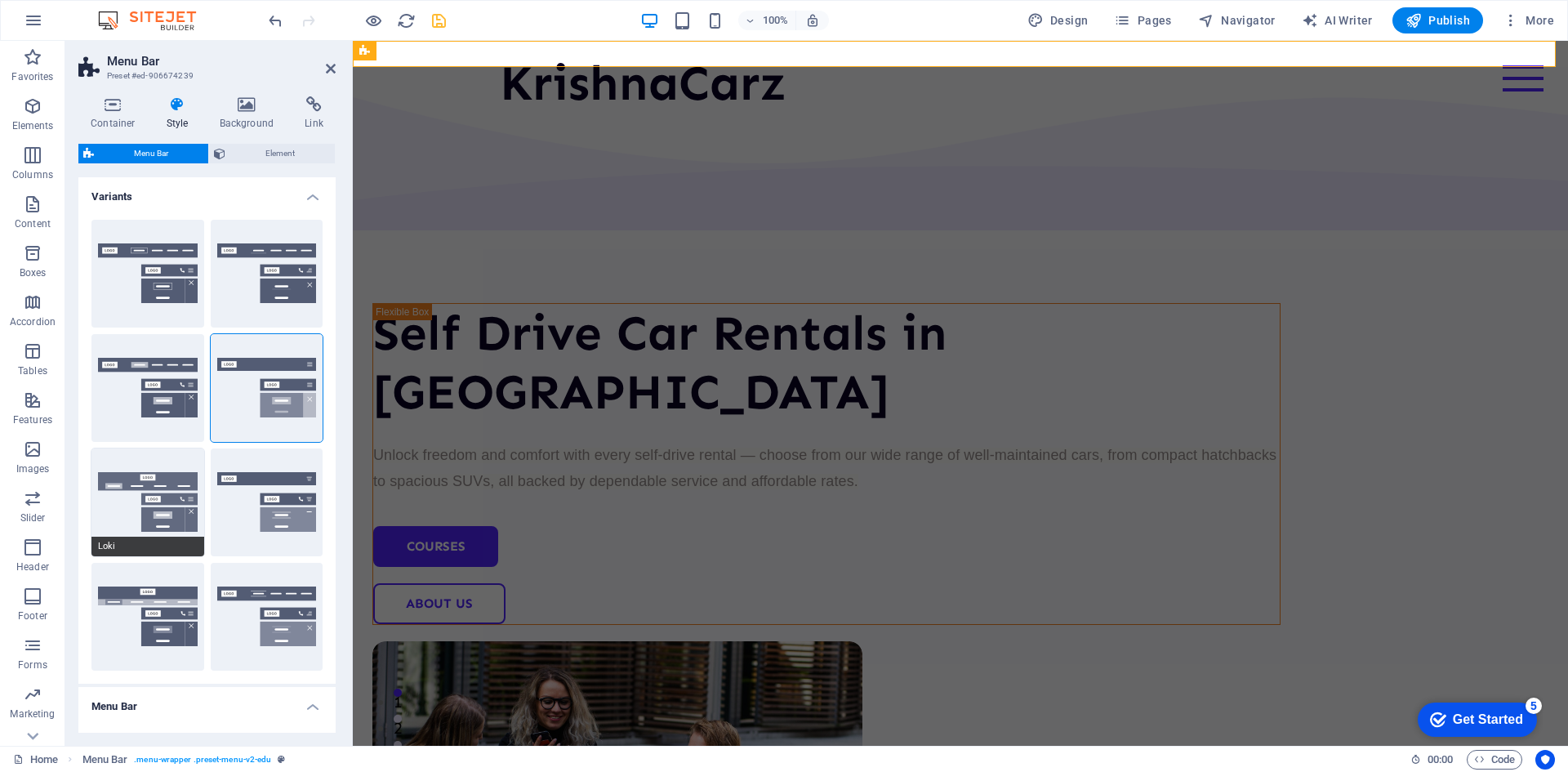
click at [149, 495] on button "Loki" at bounding box center [148, 502] width 113 height 108
type input "0"
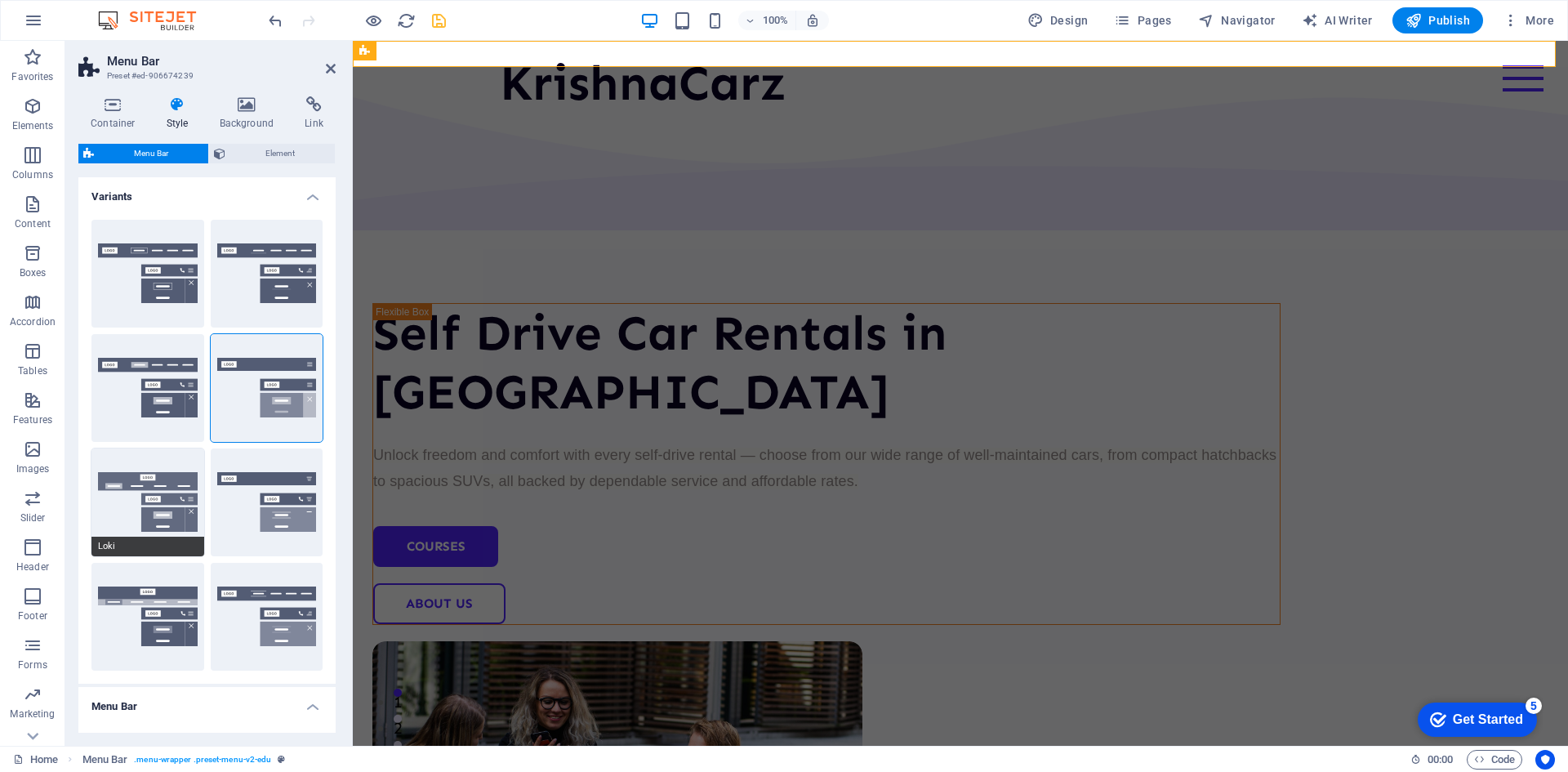
type input "0"
select select "DISABLED_OPTION_VALUE"
type input "2"
type input "1"
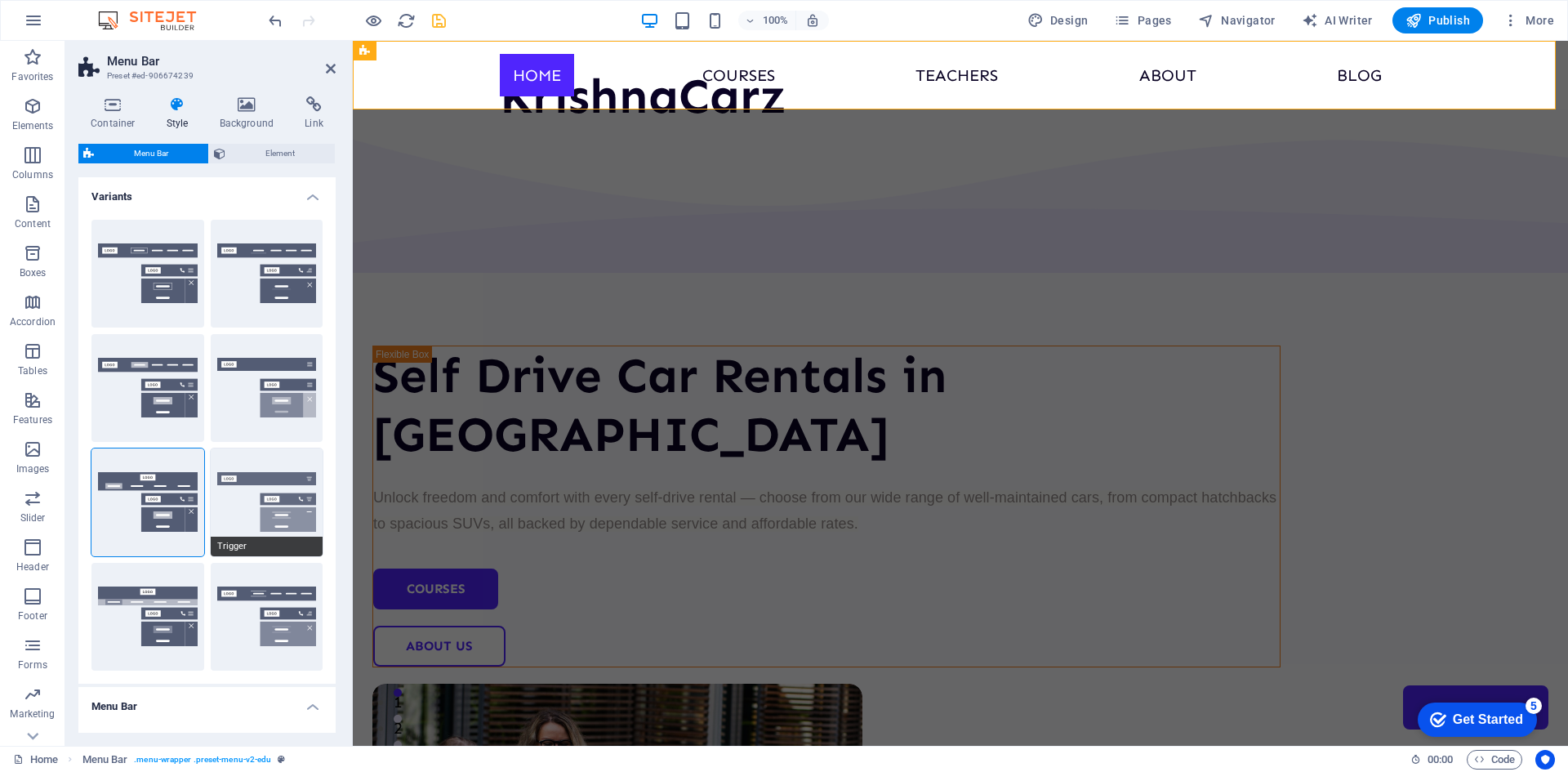
click at [229, 519] on button "Trigger" at bounding box center [267, 502] width 113 height 108
type input "1"
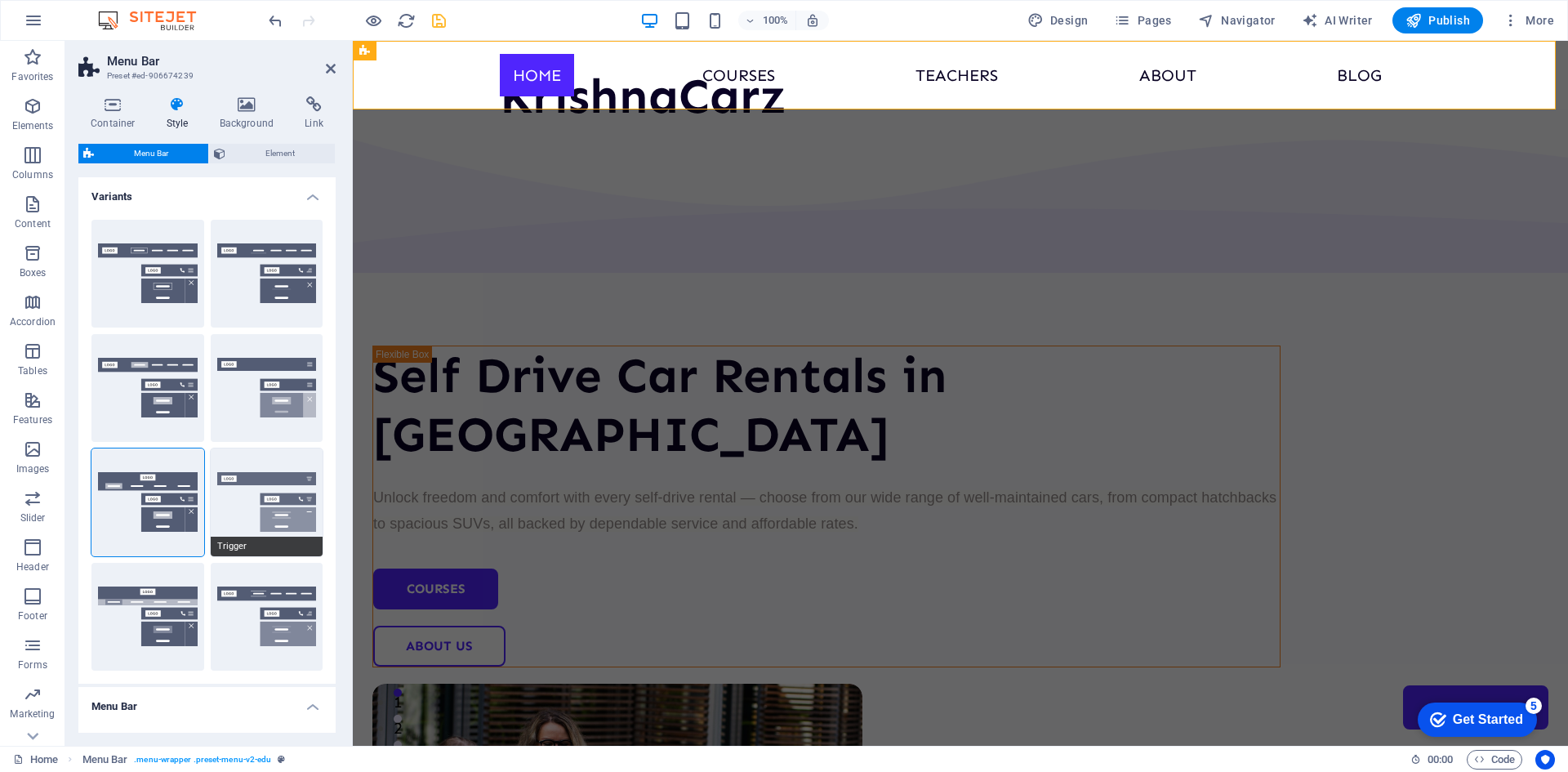
type input "1"
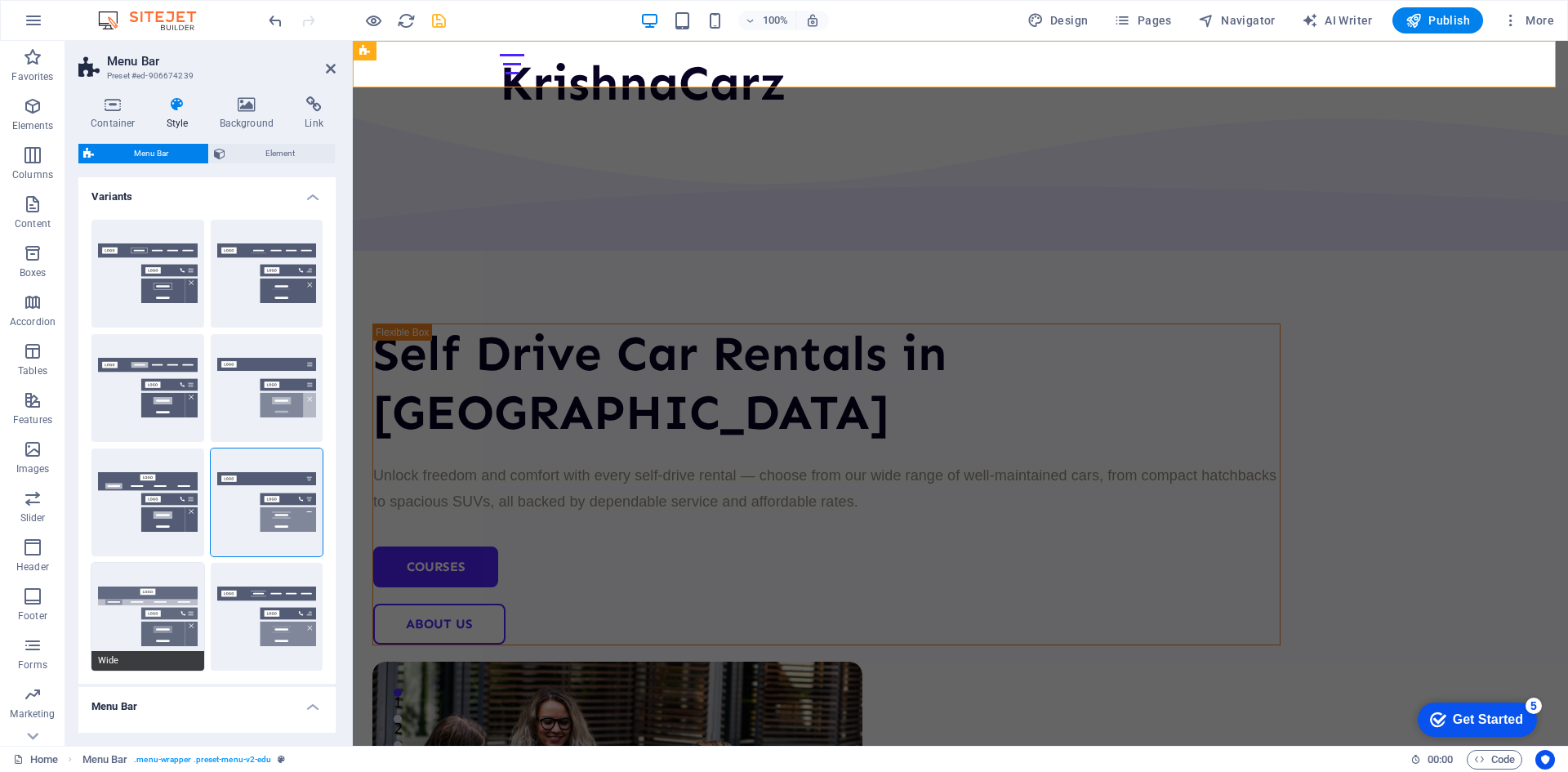
click at [138, 612] on button "Wide" at bounding box center [148, 616] width 113 height 108
type input "0"
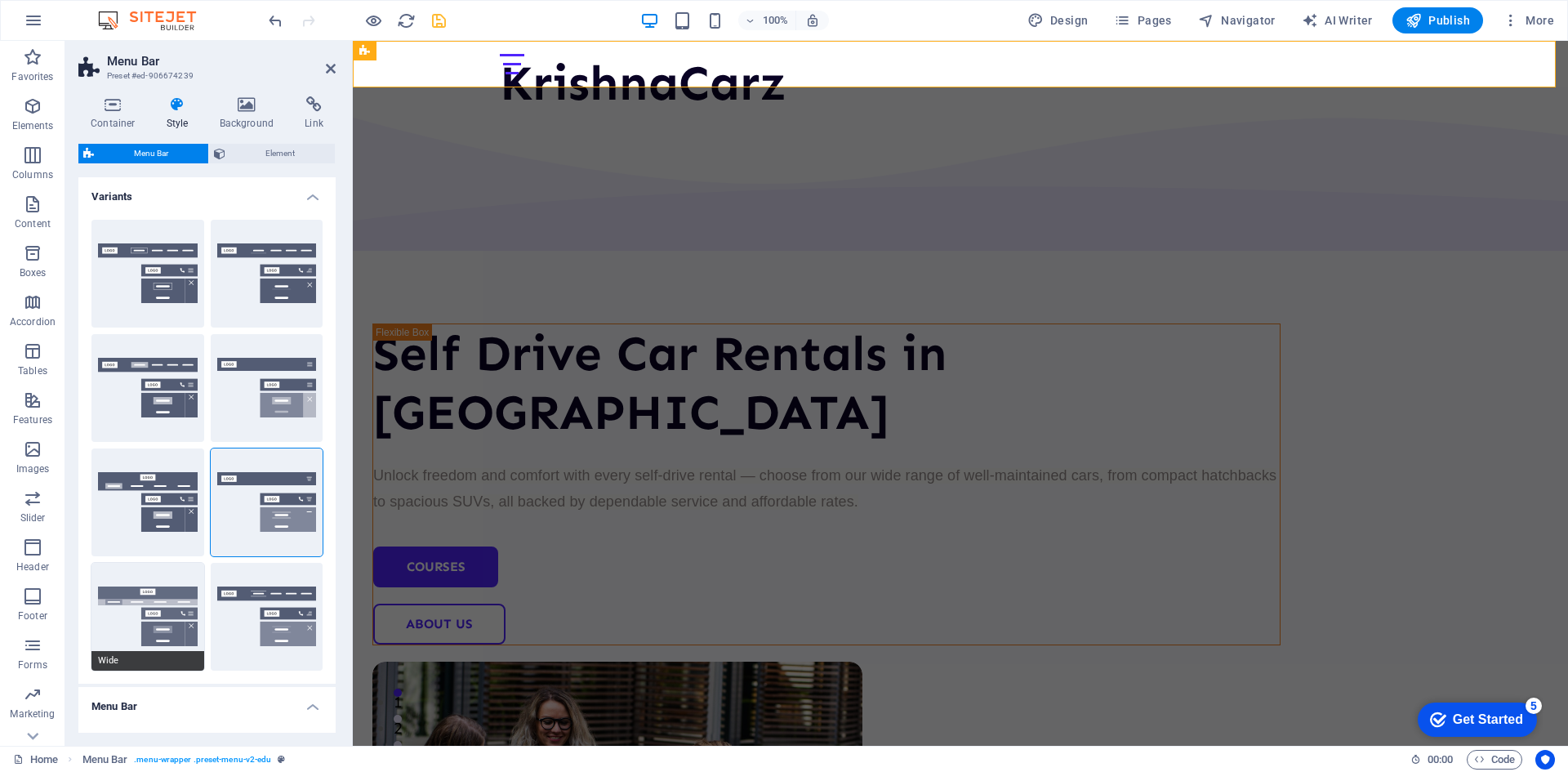
type input "0"
type input "2"
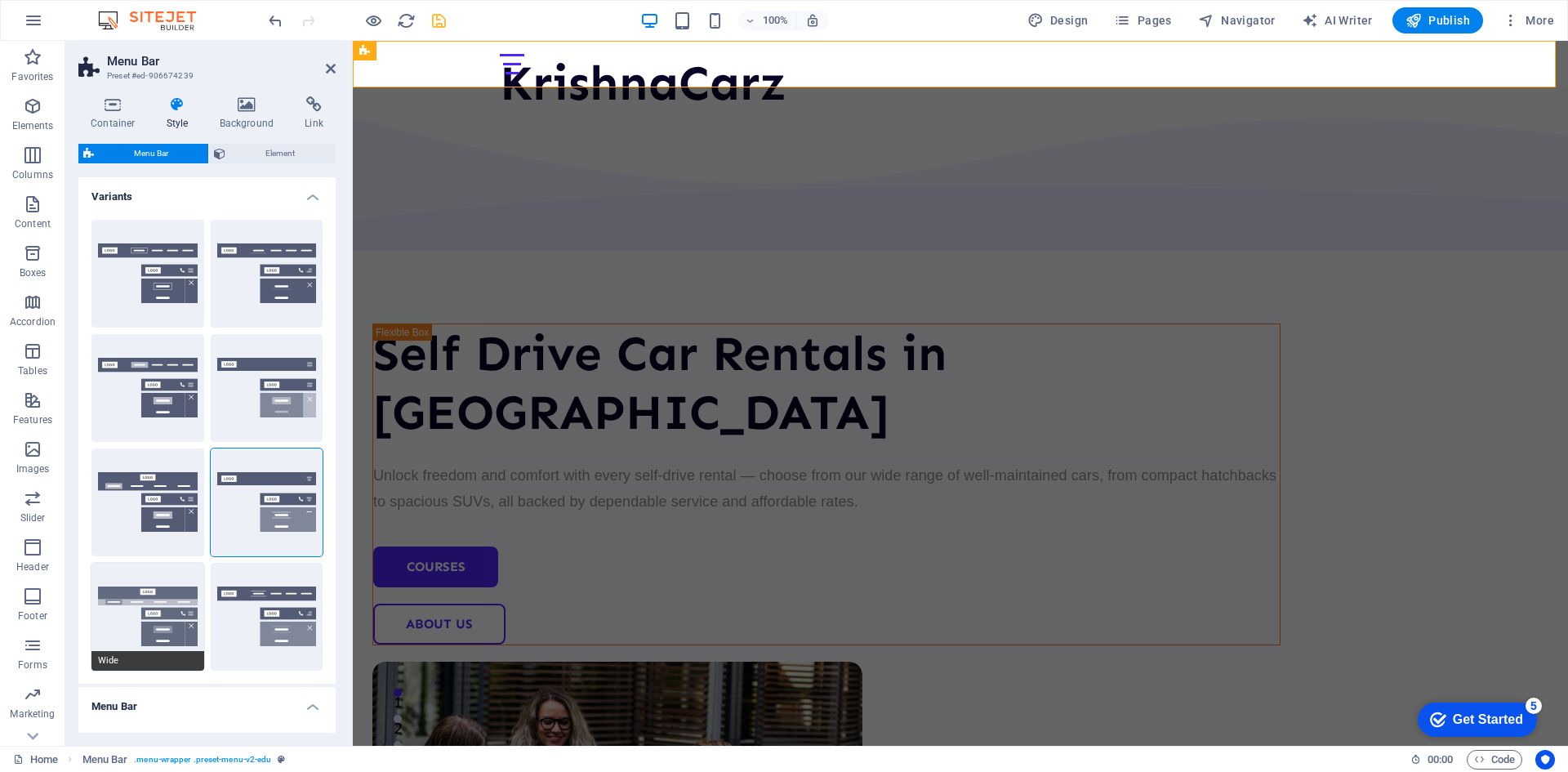
type input "2"
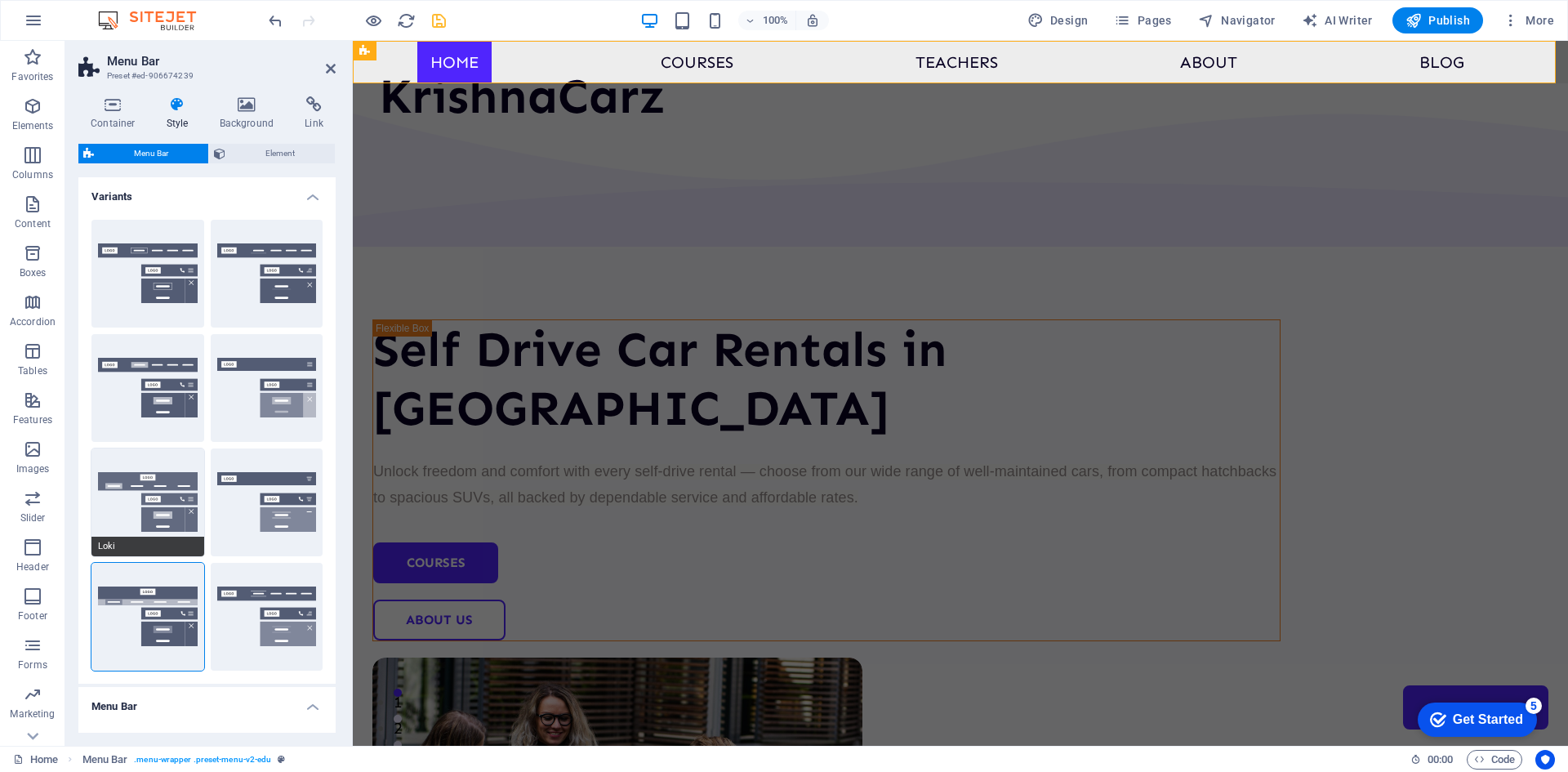
click at [149, 494] on button "Loki" at bounding box center [148, 502] width 113 height 108
type input "0"
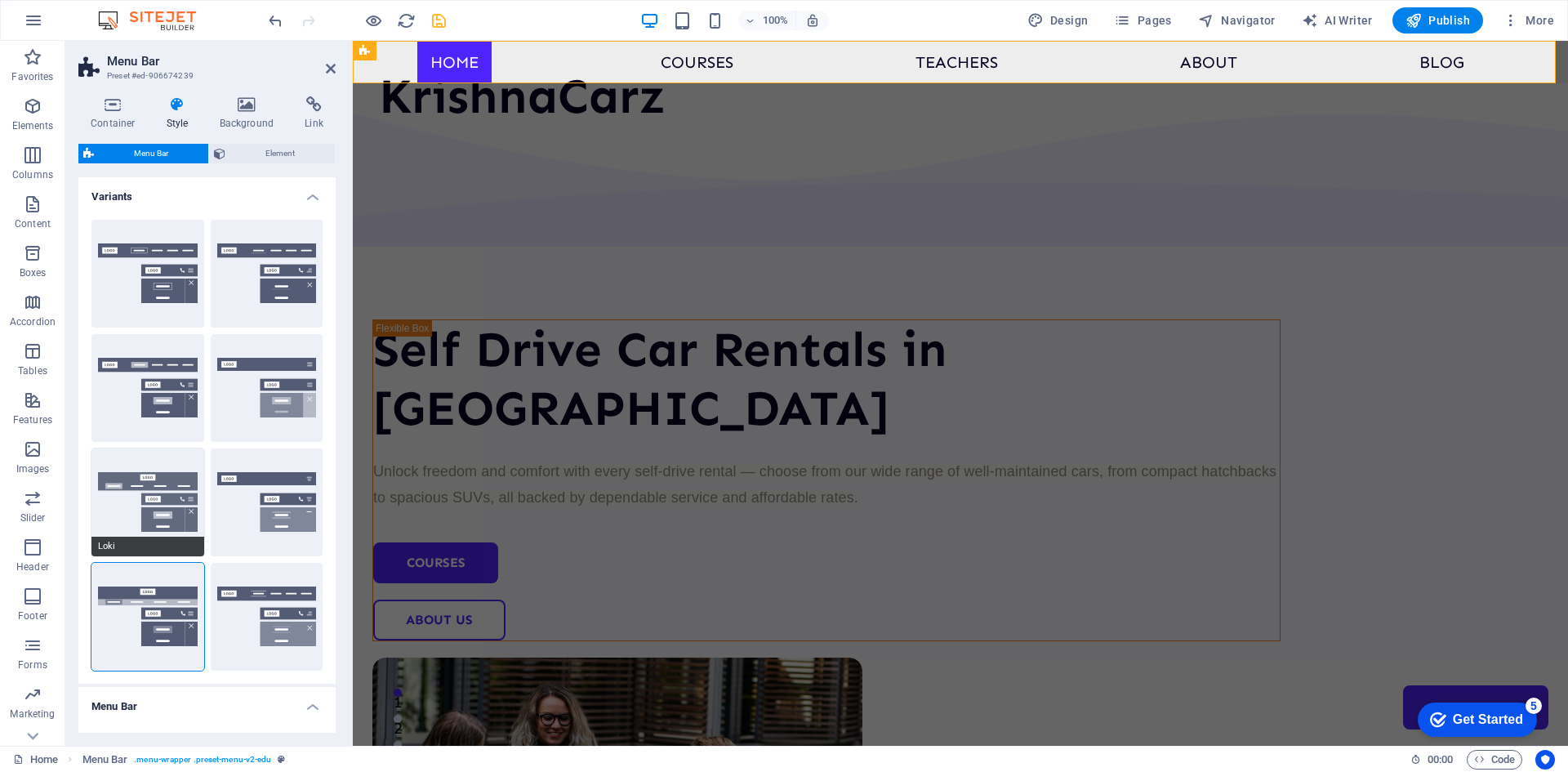
type input "0"
select select "DISABLED_OPTION_VALUE"
type input "1"
type input "2"
type input "1"
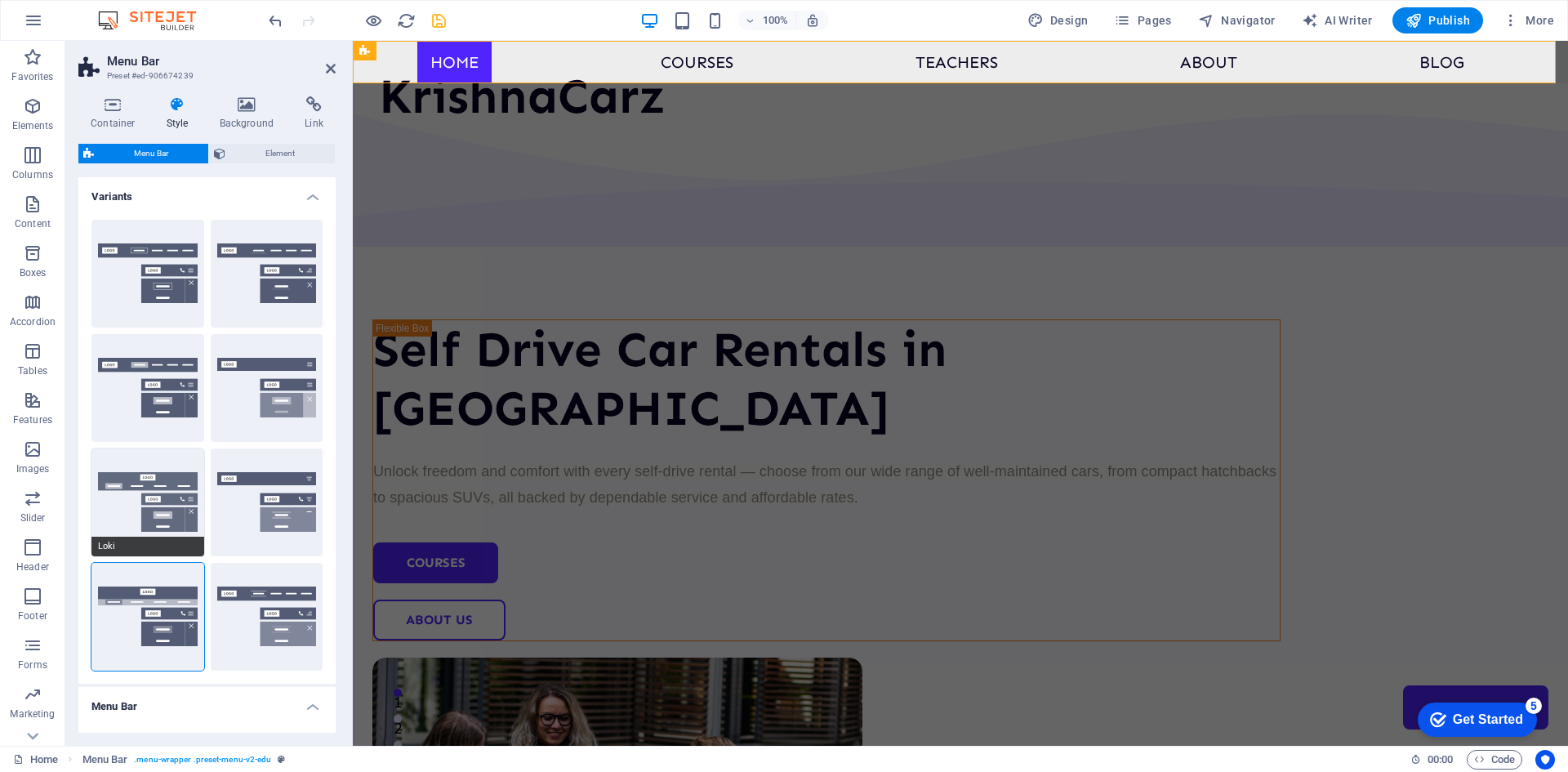
type input "1"
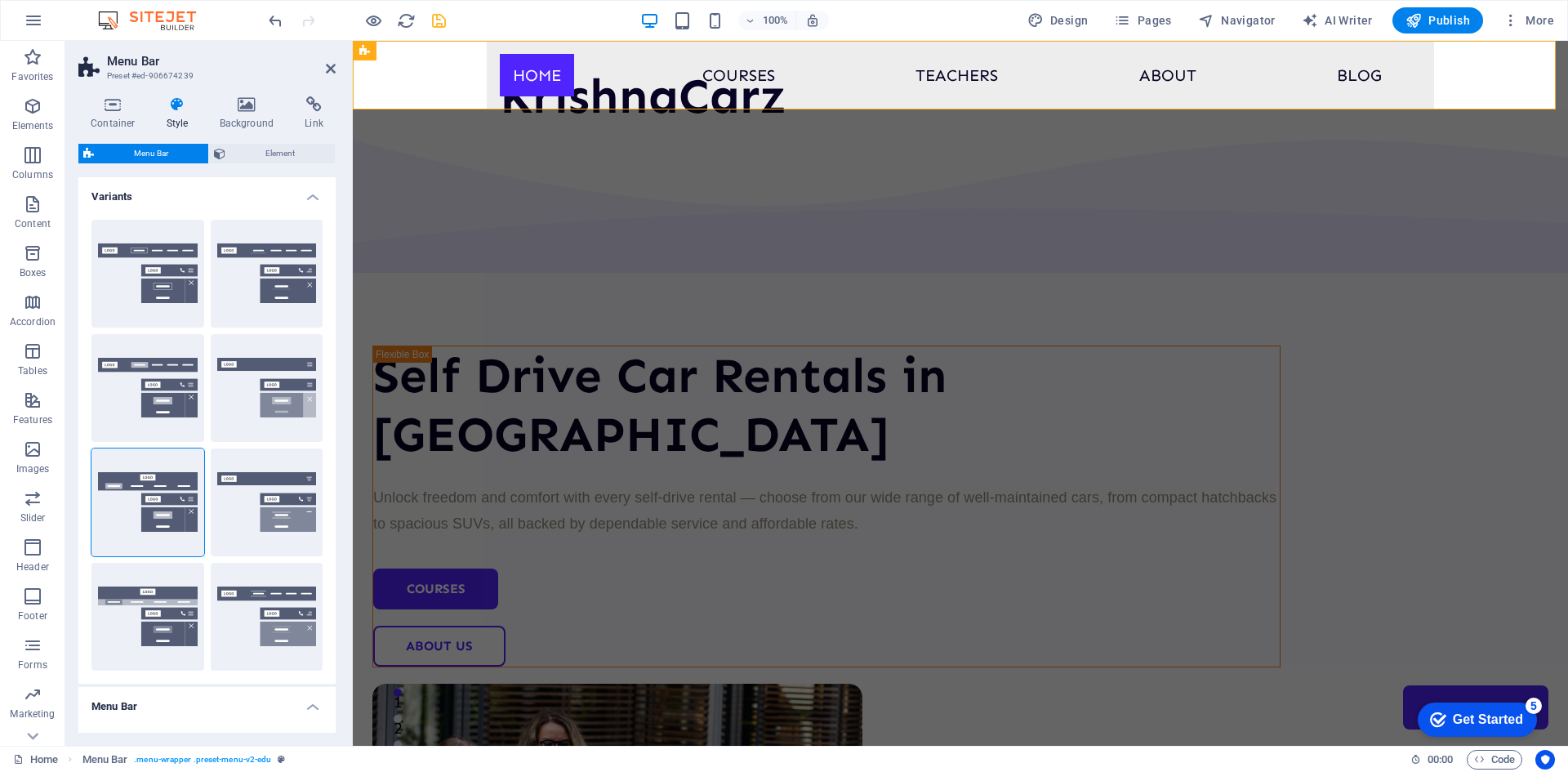
click at [128, 383] on div "Default" at bounding box center [148, 387] width 113 height 108
click at [101, 391] on button "Default" at bounding box center [148, 387] width 113 height 108
type input "1"
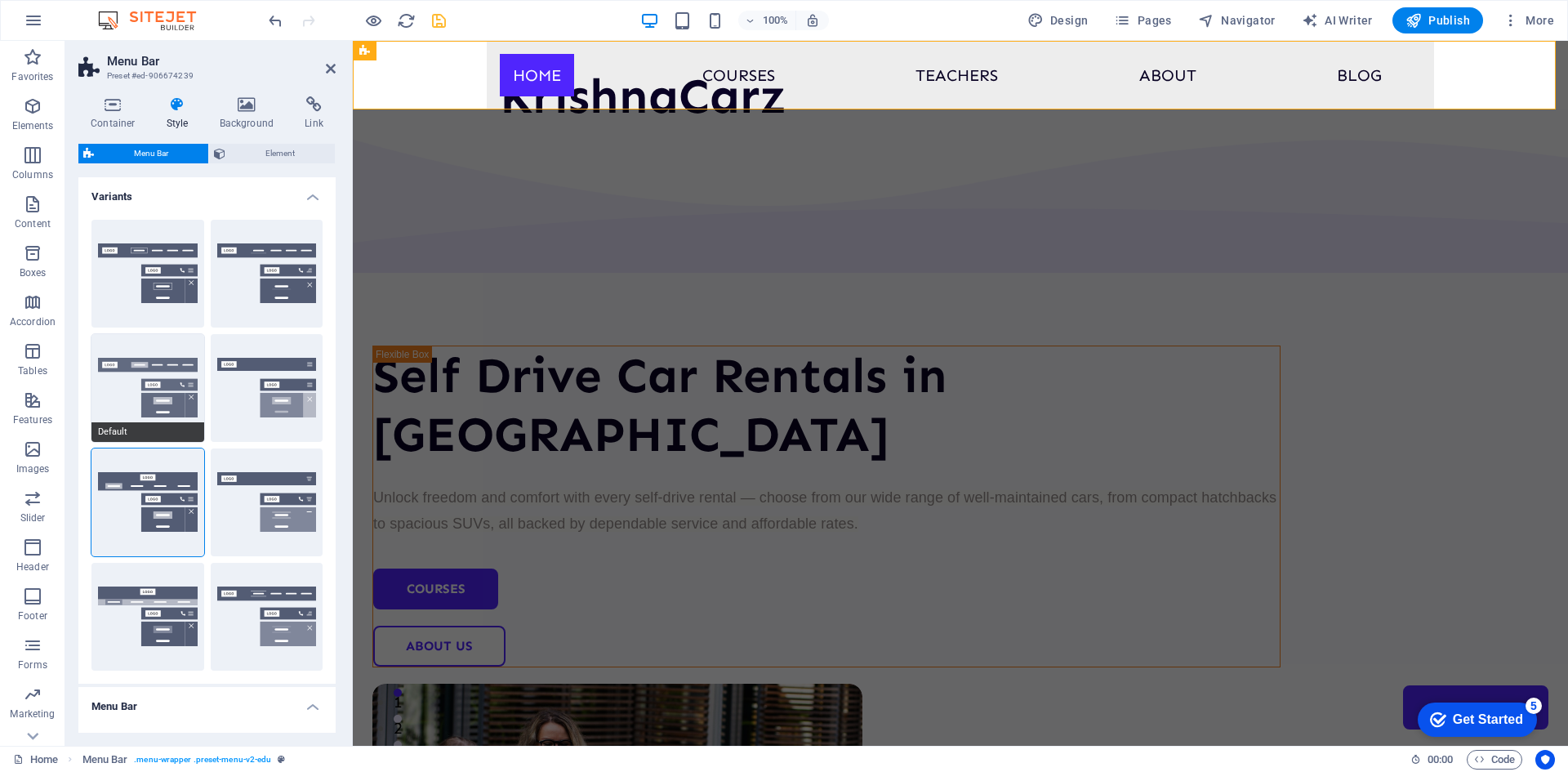
type input "1"
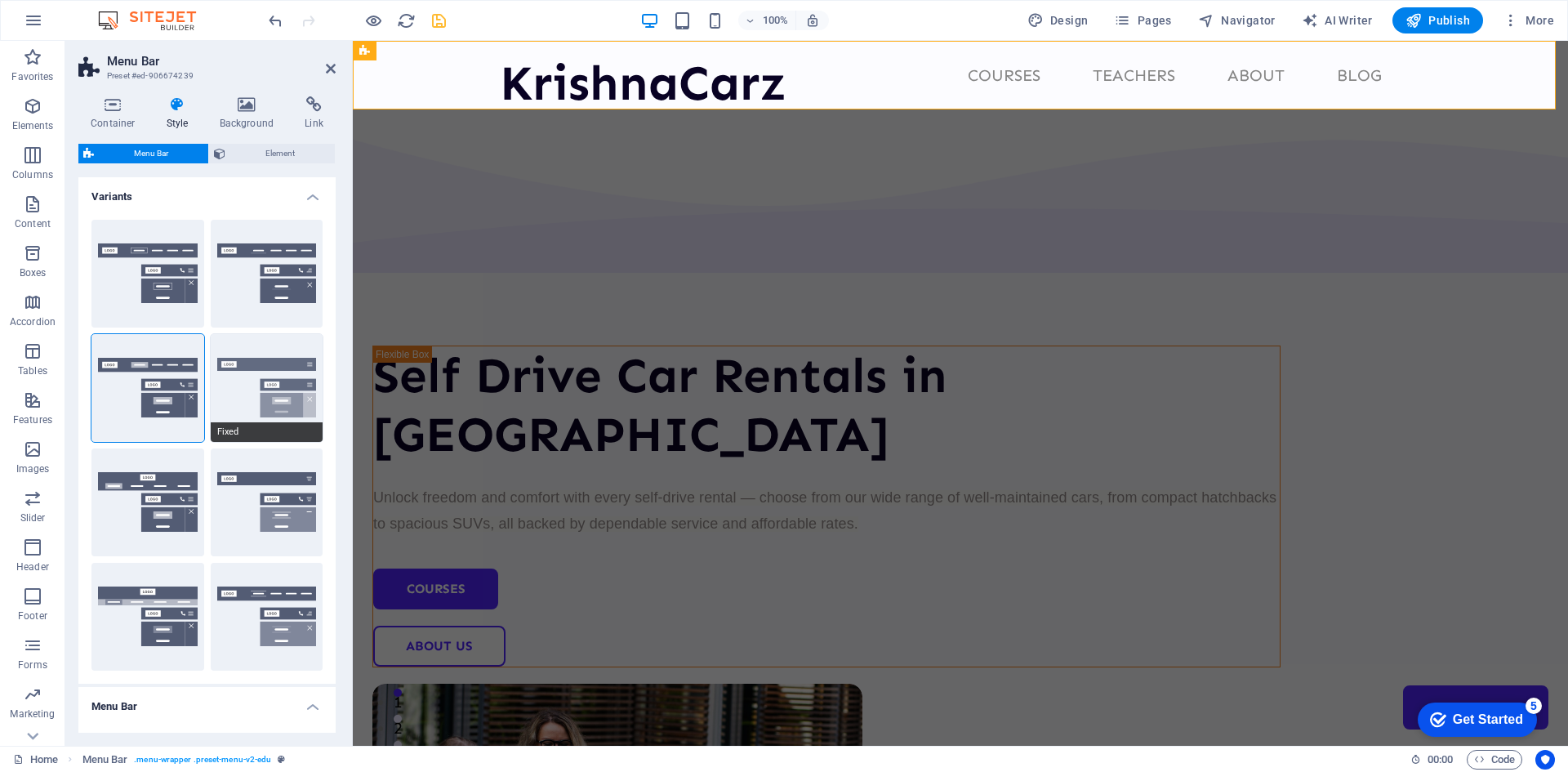
click at [240, 389] on button "Fixed" at bounding box center [267, 387] width 113 height 108
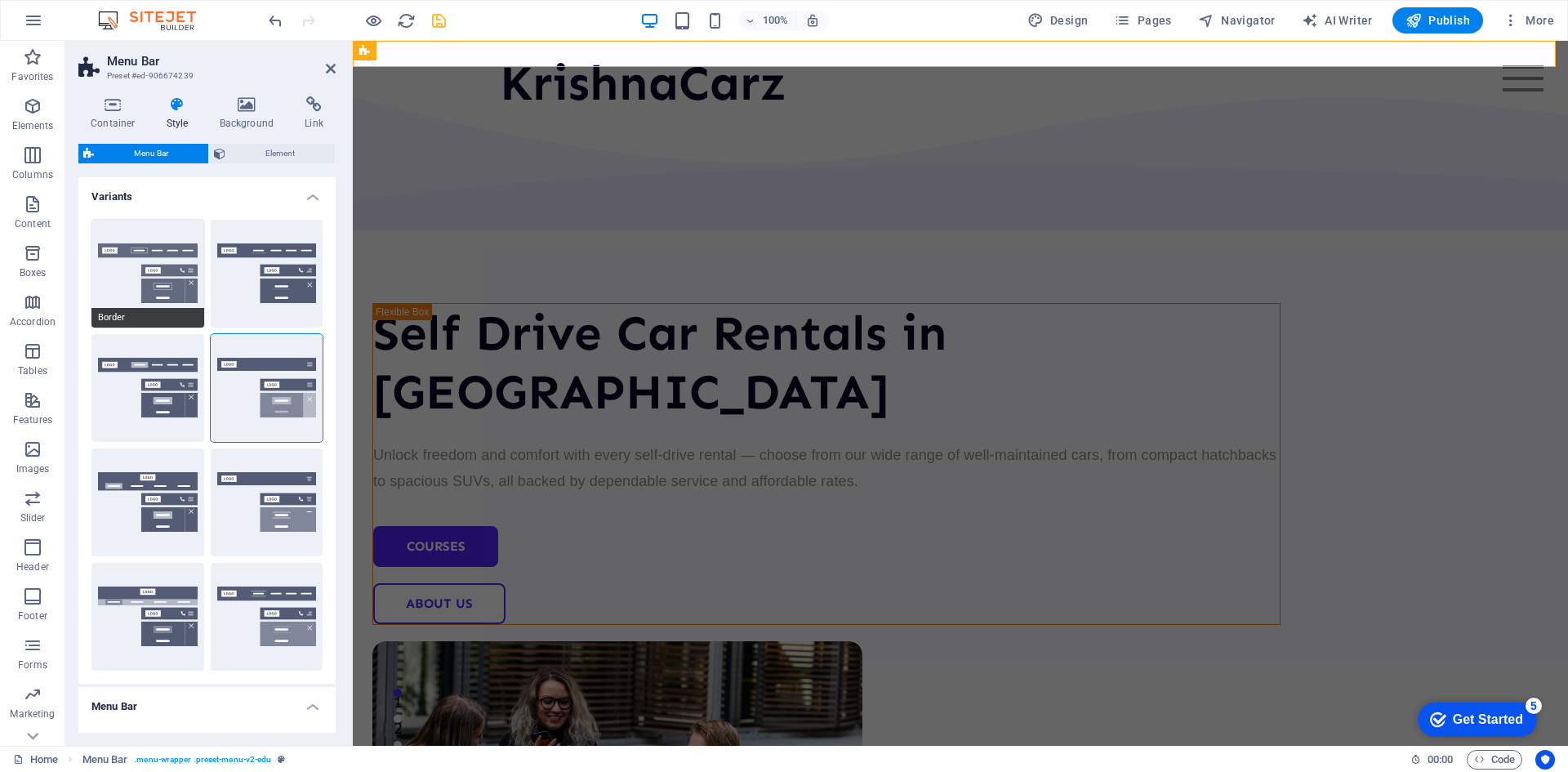
click at [143, 278] on button "Border" at bounding box center [148, 273] width 113 height 108
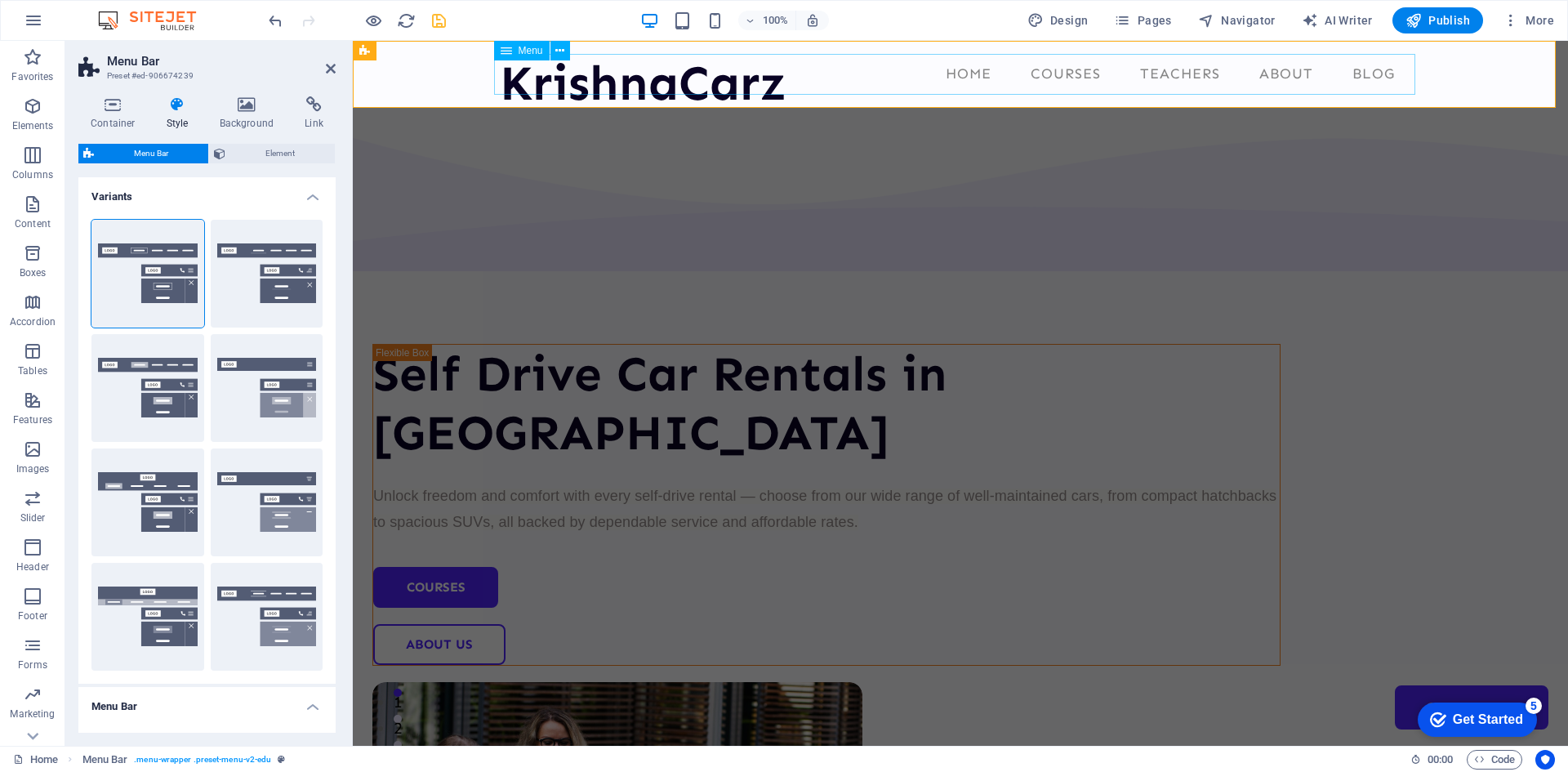
click at [1184, 71] on nav "Home Courses Teachers About Blog Contact Us" at bounding box center [960, 74] width 921 height 41
click at [559, 50] on icon at bounding box center [559, 51] width 9 height 17
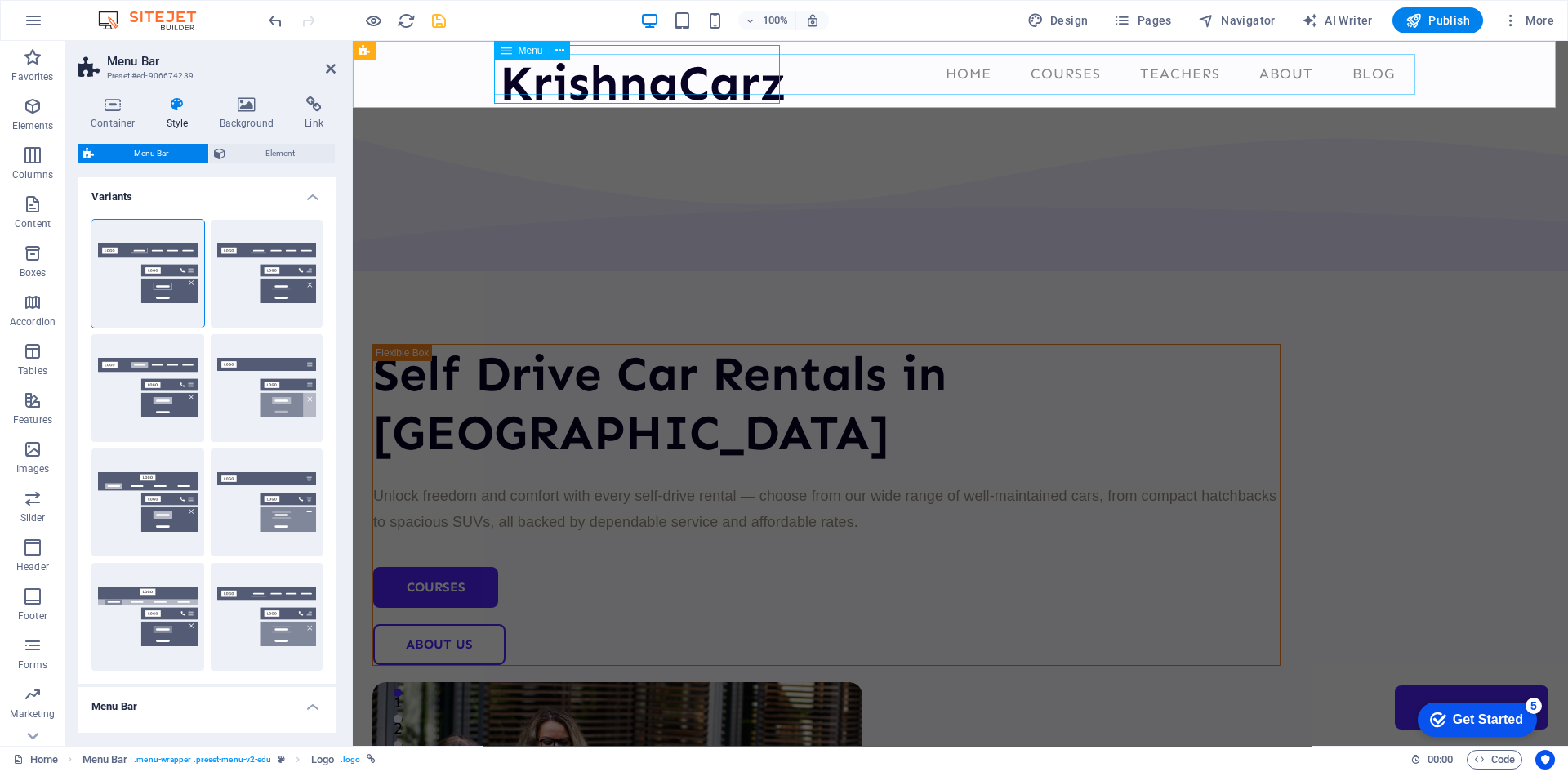
click at [825, 74] on nav "Home Courses Teachers About Blog Contact Us" at bounding box center [960, 74] width 921 height 41
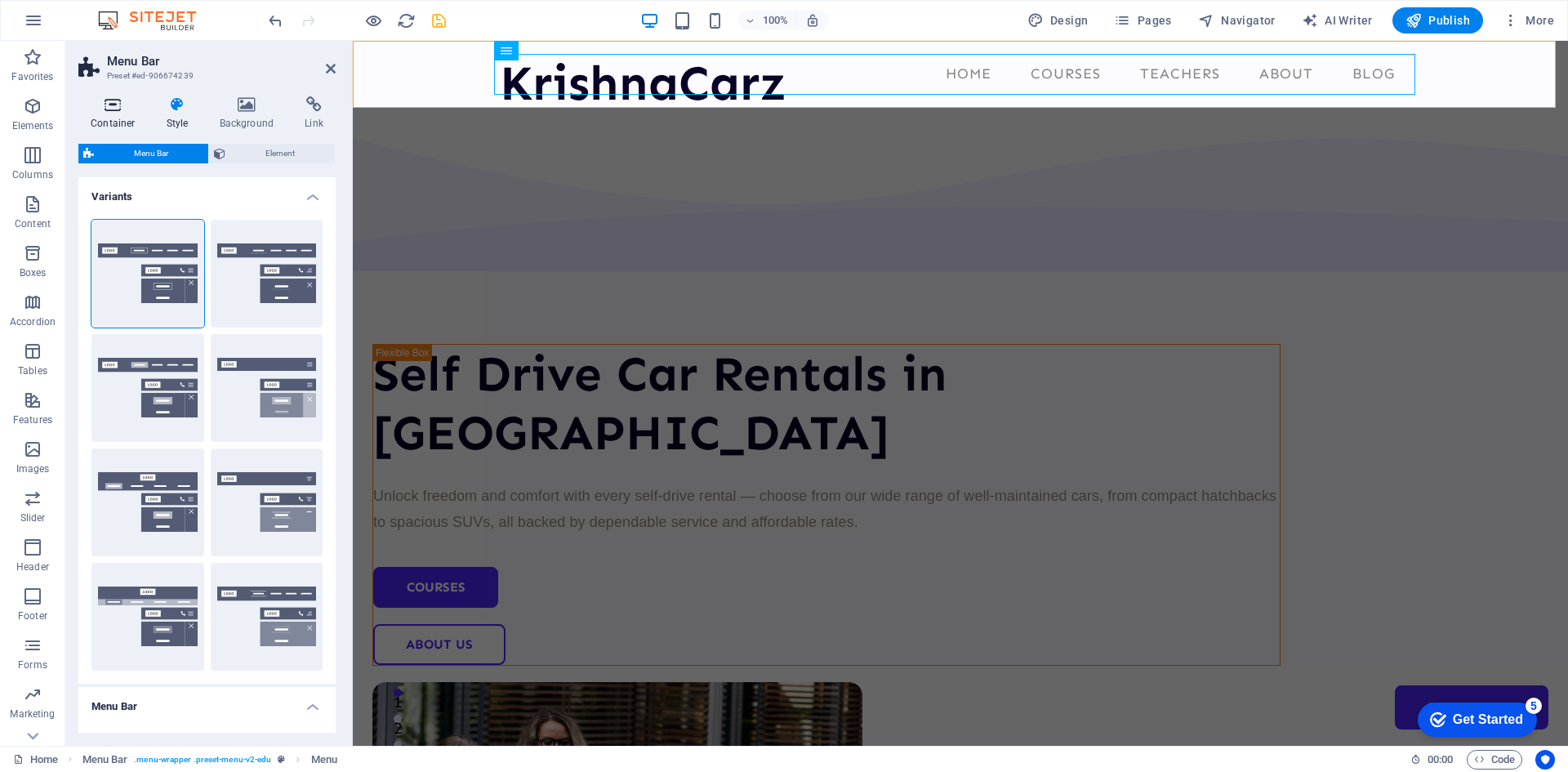
click at [109, 104] on icon at bounding box center [113, 104] width 69 height 16
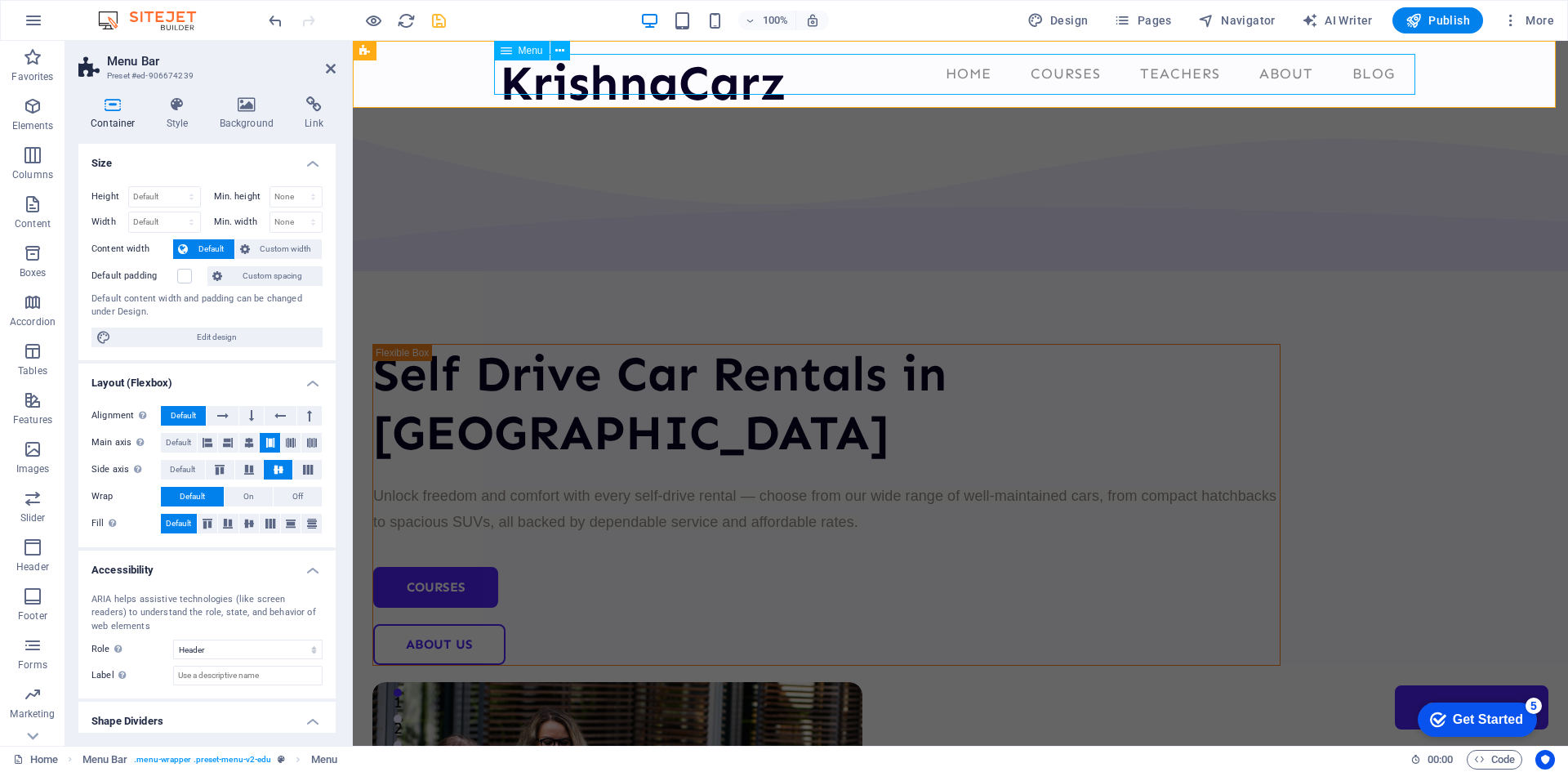
click at [878, 71] on nav "Home Courses Teachers About Blog Contact Us" at bounding box center [960, 74] width 921 height 41
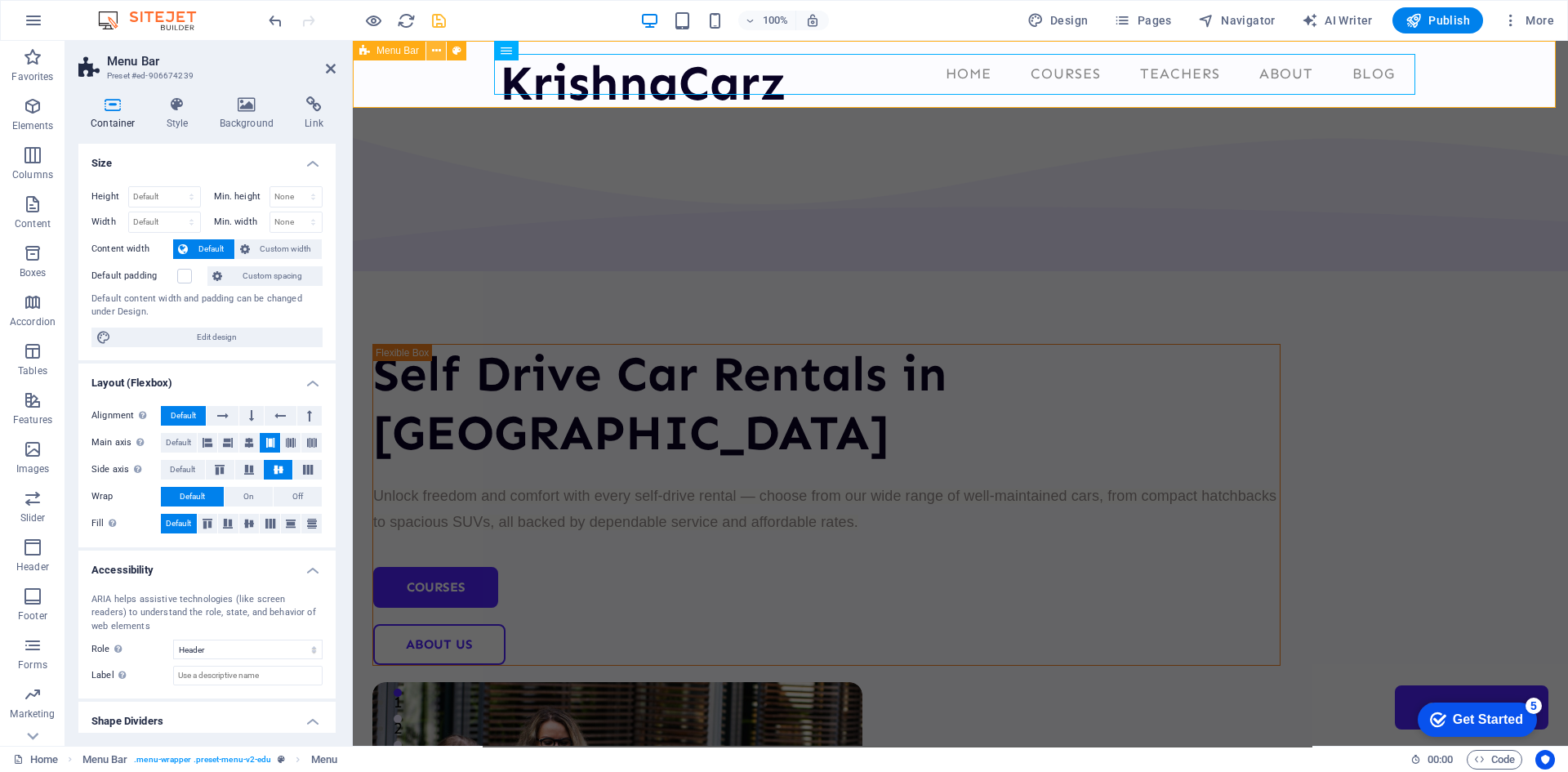
click at [440, 53] on icon at bounding box center [437, 51] width 9 height 17
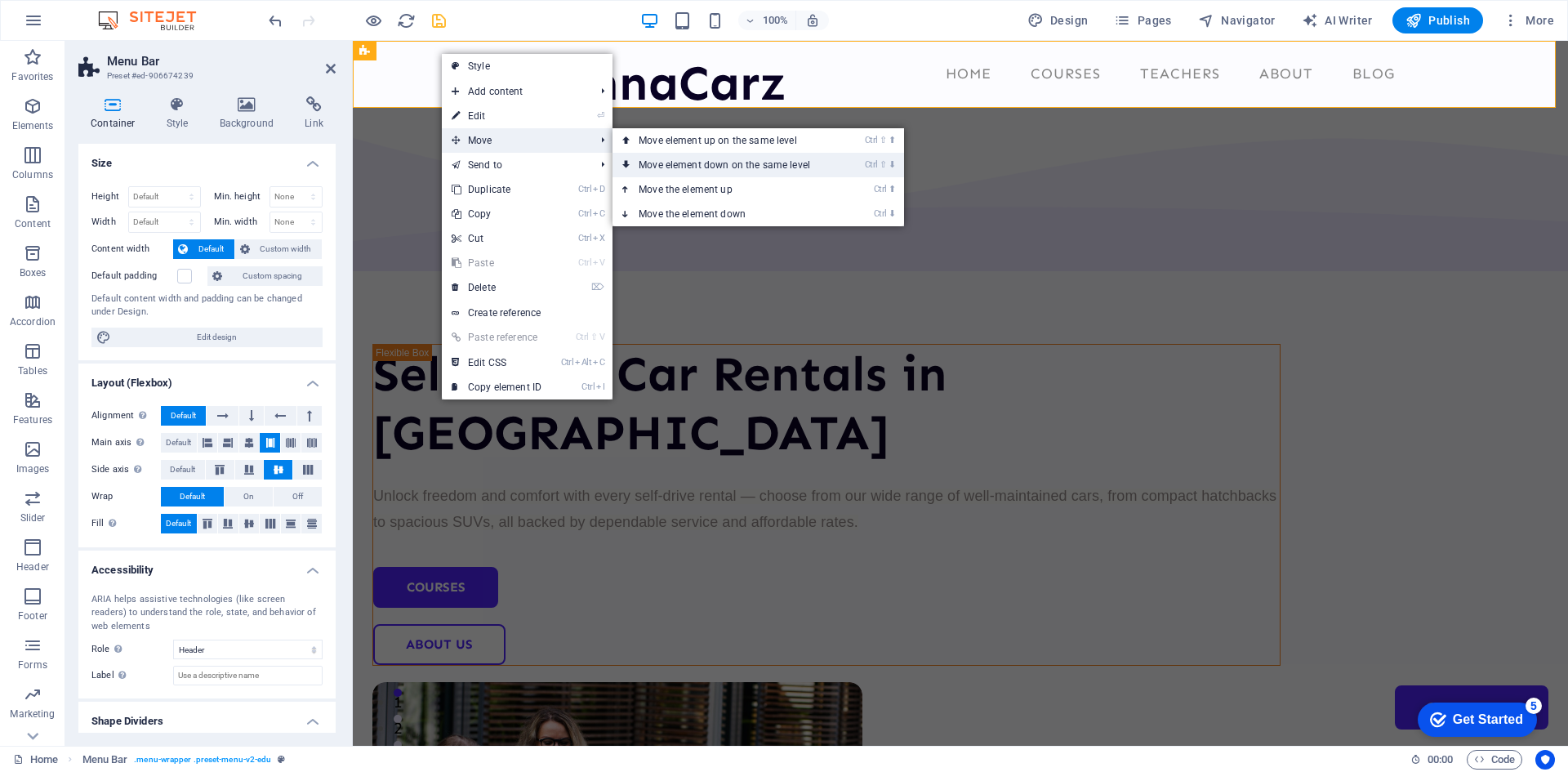
click at [728, 165] on link "Ctrl ⇧ ⬇ Move element down on the same level" at bounding box center [728, 165] width 231 height 24
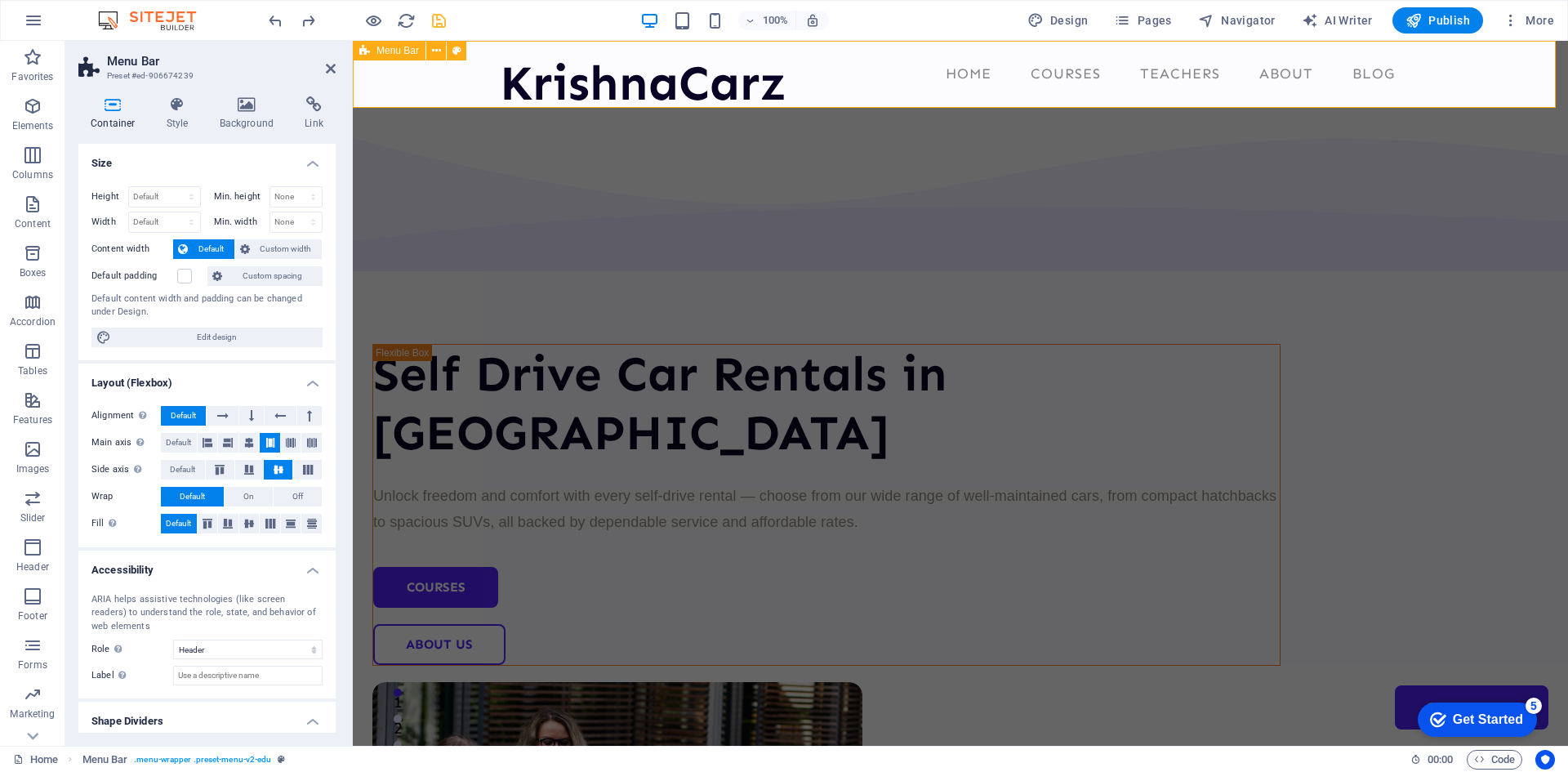
click at [436, 69] on div "KrishnaCarz Home Courses Teachers About Blog Contact Us" at bounding box center [960, 74] width 1215 height 67
click at [915, 70] on nav "Home Courses Teachers About Blog Contact Us" at bounding box center [960, 74] width 921 height 41
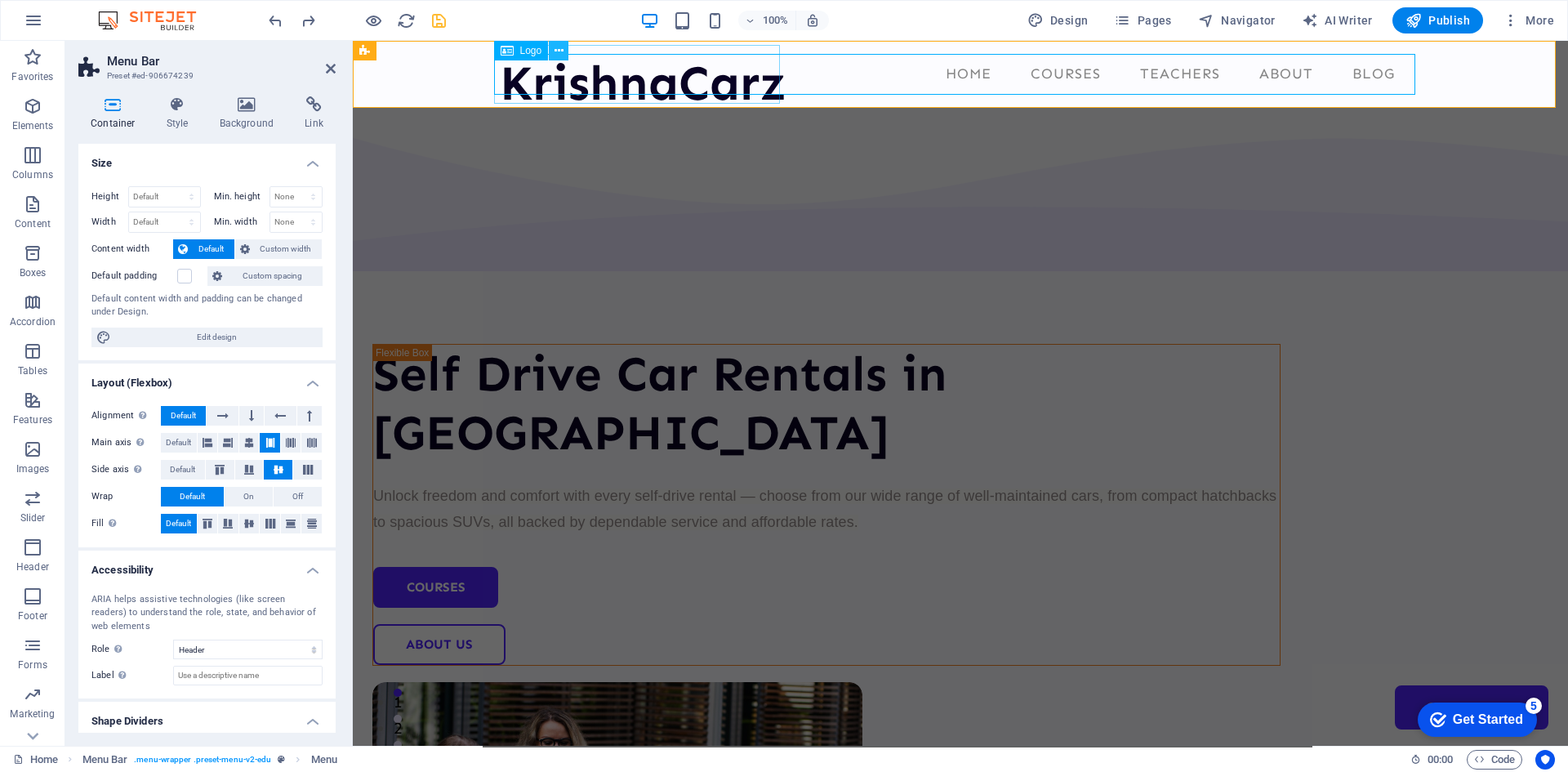
click at [559, 48] on icon at bounding box center [559, 51] width 9 height 17
drag, startPoint x: 920, startPoint y: 74, endPoint x: 899, endPoint y: 74, distance: 21.0
click at [920, 74] on nav "Home Courses Teachers About Blog Contact Us" at bounding box center [960, 74] width 921 height 41
click at [830, 62] on nav "Home Courses Teachers About Blog Contact Us" at bounding box center [960, 74] width 921 height 41
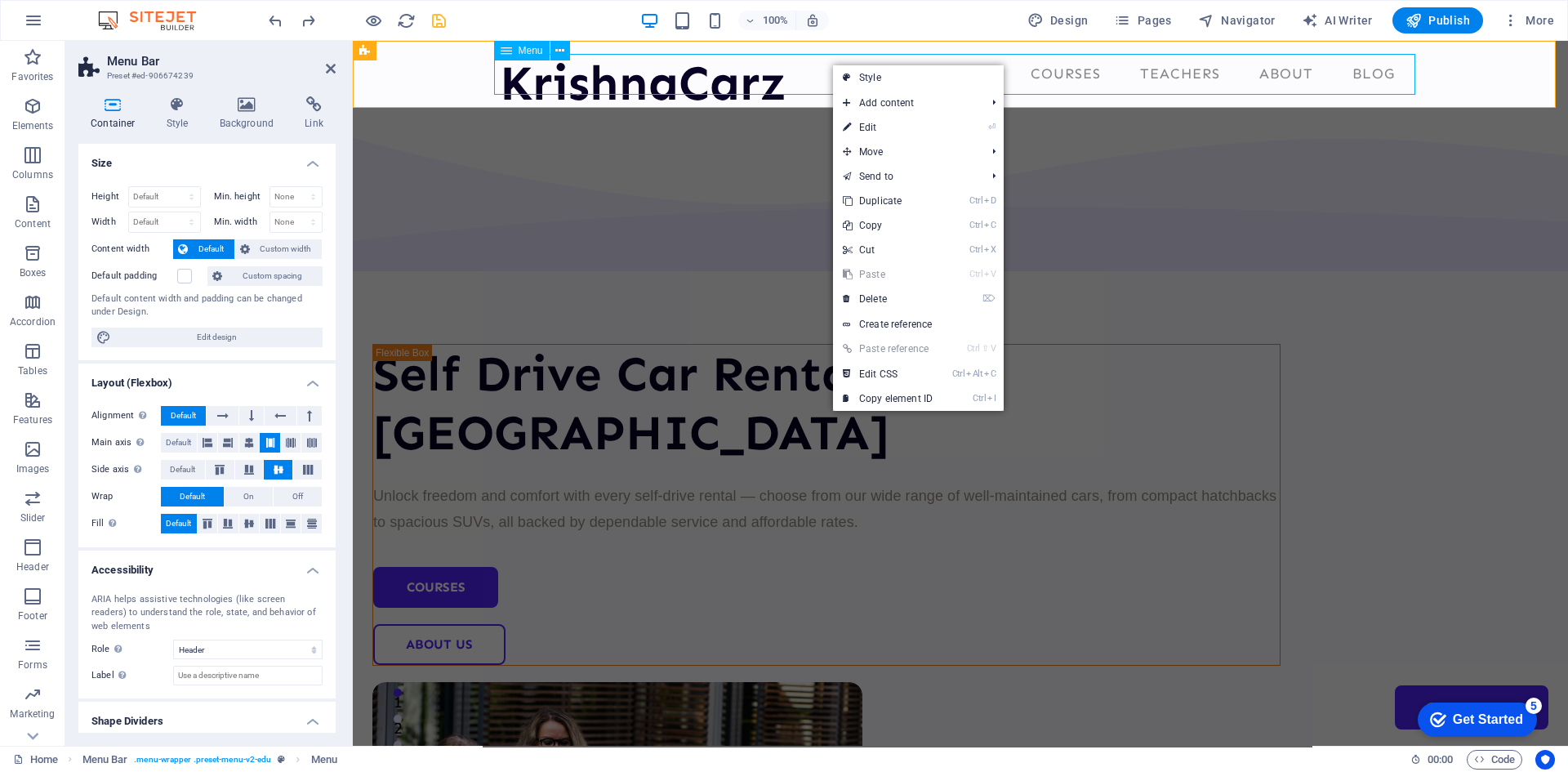
click at [822, 77] on nav "Home Courses Teachers About Blog Contact Us" at bounding box center [960, 74] width 921 height 41
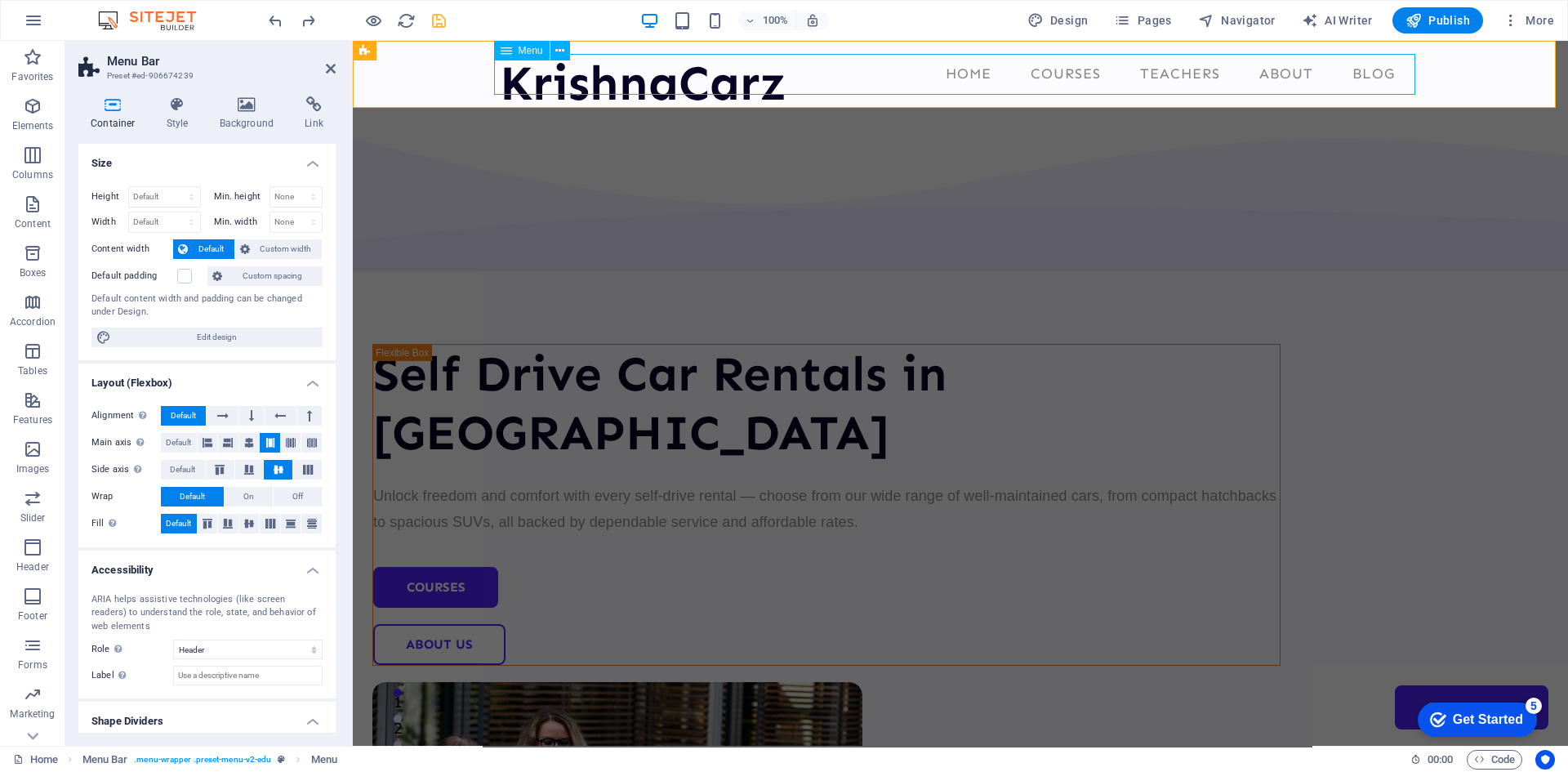
click at [822, 77] on nav "Home Courses Teachers About Blog Contact Us" at bounding box center [960, 74] width 921 height 41
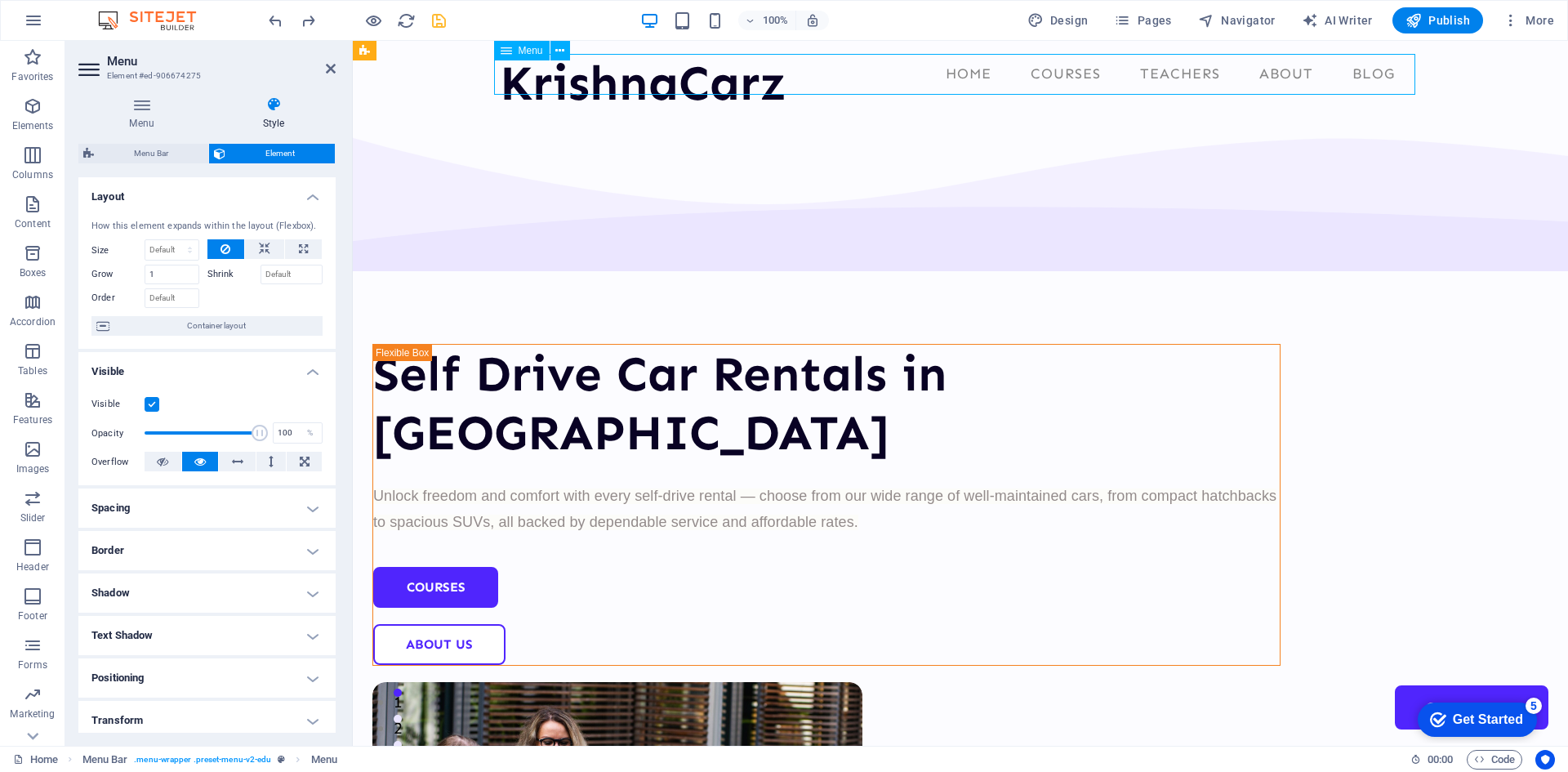
drag, startPoint x: 909, startPoint y: 71, endPoint x: 907, endPoint y: 83, distance: 12.2
click at [907, 83] on nav "Home Courses Teachers About Blog Contact Us" at bounding box center [960, 74] width 921 height 41
click at [901, 68] on nav "Home Courses Teachers About Blog Contact Us" at bounding box center [960, 74] width 921 height 41
click at [896, 124] on div "Self Drive Car Rentals in Nagpur Unlock freedom and comfort with every self-dri…" at bounding box center [960, 657] width 1215 height 1097
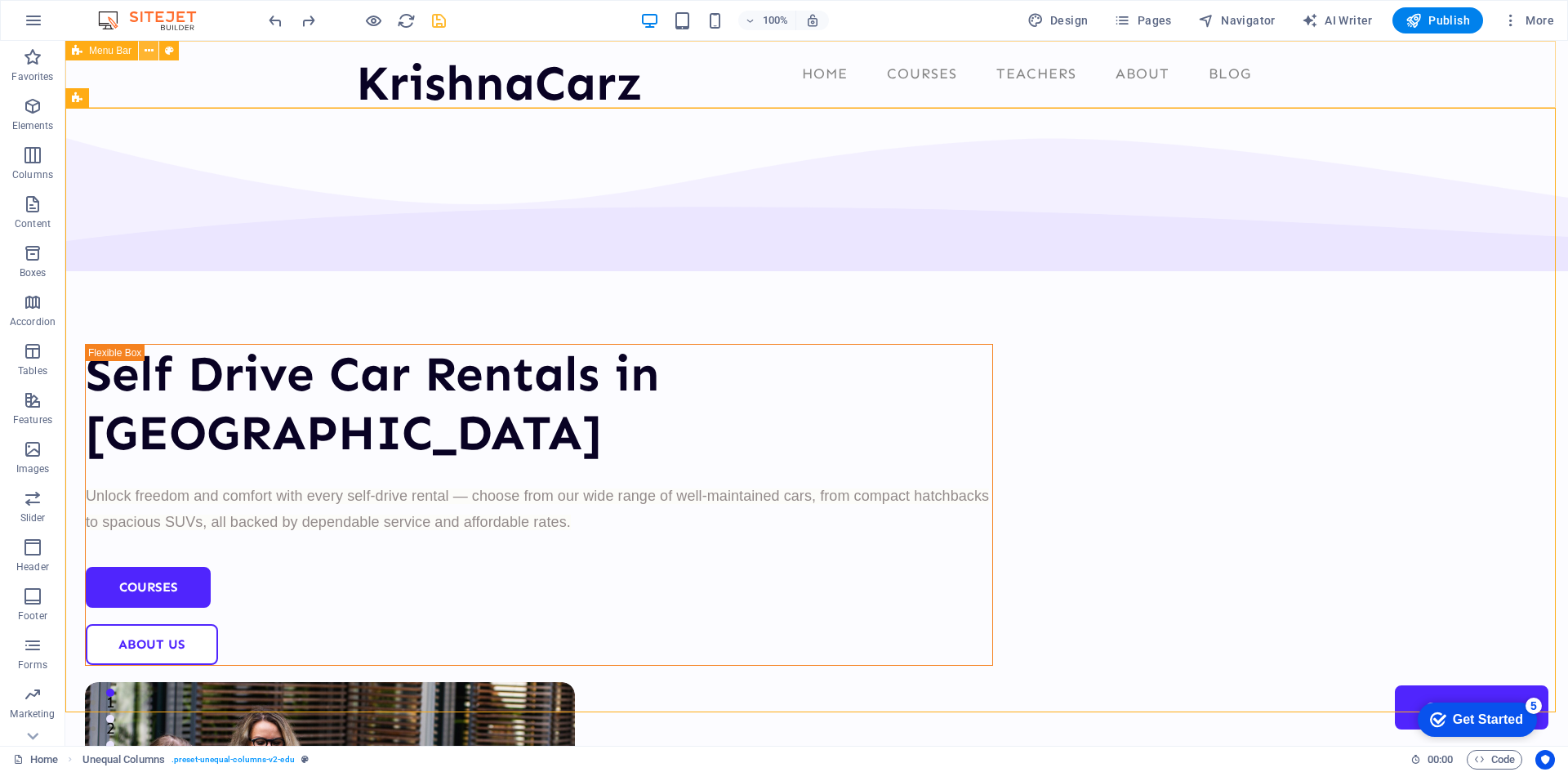
click at [149, 53] on icon at bounding box center [149, 51] width 9 height 17
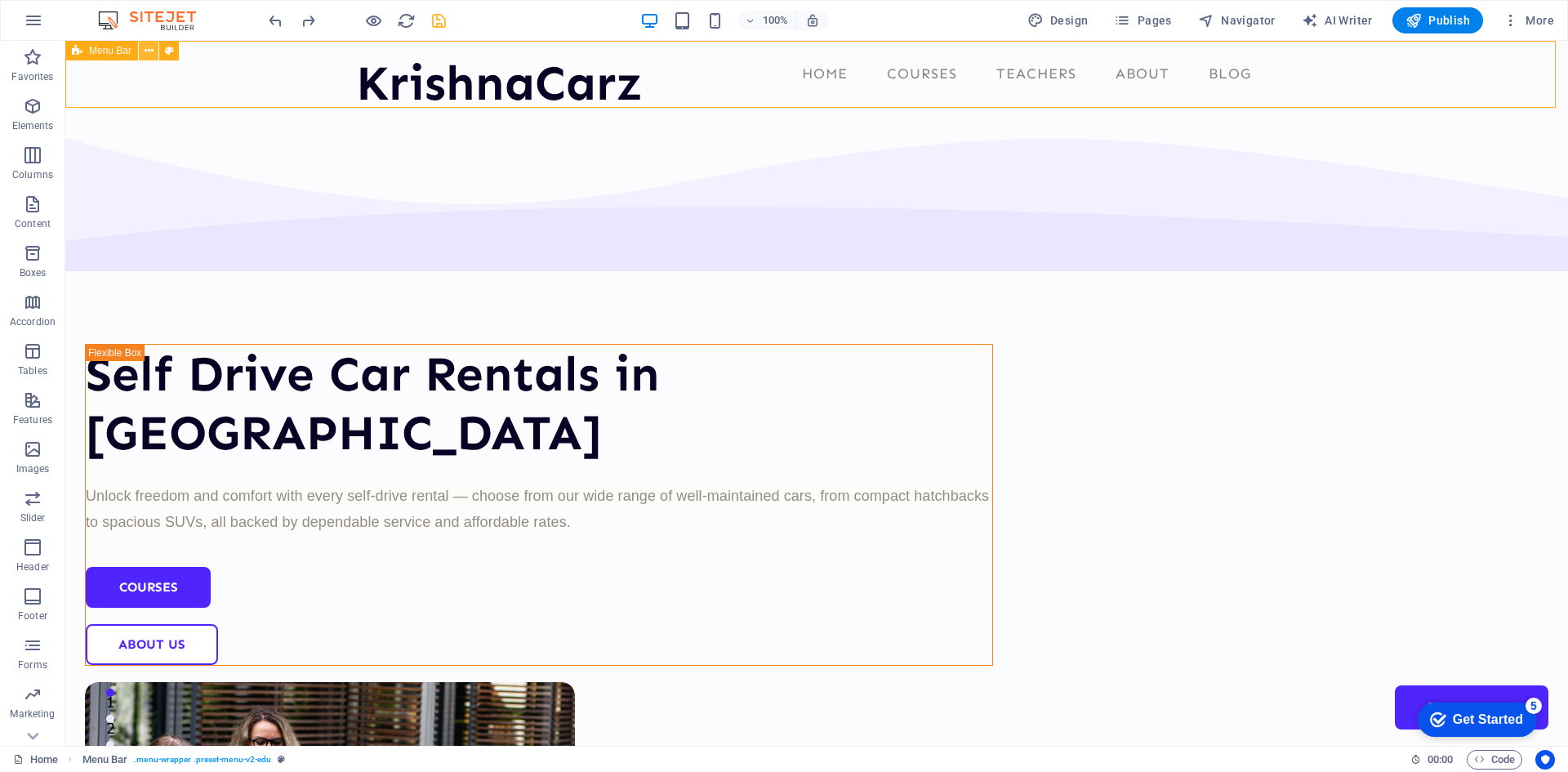
click at [150, 53] on icon at bounding box center [149, 51] width 9 height 17
click at [545, 79] on div "KrishnaCarz" at bounding box center [500, 83] width 287 height 59
click at [149, 52] on icon at bounding box center [149, 51] width 9 height 17
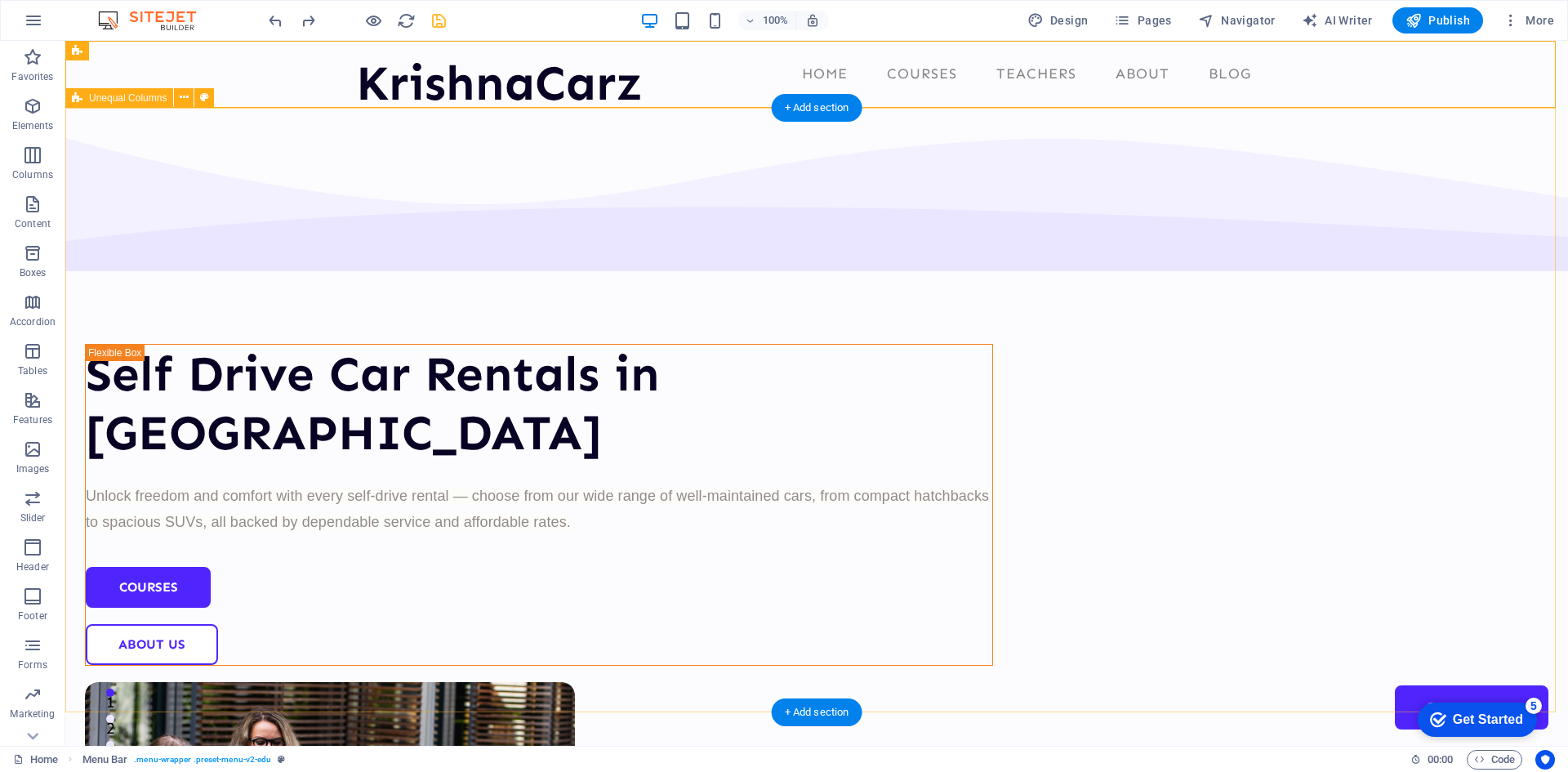
click at [276, 554] on div "Self Drive Car Rentals in Nagpur Unlock freedom and comfort with every self-dri…" at bounding box center [817, 657] width 1502 height 1097
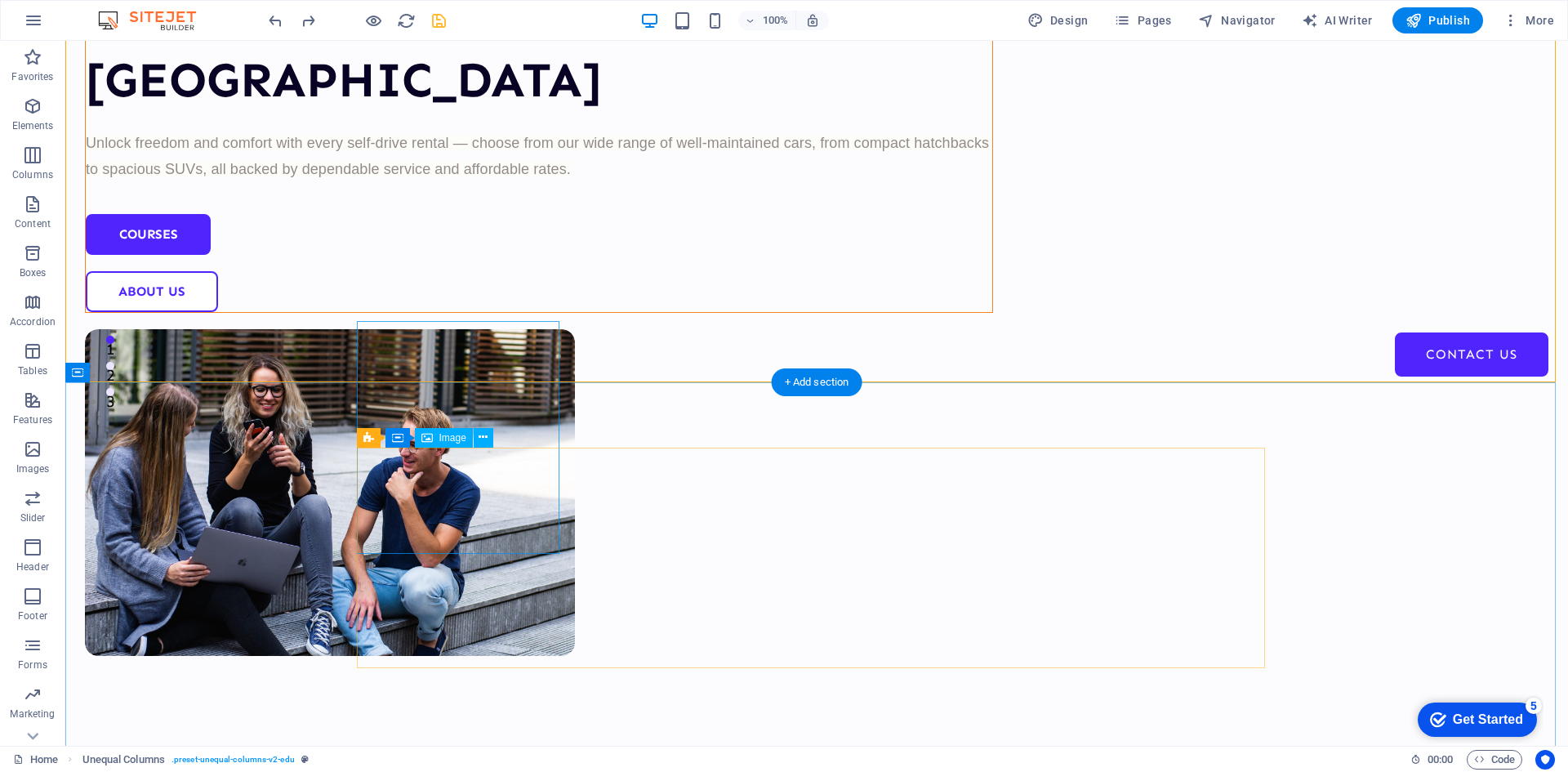
scroll to position [326, 0]
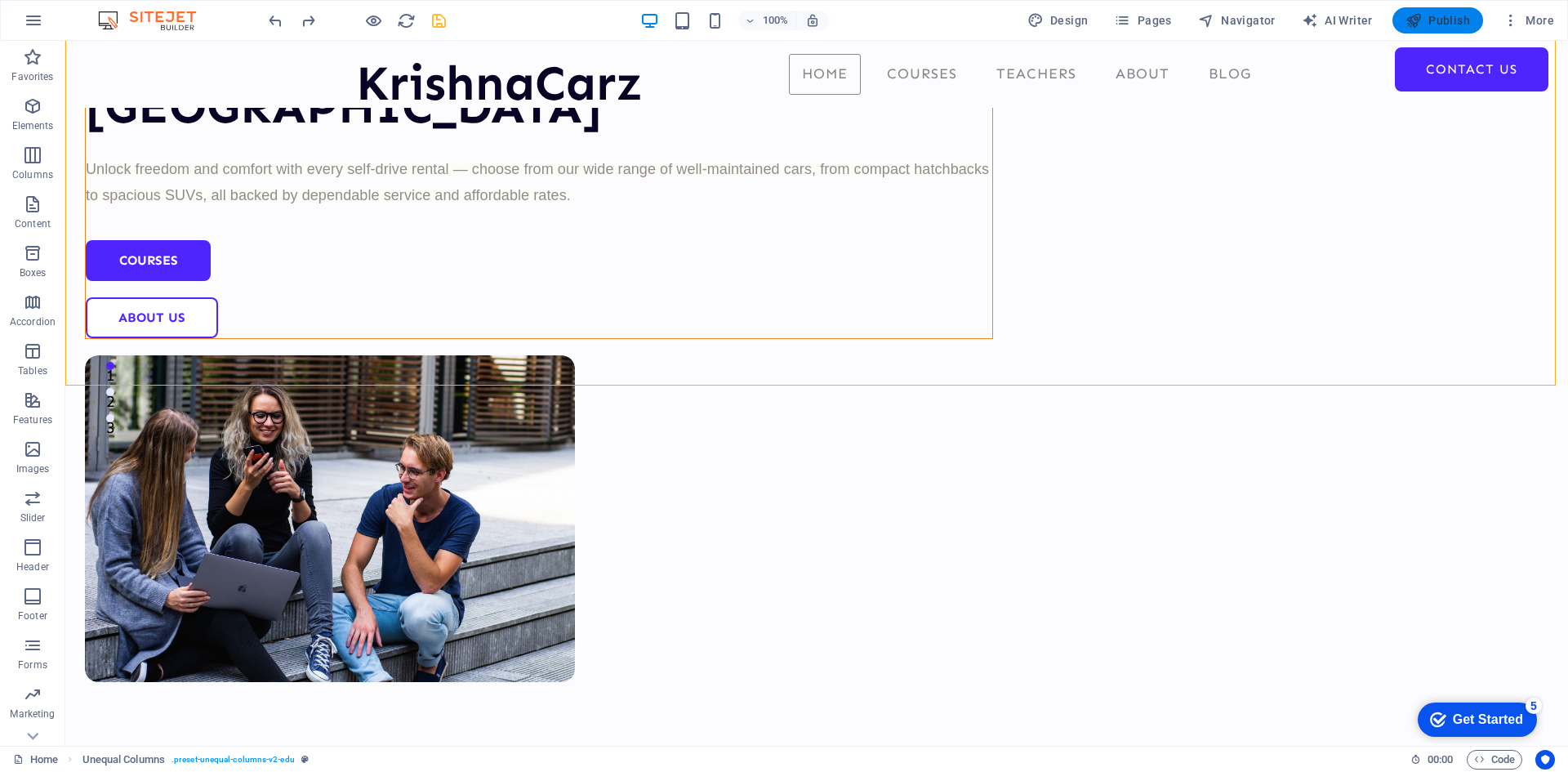
click at [1448, 23] on span "Publish" at bounding box center [1438, 20] width 65 height 16
